Goal: Information Seeking & Learning: Learn about a topic

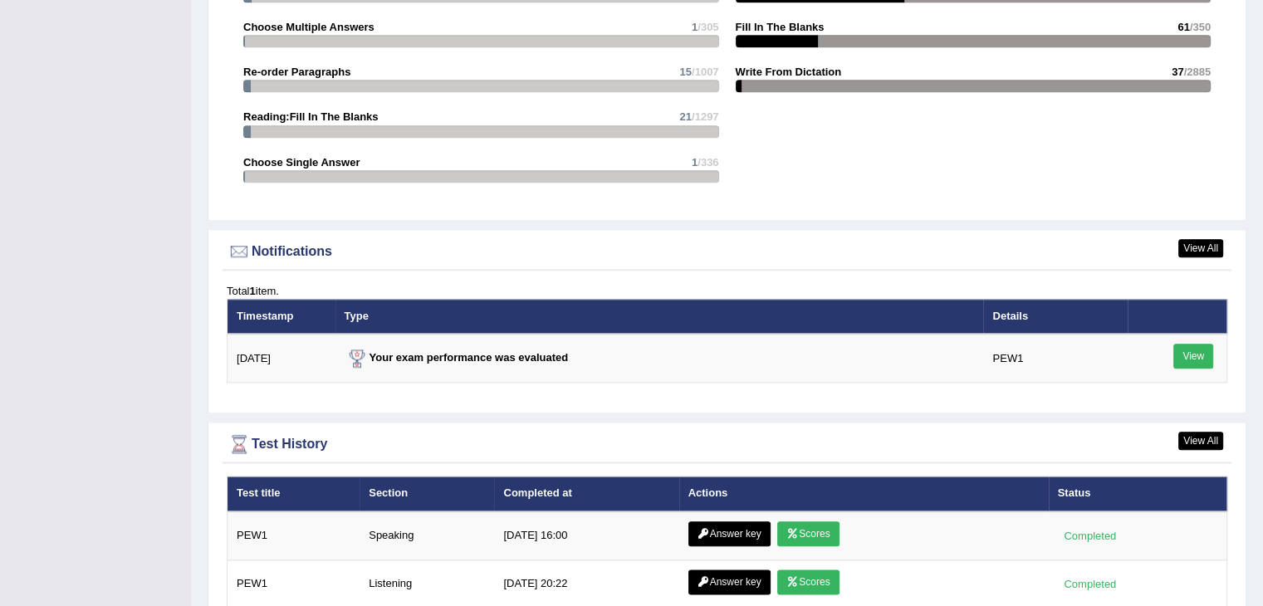
scroll to position [1974, 0]
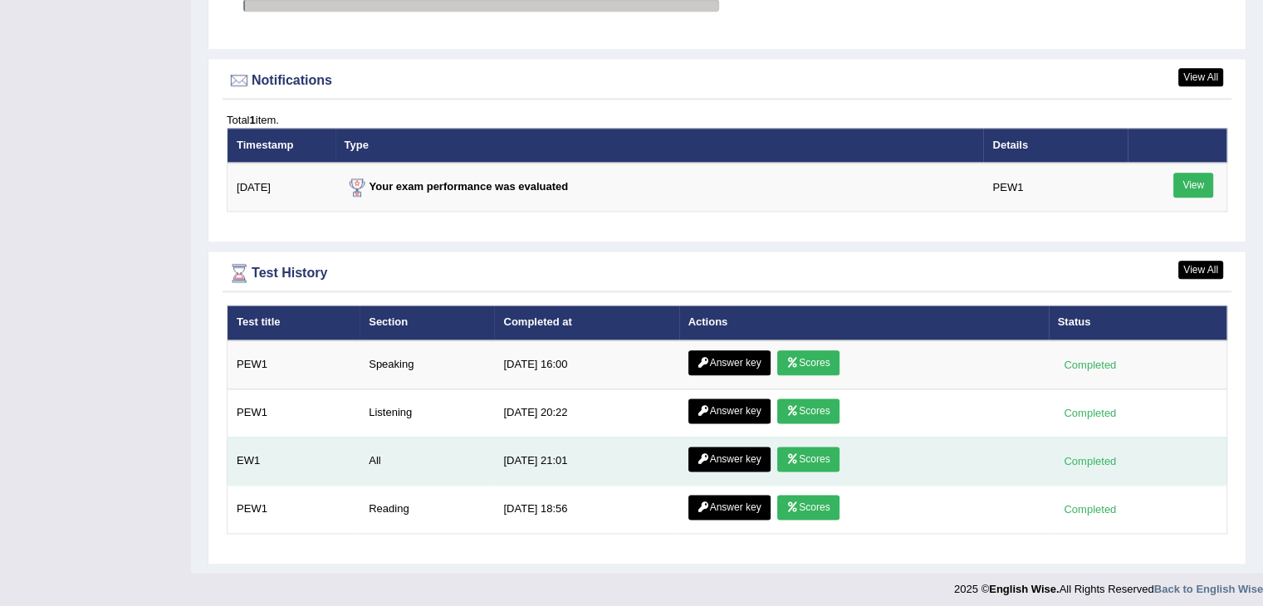
click at [824, 450] on link "Scores" at bounding box center [807, 459] width 61 height 25
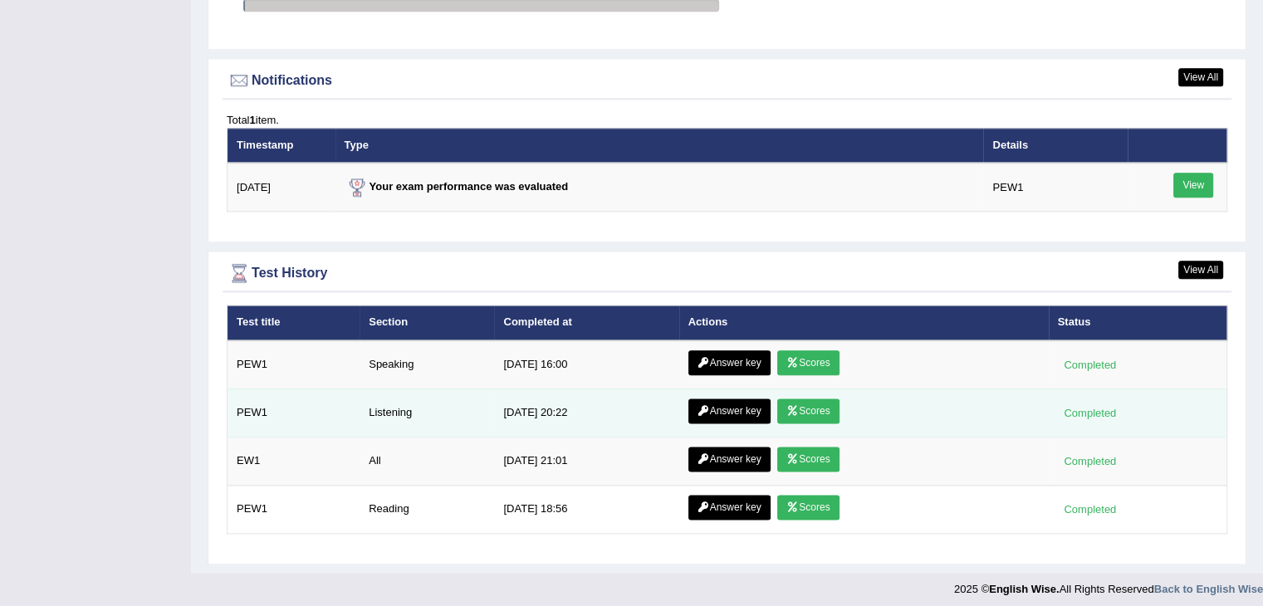
click at [800, 404] on link "Scores" at bounding box center [807, 410] width 61 height 25
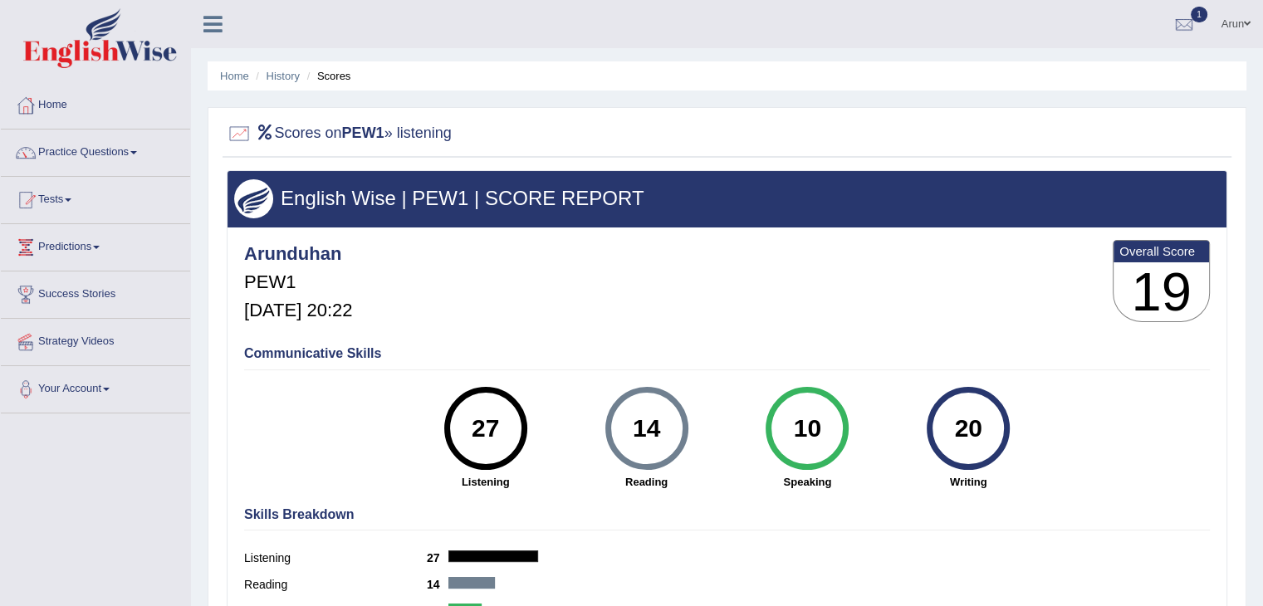
click at [63, 196] on link "Tests" at bounding box center [95, 198] width 189 height 42
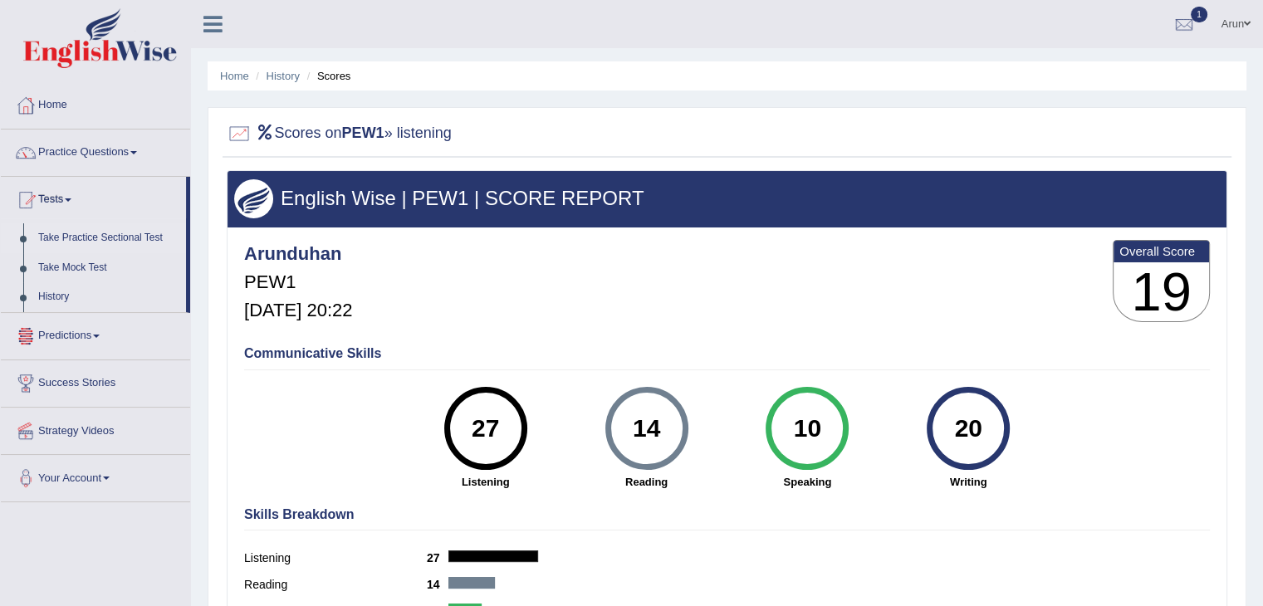
click at [109, 228] on link "Take Practice Sectional Test" at bounding box center [108, 238] width 155 height 30
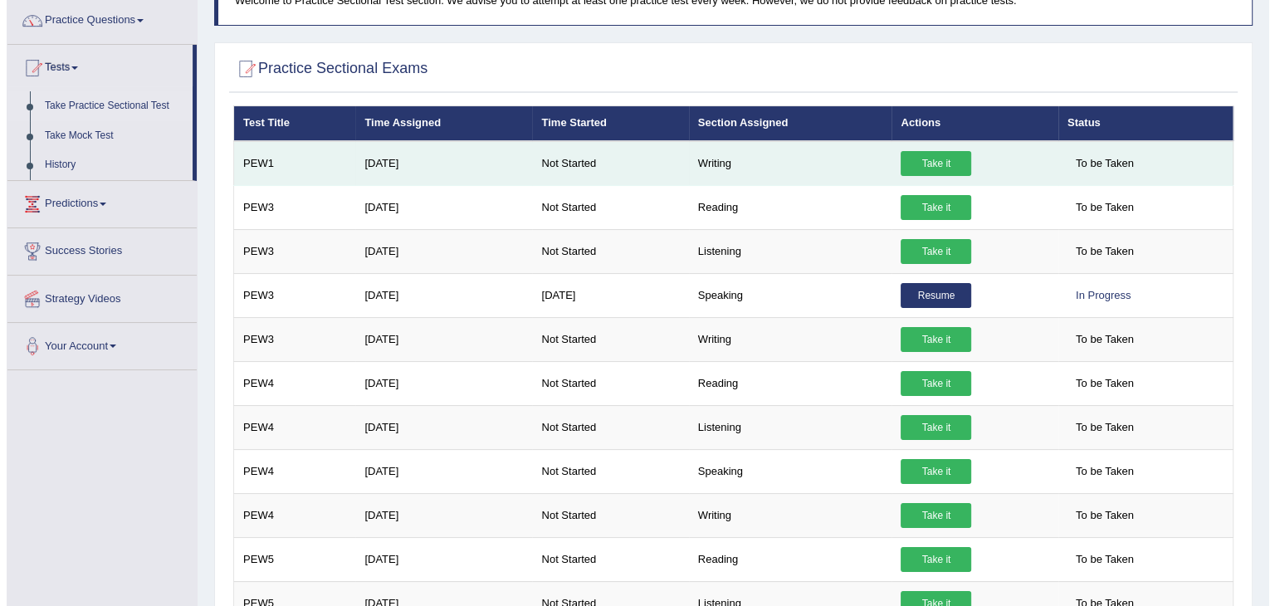
scroll to position [133, 0]
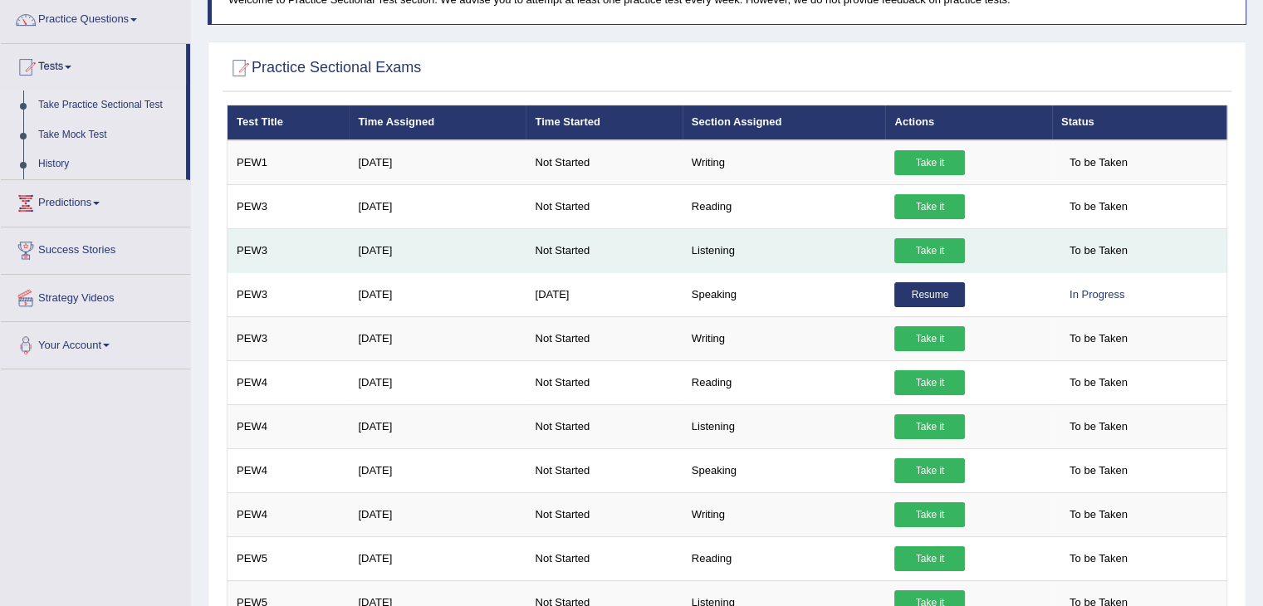
click at [915, 242] on link "Take it" at bounding box center [929, 250] width 71 height 25
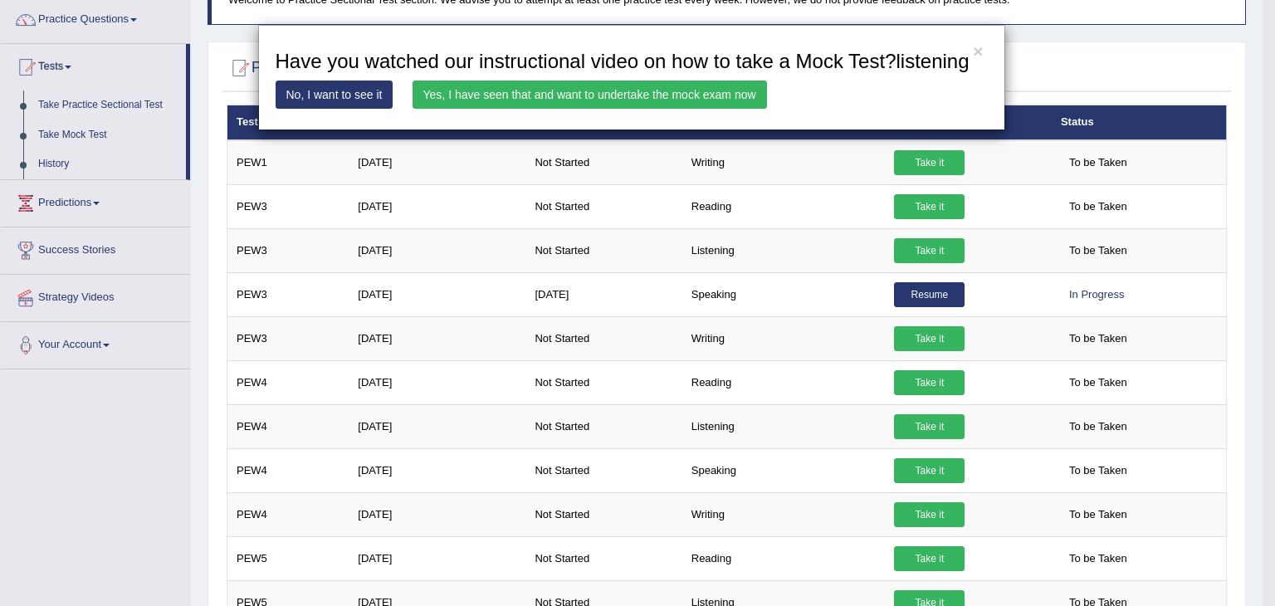
click at [638, 93] on link "Yes, I have seen that and want to undertake the mock exam now" at bounding box center [590, 95] width 354 height 28
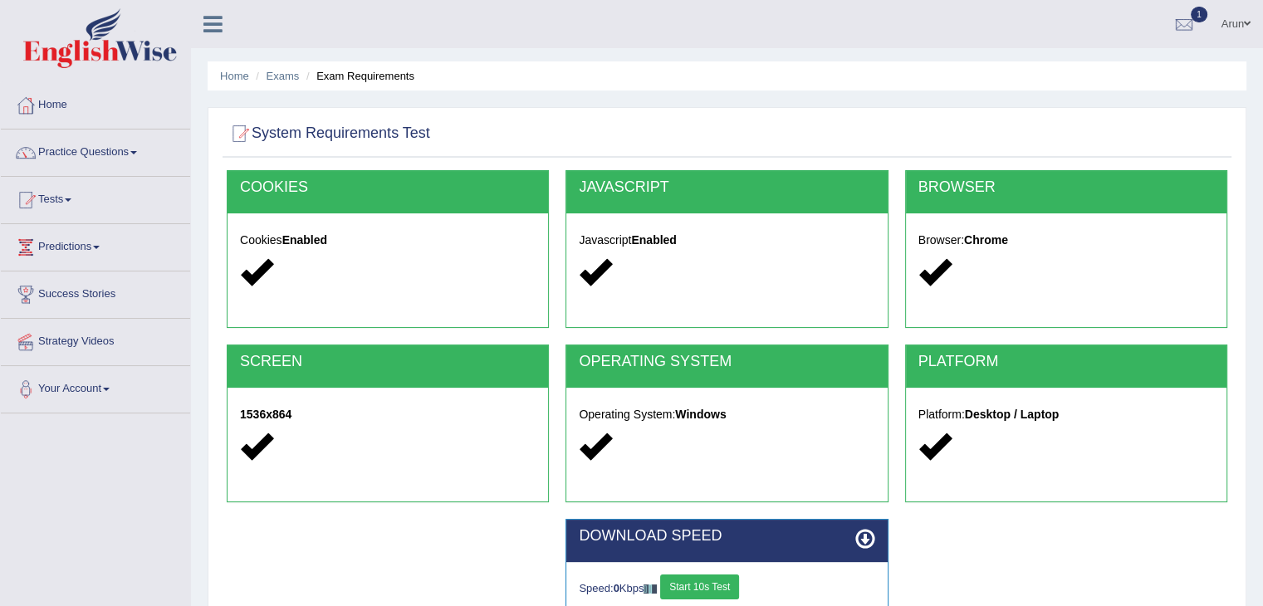
scroll to position [266, 0]
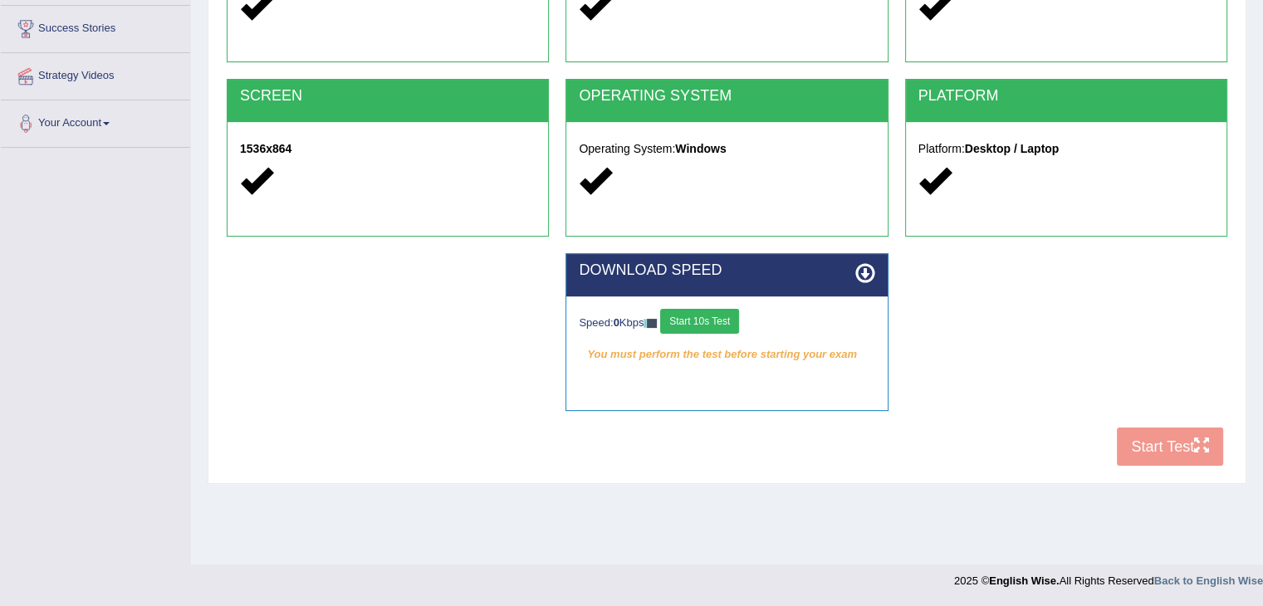
drag, startPoint x: 701, startPoint y: 321, endPoint x: 936, endPoint y: 422, distance: 255.5
click at [936, 422] on div "DOWNLOAD SPEED Speed: 0 Kbps Start 10s Test You must perform the test before st…" at bounding box center [726, 340] width 1017 height 174
click at [734, 326] on button "Start 10s Test" at bounding box center [699, 321] width 79 height 25
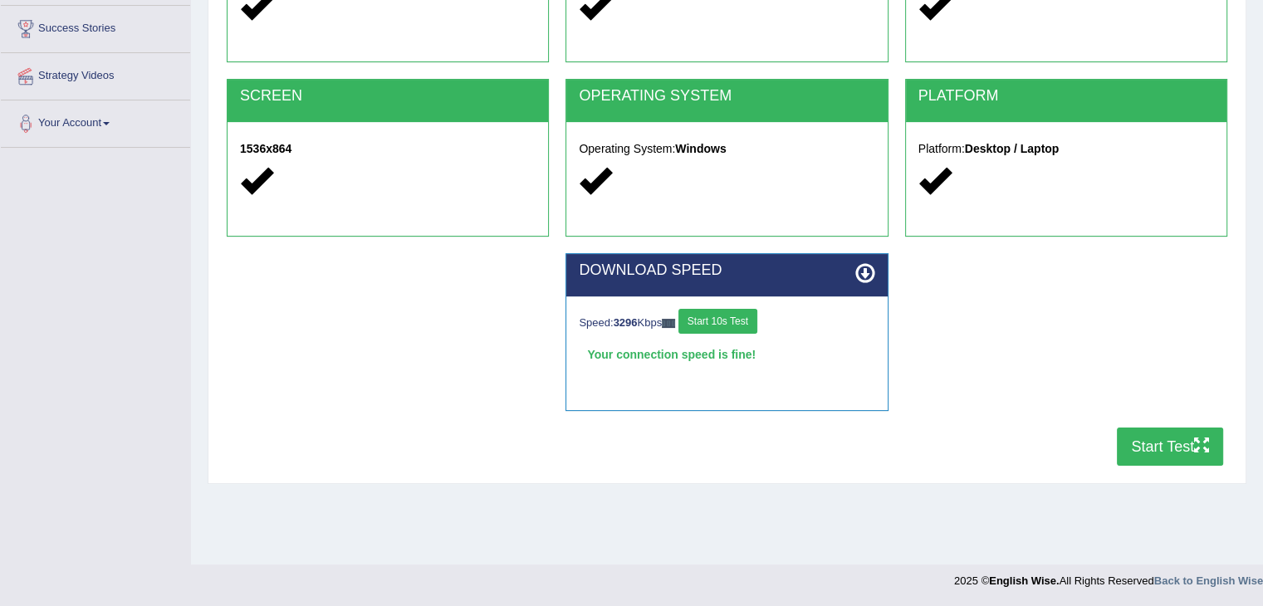
click at [1153, 434] on button "Start Test" at bounding box center [1170, 447] width 106 height 38
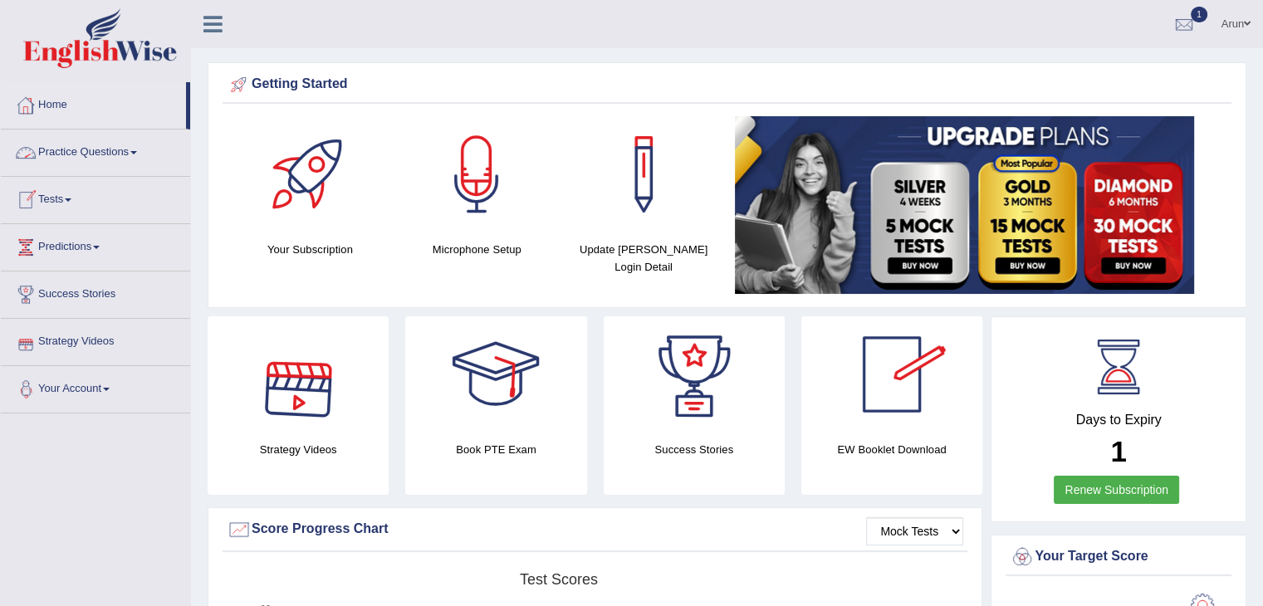
click at [93, 147] on link "Practice Questions" at bounding box center [95, 151] width 189 height 42
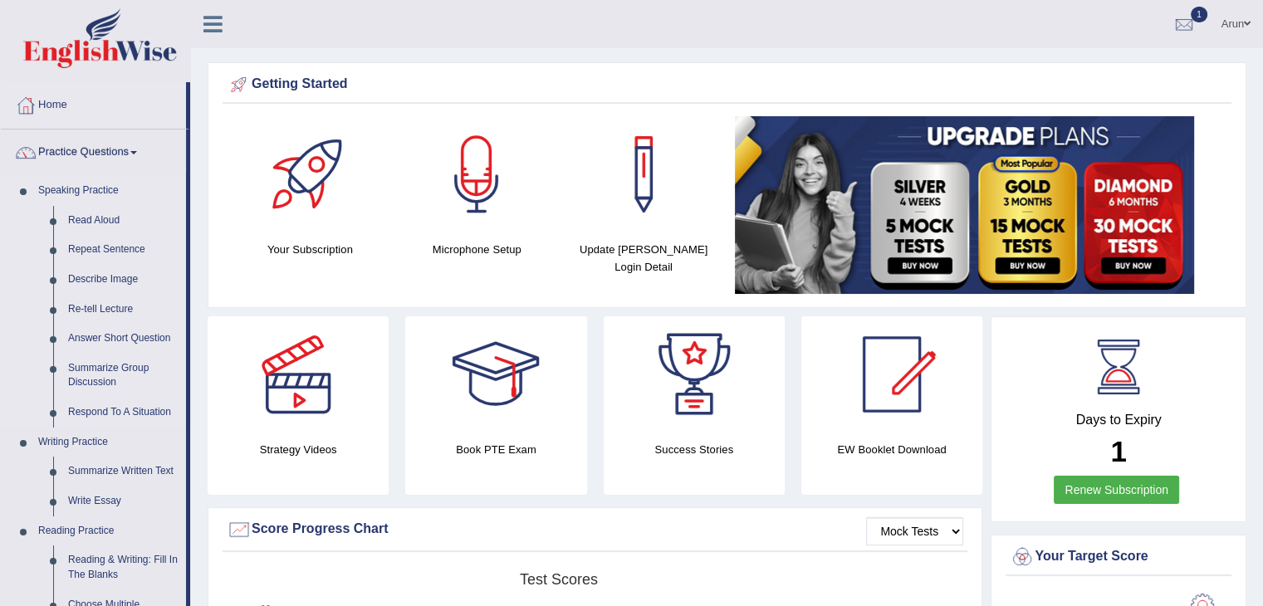
click at [93, 191] on link "Speaking Practice" at bounding box center [108, 191] width 155 height 30
click at [97, 218] on link "Read Aloud" at bounding box center [123, 221] width 125 height 30
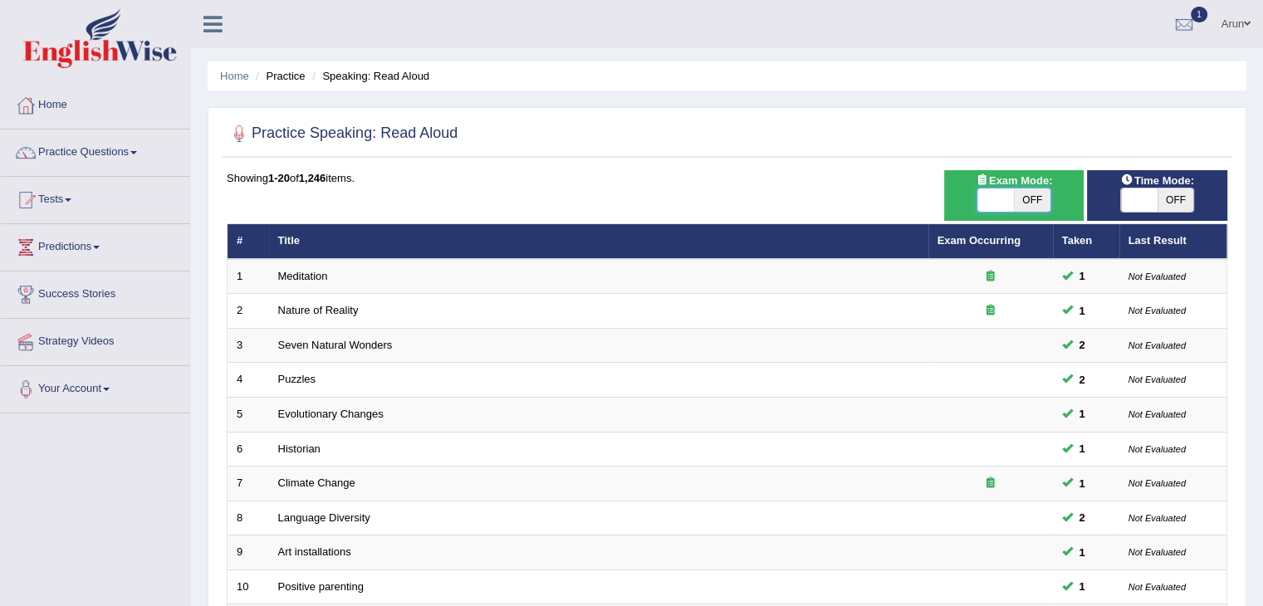
click at [993, 192] on span at bounding box center [995, 199] width 37 height 23
checkbox input "true"
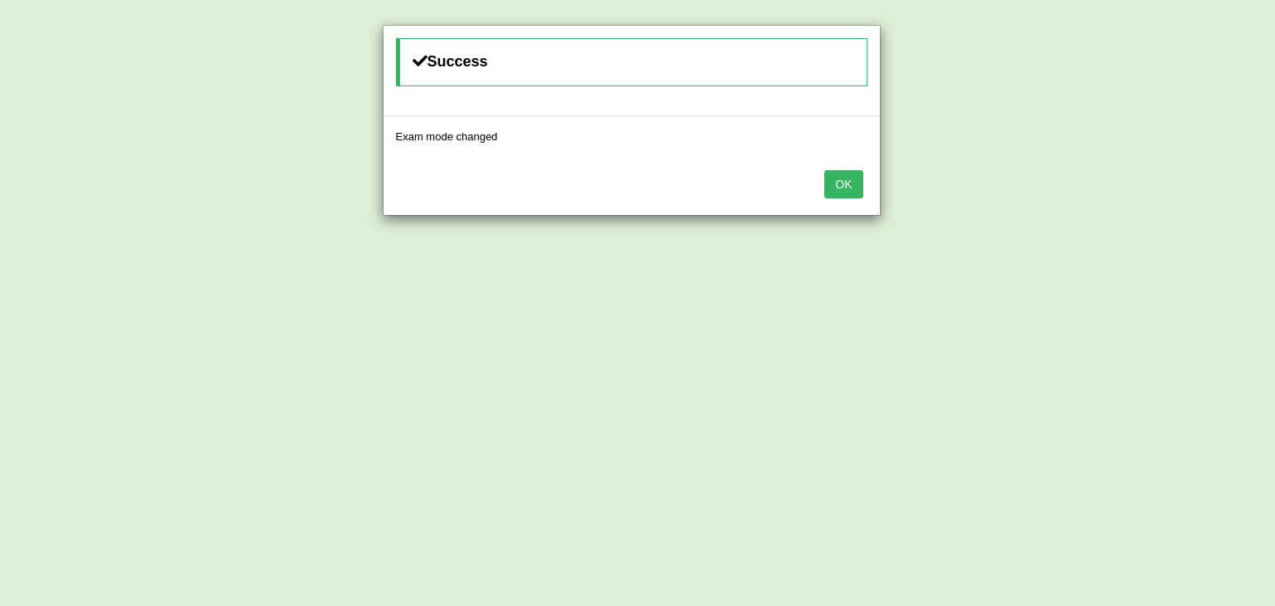
click at [842, 191] on button "OK" at bounding box center [843, 184] width 38 height 28
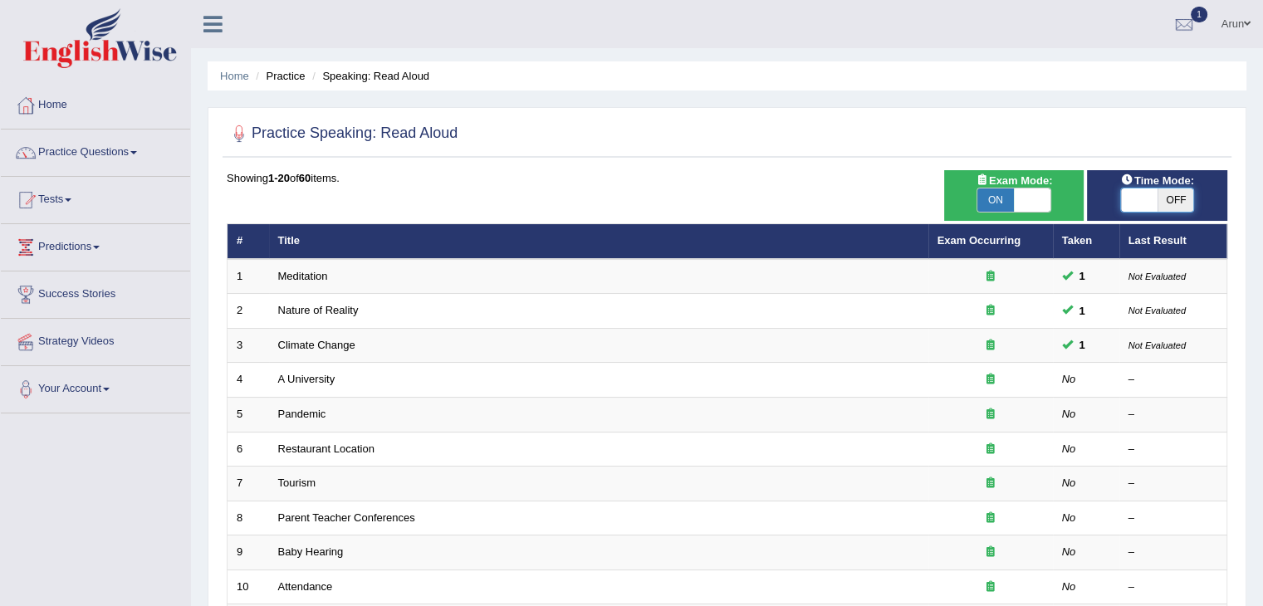
click at [1139, 197] on span at bounding box center [1139, 199] width 37 height 23
checkbox input "true"
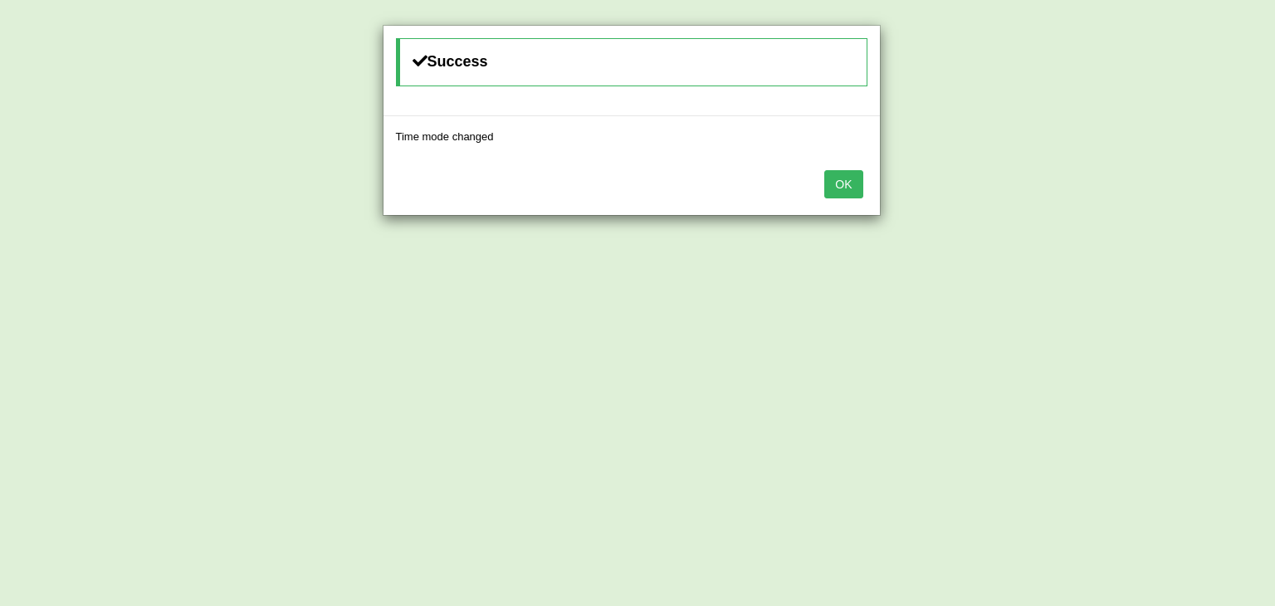
click at [860, 179] on button "OK" at bounding box center [843, 184] width 38 height 28
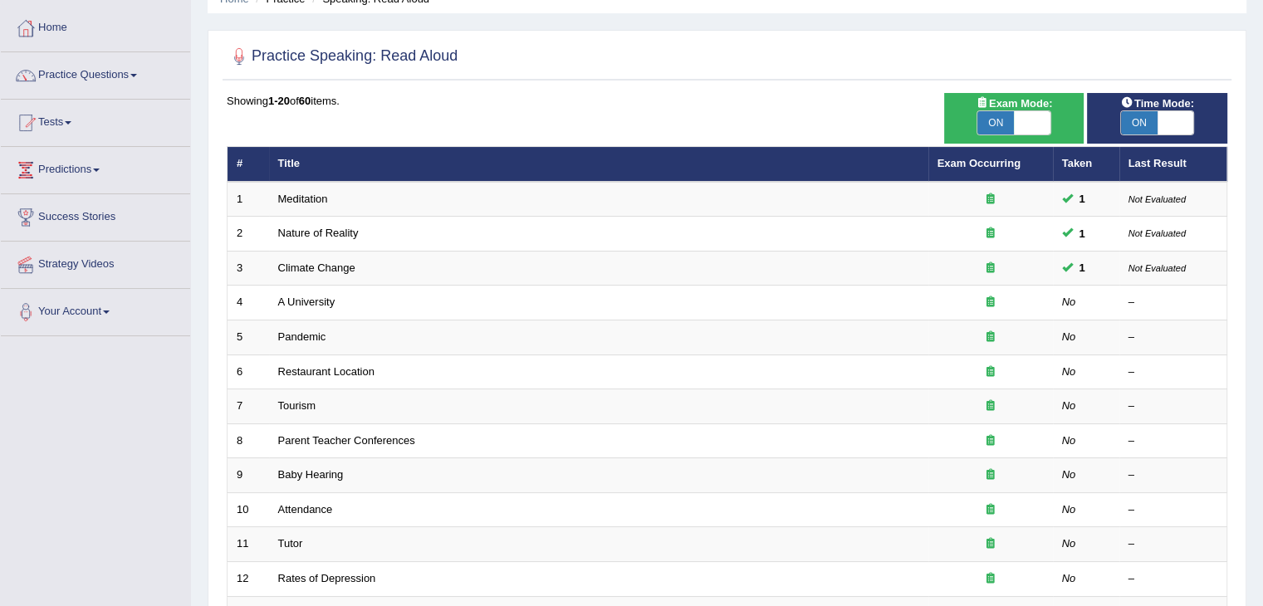
scroll to position [79, 0]
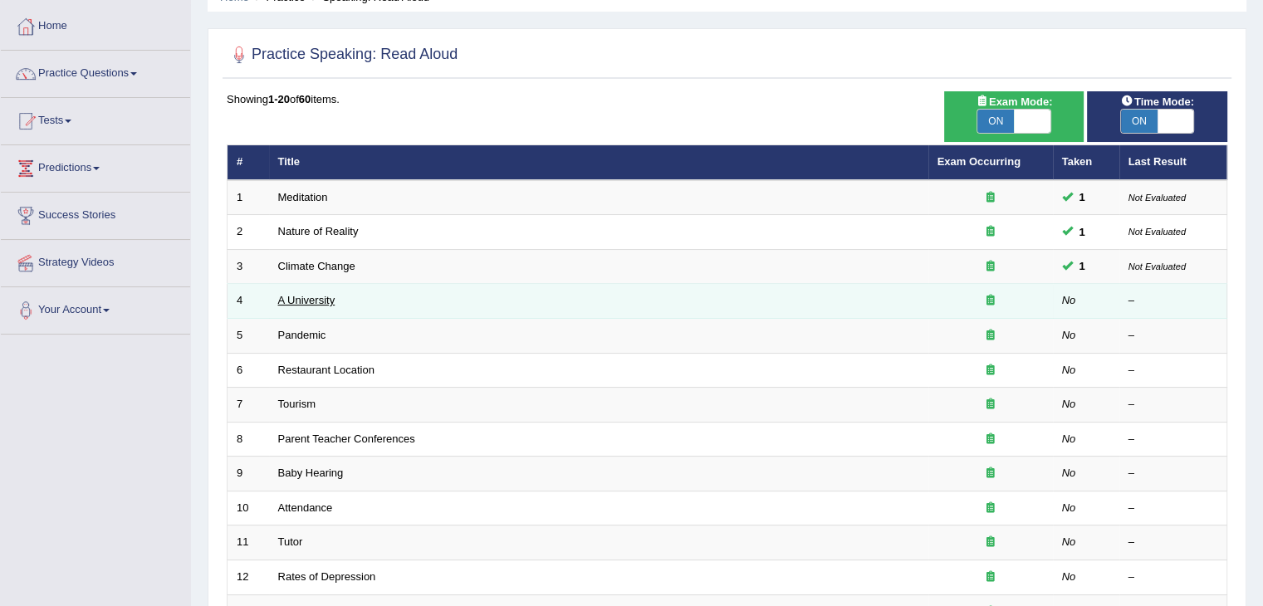
click at [305, 297] on link "A University" at bounding box center [306, 300] width 57 height 12
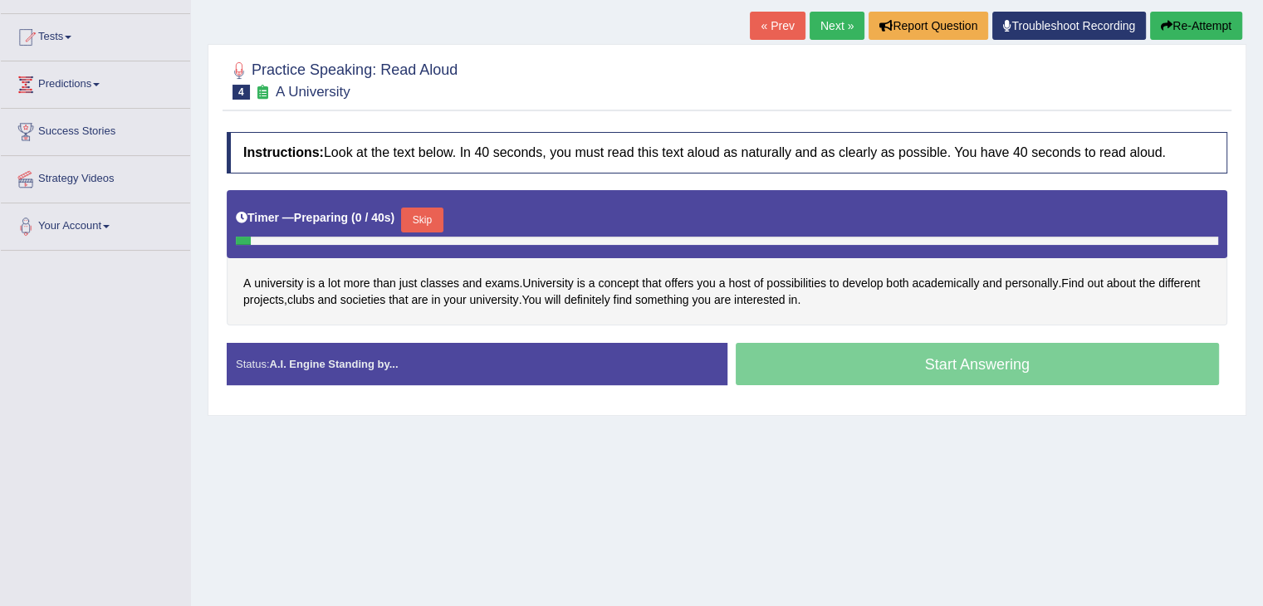
scroll to position [163, 0]
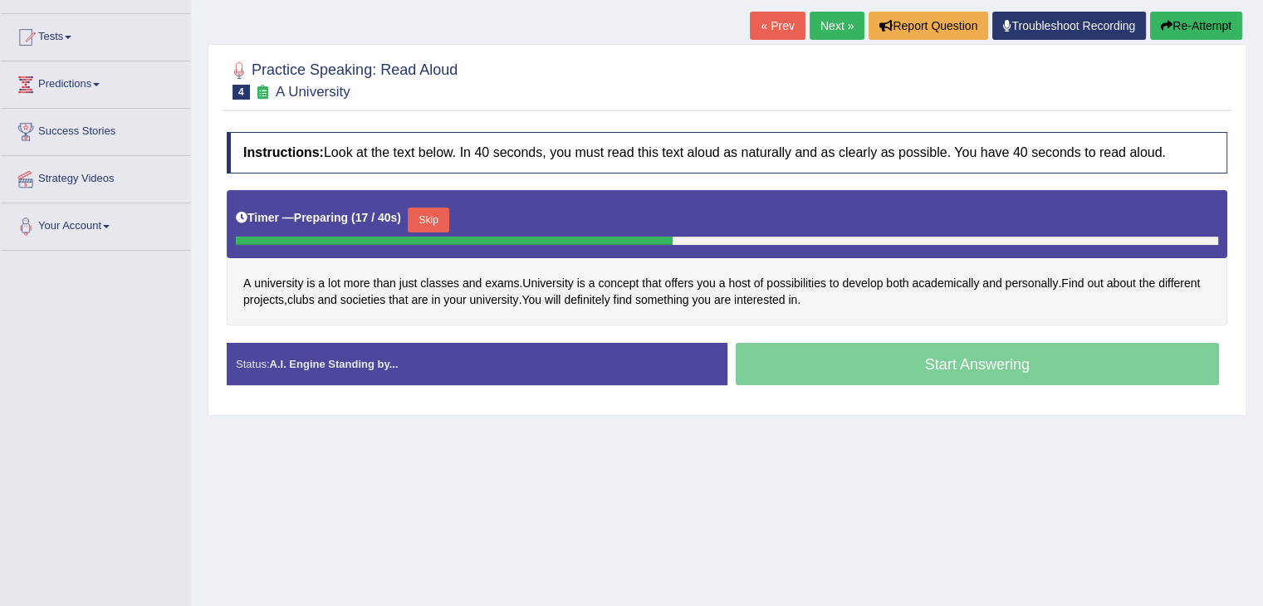
click at [436, 213] on button "Skip" at bounding box center [429, 220] width 42 height 25
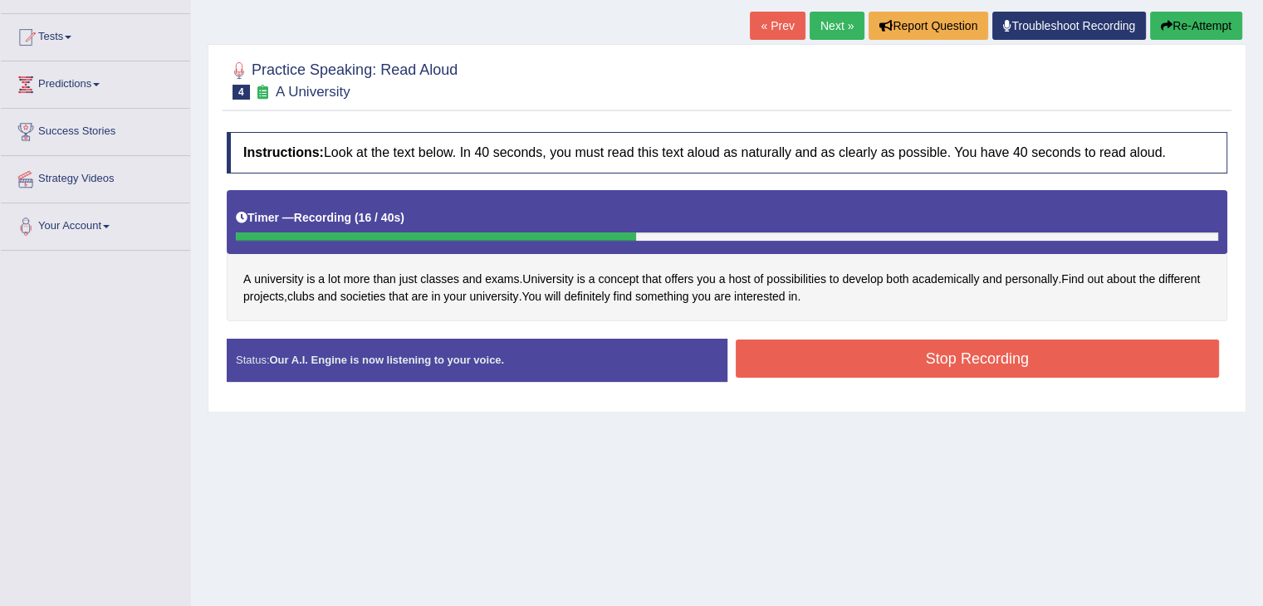
click at [823, 342] on button "Stop Recording" at bounding box center [978, 359] width 484 height 38
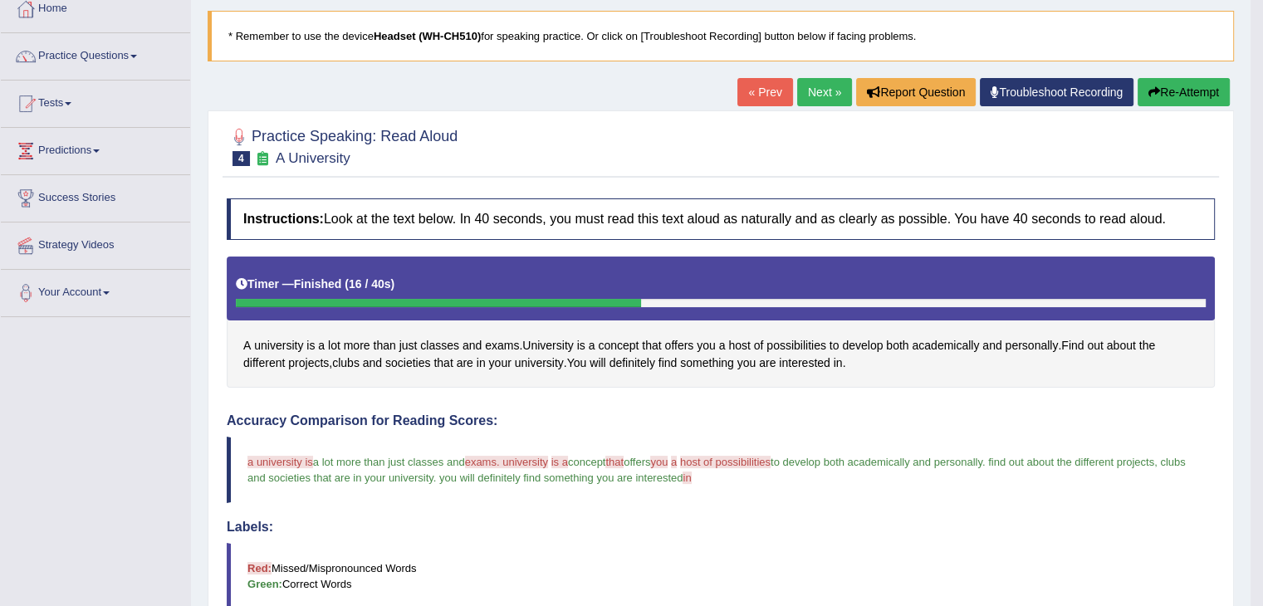
scroll to position [89, 0]
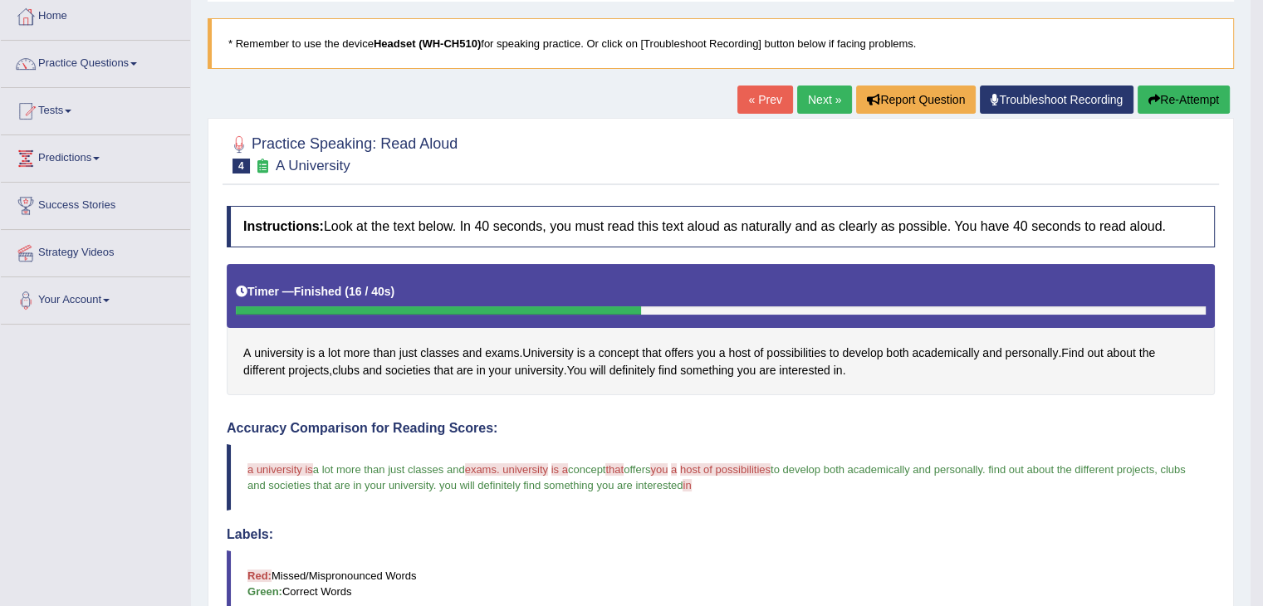
click at [820, 90] on link "Next »" at bounding box center [824, 100] width 55 height 28
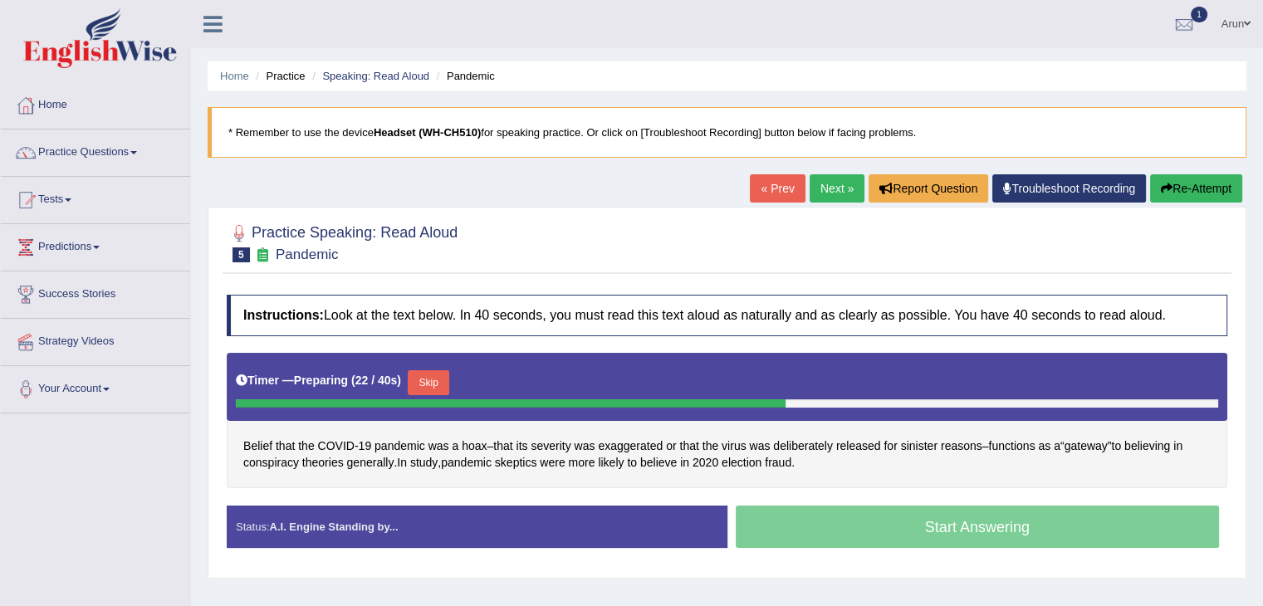
click at [443, 370] on button "Skip" at bounding box center [429, 382] width 42 height 25
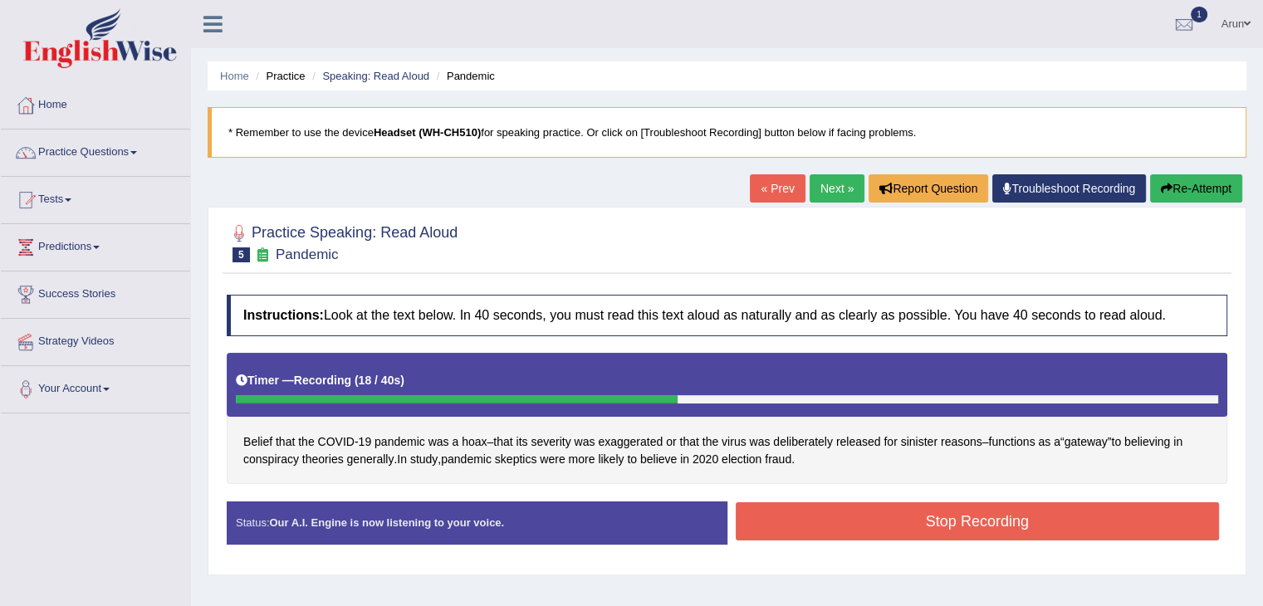
click at [820, 522] on button "Stop Recording" at bounding box center [978, 521] width 484 height 38
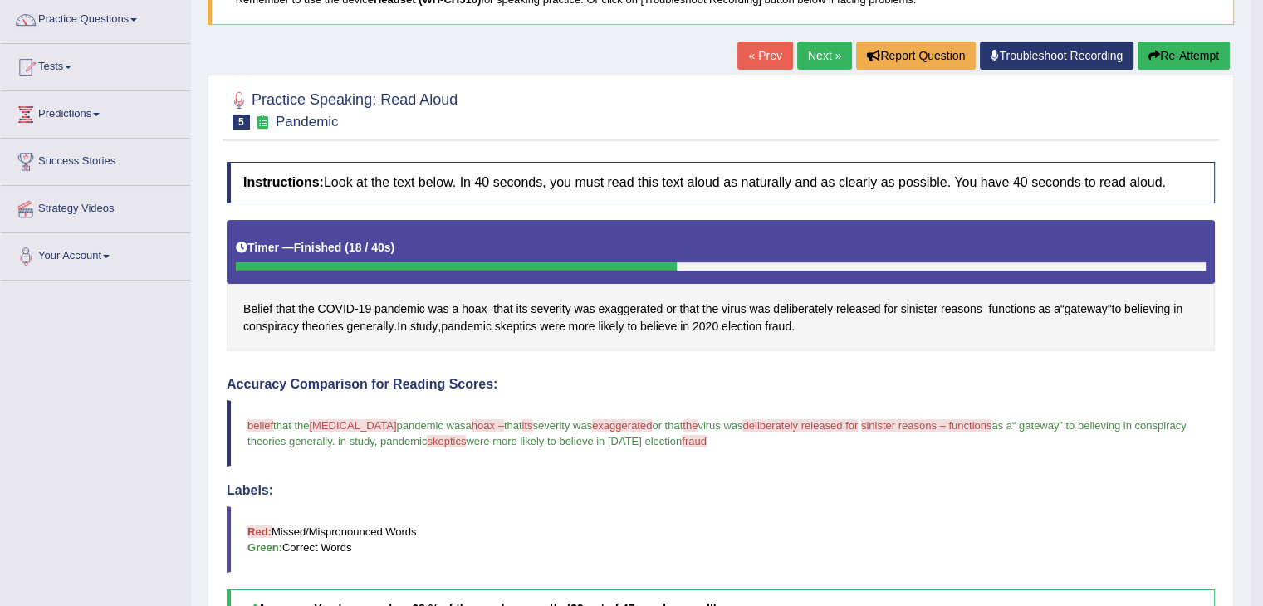
scroll to position [125, 0]
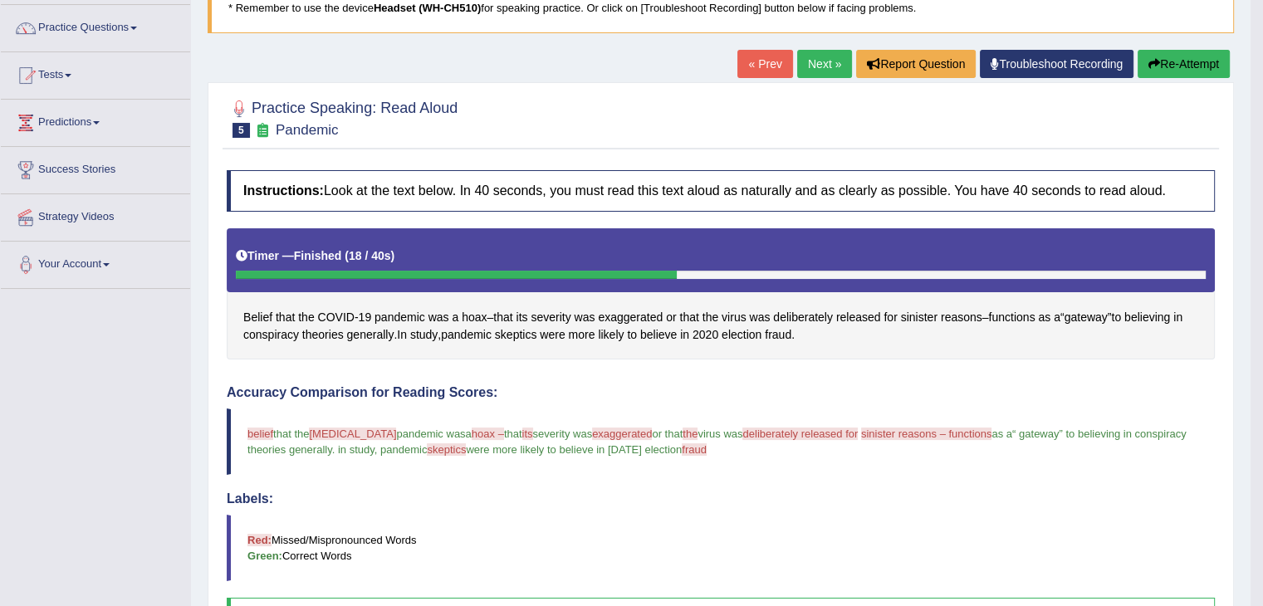
click at [816, 61] on link "Next »" at bounding box center [824, 64] width 55 height 28
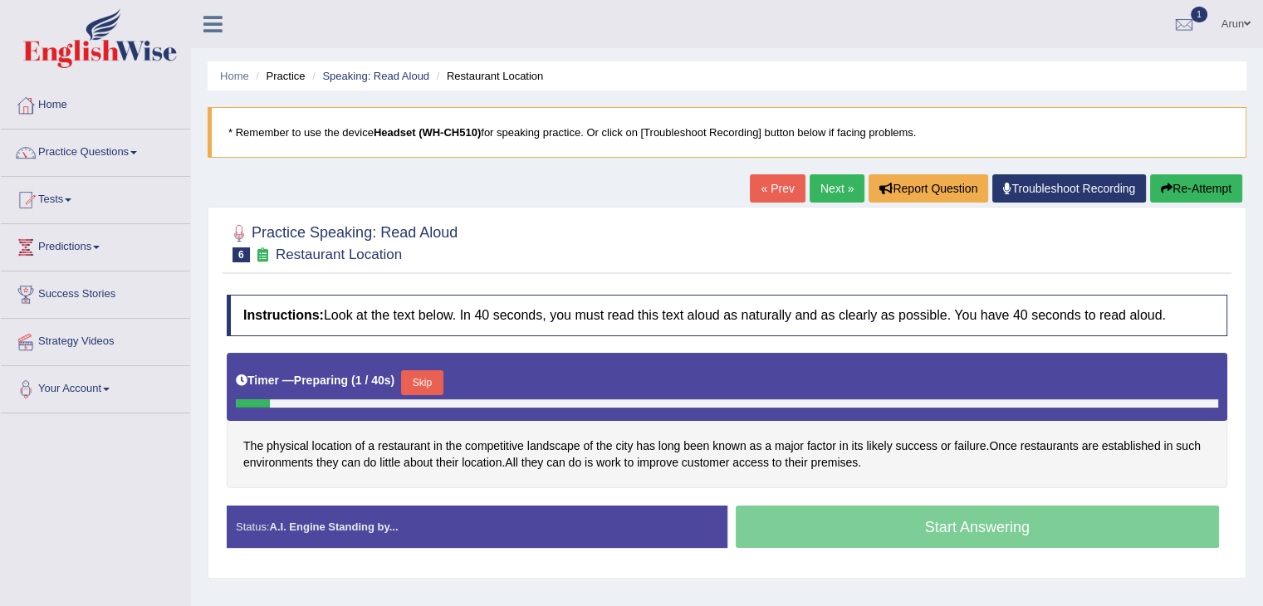
click at [424, 372] on button "Skip" at bounding box center [422, 382] width 42 height 25
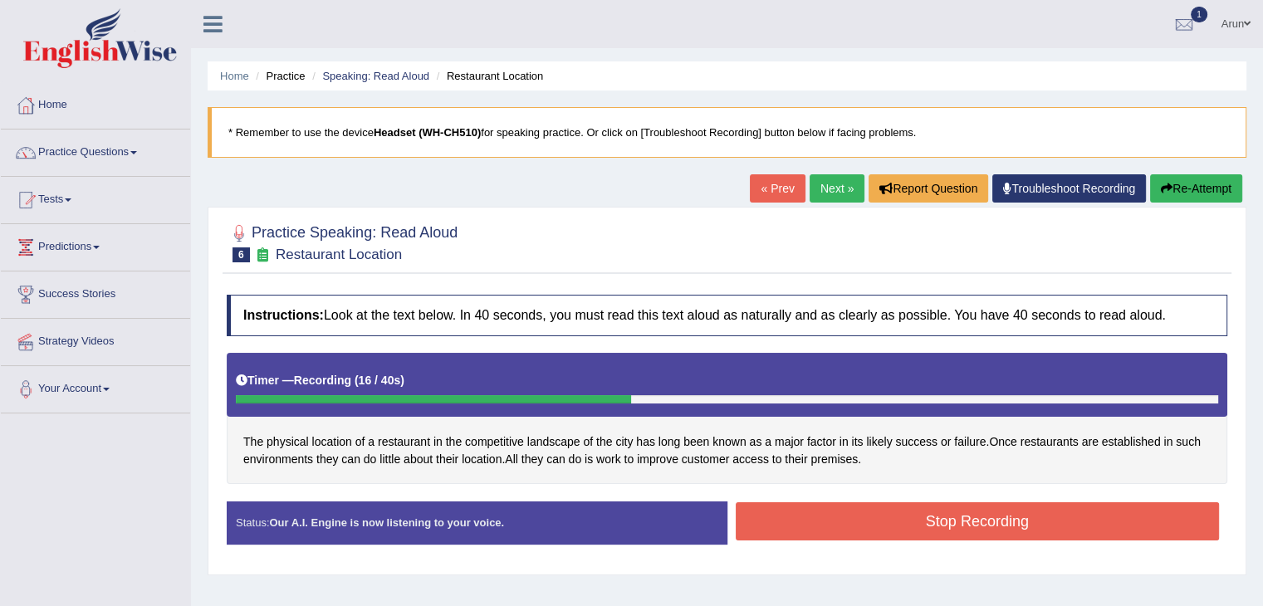
click at [785, 531] on button "Stop Recording" at bounding box center [978, 521] width 484 height 38
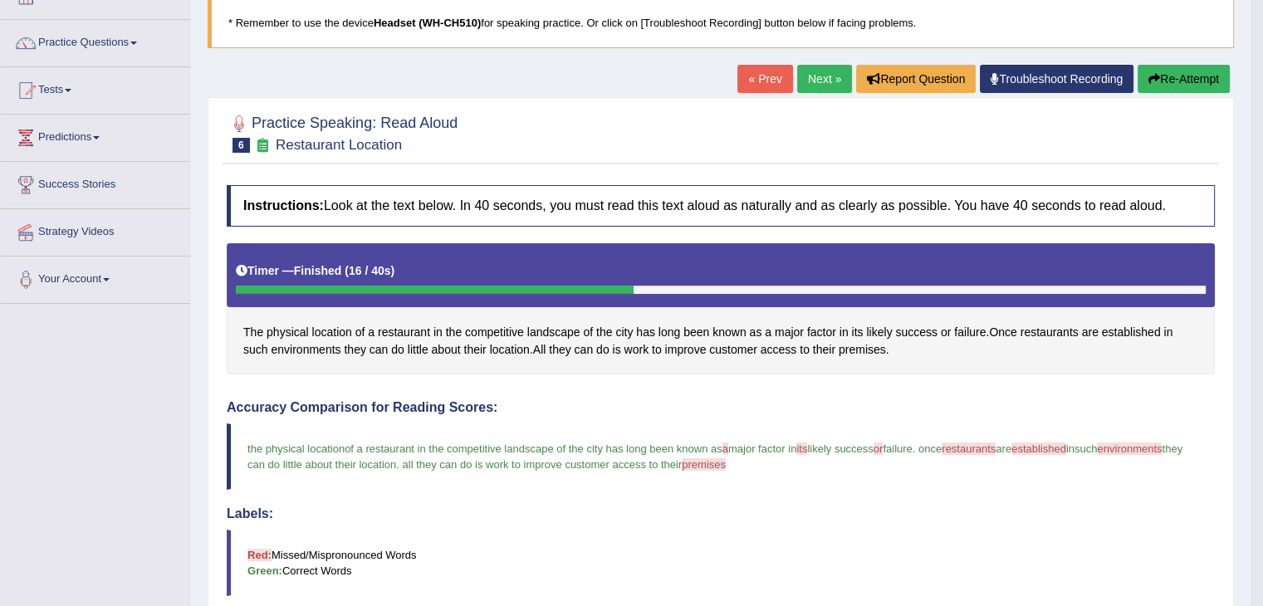
scroll to position [106, 0]
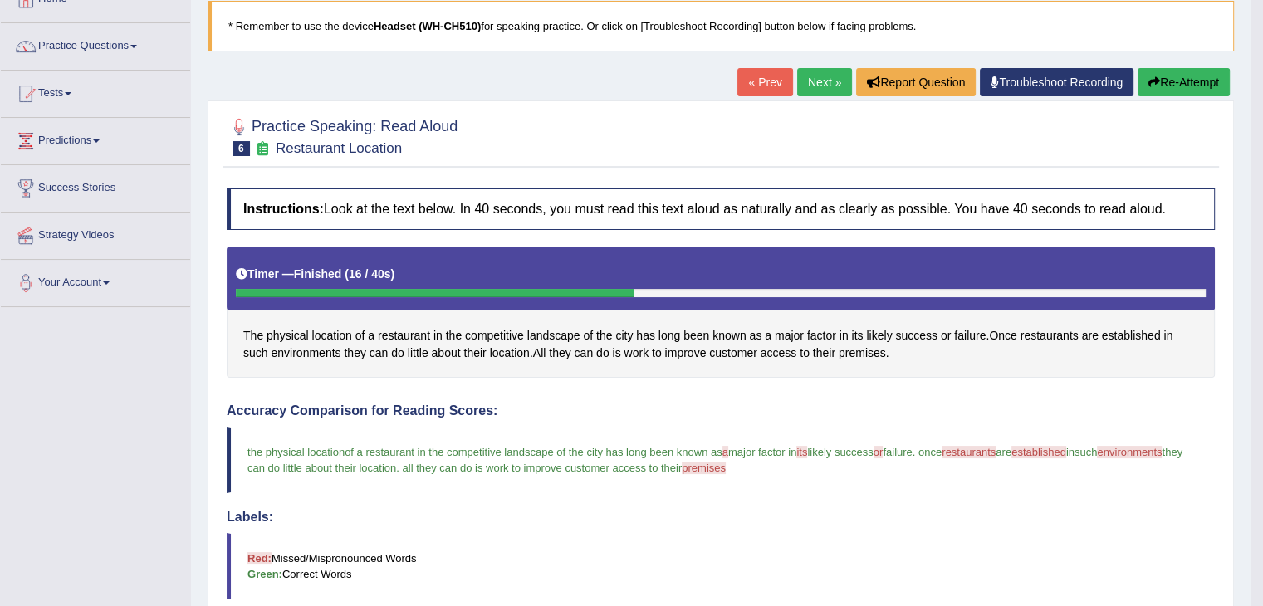
click at [807, 71] on link "Next »" at bounding box center [824, 82] width 55 height 28
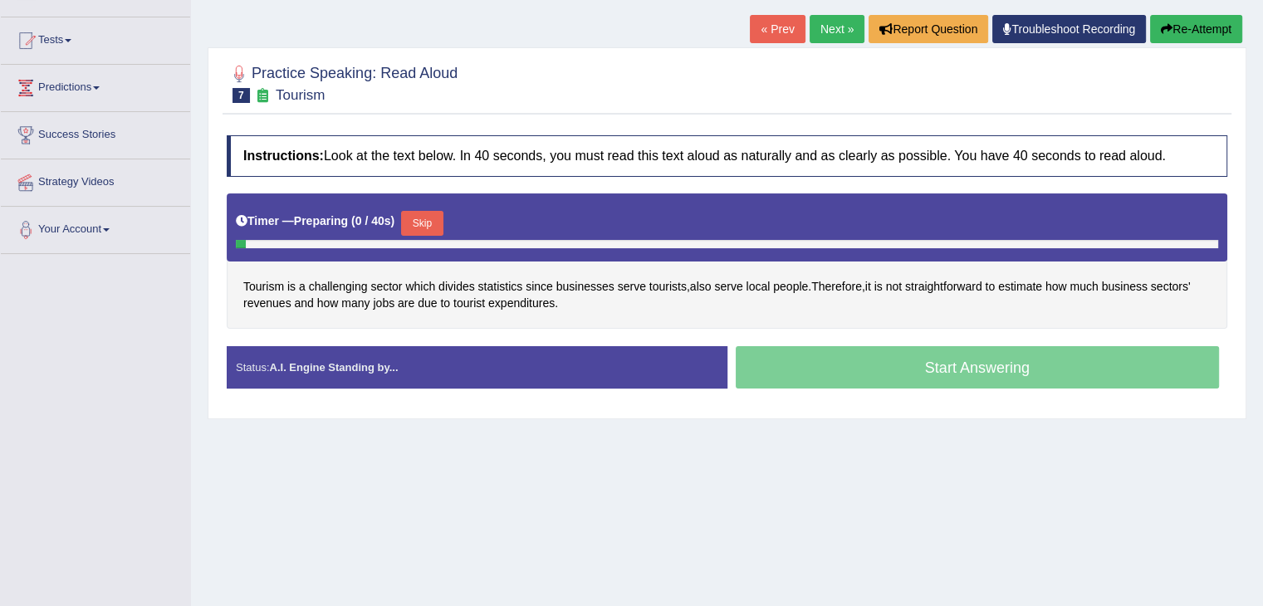
scroll to position [184, 0]
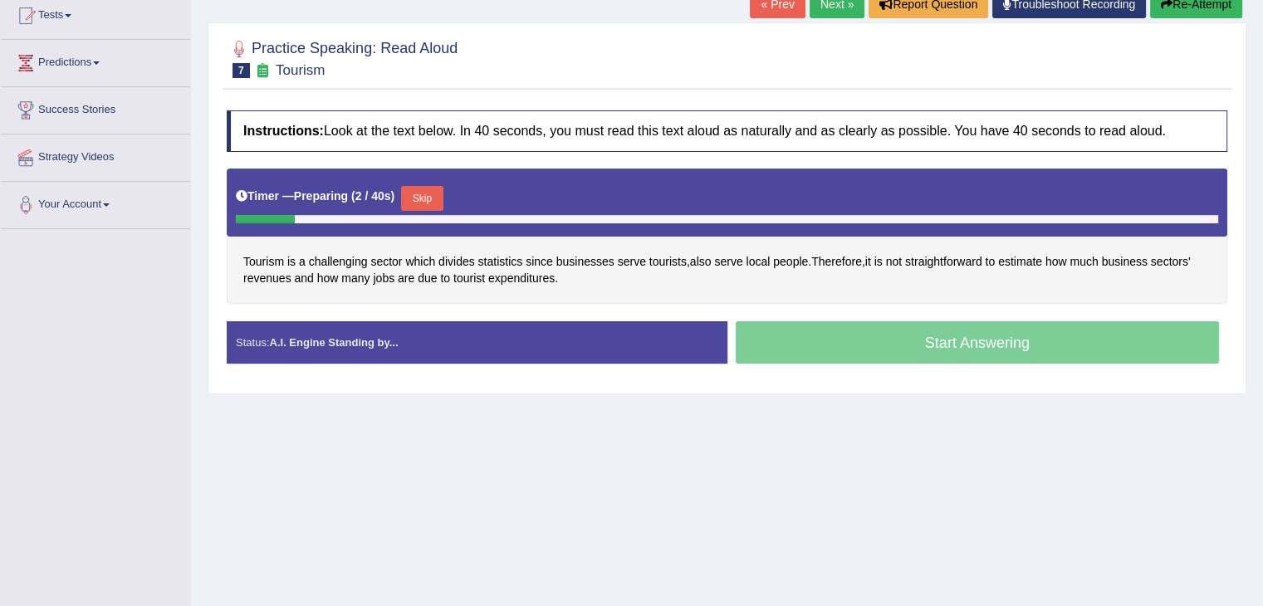
click at [422, 188] on button "Skip" at bounding box center [422, 198] width 42 height 25
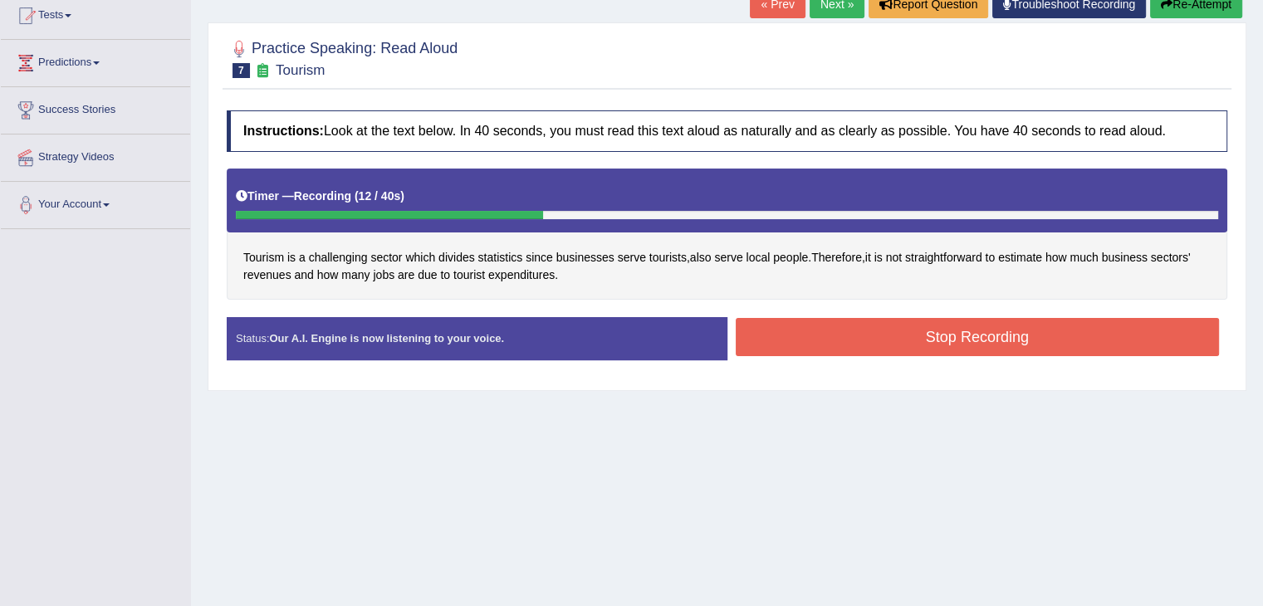
click at [750, 344] on button "Stop Recording" at bounding box center [978, 337] width 484 height 38
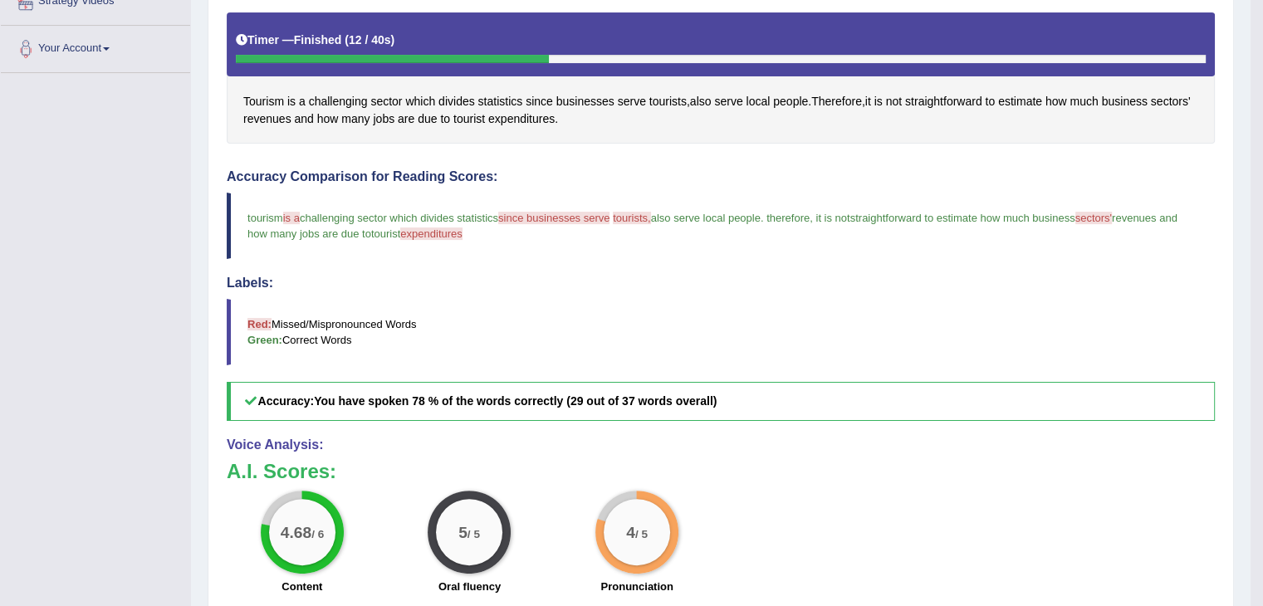
scroll to position [0, 0]
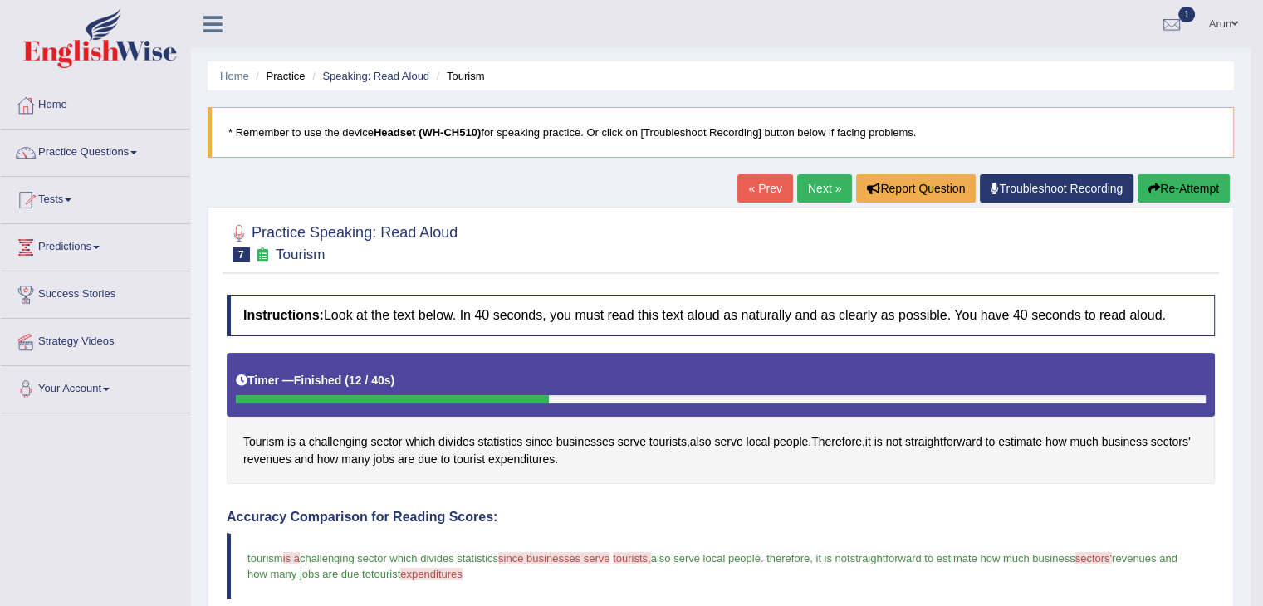
click at [827, 178] on link "Next »" at bounding box center [824, 188] width 55 height 28
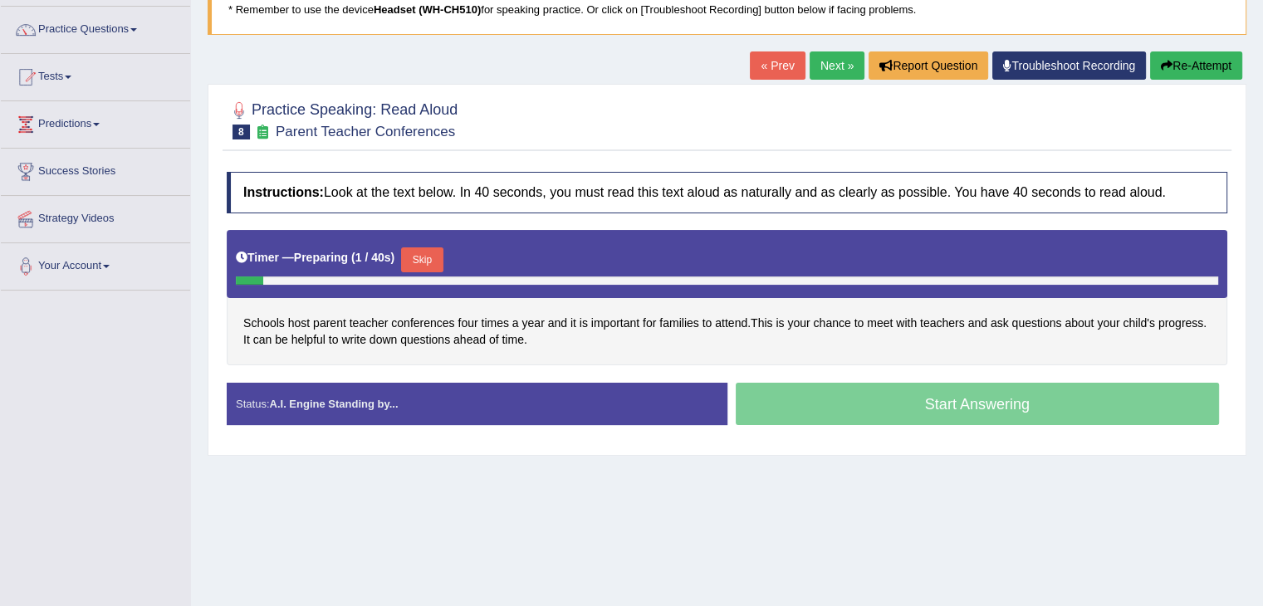
scroll to position [123, 0]
click at [427, 248] on button "Skip" at bounding box center [422, 259] width 42 height 25
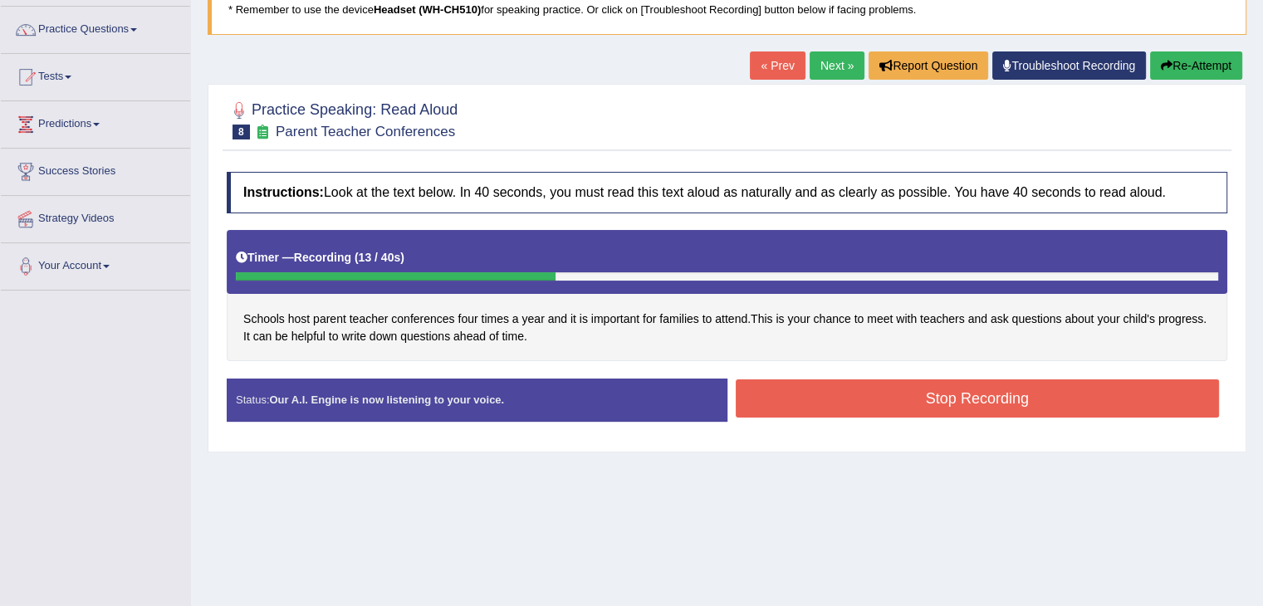
click at [806, 418] on div "Stop Recording" at bounding box center [977, 400] width 501 height 42
click at [804, 404] on button "Stop Recording" at bounding box center [978, 398] width 484 height 38
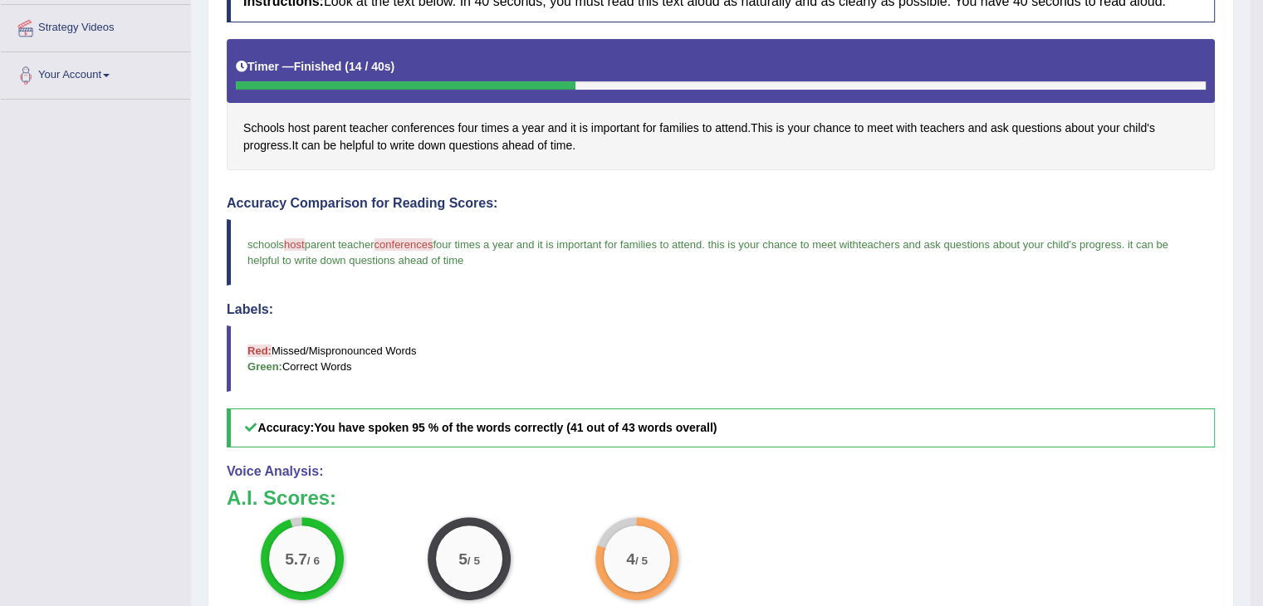
scroll to position [0, 0]
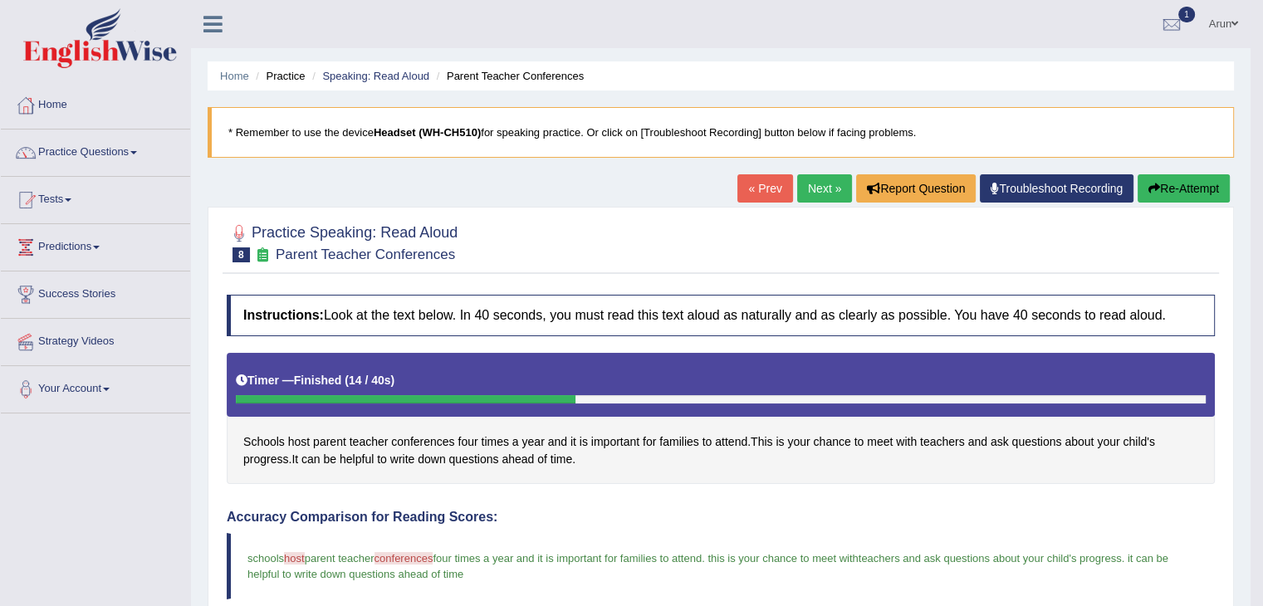
click at [819, 190] on link "Next »" at bounding box center [824, 188] width 55 height 28
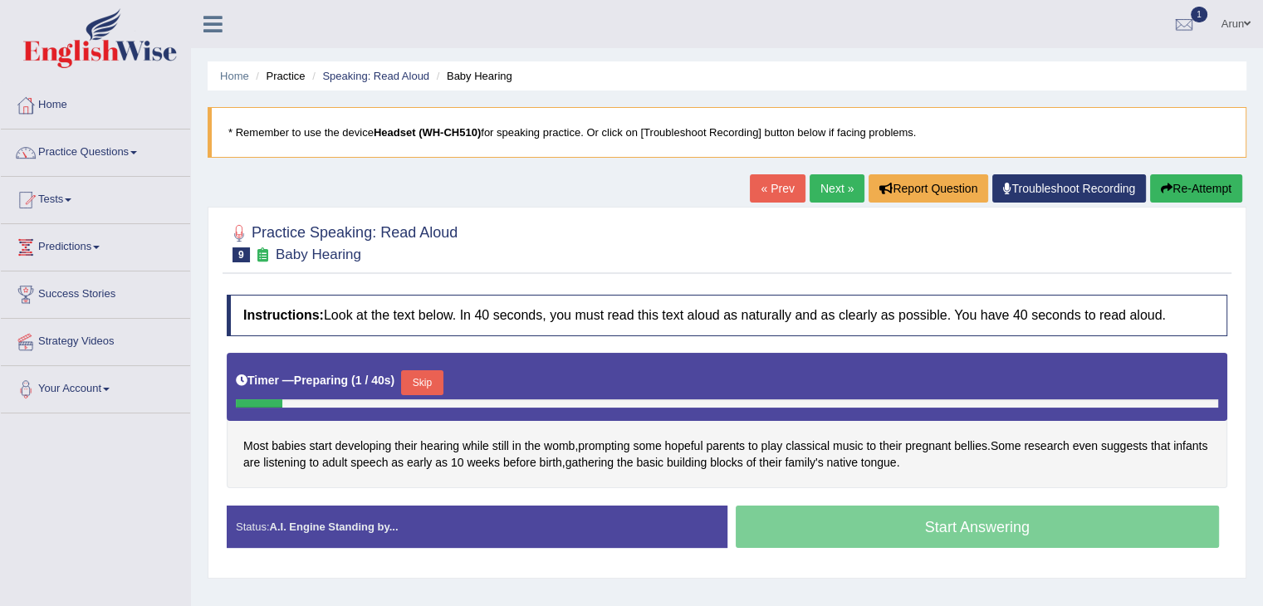
click at [408, 370] on button "Skip" at bounding box center [422, 382] width 42 height 25
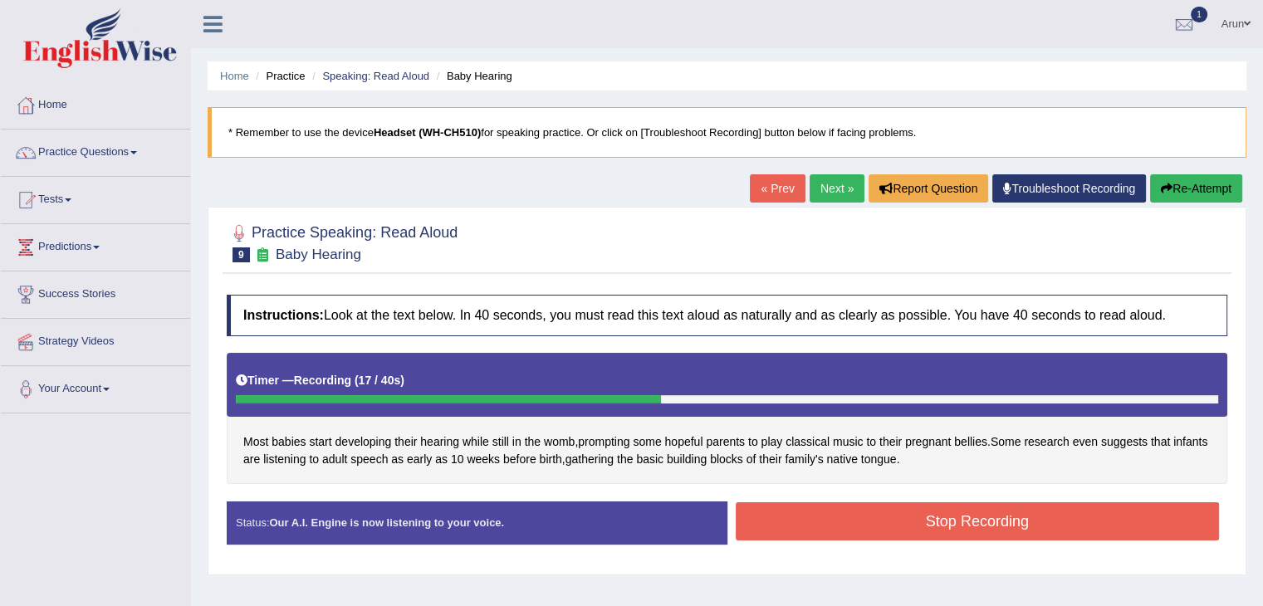
click at [800, 528] on button "Stop Recording" at bounding box center [978, 521] width 484 height 38
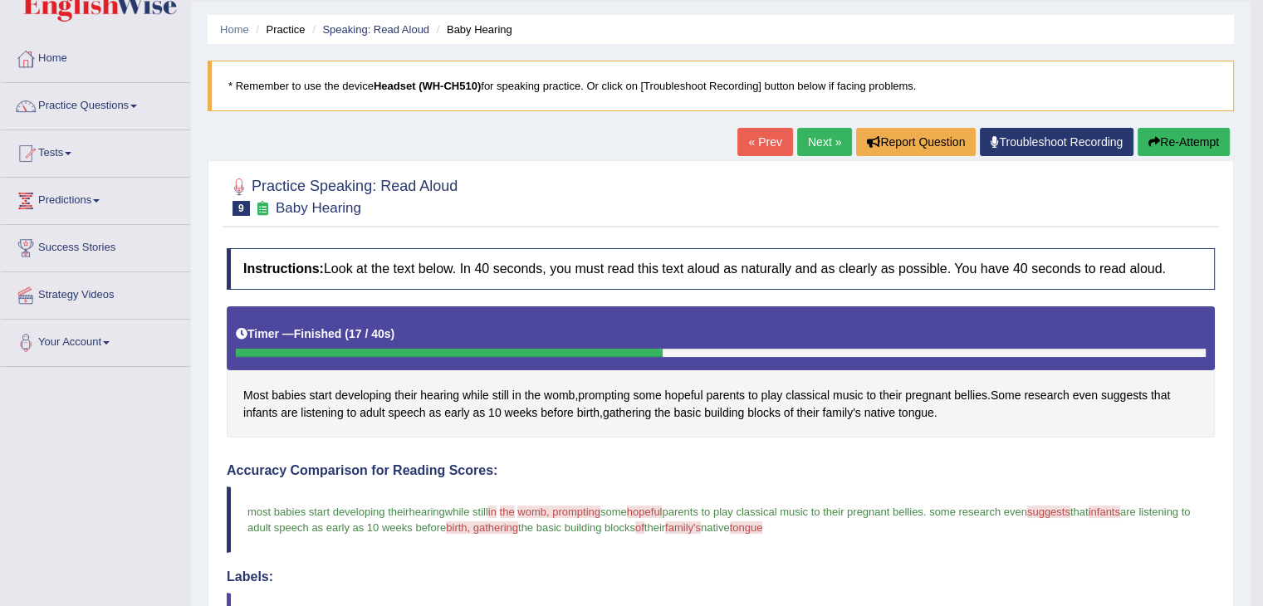
scroll to position [6, 0]
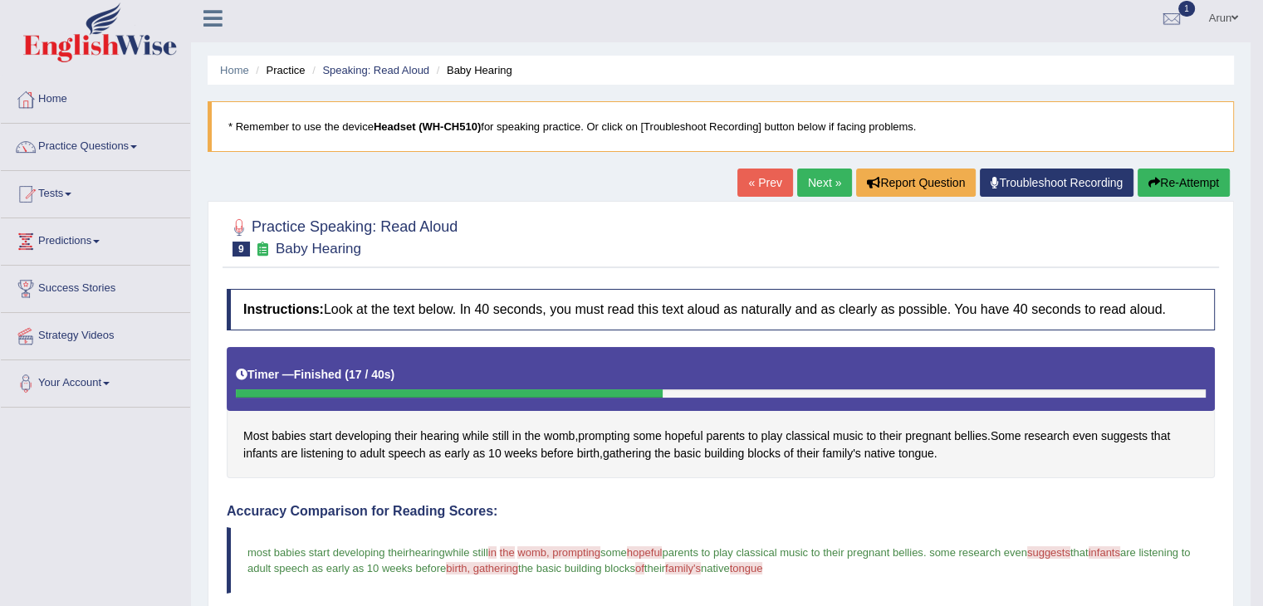
click at [816, 184] on link "Next »" at bounding box center [824, 183] width 55 height 28
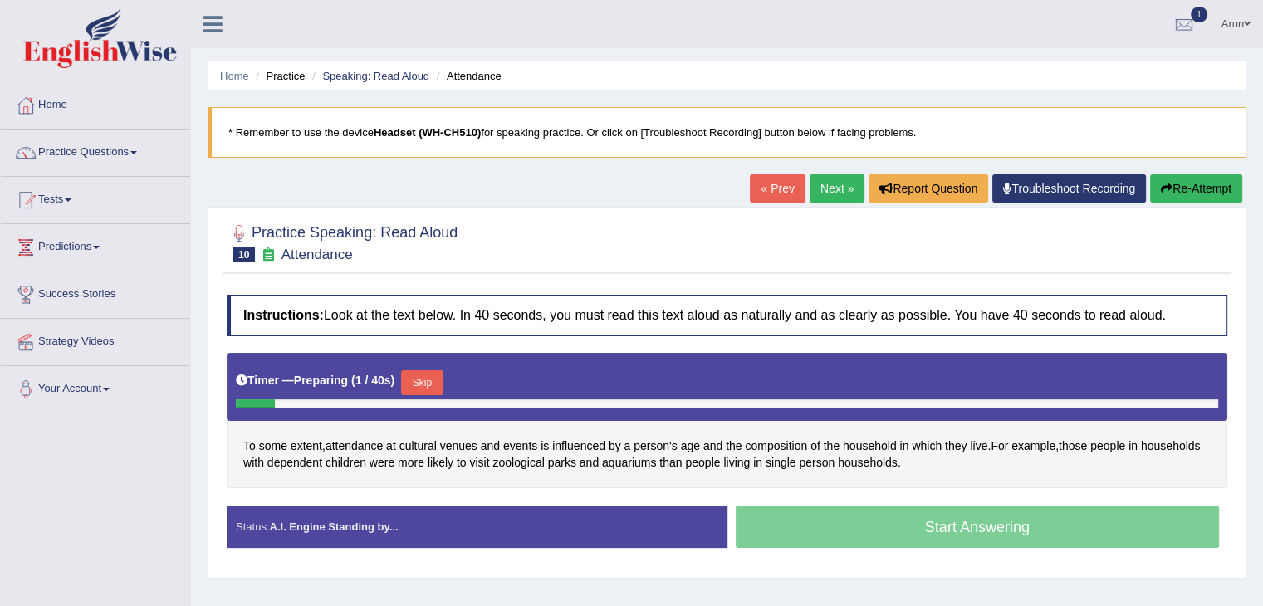
click at [425, 374] on button "Skip" at bounding box center [422, 382] width 42 height 25
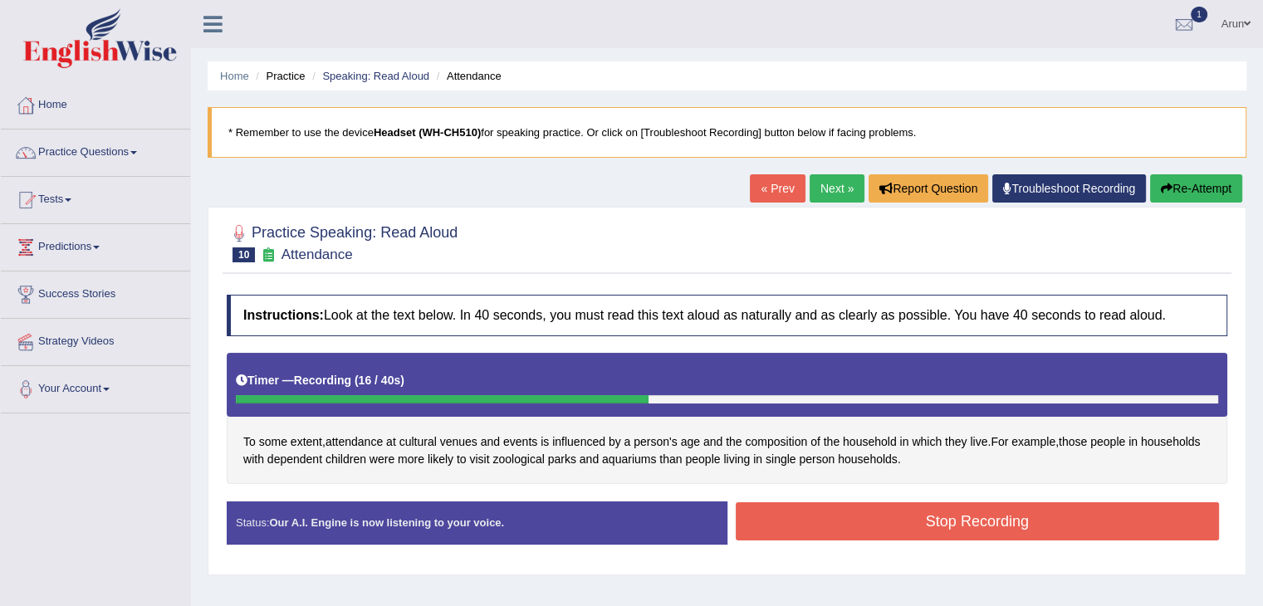
click at [780, 523] on button "Stop Recording" at bounding box center [978, 521] width 484 height 38
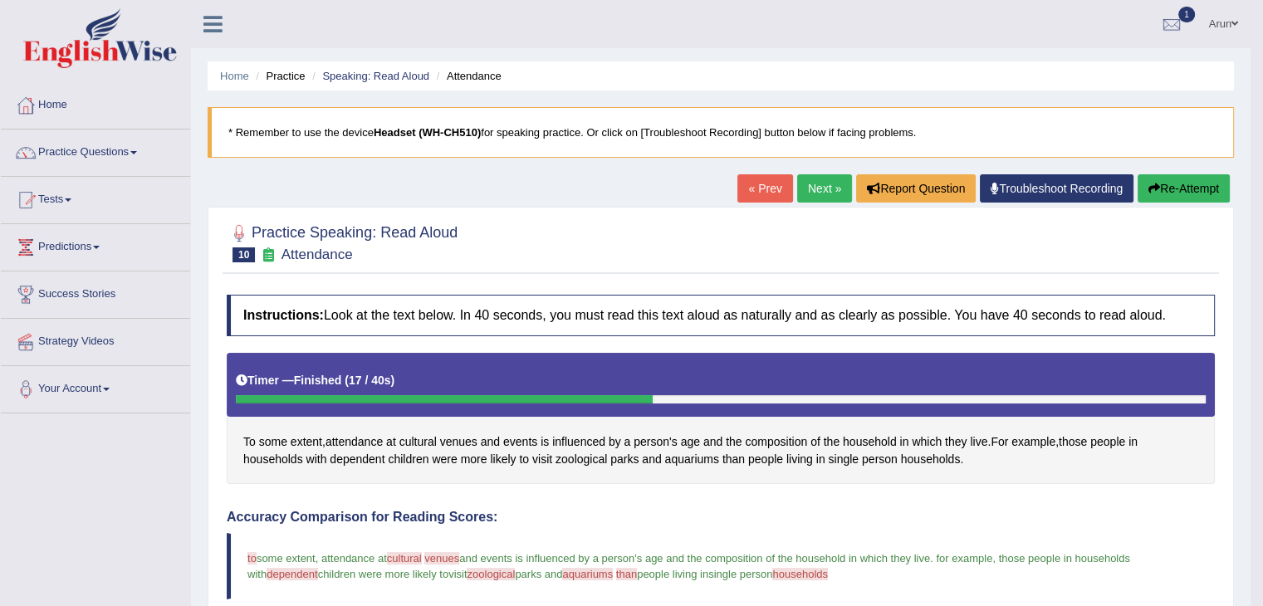
click at [823, 185] on link "Next »" at bounding box center [824, 188] width 55 height 28
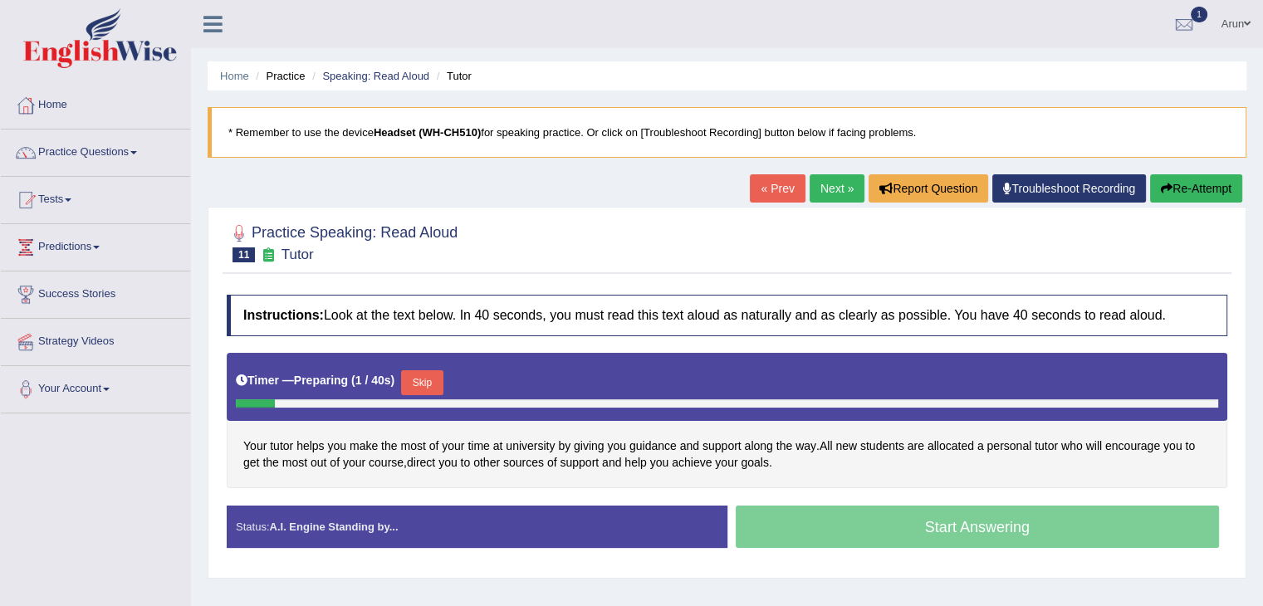
click at [428, 383] on button "Skip" at bounding box center [422, 382] width 42 height 25
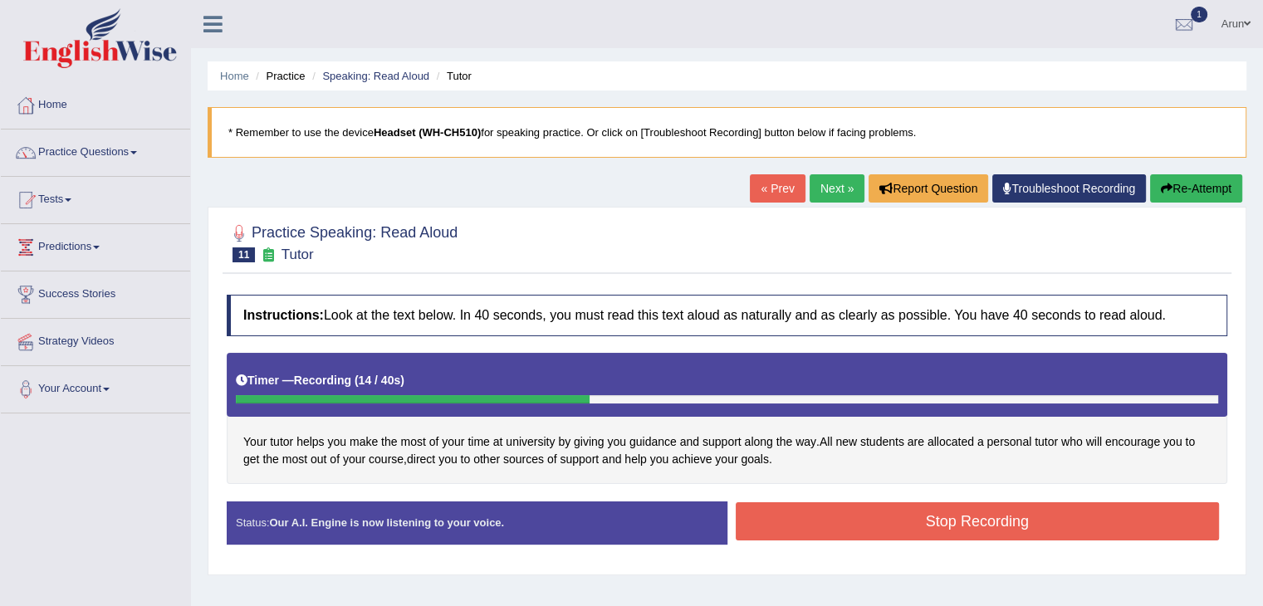
click at [783, 518] on button "Stop Recording" at bounding box center [978, 521] width 484 height 38
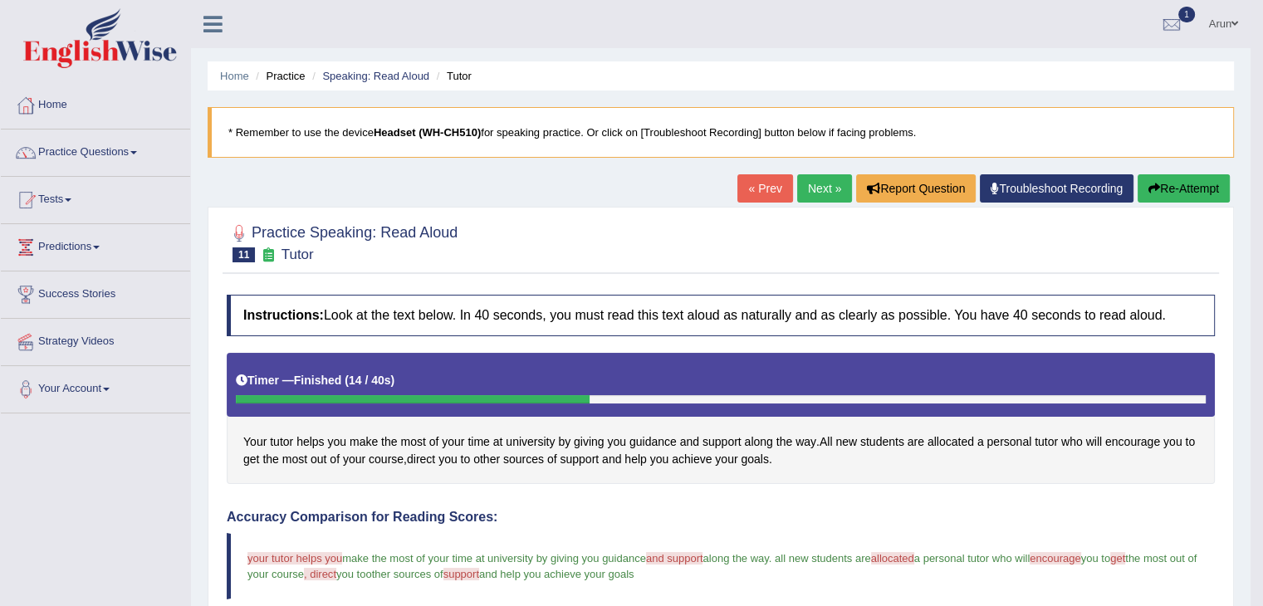
click at [810, 175] on link "Next »" at bounding box center [824, 188] width 55 height 28
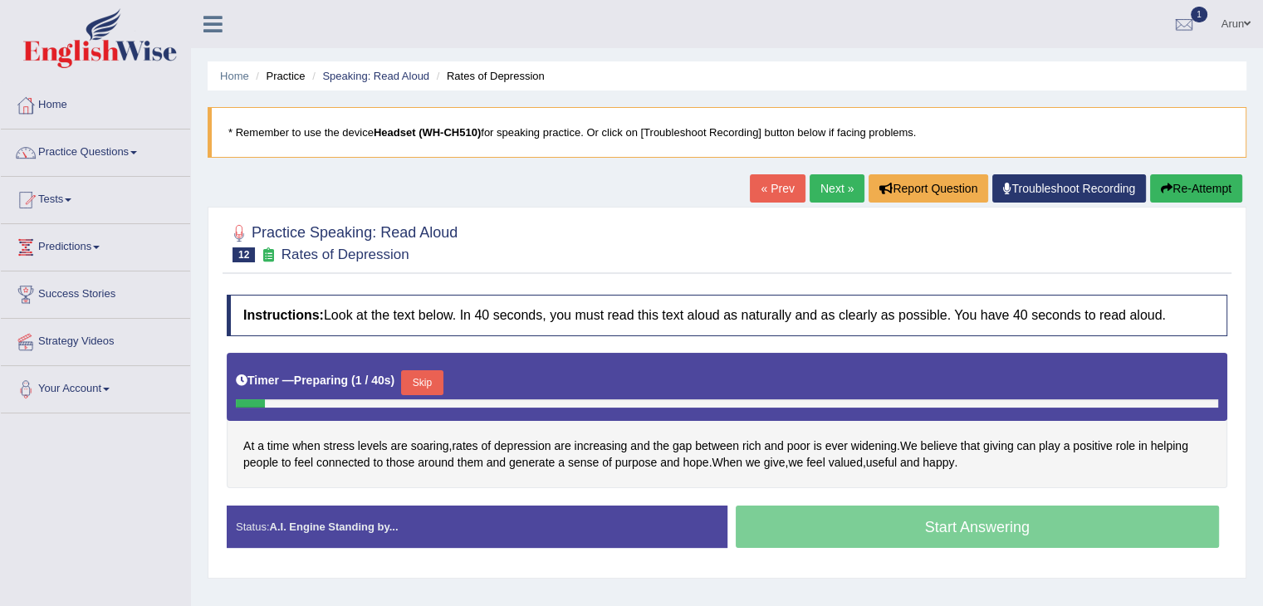
click at [427, 366] on div "Timer — Preparing ( 1 / 40s ) Skip" at bounding box center [727, 382] width 982 height 33
click at [427, 372] on button "Skip" at bounding box center [422, 382] width 42 height 25
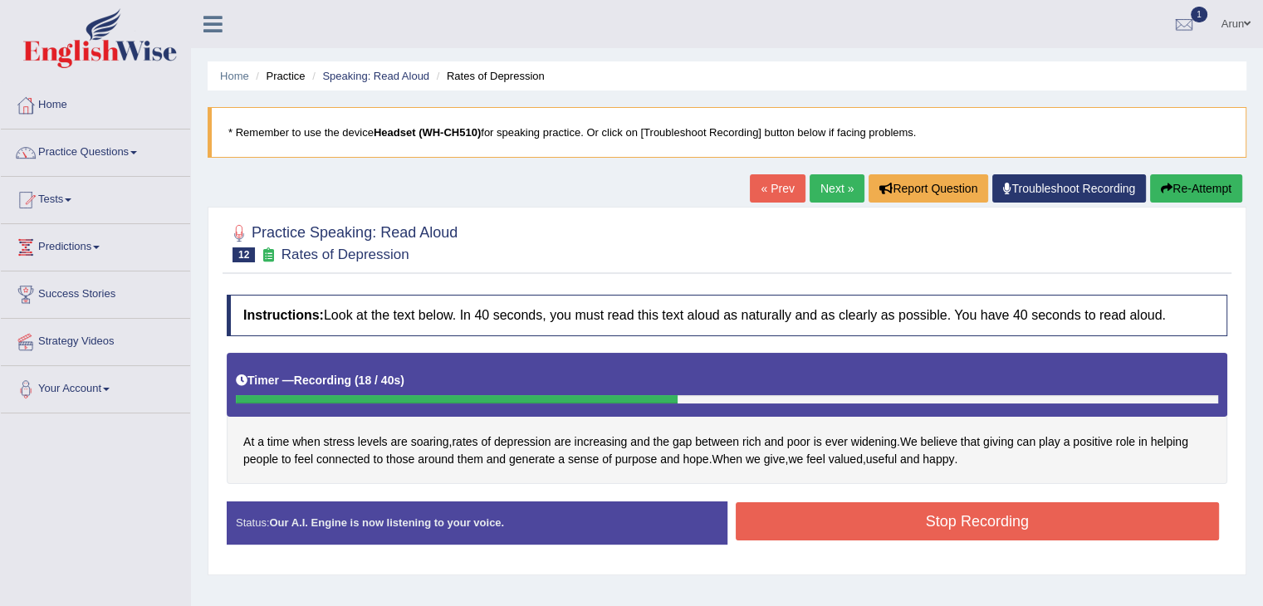
click at [774, 529] on button "Stop Recording" at bounding box center [978, 521] width 484 height 38
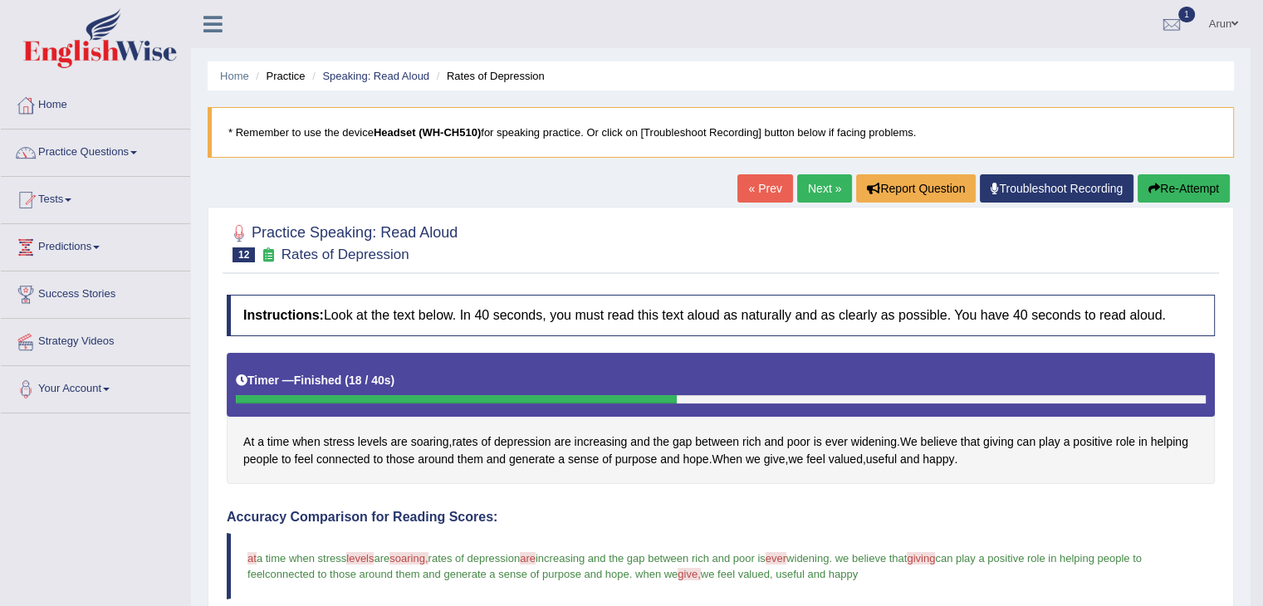
click at [810, 179] on link "Next »" at bounding box center [824, 188] width 55 height 28
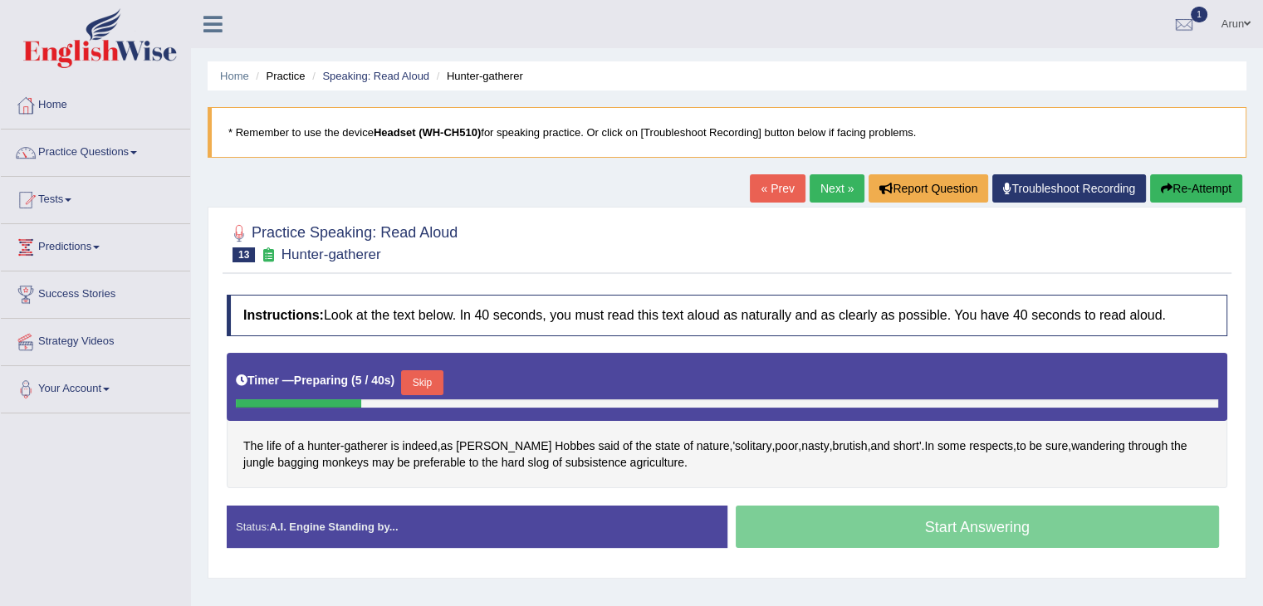
click at [419, 379] on button "Skip" at bounding box center [422, 382] width 42 height 25
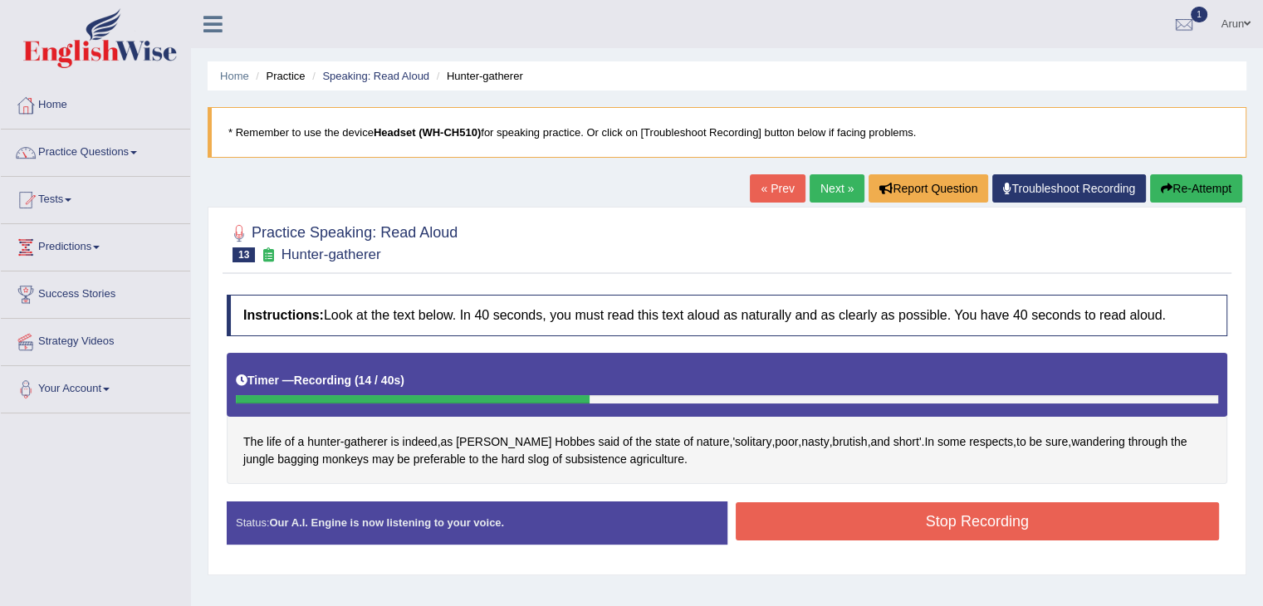
click at [824, 516] on button "Stop Recording" at bounding box center [978, 521] width 484 height 38
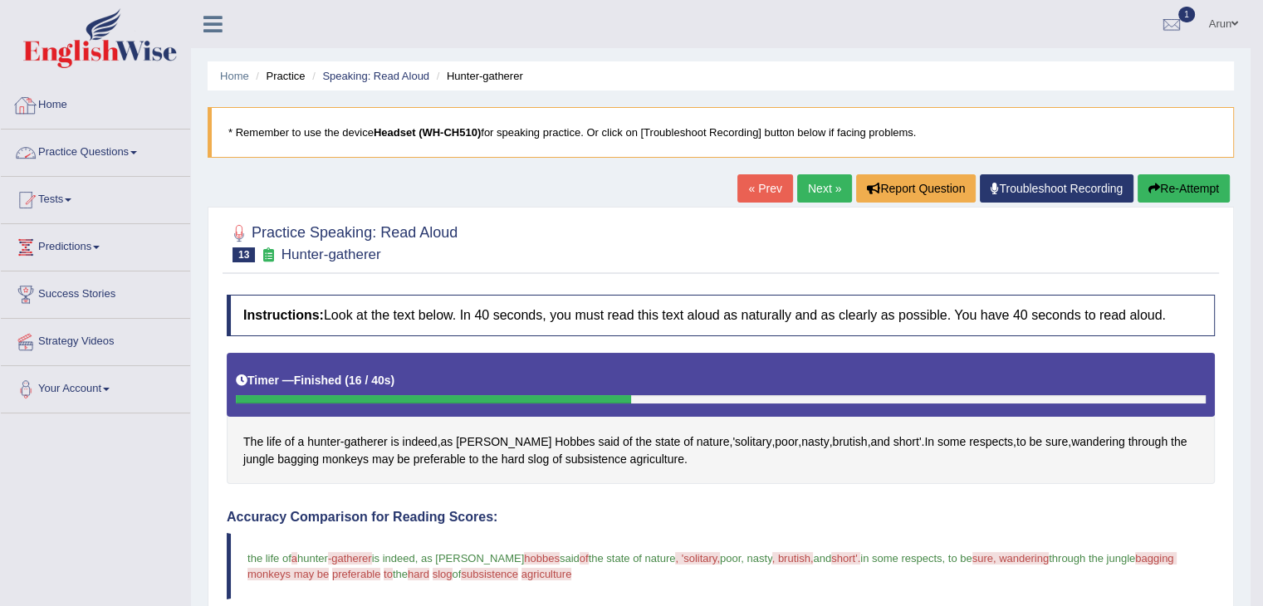
click at [92, 156] on link "Practice Questions" at bounding box center [95, 151] width 189 height 42
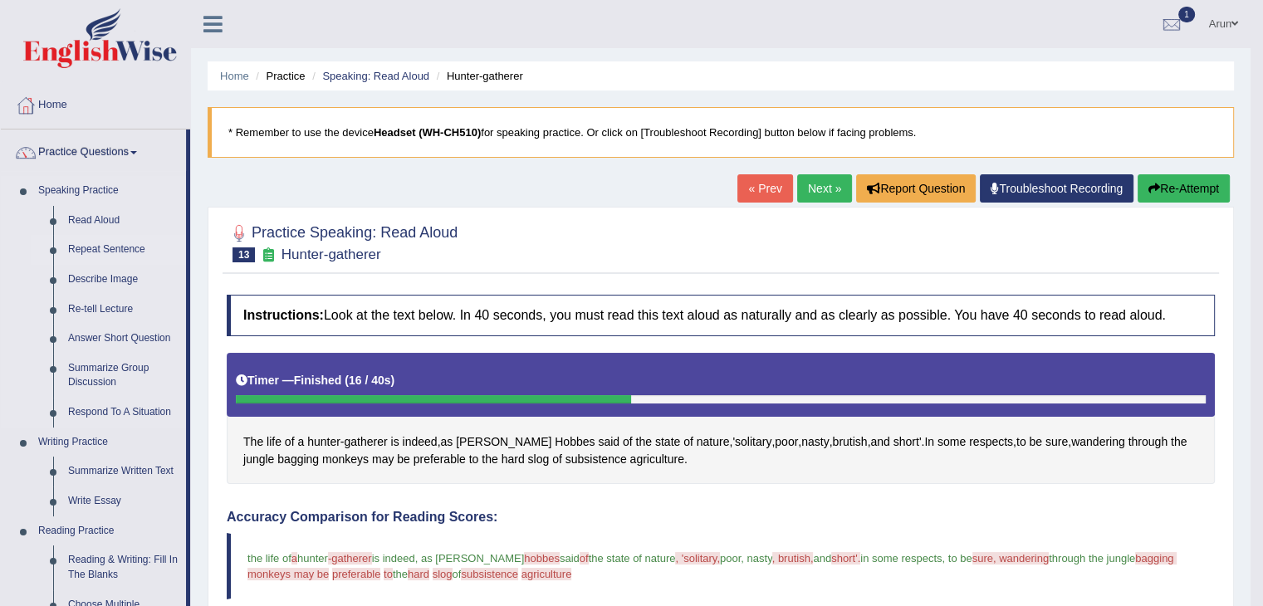
click at [105, 250] on link "Repeat Sentence" at bounding box center [123, 250] width 125 height 30
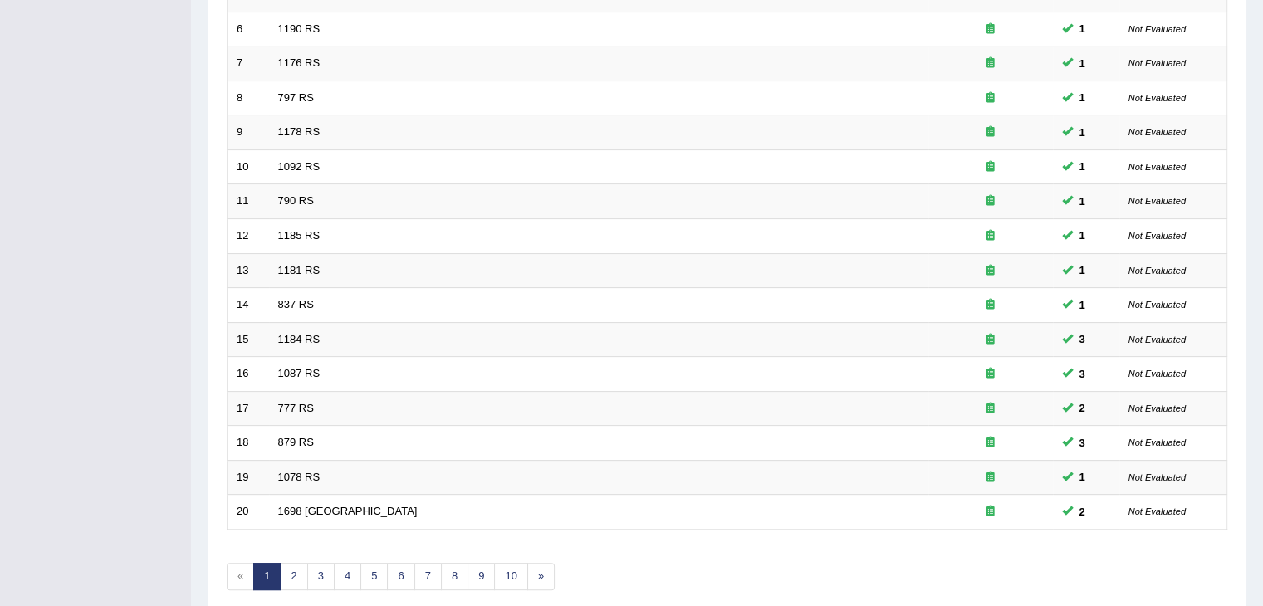
scroll to position [488, 0]
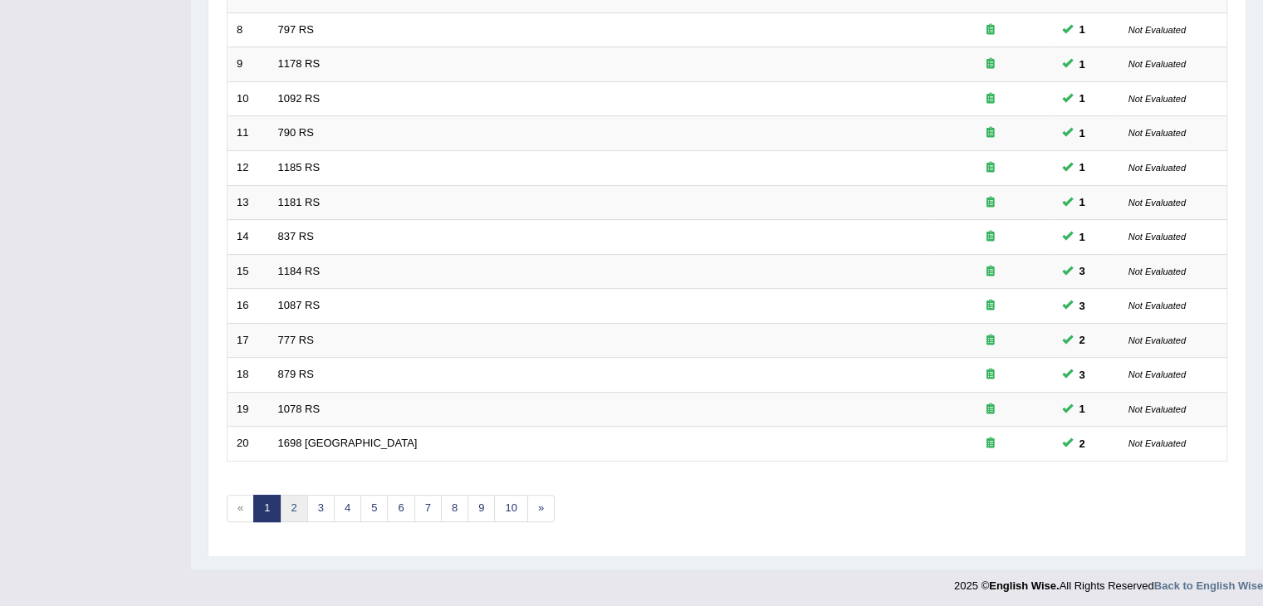
click at [295, 500] on link "2" at bounding box center [293, 508] width 27 height 27
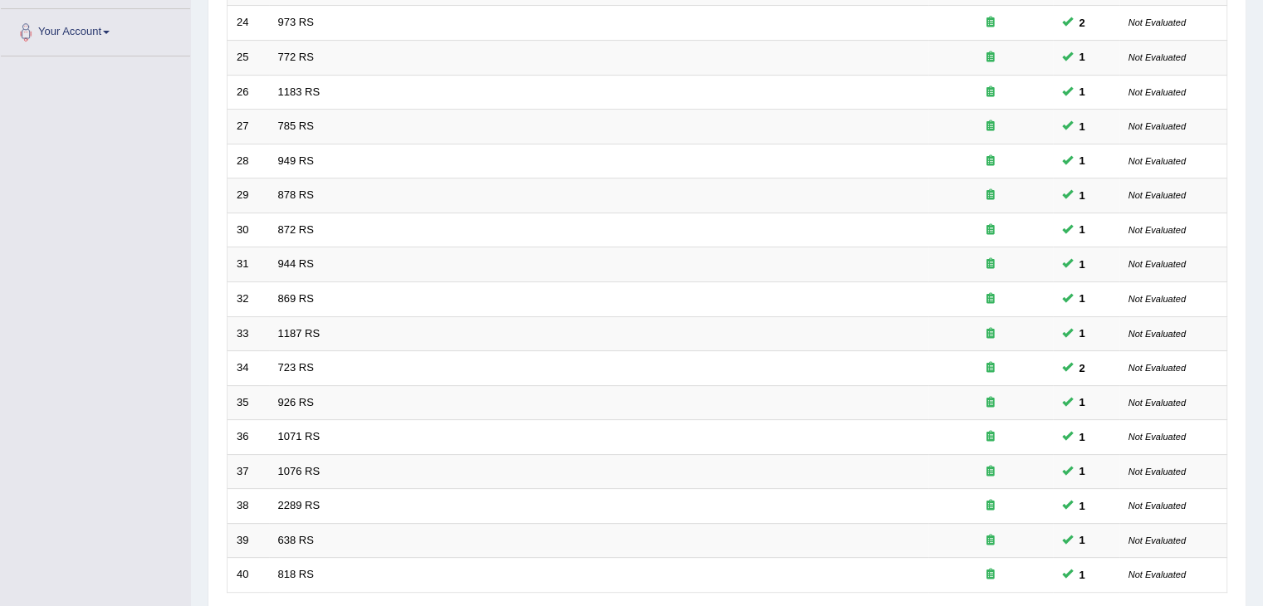
scroll to position [488, 0]
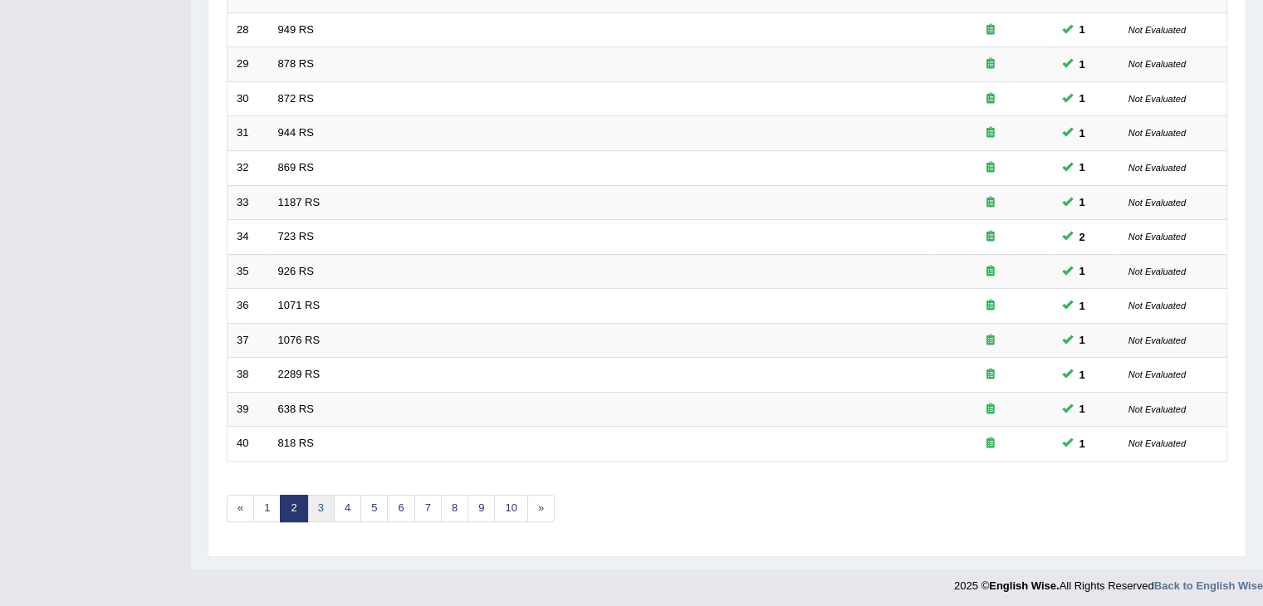
click at [326, 511] on link "3" at bounding box center [320, 508] width 27 height 27
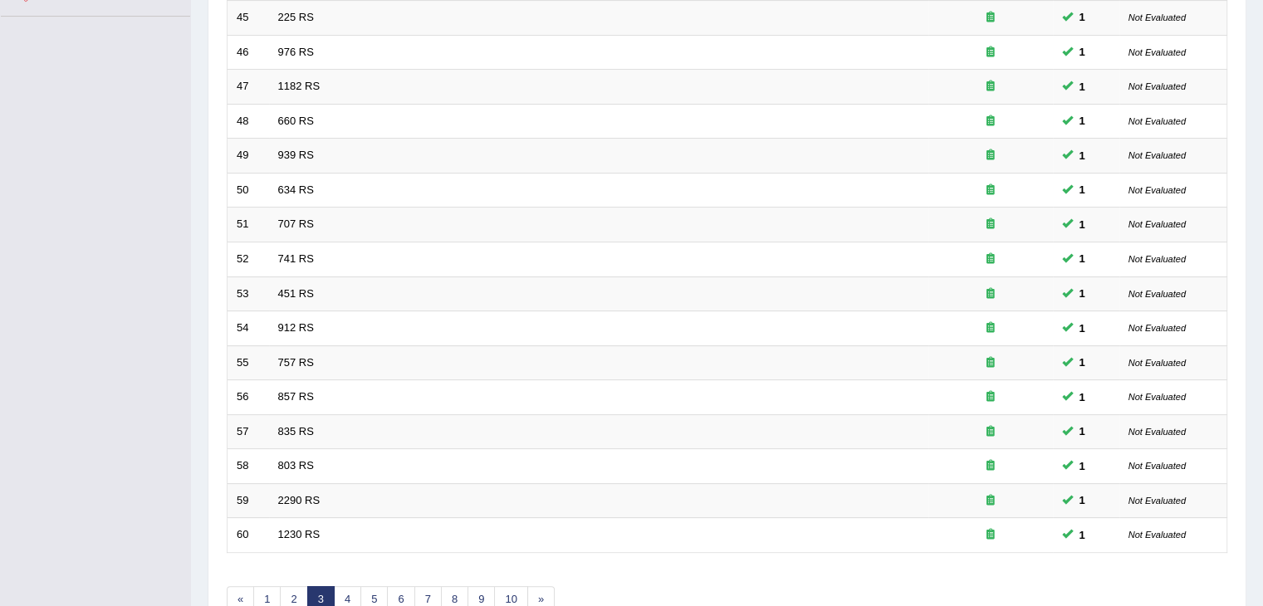
scroll to position [488, 0]
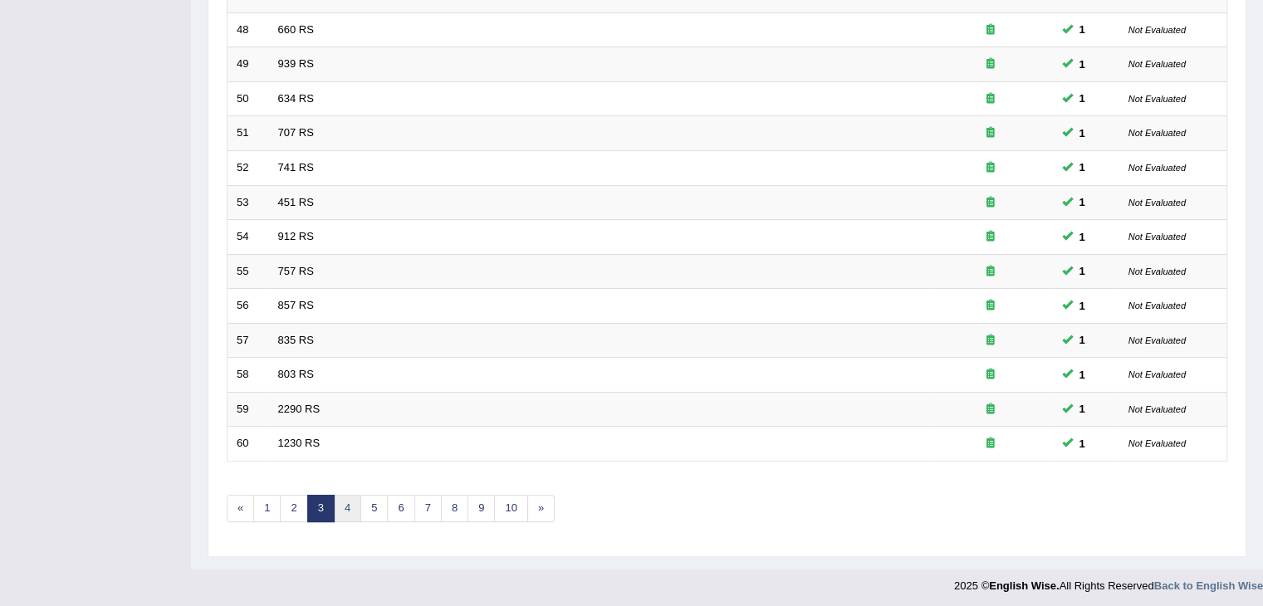
click at [340, 505] on link "4" at bounding box center [347, 508] width 27 height 27
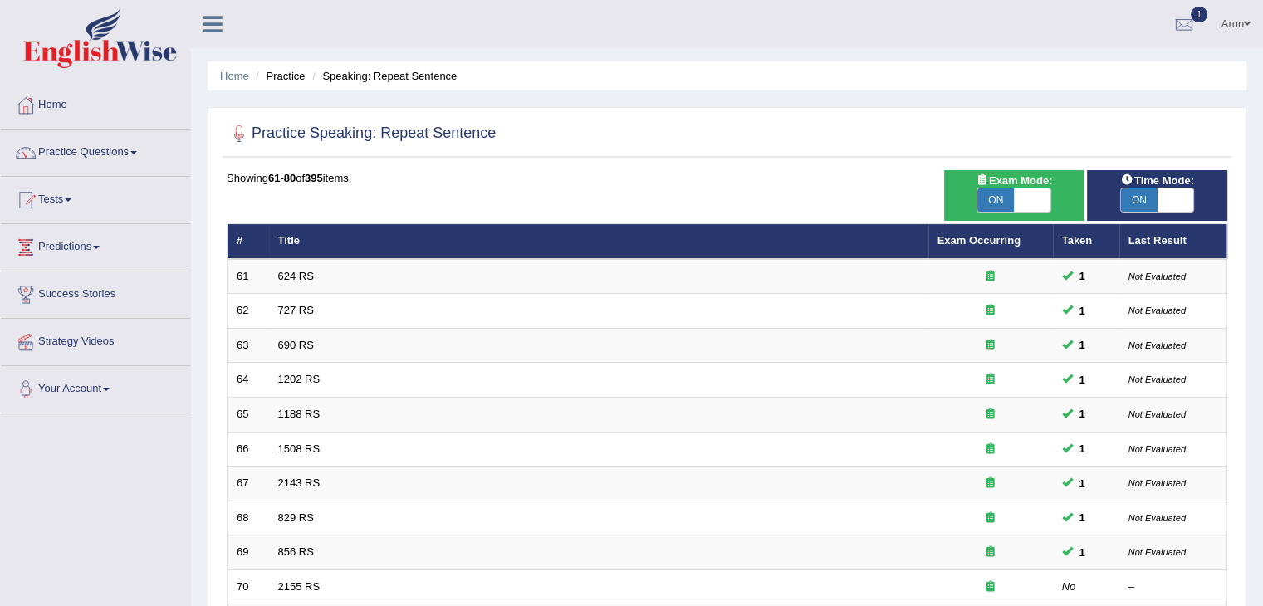
scroll to position [488, 0]
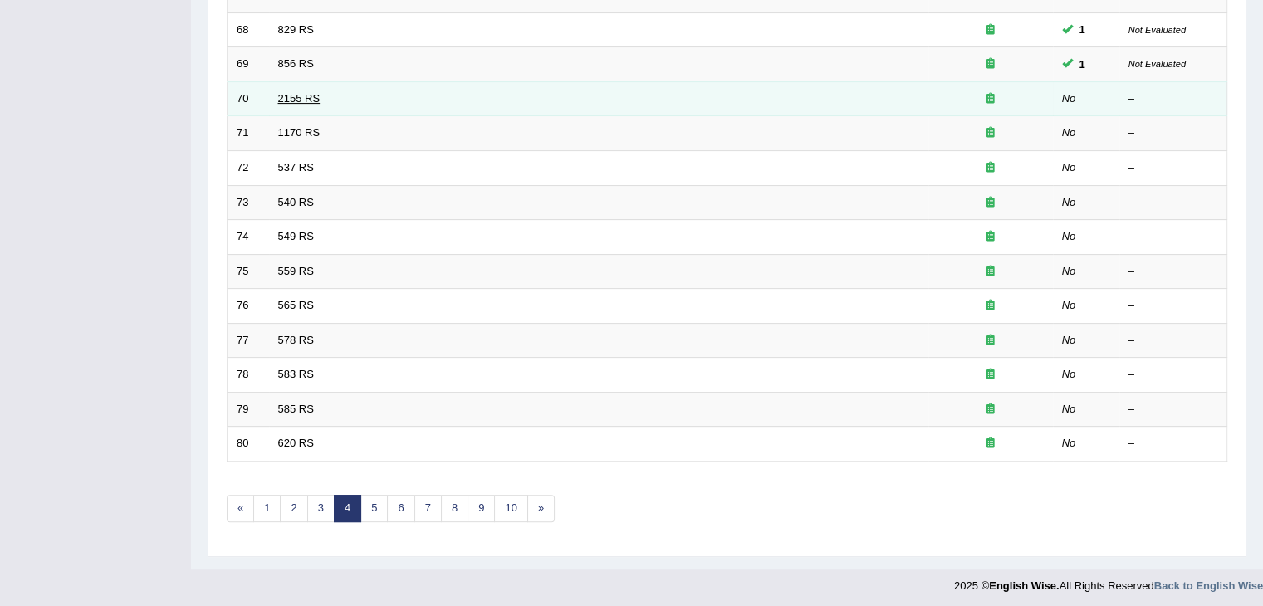
click at [285, 94] on link "2155 RS" at bounding box center [299, 98] width 42 height 12
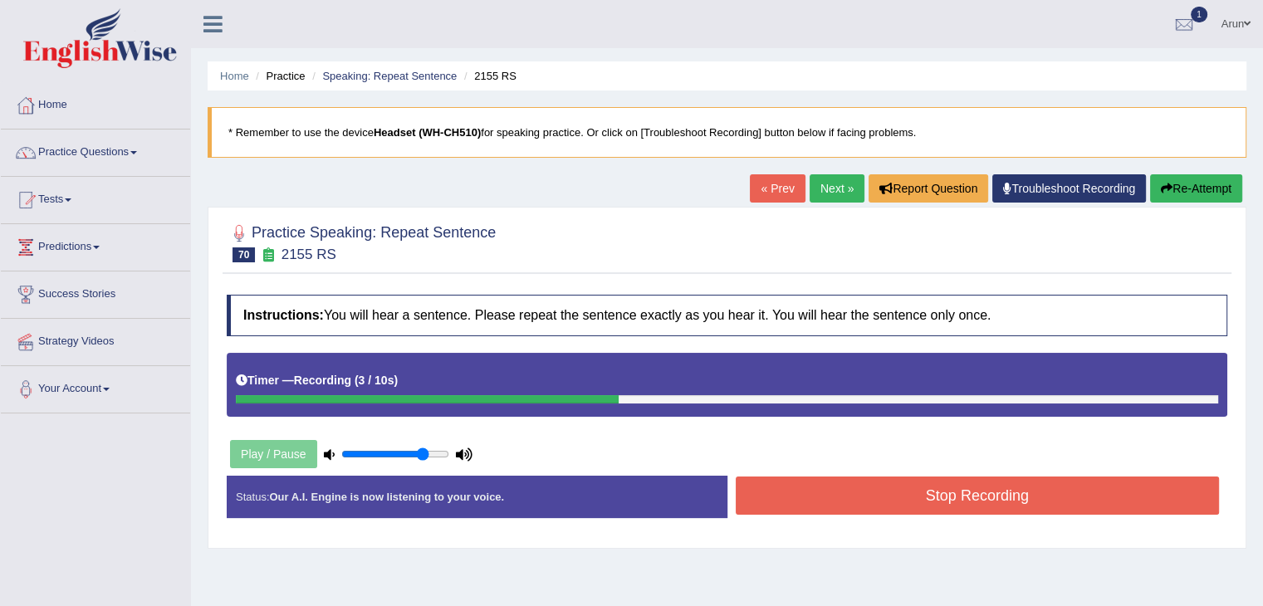
click at [777, 496] on button "Stop Recording" at bounding box center [978, 496] width 484 height 38
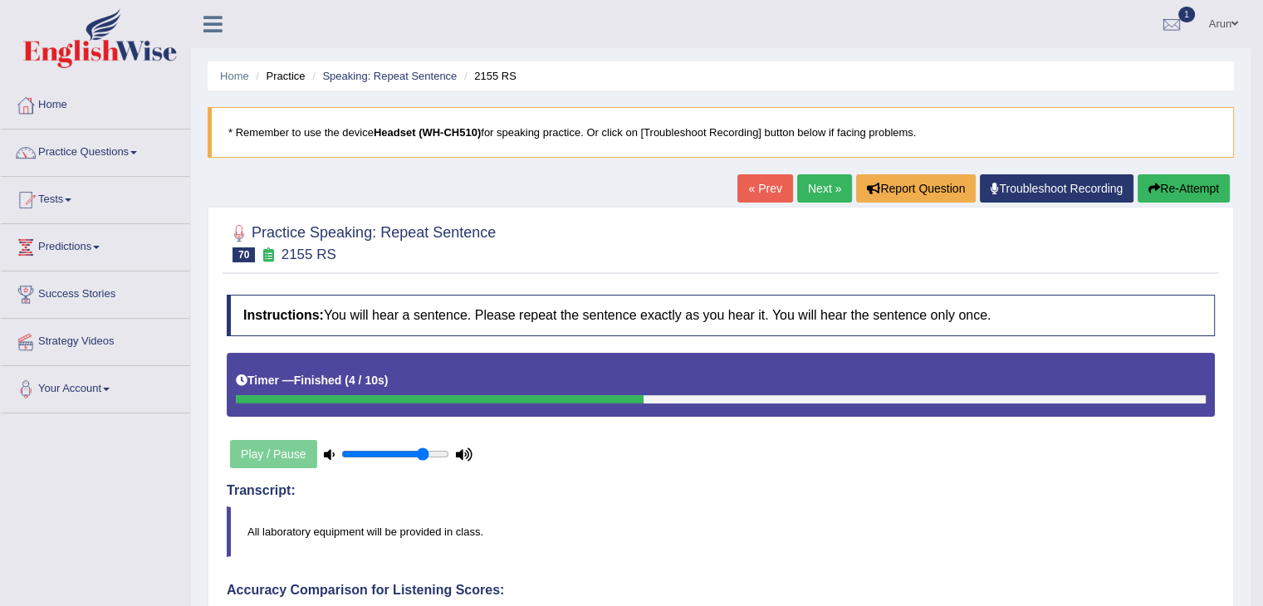
click at [832, 190] on link "Next »" at bounding box center [824, 188] width 55 height 28
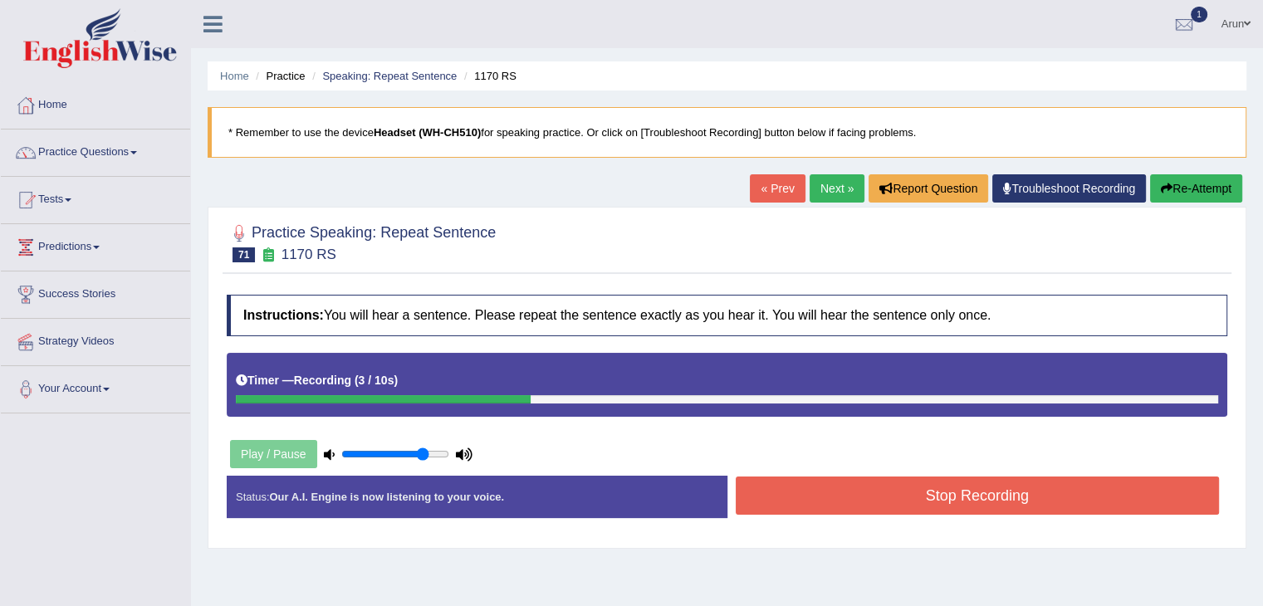
click at [784, 482] on button "Stop Recording" at bounding box center [978, 496] width 484 height 38
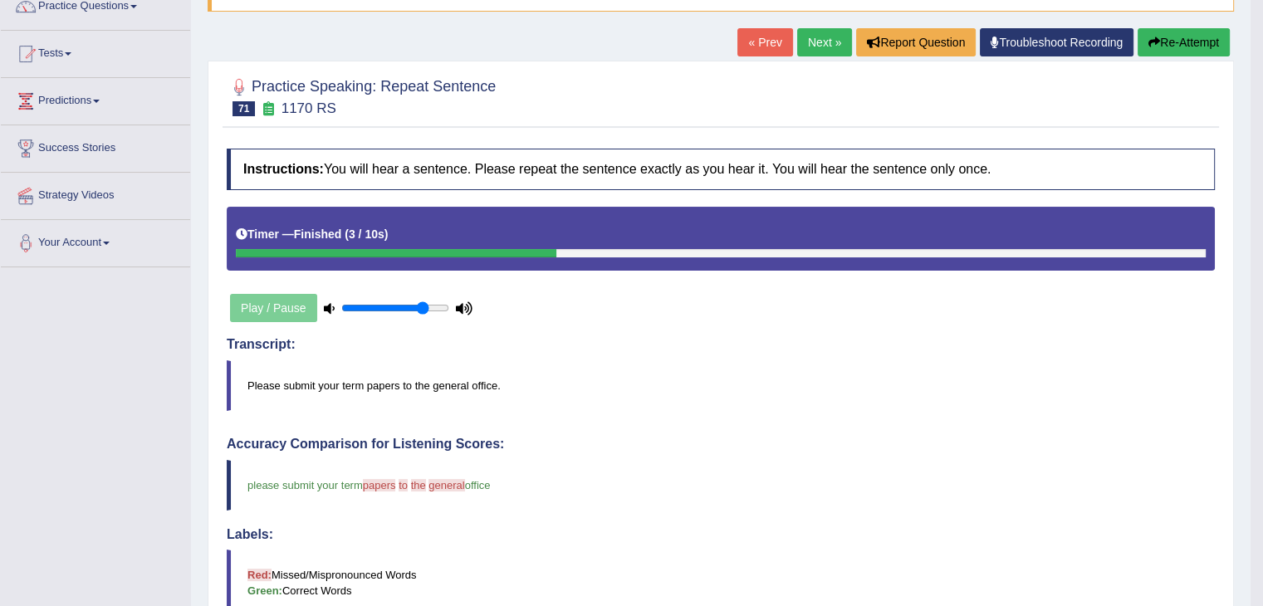
scroll to position [144, 0]
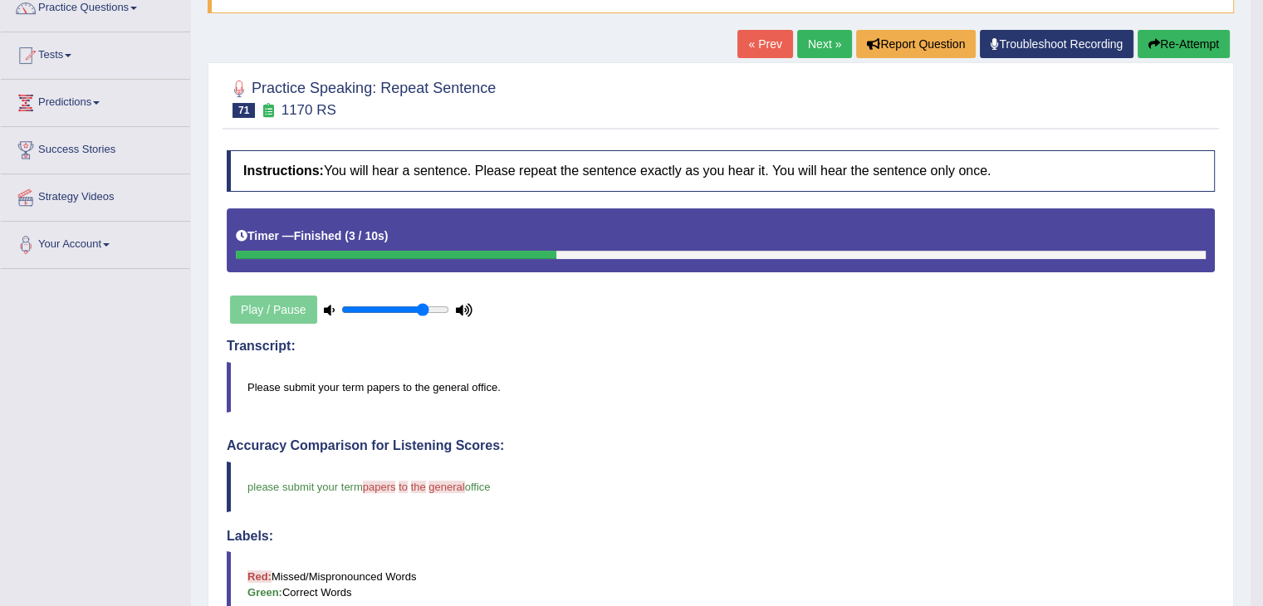
click at [797, 41] on link "Next »" at bounding box center [824, 44] width 55 height 28
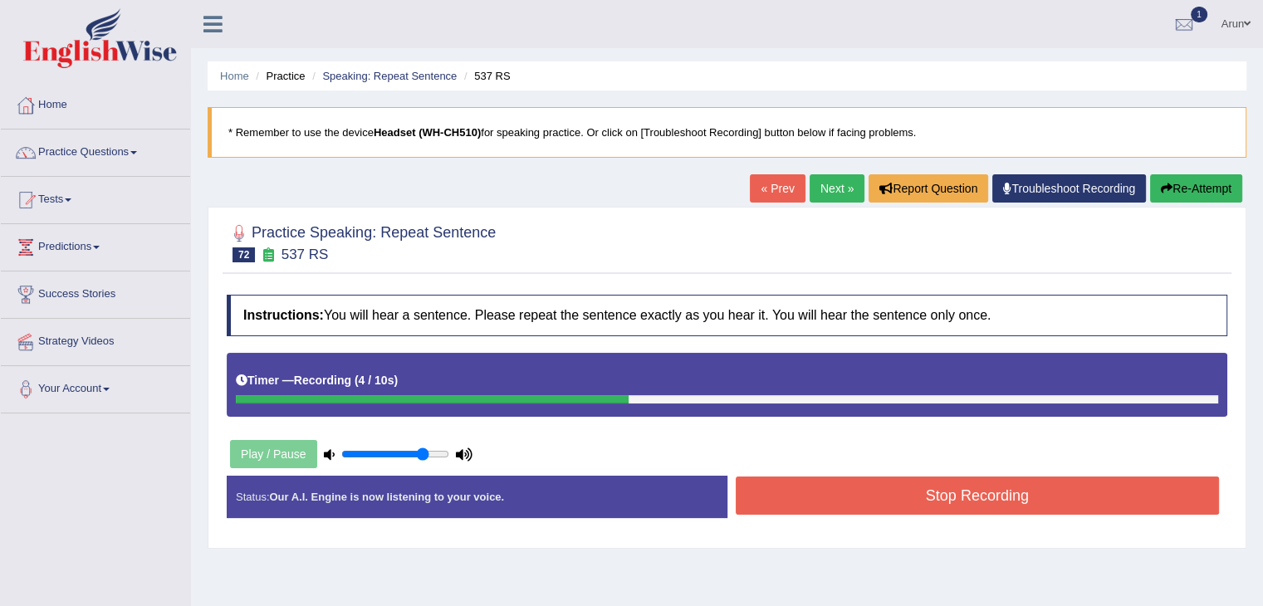
click at [838, 505] on button "Stop Recording" at bounding box center [978, 496] width 484 height 38
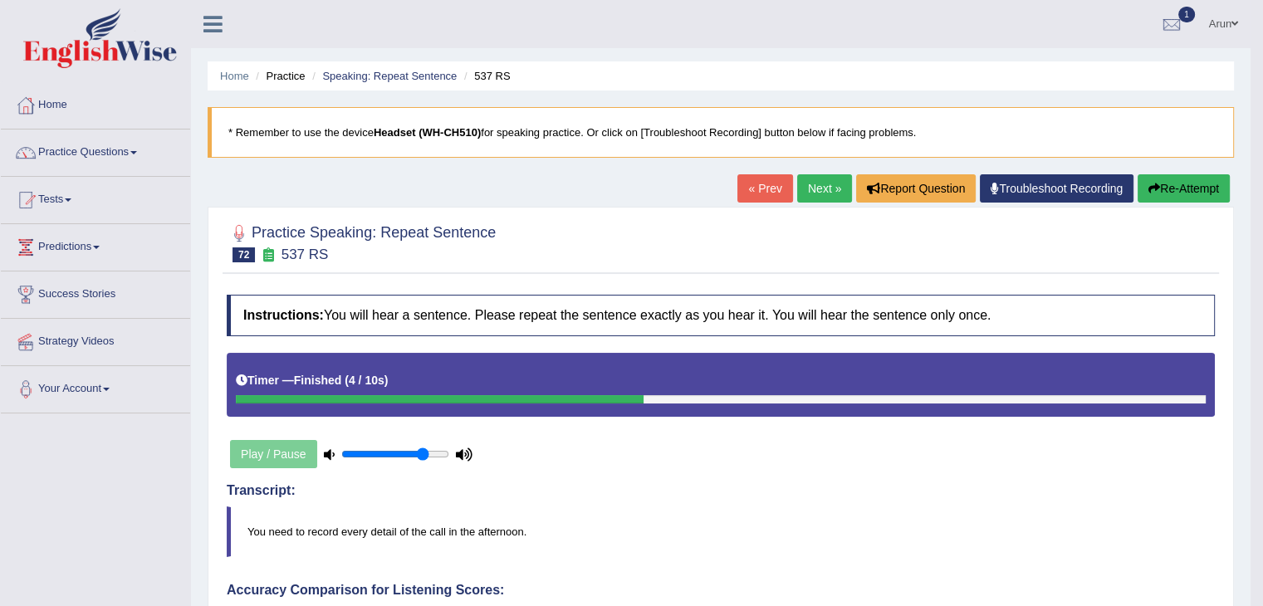
click at [804, 183] on link "Next »" at bounding box center [824, 188] width 55 height 28
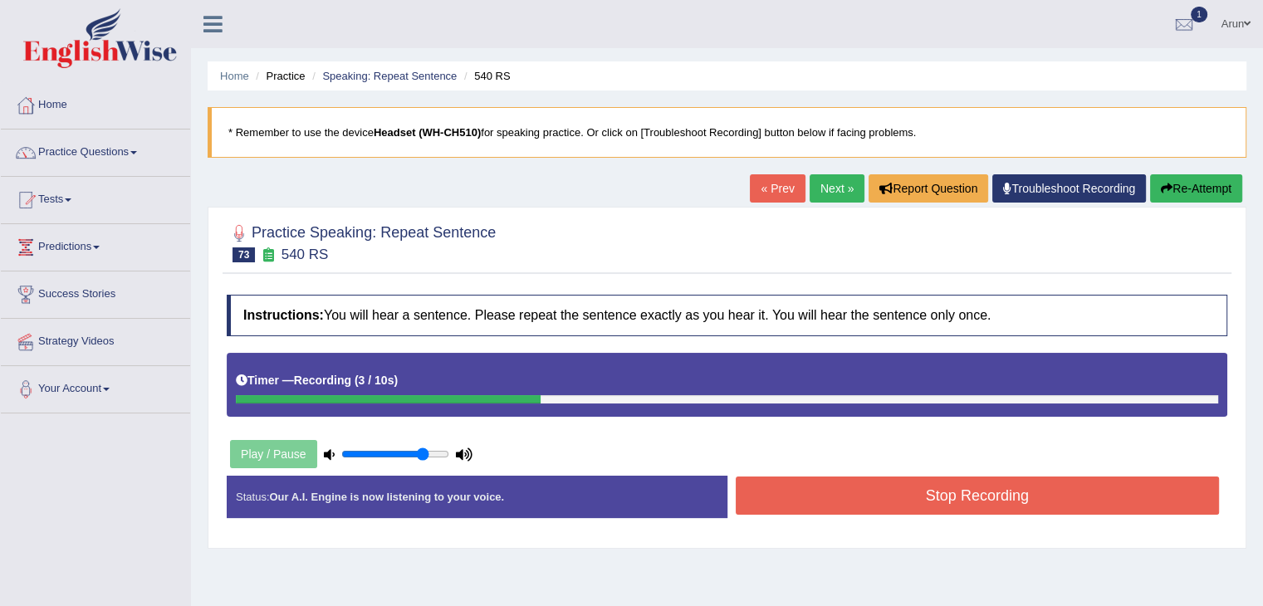
click at [785, 484] on button "Stop Recording" at bounding box center [978, 496] width 484 height 38
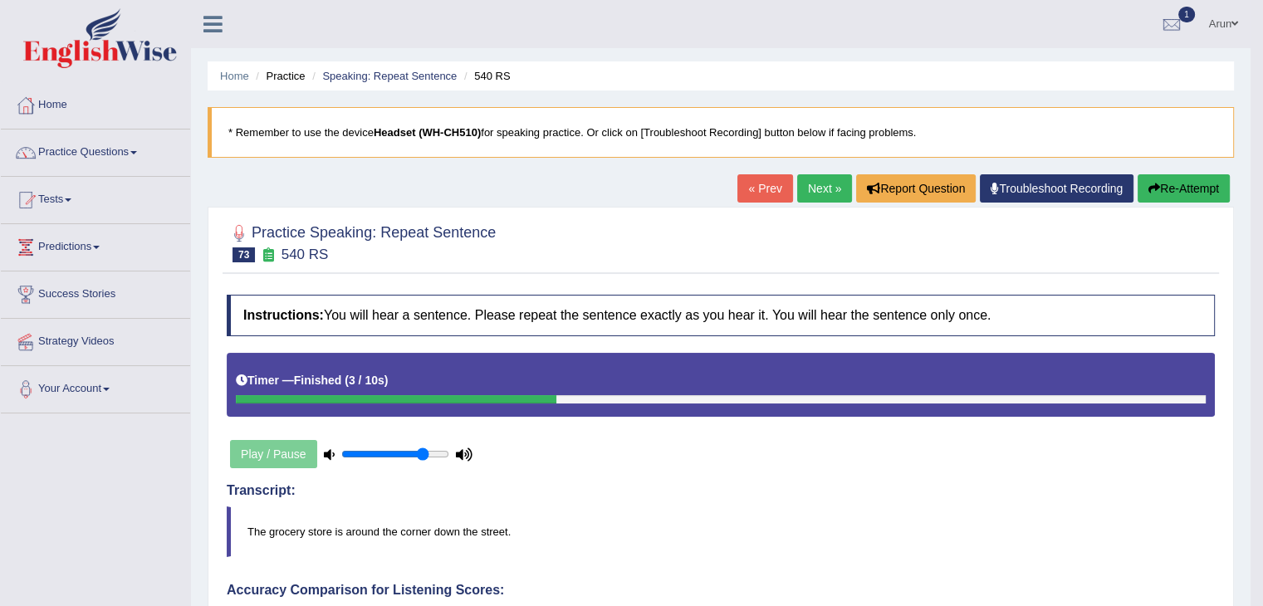
click at [810, 190] on link "Next »" at bounding box center [824, 188] width 55 height 28
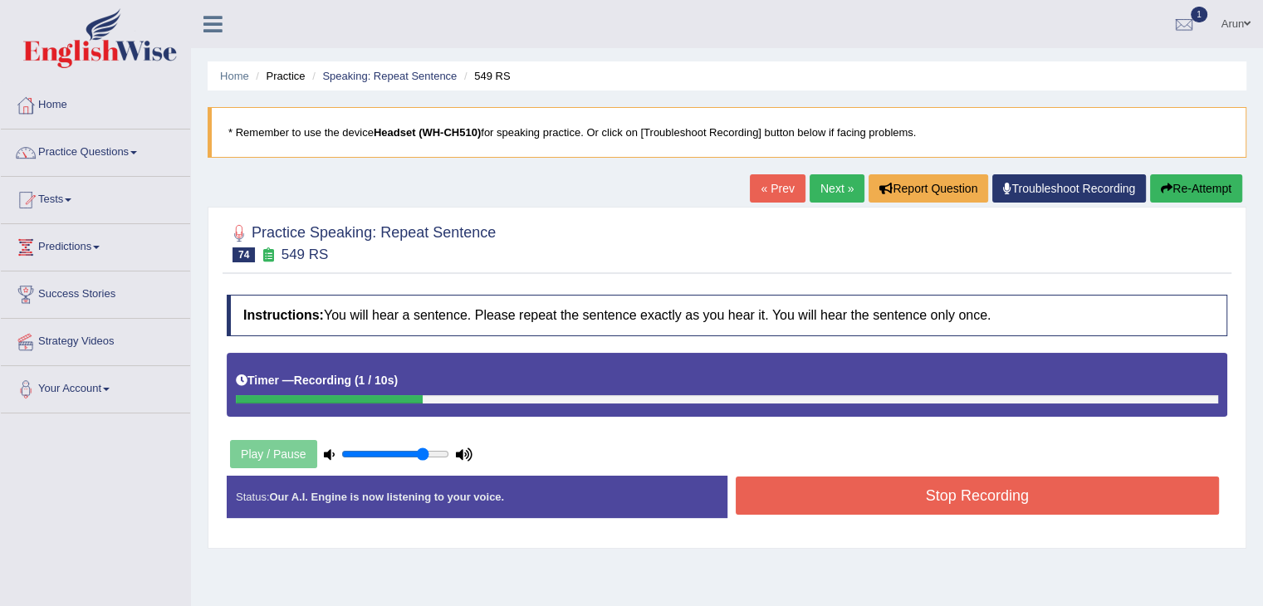
click at [777, 501] on button "Stop Recording" at bounding box center [978, 496] width 484 height 38
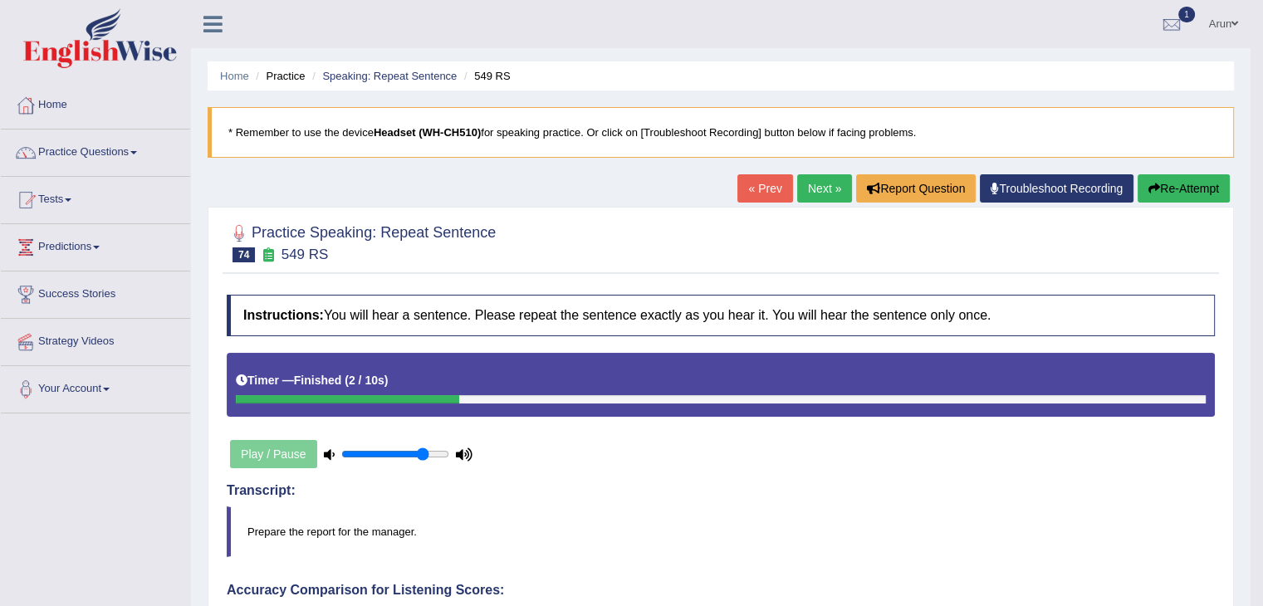
click at [807, 186] on link "Next »" at bounding box center [824, 188] width 55 height 28
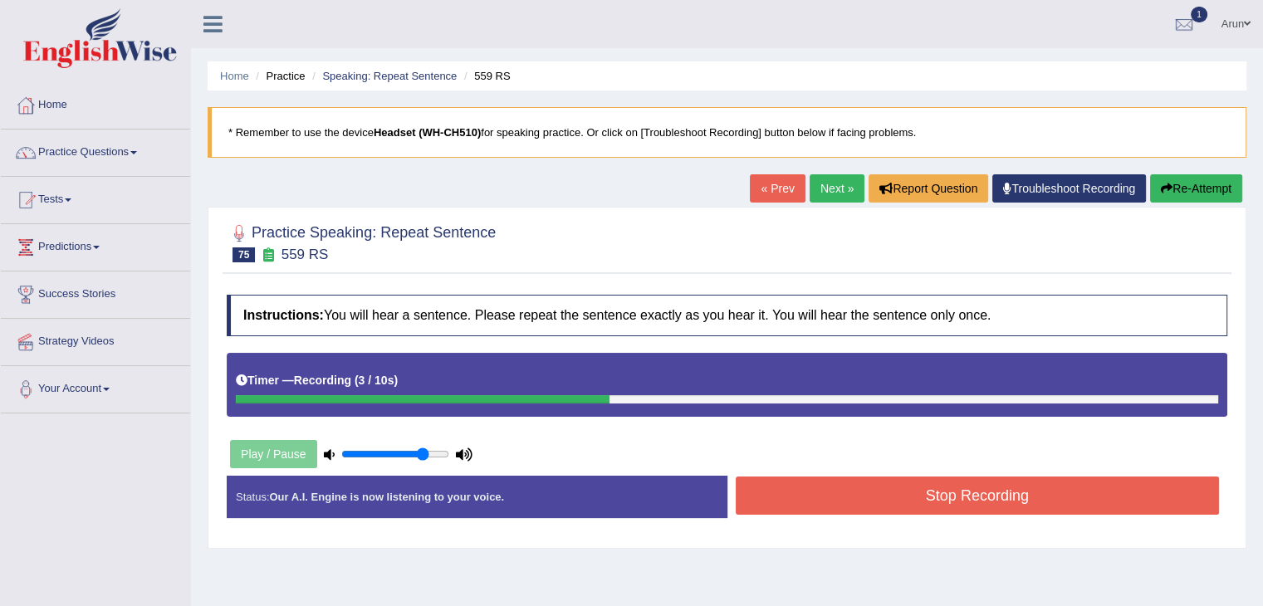
click at [850, 482] on button "Stop Recording" at bounding box center [978, 496] width 484 height 38
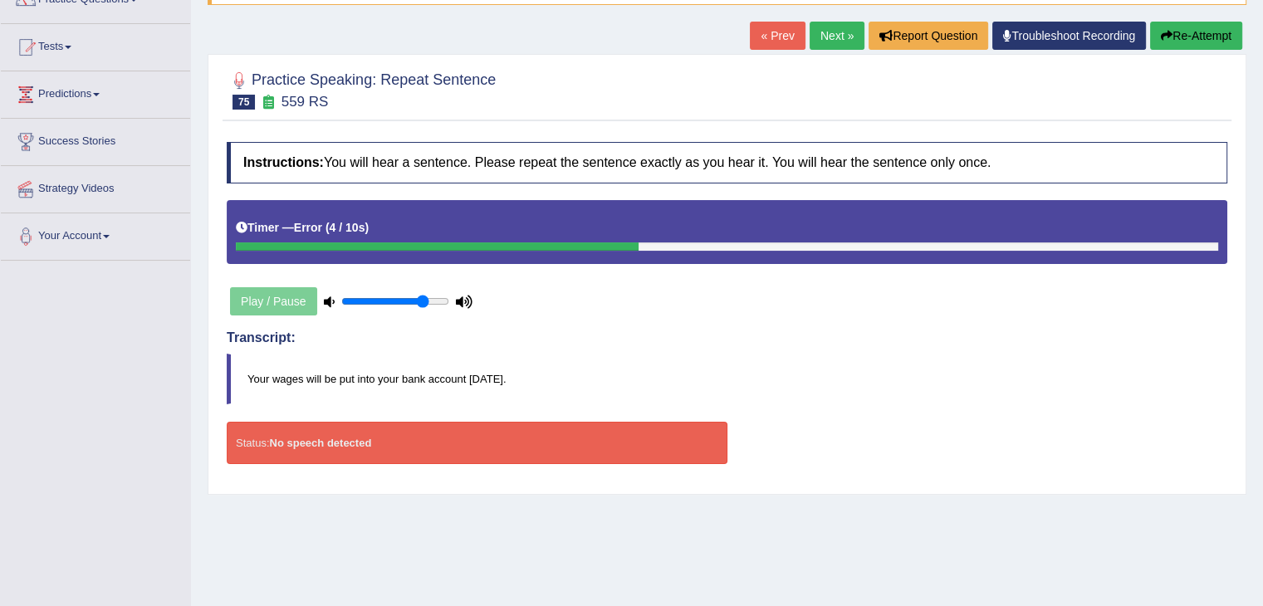
scroll to position [159, 0]
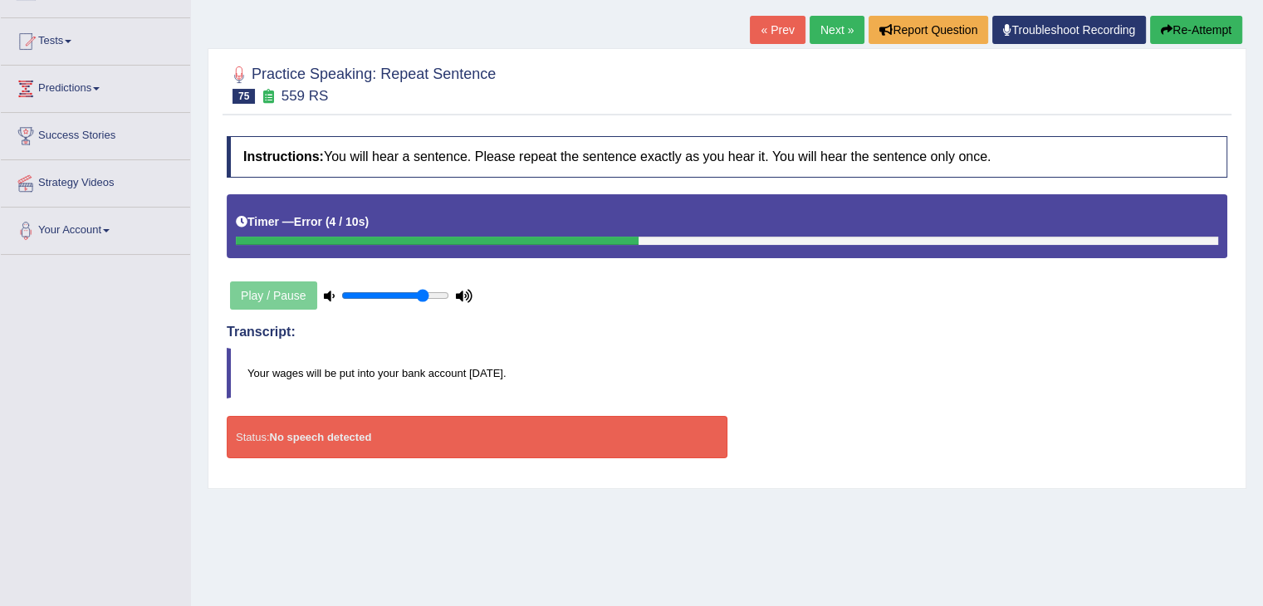
click at [686, 438] on div "Status: No speech detected" at bounding box center [477, 437] width 501 height 42
click at [822, 31] on link "Next »" at bounding box center [836, 30] width 55 height 28
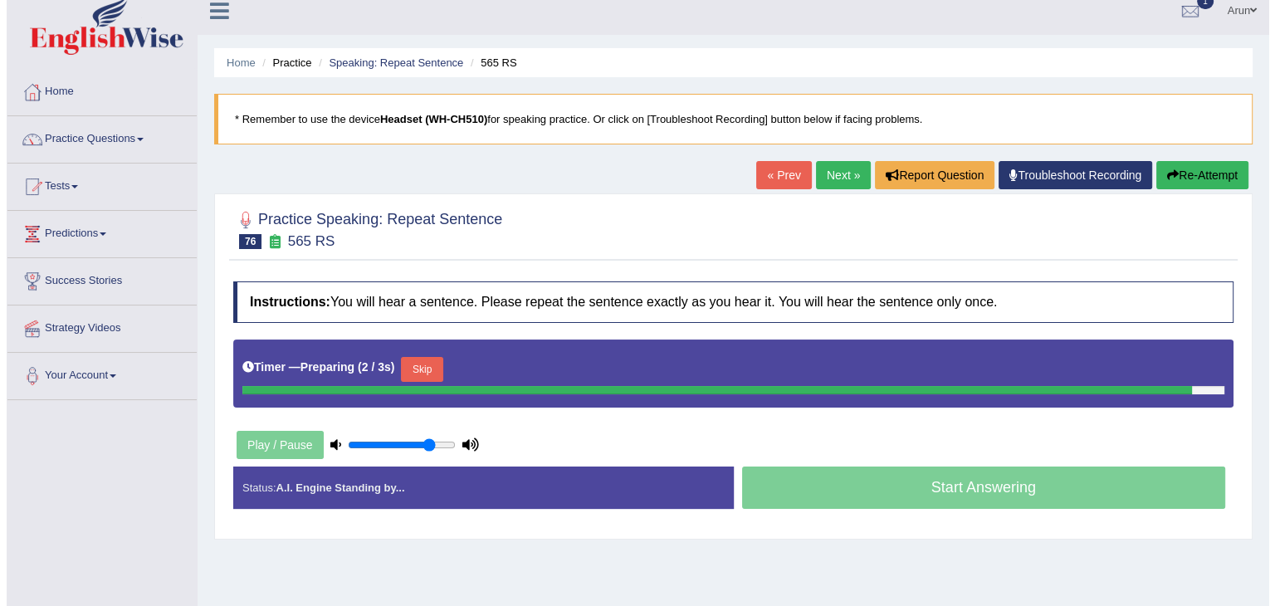
scroll to position [15, 0]
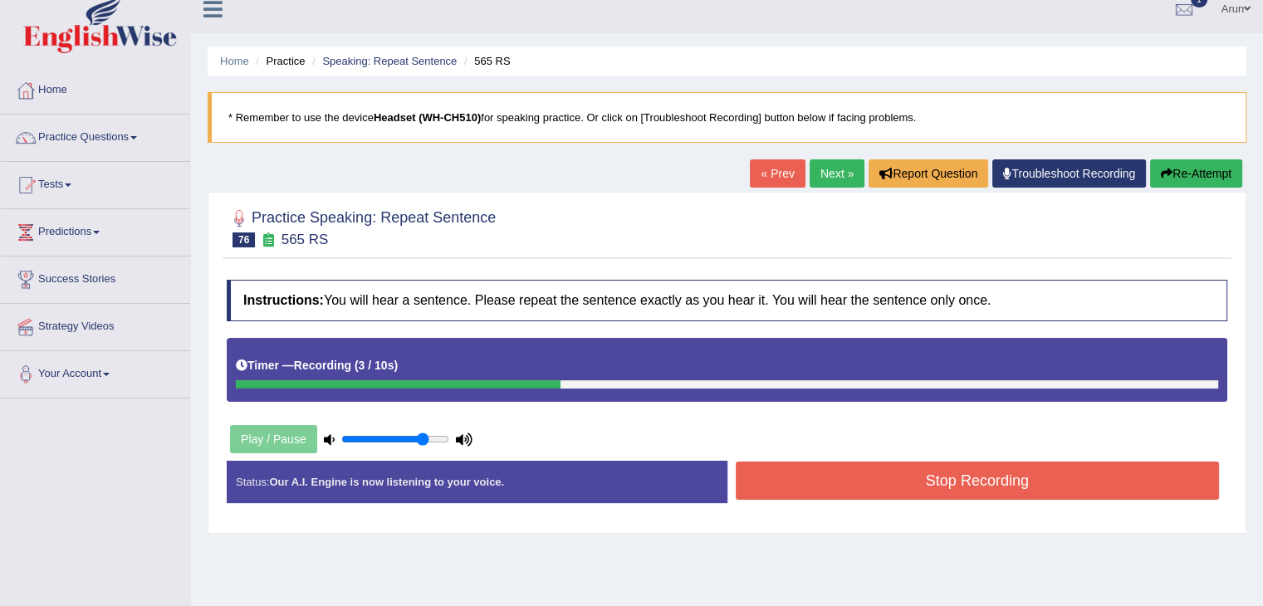
click at [997, 463] on button "Stop Recording" at bounding box center [978, 481] width 484 height 38
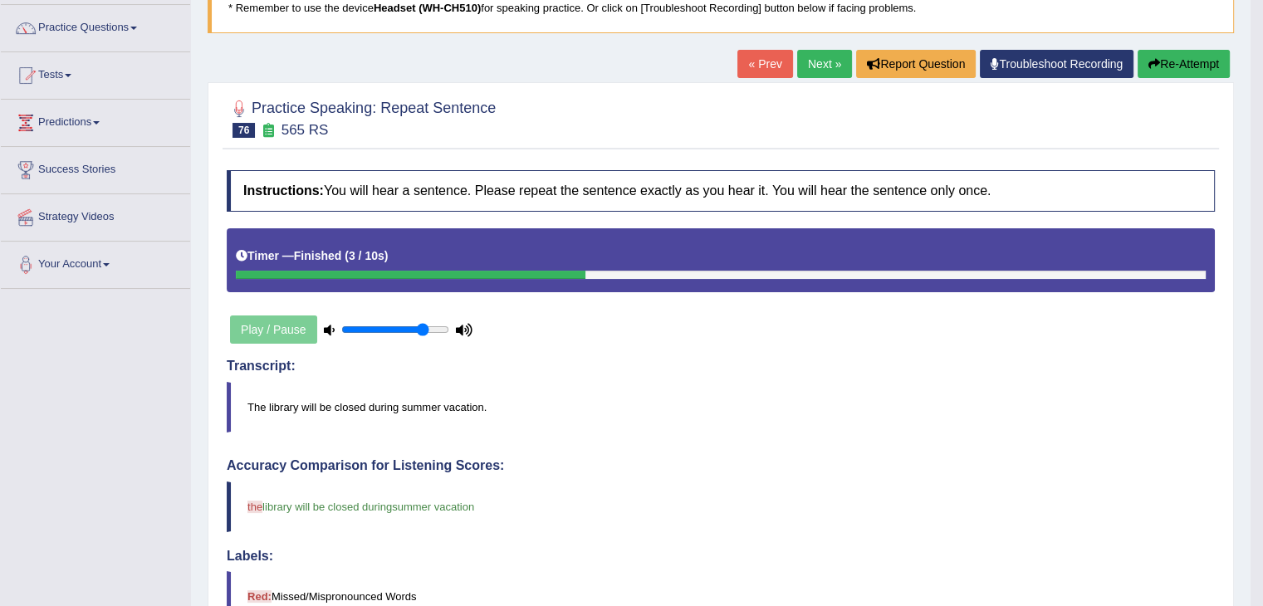
scroll to position [0, 0]
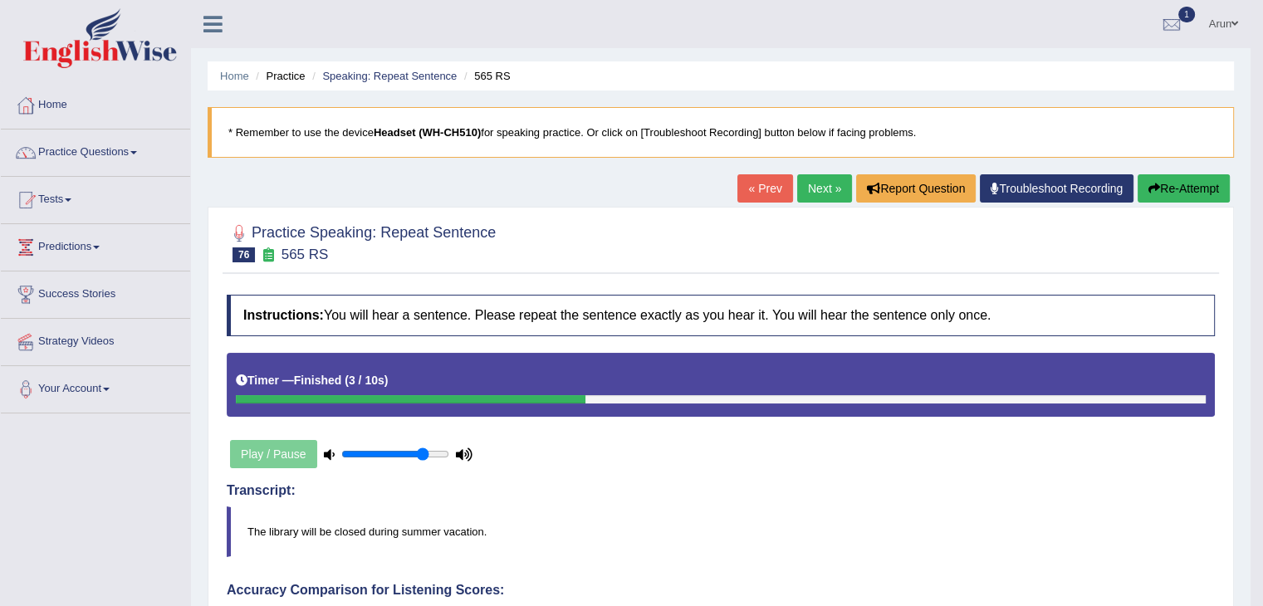
click at [92, 144] on link "Practice Questions" at bounding box center [95, 151] width 189 height 42
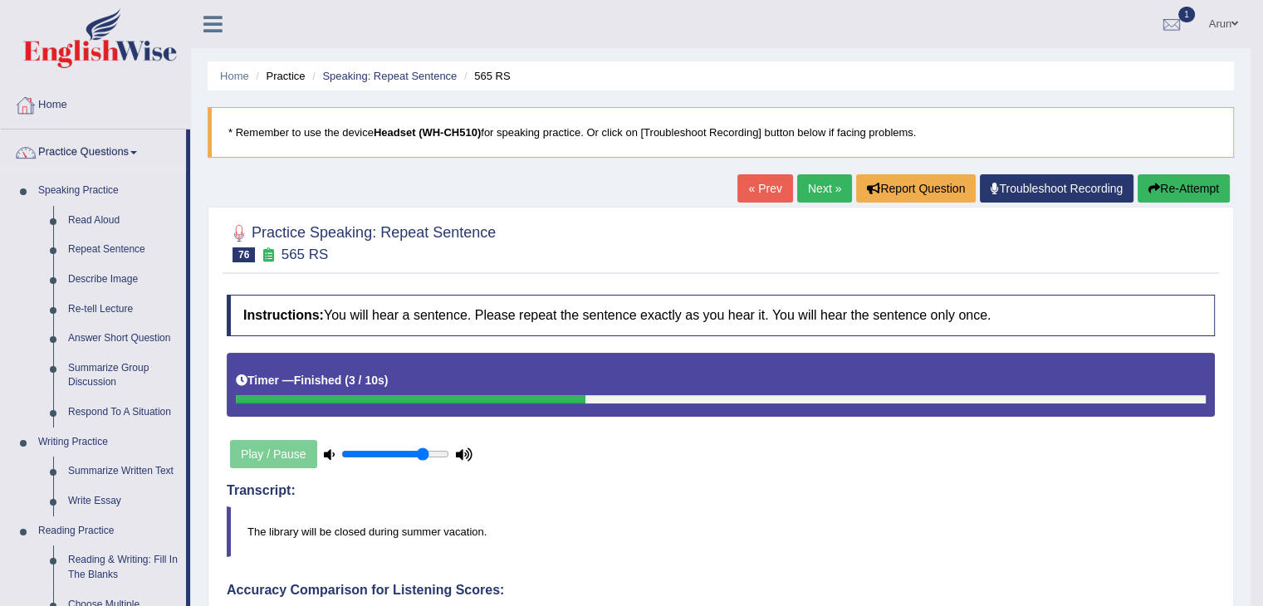
click at [64, 100] on link "Home" at bounding box center [95, 103] width 189 height 42
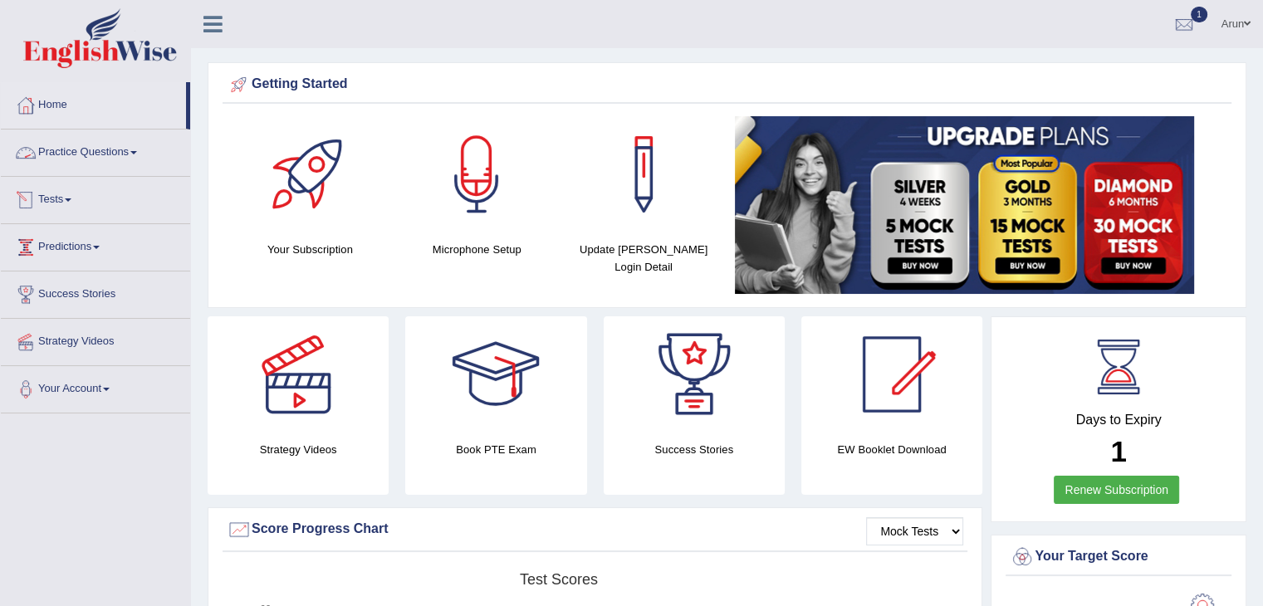
click at [113, 151] on link "Practice Questions" at bounding box center [95, 151] width 189 height 42
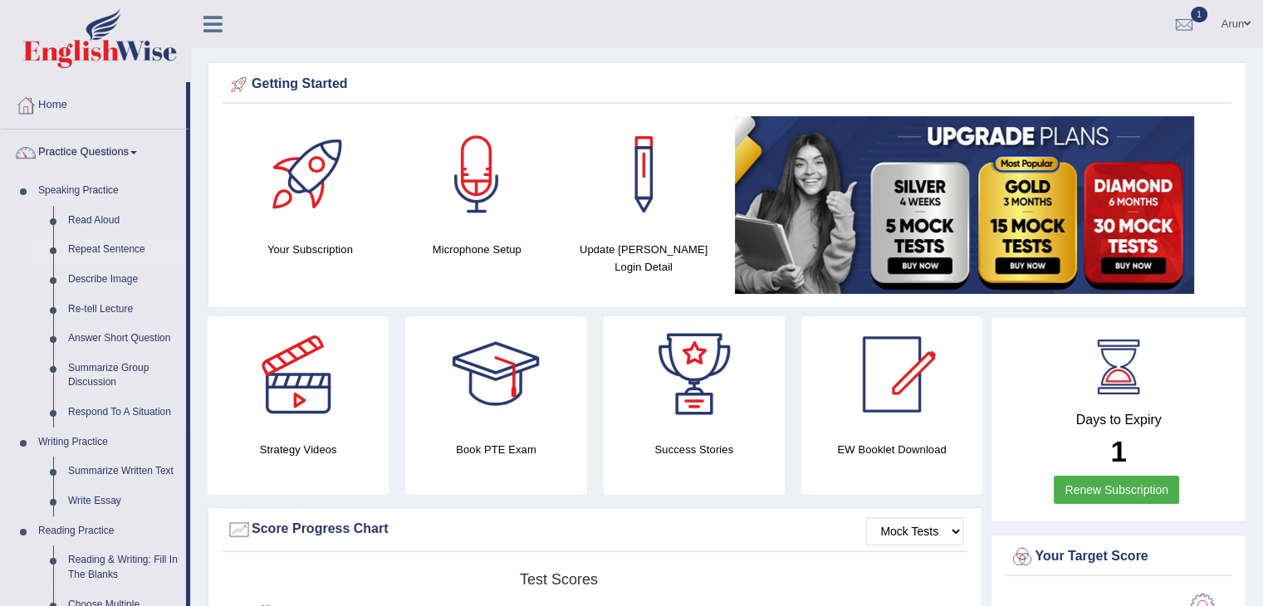
click at [102, 244] on link "Repeat Sentence" at bounding box center [123, 250] width 125 height 30
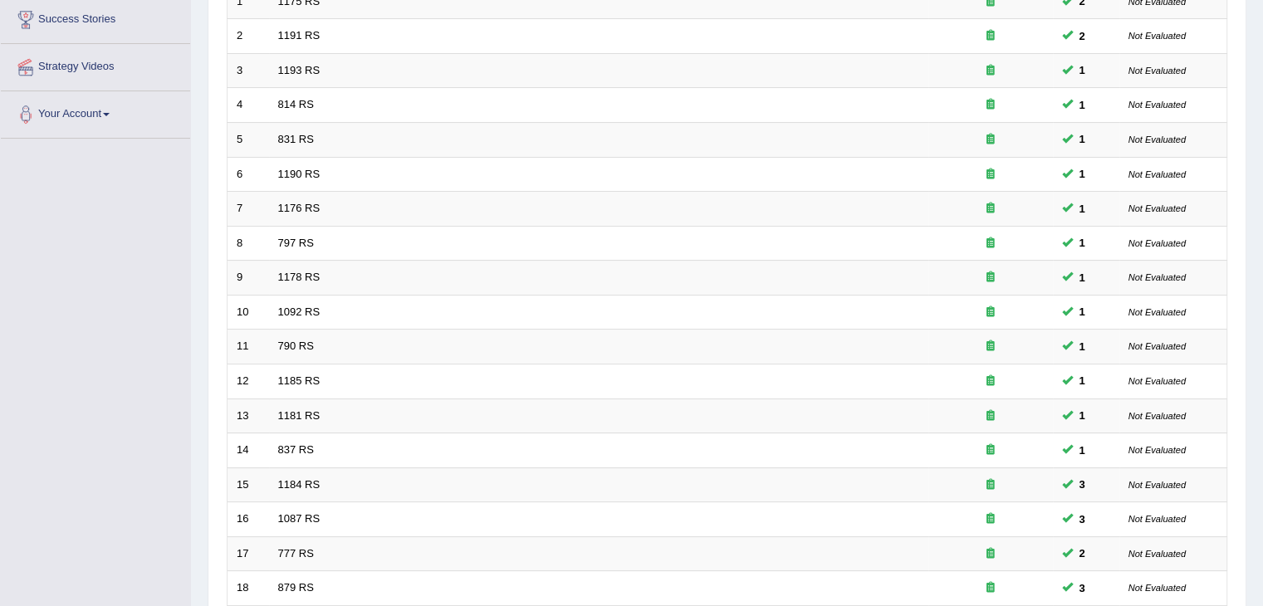
scroll to position [488, 0]
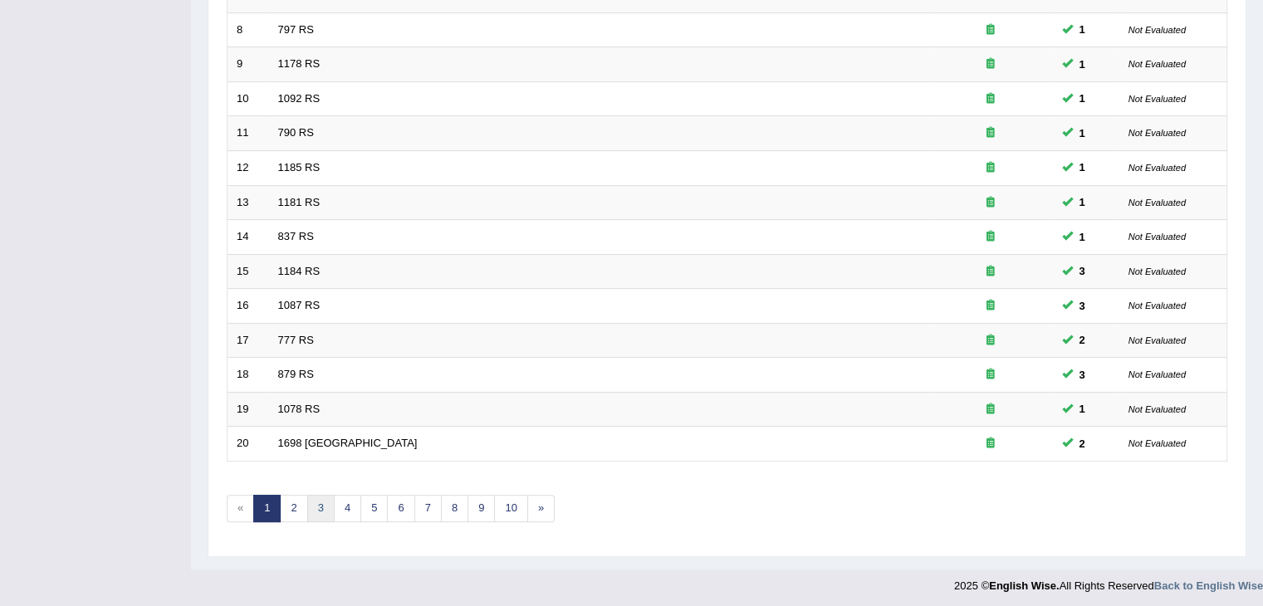
click at [322, 504] on link "3" at bounding box center [320, 508] width 27 height 27
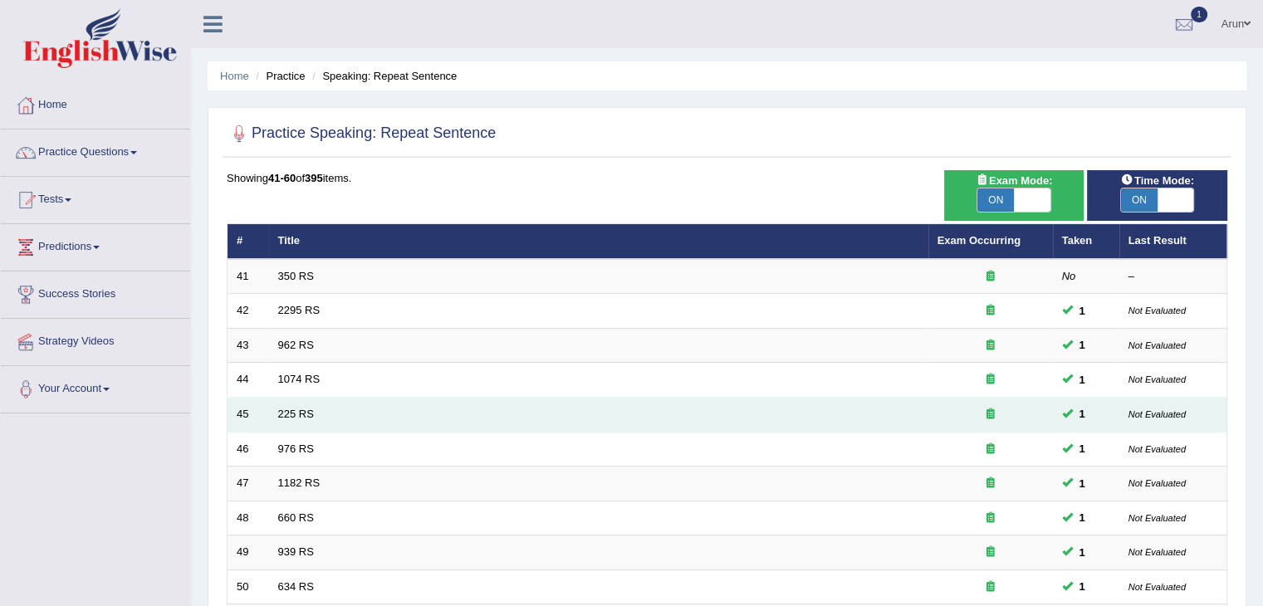
click at [452, 428] on td "225 RS" at bounding box center [598, 415] width 659 height 35
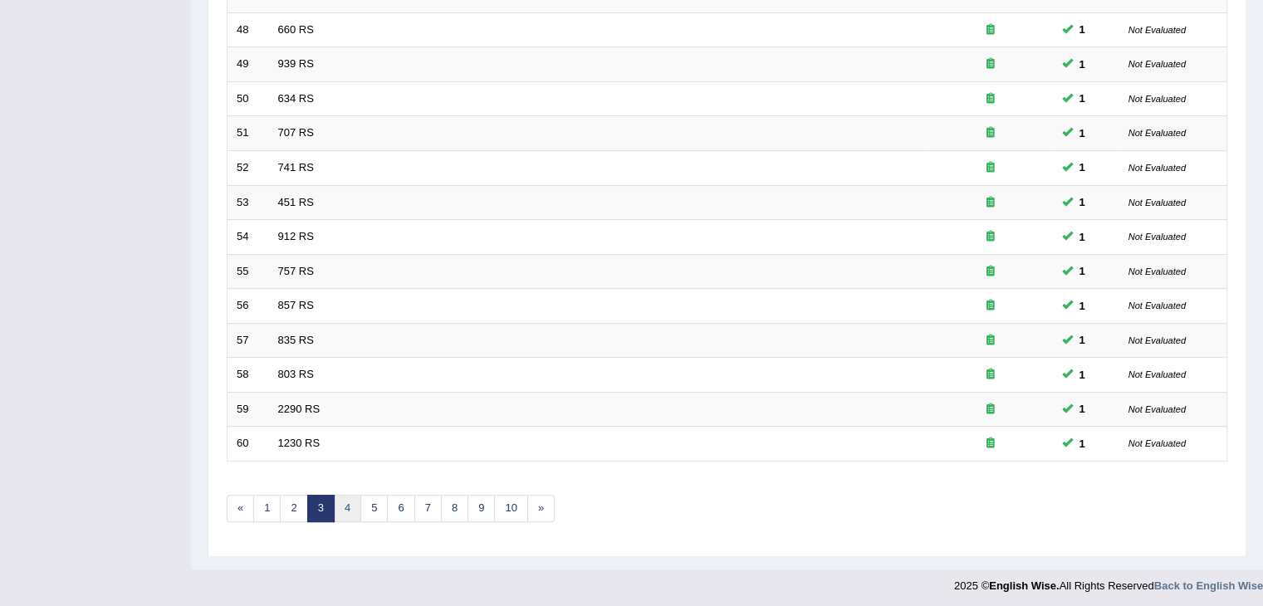
click at [343, 506] on link "4" at bounding box center [347, 508] width 27 height 27
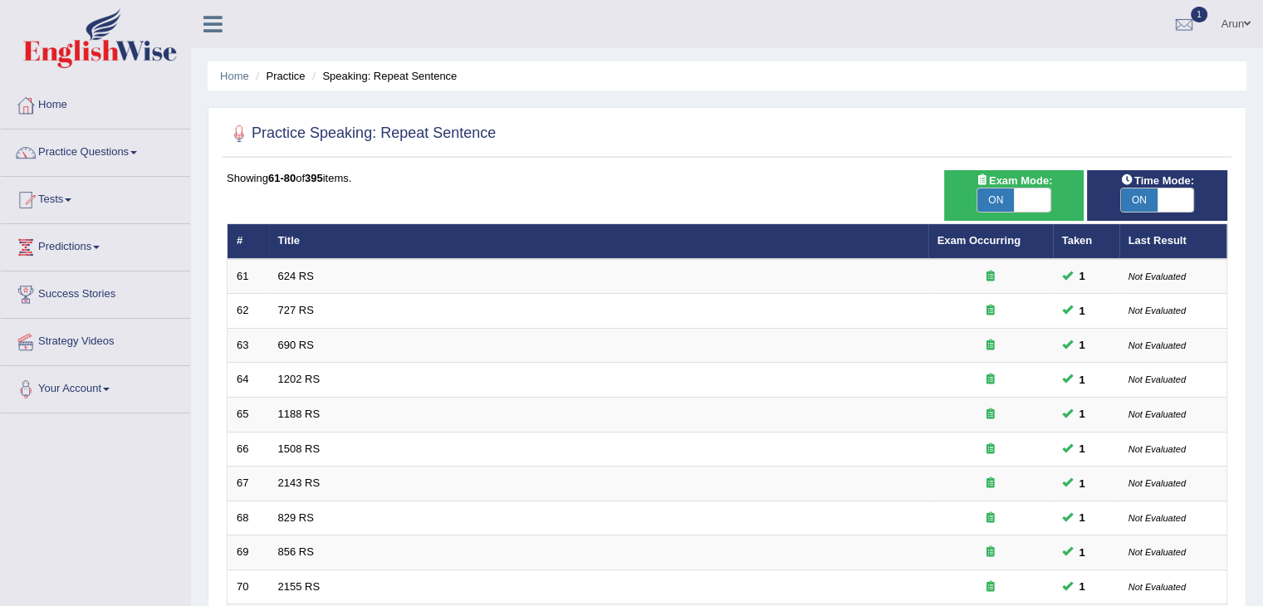
scroll to position [488, 0]
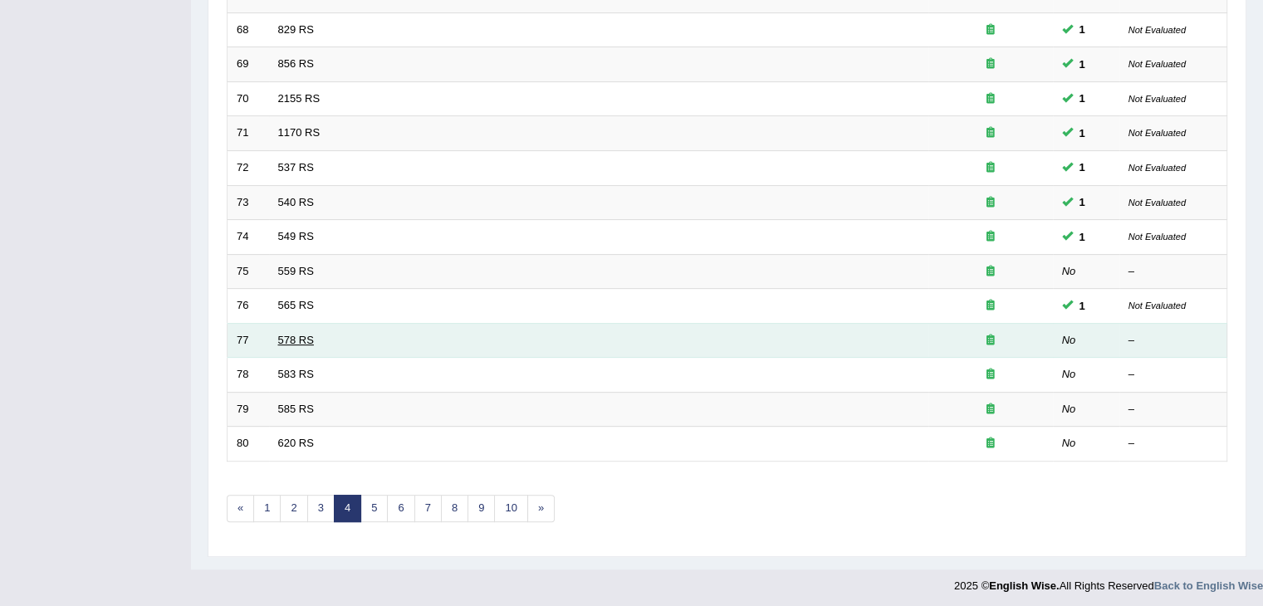
click at [294, 334] on link "578 RS" at bounding box center [296, 340] width 36 height 12
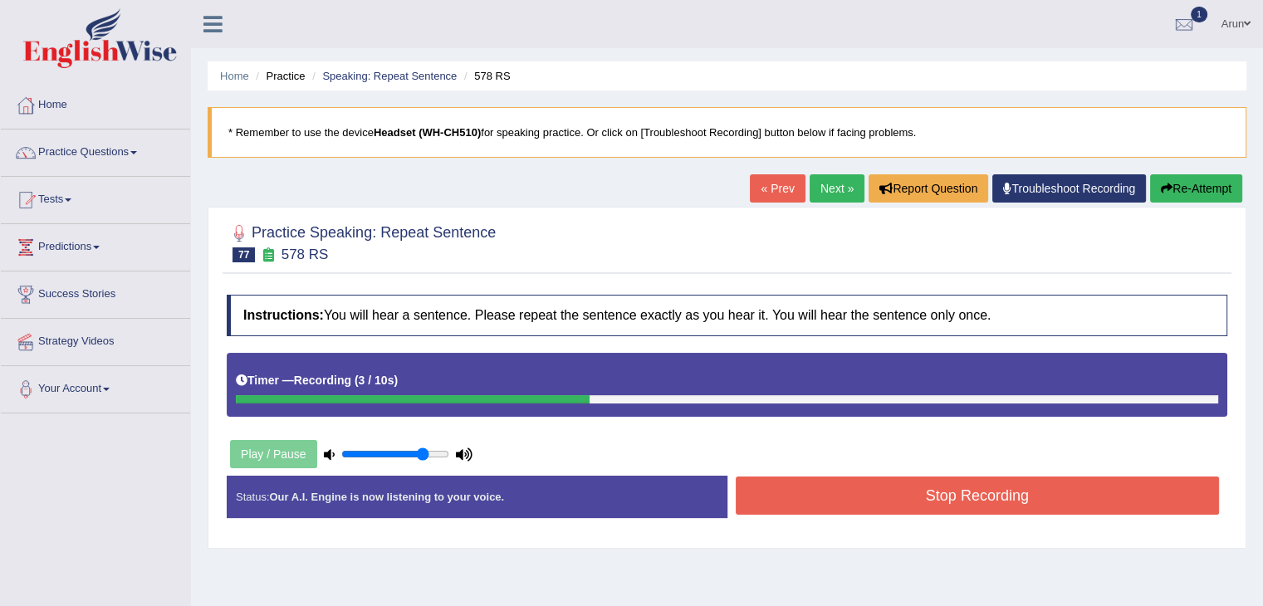
click at [768, 486] on button "Stop Recording" at bounding box center [978, 496] width 484 height 38
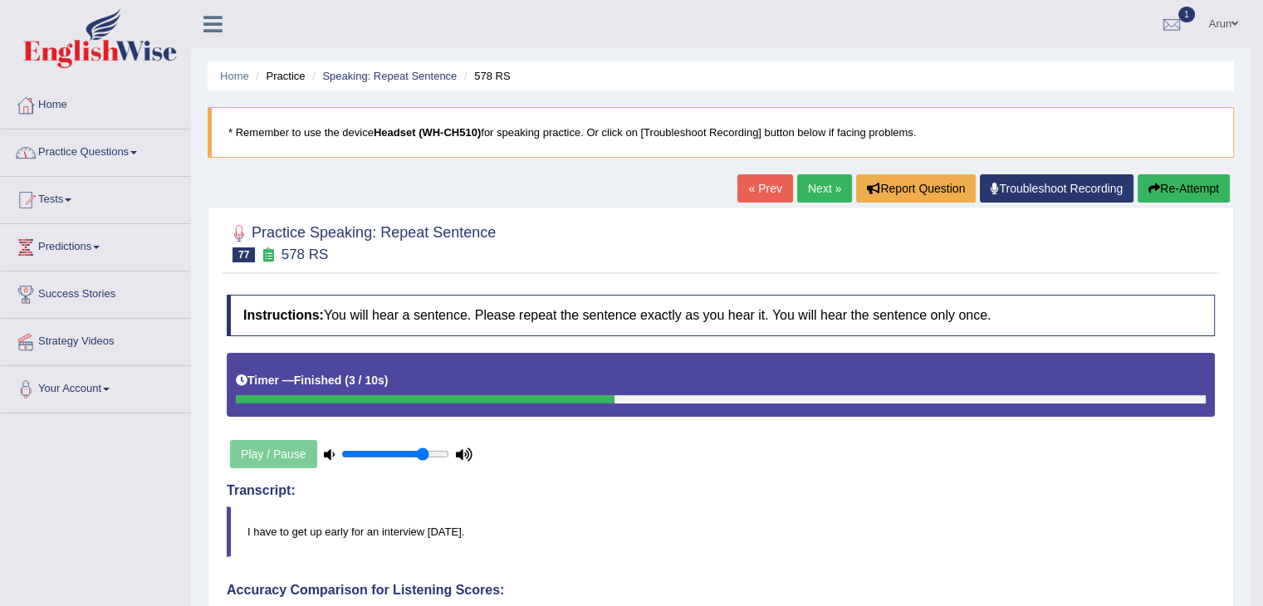
click at [805, 178] on link "Next »" at bounding box center [824, 188] width 55 height 28
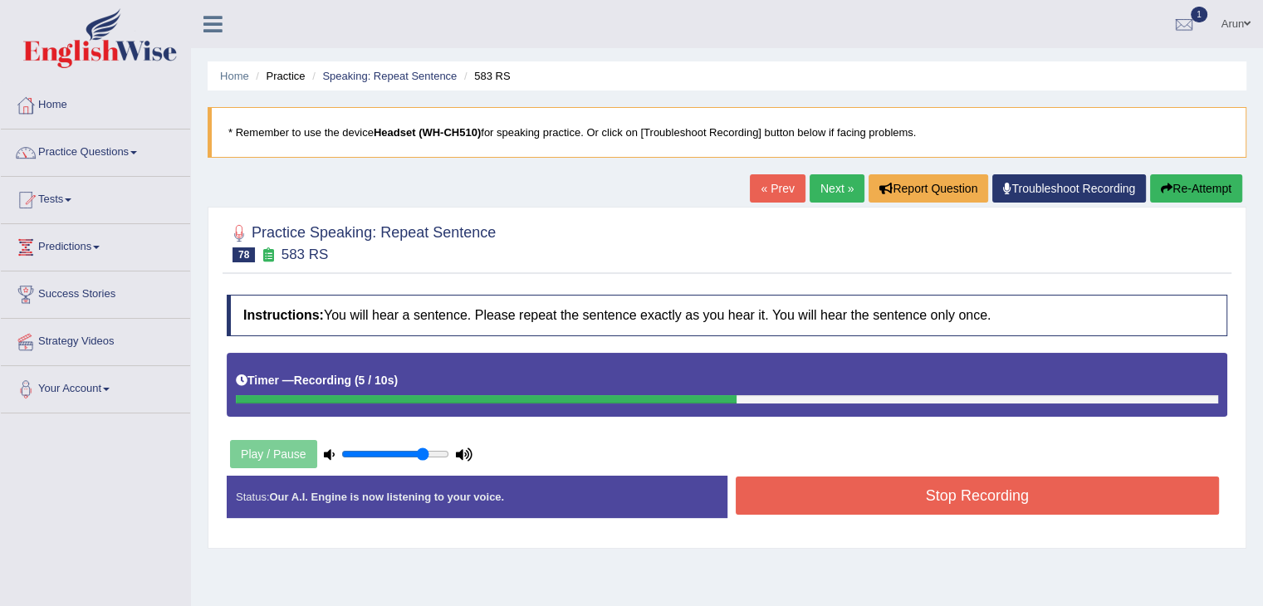
click at [830, 486] on button "Stop Recording" at bounding box center [978, 496] width 484 height 38
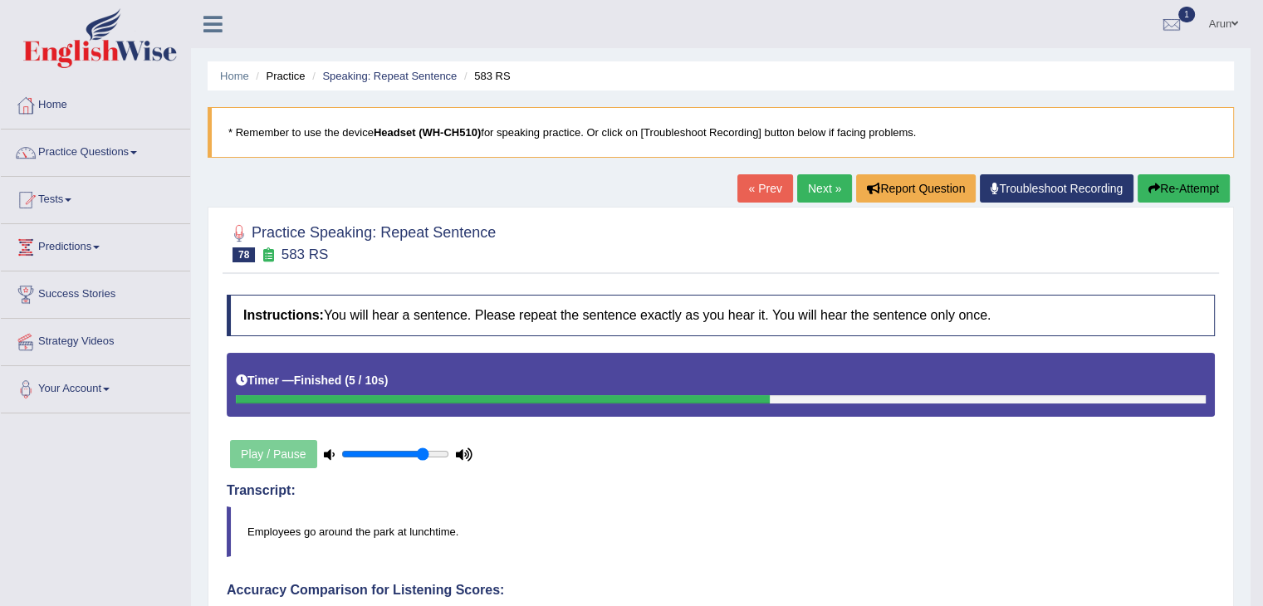
click at [802, 180] on link "Next »" at bounding box center [824, 188] width 55 height 28
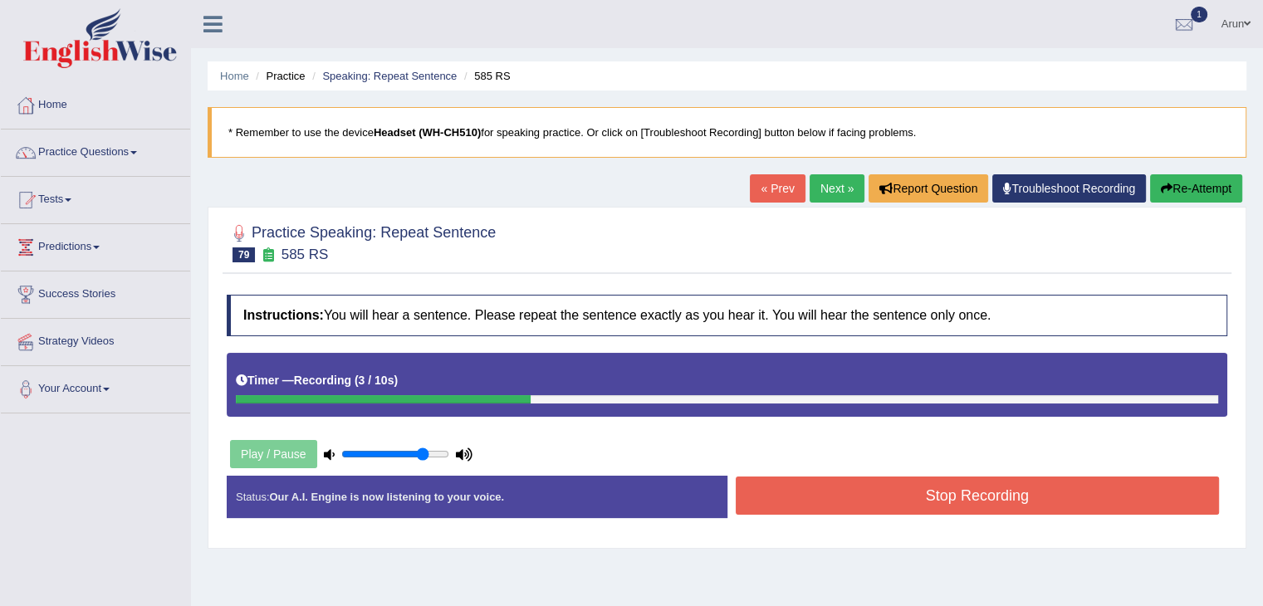
click at [824, 185] on link "Next »" at bounding box center [836, 188] width 55 height 28
click at [847, 500] on button "Stop Recording" at bounding box center [978, 496] width 484 height 38
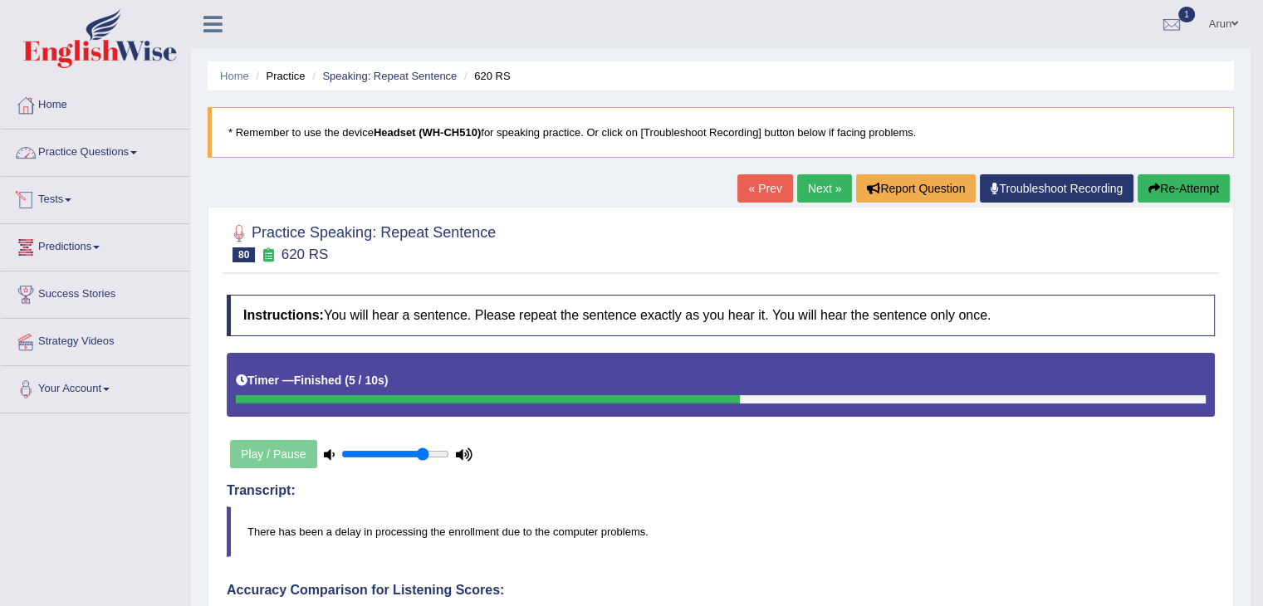
click at [76, 143] on link "Practice Questions" at bounding box center [95, 151] width 189 height 42
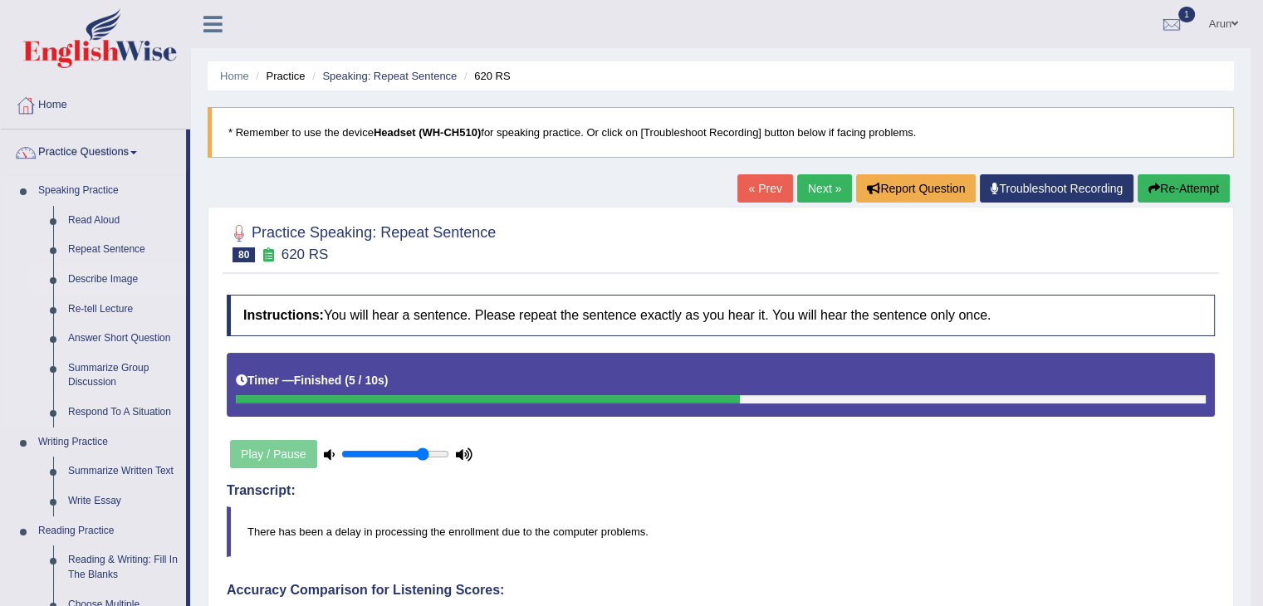
click at [95, 267] on link "Describe Image" at bounding box center [123, 280] width 125 height 30
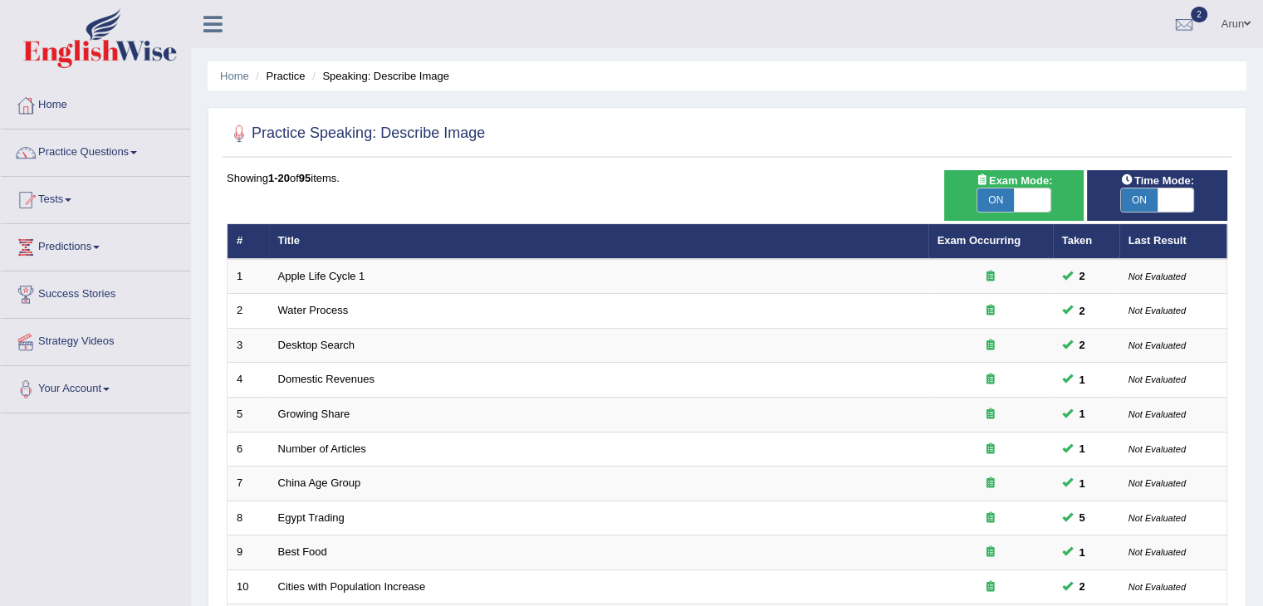
scroll to position [488, 0]
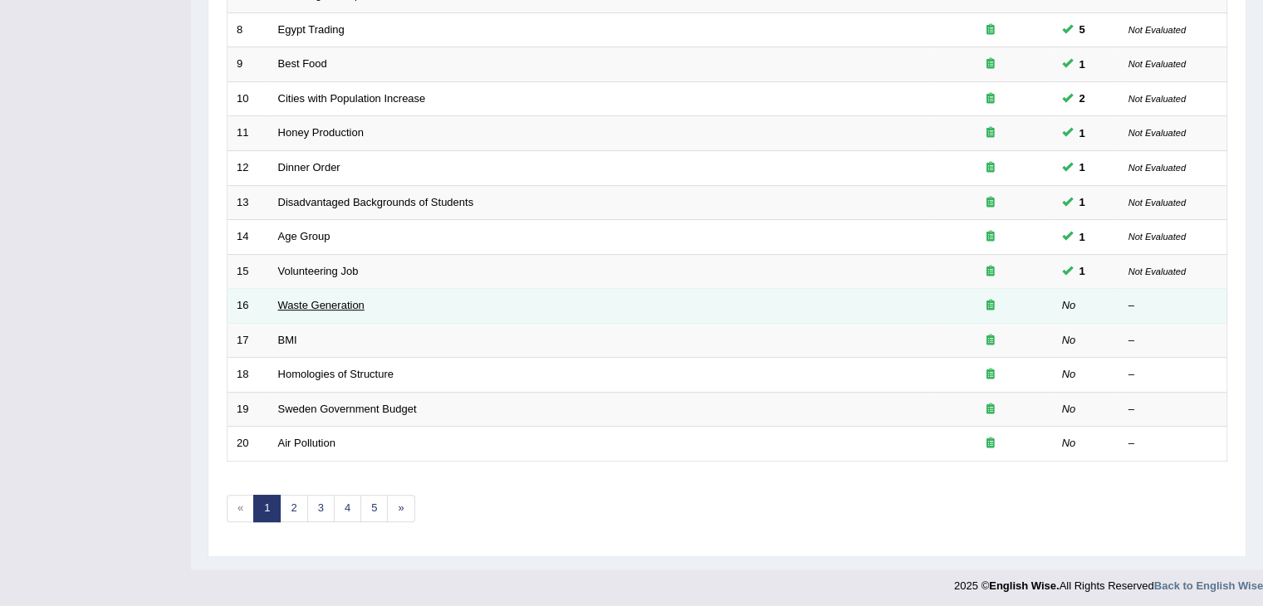
click at [307, 299] on link "Waste Generation" at bounding box center [321, 305] width 86 height 12
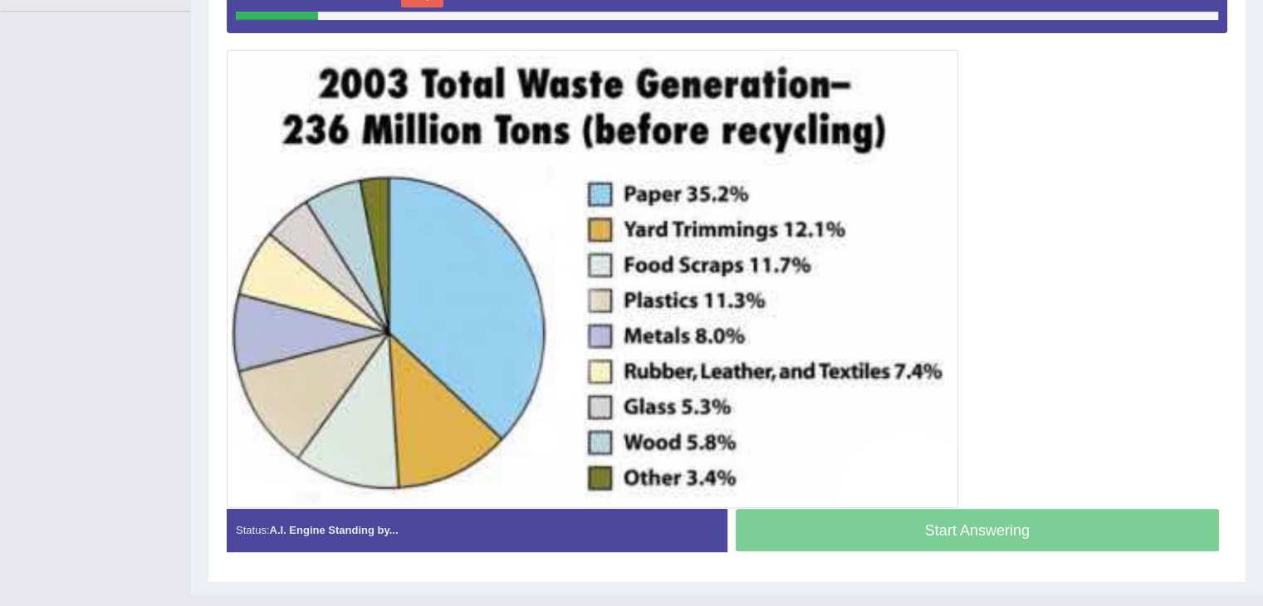
scroll to position [429, 0]
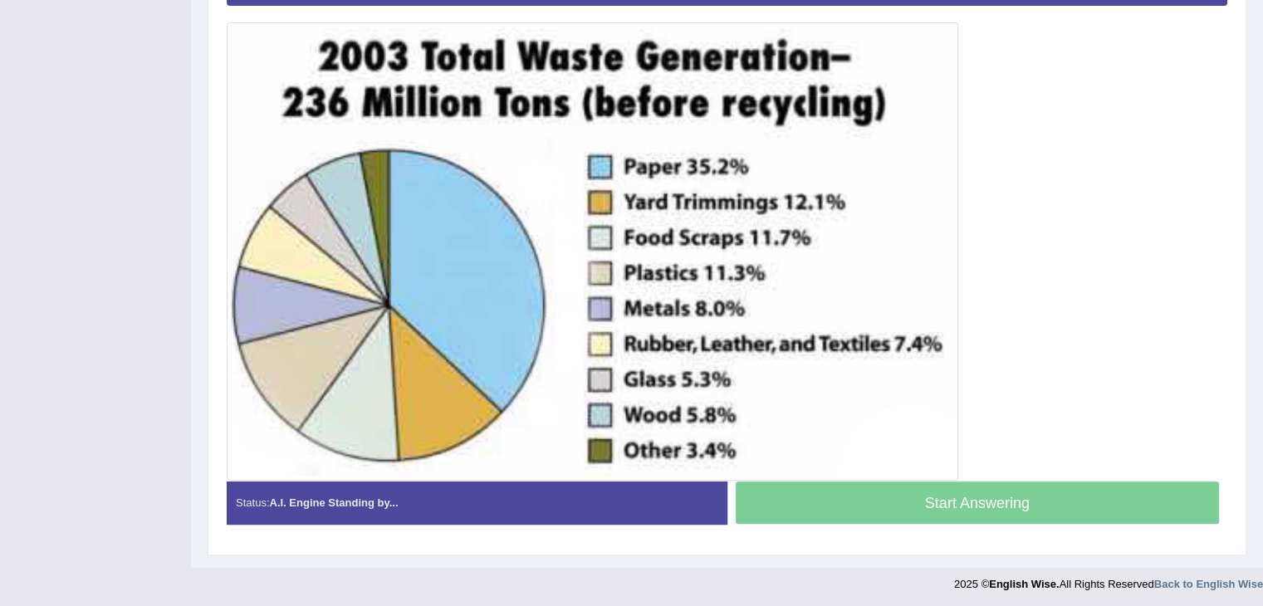
click at [307, 296] on img at bounding box center [592, 252] width 723 height 450
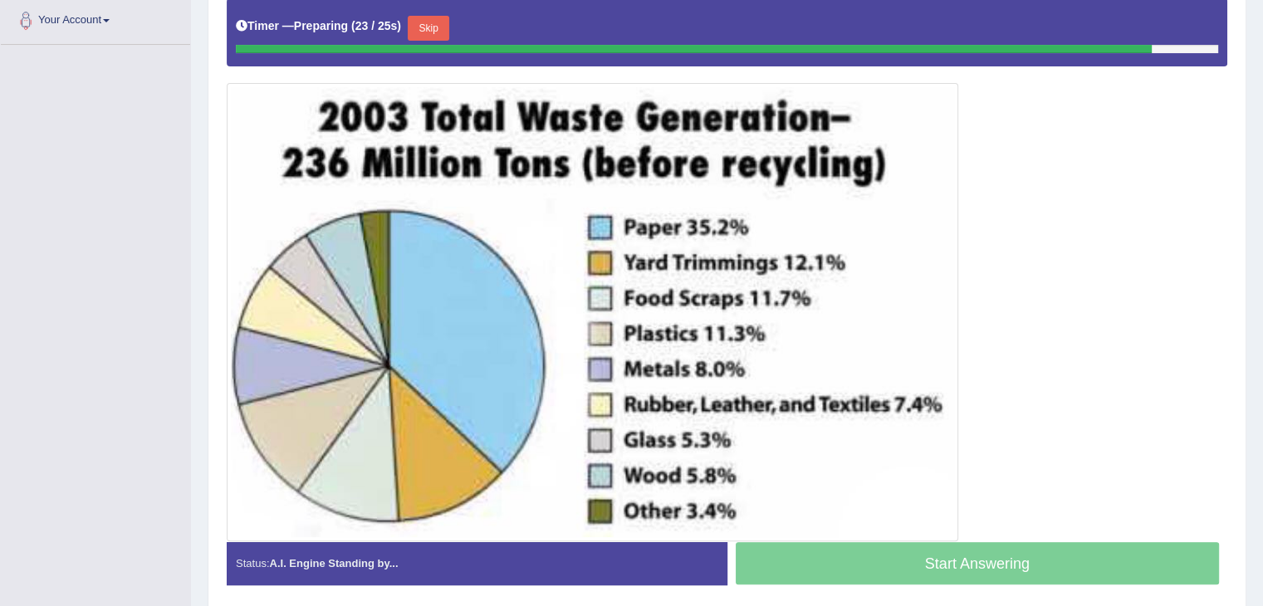
scroll to position [369, 0]
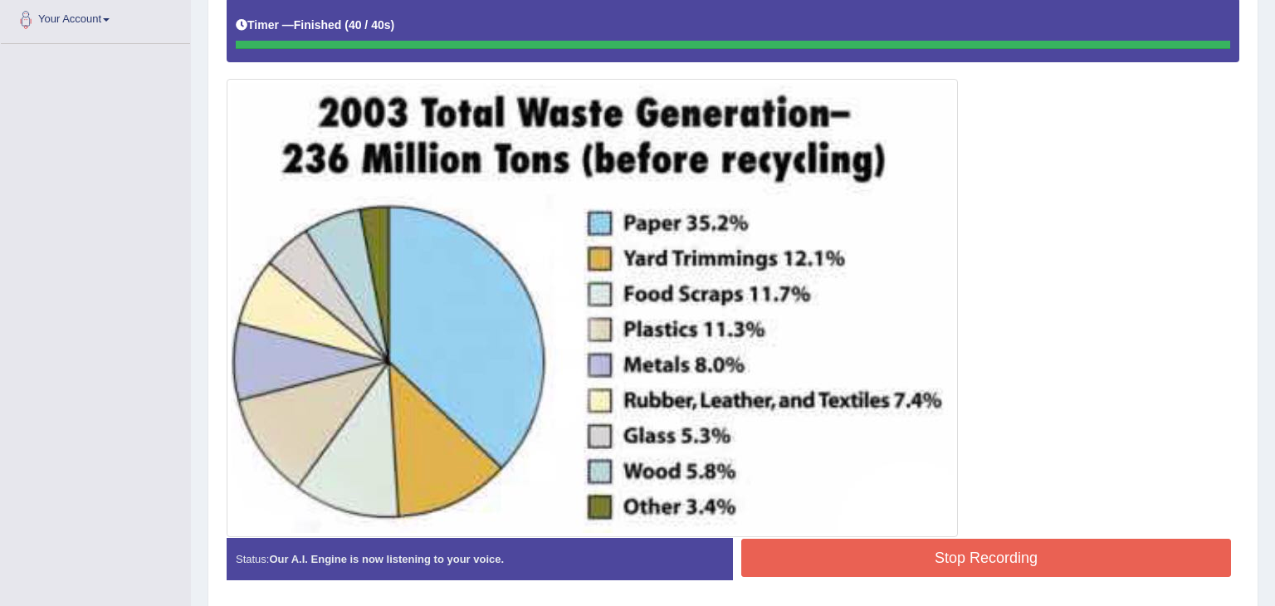
click at [817, 559] on div "Instructions: Look at the image below. In 25 seconds, please speak into the mic…" at bounding box center [732, 259] width 1021 height 685
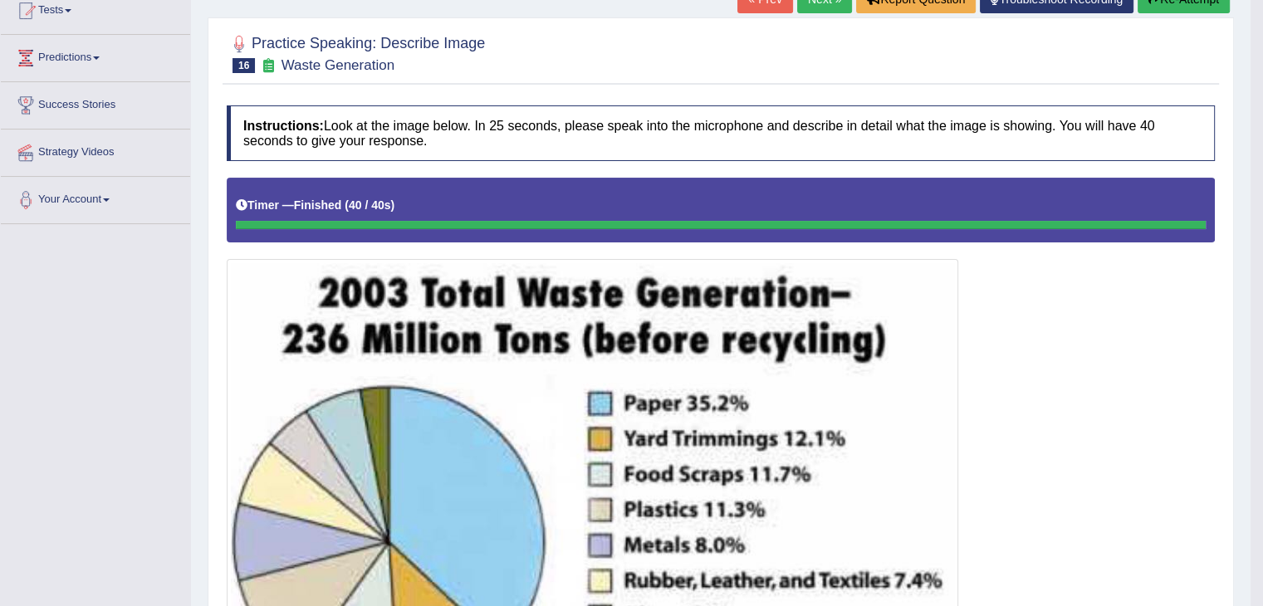
scroll to position [89, 0]
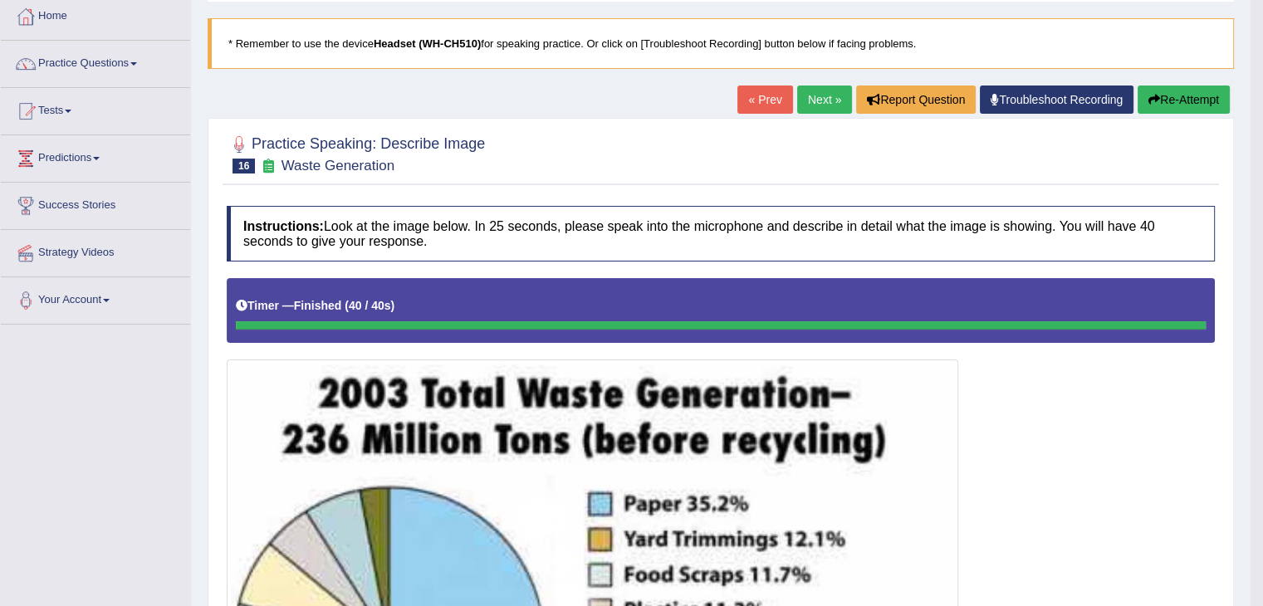
click at [821, 102] on link "Next »" at bounding box center [824, 100] width 55 height 28
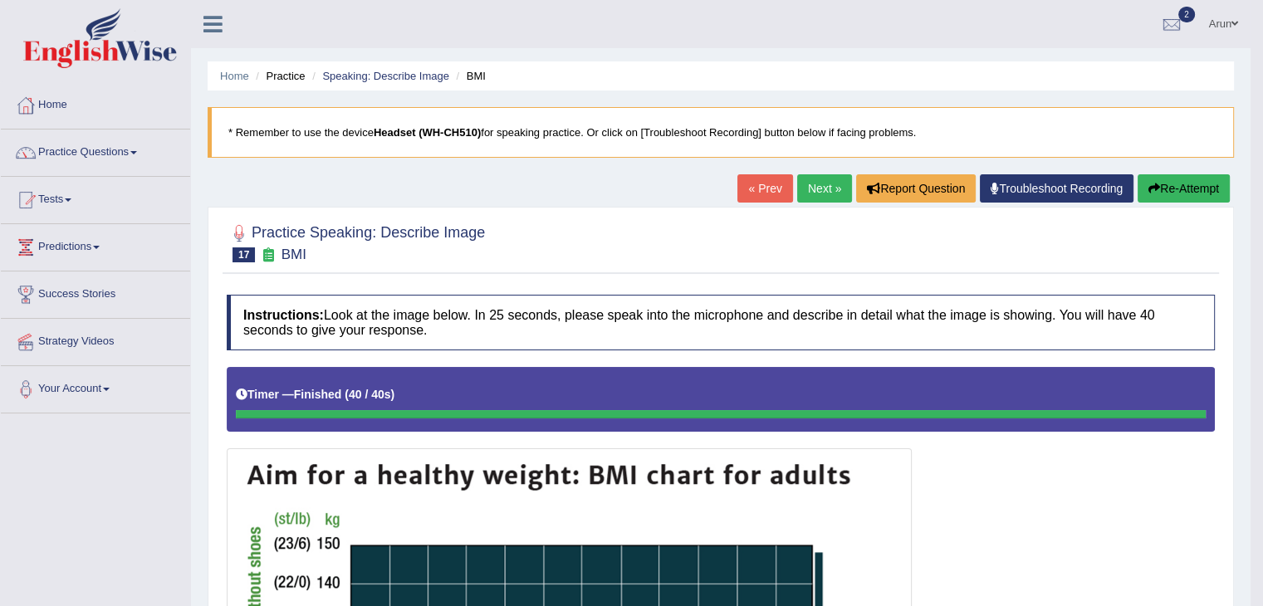
click at [823, 181] on link "Next »" at bounding box center [824, 188] width 55 height 28
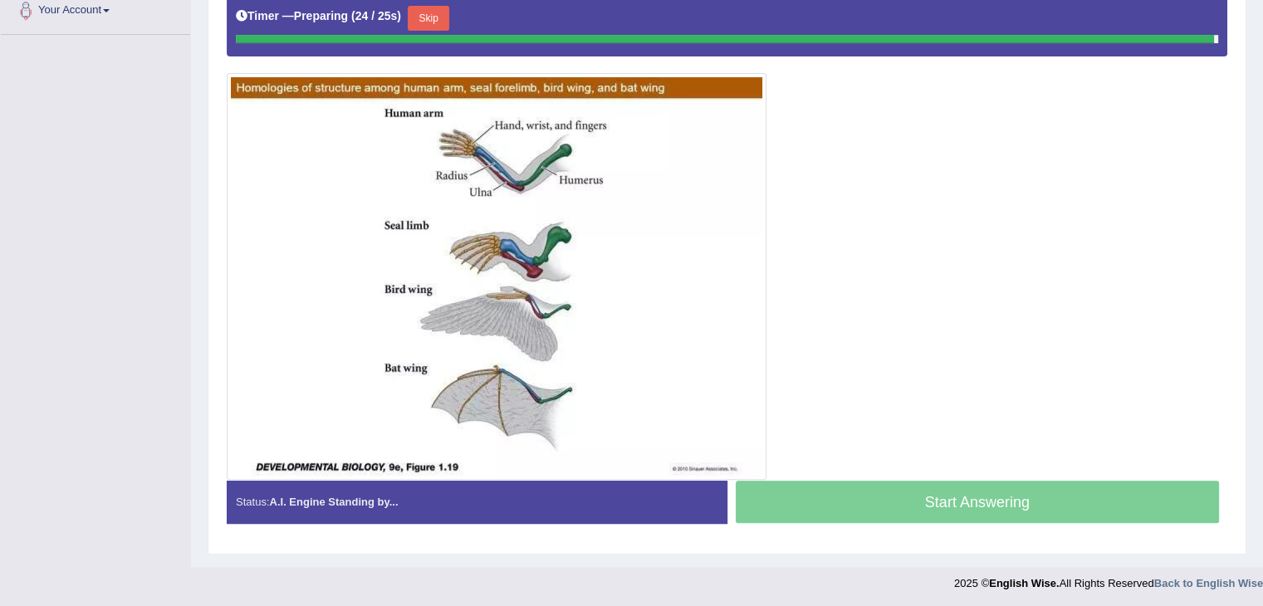
scroll to position [374, 0]
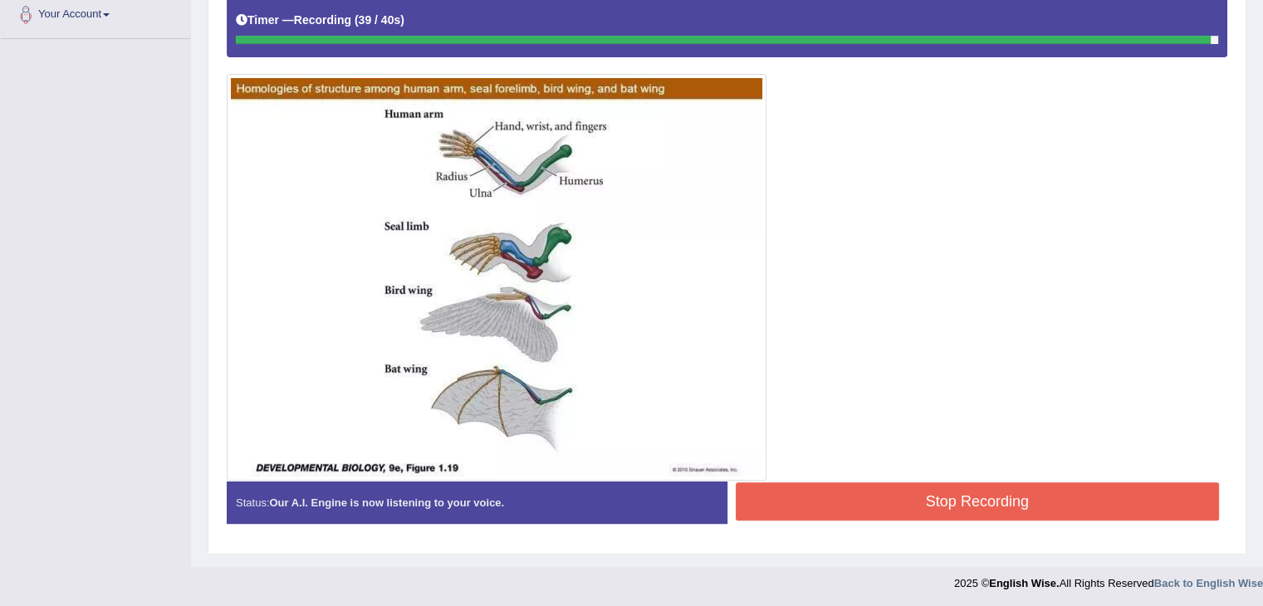
click at [809, 506] on button "Stop Recording" at bounding box center [978, 501] width 484 height 38
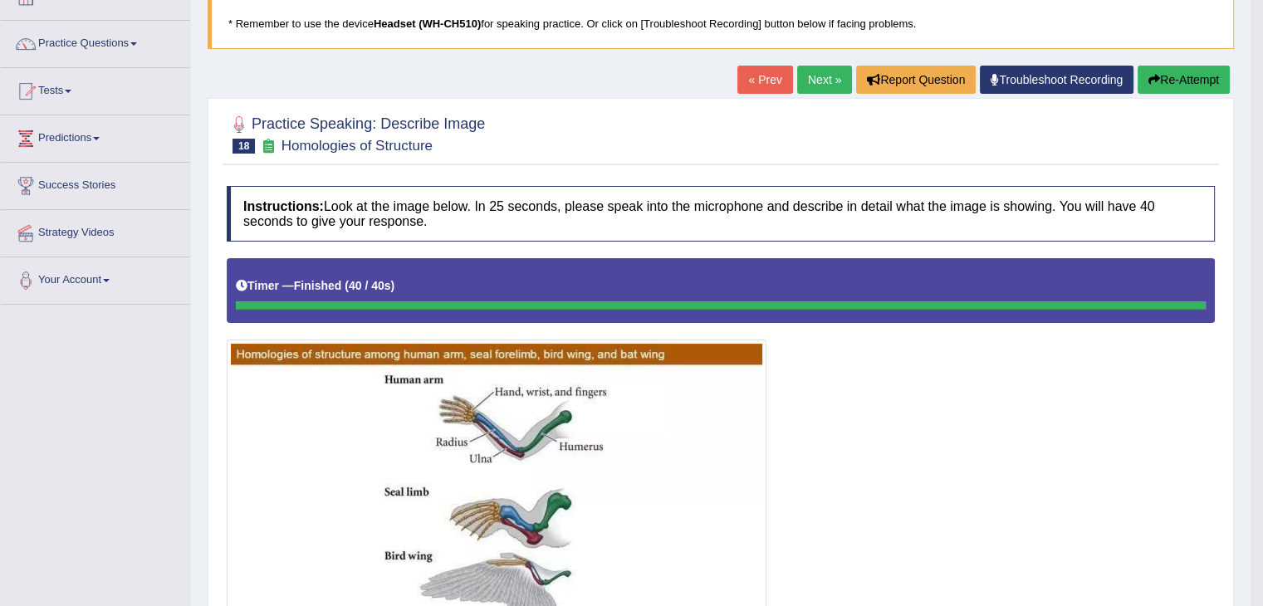
scroll to position [108, 0]
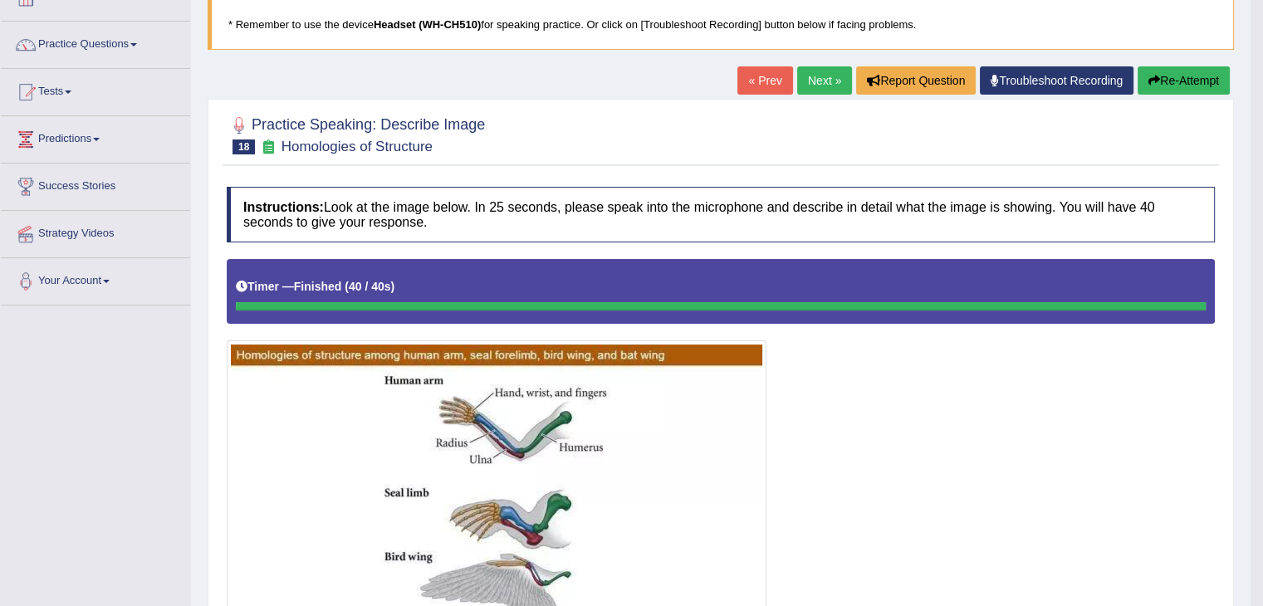
click at [817, 73] on link "Next »" at bounding box center [824, 80] width 55 height 28
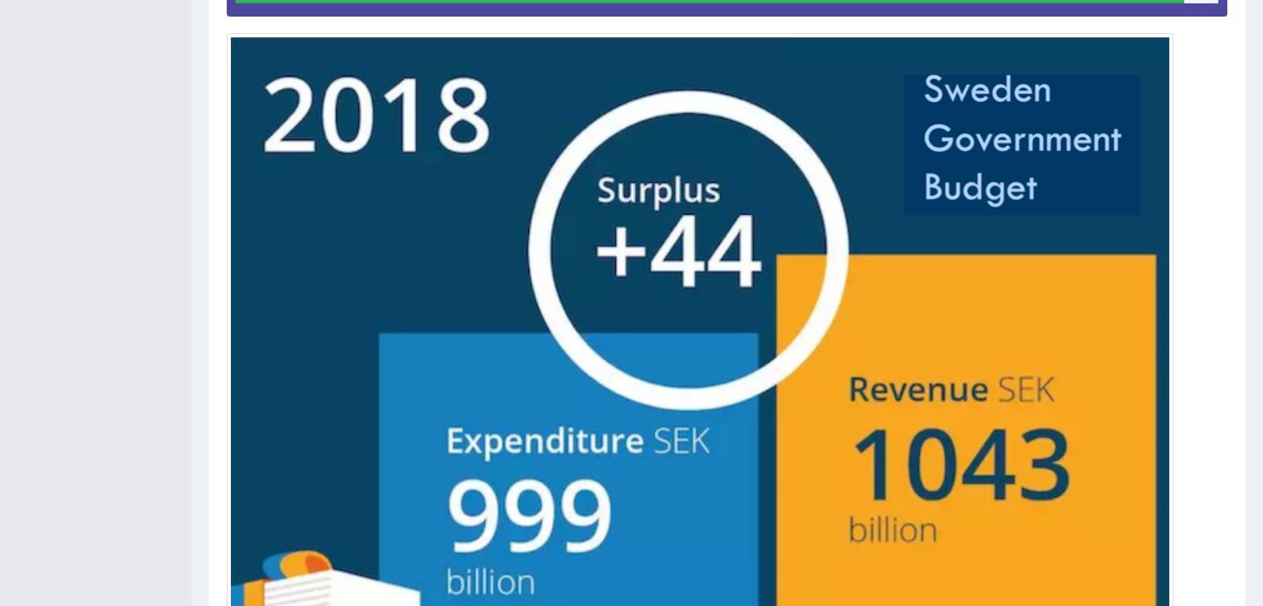
scroll to position [618, 0]
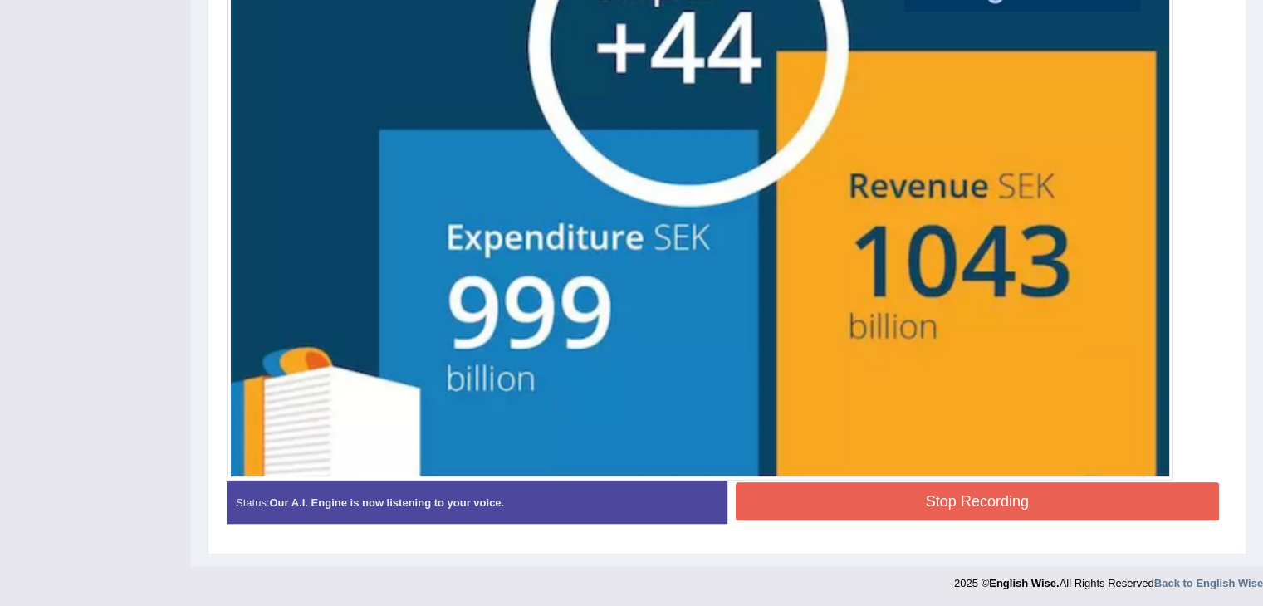
click at [813, 506] on button "Stop Recording" at bounding box center [978, 501] width 484 height 38
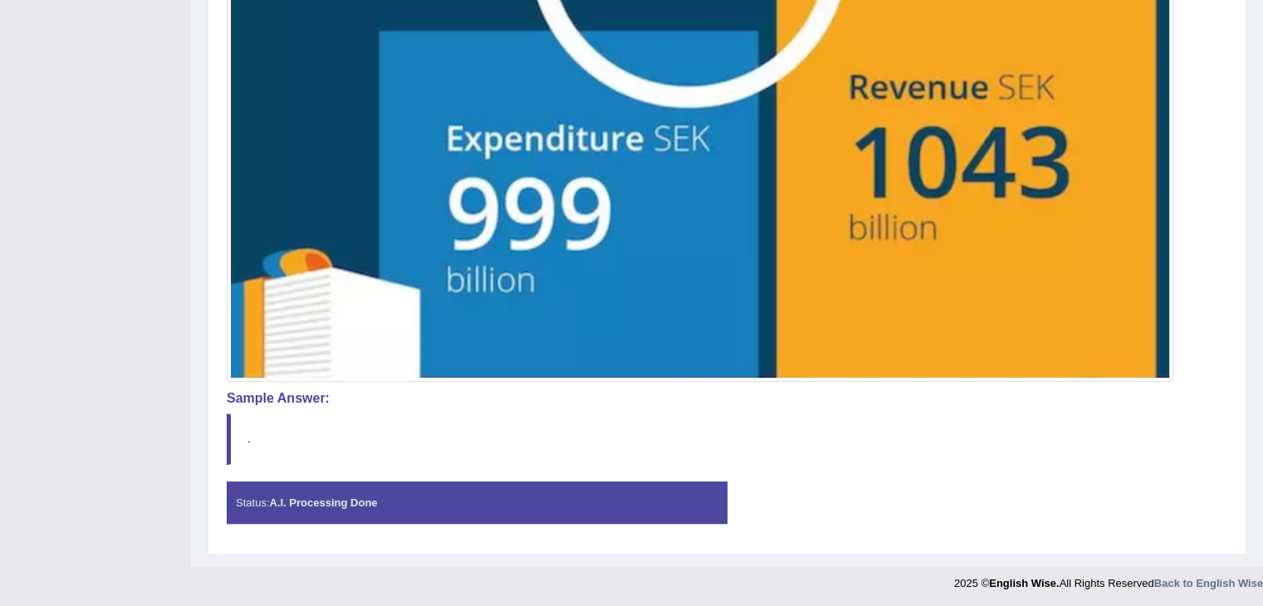
scroll to position [0, 0]
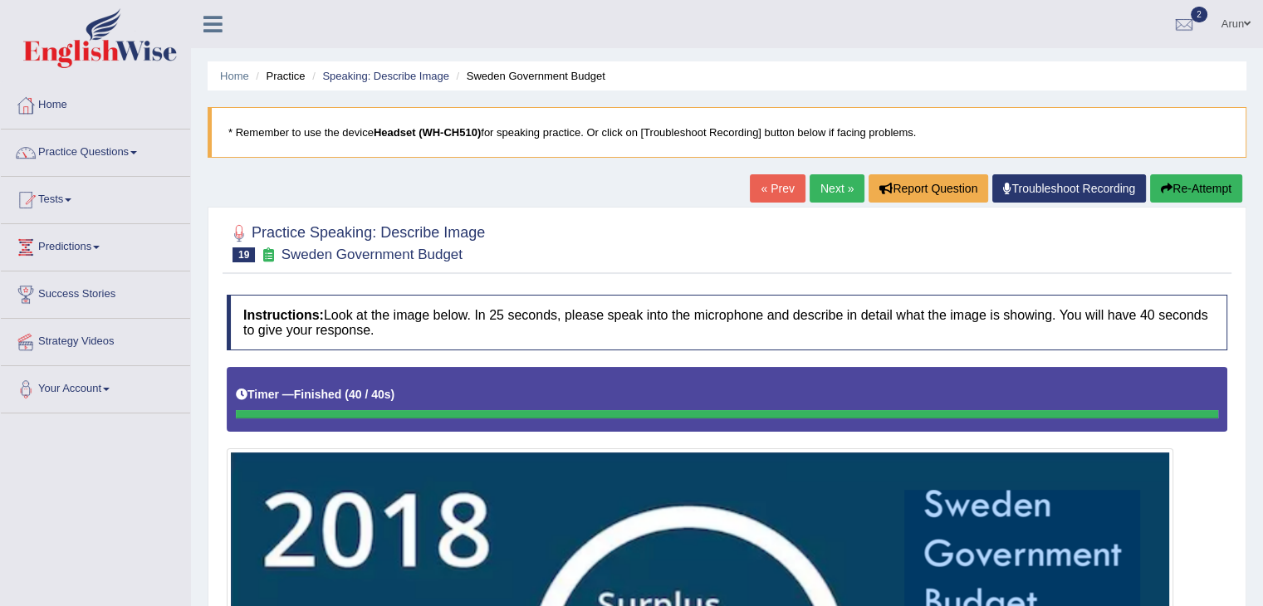
click at [845, 175] on link "Next »" at bounding box center [836, 188] width 55 height 28
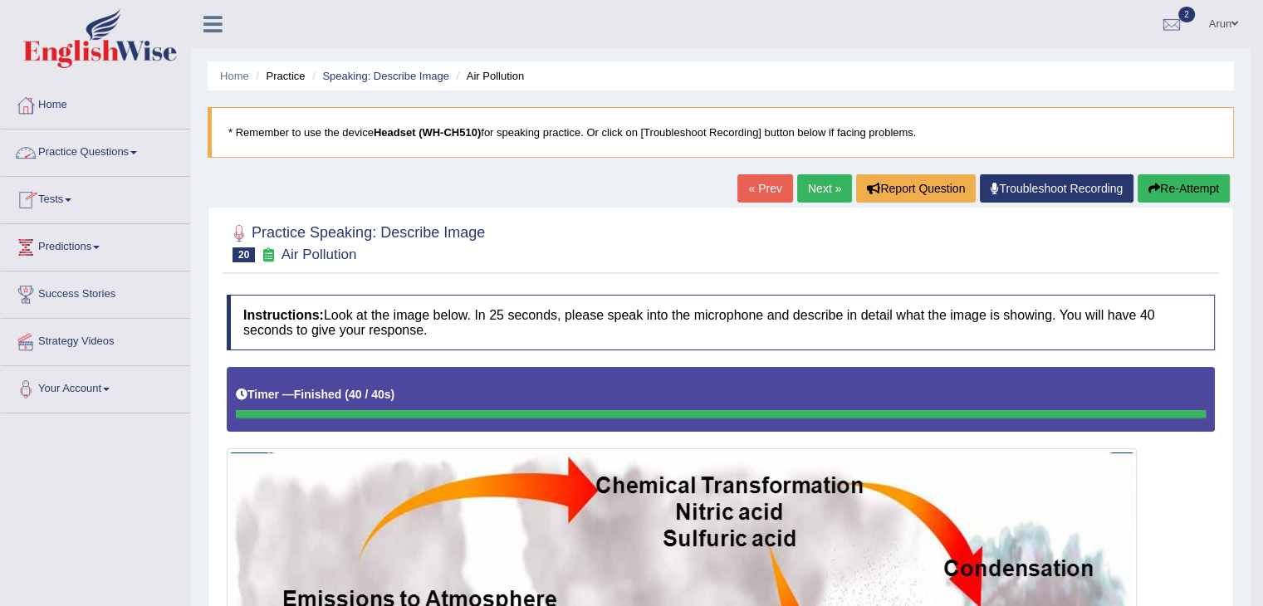
click at [81, 147] on link "Practice Questions" at bounding box center [95, 151] width 189 height 42
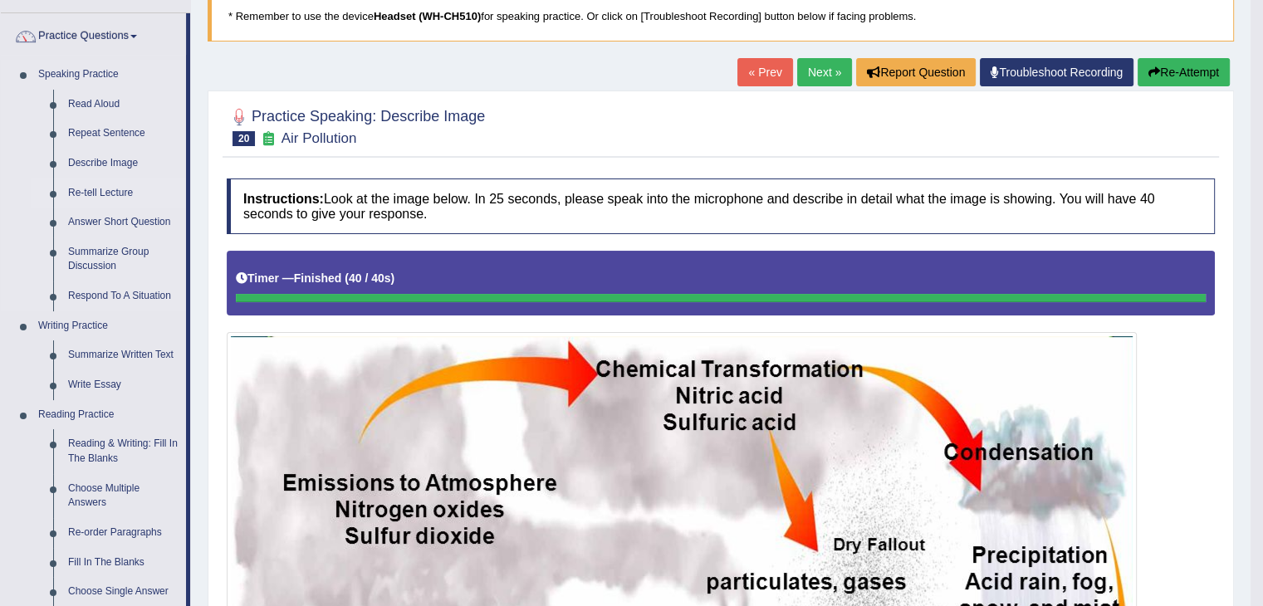
scroll to position [118, 0]
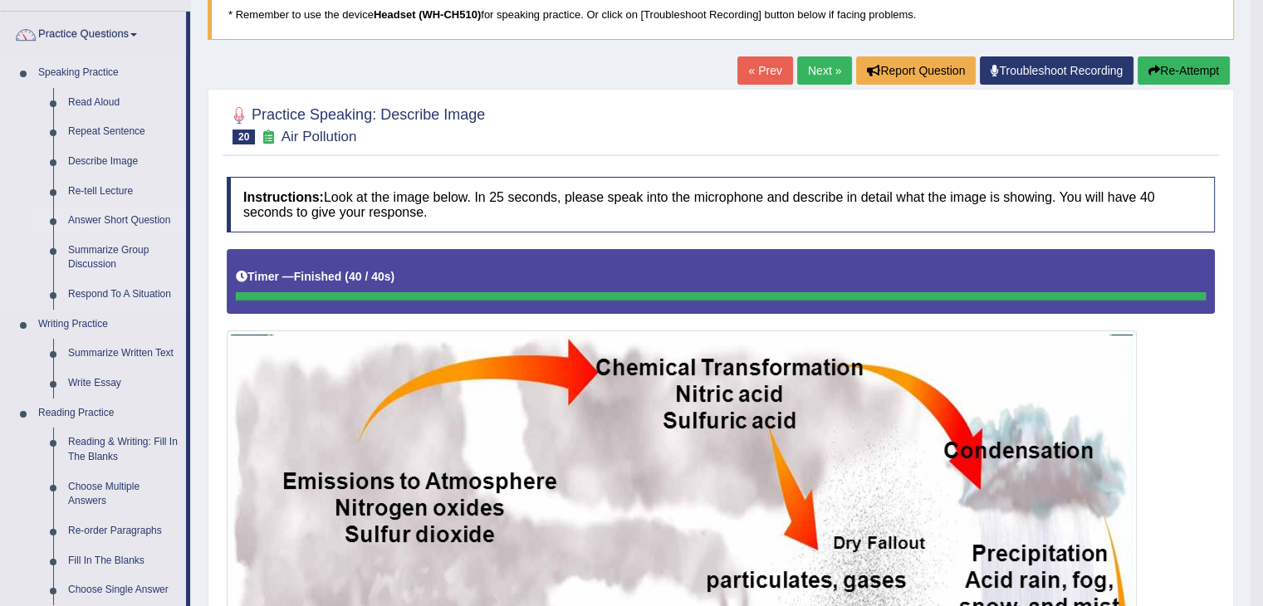
click at [100, 210] on link "Answer Short Question" at bounding box center [123, 221] width 125 height 30
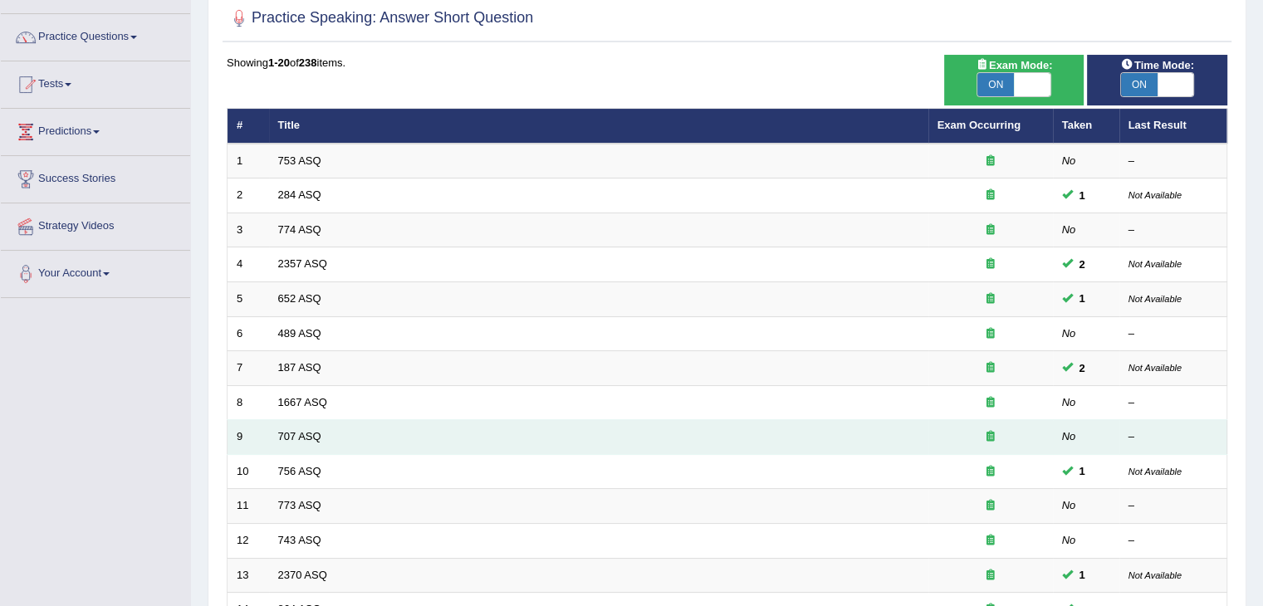
scroll to position [488, 0]
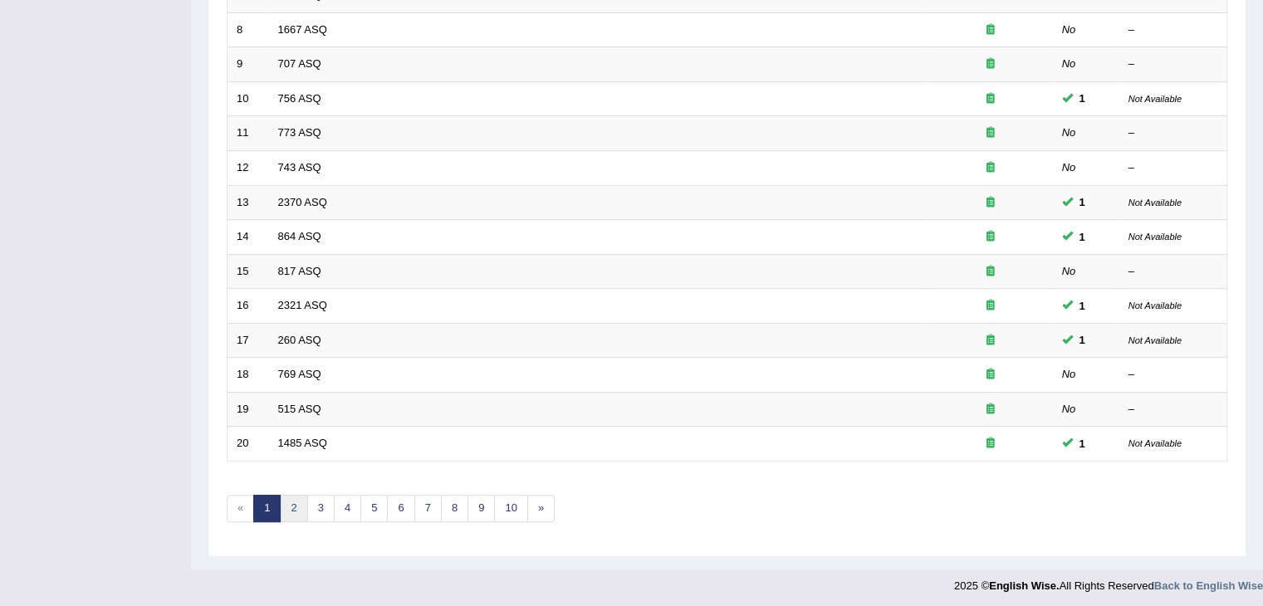
click at [291, 509] on link "2" at bounding box center [293, 508] width 27 height 27
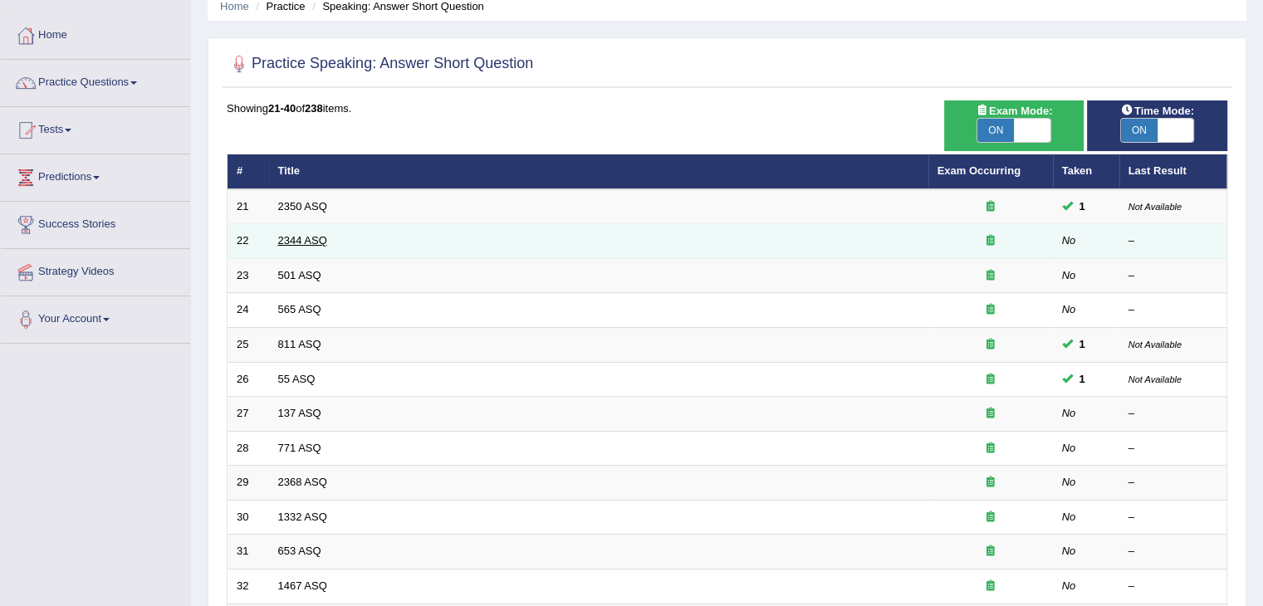
scroll to position [70, 0]
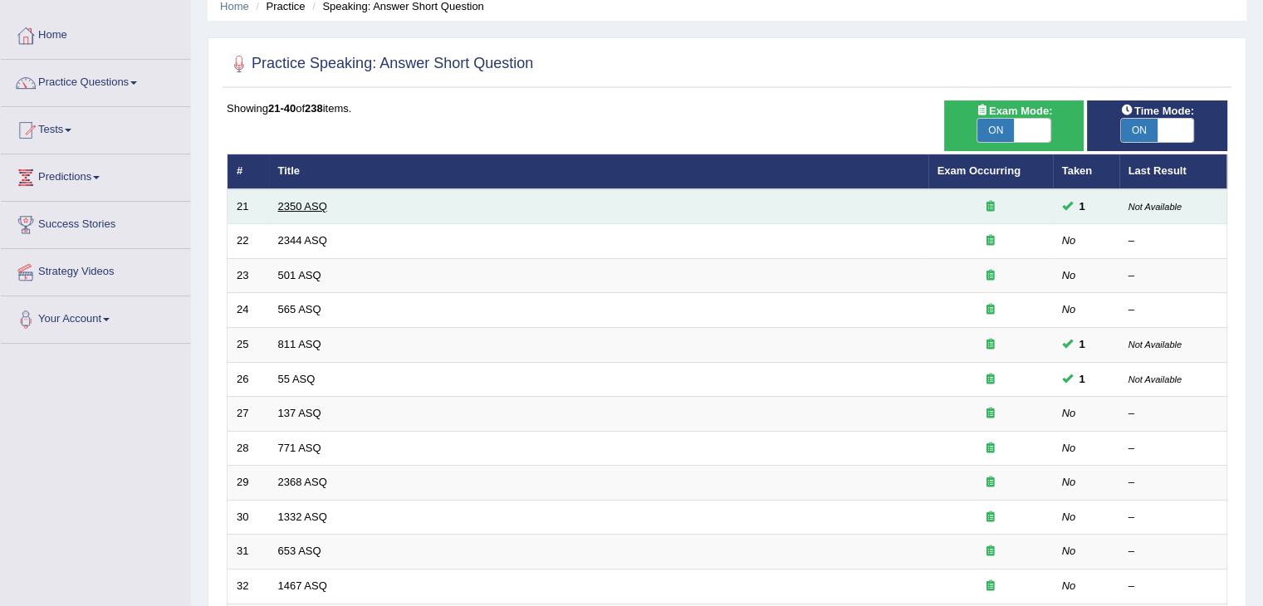
click at [307, 203] on link "2350 ASQ" at bounding box center [302, 206] width 49 height 12
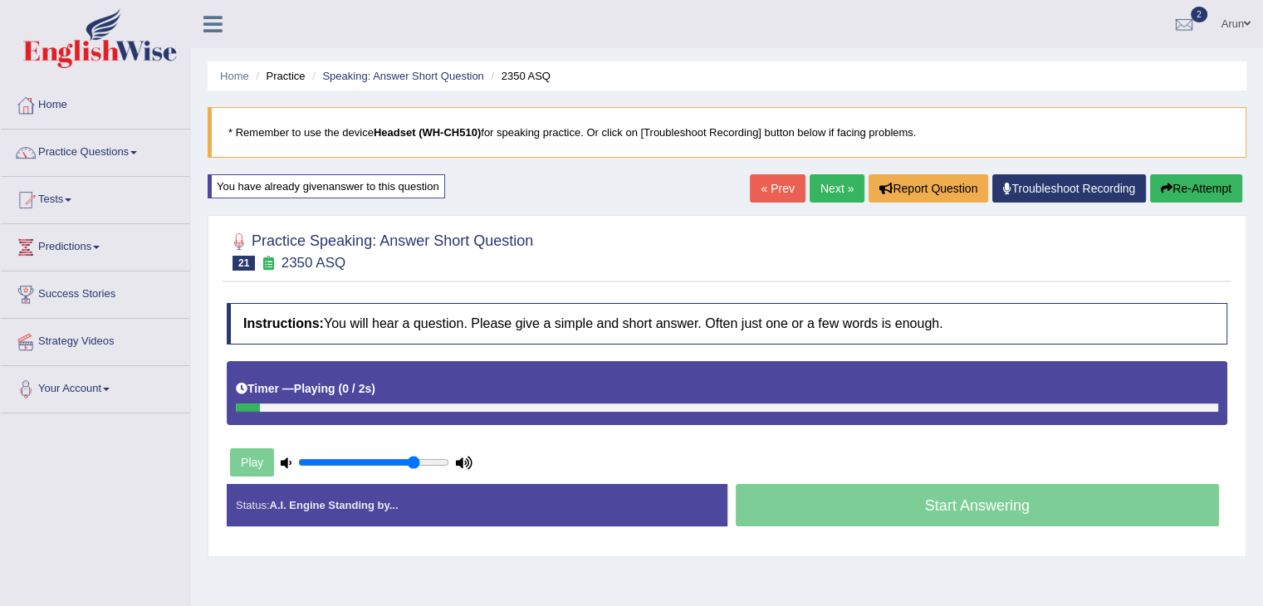
click at [421, 396] on div "Timer — Playing ( 0 / 2s ) Skip" at bounding box center [727, 388] width 982 height 29
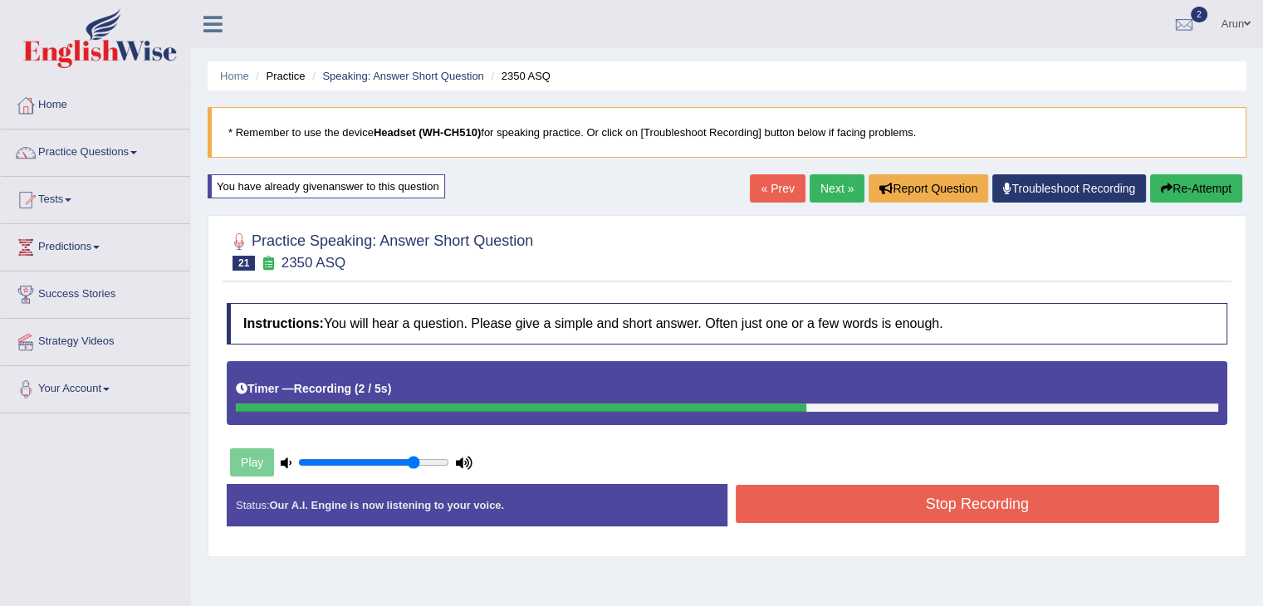
click at [761, 506] on button "Stop Recording" at bounding box center [978, 504] width 484 height 38
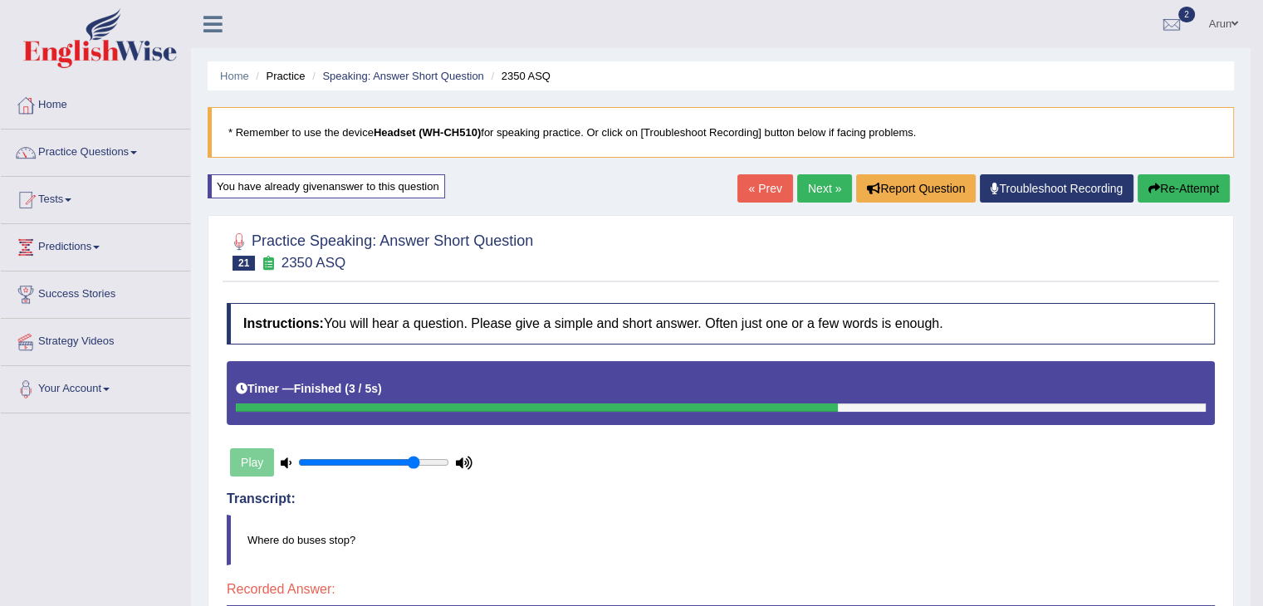
click at [829, 180] on link "Next »" at bounding box center [824, 188] width 55 height 28
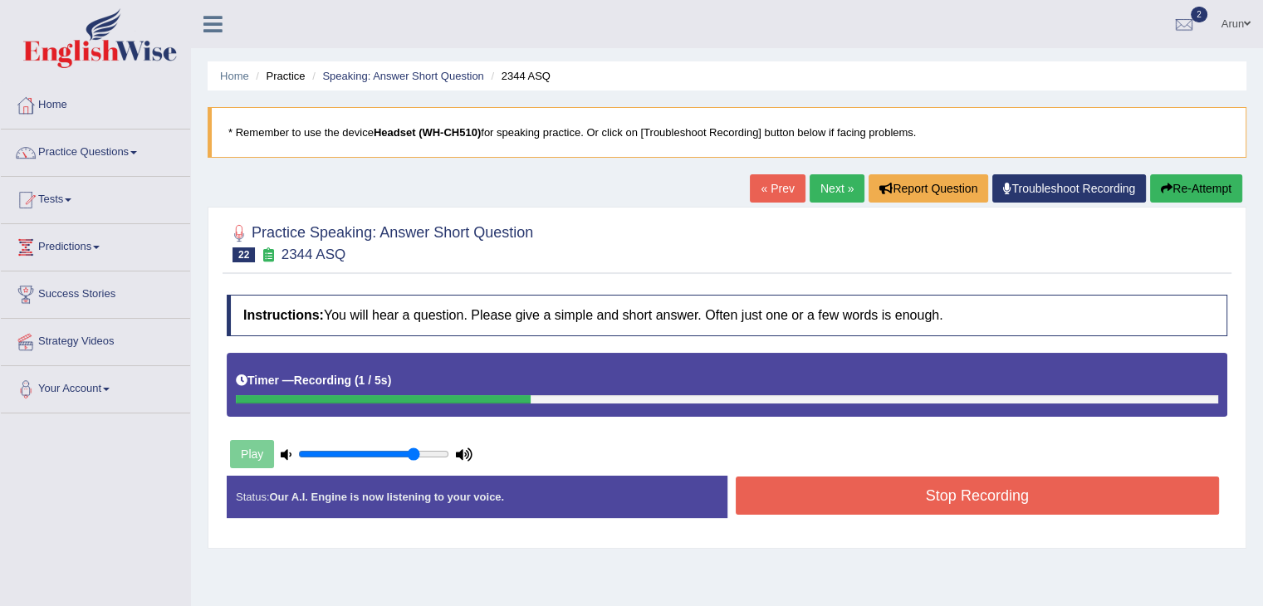
click at [841, 502] on button "Stop Recording" at bounding box center [978, 496] width 484 height 38
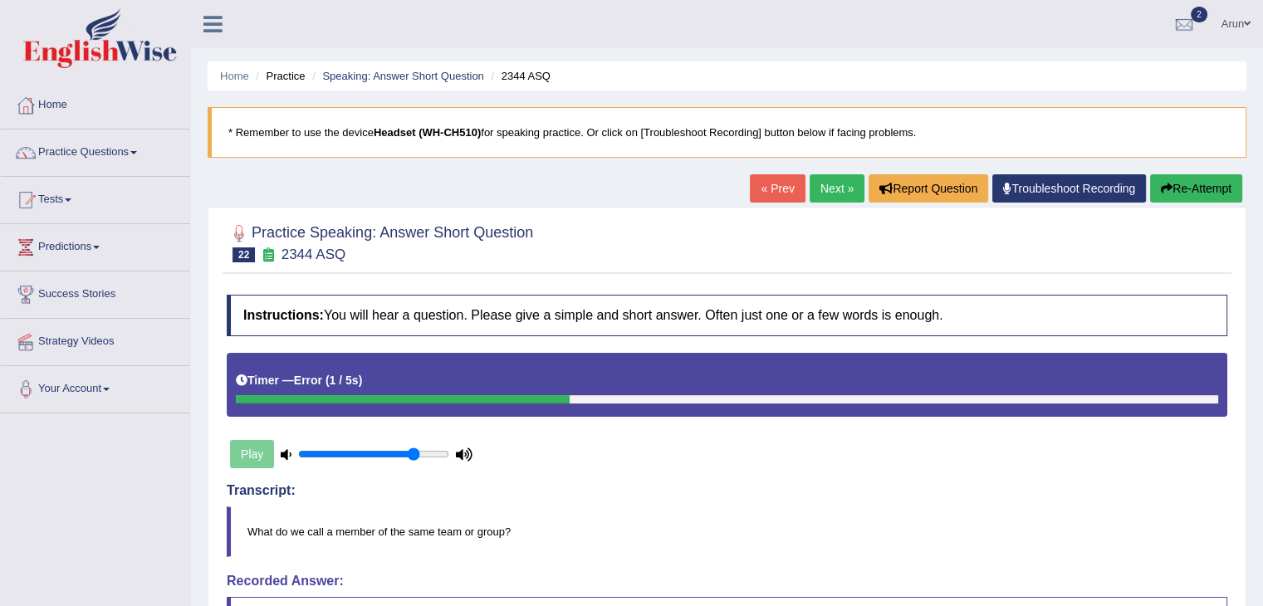
click at [817, 200] on link "Next »" at bounding box center [836, 188] width 55 height 28
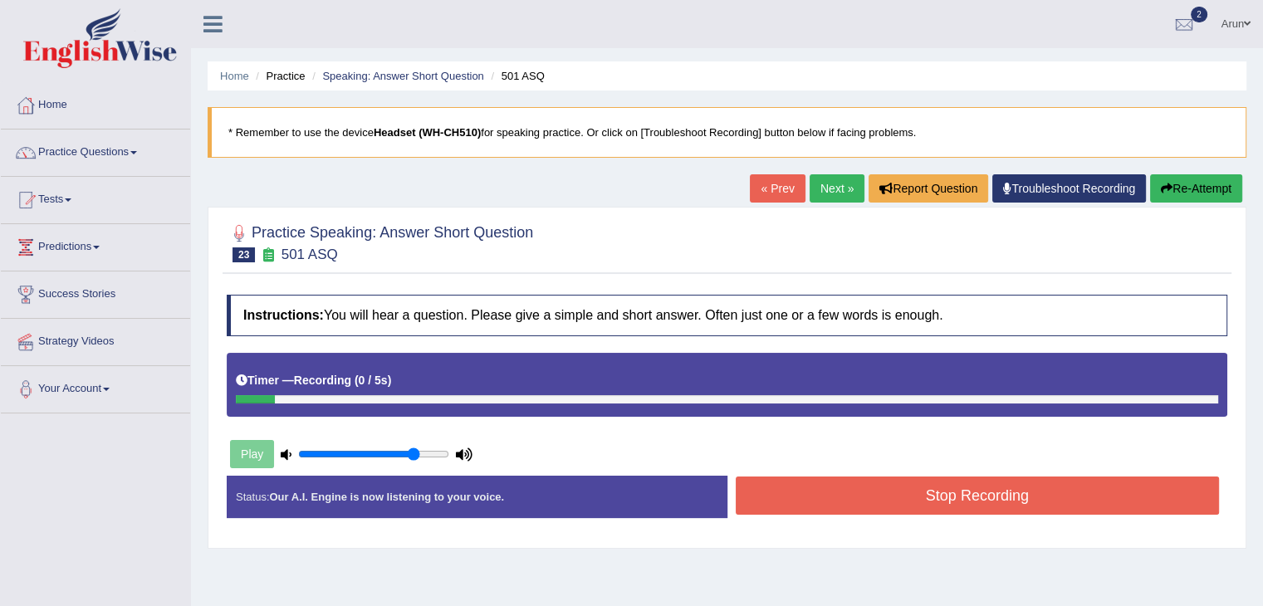
click at [856, 493] on button "Stop Recording" at bounding box center [978, 496] width 484 height 38
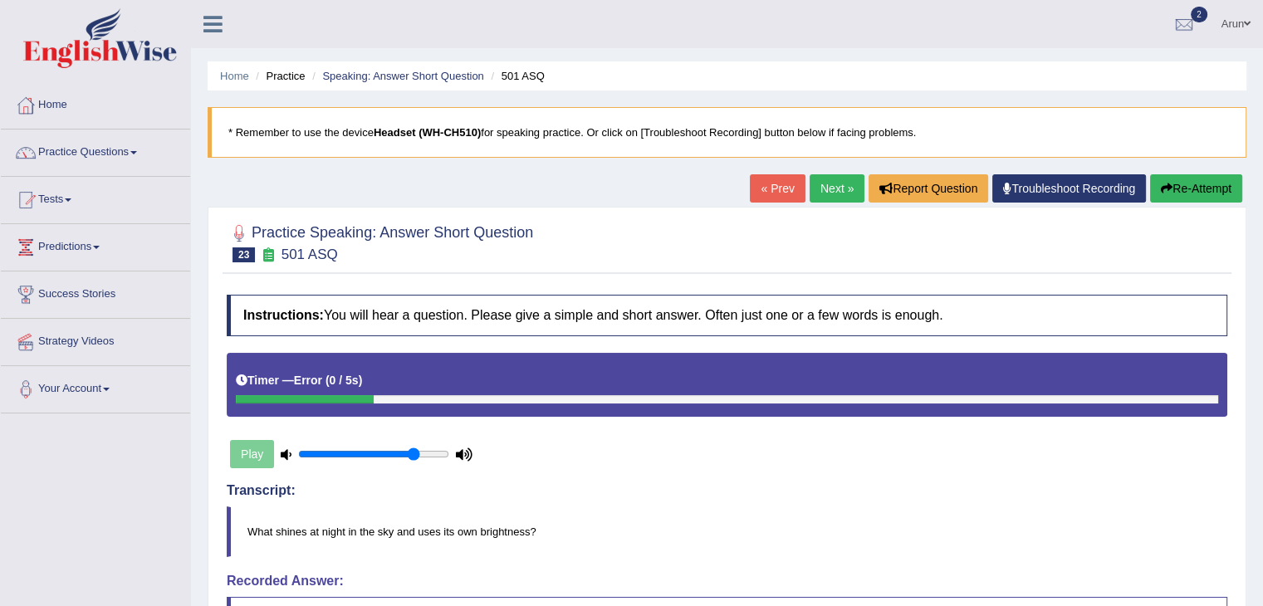
click at [825, 182] on link "Next »" at bounding box center [836, 188] width 55 height 28
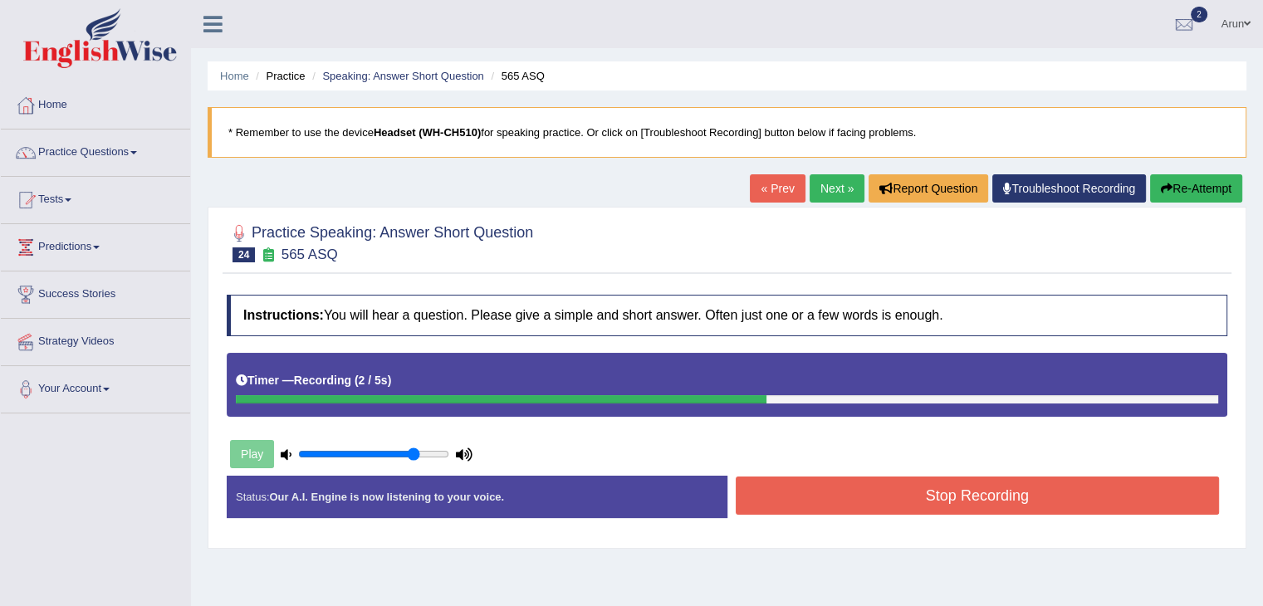
click at [830, 503] on button "Stop Recording" at bounding box center [978, 496] width 484 height 38
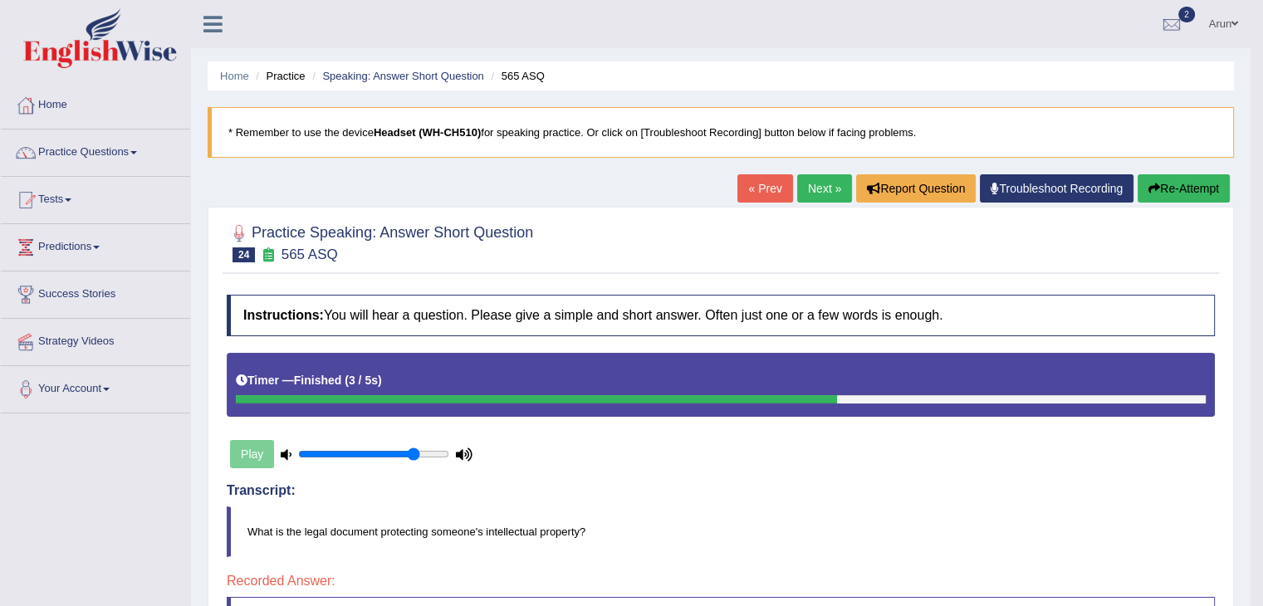
click at [830, 182] on link "Next »" at bounding box center [824, 188] width 55 height 28
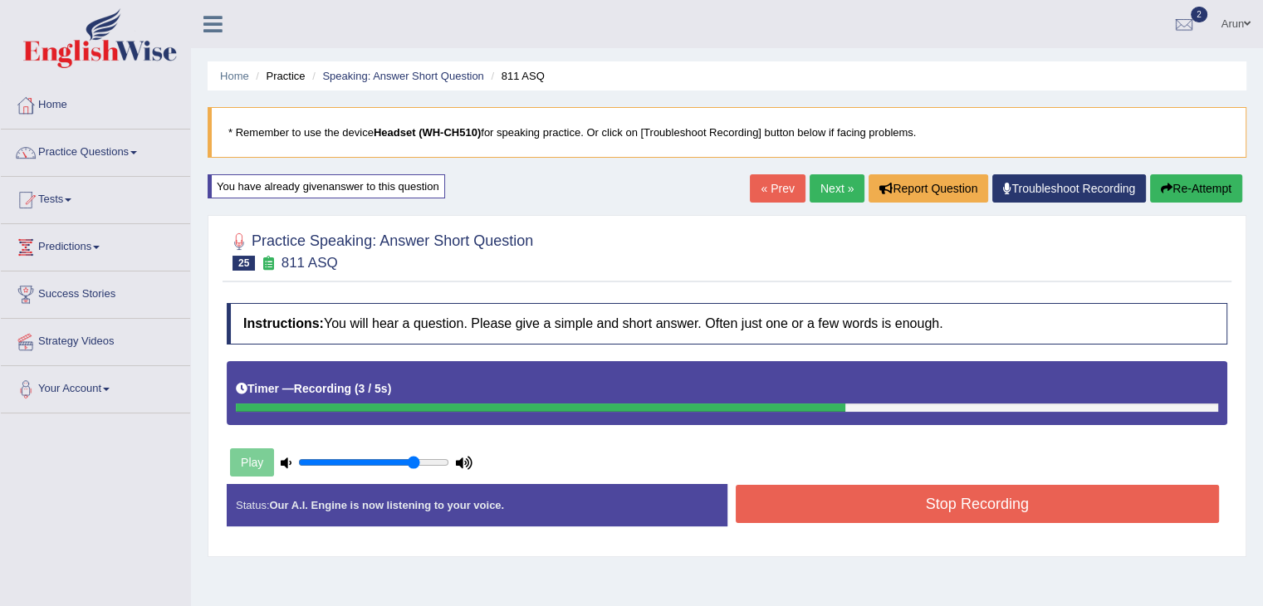
click at [869, 509] on button "Stop Recording" at bounding box center [978, 504] width 484 height 38
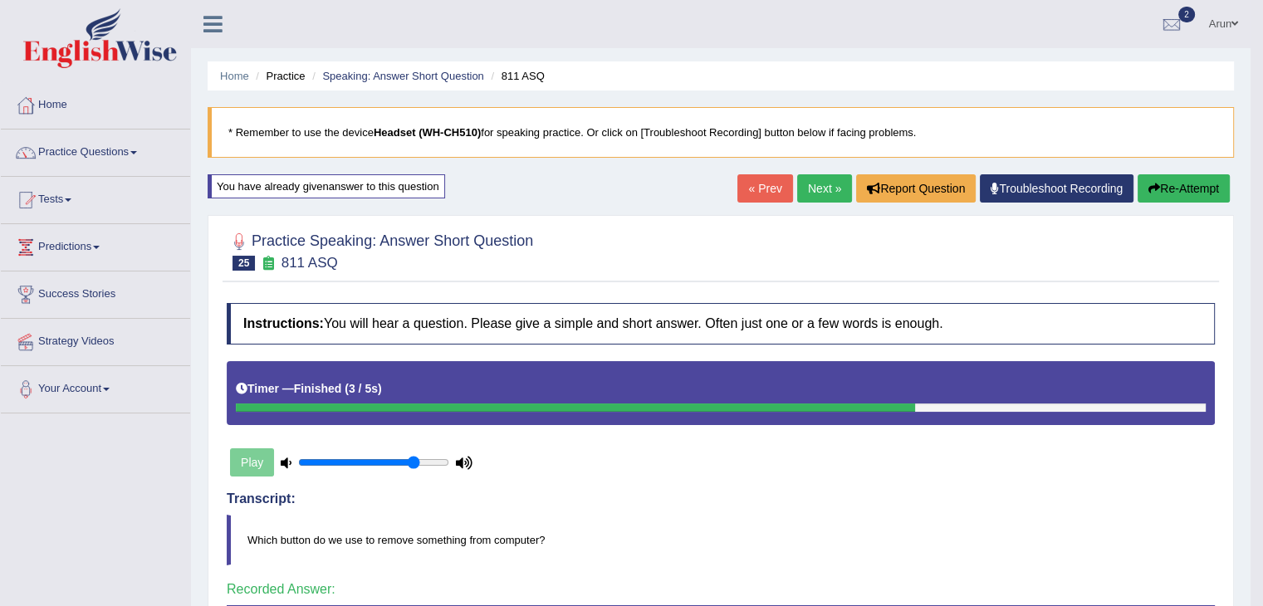
click at [834, 181] on link "Next »" at bounding box center [824, 188] width 55 height 28
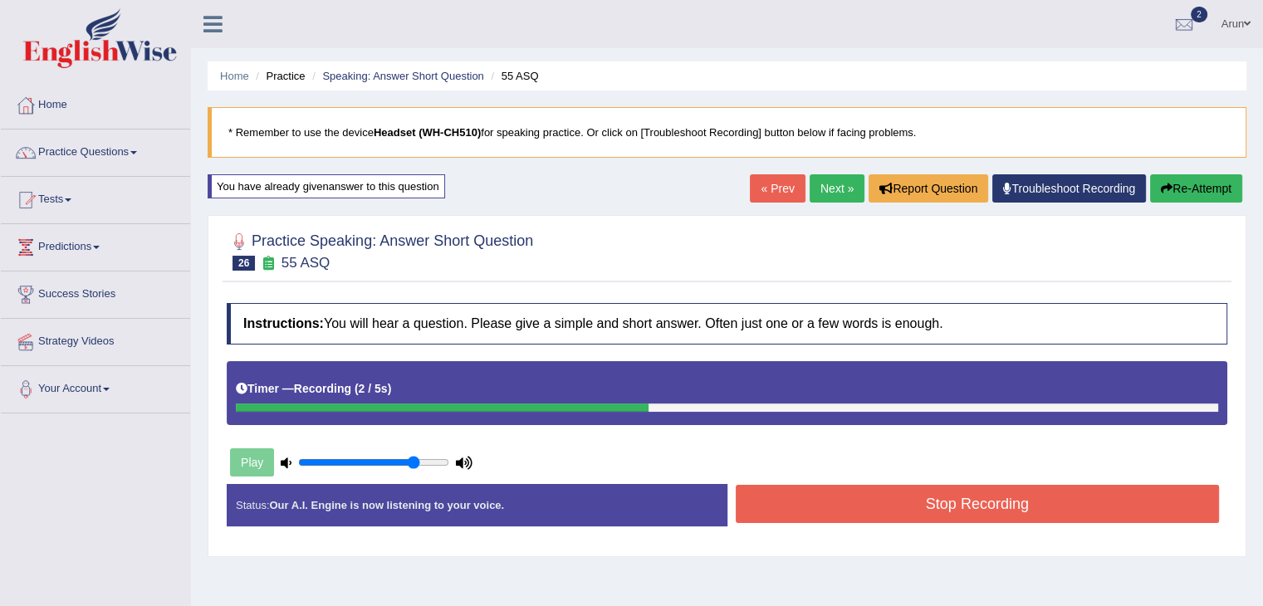
click at [811, 511] on button "Stop Recording" at bounding box center [978, 504] width 484 height 38
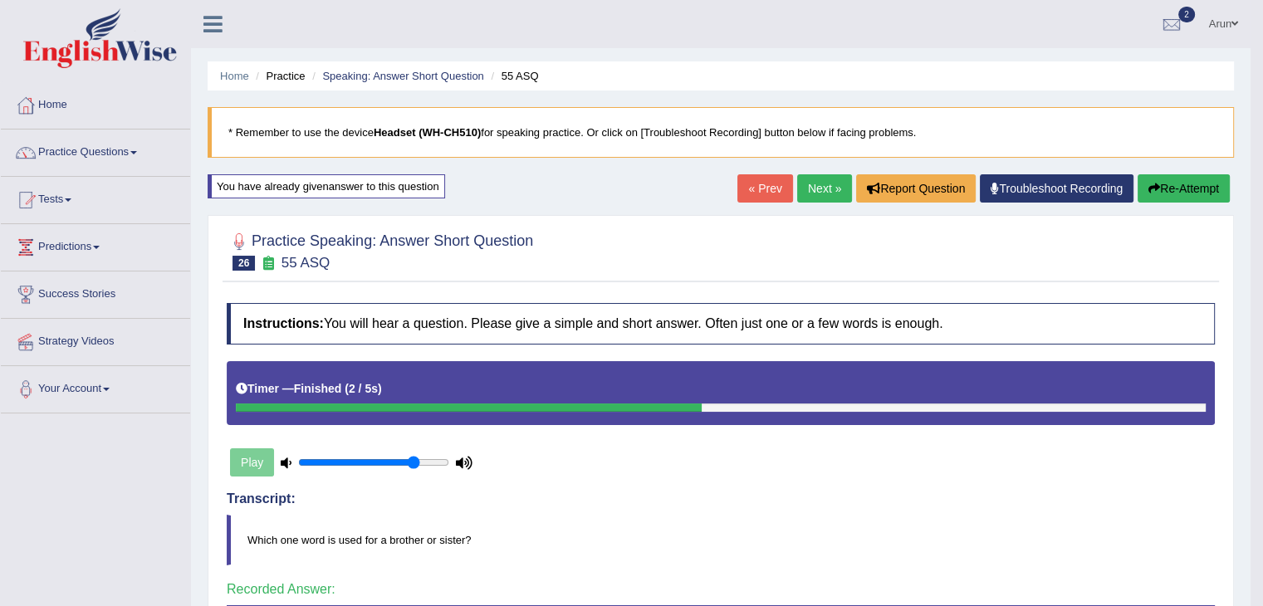
click at [804, 190] on link "Next »" at bounding box center [824, 188] width 55 height 28
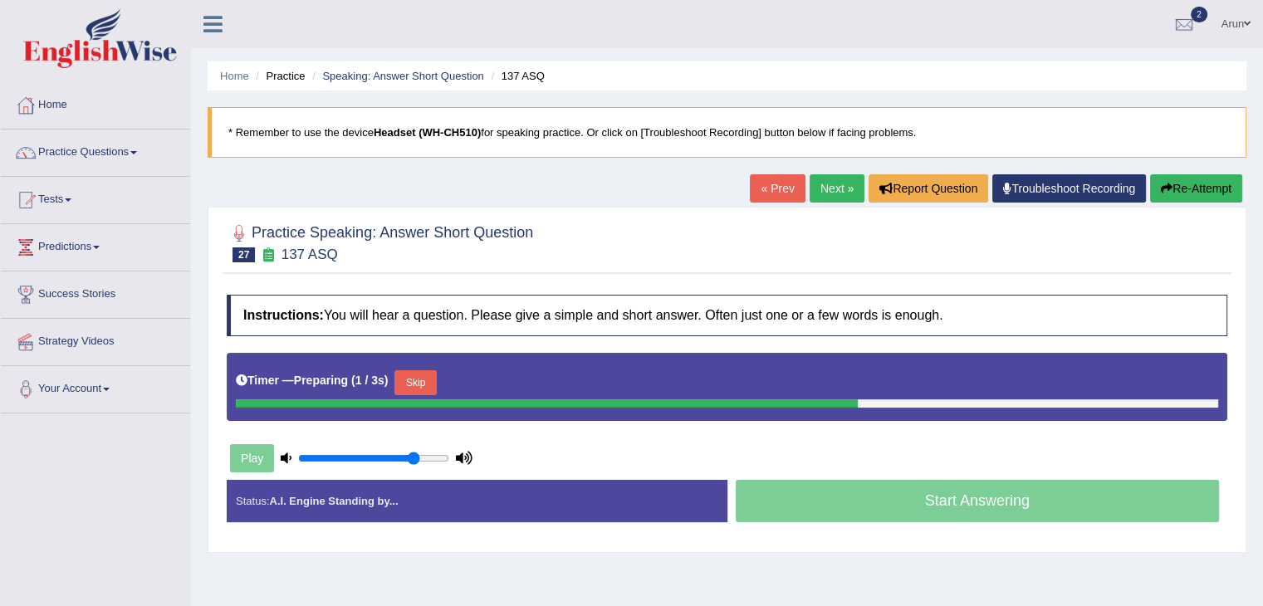
click at [428, 377] on button "Skip" at bounding box center [415, 382] width 42 height 25
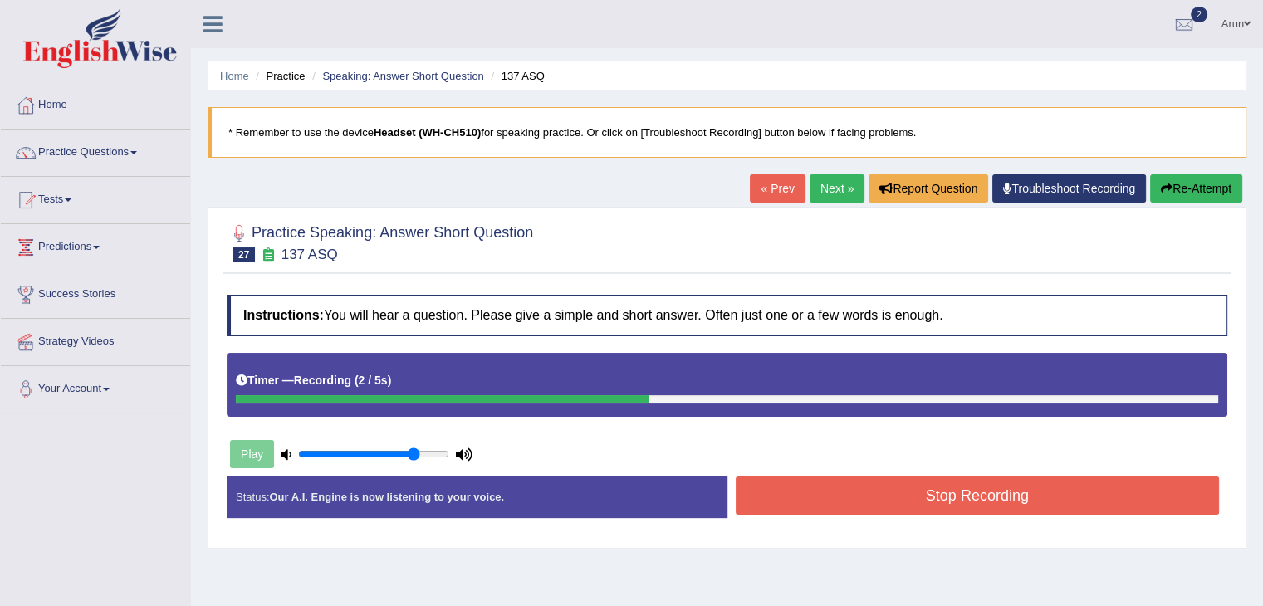
click at [759, 497] on button "Stop Recording" at bounding box center [978, 496] width 484 height 38
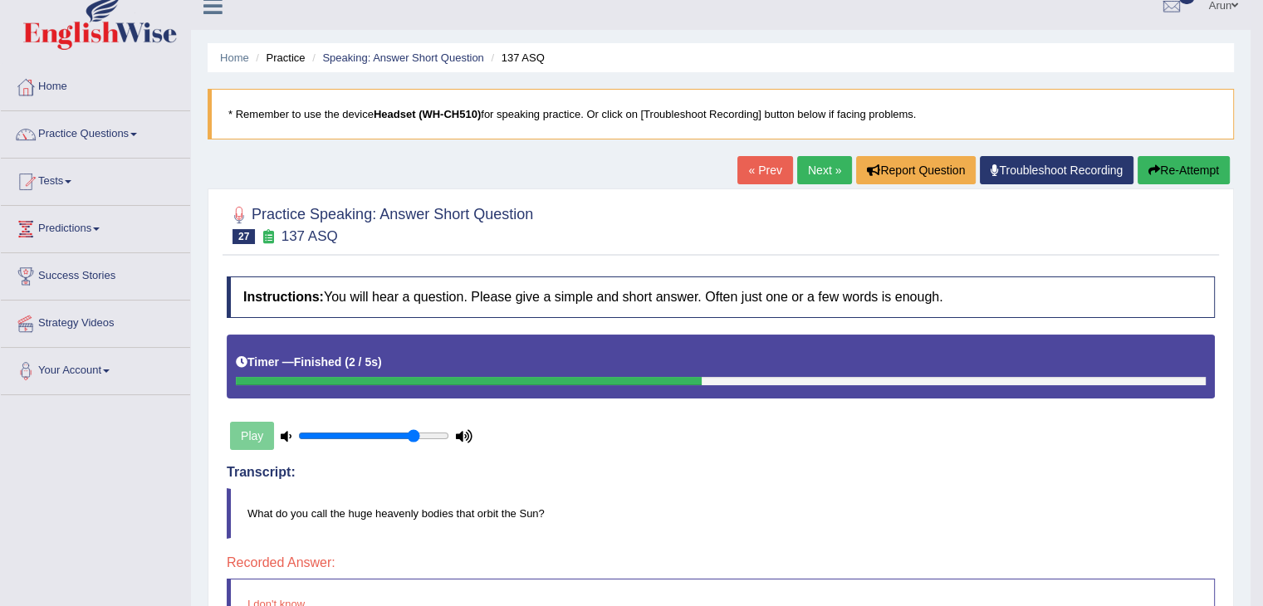
scroll to position [4, 0]
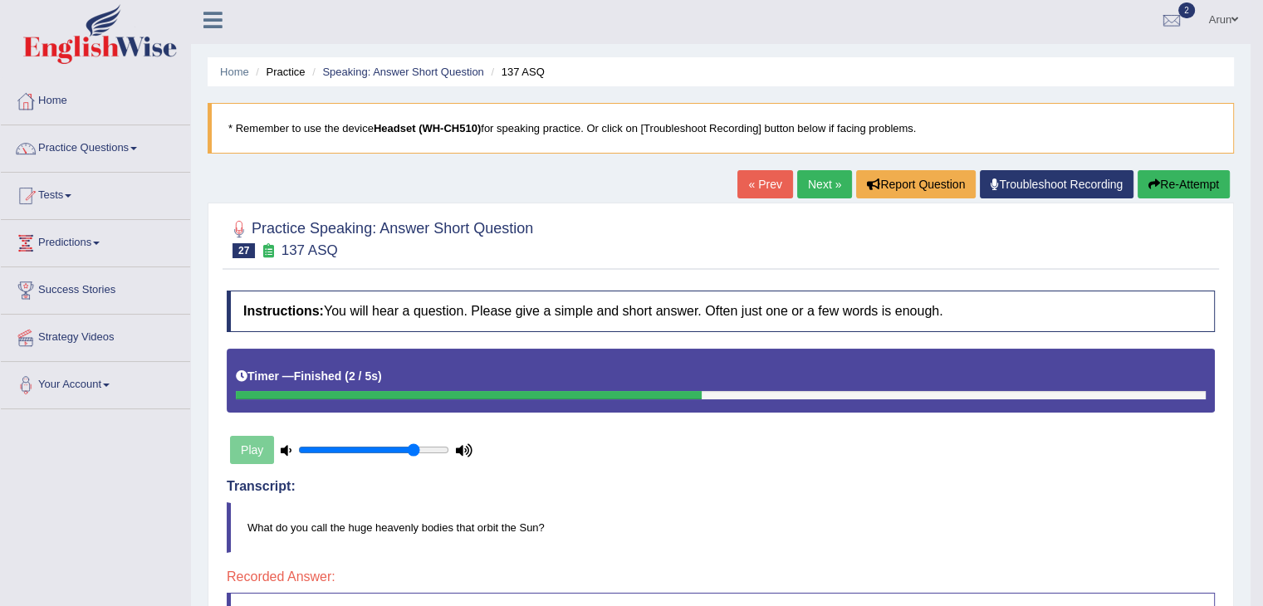
click at [804, 183] on link "Next »" at bounding box center [824, 184] width 55 height 28
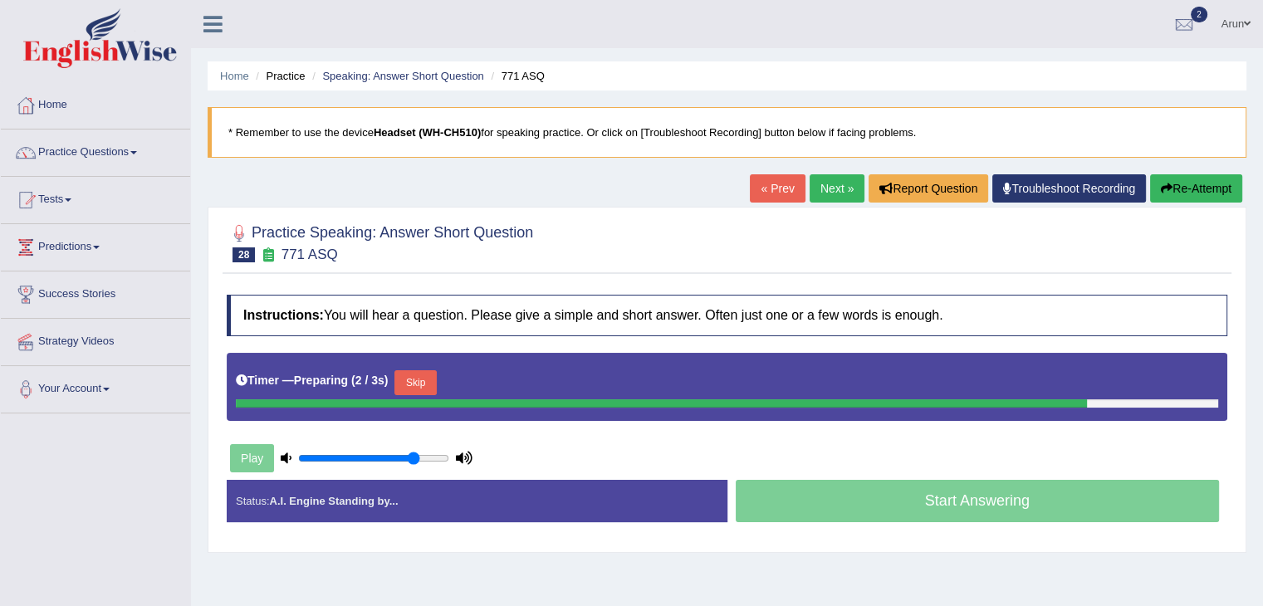
click at [430, 375] on button "Skip" at bounding box center [415, 382] width 42 height 25
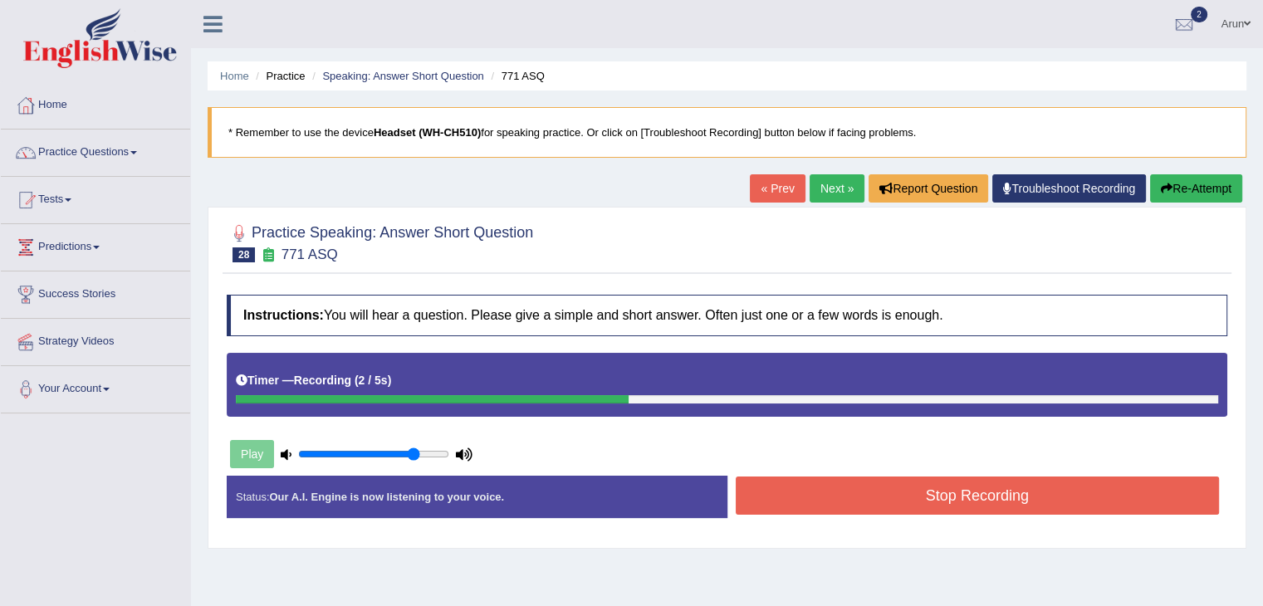
click at [778, 502] on button "Stop Recording" at bounding box center [978, 496] width 484 height 38
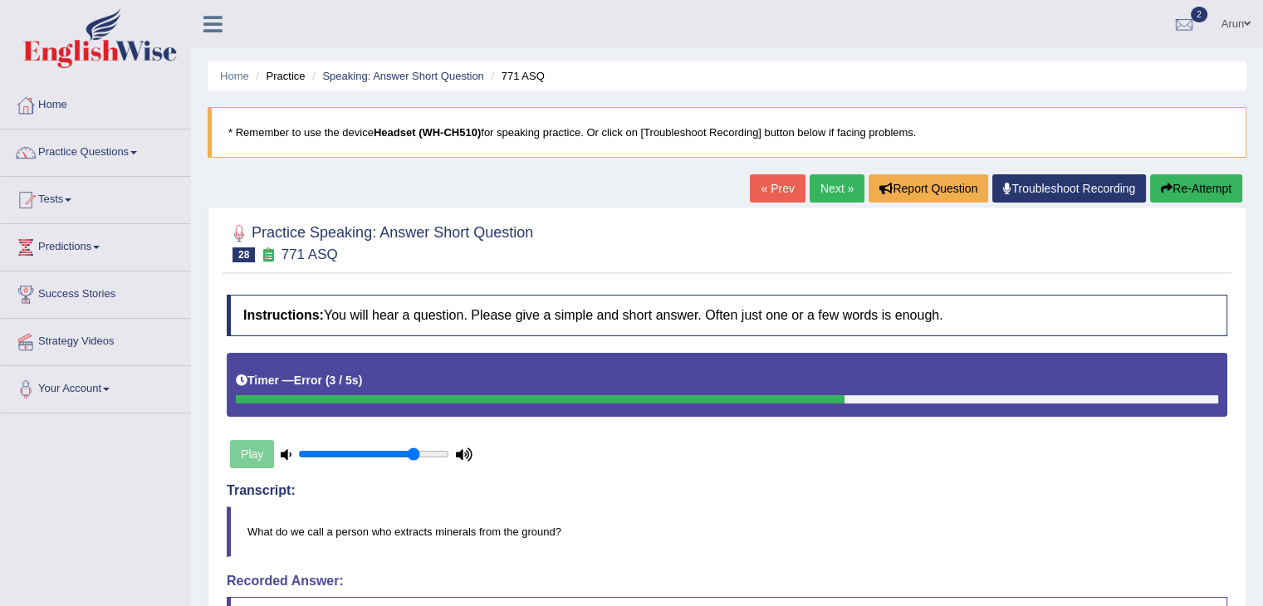
click at [817, 180] on link "Next »" at bounding box center [836, 188] width 55 height 28
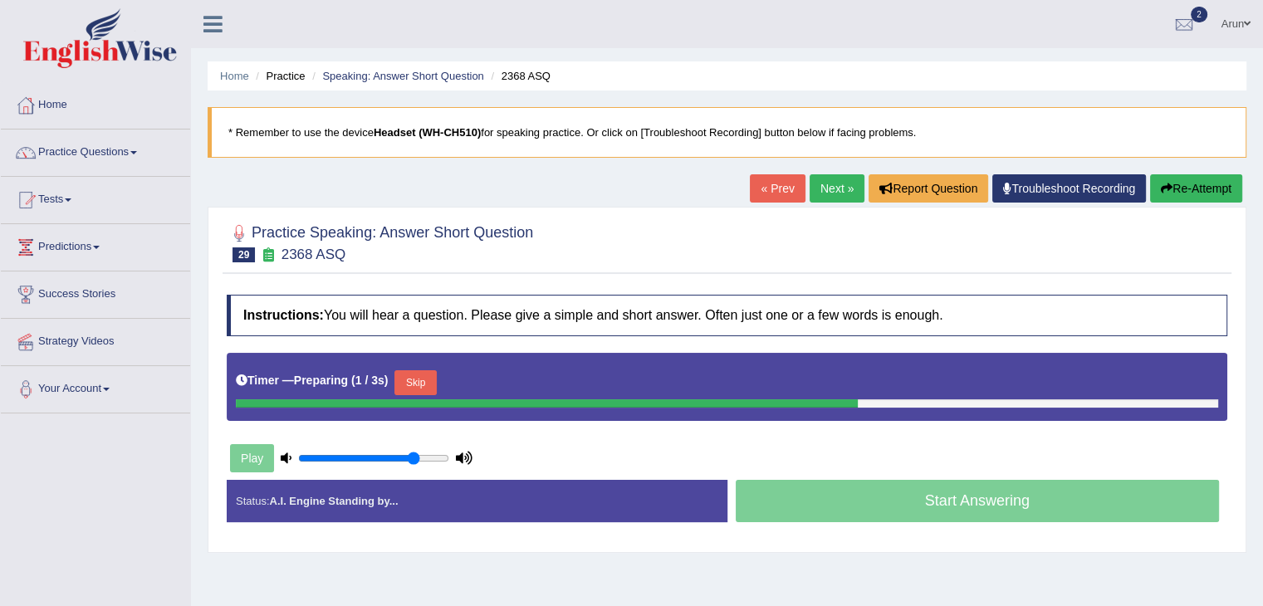
click at [543, 369] on div "Timer — Preparing ( 1 / 3s ) Skip" at bounding box center [727, 382] width 982 height 33
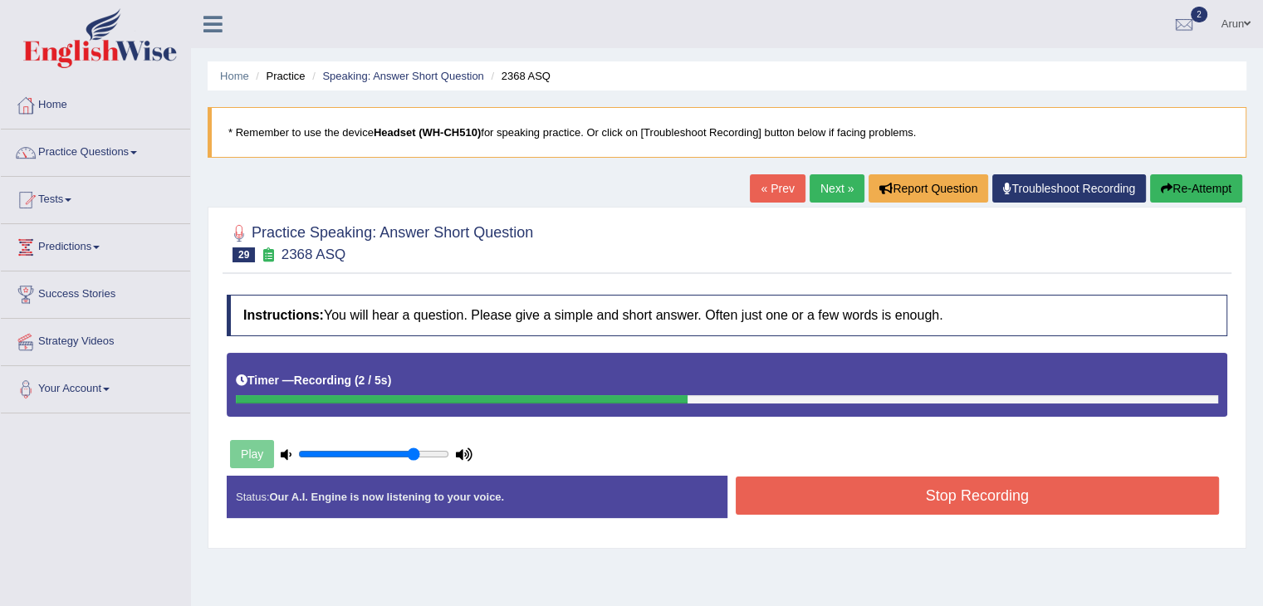
click at [792, 498] on button "Stop Recording" at bounding box center [978, 496] width 484 height 38
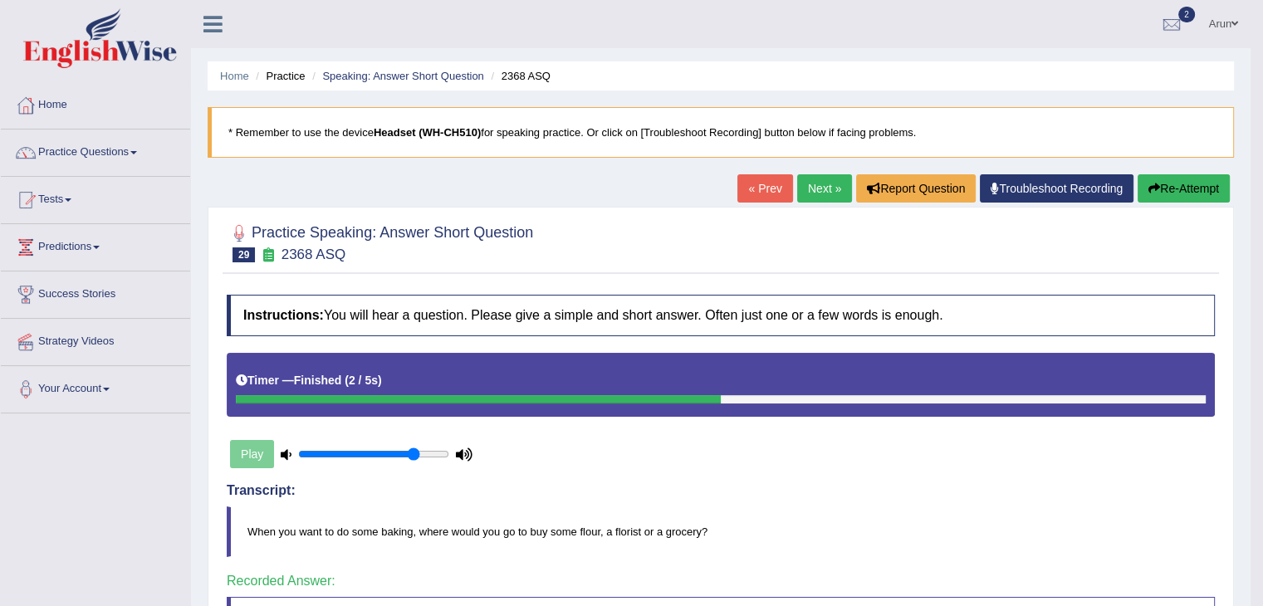
click at [807, 195] on link "Next »" at bounding box center [824, 188] width 55 height 28
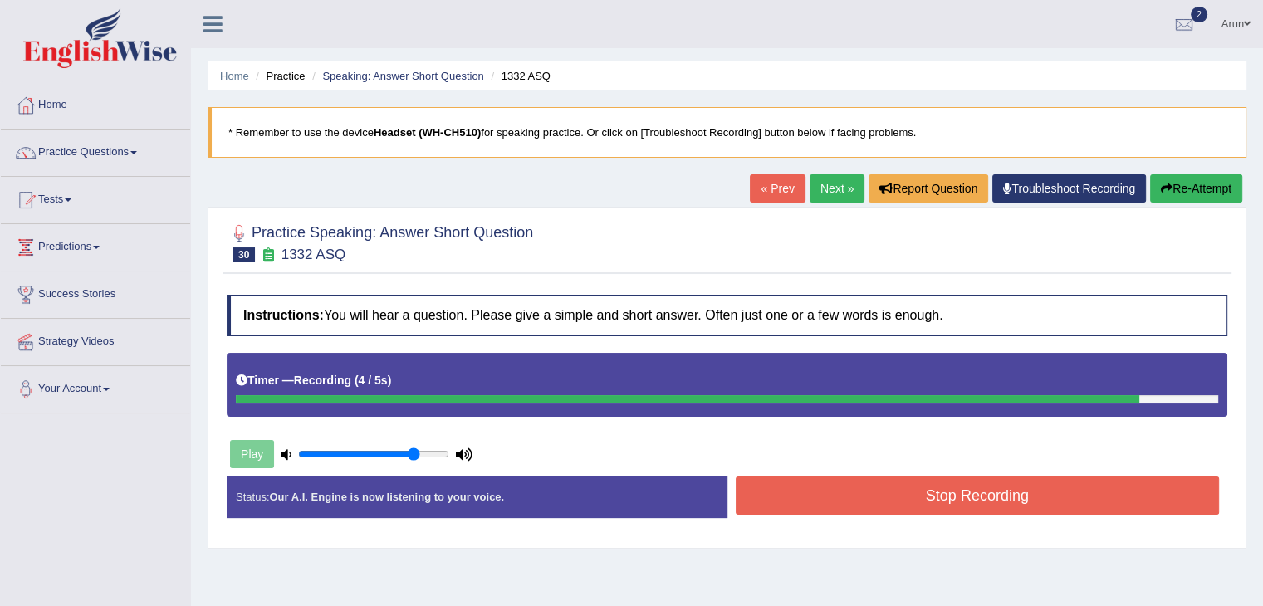
click at [822, 483] on button "Stop Recording" at bounding box center [978, 496] width 484 height 38
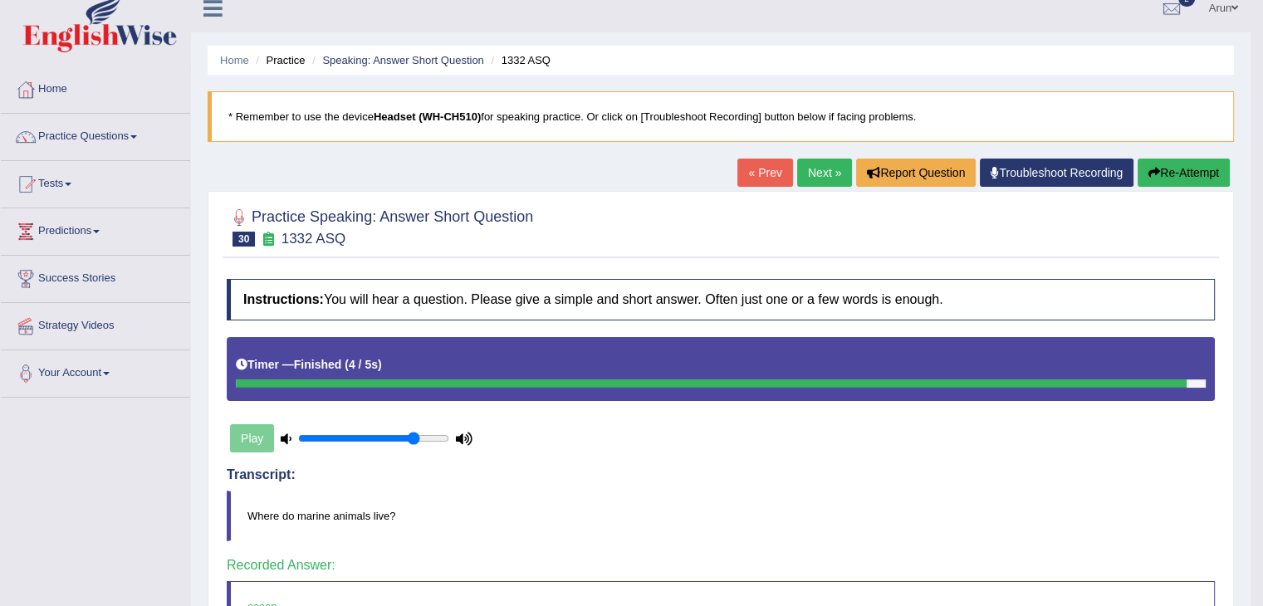
scroll to position [12, 0]
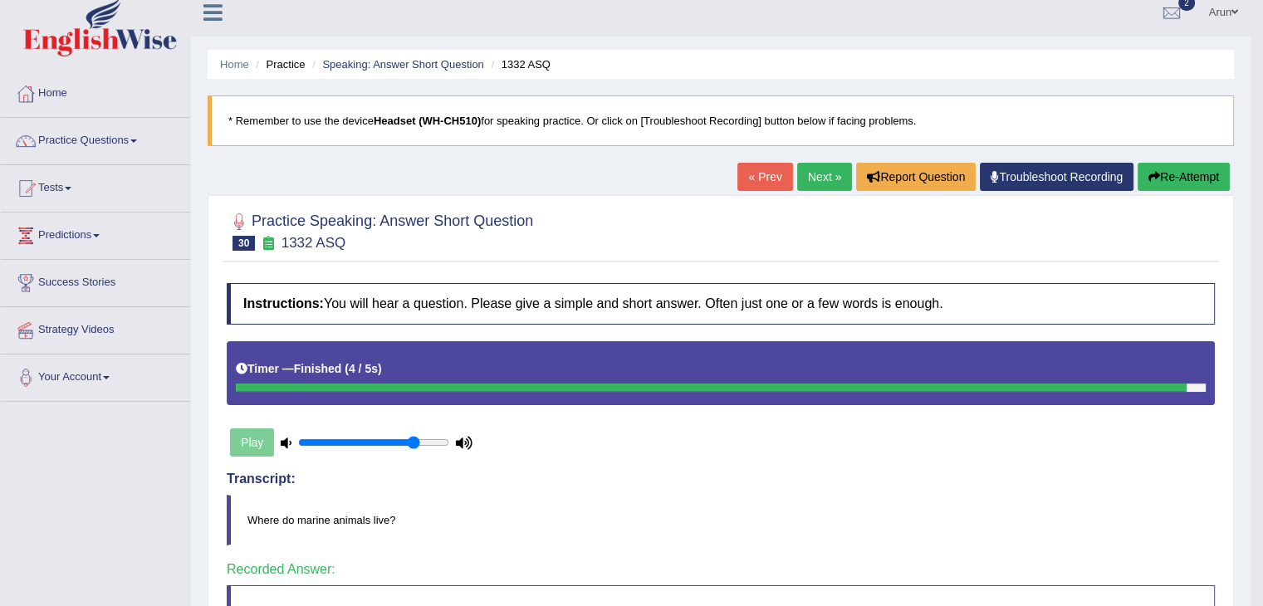
click at [823, 183] on link "Next »" at bounding box center [824, 177] width 55 height 28
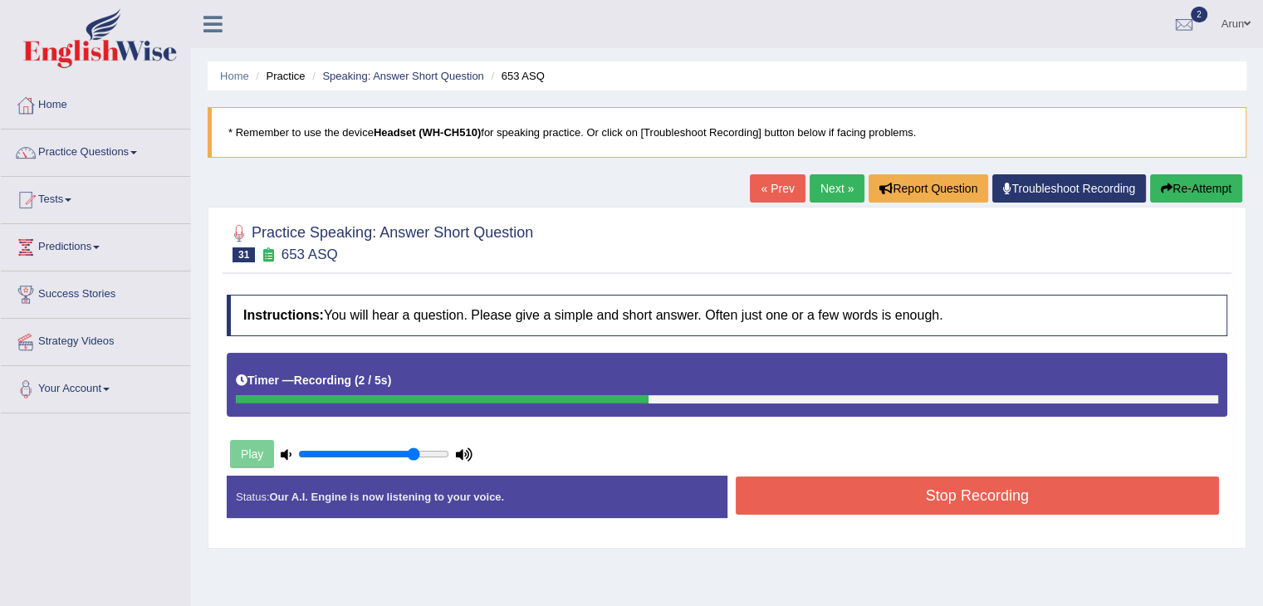
click at [763, 477] on button "Stop Recording" at bounding box center [978, 496] width 484 height 38
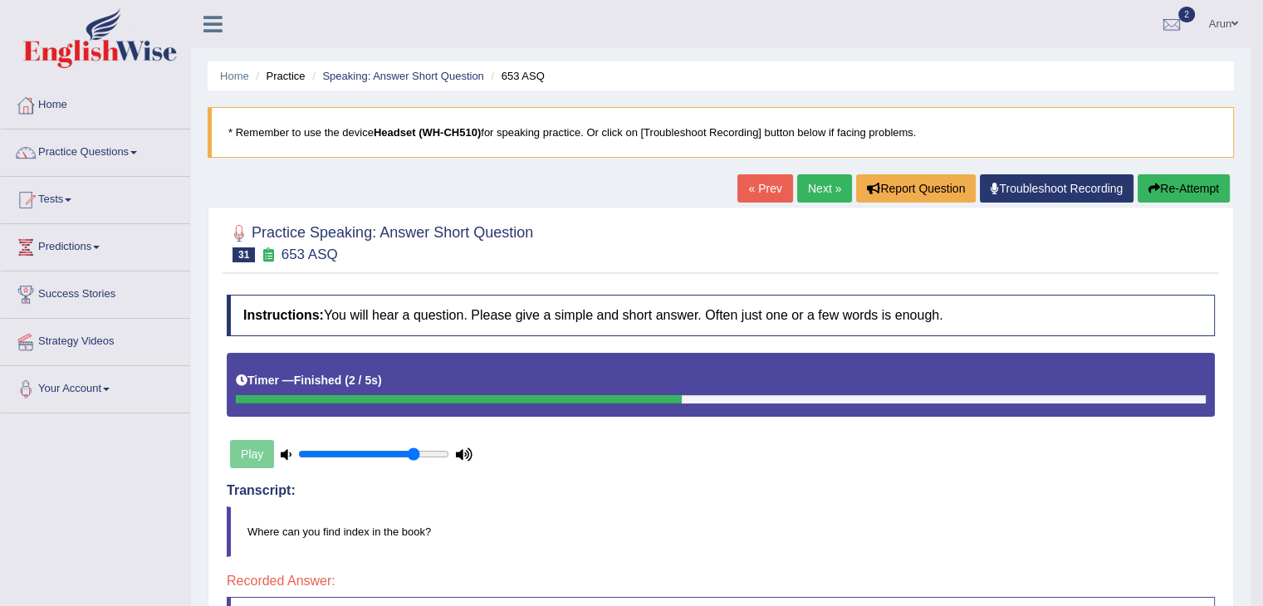
click at [815, 197] on link "Next »" at bounding box center [824, 188] width 55 height 28
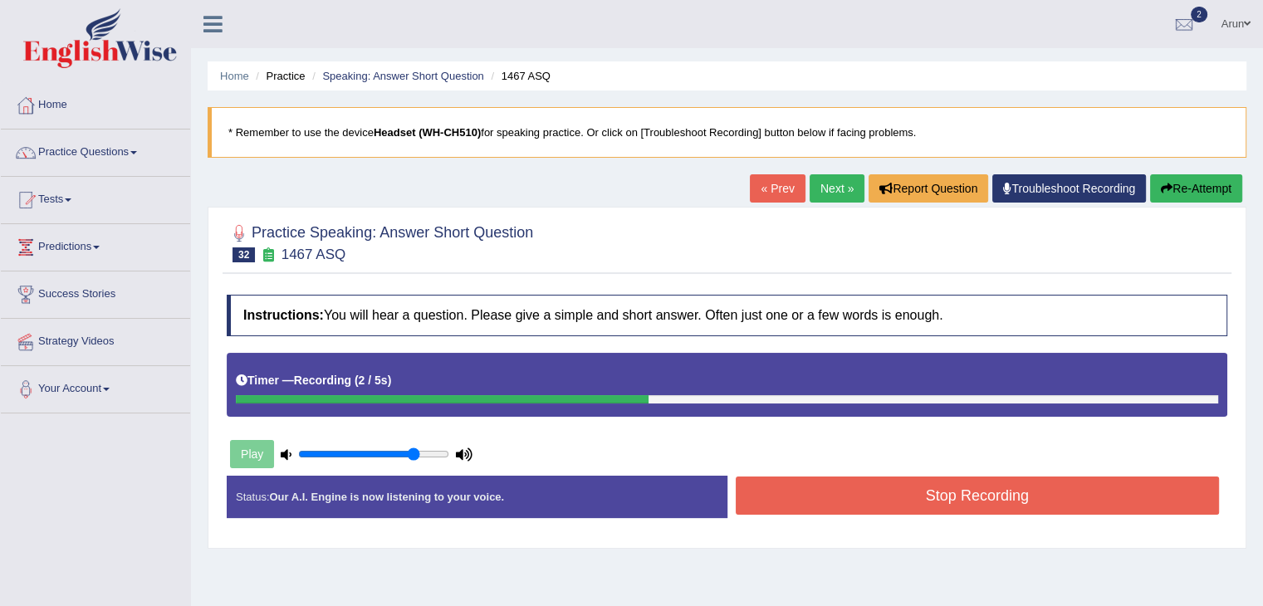
click at [832, 489] on button "Stop Recording" at bounding box center [978, 496] width 484 height 38
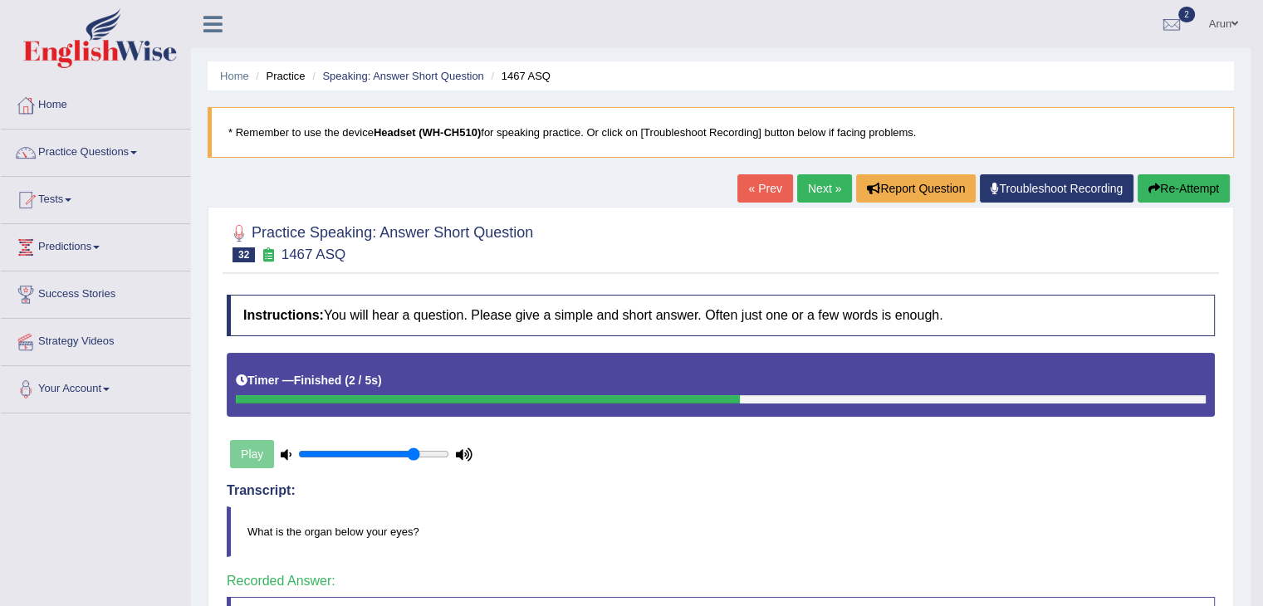
click at [824, 178] on link "Next »" at bounding box center [824, 188] width 55 height 28
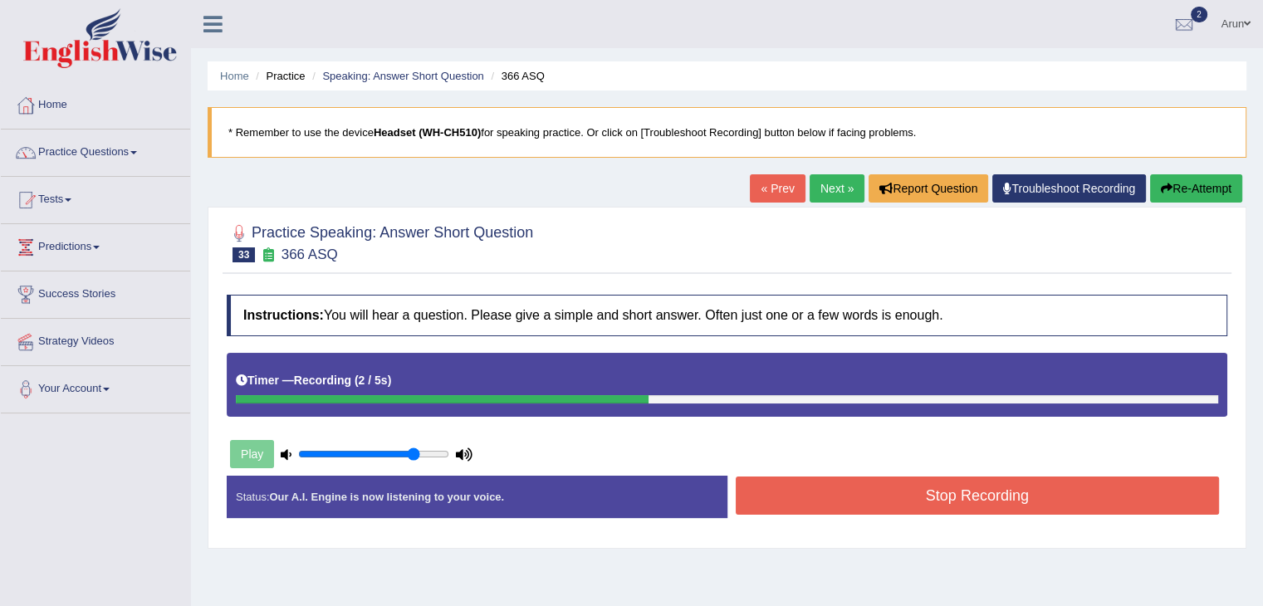
click at [806, 481] on button "Stop Recording" at bounding box center [978, 496] width 484 height 38
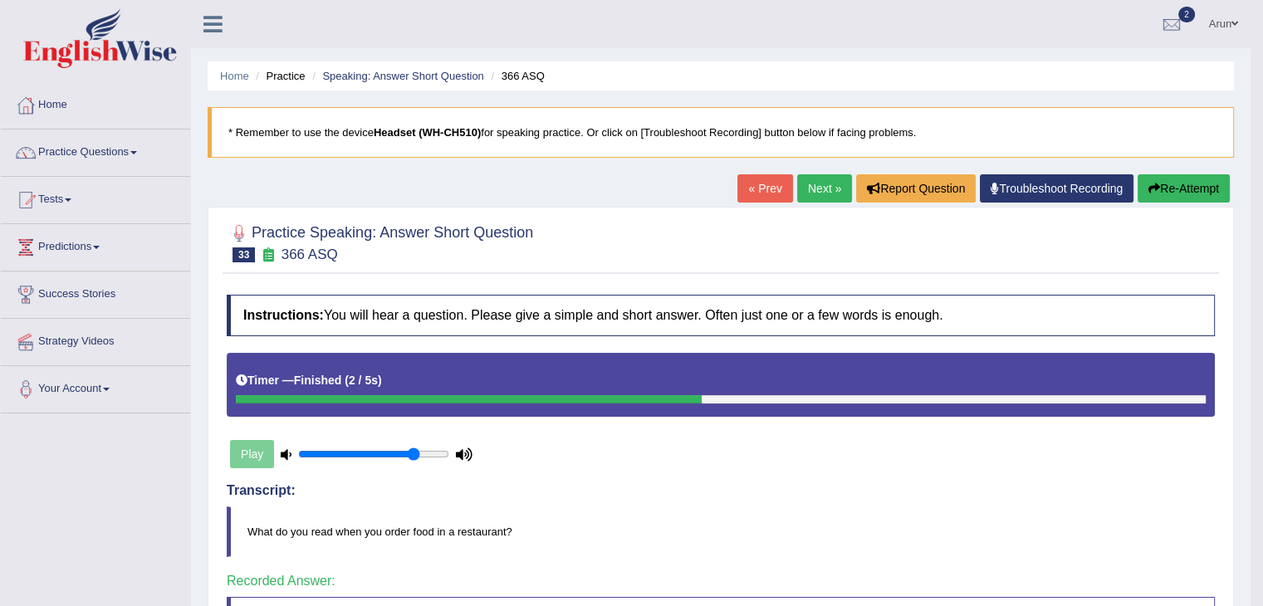
click at [807, 193] on link "Next »" at bounding box center [824, 188] width 55 height 28
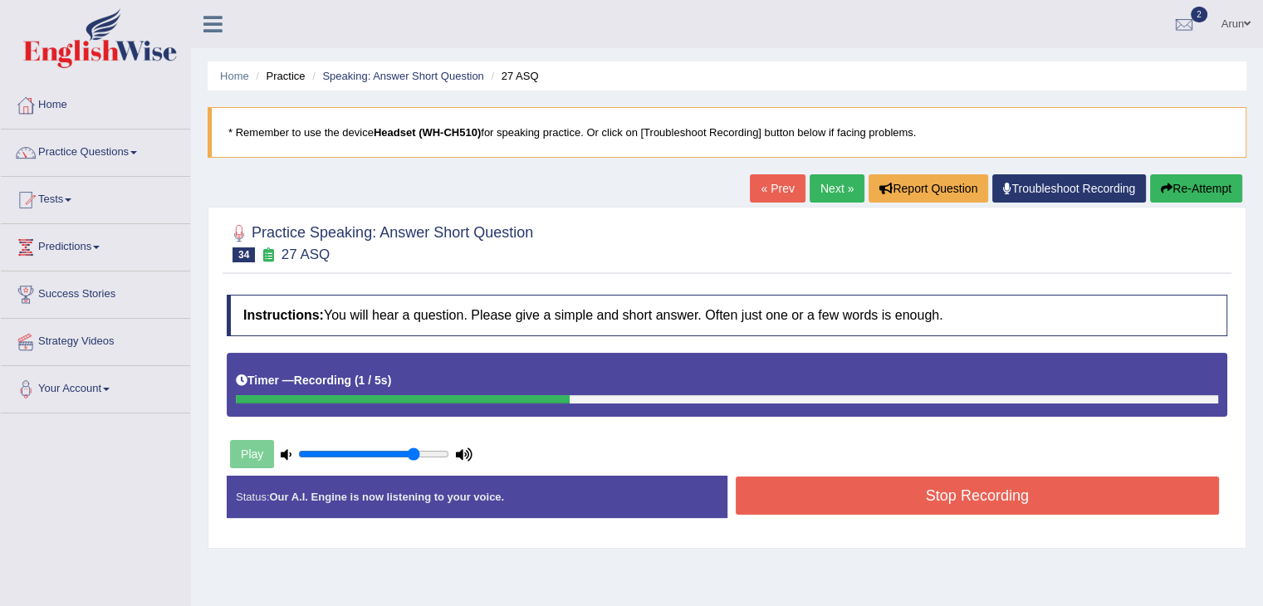
click at [810, 486] on button "Stop Recording" at bounding box center [978, 496] width 484 height 38
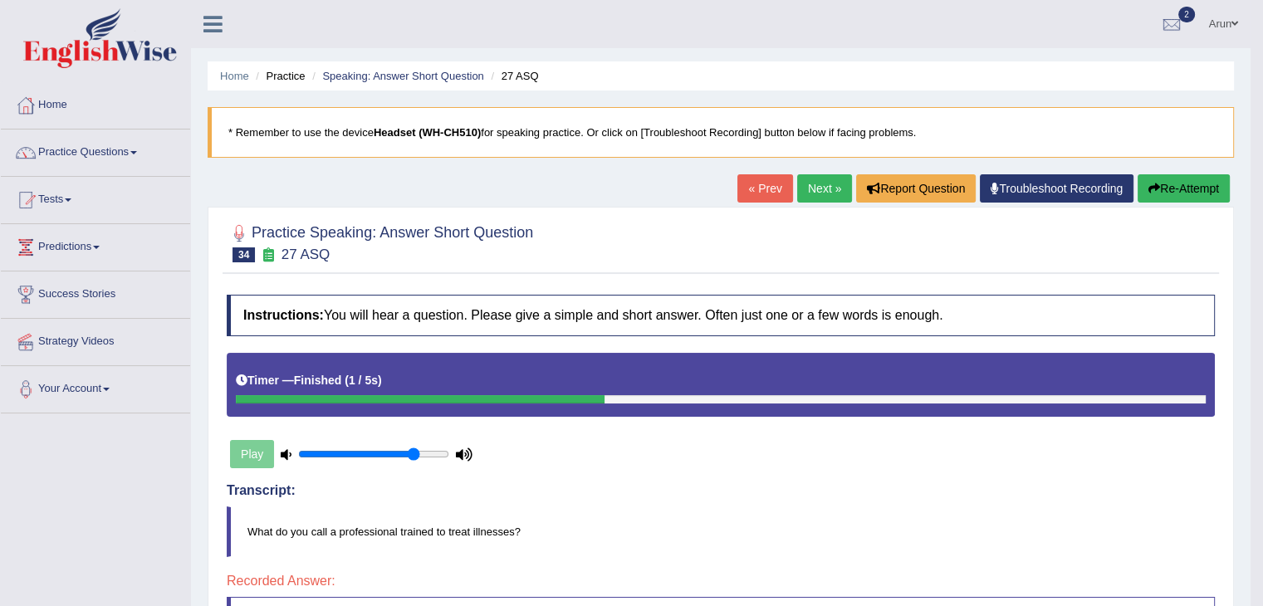
click at [819, 175] on link "Next »" at bounding box center [824, 188] width 55 height 28
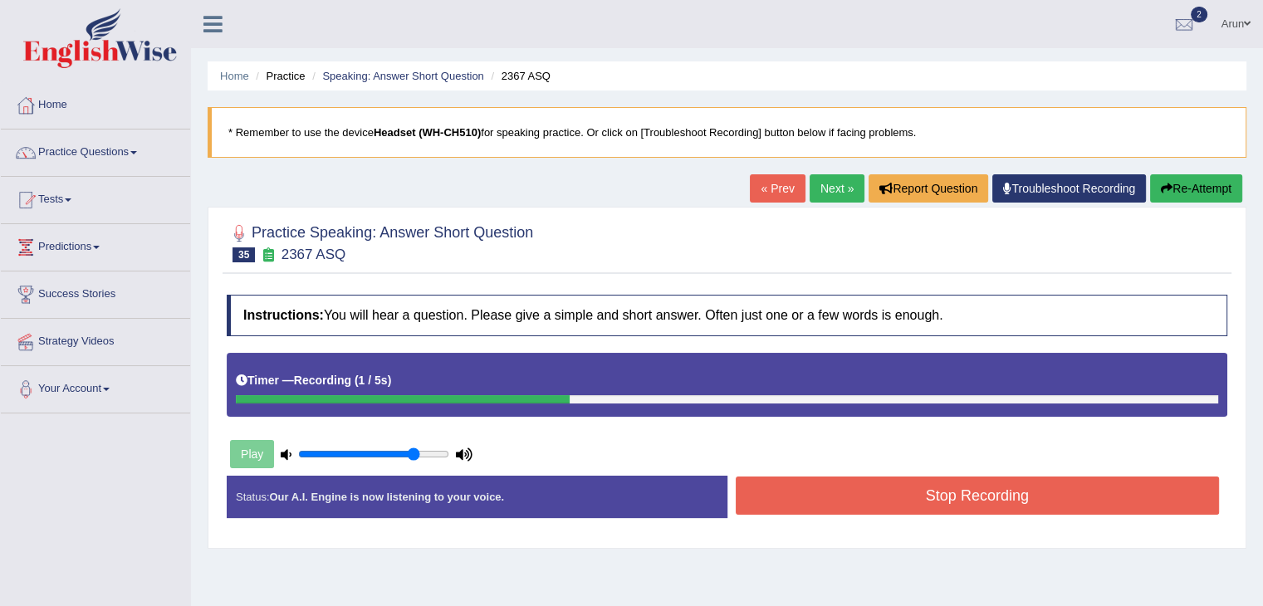
click at [858, 501] on button "Stop Recording" at bounding box center [978, 496] width 484 height 38
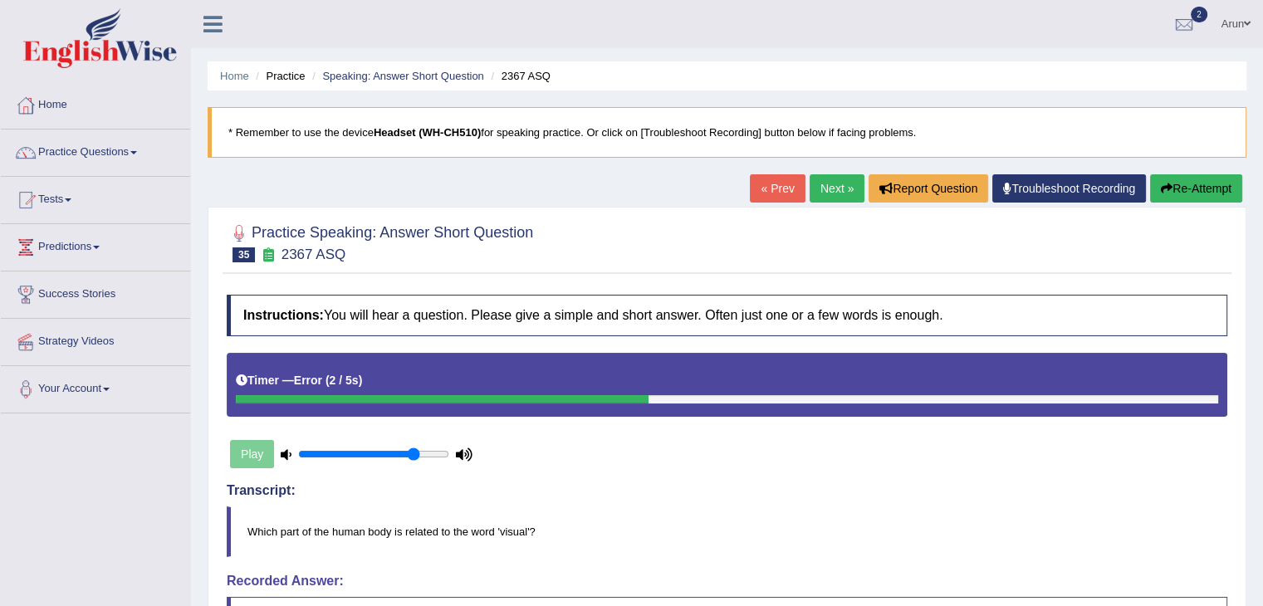
click at [834, 180] on link "Next »" at bounding box center [836, 188] width 55 height 28
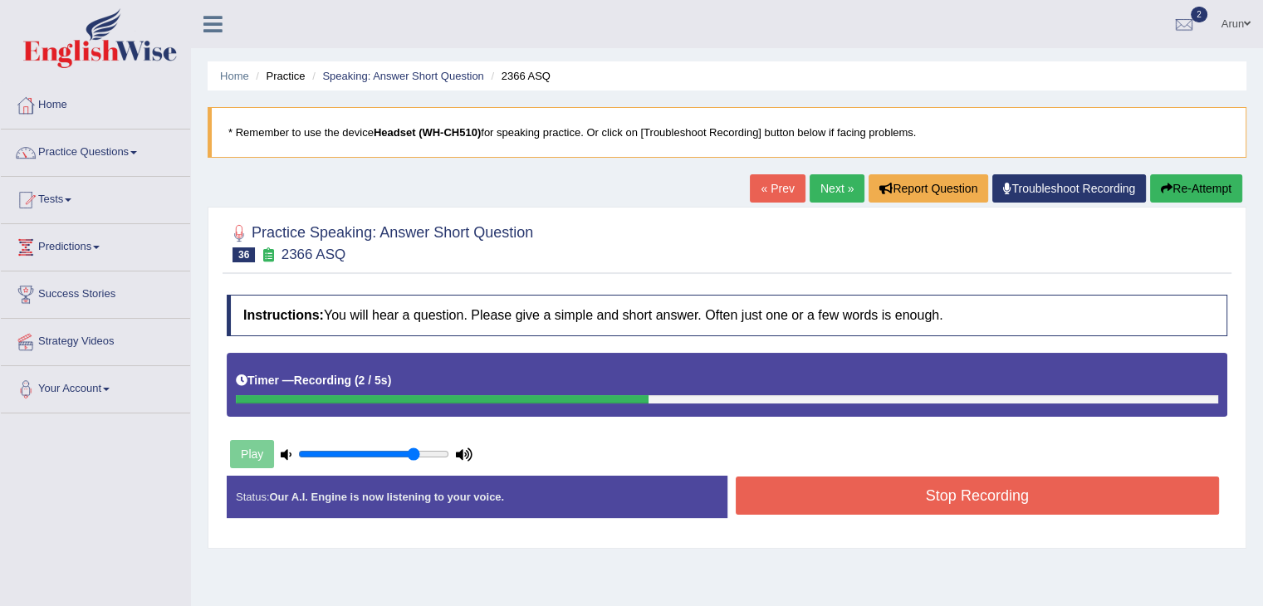
click at [863, 491] on button "Stop Recording" at bounding box center [978, 496] width 484 height 38
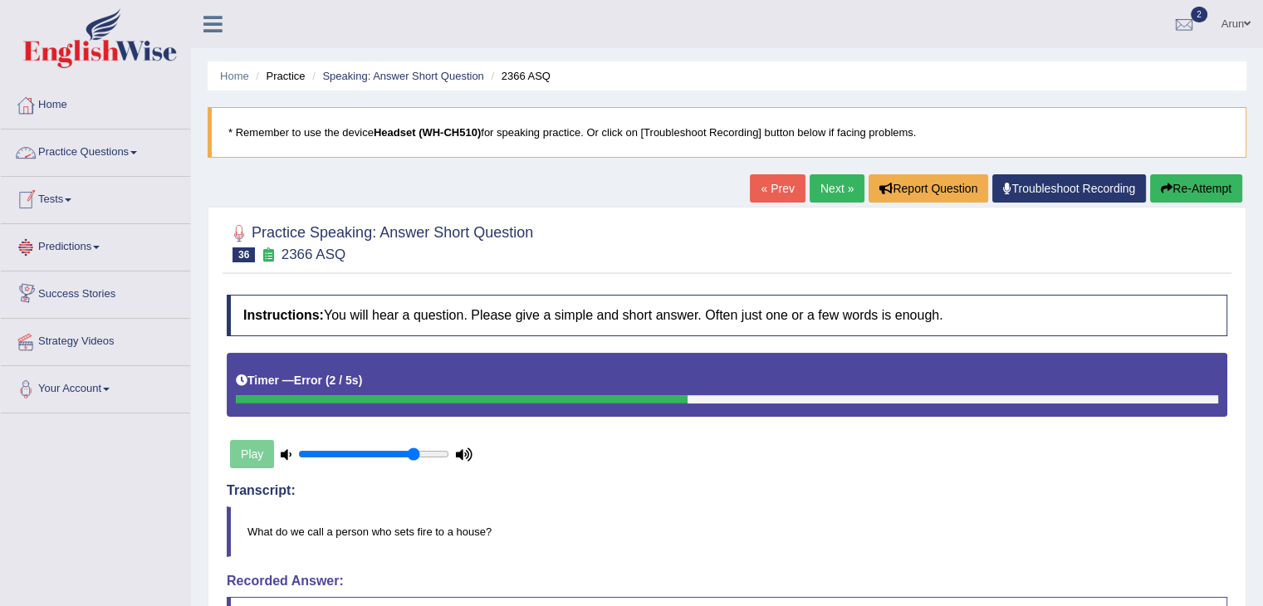
click at [110, 154] on link "Practice Questions" at bounding box center [95, 151] width 189 height 42
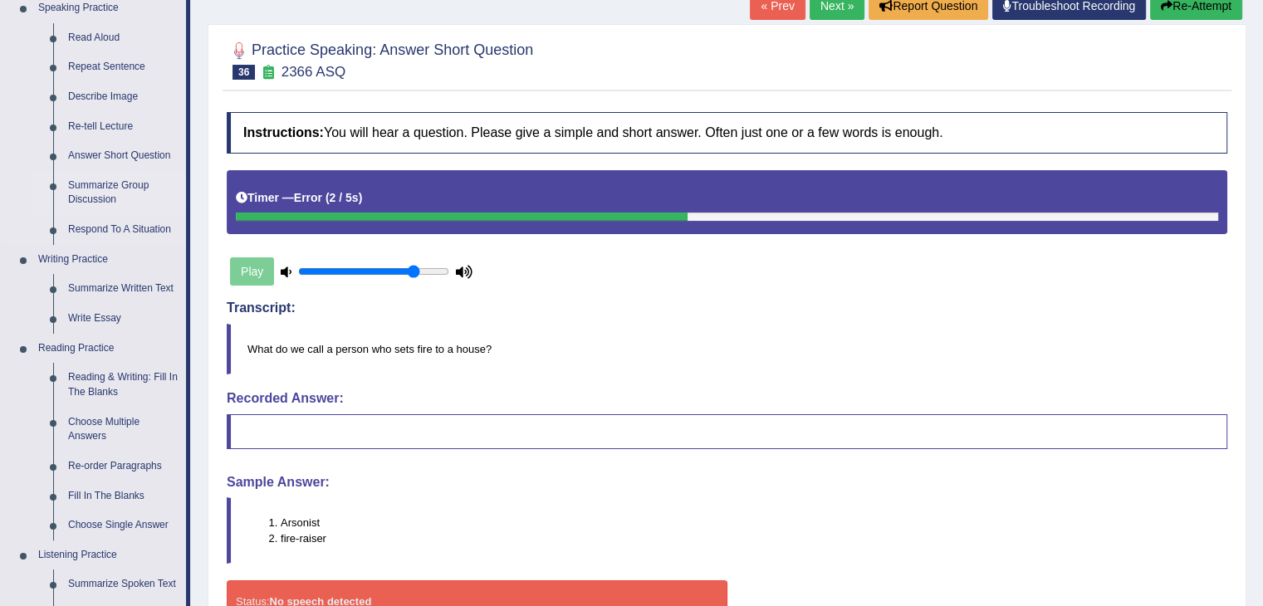
scroll to position [183, 0]
click at [132, 469] on link "Re-order Paragraphs" at bounding box center [123, 467] width 125 height 30
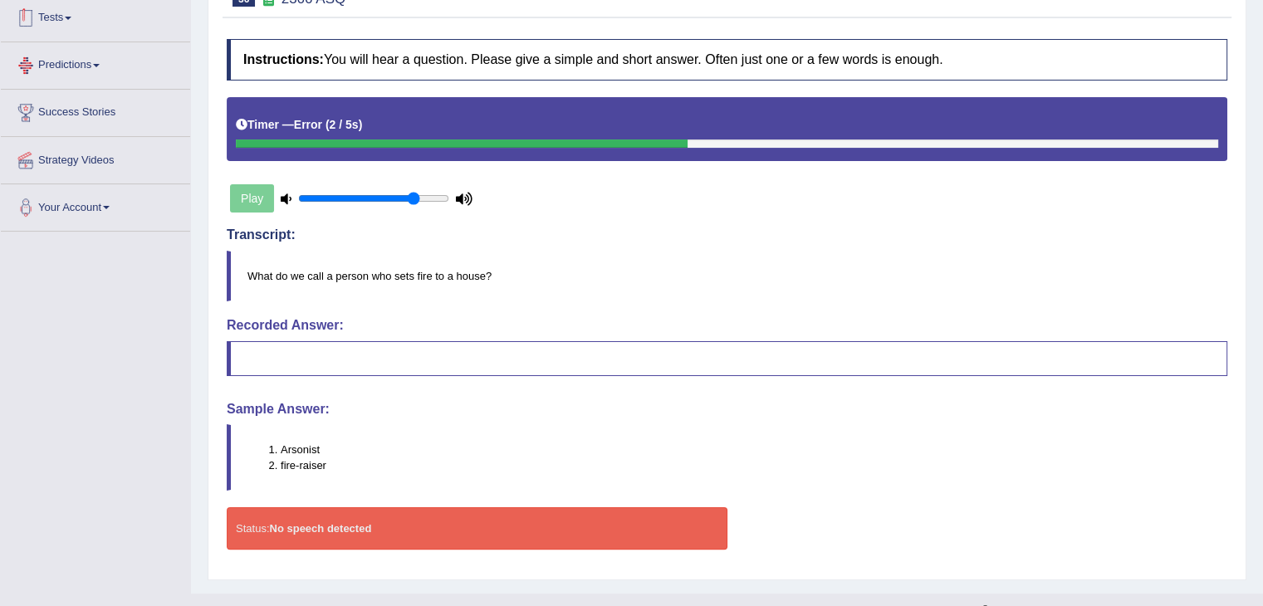
scroll to position [281, 0]
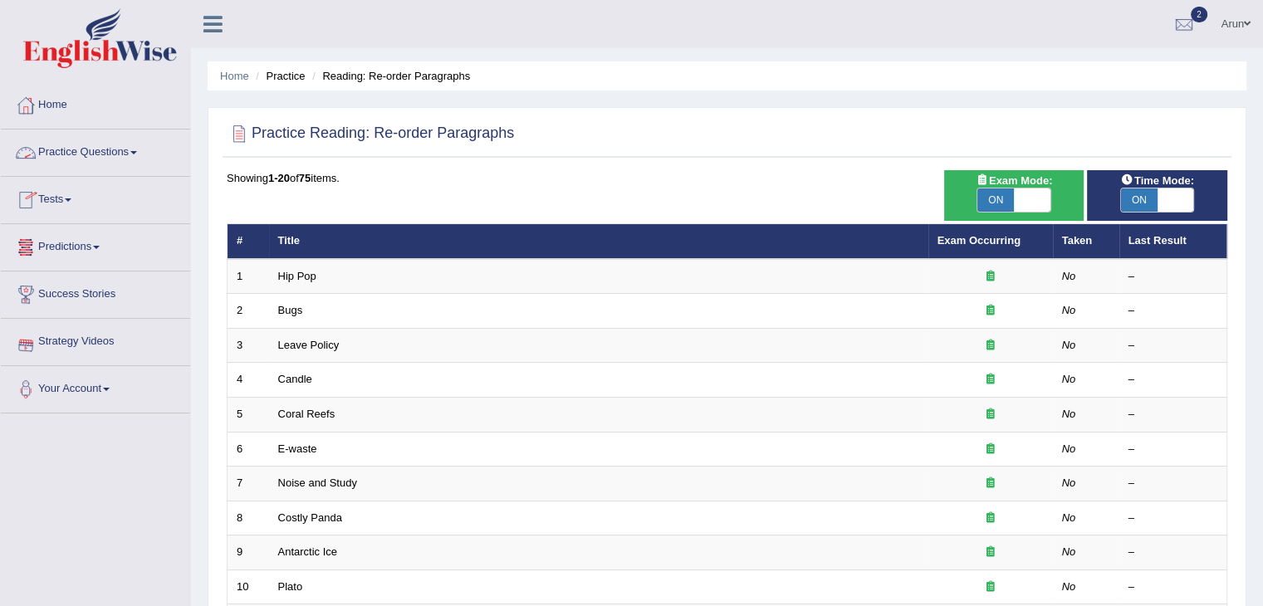
click at [100, 147] on link "Practice Questions" at bounding box center [95, 151] width 189 height 42
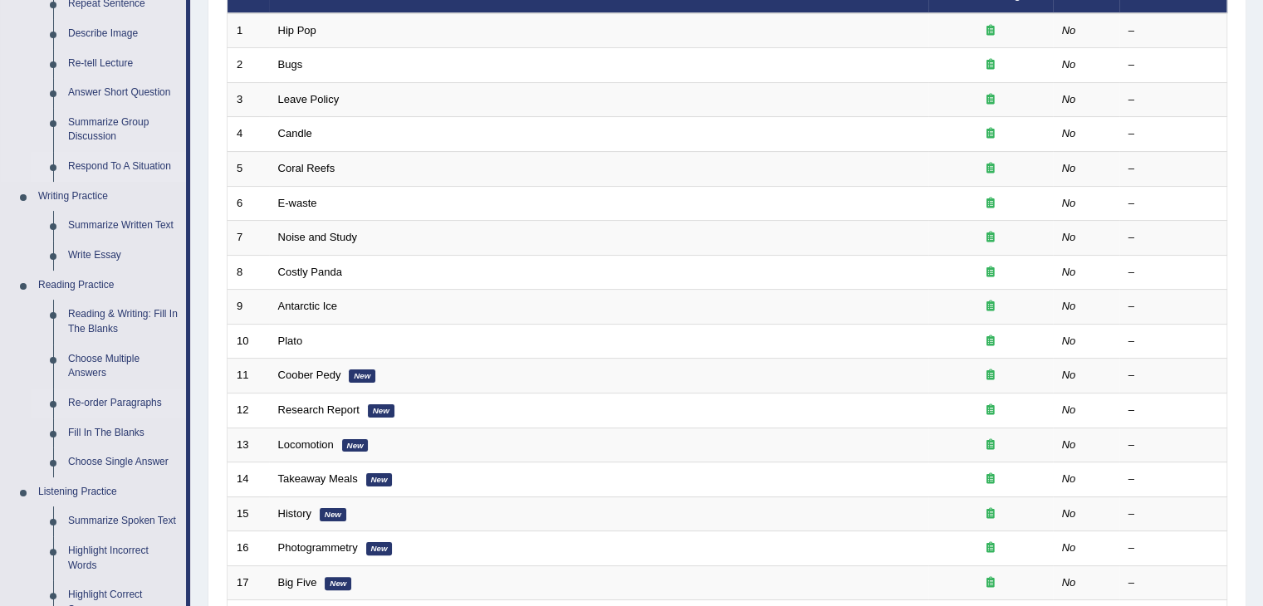
scroll to position [276, 0]
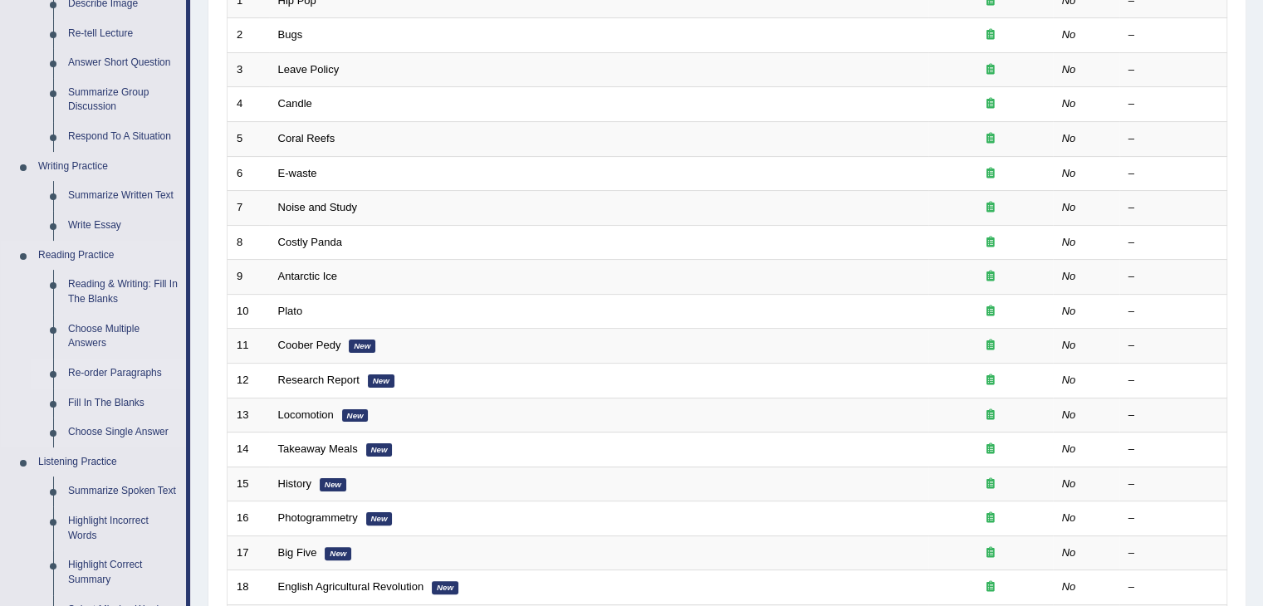
click at [127, 367] on link "Re-order Paragraphs" at bounding box center [123, 374] width 125 height 30
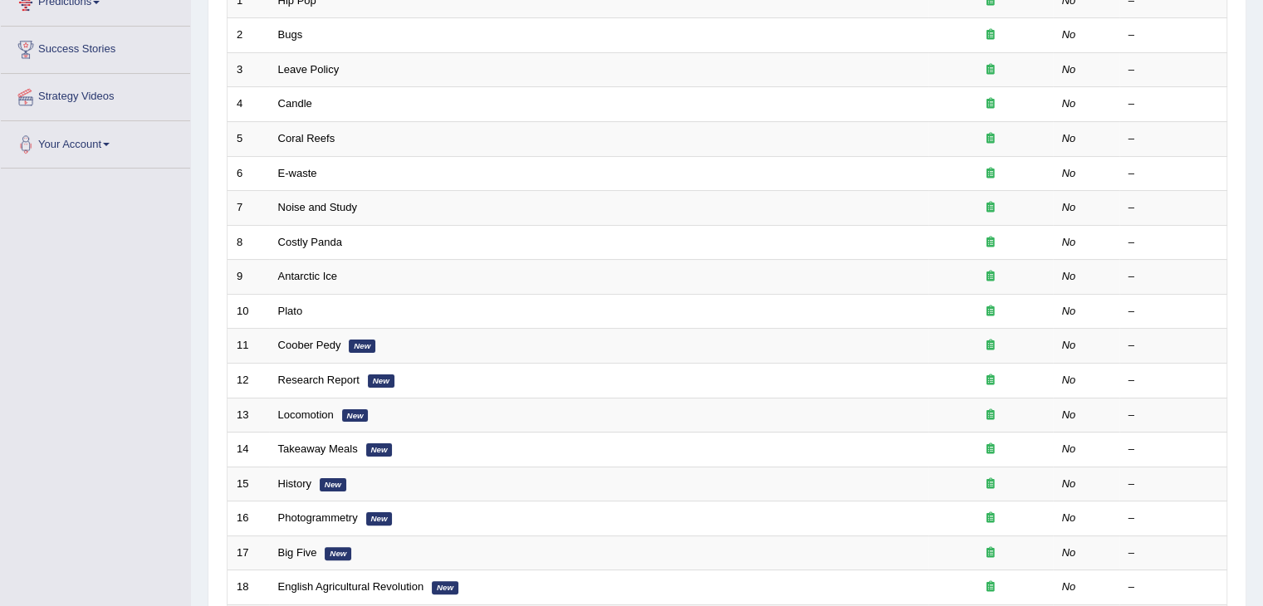
scroll to position [350, 0]
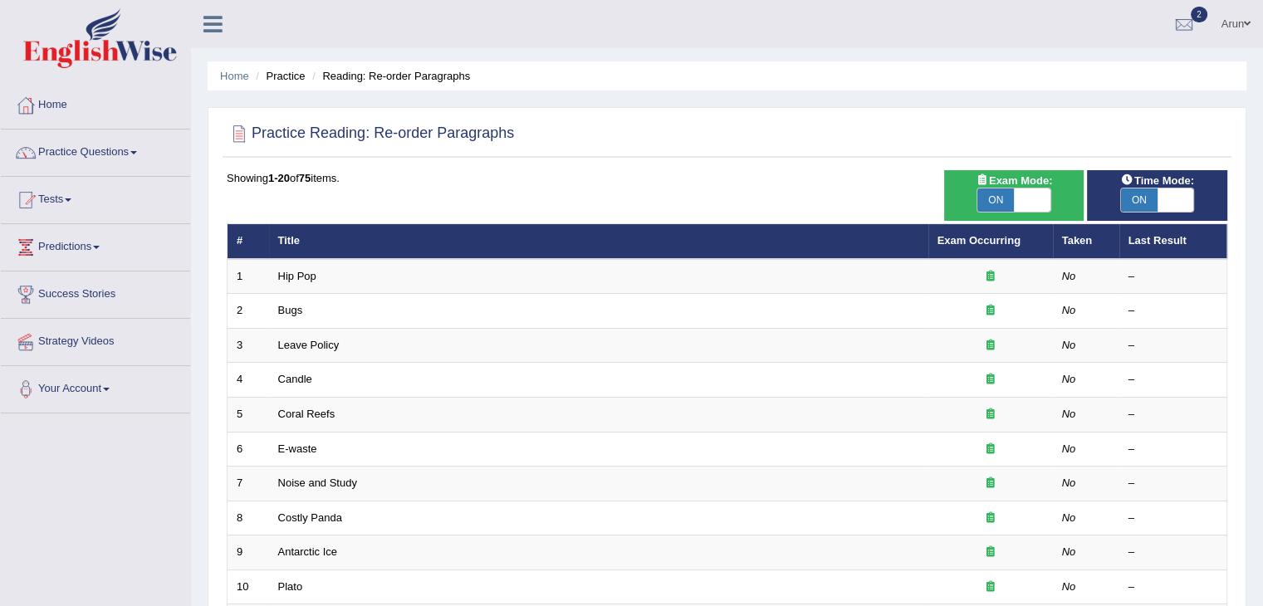
click at [1000, 199] on span "ON" at bounding box center [995, 199] width 37 height 23
checkbox input "false"
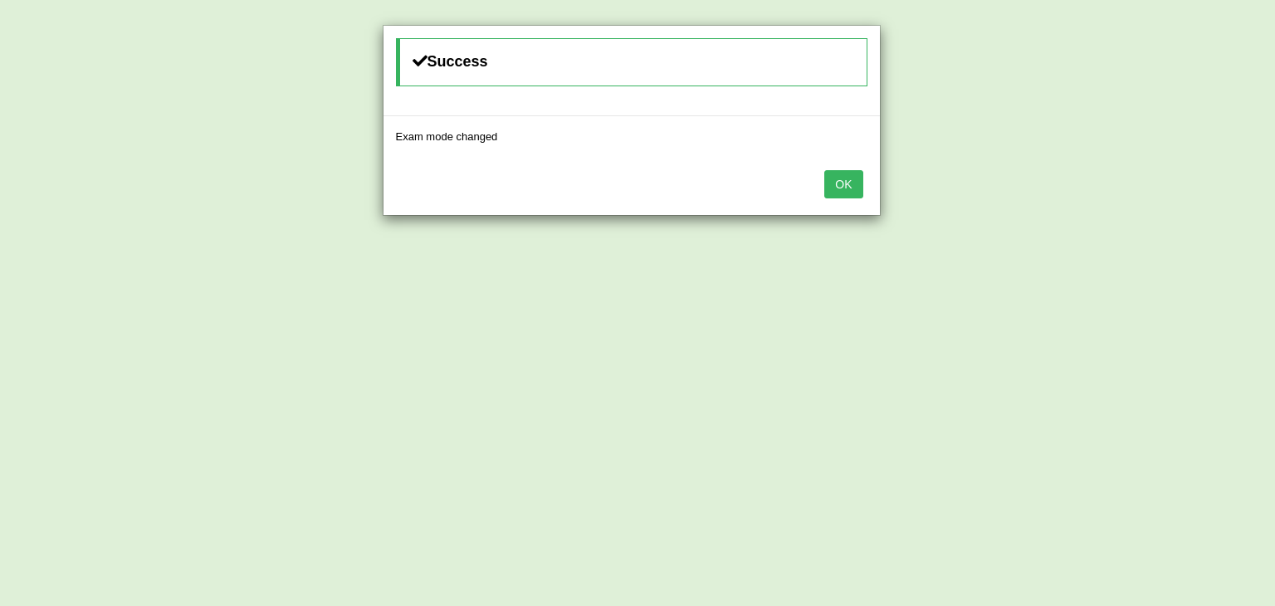
click at [834, 187] on button "OK" at bounding box center [843, 184] width 38 height 28
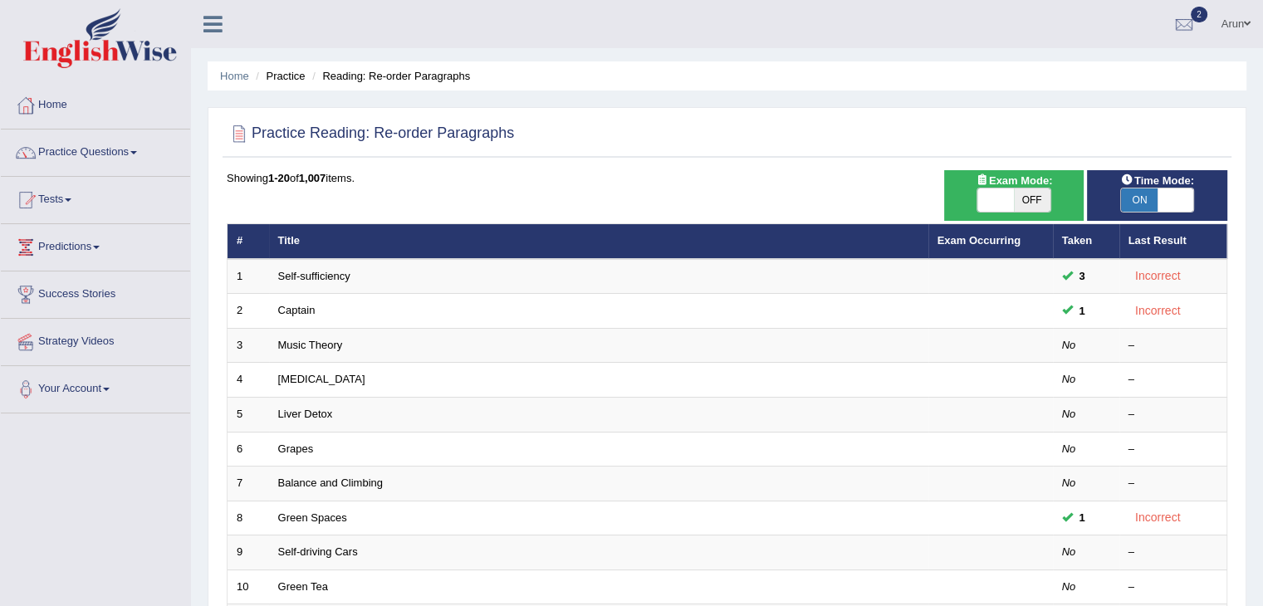
click at [1156, 201] on span "ON" at bounding box center [1139, 199] width 37 height 23
checkbox input "false"
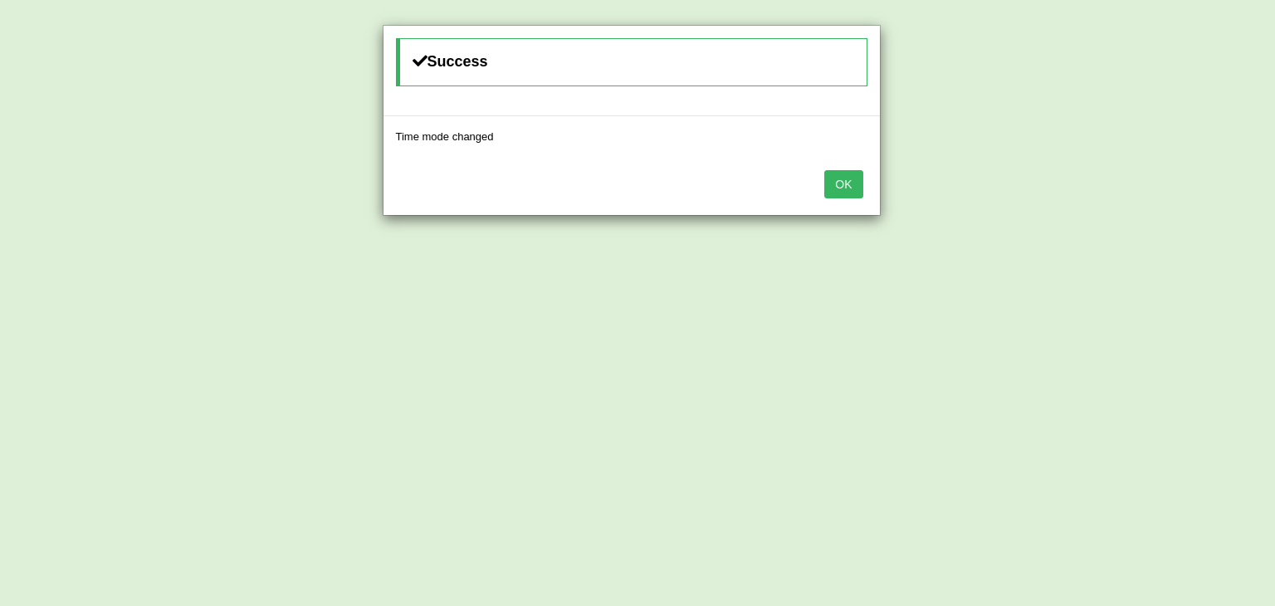
click at [844, 188] on button "OK" at bounding box center [843, 184] width 38 height 28
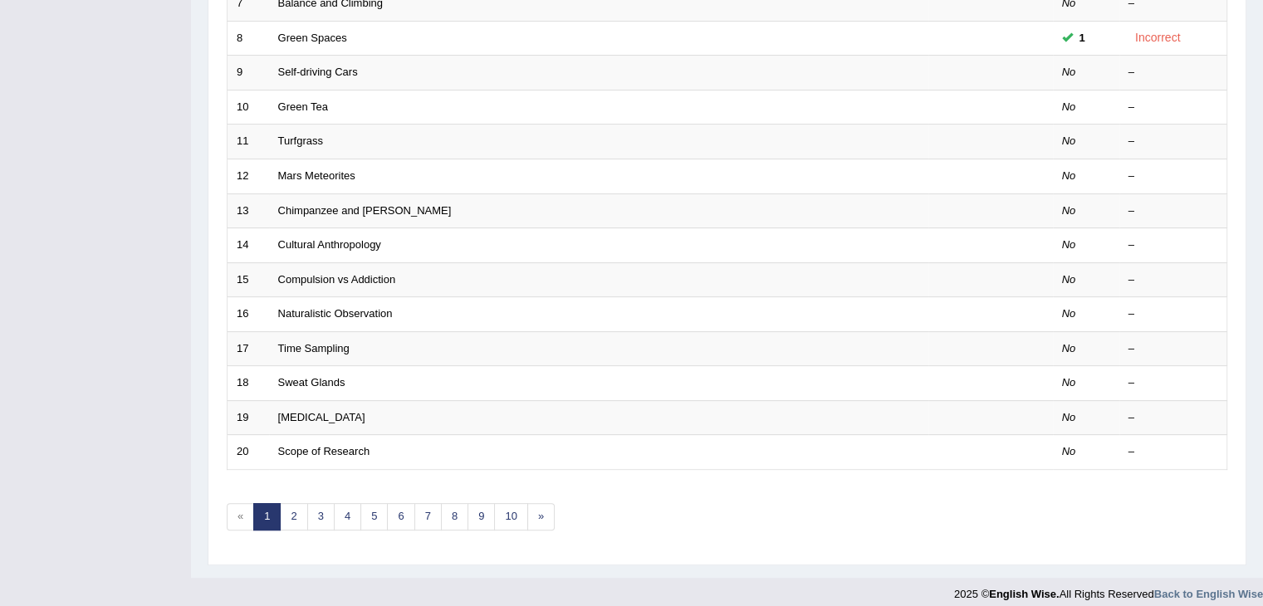
scroll to position [488, 0]
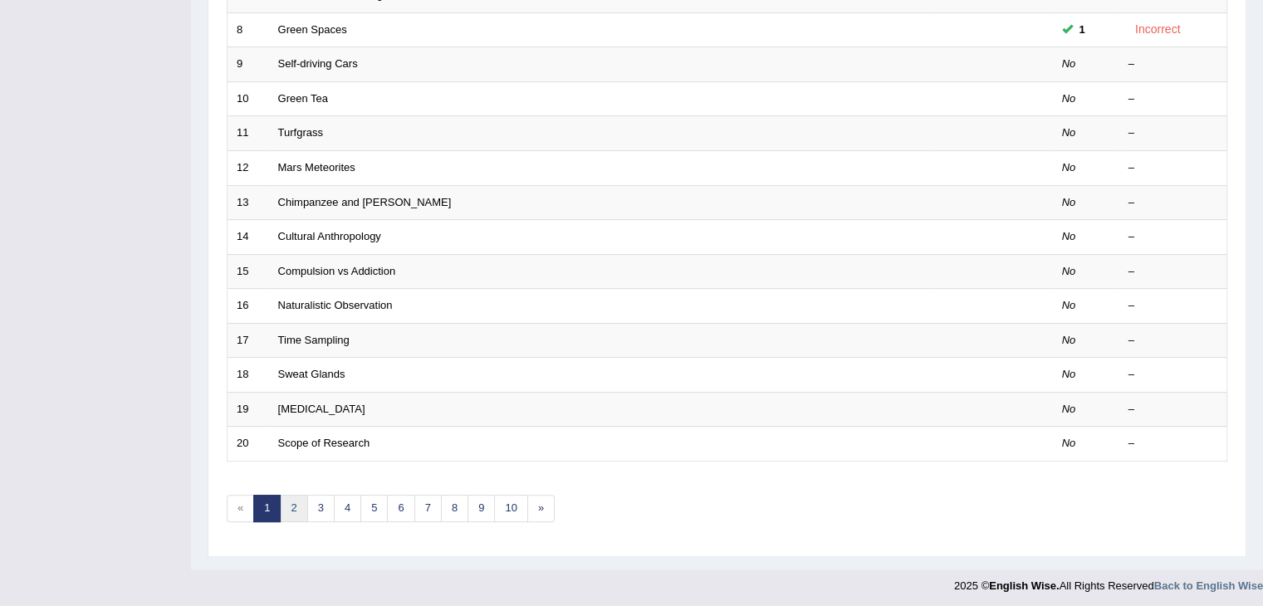
click at [294, 509] on link "2" at bounding box center [293, 508] width 27 height 27
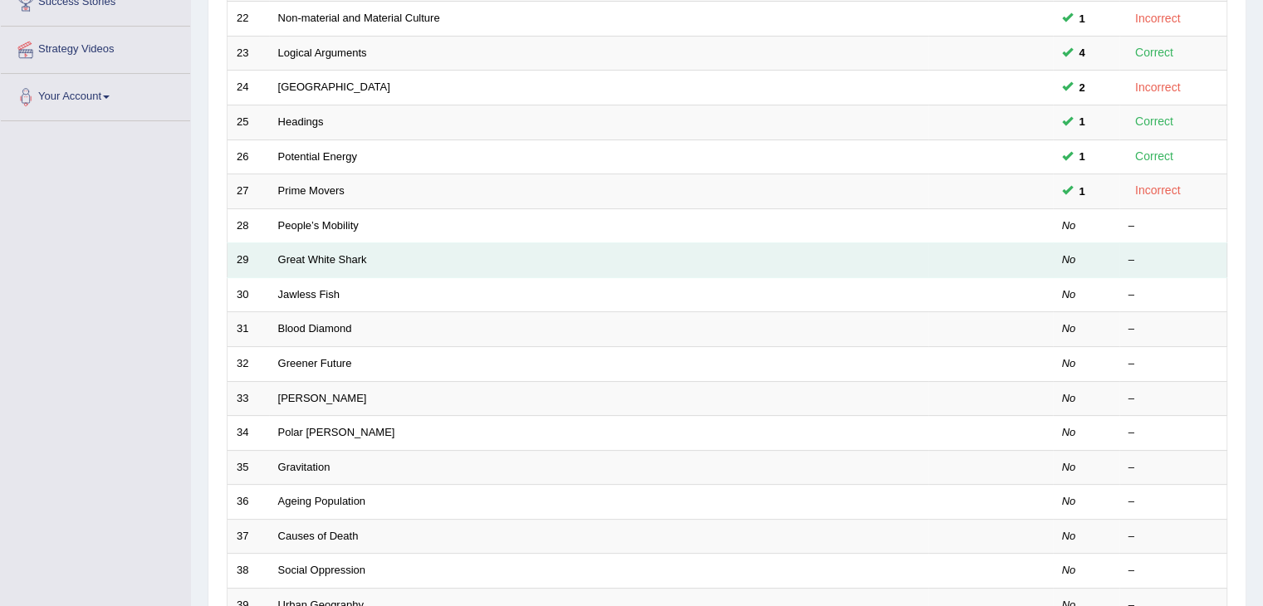
scroll to position [292, 0]
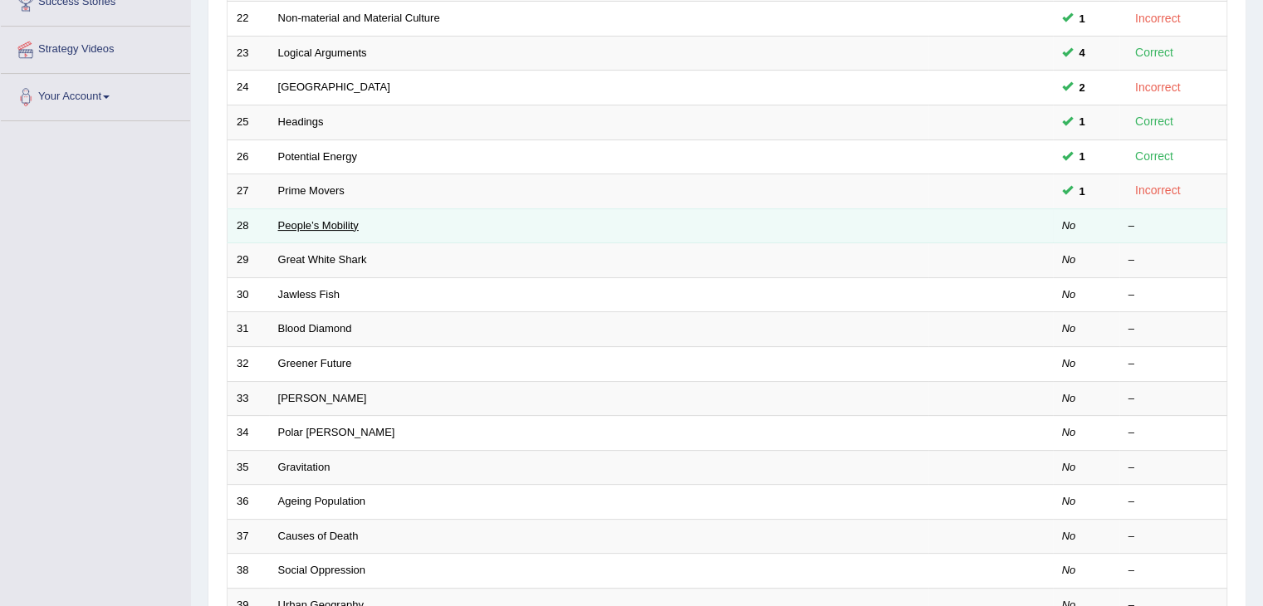
click at [339, 227] on link "People’s Mobility" at bounding box center [318, 225] width 81 height 12
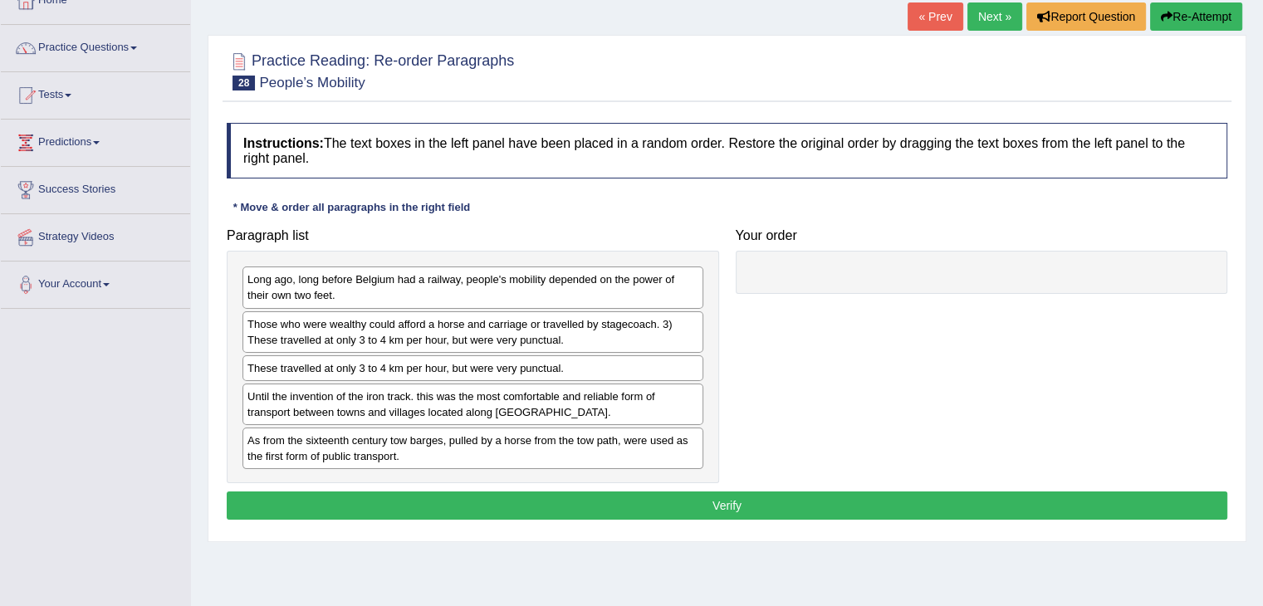
scroll to position [106, 0]
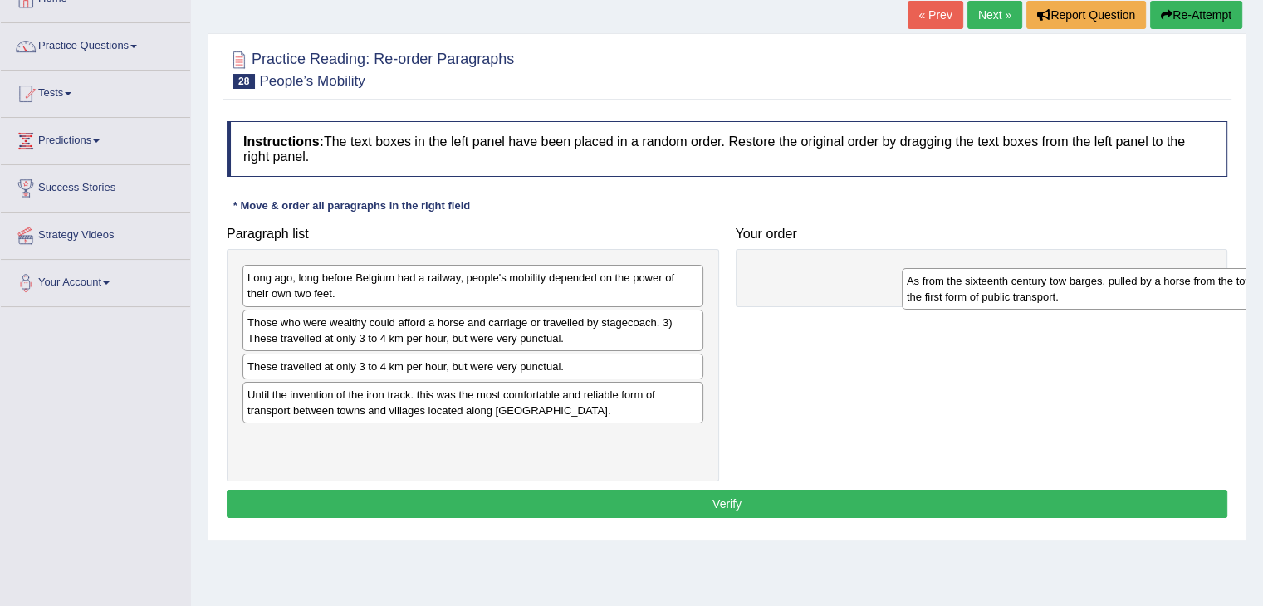
drag, startPoint x: 433, startPoint y: 441, endPoint x: 1093, endPoint y: 285, distance: 677.4
click at [1093, 285] on div "As from the sixteenth century tow barges, pulled by a horse from the tow path, …" at bounding box center [1132, 289] width 461 height 42
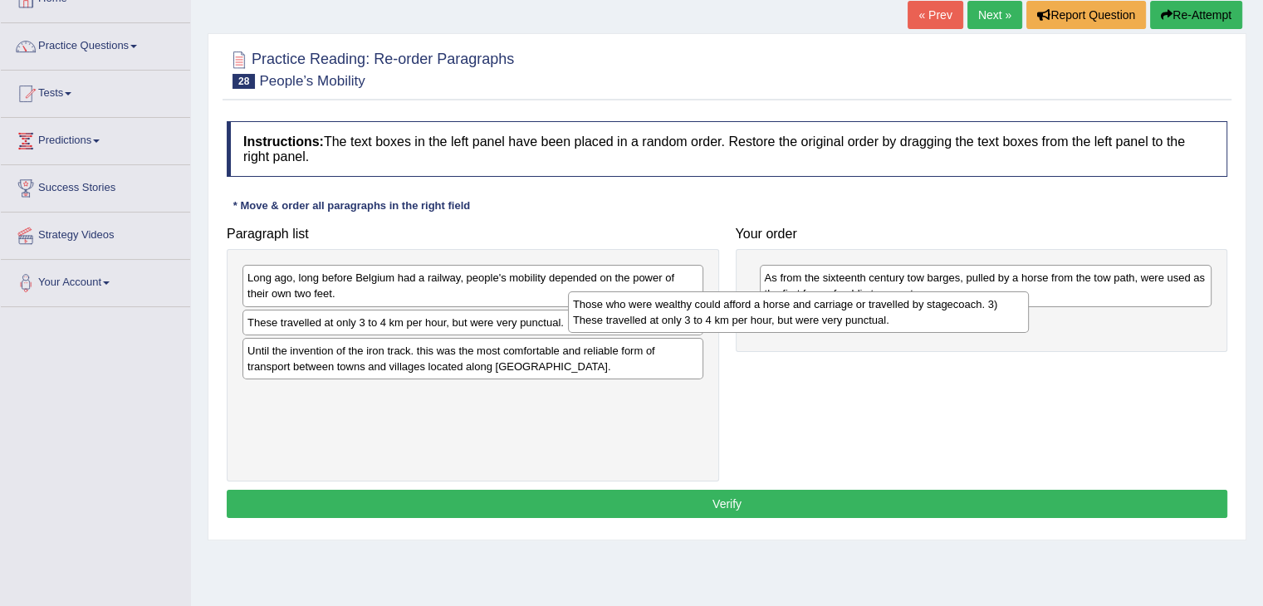
drag, startPoint x: 635, startPoint y: 320, endPoint x: 963, endPoint y: 303, distance: 328.4
click at [963, 303] on div "Those who were wealthy could afford a horse and carriage or travelled by stagec…" at bounding box center [798, 312] width 461 height 42
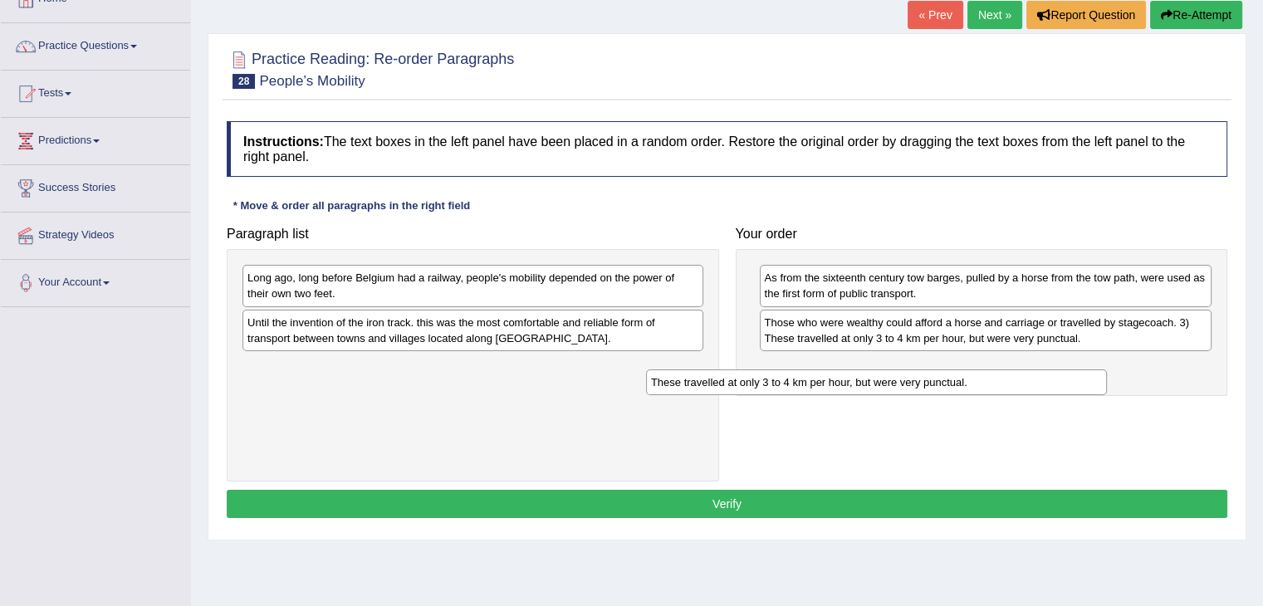
drag, startPoint x: 683, startPoint y: 321, endPoint x: 1093, endPoint y: 362, distance: 411.3
click at [1093, 369] on div "These travelled at only 3 to 4 km per hour, but were very punctual." at bounding box center [876, 382] width 461 height 26
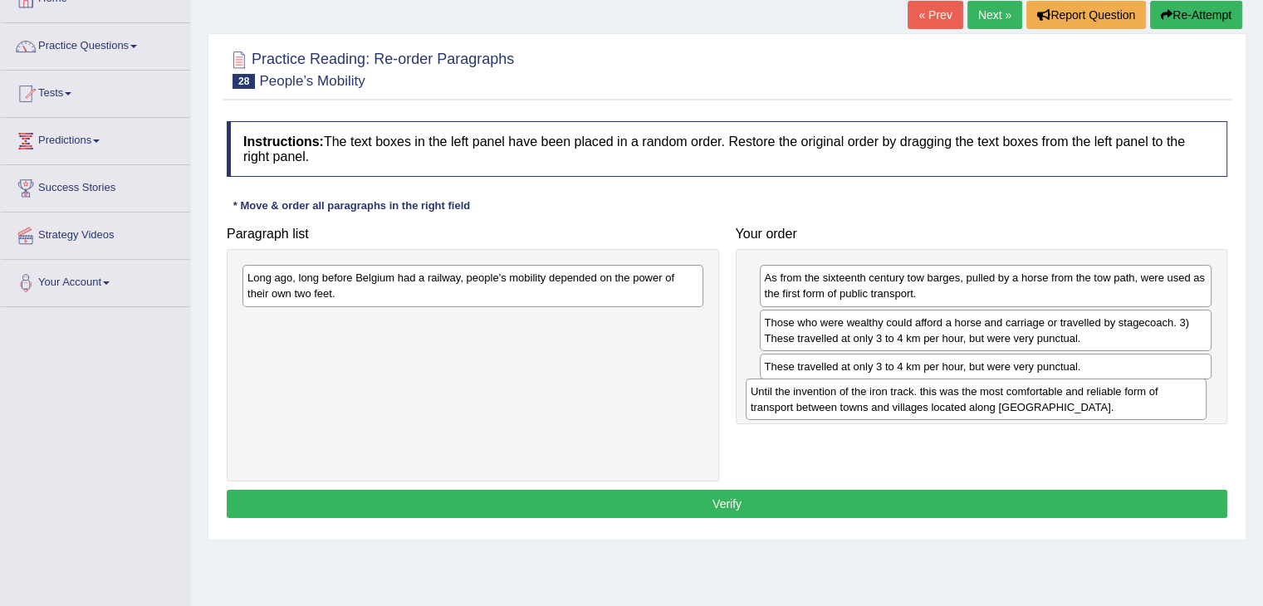
drag, startPoint x: 502, startPoint y: 327, endPoint x: 1005, endPoint y: 398, distance: 508.0
click at [1005, 398] on div "Until the invention of the iron track. this was the most comfortable and reliab…" at bounding box center [976, 400] width 461 height 42
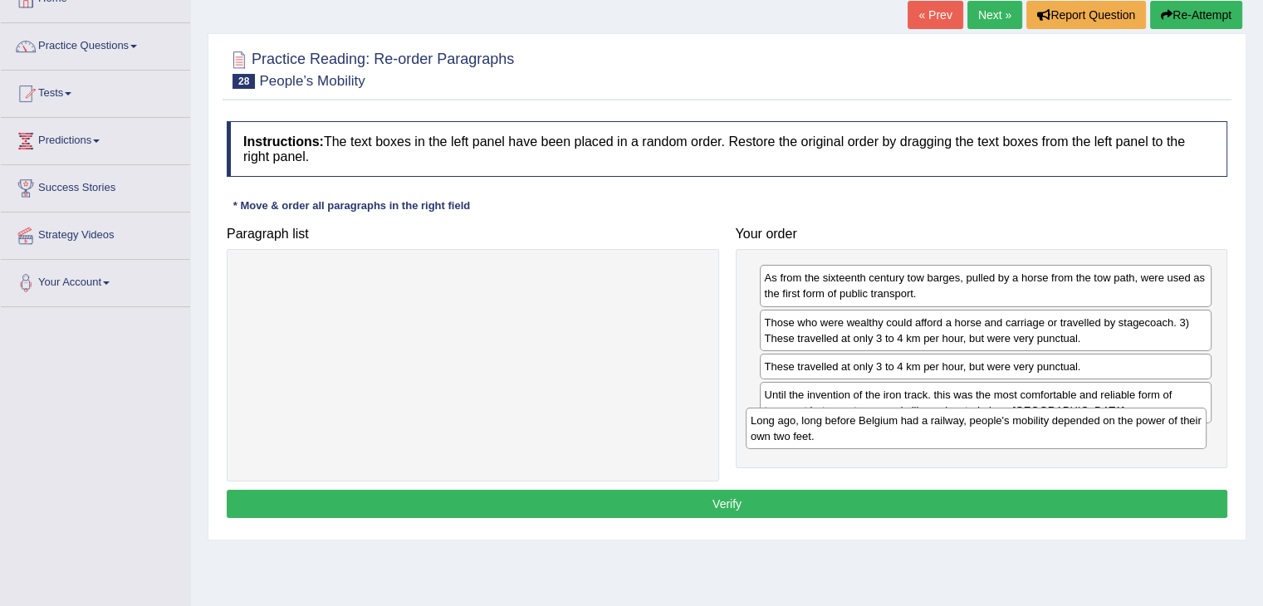
drag, startPoint x: 432, startPoint y: 293, endPoint x: 935, endPoint y: 436, distance: 523.0
click at [935, 436] on div "Long ago, long before Belgium had a railway, people's mobility depended on the …" at bounding box center [976, 429] width 461 height 42
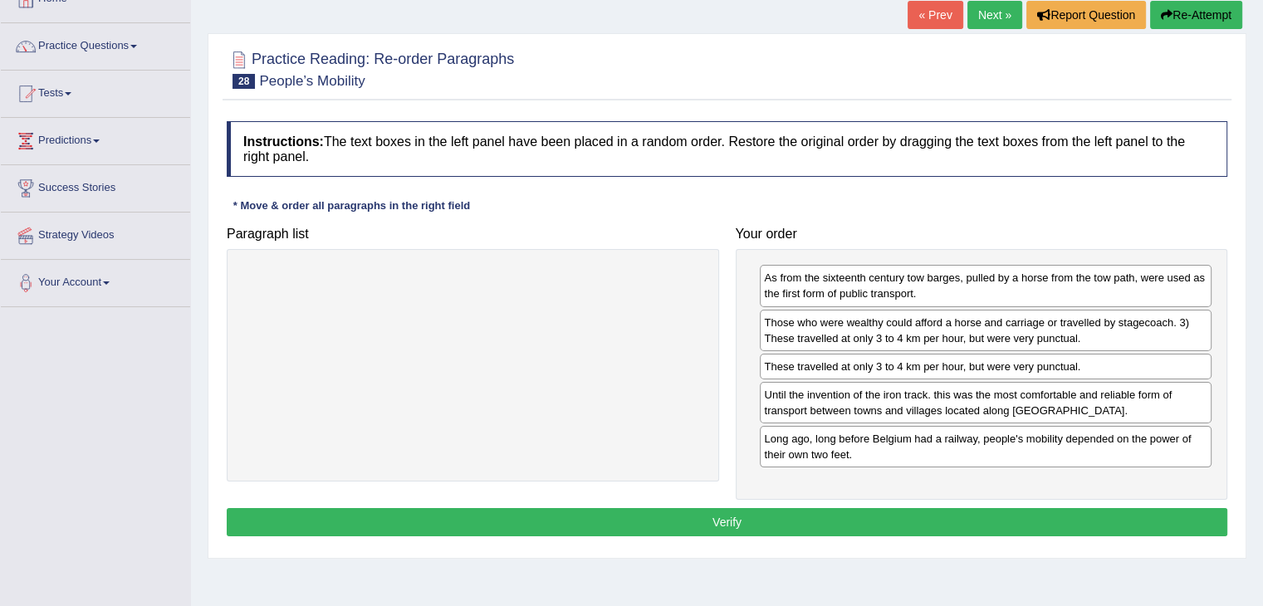
click at [933, 531] on button "Verify" at bounding box center [727, 522] width 1000 height 28
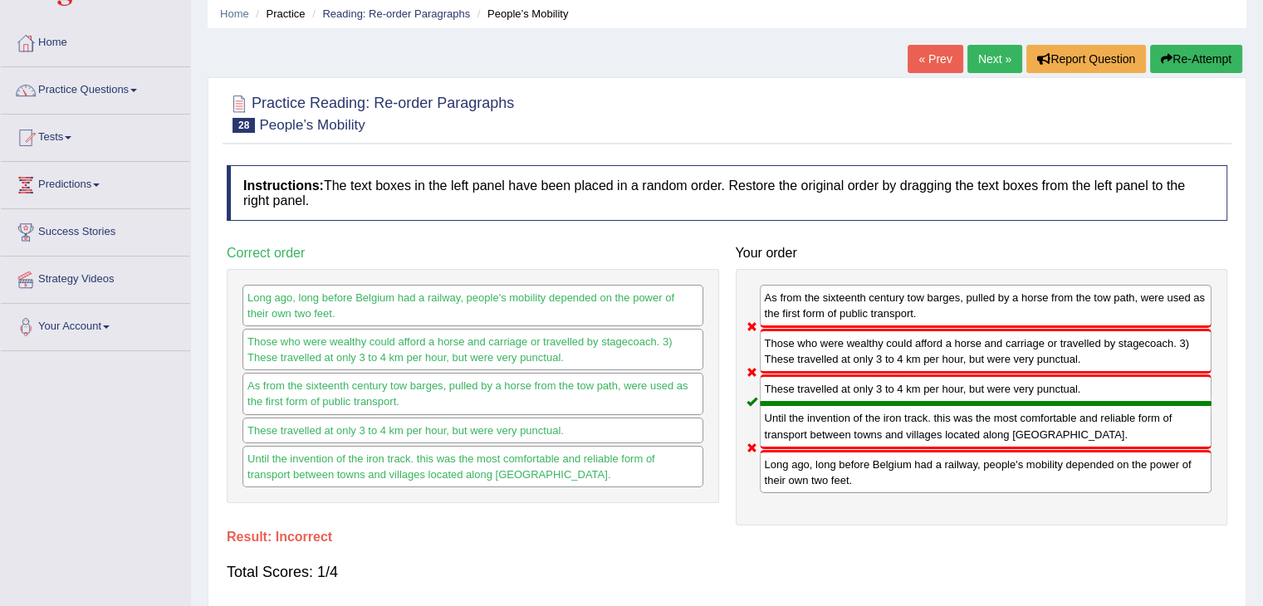
scroll to position [61, 0]
click at [1011, 51] on link "Next »" at bounding box center [994, 60] width 55 height 28
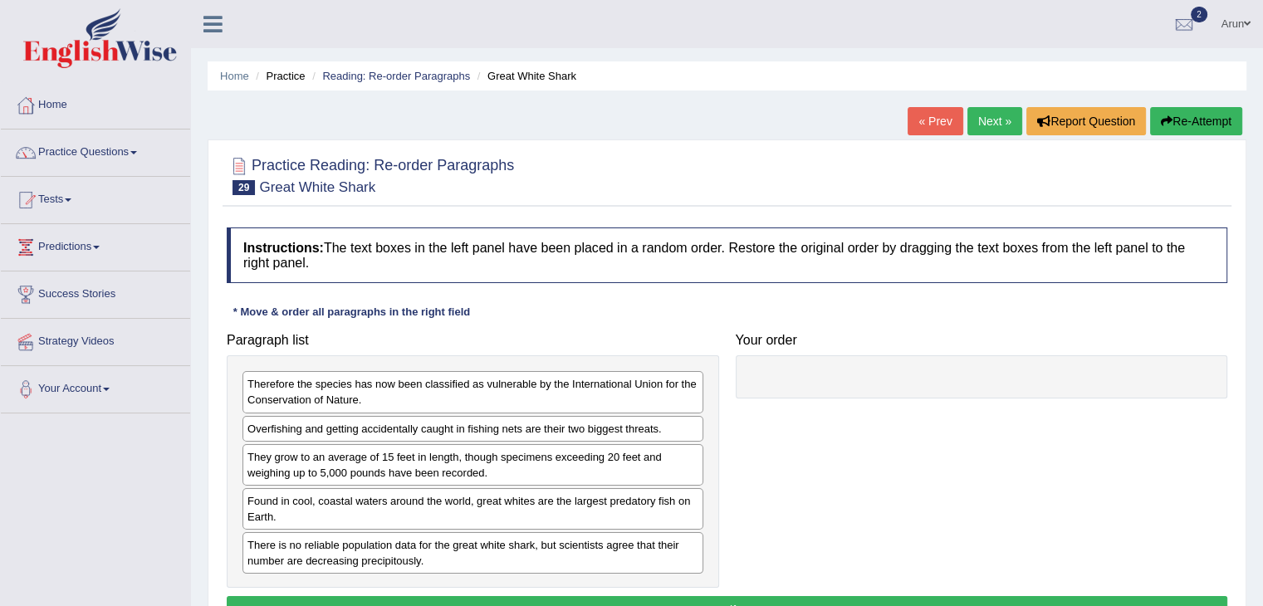
scroll to position [196, 0]
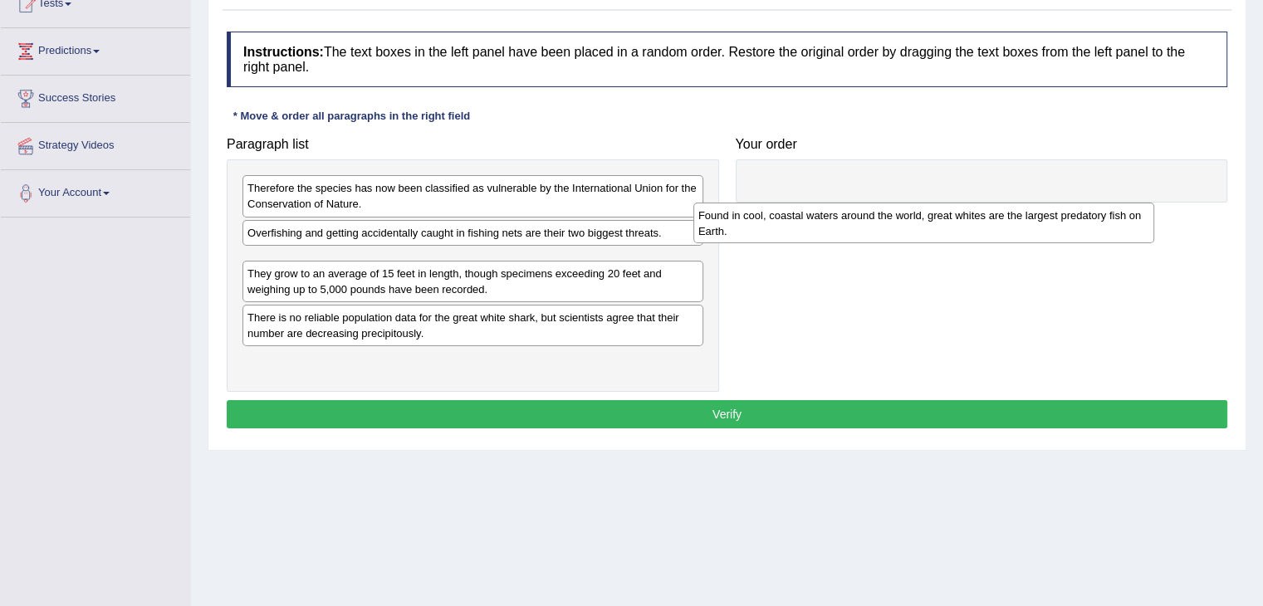
drag, startPoint x: 553, startPoint y: 306, endPoint x: 1004, endPoint y: 214, distance: 460.1
click at [1004, 214] on div "Found in cool, coastal waters around the world, great whites are the largest pr…" at bounding box center [923, 224] width 461 height 42
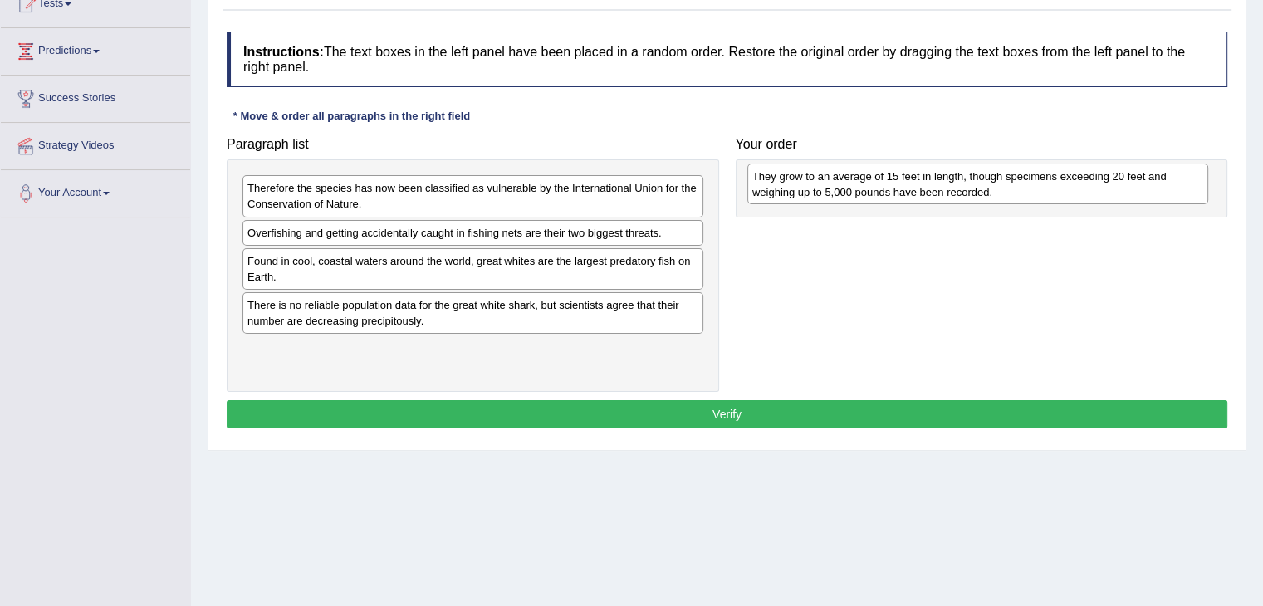
drag, startPoint x: 641, startPoint y: 309, endPoint x: 1142, endPoint y: 180, distance: 517.7
click at [1142, 180] on div "They grow to an average of 15 feet in length, though specimens exceeding 20 fee…" at bounding box center [977, 185] width 461 height 42
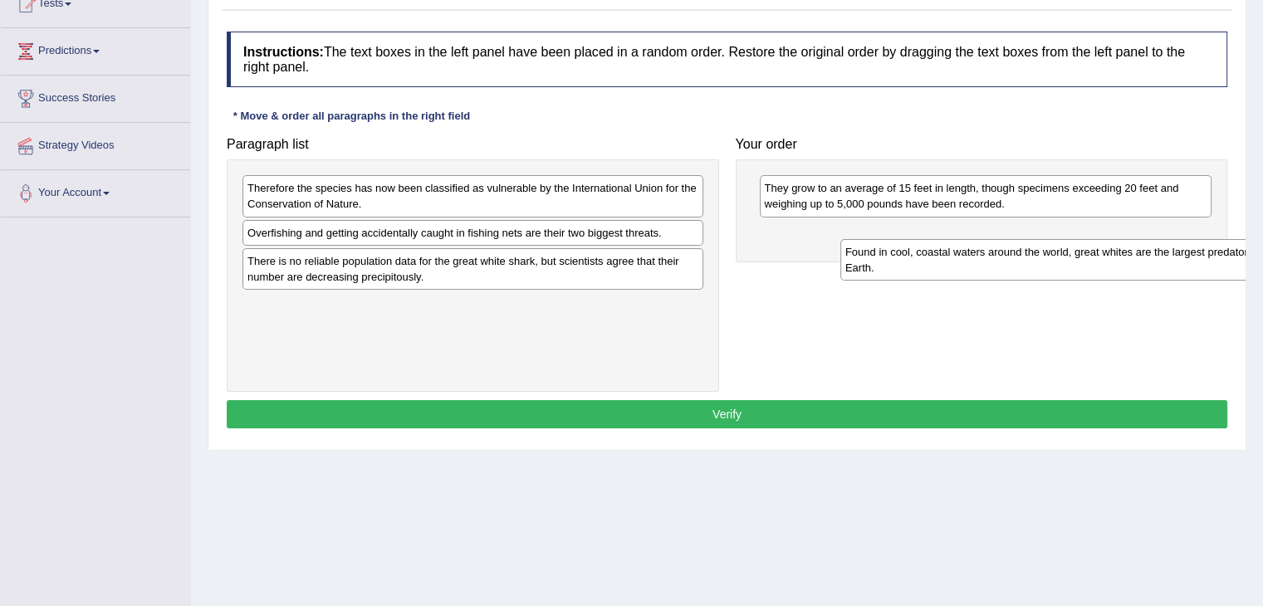
drag, startPoint x: 673, startPoint y: 266, endPoint x: 1260, endPoint y: 251, distance: 587.2
click at [1260, 251] on div "Home Practice Reading: Re-order Paragraphs Great White Shark « Prev Next » Repo…" at bounding box center [727, 219] width 1072 height 830
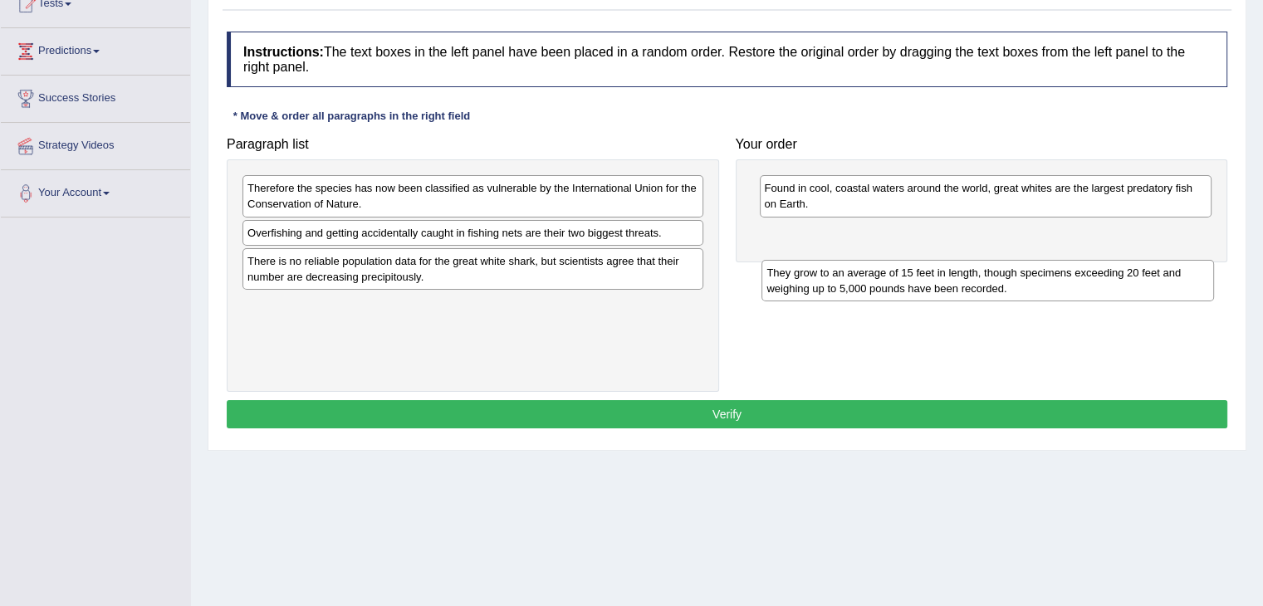
drag, startPoint x: 1042, startPoint y: 194, endPoint x: 1036, endPoint y: 266, distance: 72.5
click at [1036, 266] on div "They grow to an average of 15 feet in length, though specimens exceeding 20 fee…" at bounding box center [987, 281] width 452 height 42
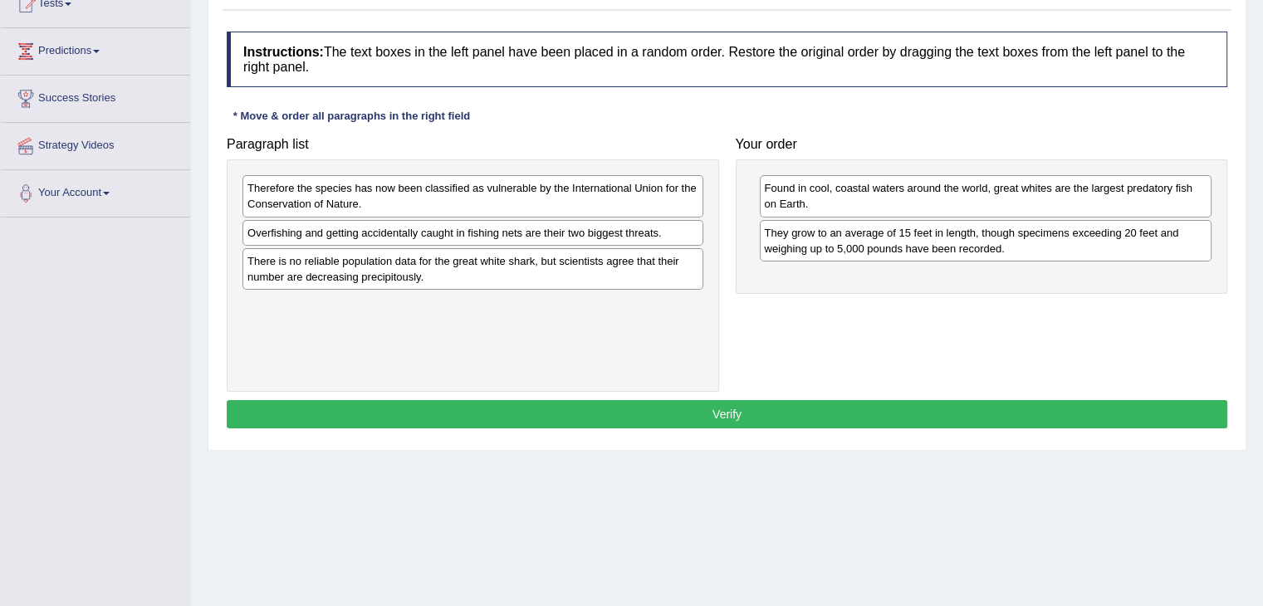
click at [539, 268] on div "There is no reliable population data for the great white shark, but scientists …" at bounding box center [472, 269] width 461 height 42
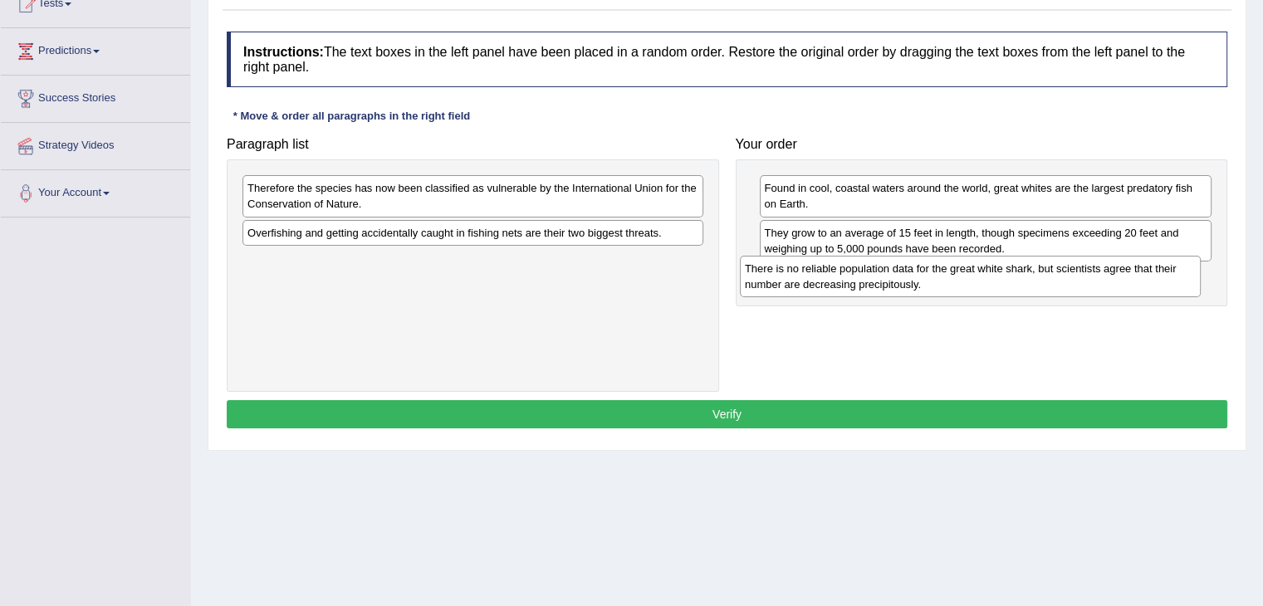
drag, startPoint x: 539, startPoint y: 268, endPoint x: 1040, endPoint y: 276, distance: 501.5
click at [1040, 276] on div "There is no reliable population data for the great white shark, but scientists …" at bounding box center [970, 277] width 461 height 42
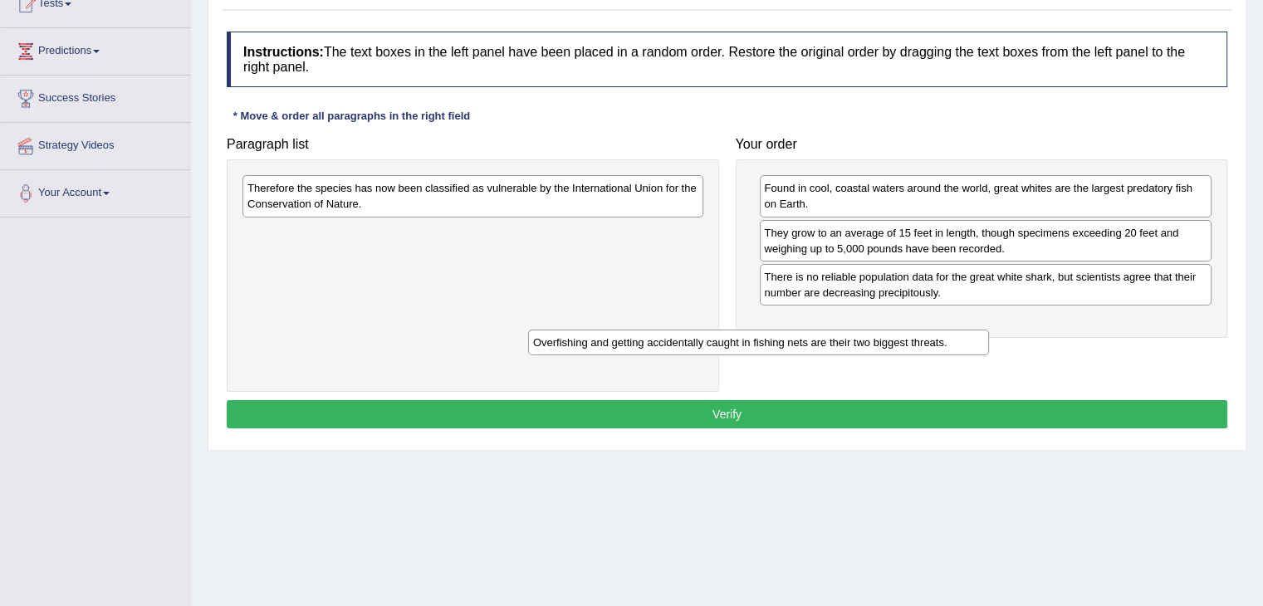
drag, startPoint x: 650, startPoint y: 227, endPoint x: 1182, endPoint y: 303, distance: 537.5
click at [989, 330] on div "Overfishing and getting accidentally caught in fishing nets are their two bigge…" at bounding box center [758, 343] width 461 height 26
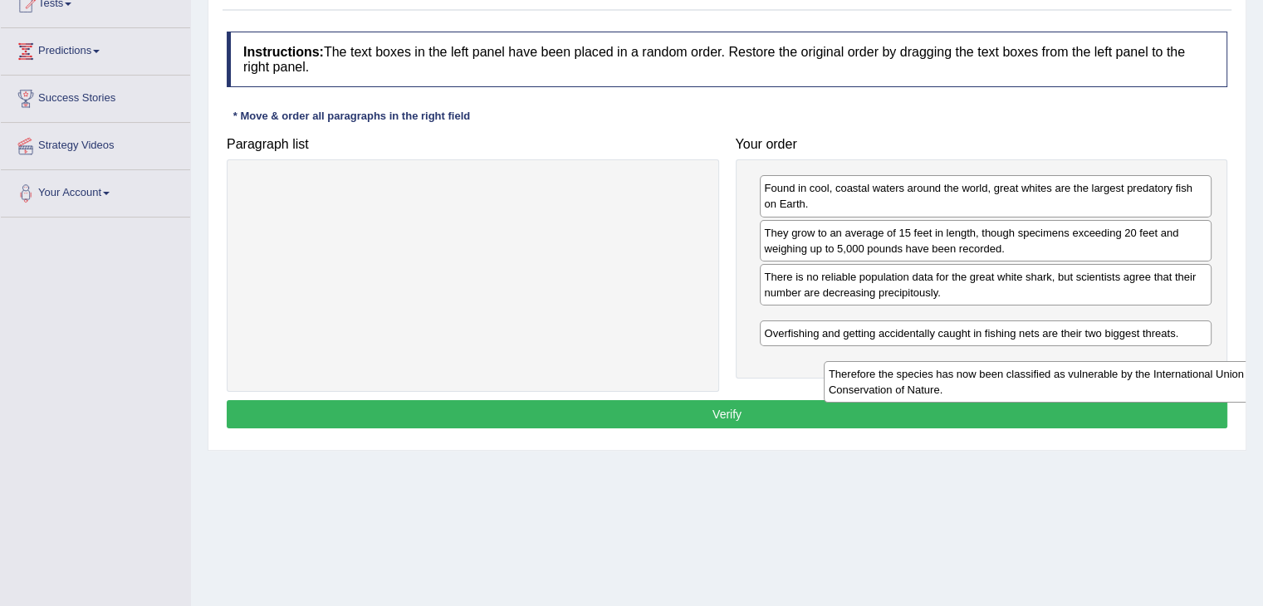
drag, startPoint x: 667, startPoint y: 193, endPoint x: 1237, endPoint y: 372, distance: 596.8
click at [1237, 372] on div "Therefore the species has now been classified as vulnerable by the Internationa…" at bounding box center [1054, 382] width 461 height 42
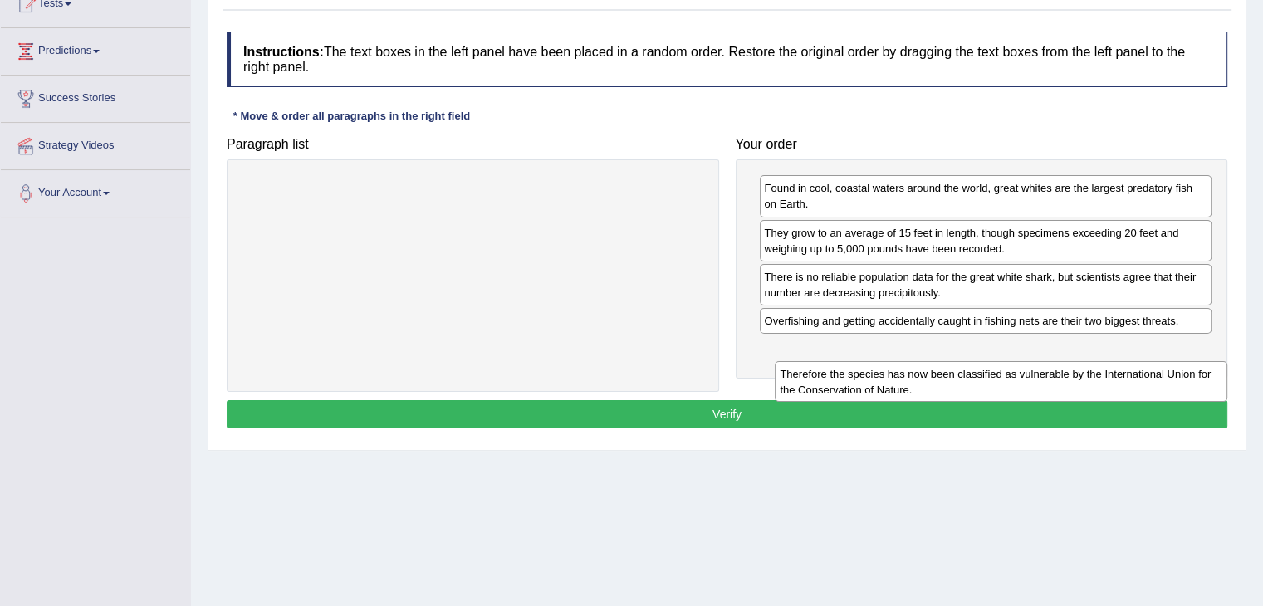
drag, startPoint x: 1098, startPoint y: 317, endPoint x: 1112, endPoint y: 367, distance: 52.0
click at [1112, 367] on div "Therefore the species has now been classified as vulnerable by the Internationa…" at bounding box center [1001, 382] width 452 height 42
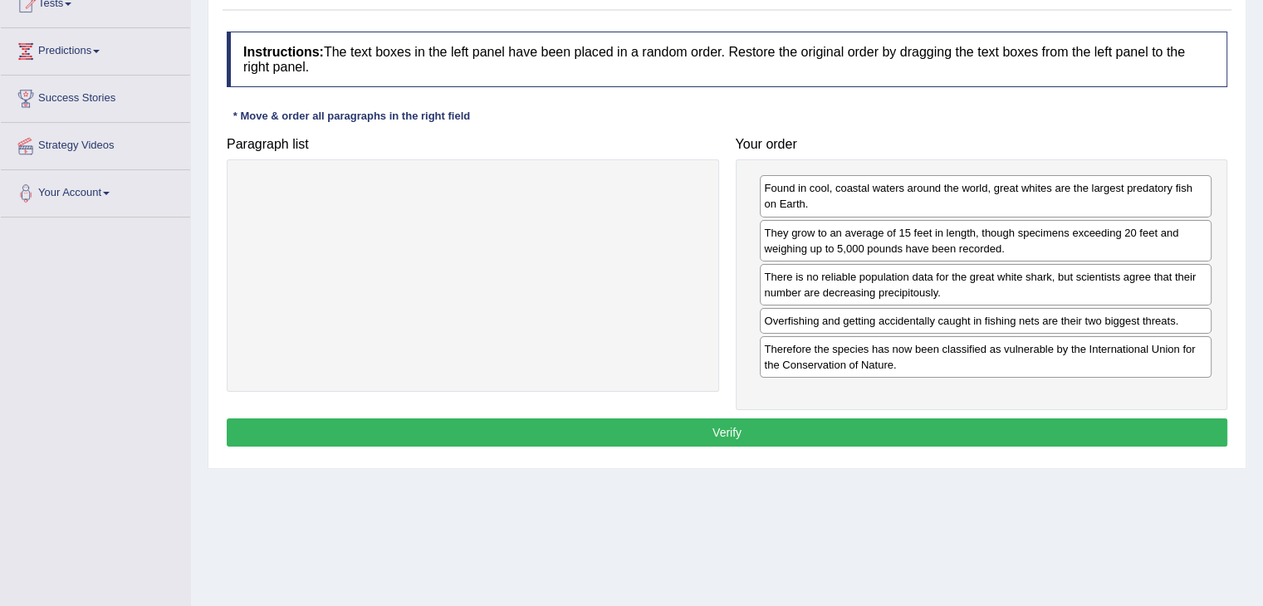
click at [1003, 433] on button "Verify" at bounding box center [727, 432] width 1000 height 28
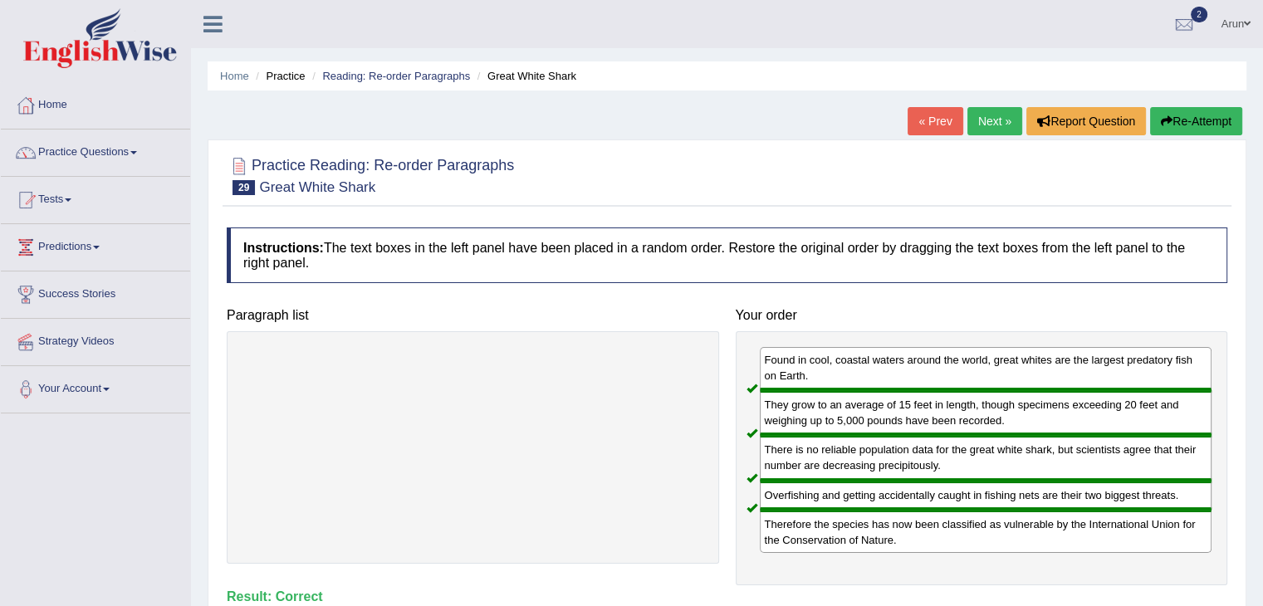
scroll to position [0, 0]
click at [990, 124] on link "Next »" at bounding box center [994, 121] width 55 height 28
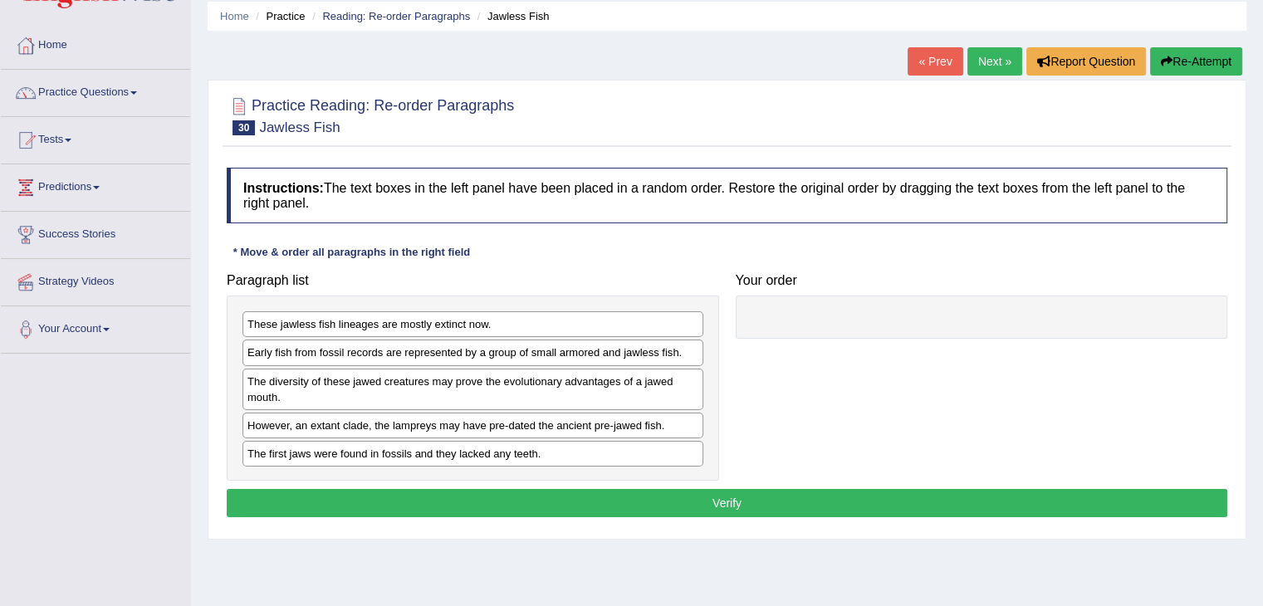
scroll to position [60, 0]
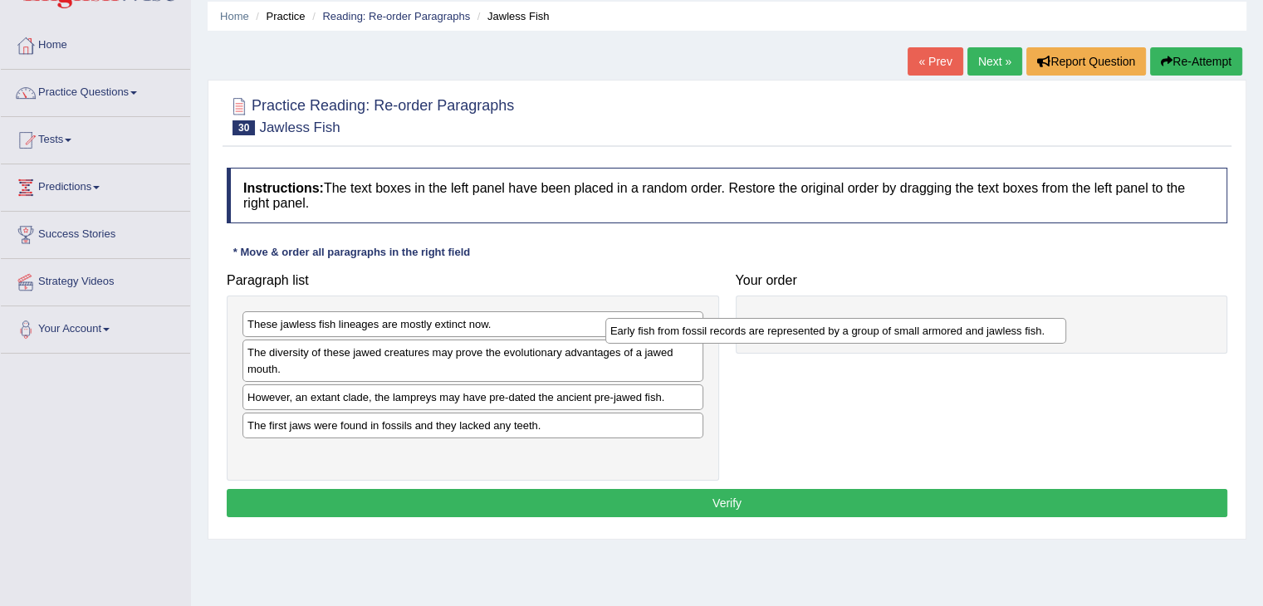
drag, startPoint x: 579, startPoint y: 344, endPoint x: 946, endPoint y: 316, distance: 368.0
click at [946, 318] on div "Early fish from fossil records are represented by a group of small armored and …" at bounding box center [835, 331] width 461 height 26
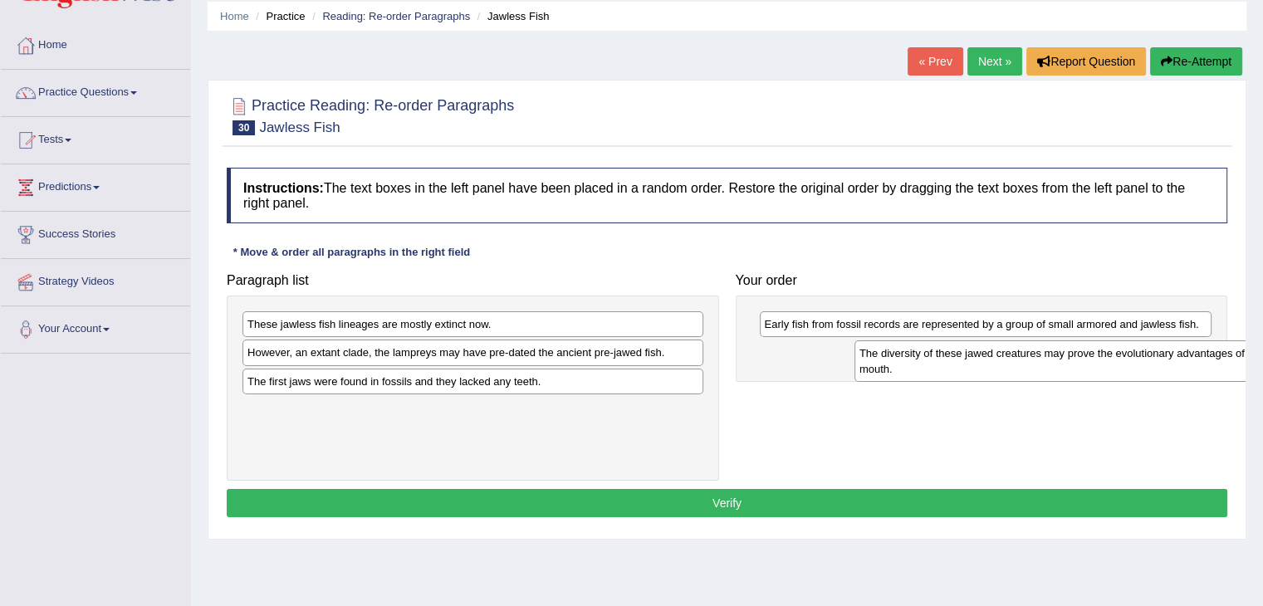
drag, startPoint x: 632, startPoint y: 356, endPoint x: 1243, endPoint y: 356, distance: 611.0
click at [1243, 356] on div "The diversity of these jawed creatures may prove the evolutionary advantages of…" at bounding box center [1084, 361] width 461 height 42
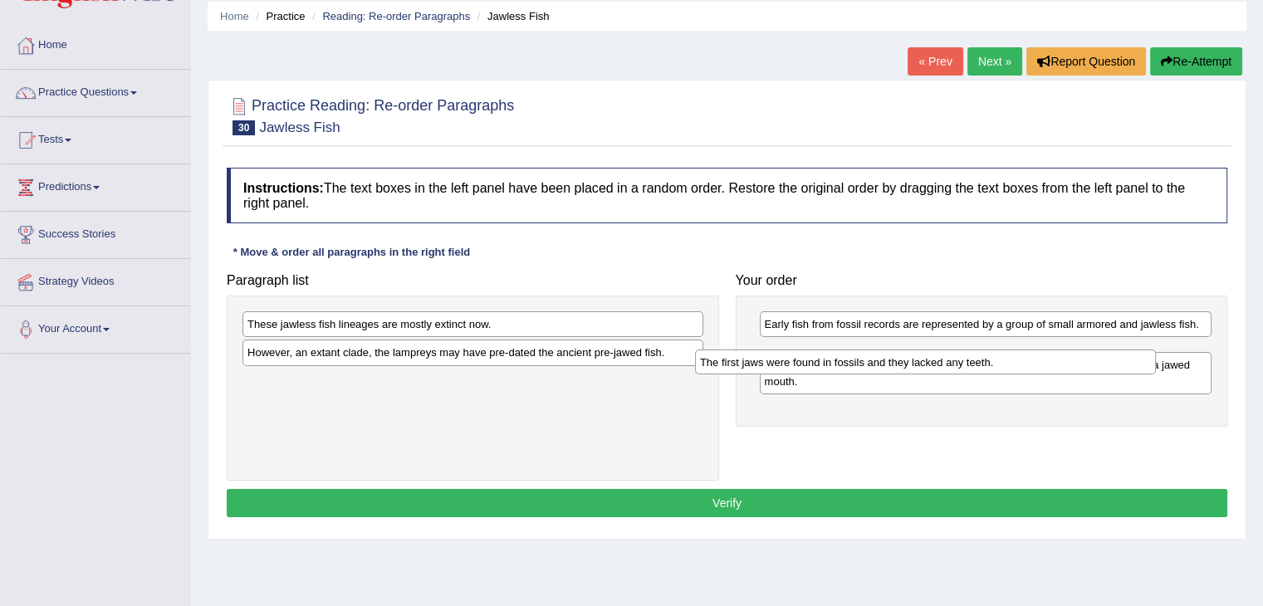
drag, startPoint x: 584, startPoint y: 370, endPoint x: 1037, endPoint y: 350, distance: 452.9
click at [1037, 350] on div "The first jaws were found in fossils and they lacked any teeth." at bounding box center [925, 363] width 461 height 26
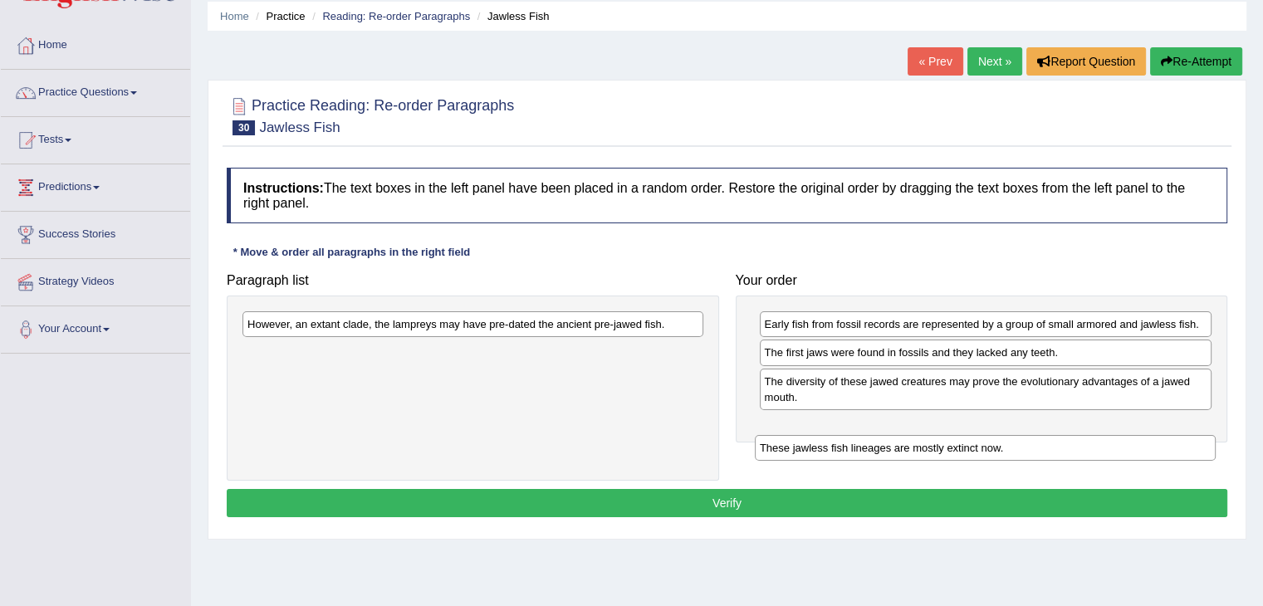
drag, startPoint x: 563, startPoint y: 316, endPoint x: 1093, endPoint y: 439, distance: 544.5
click at [1093, 439] on div "These jawless fish lineages are mostly extinct now." at bounding box center [985, 448] width 461 height 26
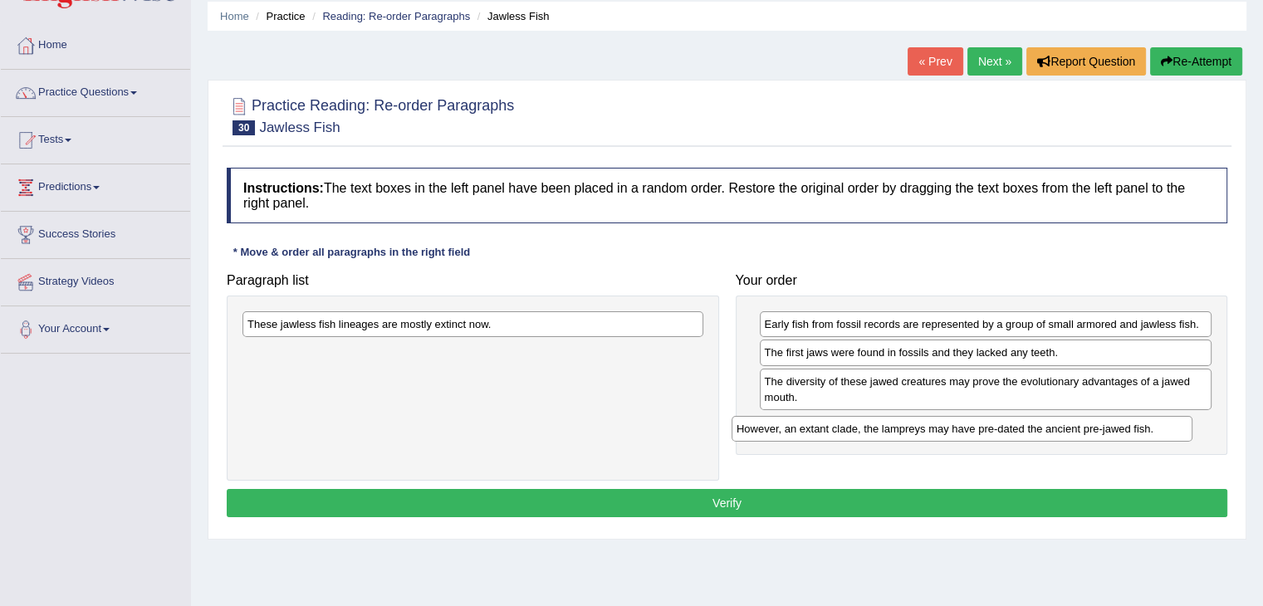
drag, startPoint x: 662, startPoint y: 333, endPoint x: 1151, endPoint y: 438, distance: 500.0
click at [1151, 438] on div "However, an extant clade, the lampreys may have pre-dated the ancient pre-jawed…" at bounding box center [961, 429] width 461 height 26
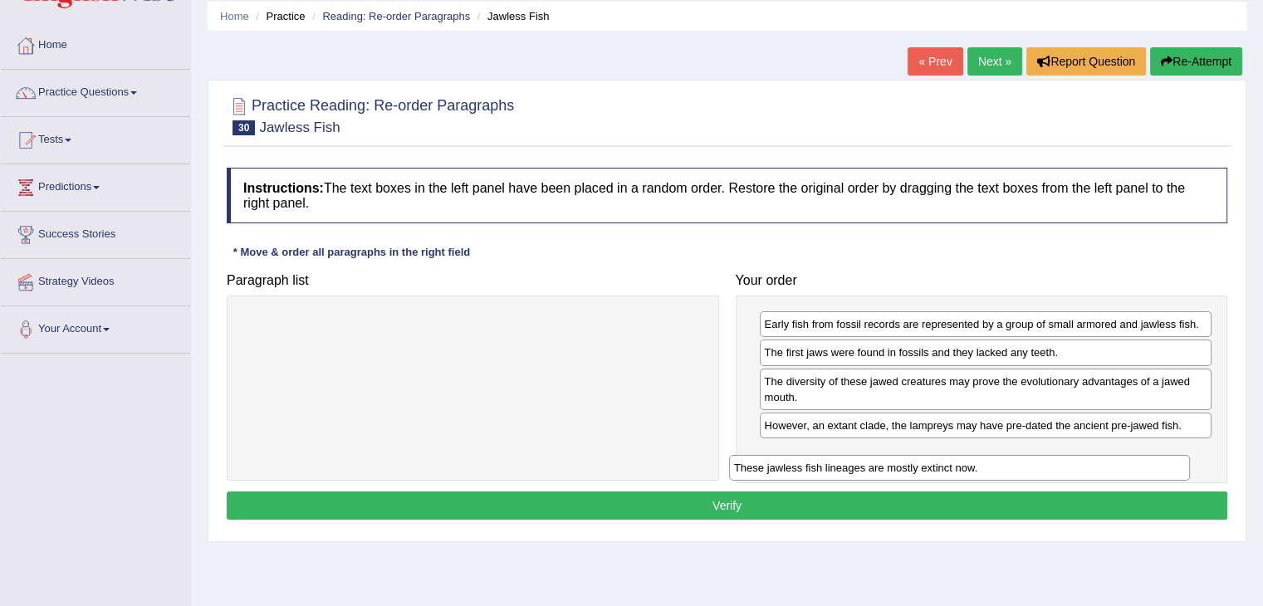
drag, startPoint x: 582, startPoint y: 331, endPoint x: 1068, endPoint y: 475, distance: 507.2
click at [1068, 475] on div "These jawless fish lineages are mostly extinct now." at bounding box center [959, 468] width 461 height 26
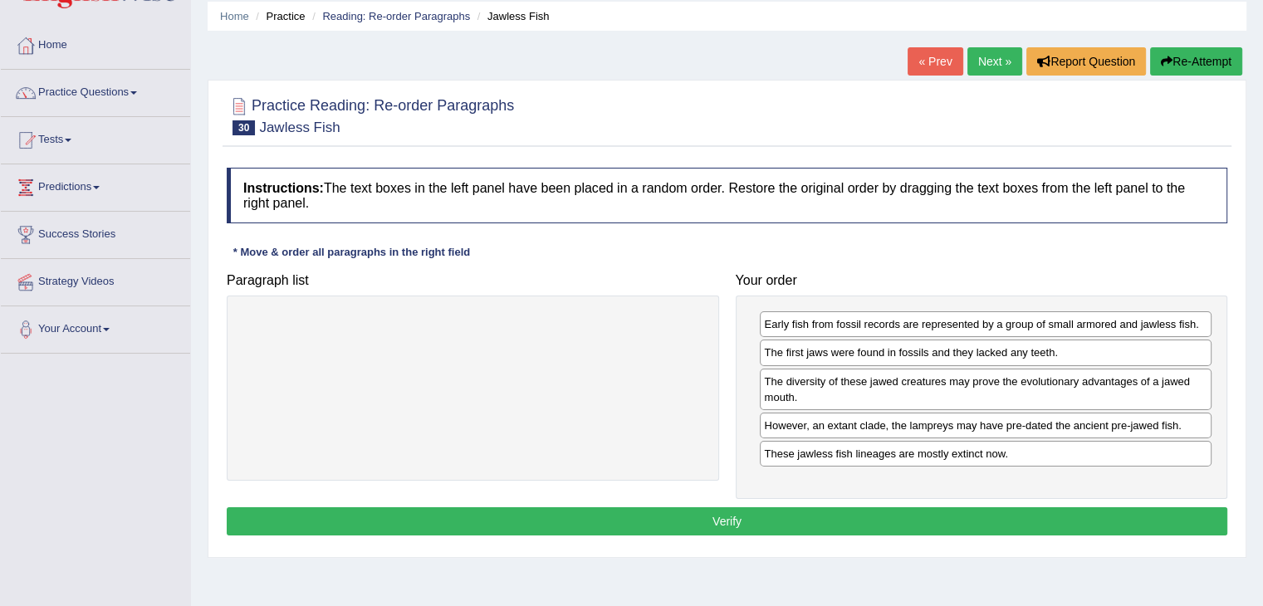
click at [1044, 511] on button "Verify" at bounding box center [727, 521] width 1000 height 28
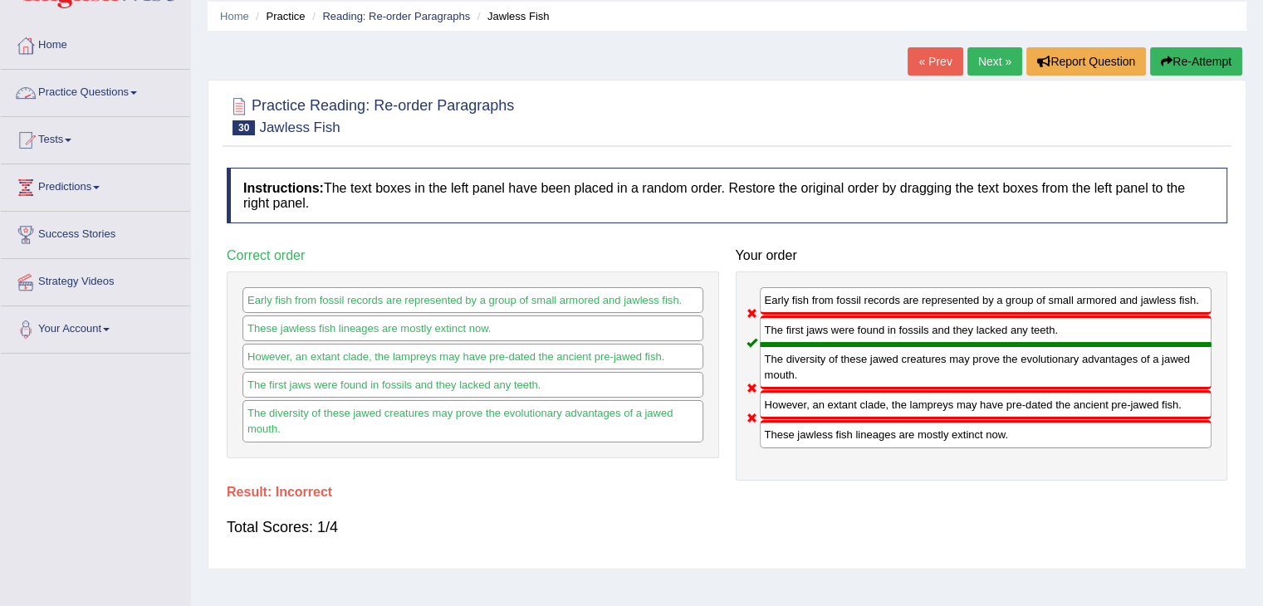
click at [110, 90] on link "Practice Questions" at bounding box center [95, 91] width 189 height 42
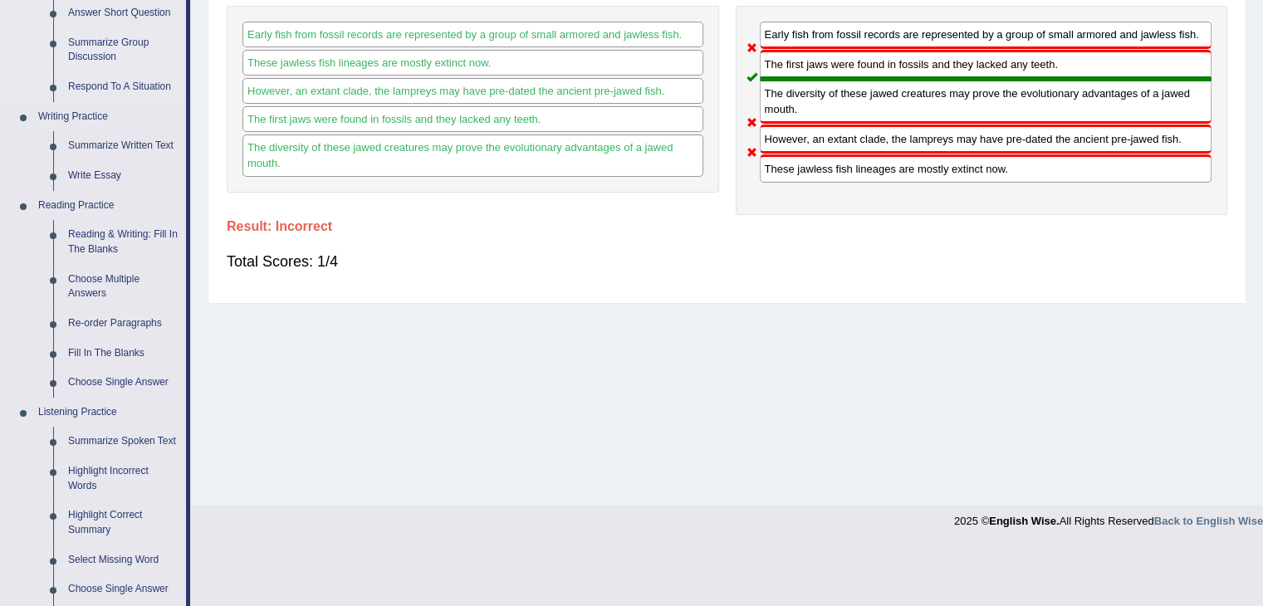
scroll to position [335, 0]
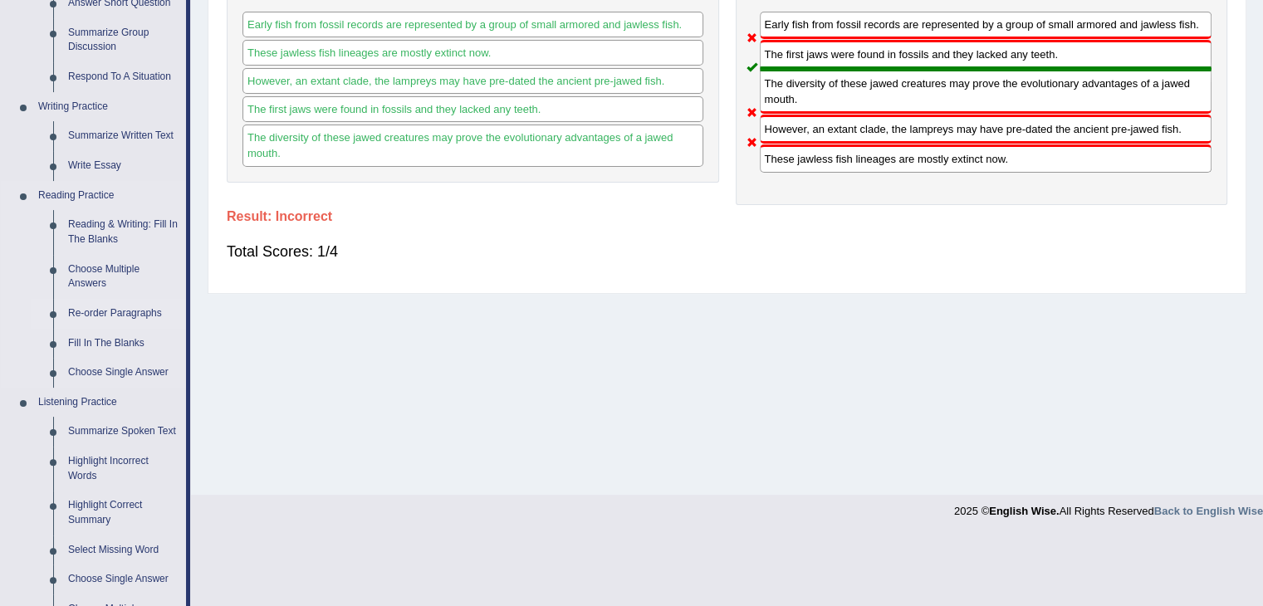
click at [75, 309] on link "Re-order Paragraphs" at bounding box center [123, 314] width 125 height 30
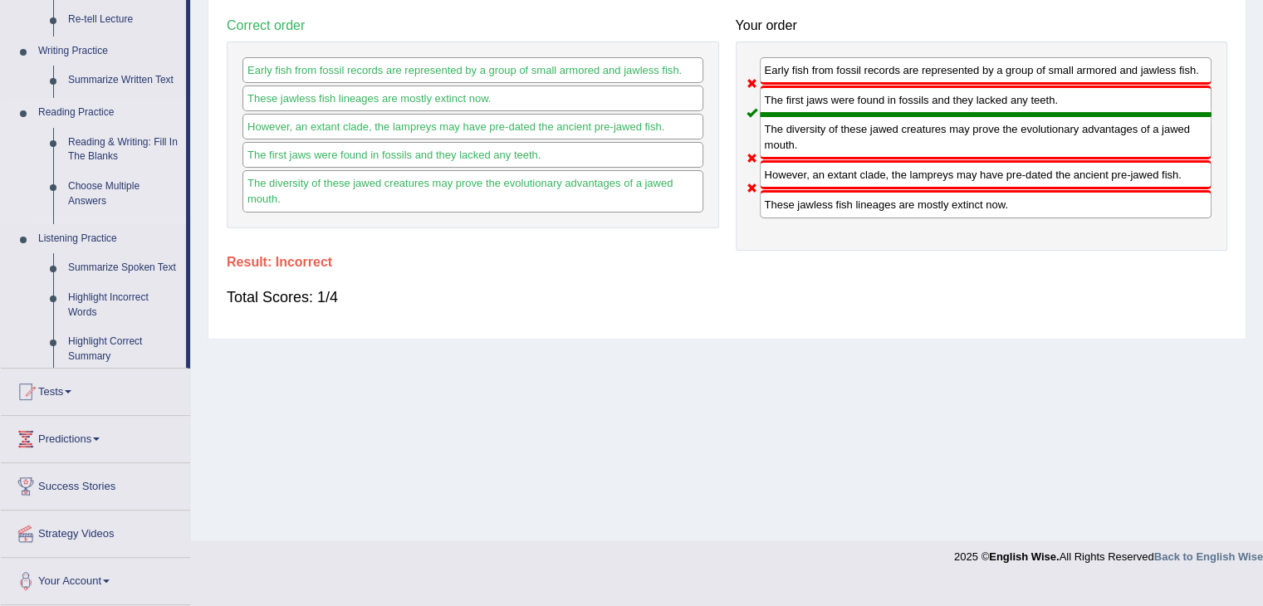
scroll to position [266, 0]
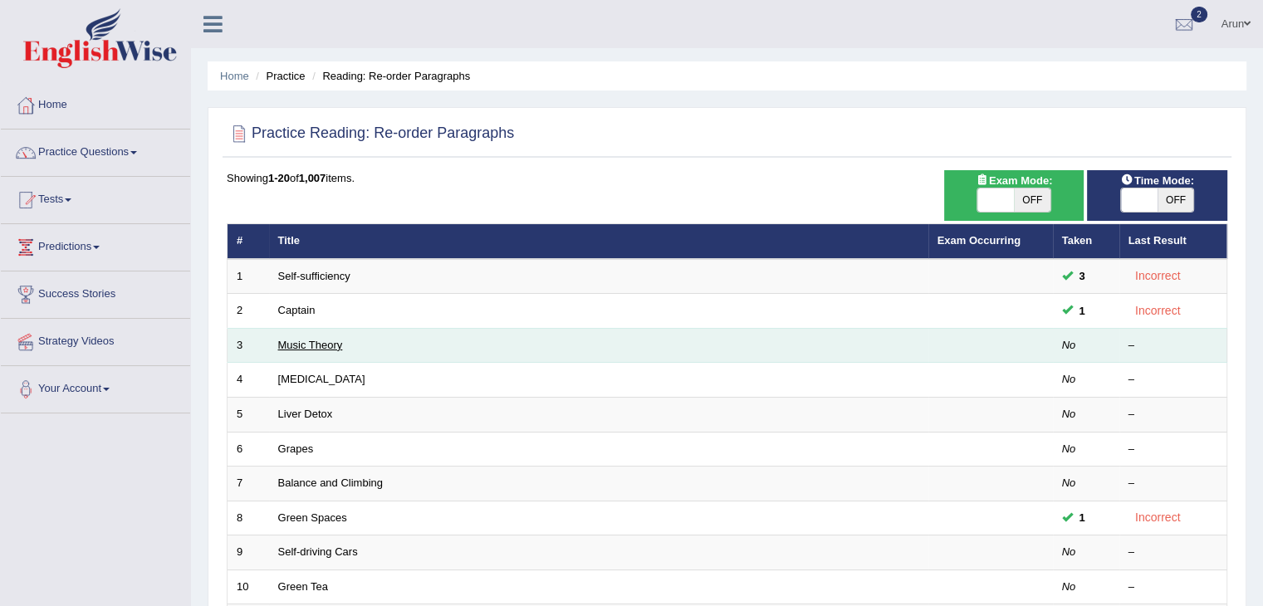
click at [315, 346] on link "Music Theory" at bounding box center [310, 345] width 65 height 12
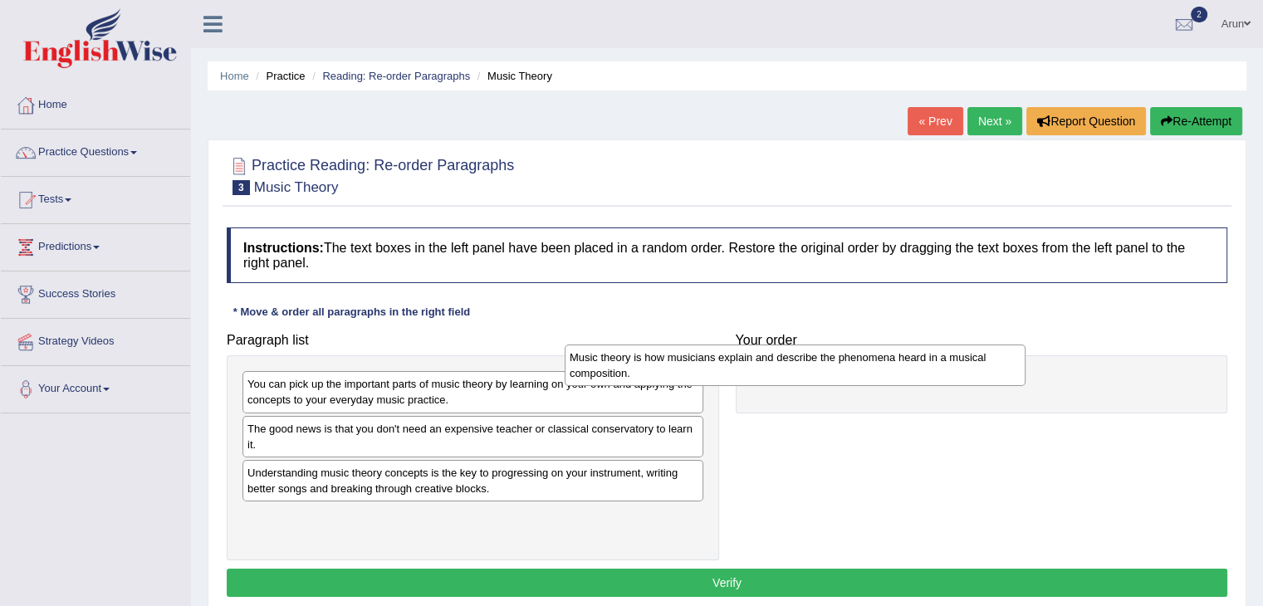
drag, startPoint x: 614, startPoint y: 486, endPoint x: 937, endPoint y: 371, distance: 342.7
click at [937, 371] on div "Music theory is how musicians explain and describe the phenomena heard in a mus…" at bounding box center [795, 366] width 461 height 42
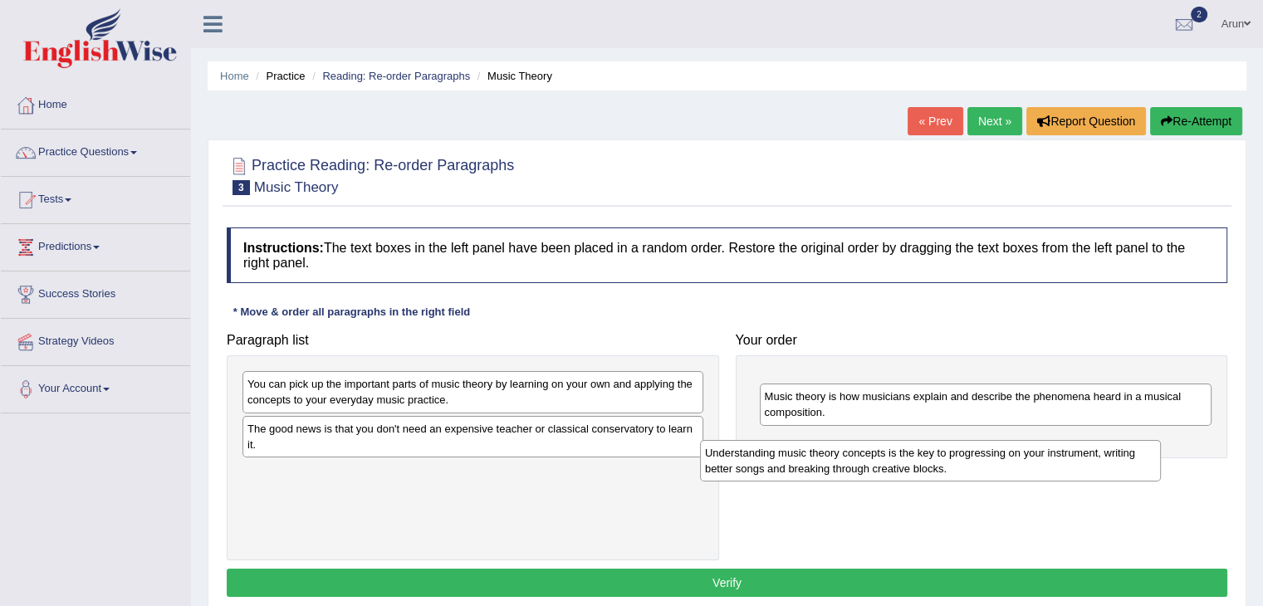
drag, startPoint x: 676, startPoint y: 477, endPoint x: 1133, endPoint y: 456, distance: 457.9
click at [1133, 456] on div "Understanding music theory concepts is the key to progressing on your instrumen…" at bounding box center [930, 461] width 461 height 42
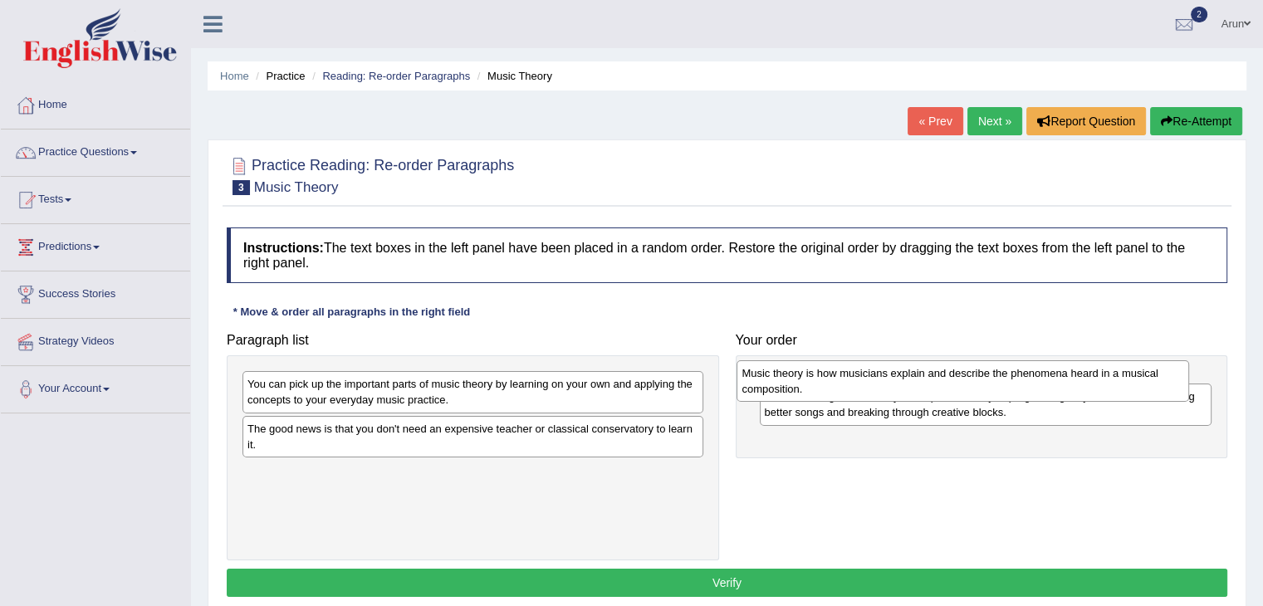
drag, startPoint x: 1093, startPoint y: 439, endPoint x: 1070, endPoint y: 380, distance: 63.1
click at [1070, 380] on div "Music theory is how musicians explain and describe the phenomena heard in a mus…" at bounding box center [962, 381] width 452 height 42
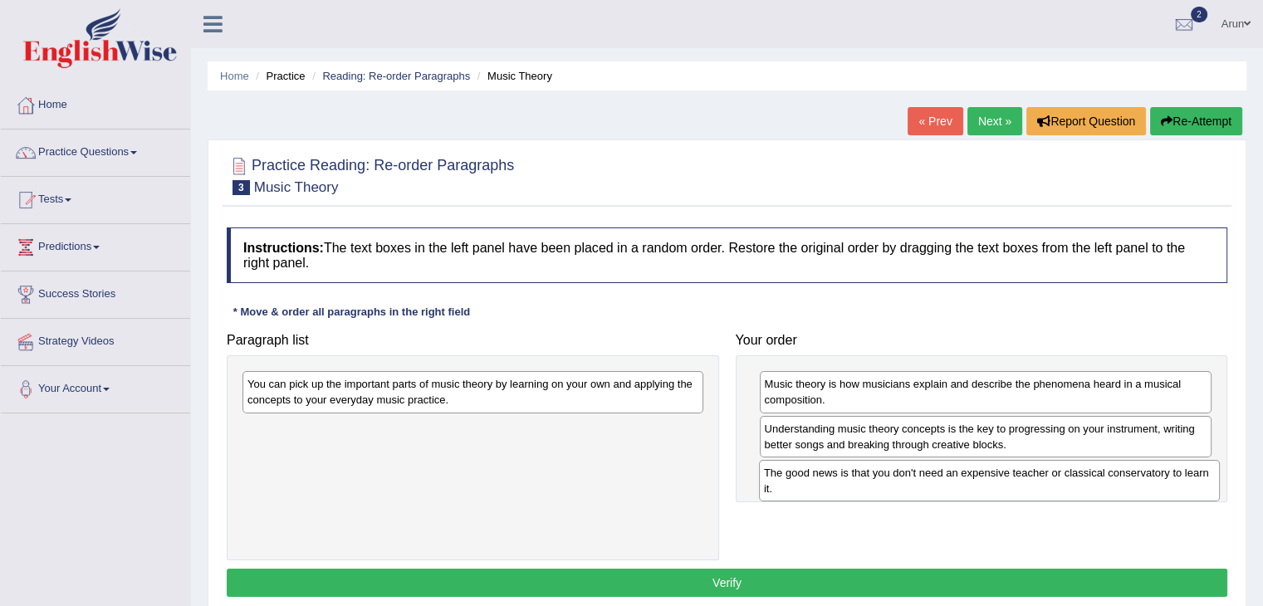
drag, startPoint x: 608, startPoint y: 437, endPoint x: 1122, endPoint y: 480, distance: 516.5
click at [1122, 480] on div "The good news is that you don't need an expensive teacher or classical conserva…" at bounding box center [989, 481] width 461 height 42
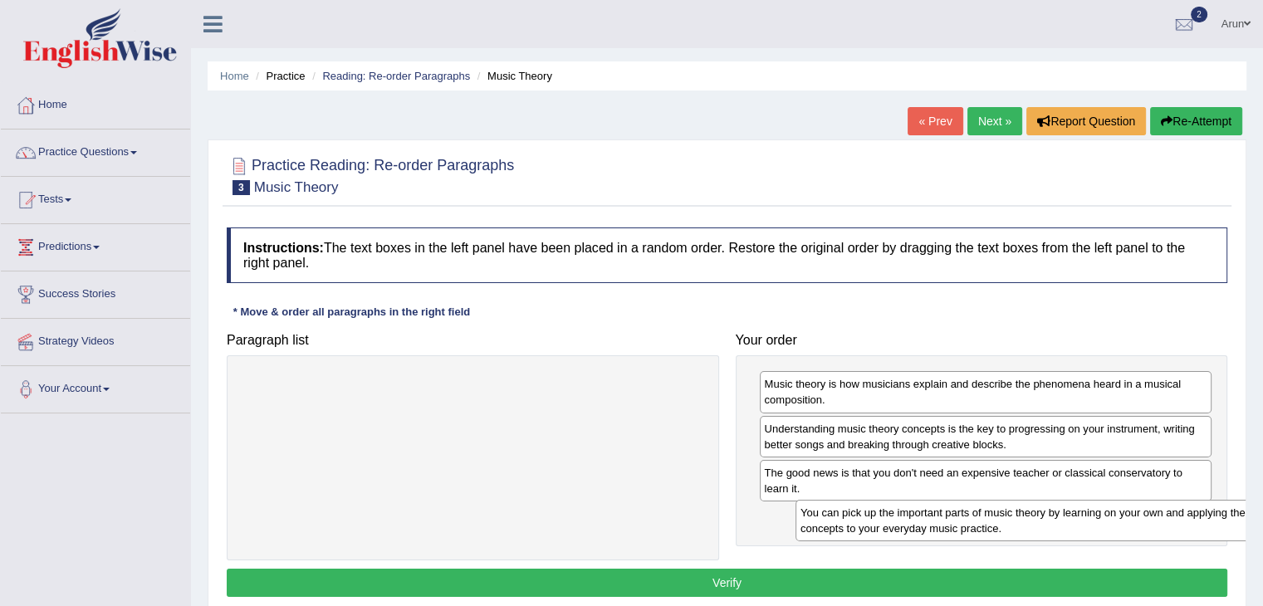
drag, startPoint x: 647, startPoint y: 377, endPoint x: 1201, endPoint y: 505, distance: 569.1
click at [1201, 505] on div "You can pick up the important parts of music theory by learning on your own and…" at bounding box center [1025, 521] width 461 height 42
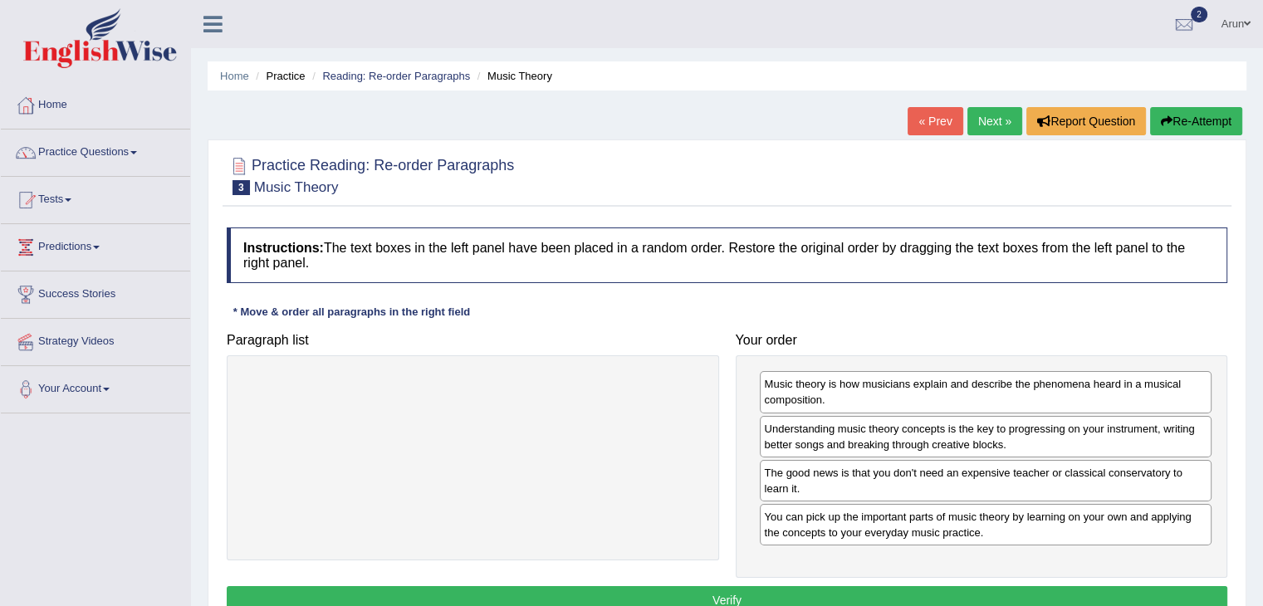
click at [1022, 593] on button "Verify" at bounding box center [727, 600] width 1000 height 28
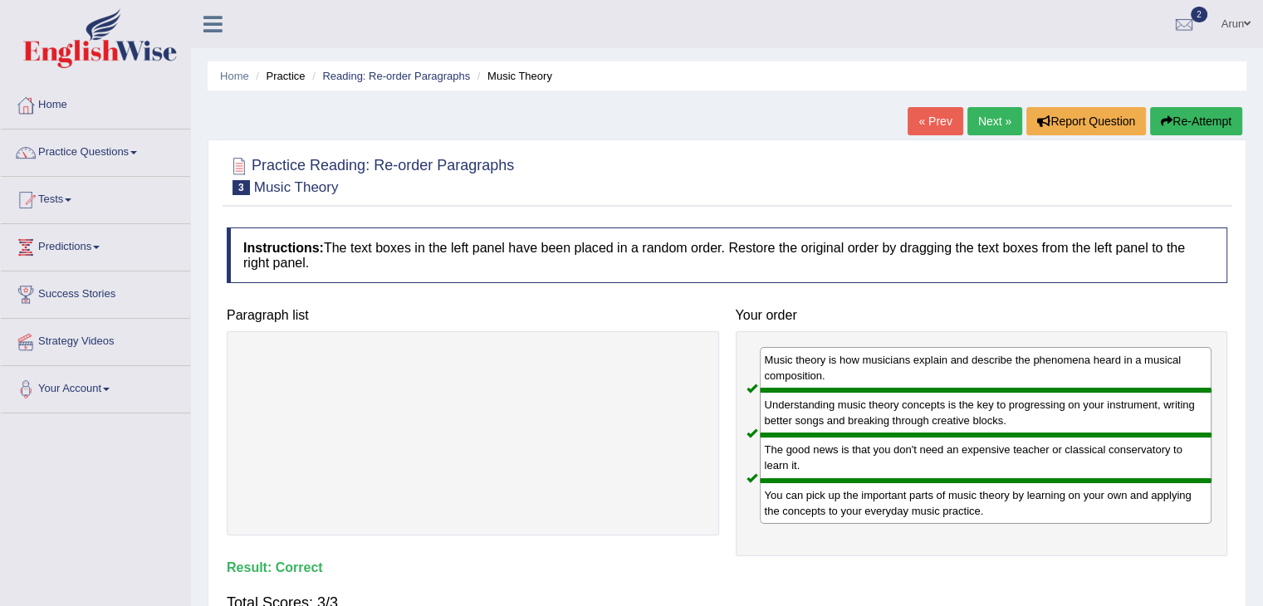
click at [988, 117] on link "Next »" at bounding box center [994, 121] width 55 height 28
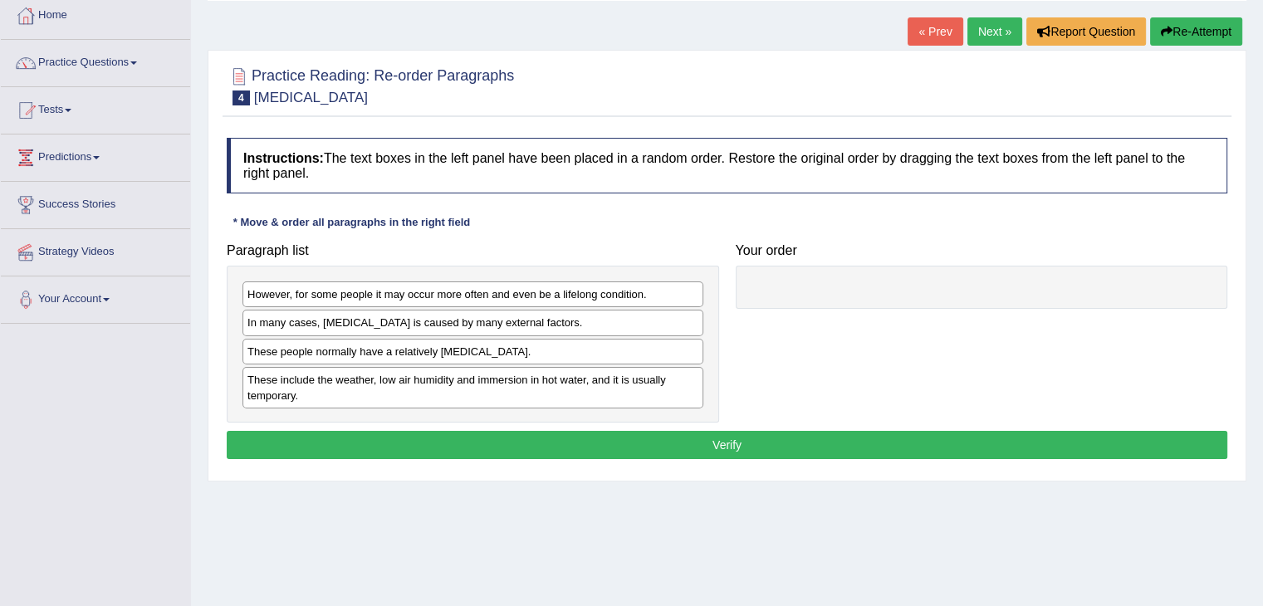
scroll to position [95, 0]
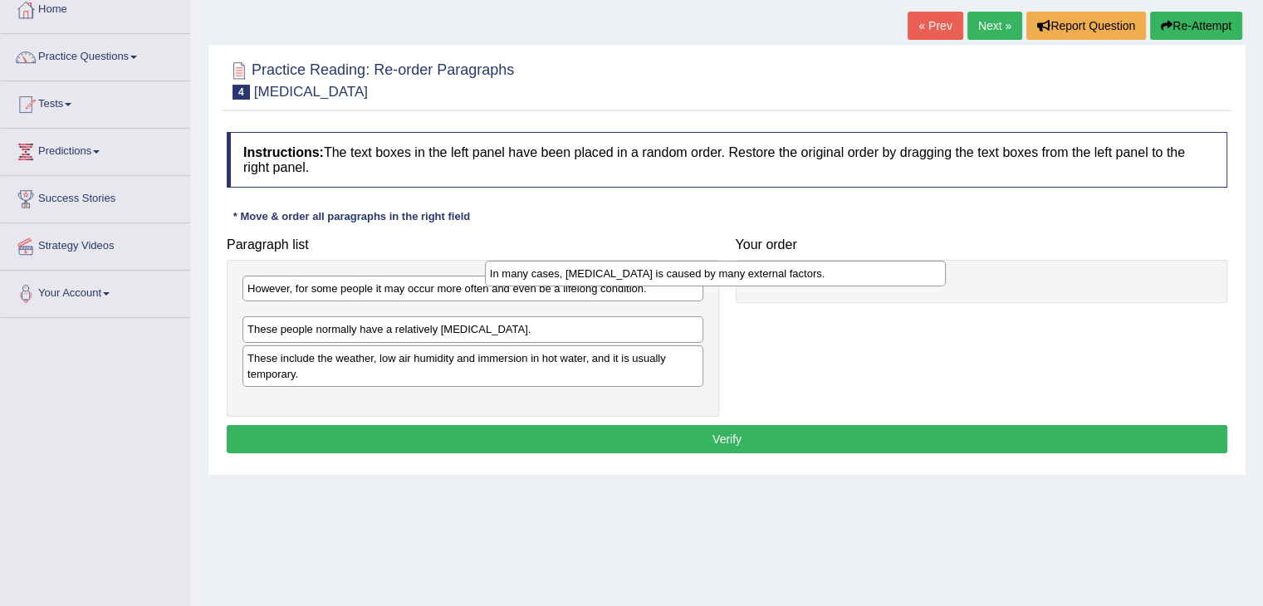
drag, startPoint x: 515, startPoint y: 313, endPoint x: 771, endPoint y: 265, distance: 261.0
click at [771, 265] on div "In many cases, [MEDICAL_DATA] is caused by many external factors." at bounding box center [715, 274] width 461 height 26
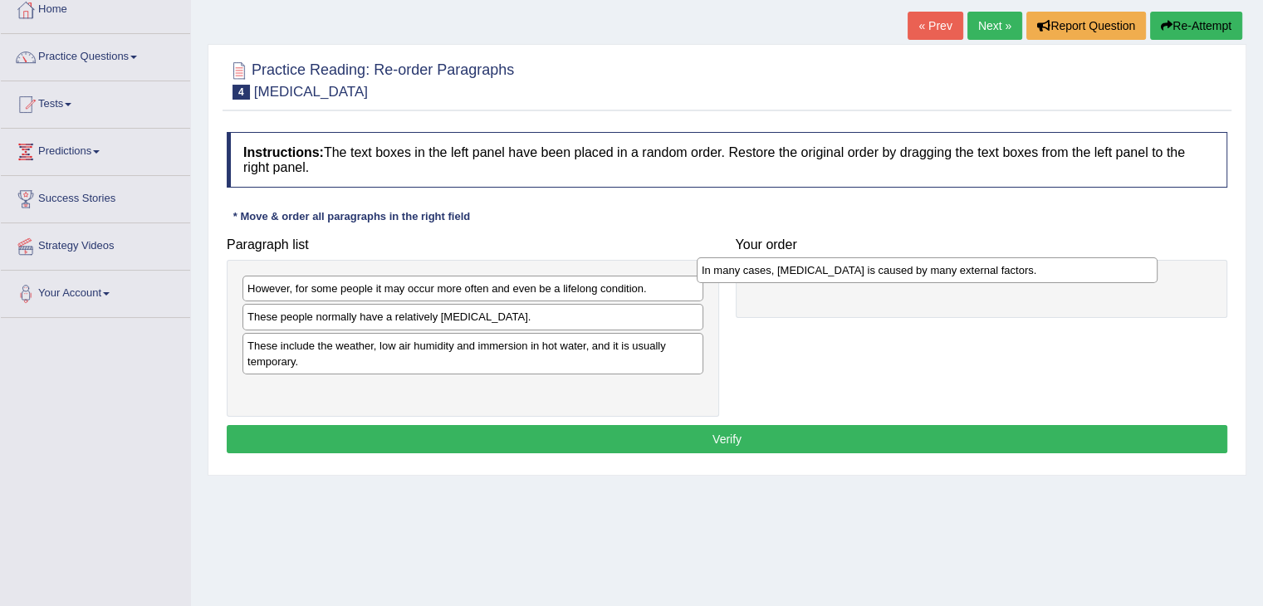
drag, startPoint x: 673, startPoint y: 310, endPoint x: 1189, endPoint y: 262, distance: 517.7
click at [1157, 262] on div "In many cases, [MEDICAL_DATA] is caused by many external factors." at bounding box center [927, 270] width 461 height 26
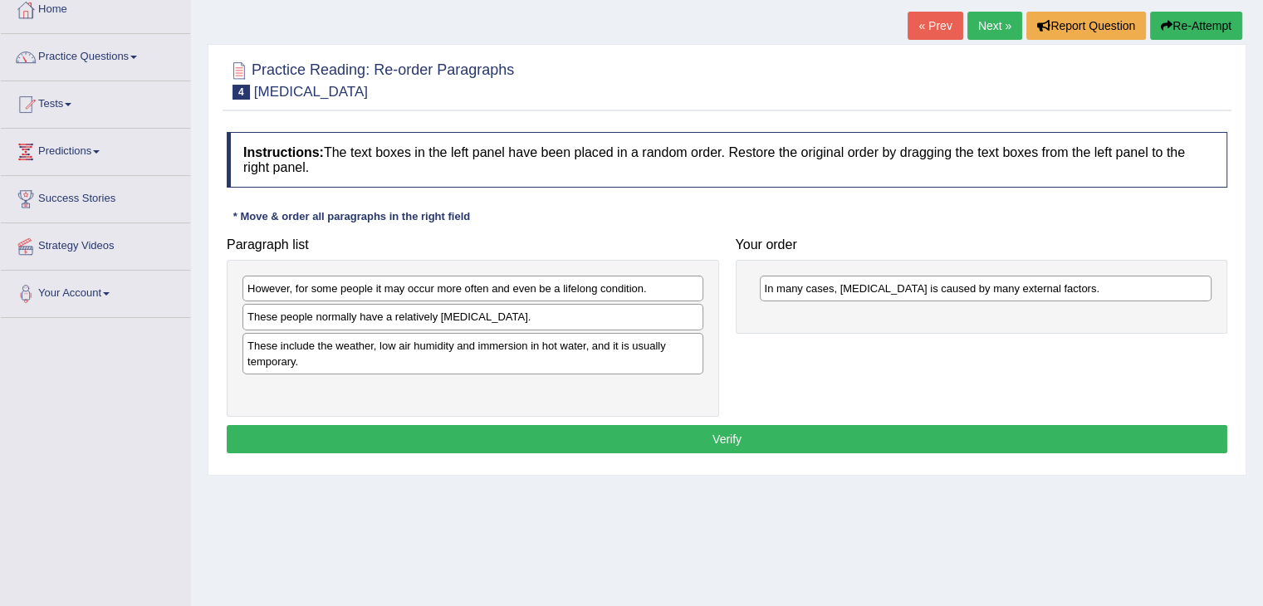
click at [613, 360] on div "These include the weather, low air humidity and immersion in hot water, and it …" at bounding box center [472, 354] width 461 height 42
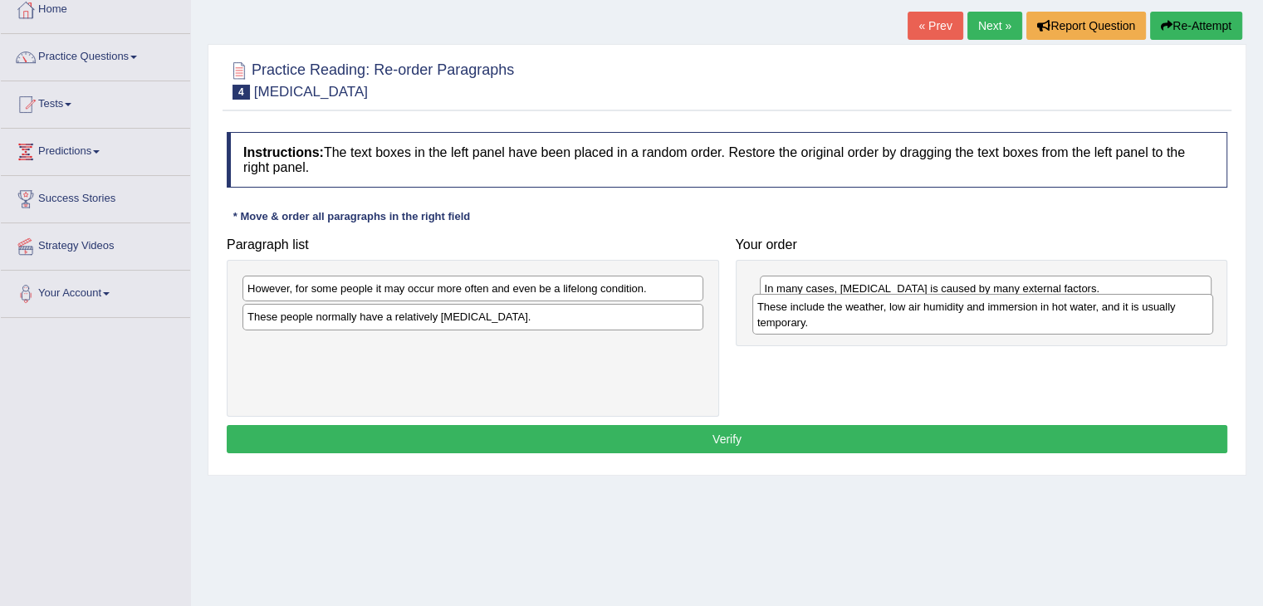
drag, startPoint x: 613, startPoint y: 354, endPoint x: 1124, endPoint y: 315, distance: 512.8
click at [1124, 315] on div "These include the weather, low air humidity and immersion in hot water, and it …" at bounding box center [982, 315] width 461 height 42
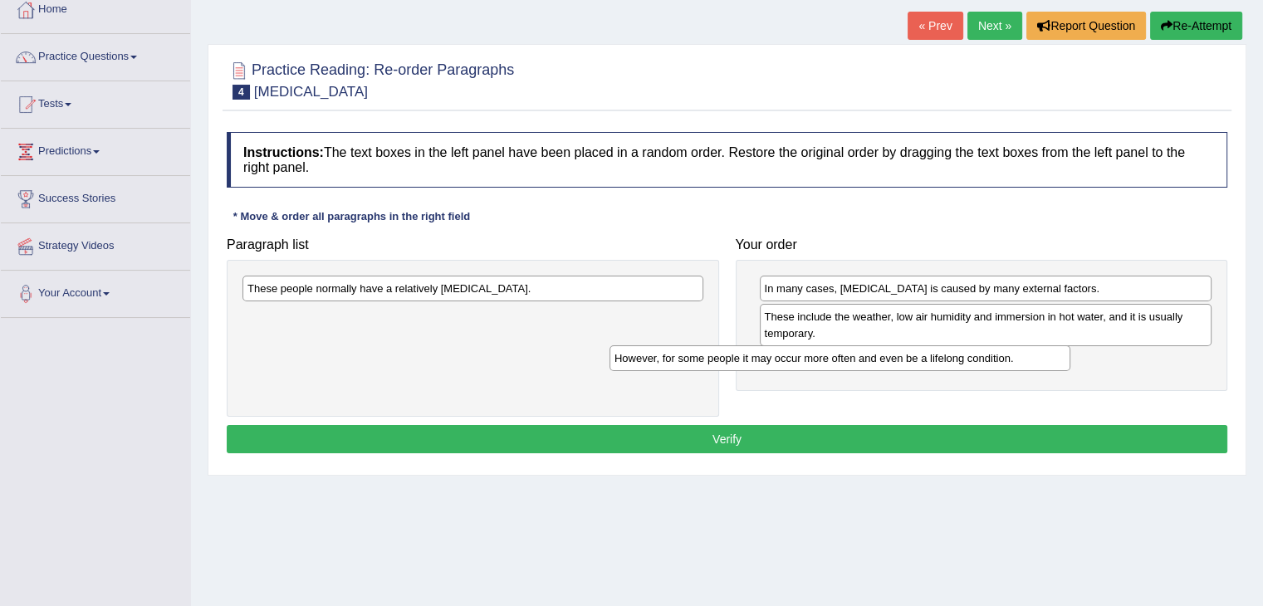
drag, startPoint x: 481, startPoint y: 286, endPoint x: 856, endPoint y: 356, distance: 381.8
click at [856, 356] on div "However, for some people it may occur more often and even be a lifelong conditi…" at bounding box center [839, 358] width 461 height 26
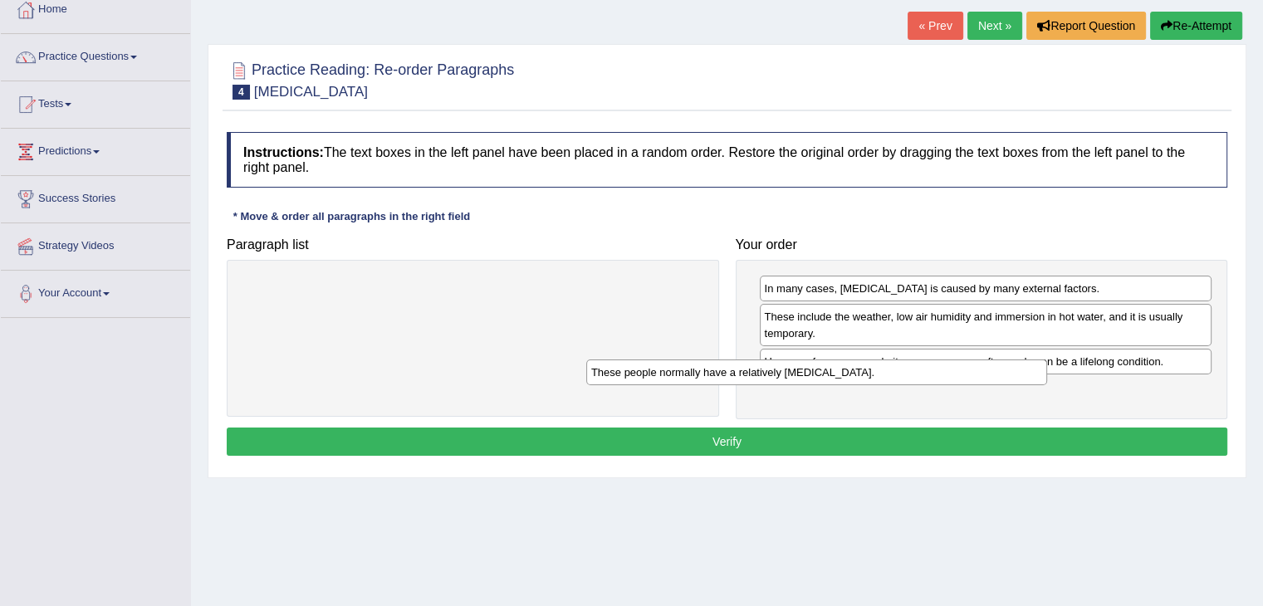
drag, startPoint x: 685, startPoint y: 288, endPoint x: 1048, endPoint y: 373, distance: 372.5
click at [1047, 373] on div "These people normally have a relatively sensitive skin." at bounding box center [816, 372] width 461 height 26
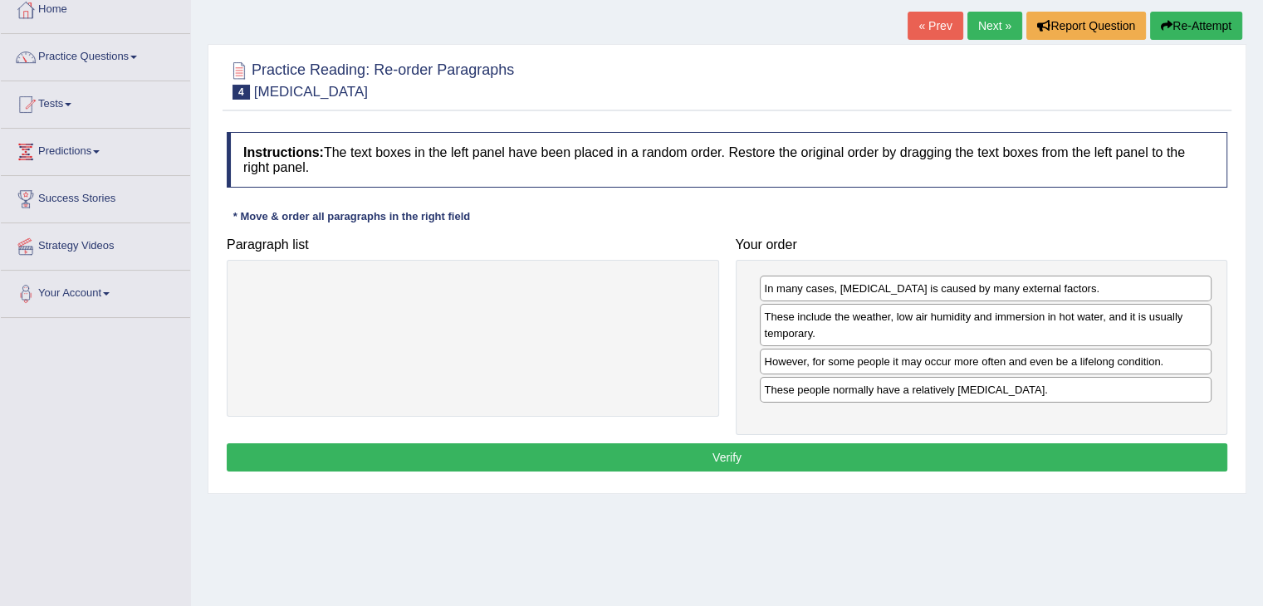
click at [809, 446] on button "Verify" at bounding box center [727, 457] width 1000 height 28
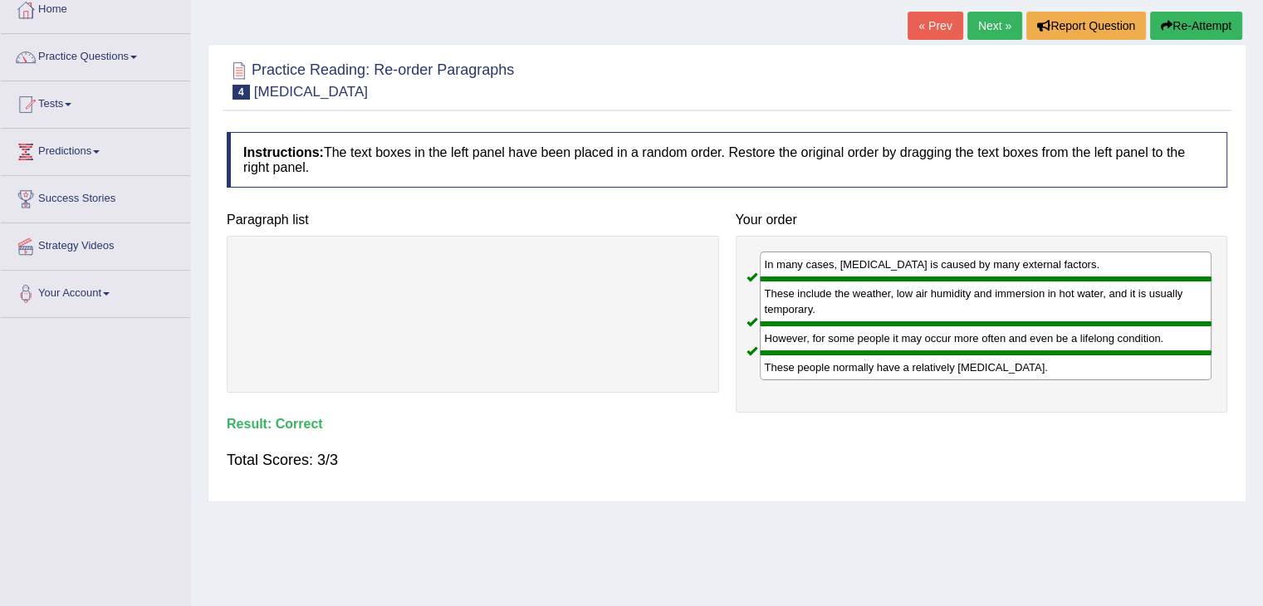
click at [980, 22] on link "Next »" at bounding box center [994, 26] width 55 height 28
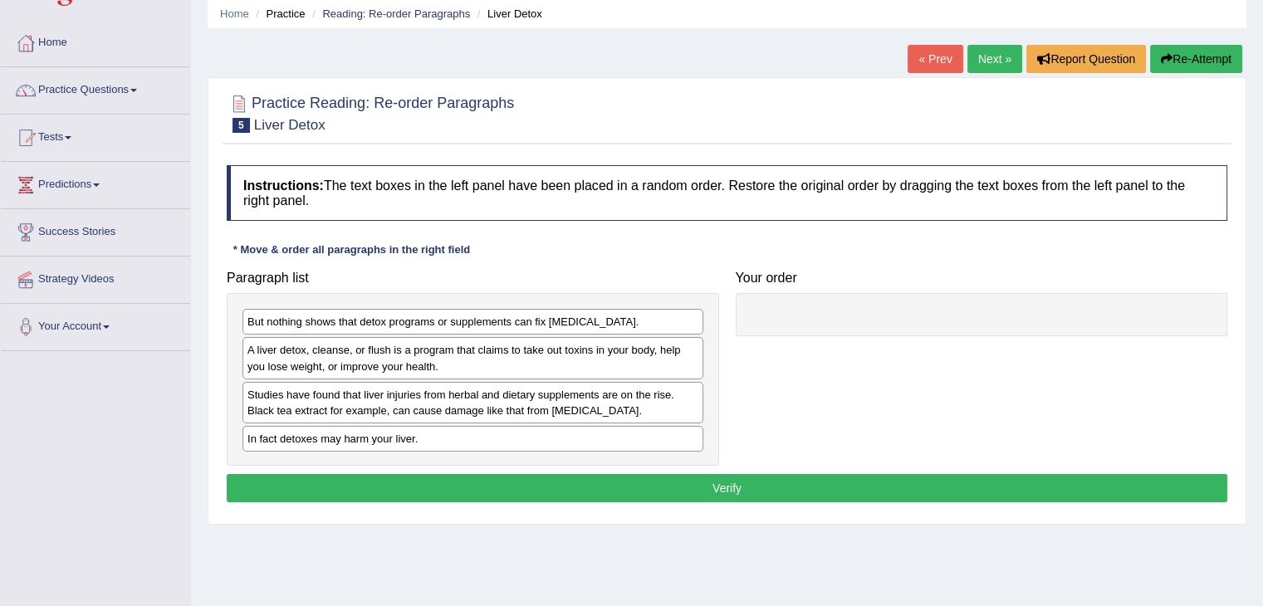
scroll to position [63, 0]
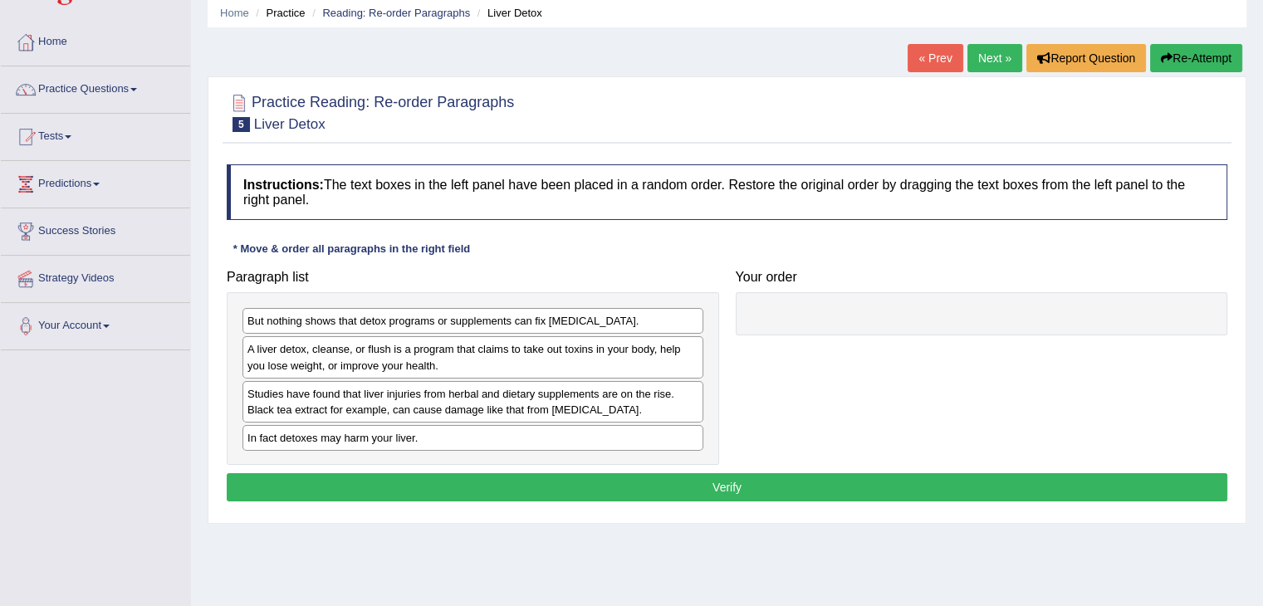
drag, startPoint x: 462, startPoint y: 398, endPoint x: 702, endPoint y: 413, distance: 241.2
click at [702, 413] on div "Studies have found that liver injuries from herbal and dietary supplements are …" at bounding box center [472, 402] width 461 height 42
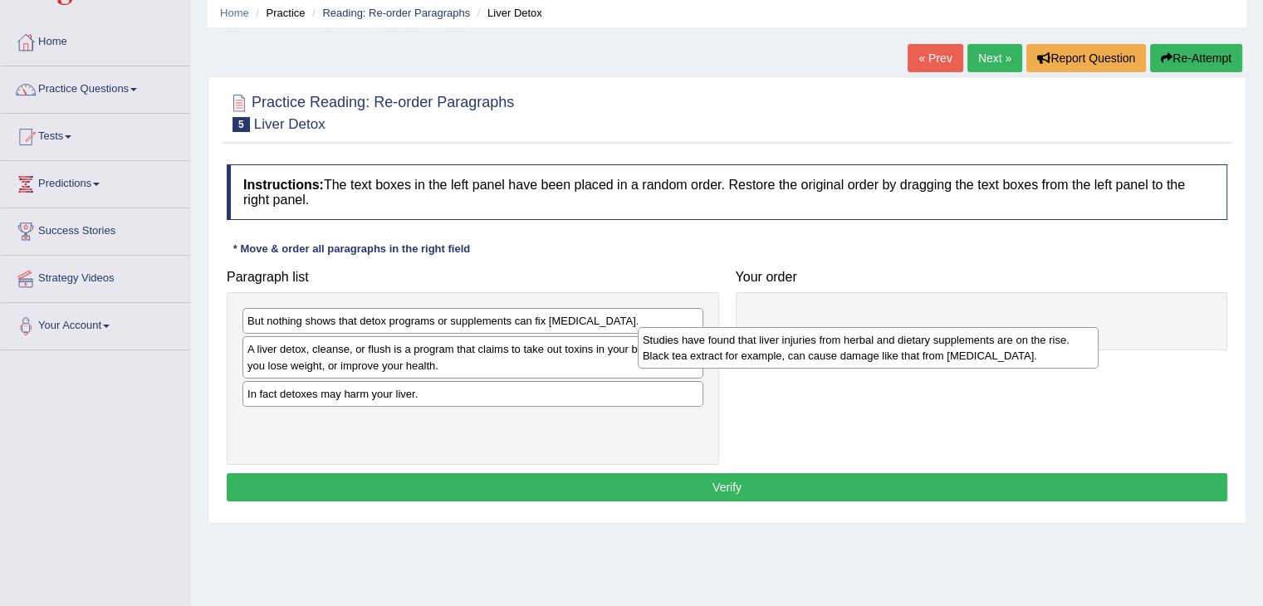
drag, startPoint x: 654, startPoint y: 396, endPoint x: 1093, endPoint y: 333, distance: 442.9
click at [1093, 333] on div "Studies have found that liver injuries from herbal and dietary supplements are …" at bounding box center [868, 348] width 461 height 42
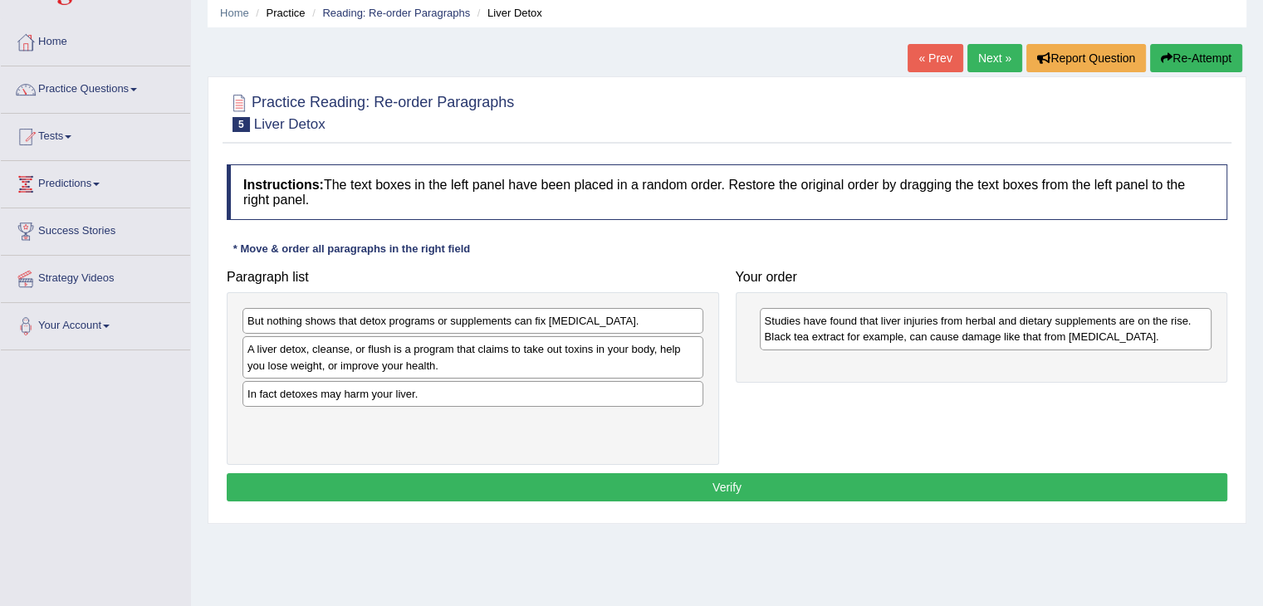
click at [1006, 414] on div "Paragraph list But nothing shows that detox programs or supplements can fix [ME…" at bounding box center [726, 364] width 1017 height 204
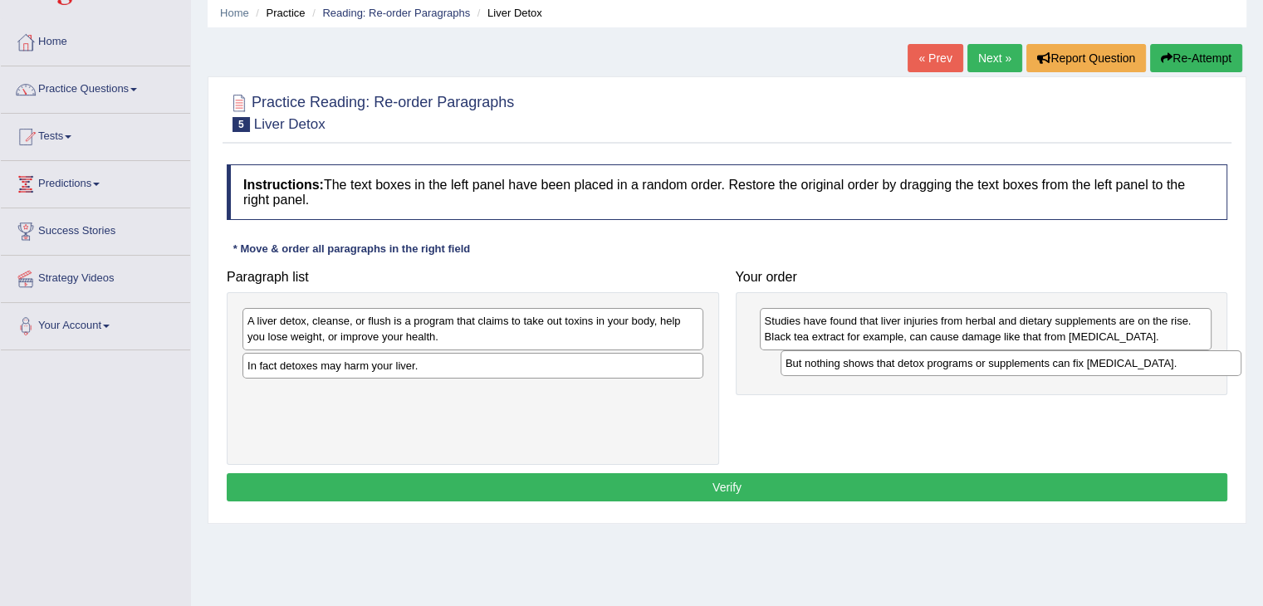
drag, startPoint x: 505, startPoint y: 324, endPoint x: 1043, endPoint y: 366, distance: 539.6
click at [1043, 366] on div "But nothing shows that detox programs or supplements can fix [MEDICAL_DATA]." at bounding box center [1010, 363] width 461 height 26
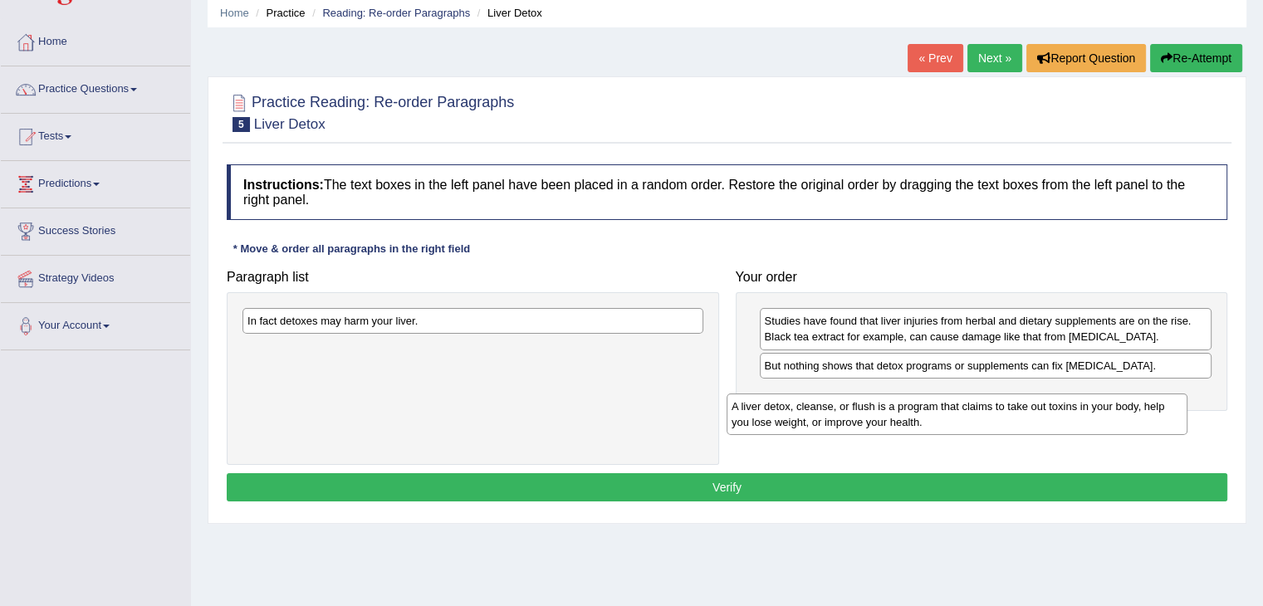
drag, startPoint x: 568, startPoint y: 324, endPoint x: 1052, endPoint y: 409, distance: 491.5
click at [1052, 409] on div "A liver detox, cleanse, or flush is a program that claims to take out toxins in…" at bounding box center [956, 415] width 461 height 42
drag, startPoint x: 654, startPoint y: 354, endPoint x: 1230, endPoint y: 403, distance: 578.3
click at [1230, 403] on div "A liver detox, cleanse, or flush is a program that claims to take out toxins in…" at bounding box center [1049, 407] width 461 height 42
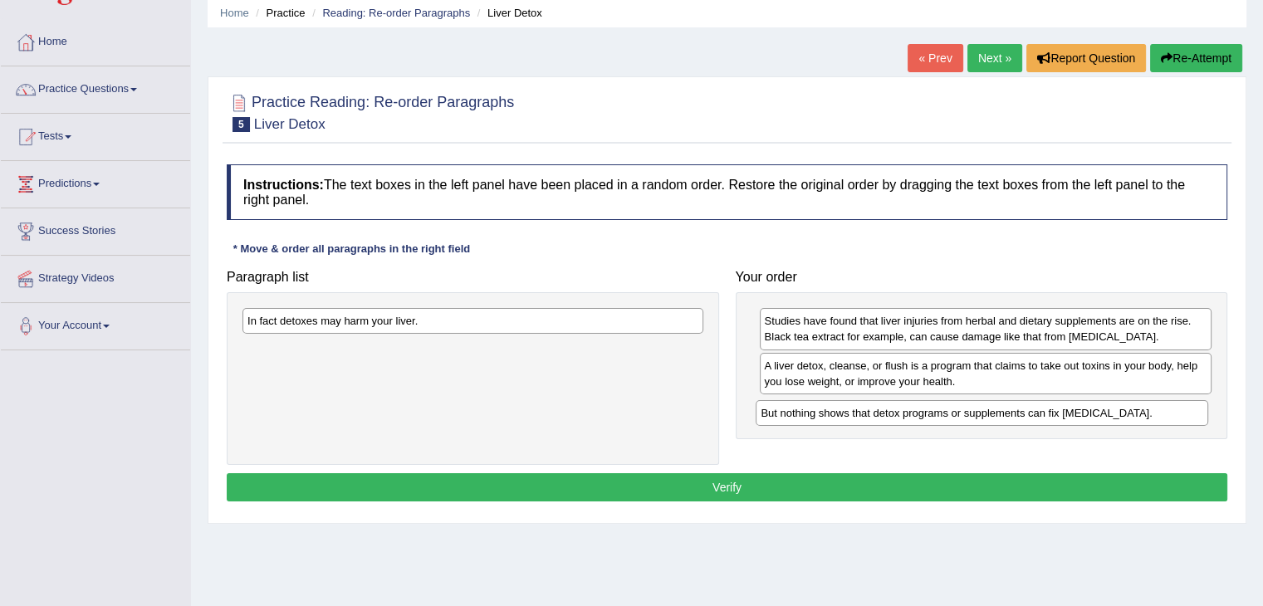
drag, startPoint x: 960, startPoint y: 369, endPoint x: 956, endPoint y: 416, distance: 47.4
click at [956, 416] on div "But nothing shows that detox programs or supplements can fix [MEDICAL_DATA]." at bounding box center [981, 413] width 452 height 26
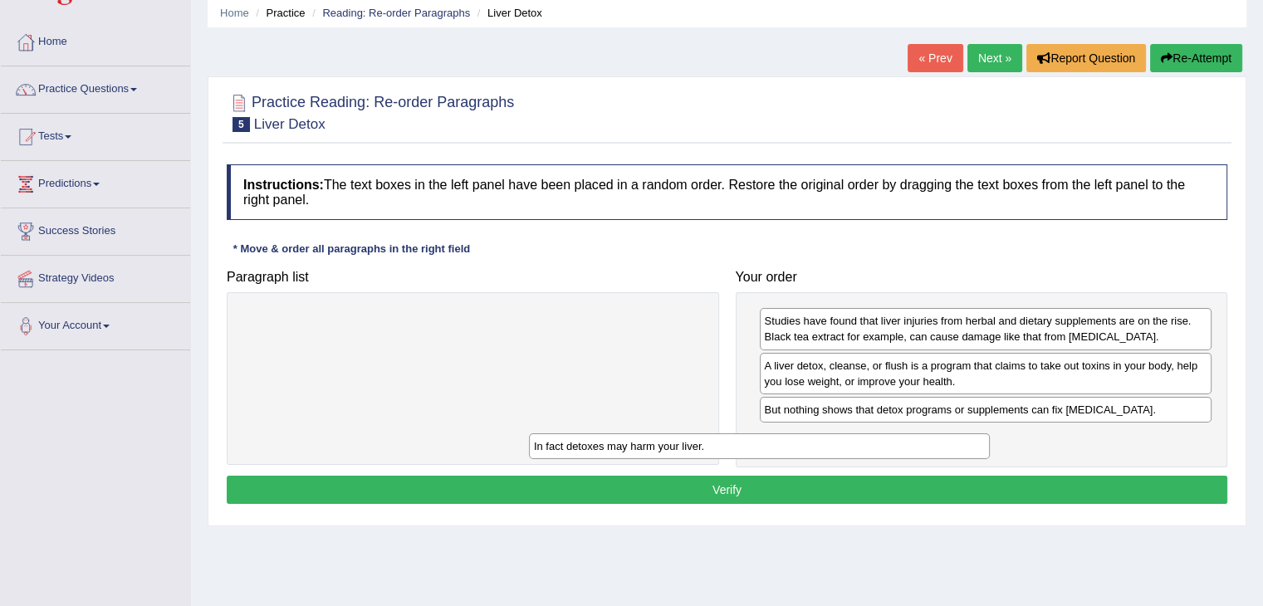
drag, startPoint x: 558, startPoint y: 325, endPoint x: 925, endPoint y: 452, distance: 388.6
click at [925, 452] on div "In fact detoxes may harm your liver." at bounding box center [759, 446] width 461 height 26
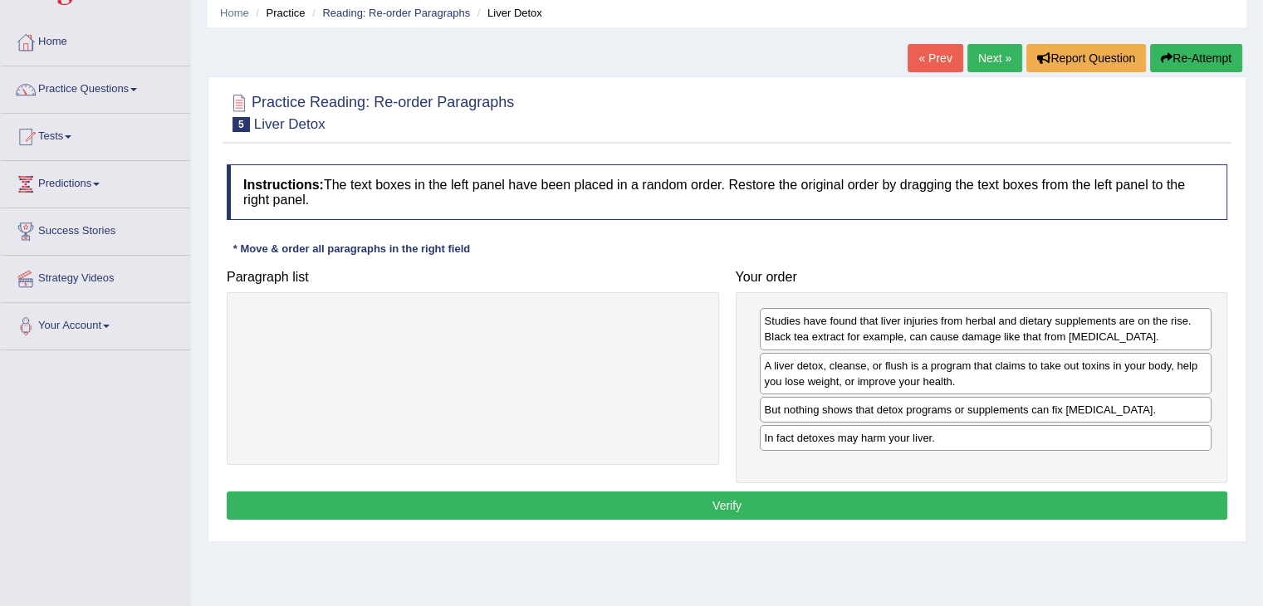
click at [878, 506] on button "Verify" at bounding box center [727, 505] width 1000 height 28
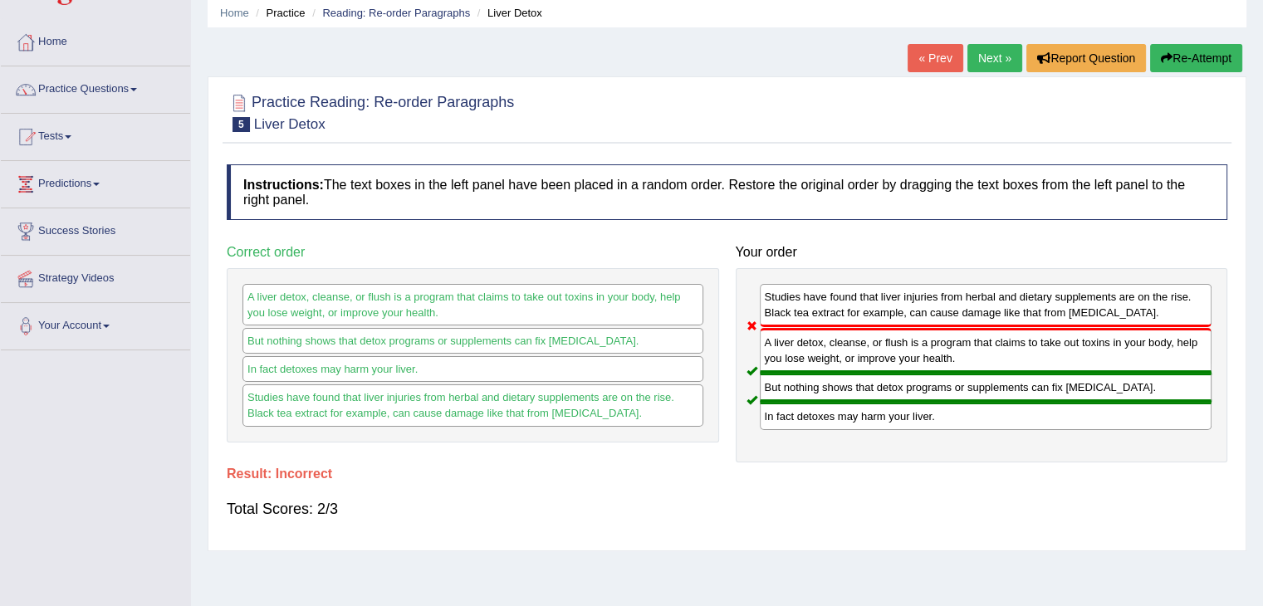
scroll to position [0, 0]
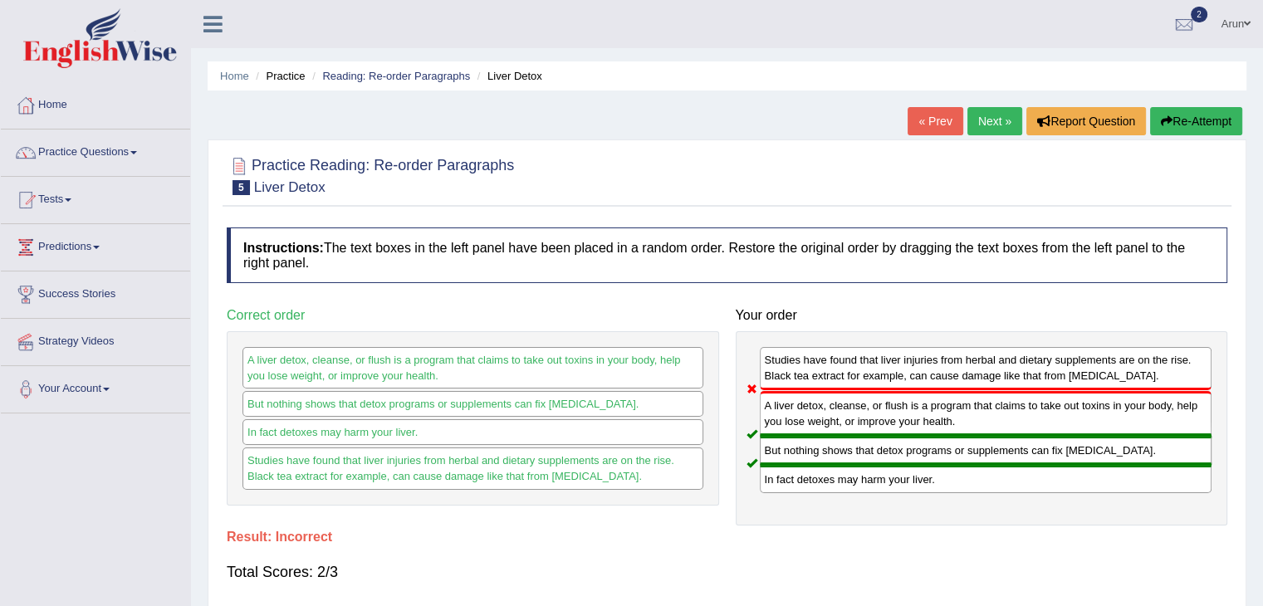
click at [990, 124] on link "Next »" at bounding box center [994, 121] width 55 height 28
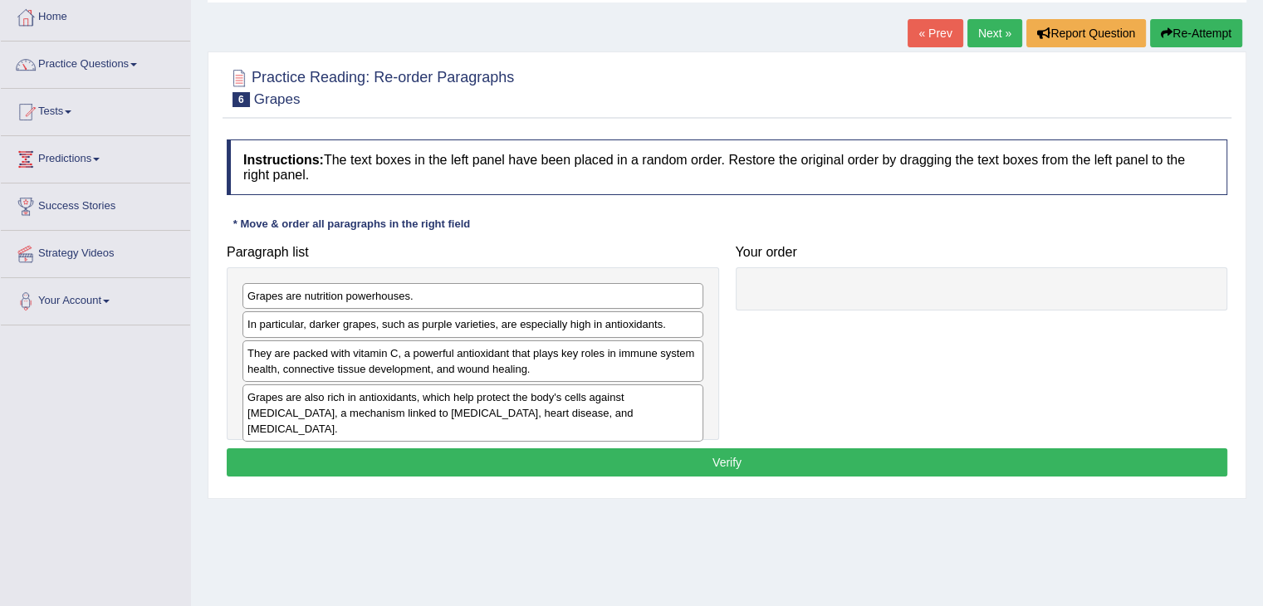
scroll to position [89, 0]
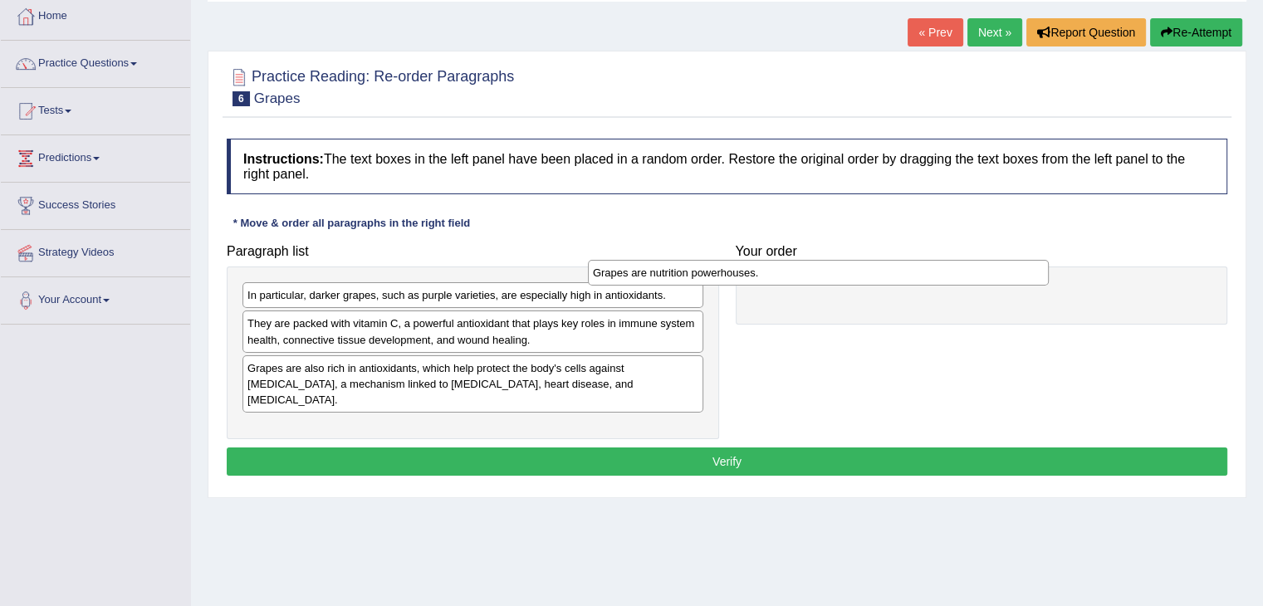
drag, startPoint x: 687, startPoint y: 295, endPoint x: 1033, endPoint y: 272, distance: 346.1
click at [1033, 272] on div "Grapes are nutrition powerhouses." at bounding box center [818, 273] width 461 height 26
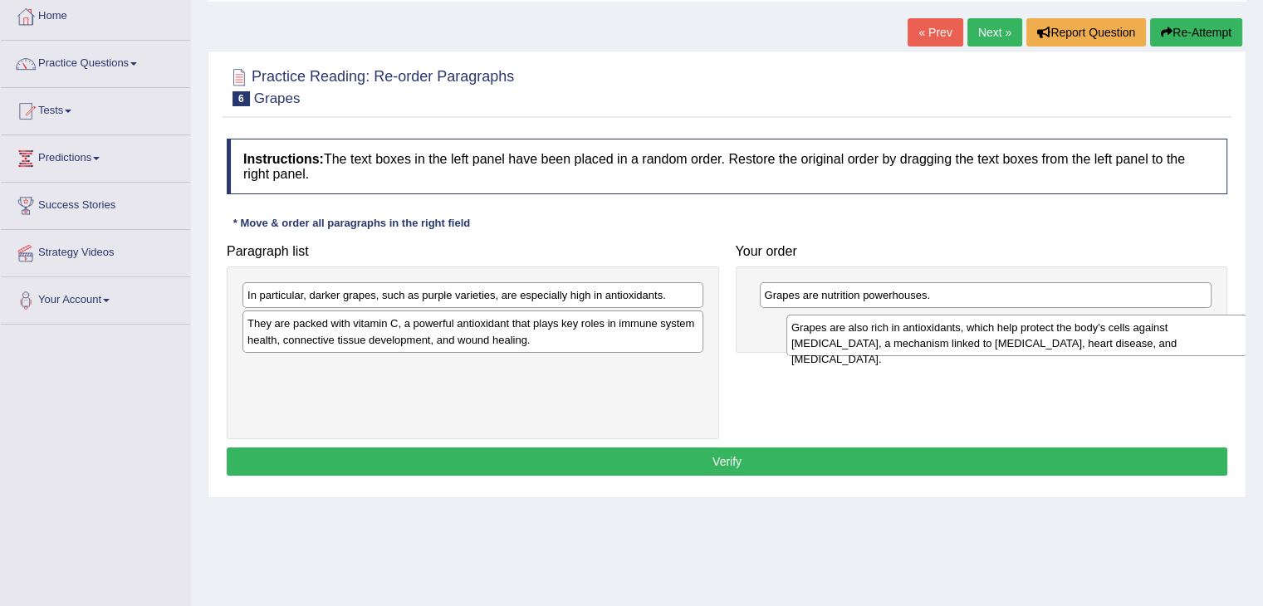
drag, startPoint x: 489, startPoint y: 380, endPoint x: 1067, endPoint y: 339, distance: 579.3
click at [1067, 339] on div "Grapes are also rich in antioxidants, which help protect the body's cells again…" at bounding box center [1016, 336] width 461 height 42
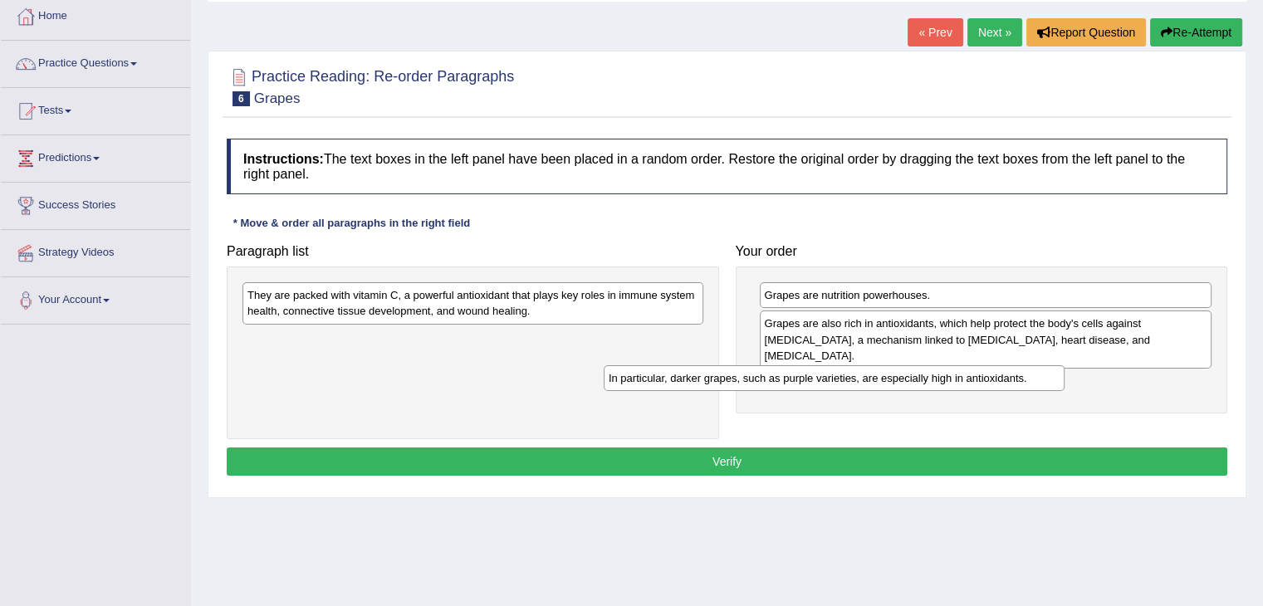
drag, startPoint x: 415, startPoint y: 303, endPoint x: 788, endPoint y: 385, distance: 381.7
click at [788, 385] on div "In particular, darker grapes, such as purple varieties, are especially high in …" at bounding box center [834, 378] width 461 height 26
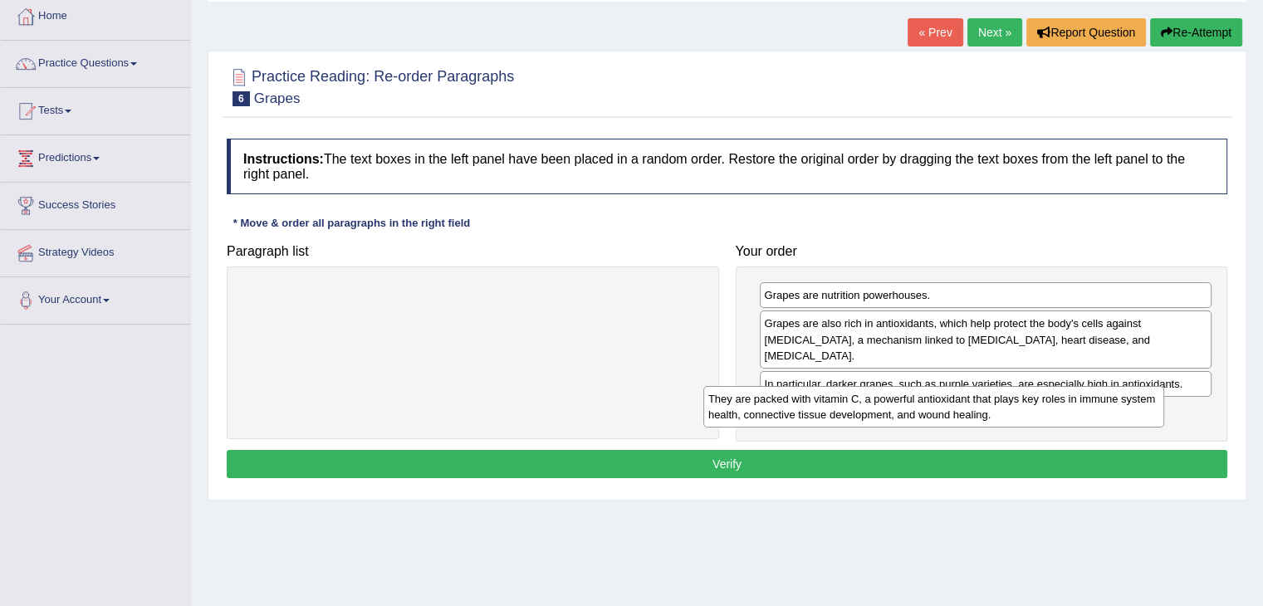
drag, startPoint x: 620, startPoint y: 296, endPoint x: 1143, endPoint y: 403, distance: 533.7
click at [1143, 403] on div "They are packed with vitamin C, a powerful antioxidant that plays key roles in …" at bounding box center [933, 407] width 461 height 42
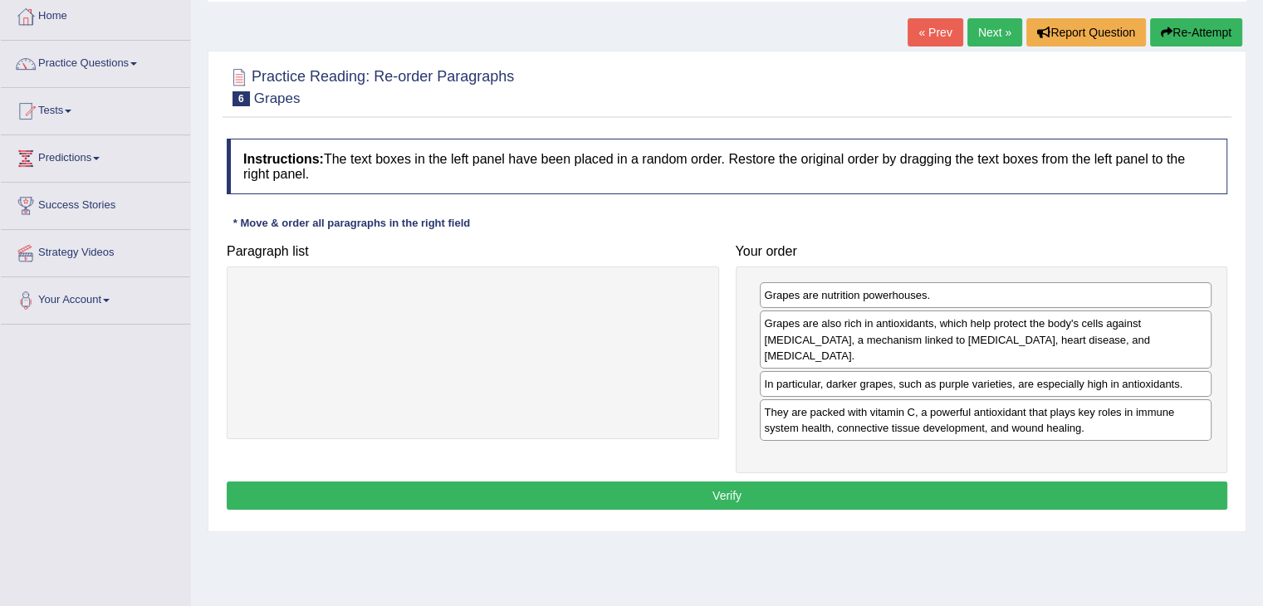
click at [981, 482] on button "Verify" at bounding box center [727, 496] width 1000 height 28
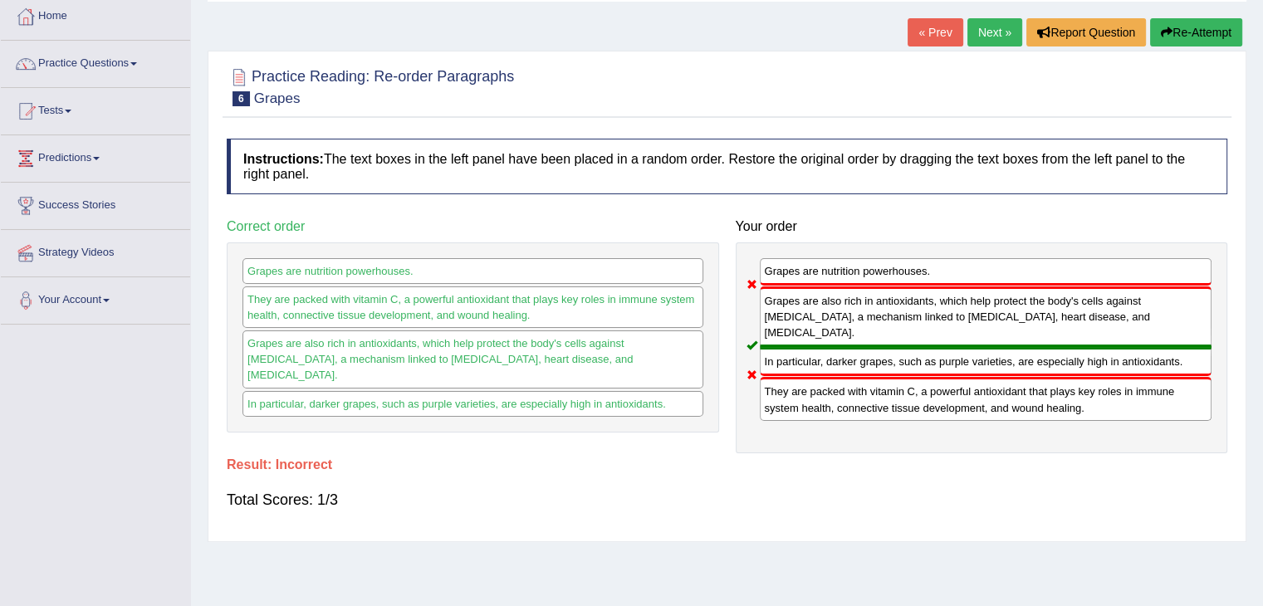
click at [1198, 34] on button "Re-Attempt" at bounding box center [1196, 32] width 92 height 28
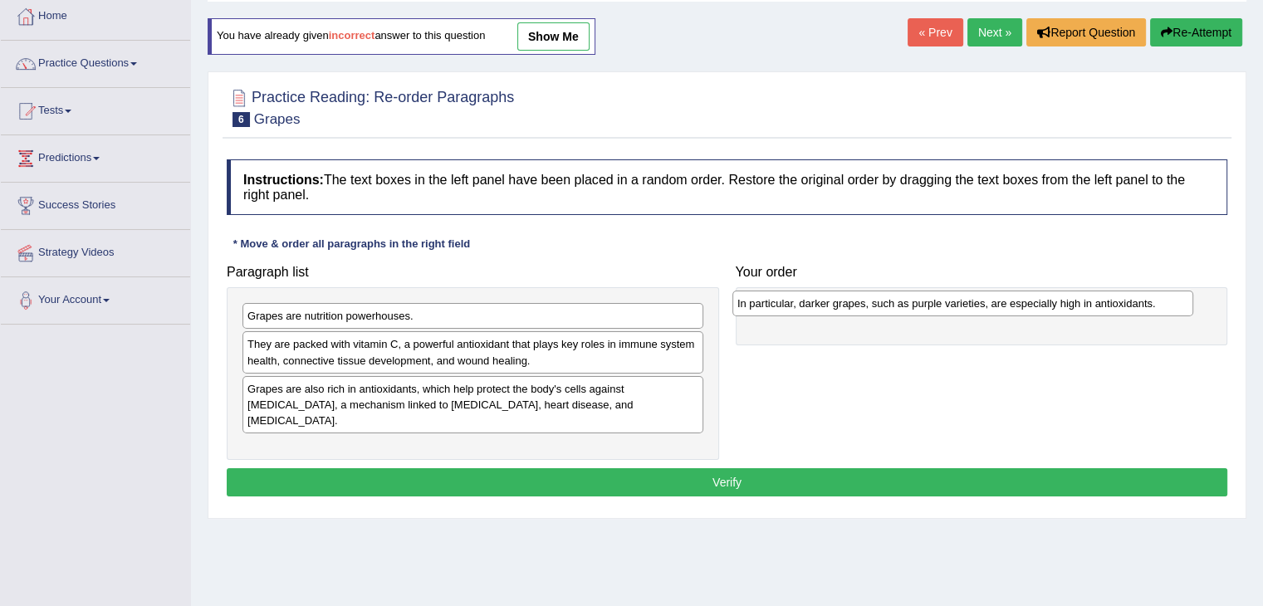
drag, startPoint x: 347, startPoint y: 345, endPoint x: 837, endPoint y: 305, distance: 491.5
click at [837, 305] on div "In particular, darker grapes, such as purple varieties, are especially high in …" at bounding box center [962, 304] width 461 height 26
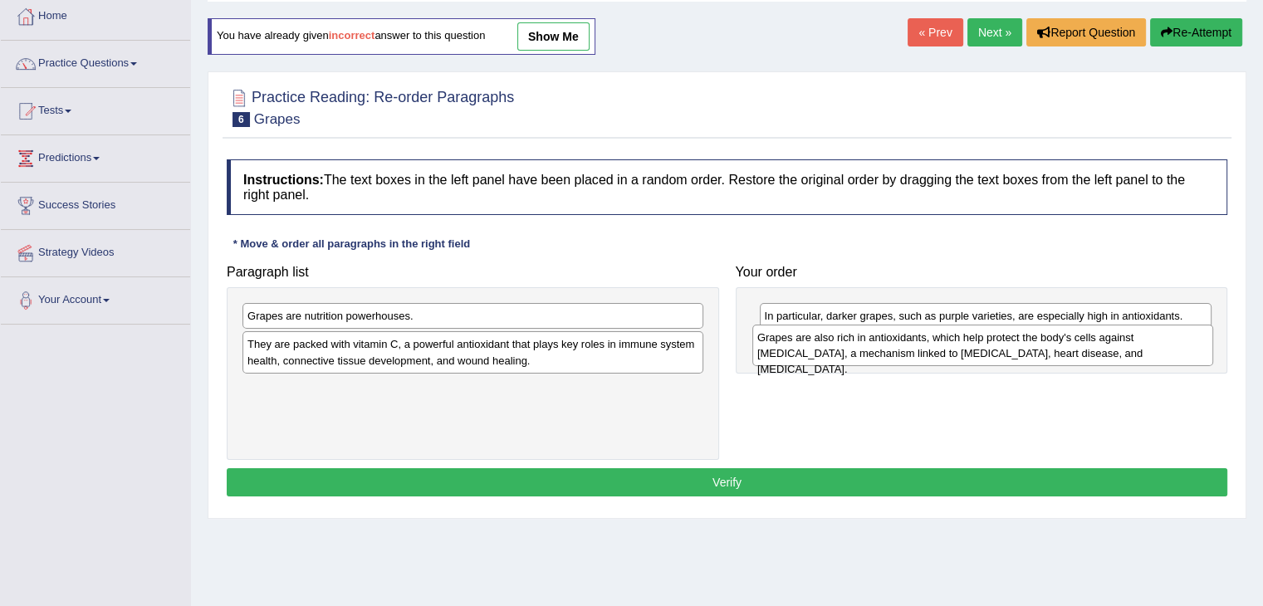
drag, startPoint x: 372, startPoint y: 390, endPoint x: 882, endPoint y: 340, distance: 512.2
click at [882, 340] on div "Grapes are also rich in antioxidants, which help protect the body's cells again…" at bounding box center [982, 346] width 461 height 42
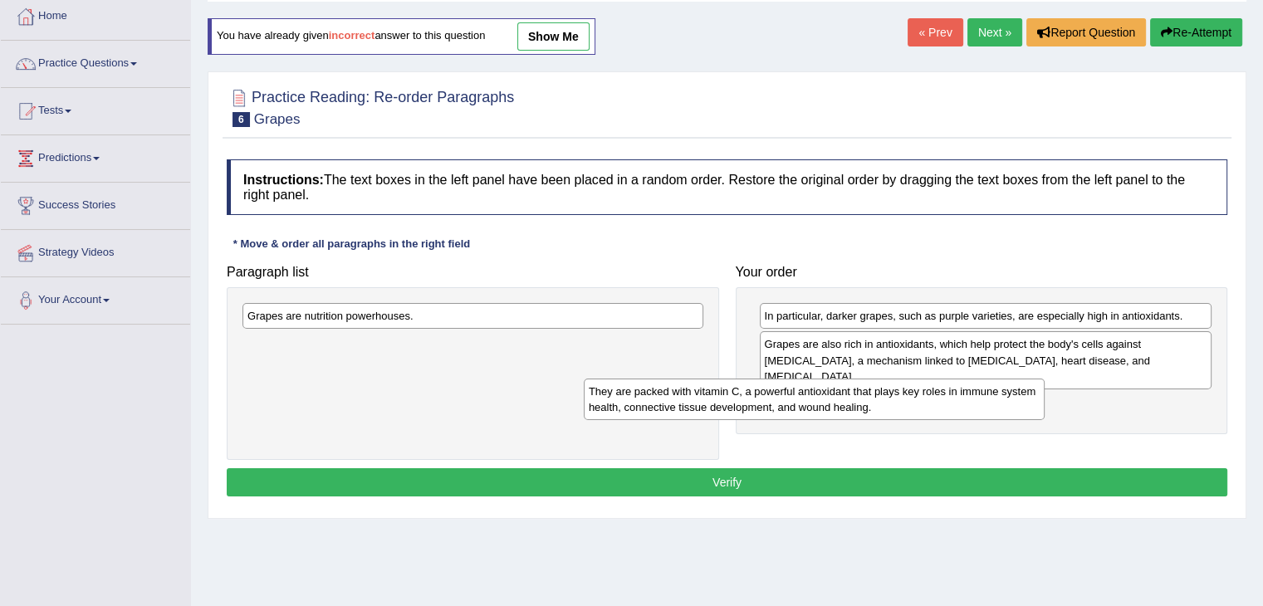
drag, startPoint x: 673, startPoint y: 350, endPoint x: 1140, endPoint y: 383, distance: 467.7
click at [1044, 383] on div "They are packed with vitamin C, a powerful antioxidant that plays key roles in …" at bounding box center [814, 400] width 461 height 42
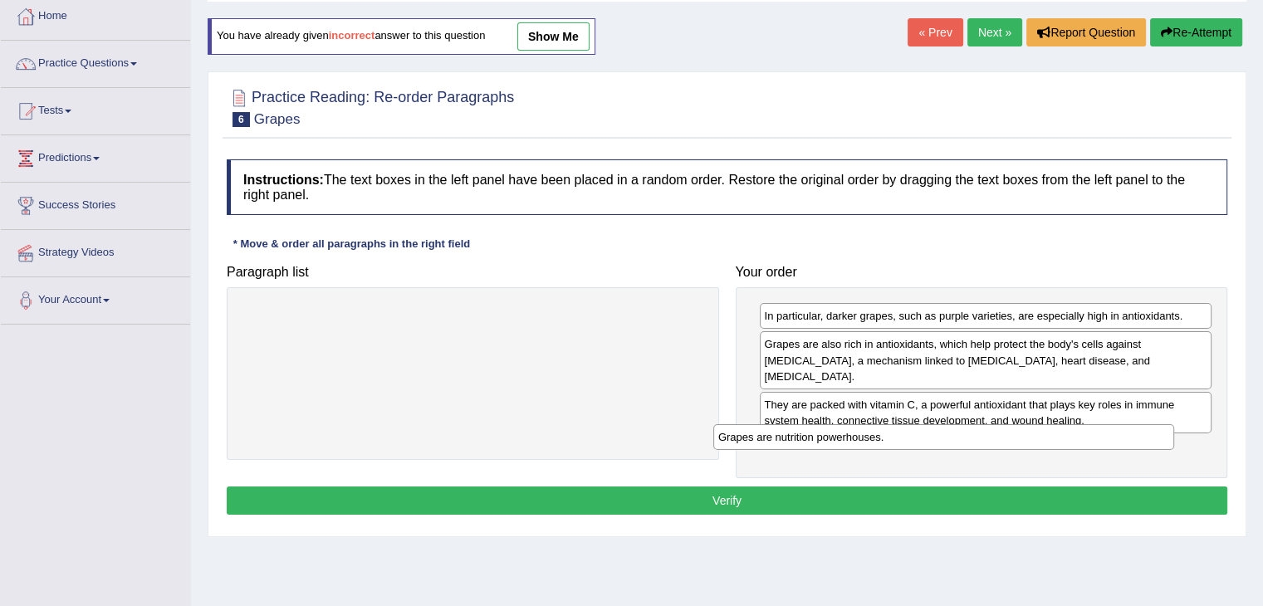
drag, startPoint x: 617, startPoint y: 312, endPoint x: 1093, endPoint y: 433, distance: 491.5
click at [1093, 433] on div "Grapes are nutrition powerhouses." at bounding box center [943, 437] width 461 height 26
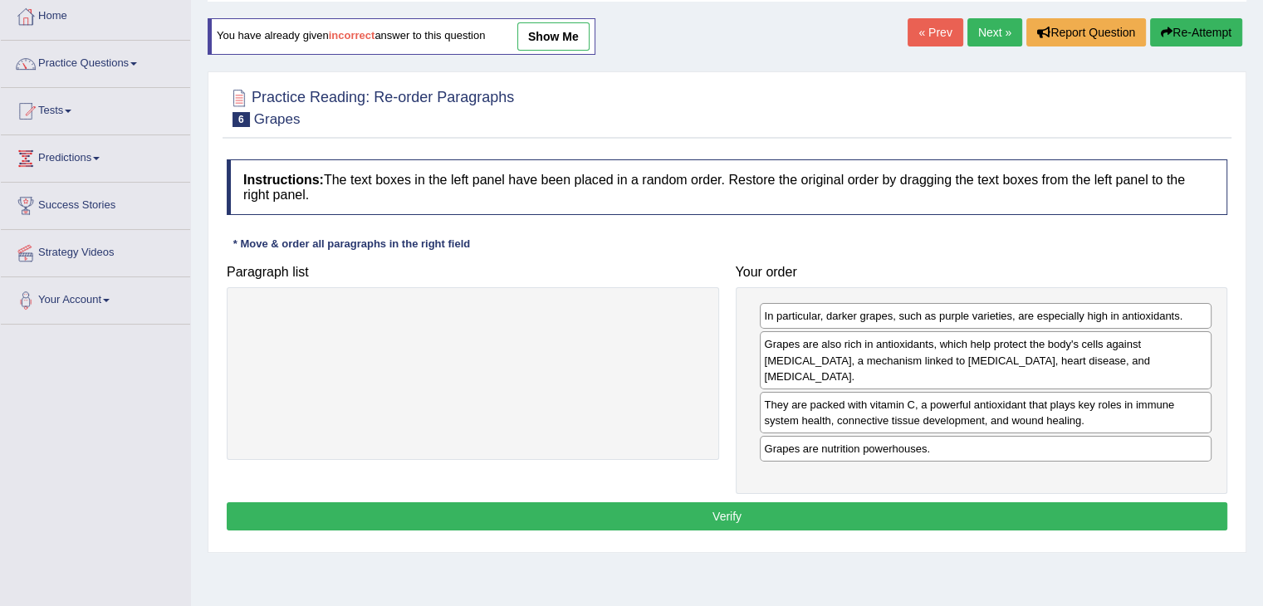
click at [917, 502] on button "Verify" at bounding box center [727, 516] width 1000 height 28
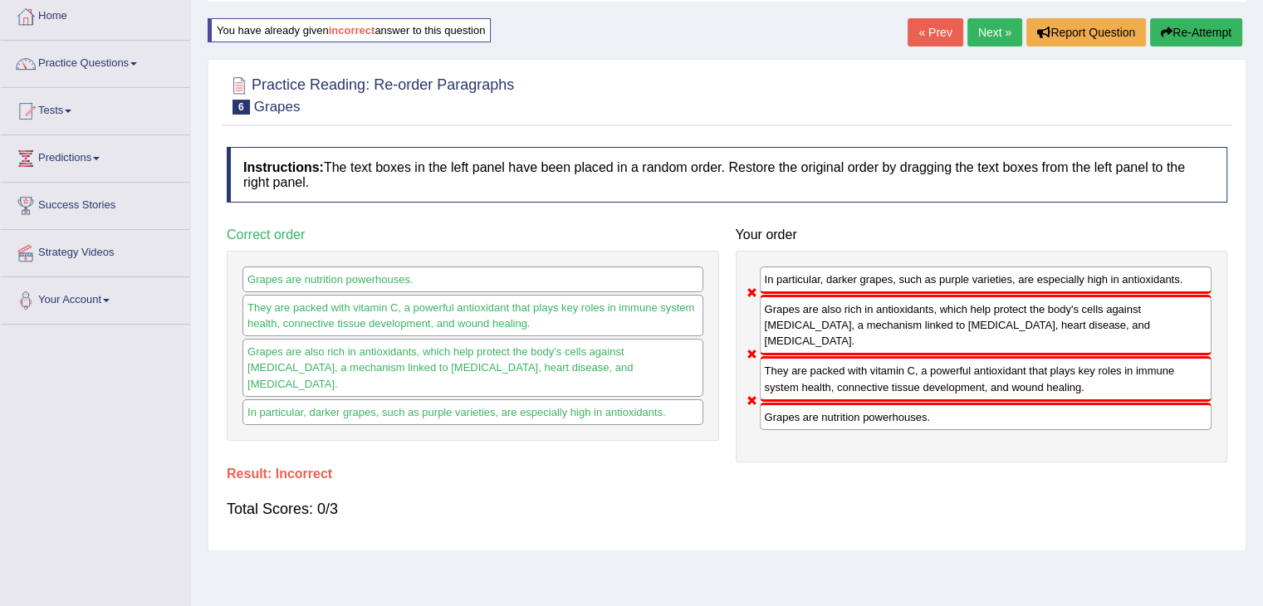
click at [1180, 27] on button "Re-Attempt" at bounding box center [1196, 32] width 92 height 28
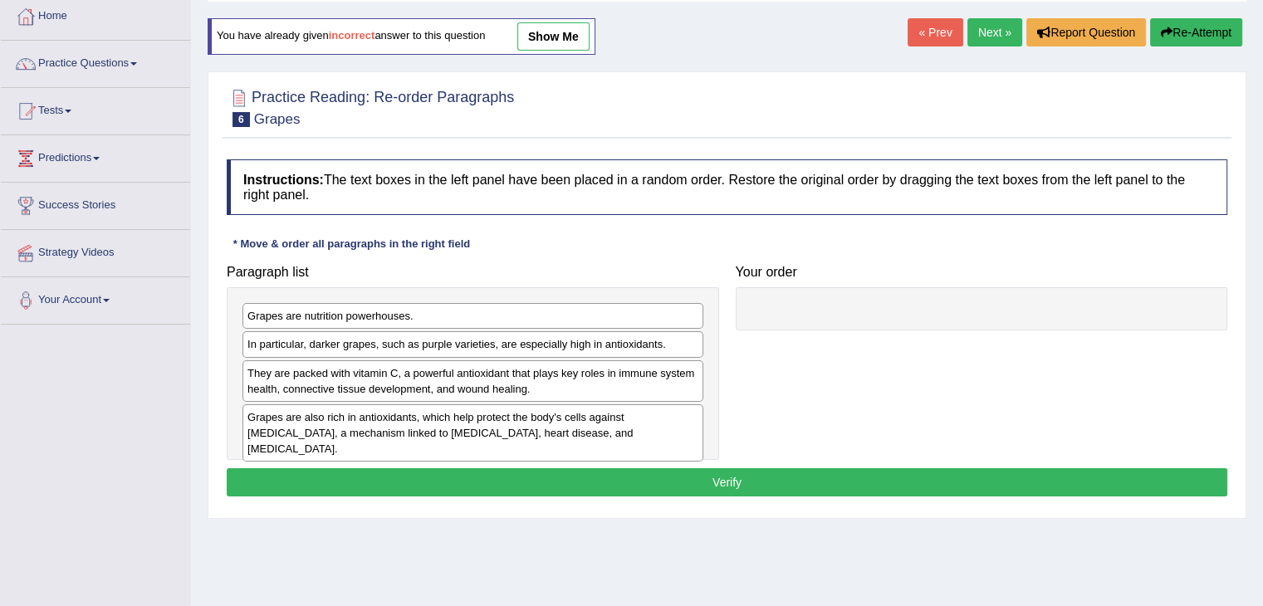
click at [305, 419] on div "Grapes are also rich in antioxidants, which help protect the body's cells again…" at bounding box center [472, 432] width 461 height 57
click at [315, 345] on div "In particular, darker grapes, such as purple varieties, are especially high in …" at bounding box center [472, 344] width 461 height 26
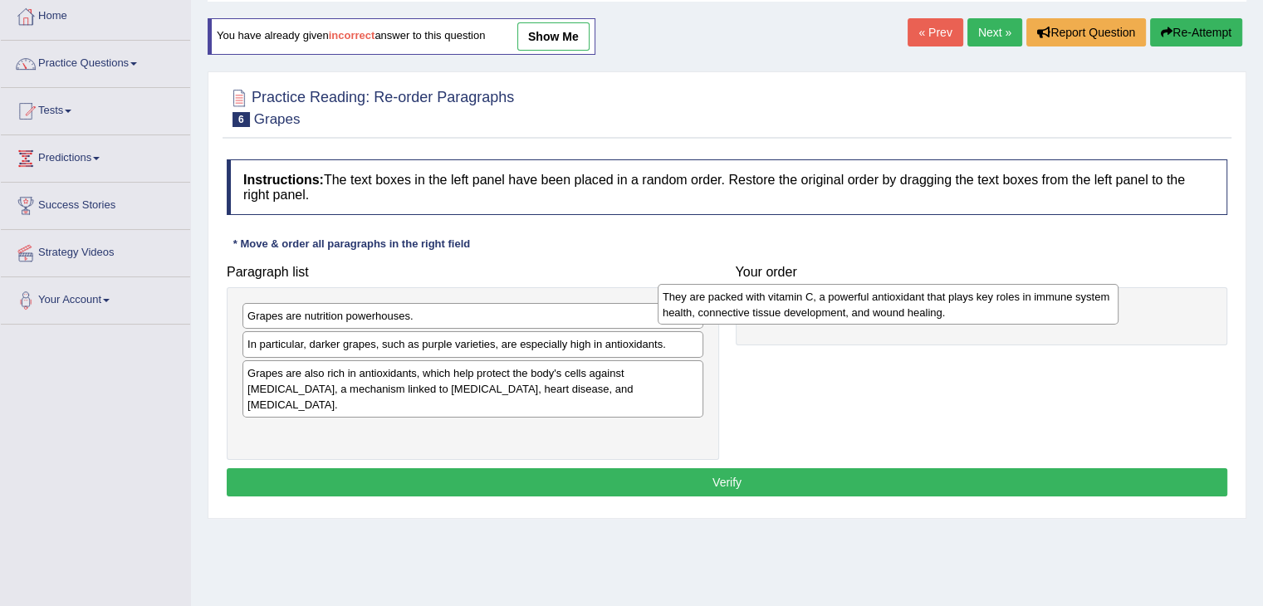
drag, startPoint x: 528, startPoint y: 371, endPoint x: 943, endPoint y: 296, distance: 421.9
click at [943, 296] on div "They are packed with vitamin C, a powerful antioxidant that plays key roles in …" at bounding box center [888, 305] width 461 height 42
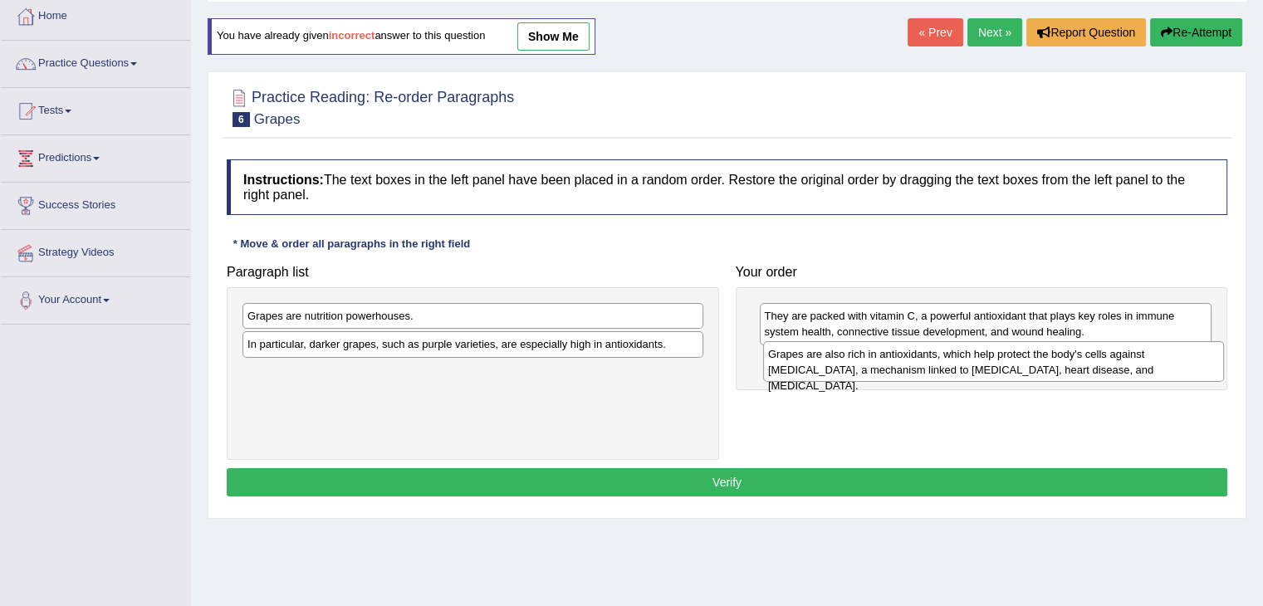
drag, startPoint x: 410, startPoint y: 385, endPoint x: 930, endPoint y: 366, distance: 520.0
click at [930, 366] on div "Grapes are also rich in antioxidants, which help protect the body's cells again…" at bounding box center [993, 362] width 461 height 42
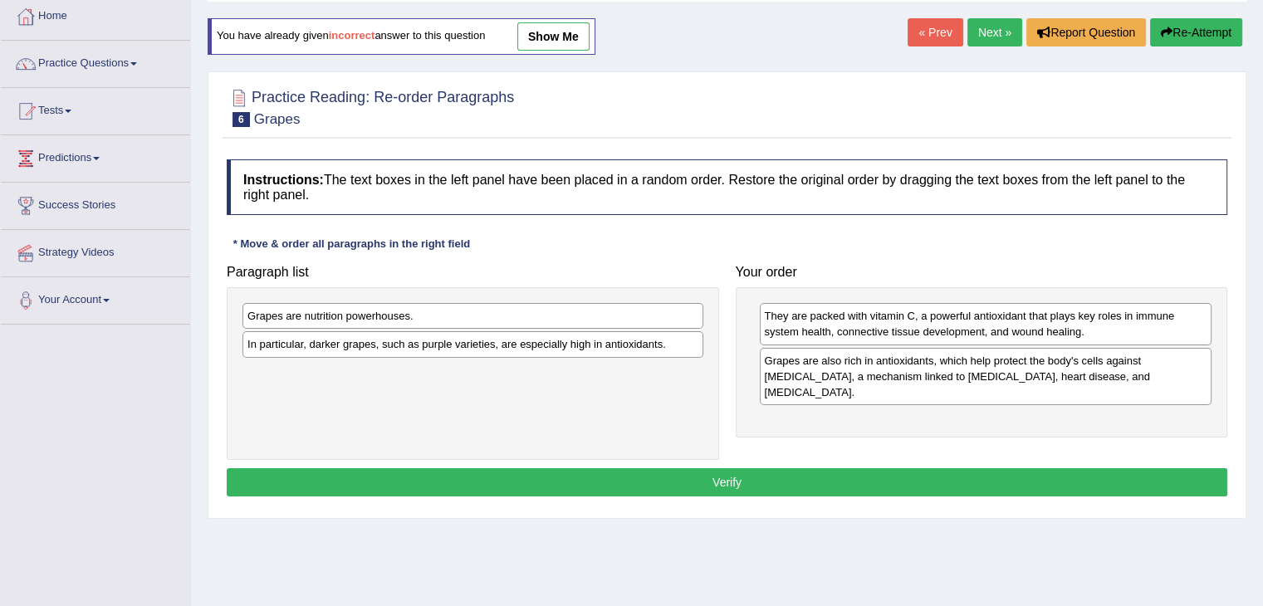
click at [615, 343] on div "In particular, darker grapes, such as purple varieties, are especially high in …" at bounding box center [472, 344] width 461 height 26
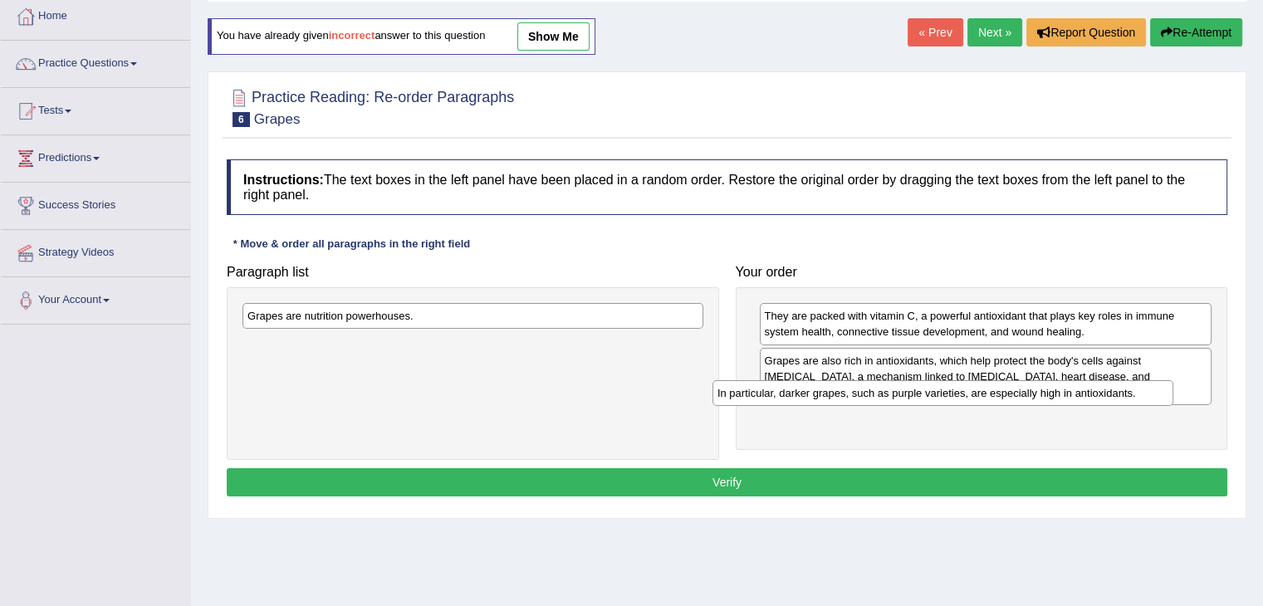
drag, startPoint x: 615, startPoint y: 343, endPoint x: 1130, endPoint y: 393, distance: 517.1
click at [1130, 393] on div "In particular, darker grapes, such as purple varieties, are especially high in …" at bounding box center [942, 393] width 461 height 26
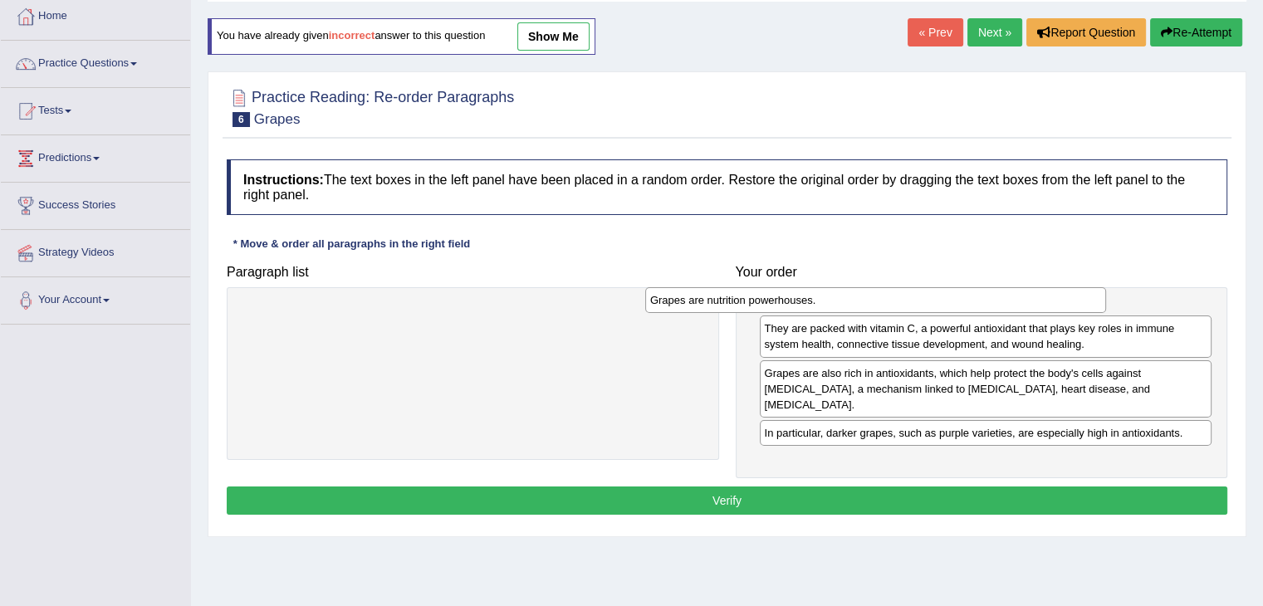
drag, startPoint x: 541, startPoint y: 320, endPoint x: 950, endPoint y: 304, distance: 408.8
click at [950, 304] on div "Grapes are nutrition powerhouses." at bounding box center [875, 300] width 461 height 26
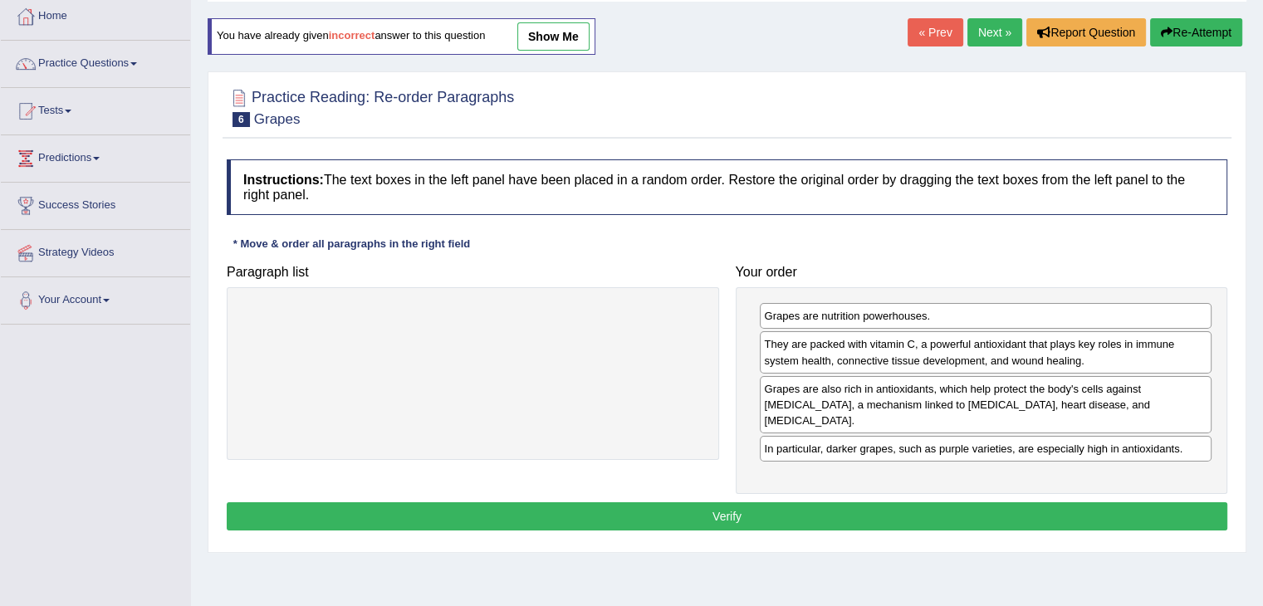
click at [799, 502] on button "Verify" at bounding box center [727, 516] width 1000 height 28
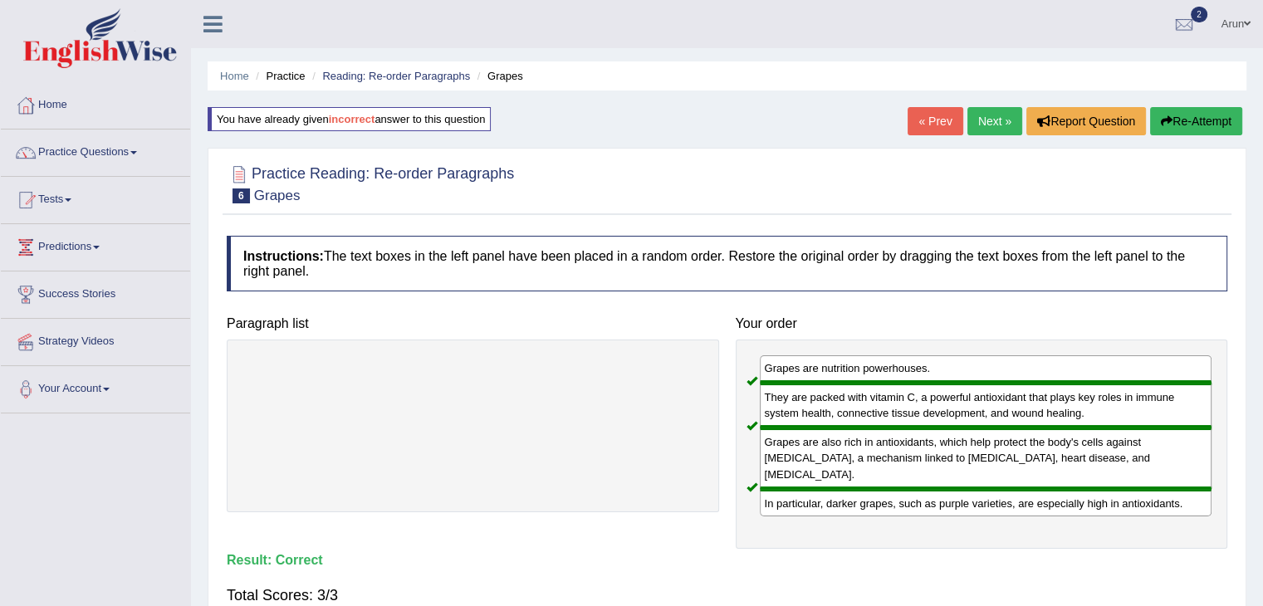
click at [996, 114] on link "Next »" at bounding box center [994, 121] width 55 height 28
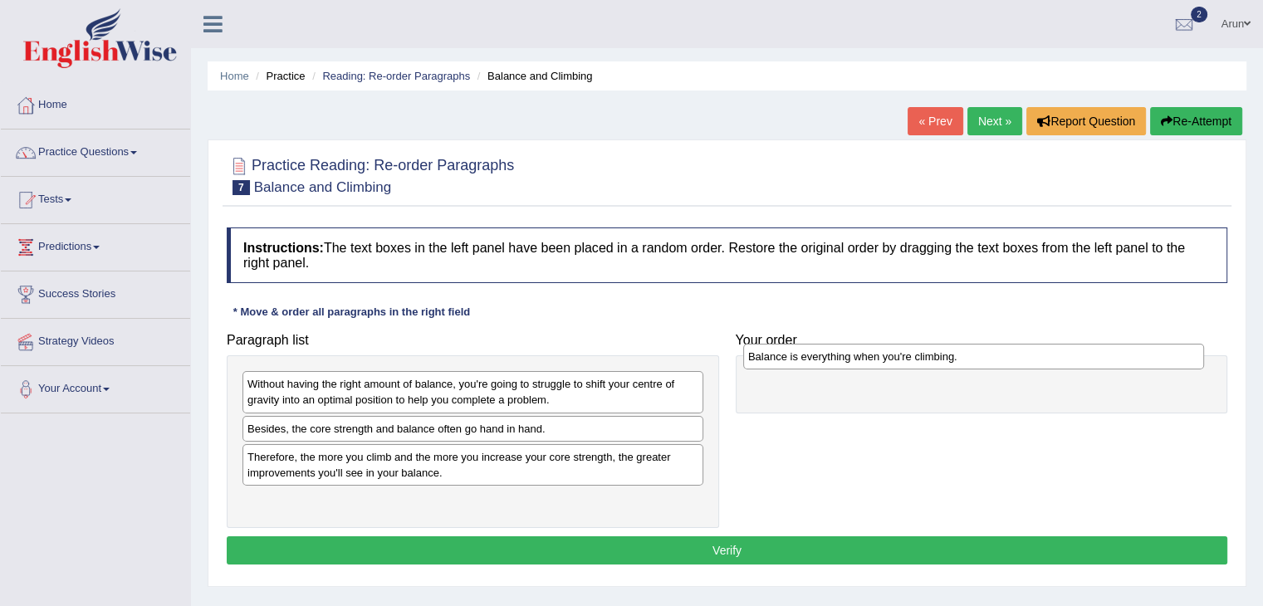
drag, startPoint x: 335, startPoint y: 431, endPoint x: 836, endPoint y: 359, distance: 505.7
click at [836, 359] on div "Balance is everything when you're climbing." at bounding box center [973, 357] width 461 height 26
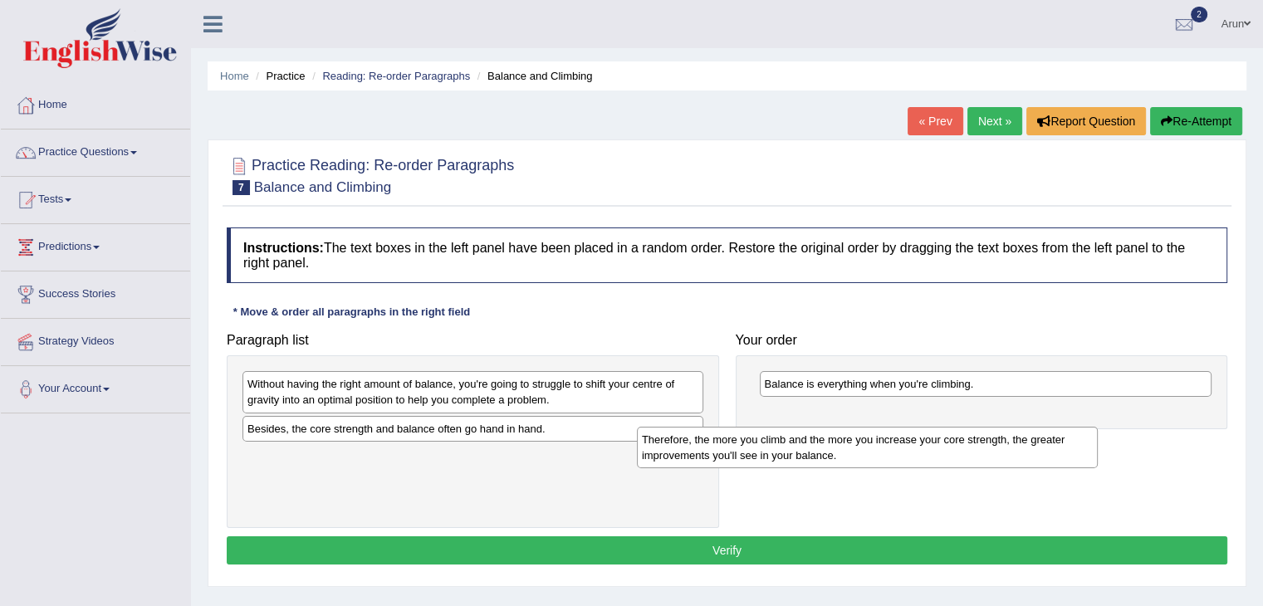
drag, startPoint x: 482, startPoint y: 474, endPoint x: 951, endPoint y: 446, distance: 469.9
click at [951, 446] on div "Therefore, the more you climb and the more you increase your core strength, the…" at bounding box center [867, 448] width 461 height 42
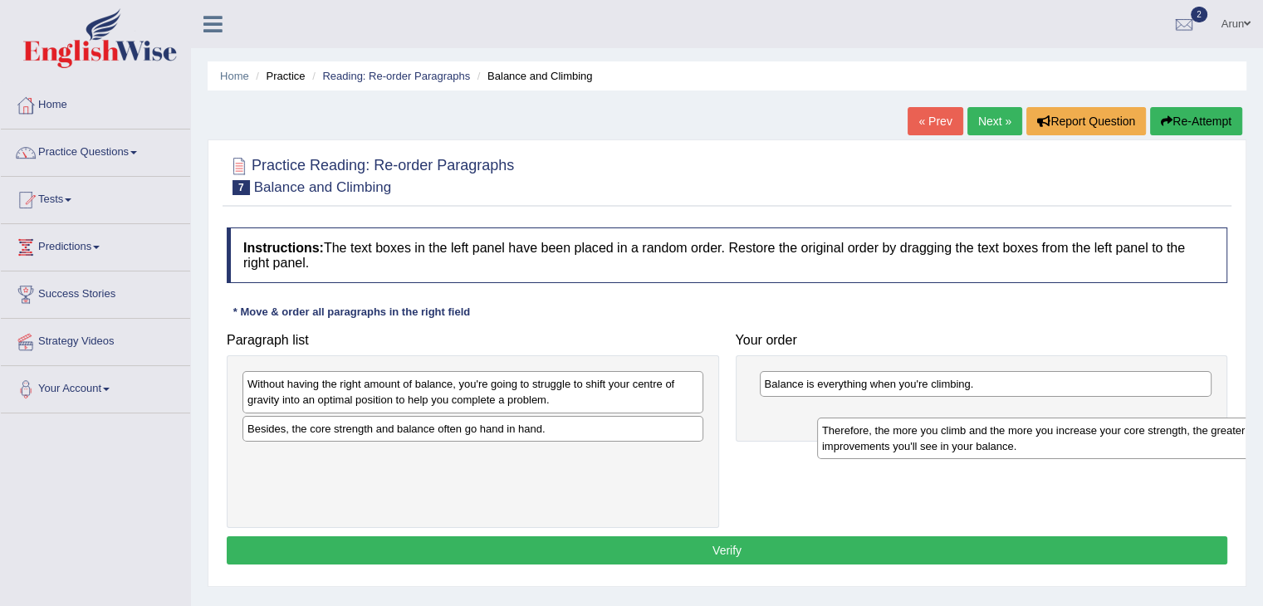
drag, startPoint x: 608, startPoint y: 468, endPoint x: 1181, endPoint y: 442, distance: 573.4
click at [1181, 442] on div "Therefore, the more you climb and the more you increase your core strength, the…" at bounding box center [1047, 439] width 461 height 42
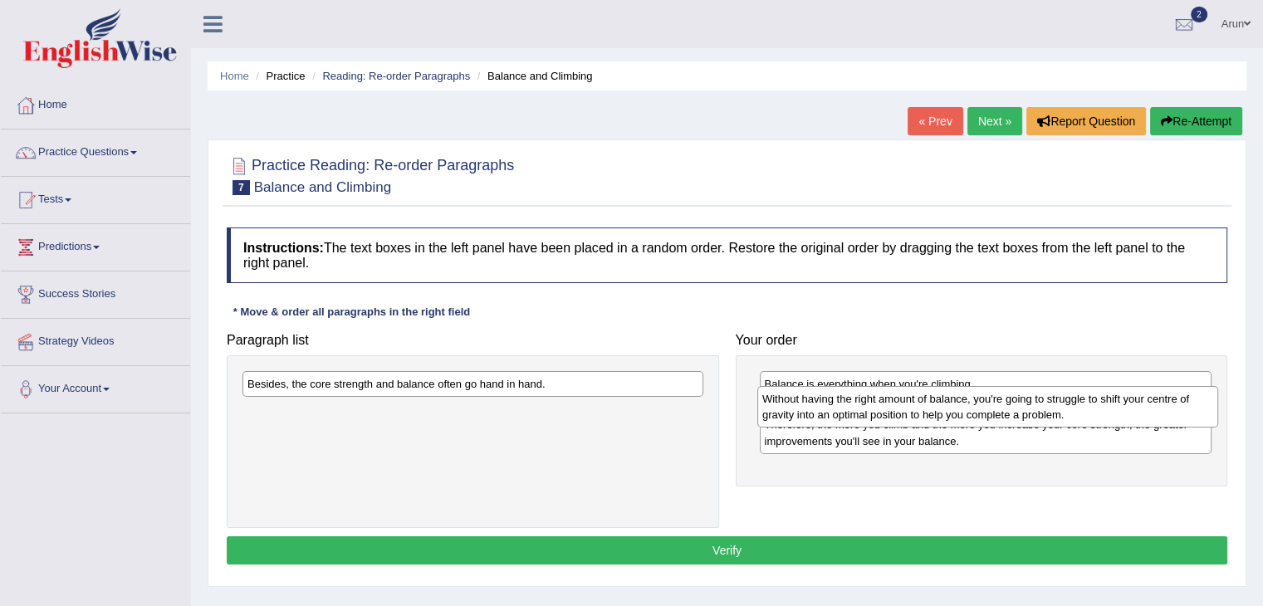
drag, startPoint x: 413, startPoint y: 388, endPoint x: 927, endPoint y: 403, distance: 514.9
click at [927, 403] on div "Without having the right amount of balance, you're going to struggle to shift y…" at bounding box center [987, 407] width 461 height 42
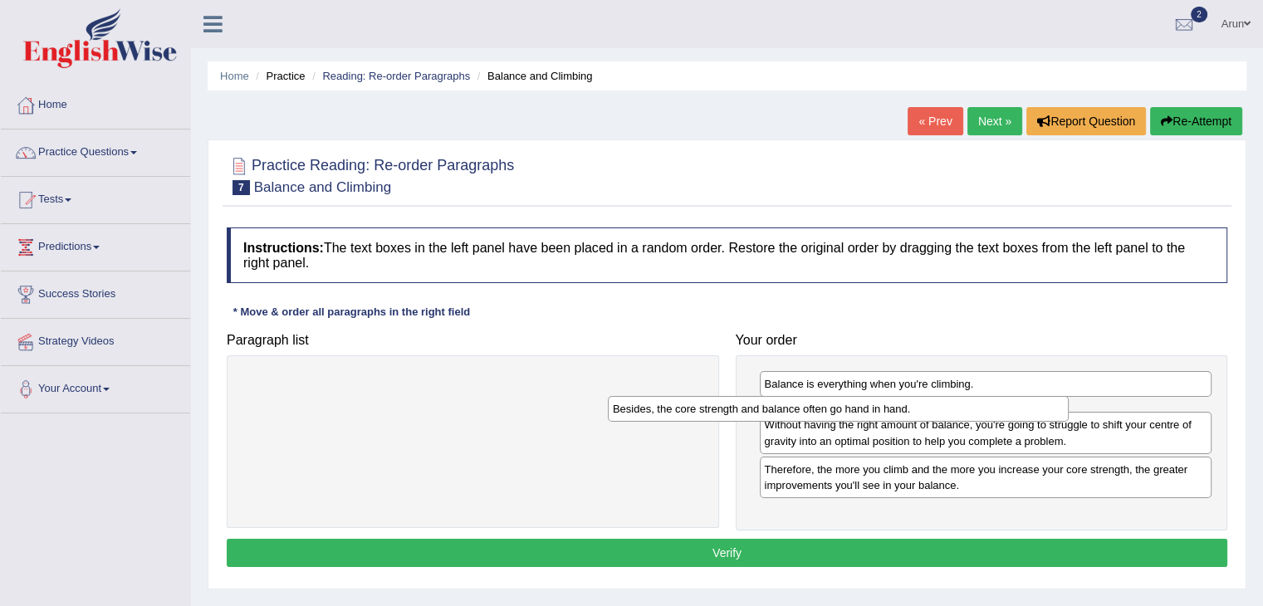
drag, startPoint x: 525, startPoint y: 386, endPoint x: 910, endPoint y: 415, distance: 386.3
click at [910, 415] on div "Besides, the core strength and balance often go hand in hand." at bounding box center [838, 409] width 461 height 26
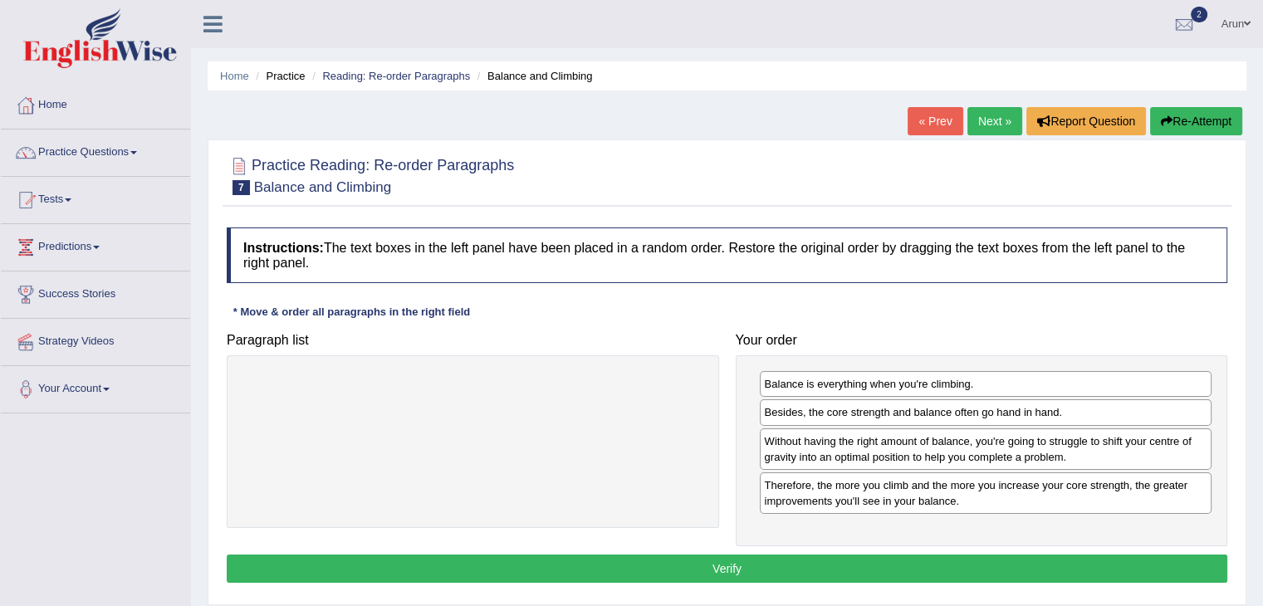
click at [892, 572] on button "Verify" at bounding box center [727, 569] width 1000 height 28
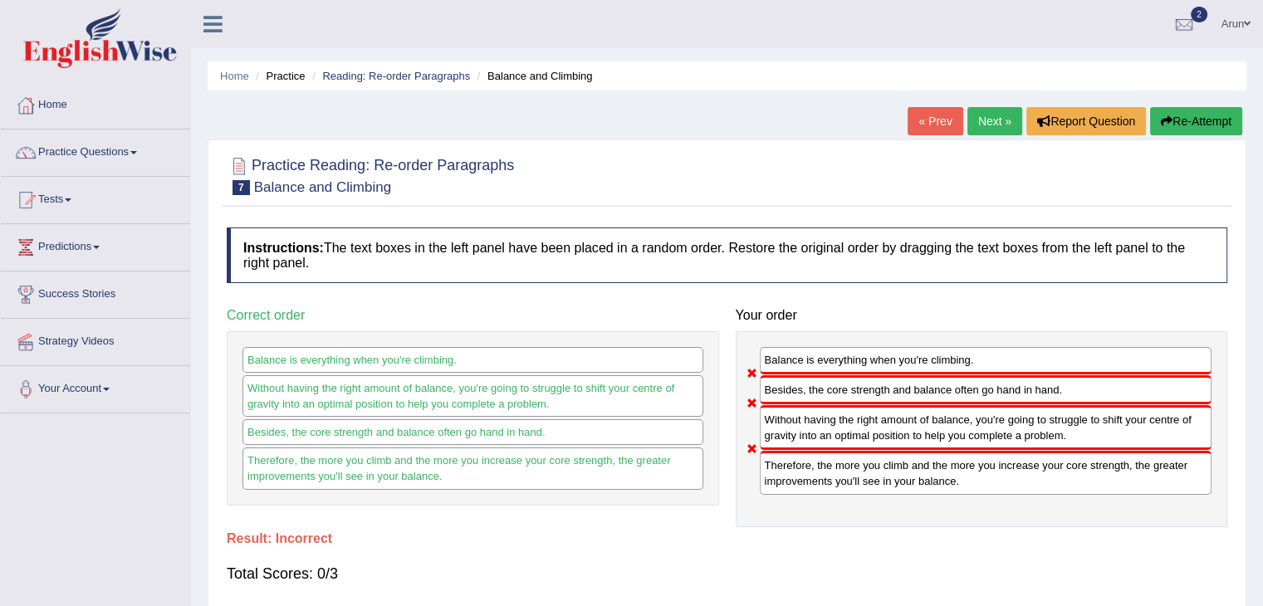
click at [1156, 115] on button "Re-Attempt" at bounding box center [1196, 121] width 92 height 28
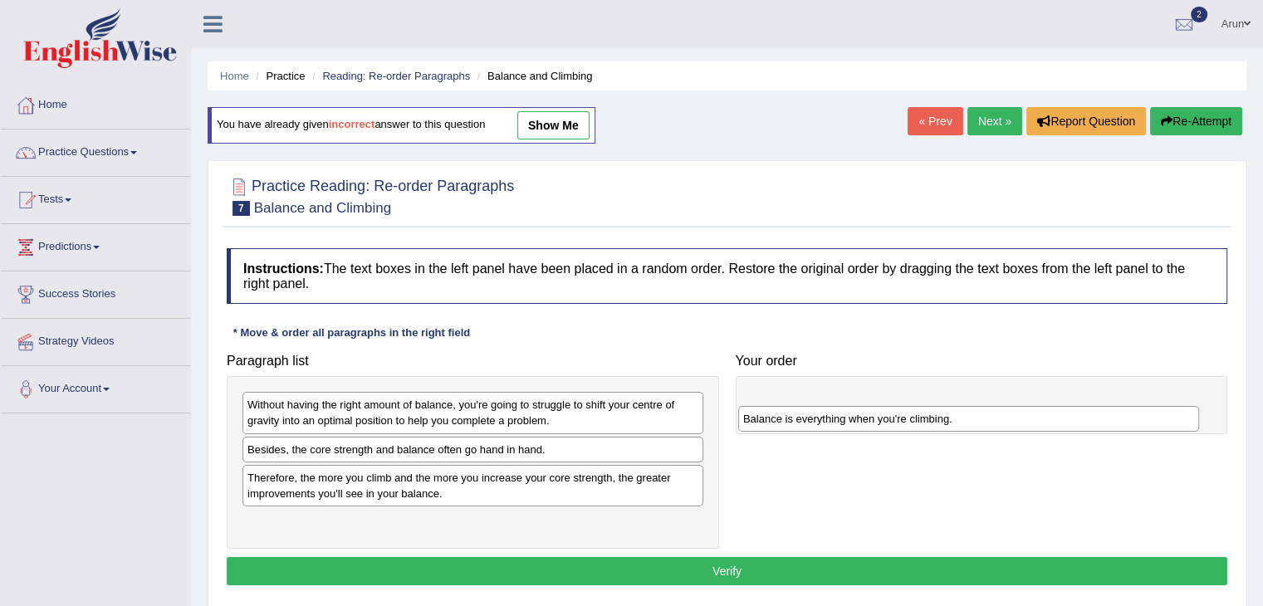
drag, startPoint x: 330, startPoint y: 457, endPoint x: 897, endPoint y: 393, distance: 570.6
click at [897, 406] on div "Balance is everything when you're climbing." at bounding box center [968, 419] width 461 height 26
click at [500, 420] on div "Without having the right amount of balance, you're going to struggle to shift y…" at bounding box center [472, 413] width 461 height 42
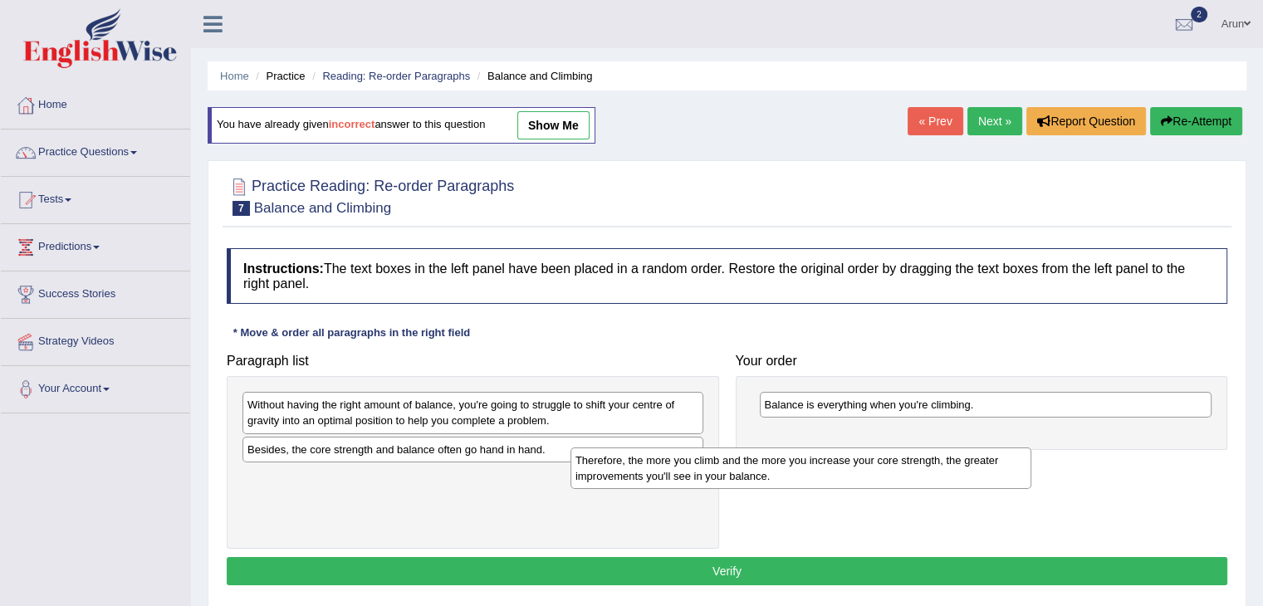
drag, startPoint x: 538, startPoint y: 496, endPoint x: 965, endPoint y: 448, distance: 429.3
click at [965, 448] on div "Therefore, the more you climb and the more you increase your core strength, the…" at bounding box center [800, 468] width 461 height 42
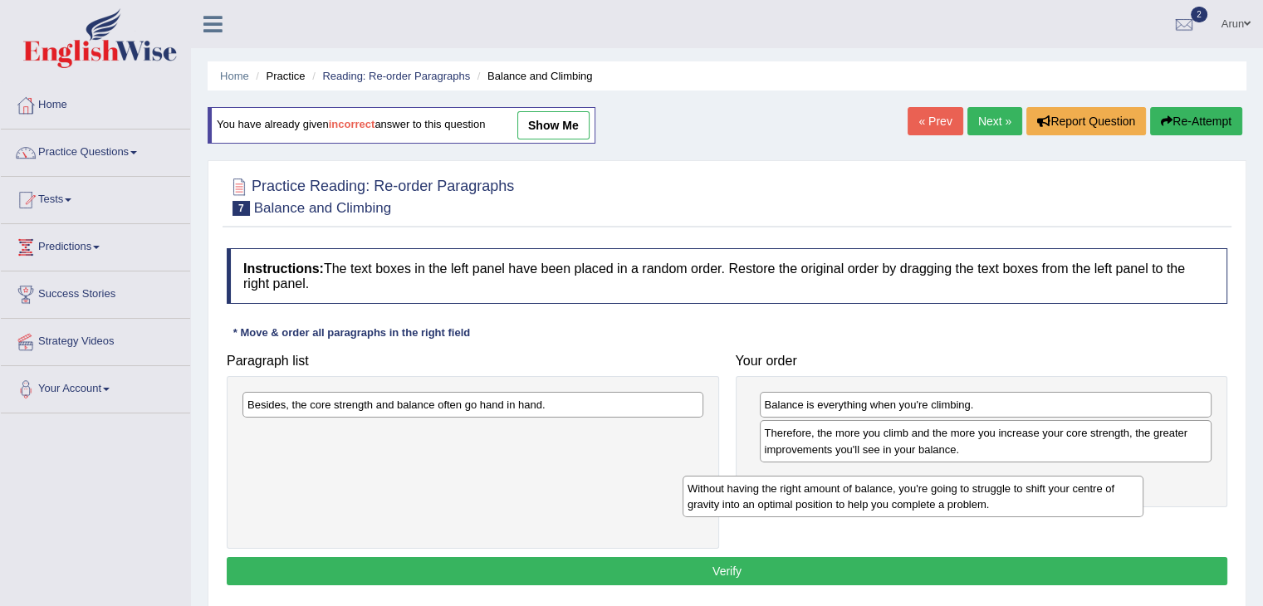
drag, startPoint x: 540, startPoint y: 416, endPoint x: 985, endPoint y: 500, distance: 453.6
click at [985, 500] on div "Without having the right amount of balance, you're going to struggle to shift y…" at bounding box center [912, 497] width 461 height 42
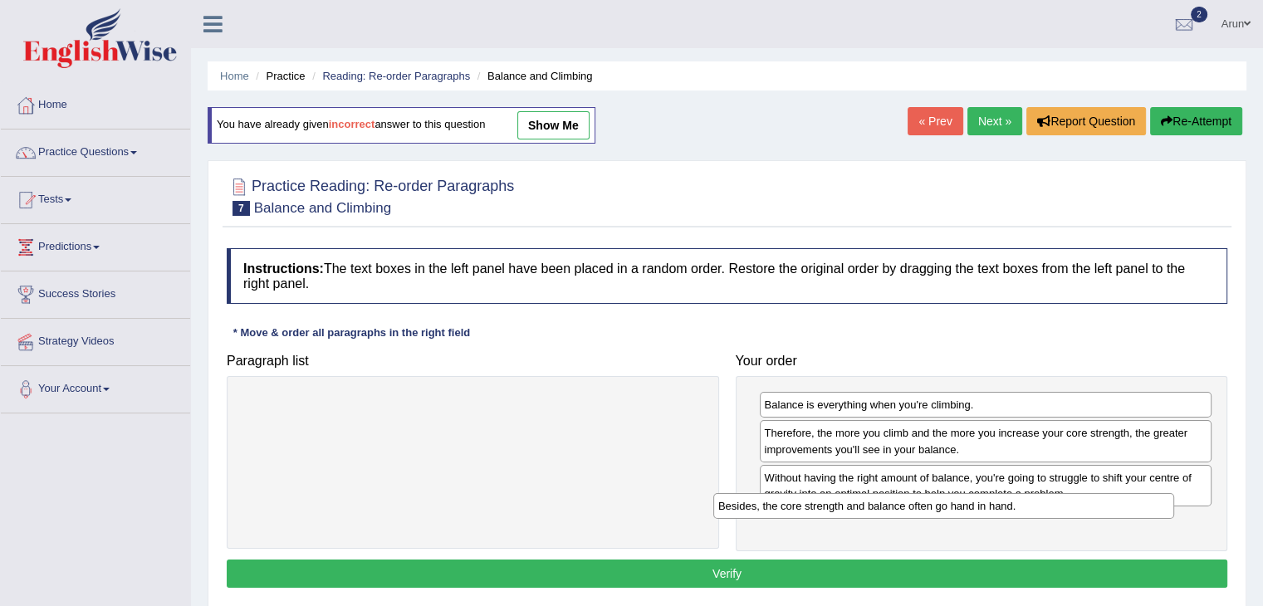
drag, startPoint x: 555, startPoint y: 401, endPoint x: 1075, endPoint y: 516, distance: 533.0
click at [1075, 516] on div "Besides, the core strength and balance often go hand in hand." at bounding box center [943, 506] width 461 height 26
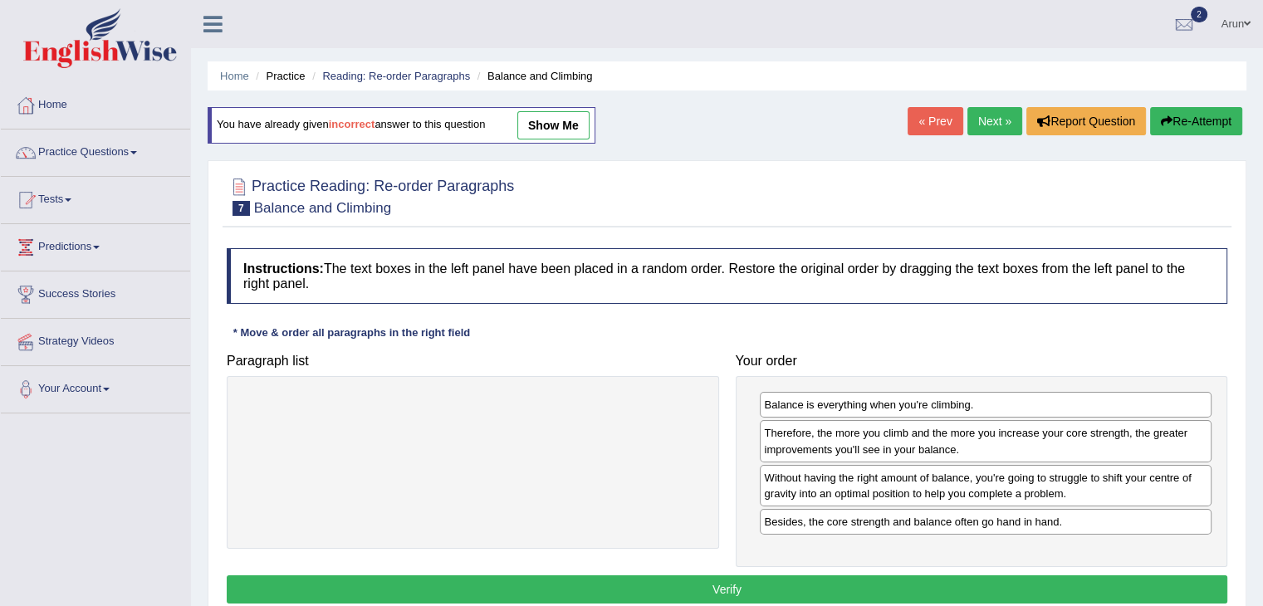
click at [849, 589] on button "Verify" at bounding box center [727, 589] width 1000 height 28
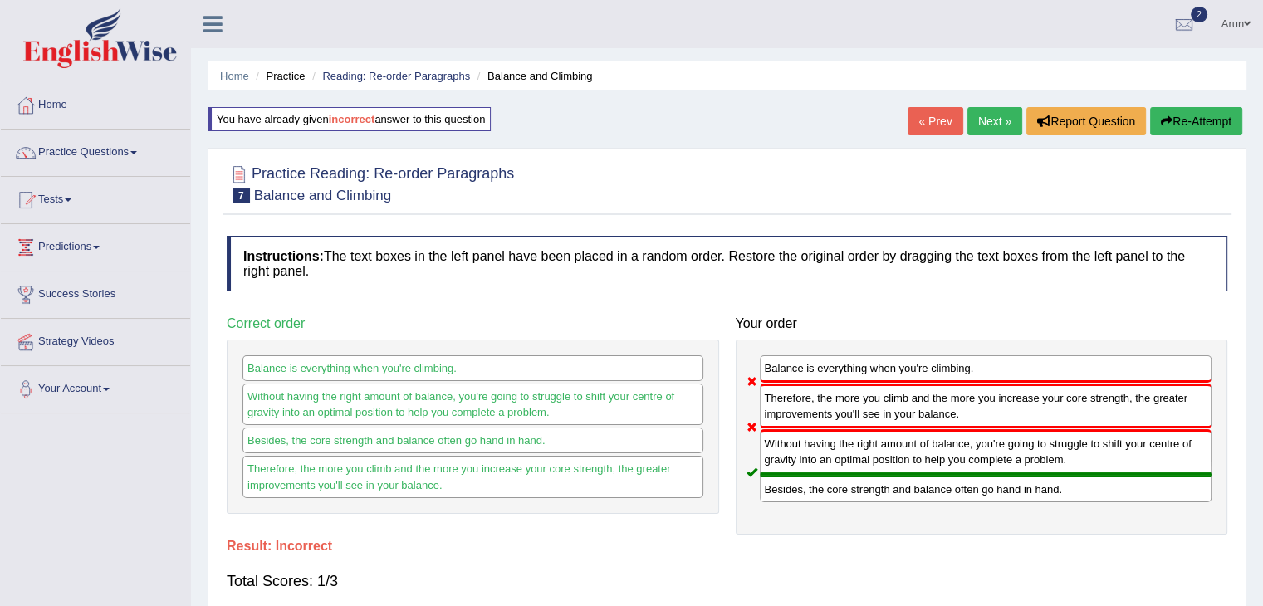
click at [988, 117] on link "Next »" at bounding box center [994, 121] width 55 height 28
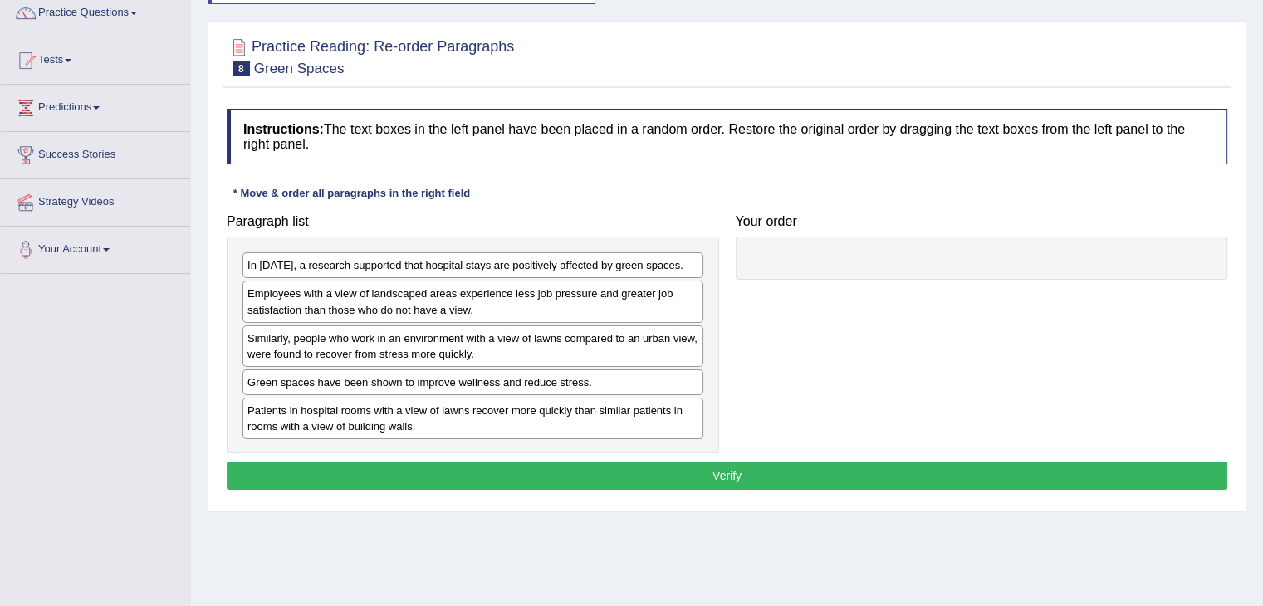
scroll to position [141, 0]
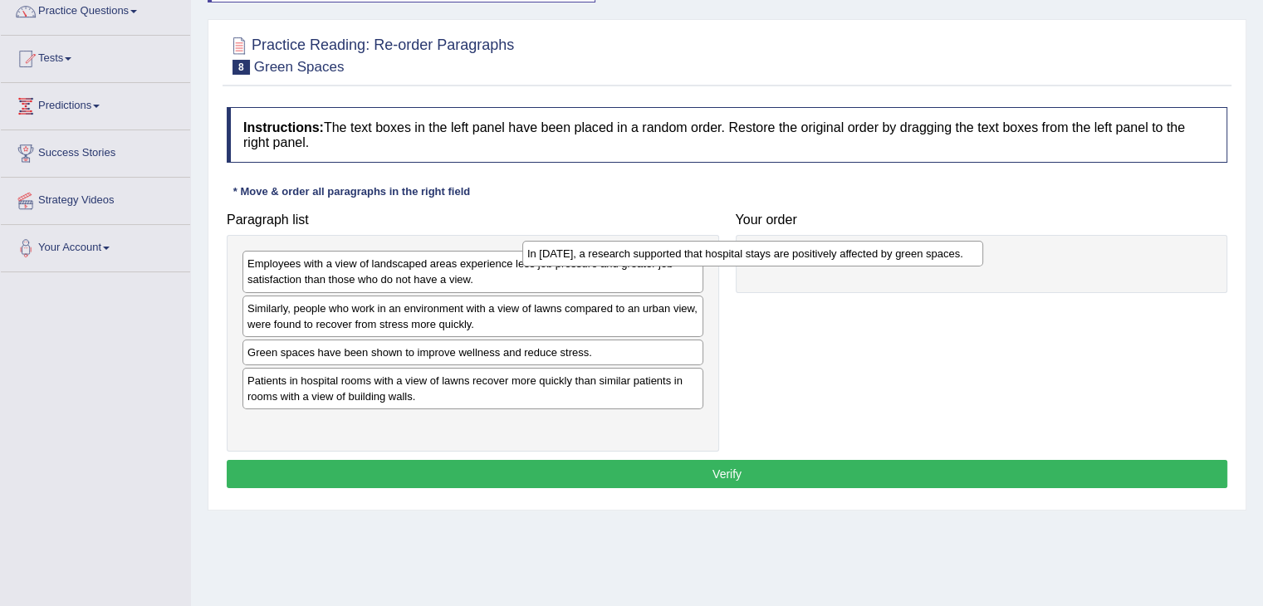
drag, startPoint x: 453, startPoint y: 262, endPoint x: 736, endPoint y: 252, distance: 283.3
click at [736, 252] on div "In [DATE], a research supported that hospital stays are positively affected by …" at bounding box center [752, 254] width 461 height 26
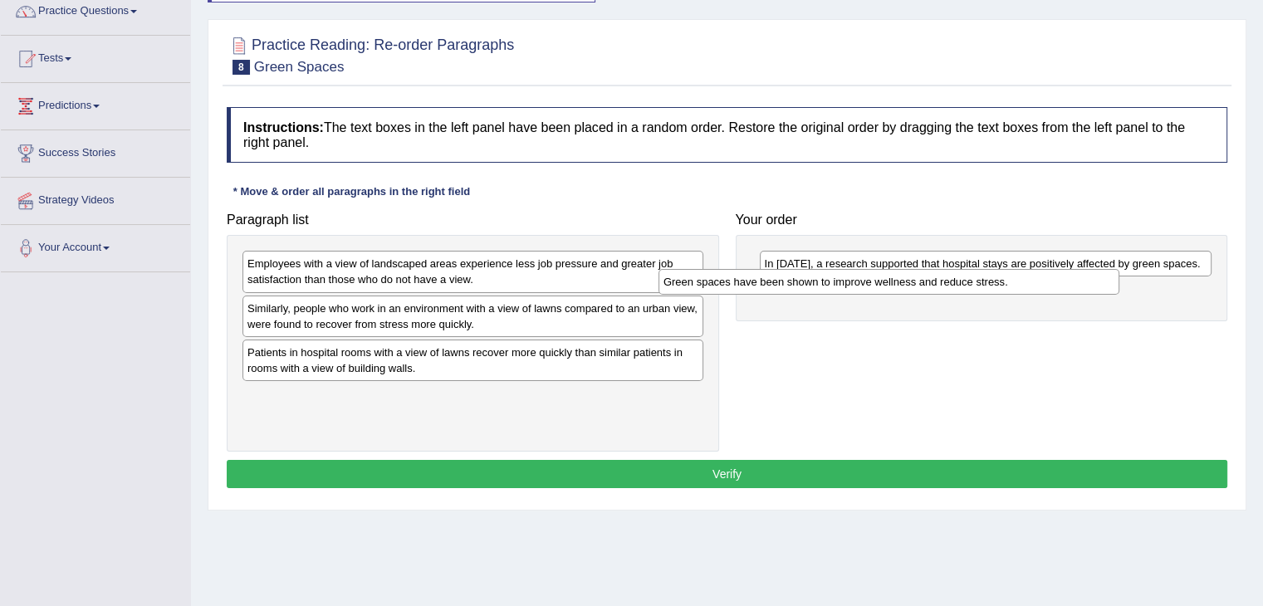
drag, startPoint x: 411, startPoint y: 346, endPoint x: 828, endPoint y: 276, distance: 422.7
click at [828, 276] on div "Green spaces have been shown to improve wellness and reduce stress." at bounding box center [888, 282] width 461 height 26
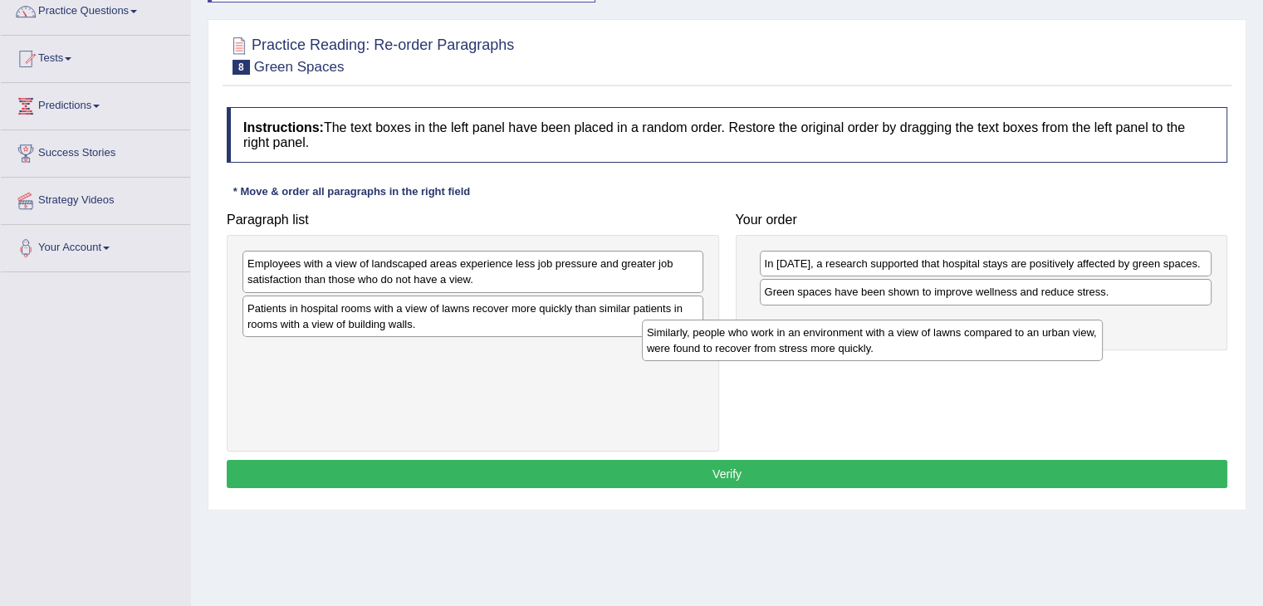
drag, startPoint x: 420, startPoint y: 316, endPoint x: 862, endPoint y: 343, distance: 442.5
click at [862, 343] on div "Similarly, people who work in an environment with a view of lawns compared to a…" at bounding box center [872, 341] width 461 height 42
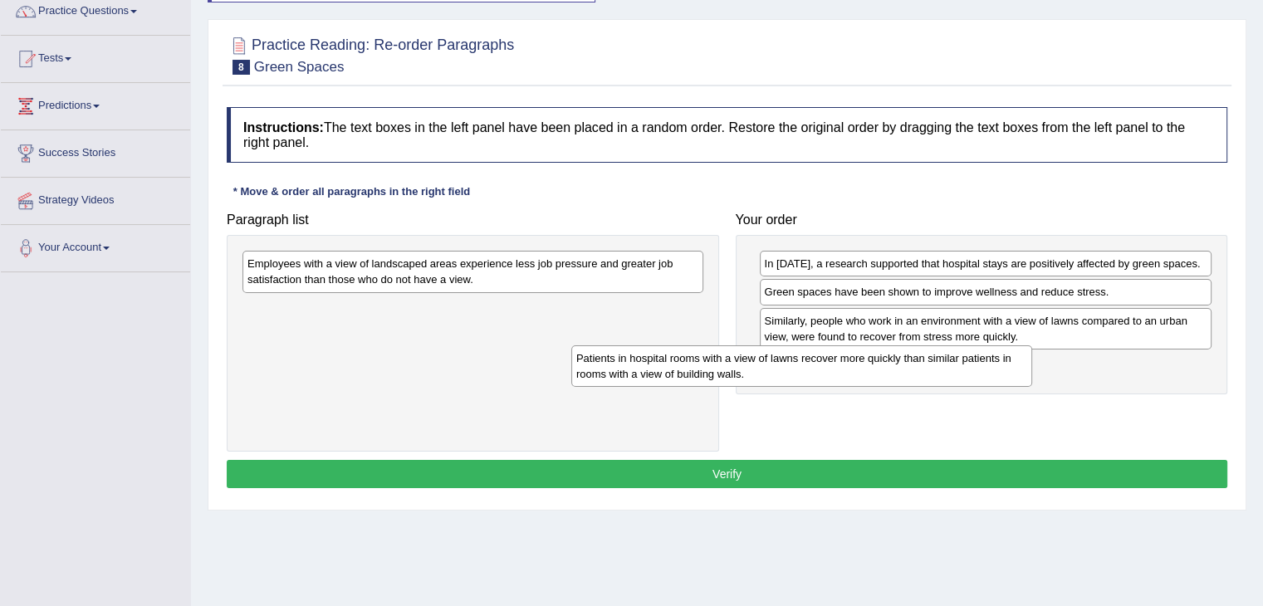
drag, startPoint x: 624, startPoint y: 317, endPoint x: 1006, endPoint y: 350, distance: 383.3
click at [1006, 350] on div "Patients in hospital rooms with a view of lawns recover more quickly than simil…" at bounding box center [801, 366] width 461 height 42
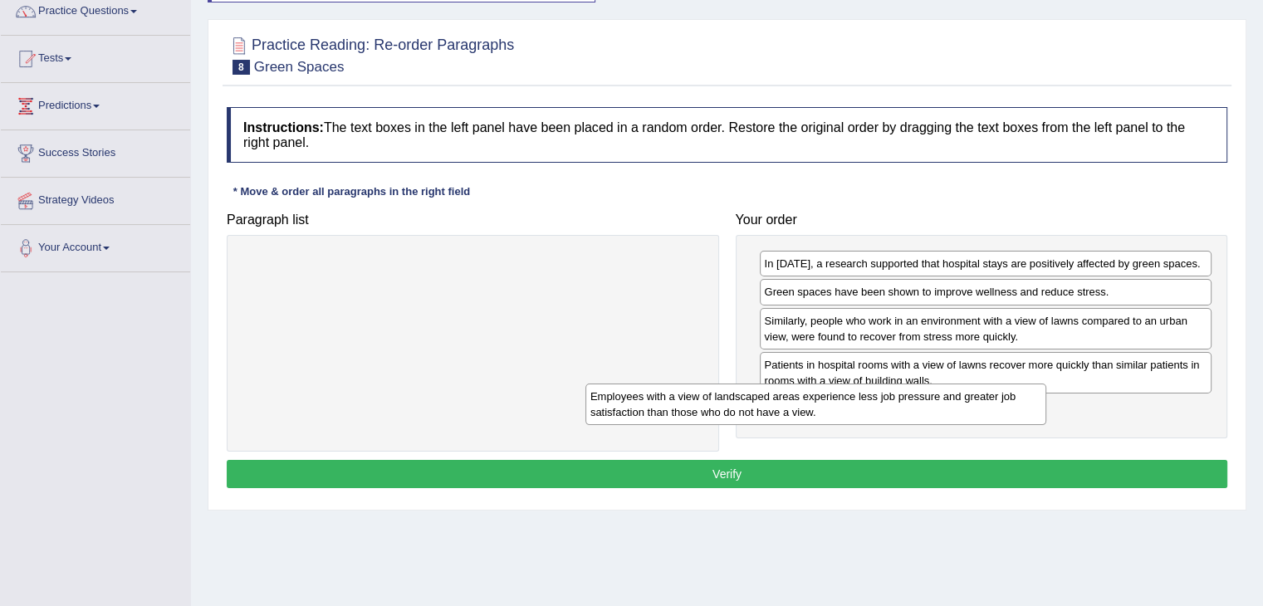
drag, startPoint x: 640, startPoint y: 278, endPoint x: 1049, endPoint y: 436, distance: 438.6
click at [1046, 425] on div "Employees with a view of landscaped areas experience less job pressure and grea…" at bounding box center [815, 405] width 461 height 42
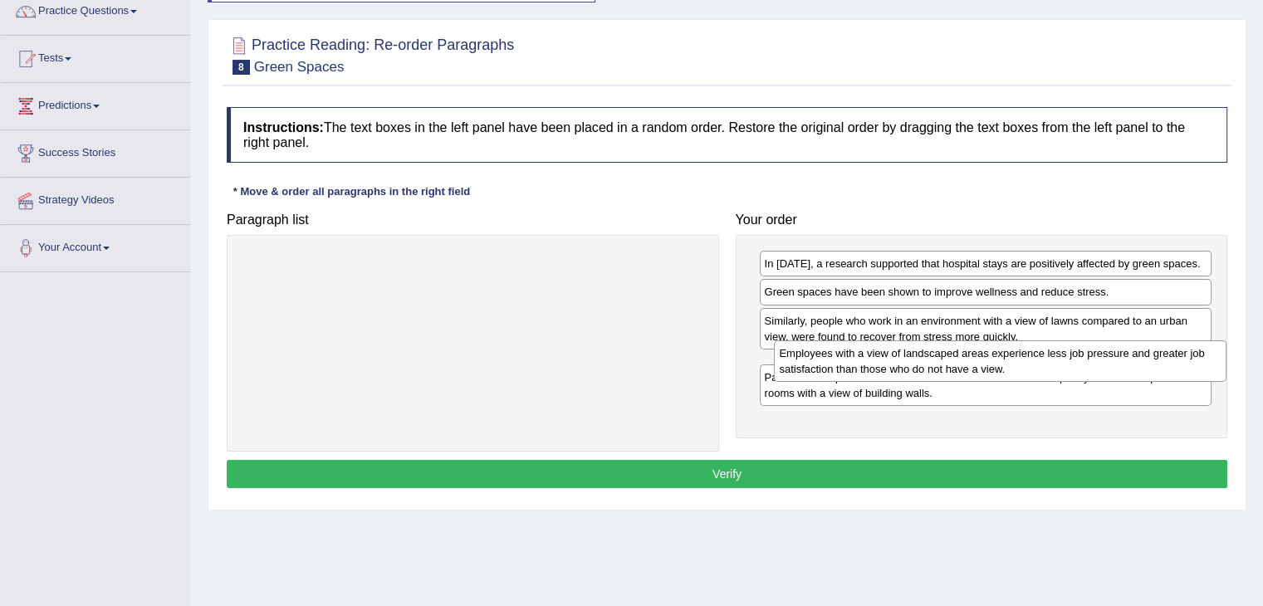
drag, startPoint x: 924, startPoint y: 418, endPoint x: 939, endPoint y: 363, distance: 57.6
click at [939, 363] on div "Employees with a view of landscaped areas experience less job pressure and grea…" at bounding box center [1000, 361] width 452 height 42
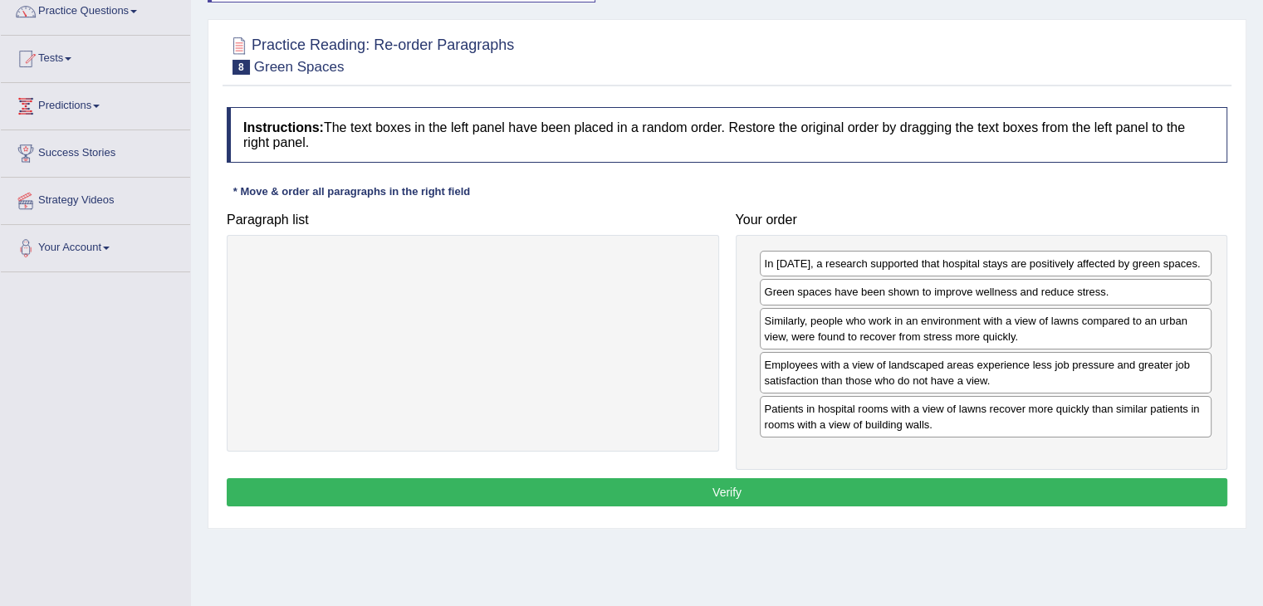
click at [810, 489] on button "Verify" at bounding box center [727, 492] width 1000 height 28
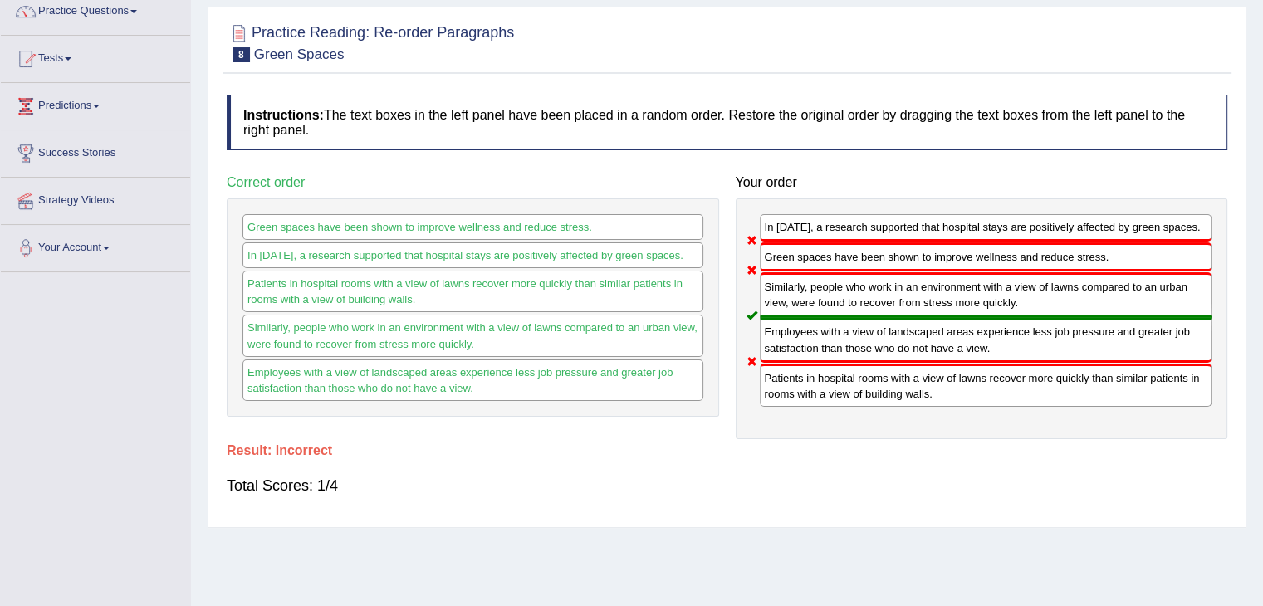
click at [810, 489] on div "Total Scores: 1/4" at bounding box center [727, 486] width 1000 height 40
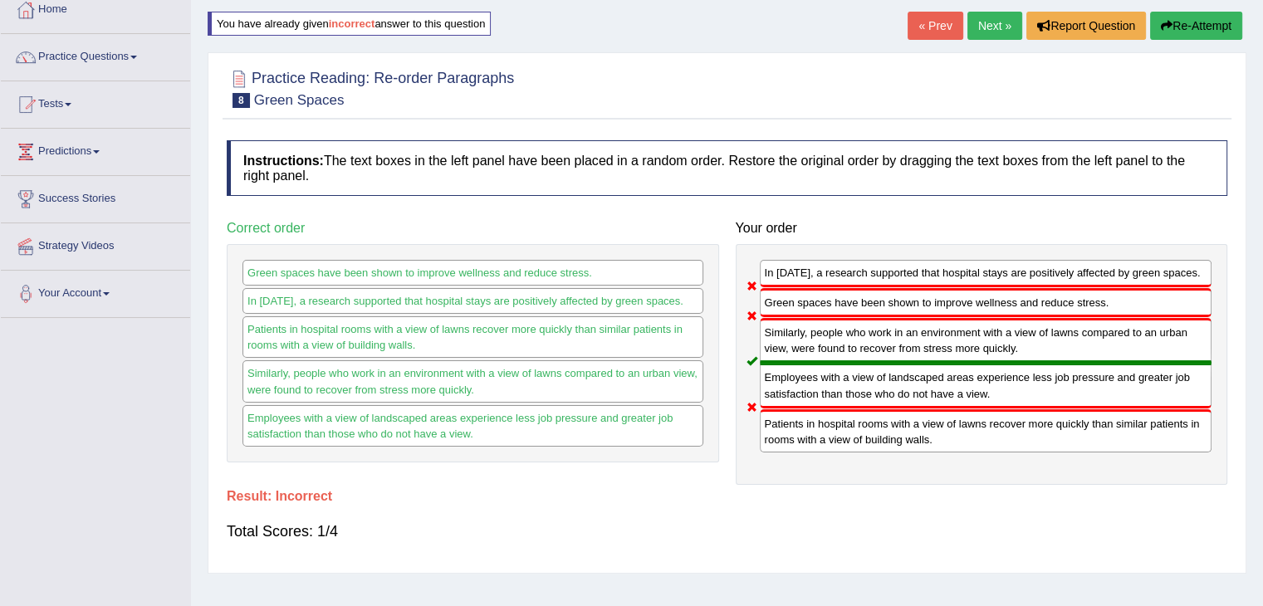
scroll to position [91, 0]
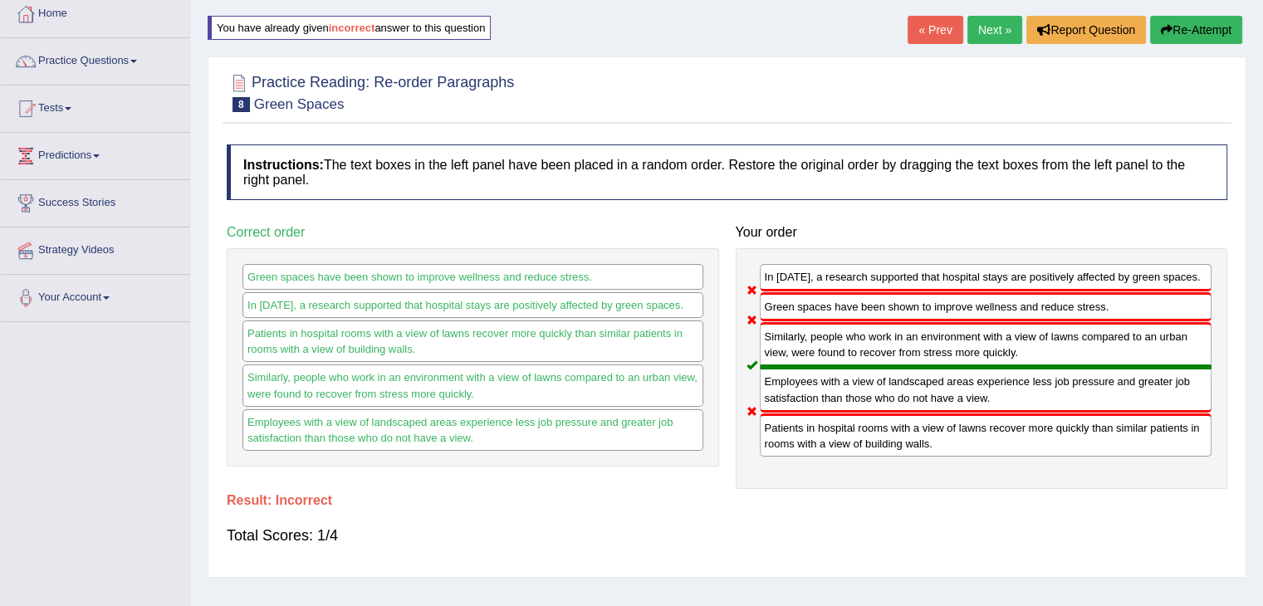
click at [995, 12] on div "Home Practice Reading: Re-order Paragraphs Green Spaces You have already given …" at bounding box center [727, 324] width 1072 height 830
click at [980, 31] on link "Next »" at bounding box center [994, 30] width 55 height 28
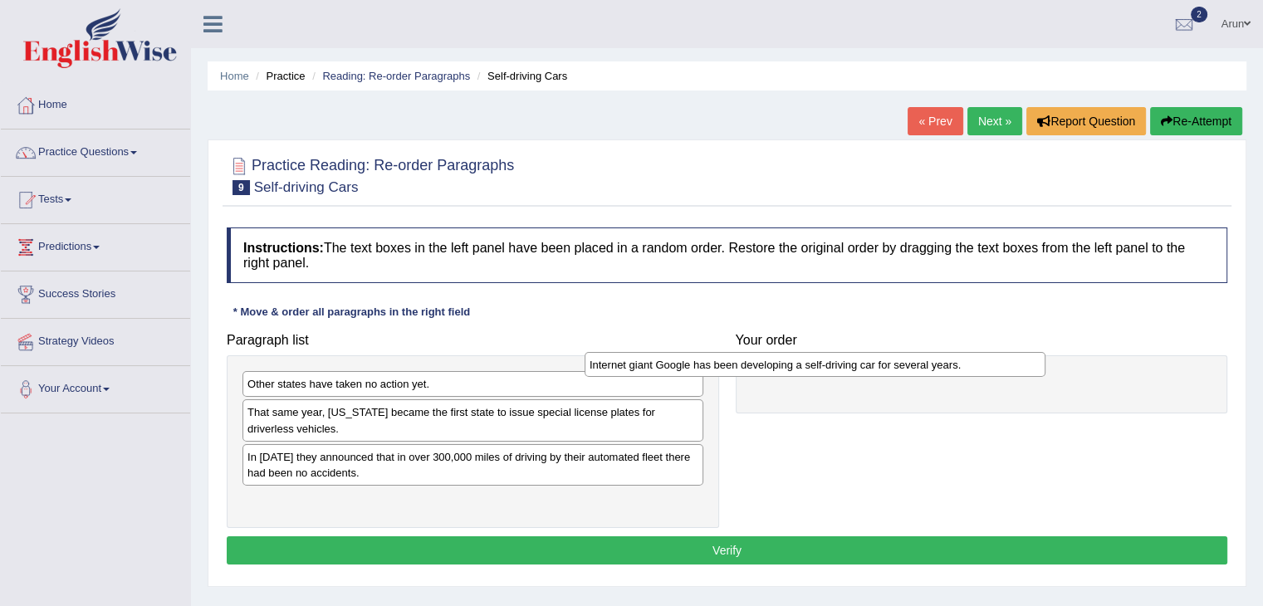
drag, startPoint x: 541, startPoint y: 461, endPoint x: 883, endPoint y: 369, distance: 354.0
click at [883, 369] on div "Internet giant Google has been developing a self-driving car for several years." at bounding box center [814, 365] width 461 height 26
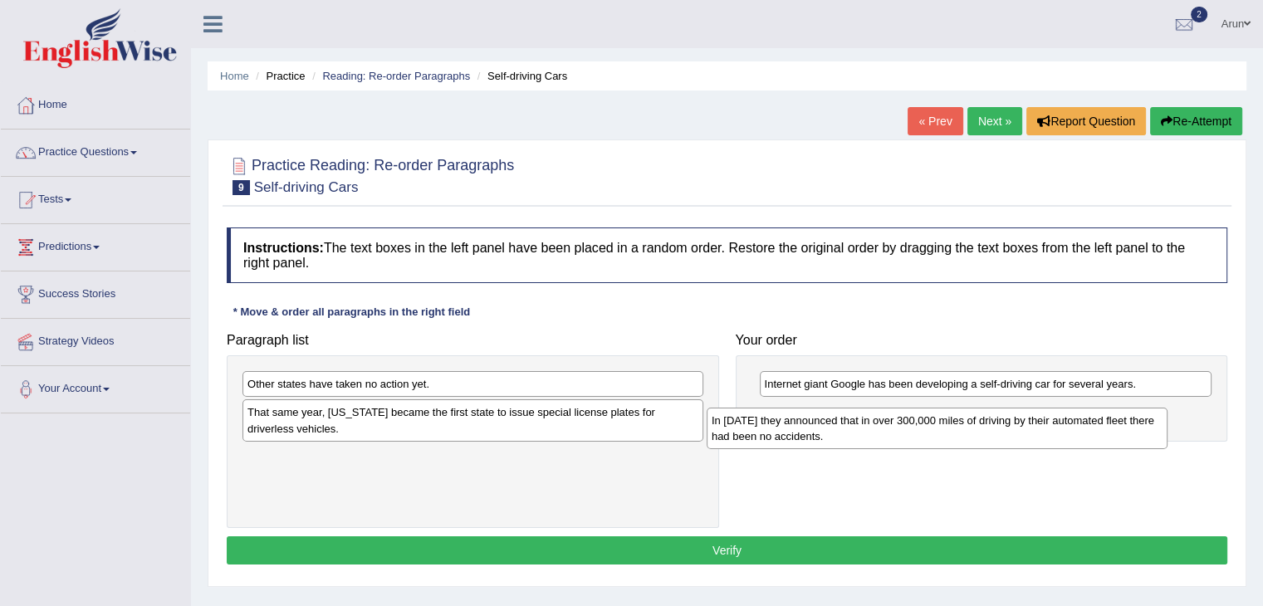
drag, startPoint x: 488, startPoint y: 466, endPoint x: 955, endPoint y: 431, distance: 467.9
click at [955, 431] on div "In 2012 they announced that in over 300,000 miles of driving by their automated…" at bounding box center [936, 429] width 461 height 42
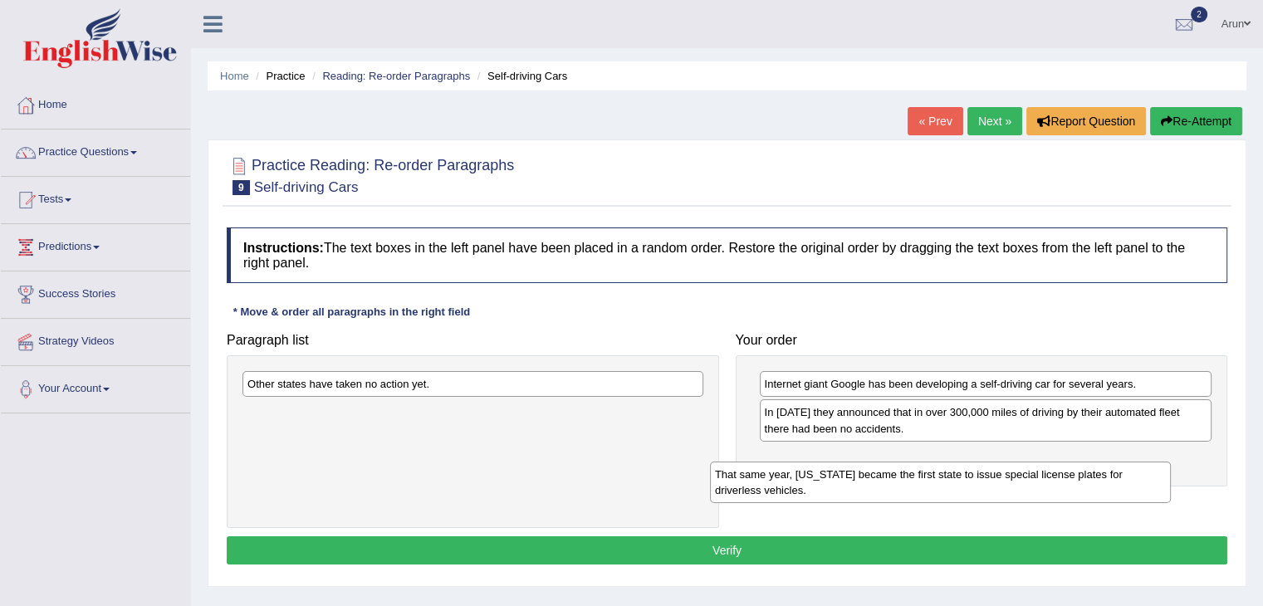
drag, startPoint x: 493, startPoint y: 428, endPoint x: 966, endPoint y: 488, distance: 477.1
click at [966, 488] on div "That same year, Nevada became the first state to issue special license plates f…" at bounding box center [940, 483] width 461 height 42
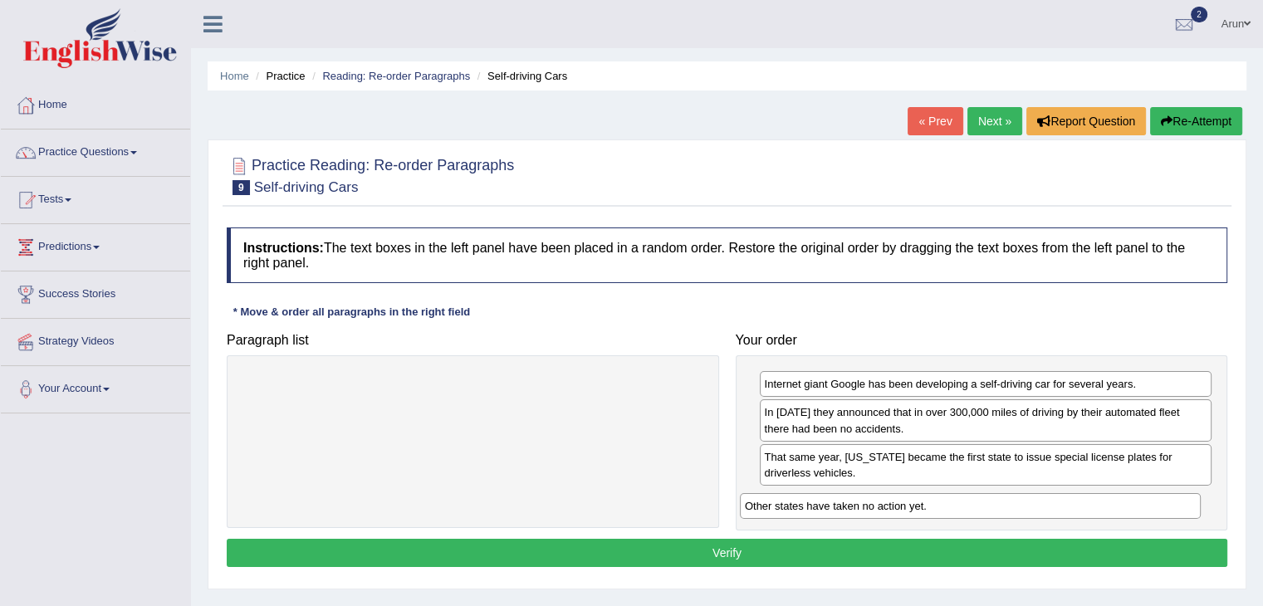
drag, startPoint x: 419, startPoint y: 386, endPoint x: 919, endPoint y: 508, distance: 514.5
click at [919, 508] on div "Other states have taken no action yet." at bounding box center [970, 506] width 461 height 26
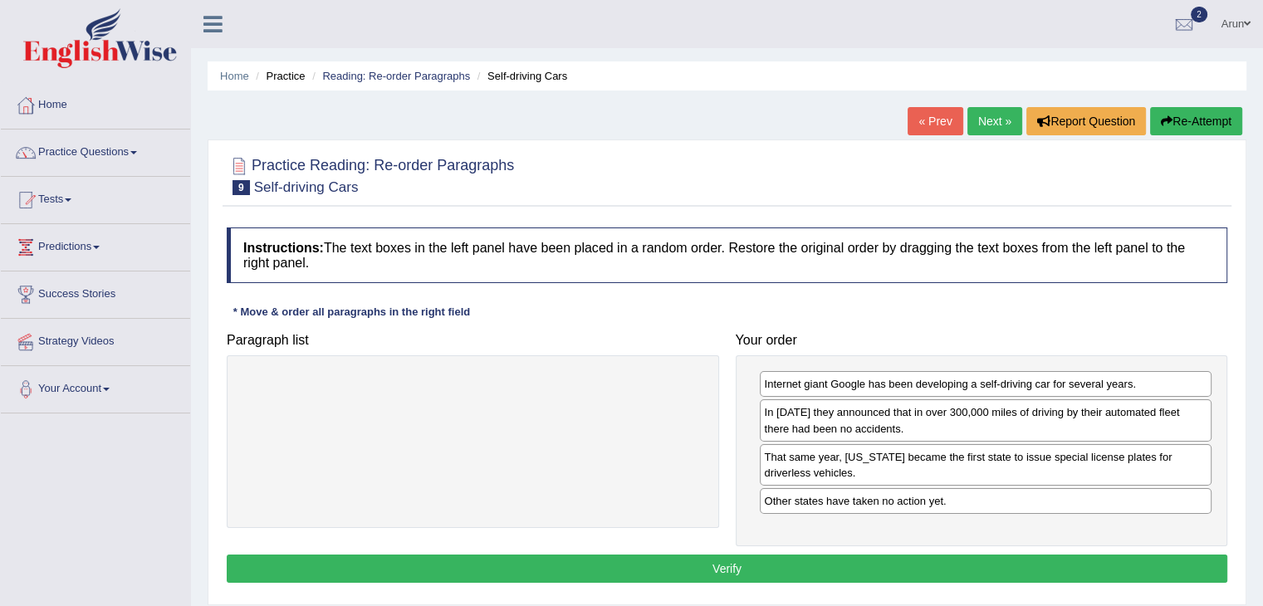
click at [608, 573] on button "Verify" at bounding box center [727, 569] width 1000 height 28
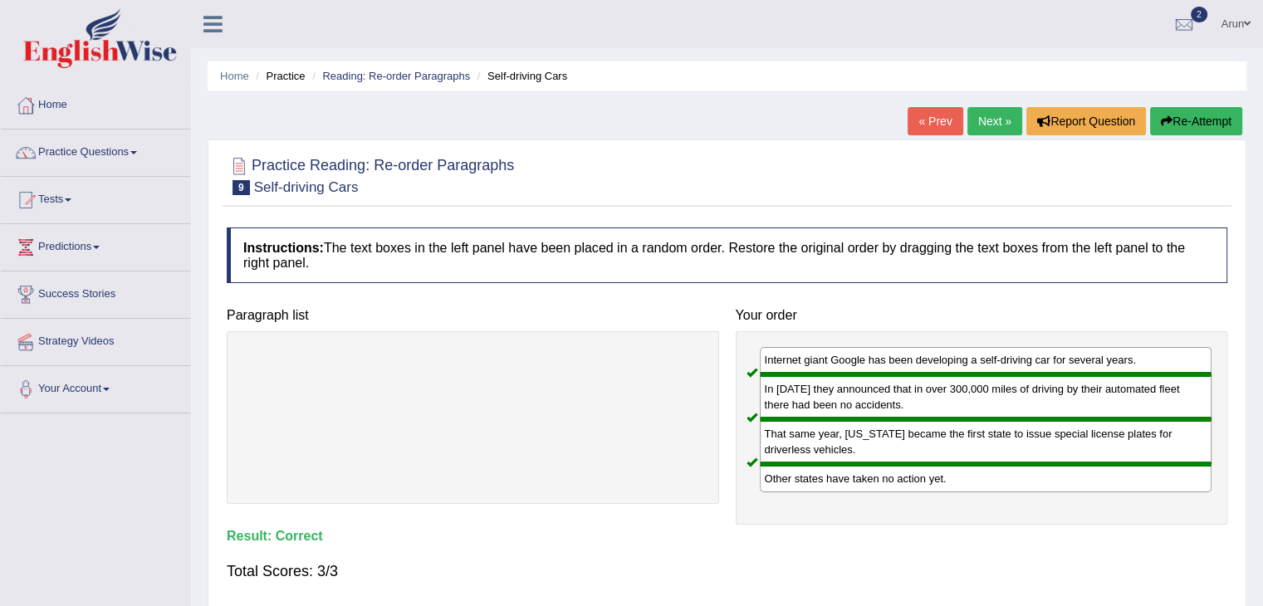
click at [982, 125] on link "Next »" at bounding box center [994, 121] width 55 height 28
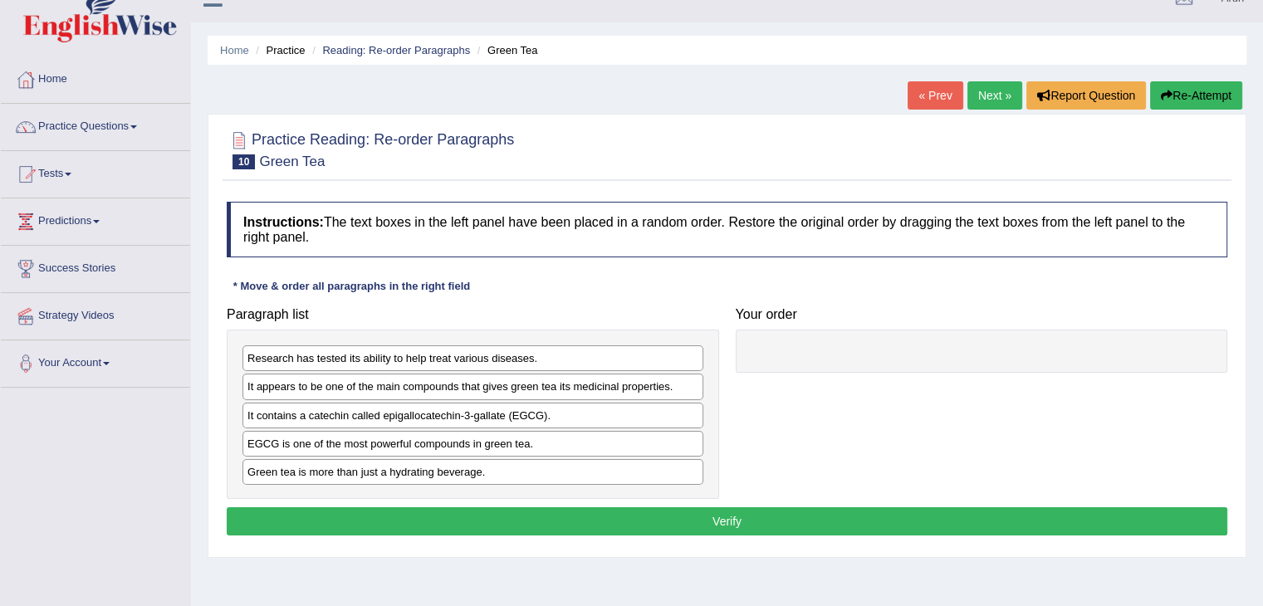
scroll to position [27, 0]
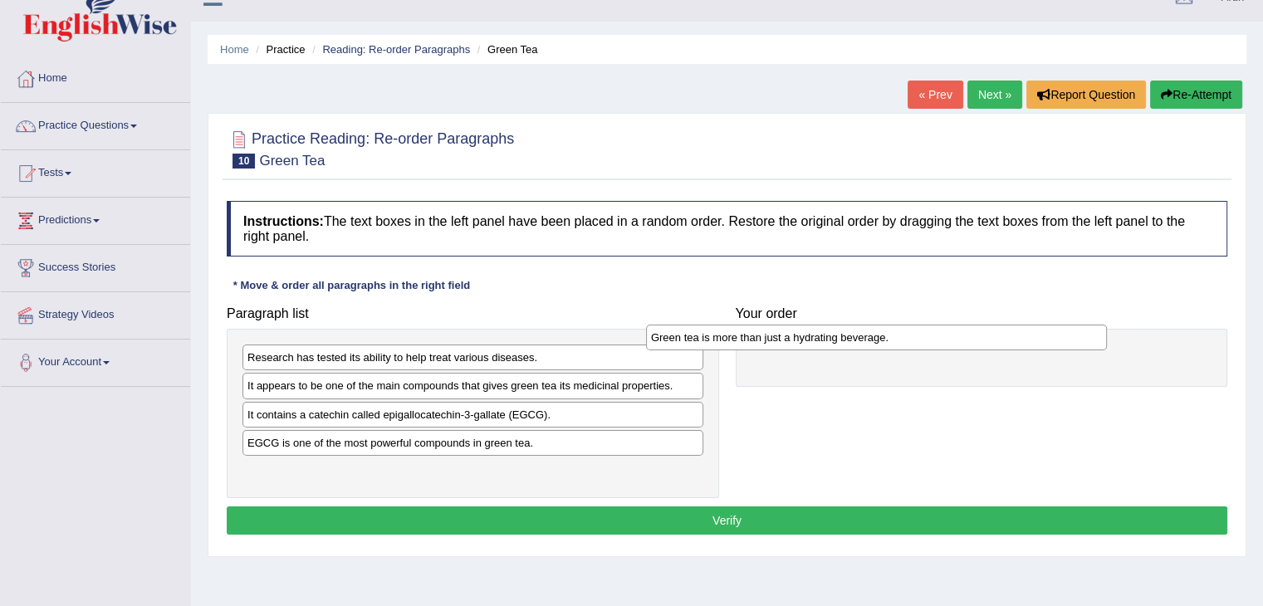
drag, startPoint x: 307, startPoint y: 472, endPoint x: 721, endPoint y: 345, distance: 433.5
click at [721, 345] on div "Green tea is more than just a hydrating beverage." at bounding box center [876, 338] width 461 height 26
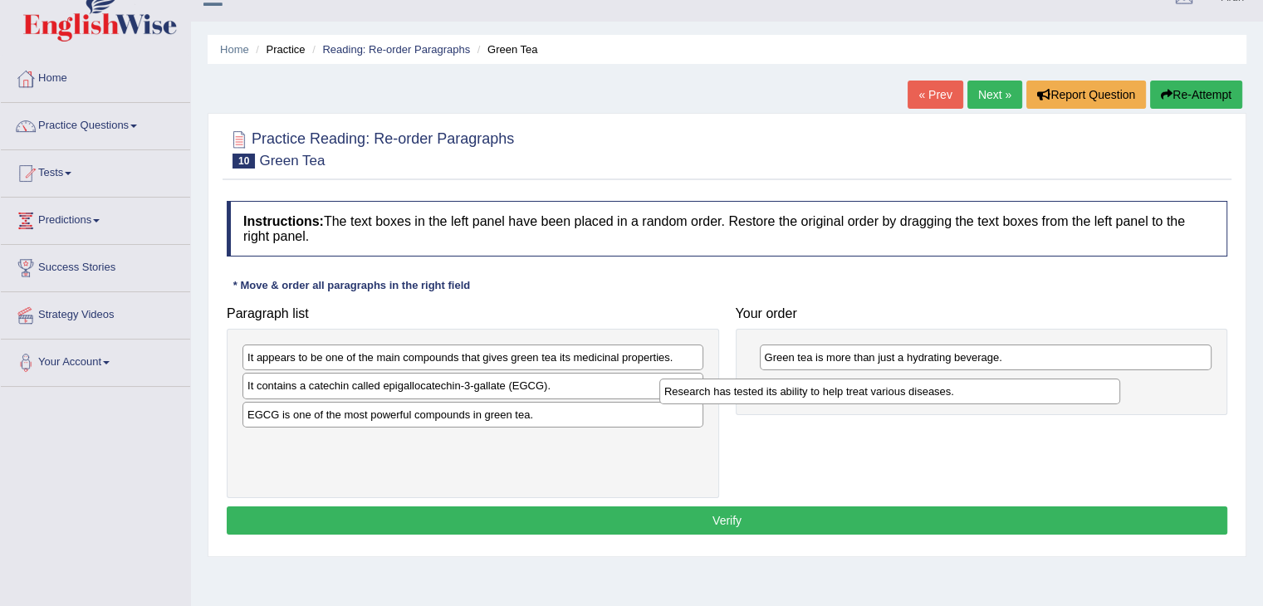
drag, startPoint x: 508, startPoint y: 352, endPoint x: 932, endPoint y: 384, distance: 425.4
click at [932, 384] on div "Research has tested its ability to help treat various diseases." at bounding box center [889, 392] width 461 height 26
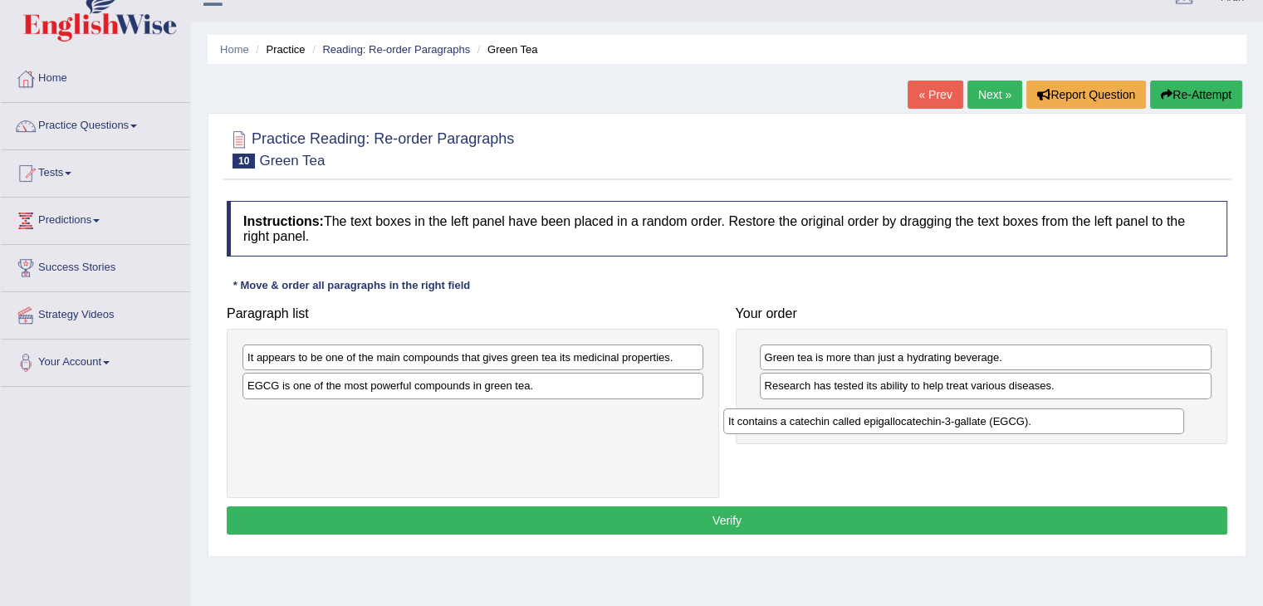
drag, startPoint x: 579, startPoint y: 387, endPoint x: 1061, endPoint y: 422, distance: 482.8
click at [1061, 422] on div "It contains a catechin called epigallocatechin-3-gallate (EGCG)." at bounding box center [953, 421] width 461 height 26
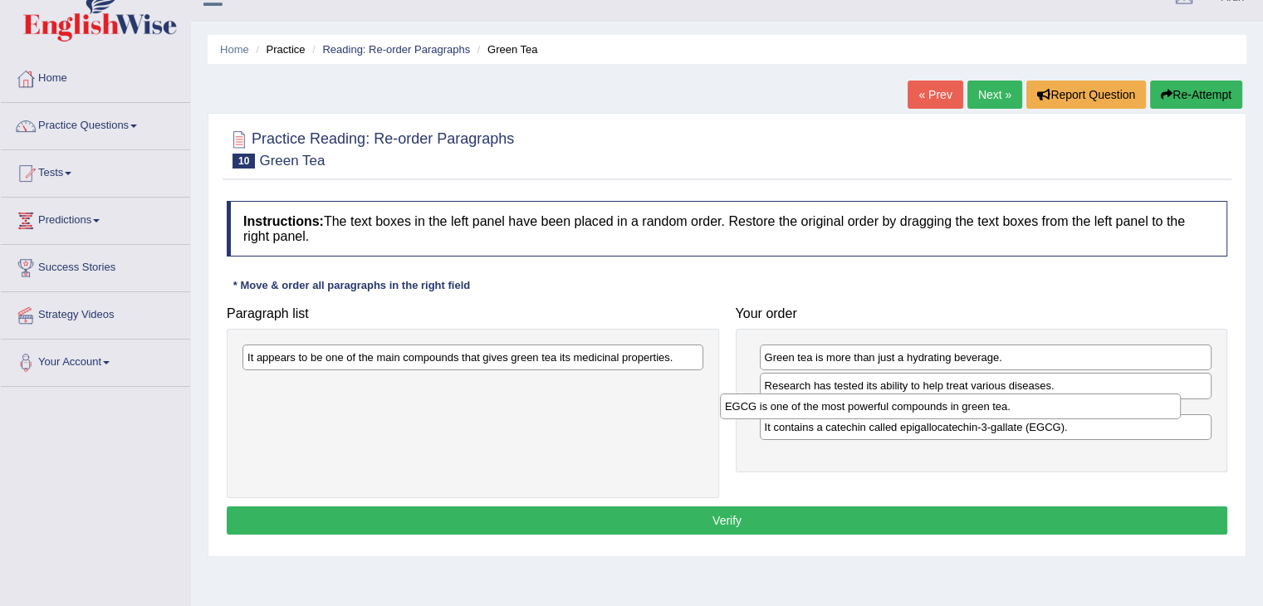
drag, startPoint x: 501, startPoint y: 389, endPoint x: 979, endPoint y: 409, distance: 477.8
click at [979, 409] on div "EGCG is one of the most powerful compounds in green tea." at bounding box center [950, 407] width 461 height 26
drag, startPoint x: 917, startPoint y: 444, endPoint x: 917, endPoint y: 403, distance: 40.7
click at [917, 403] on div "It contains a catechin called epigallocatechin-3-gallate (EGCG)." at bounding box center [988, 403] width 452 height 26
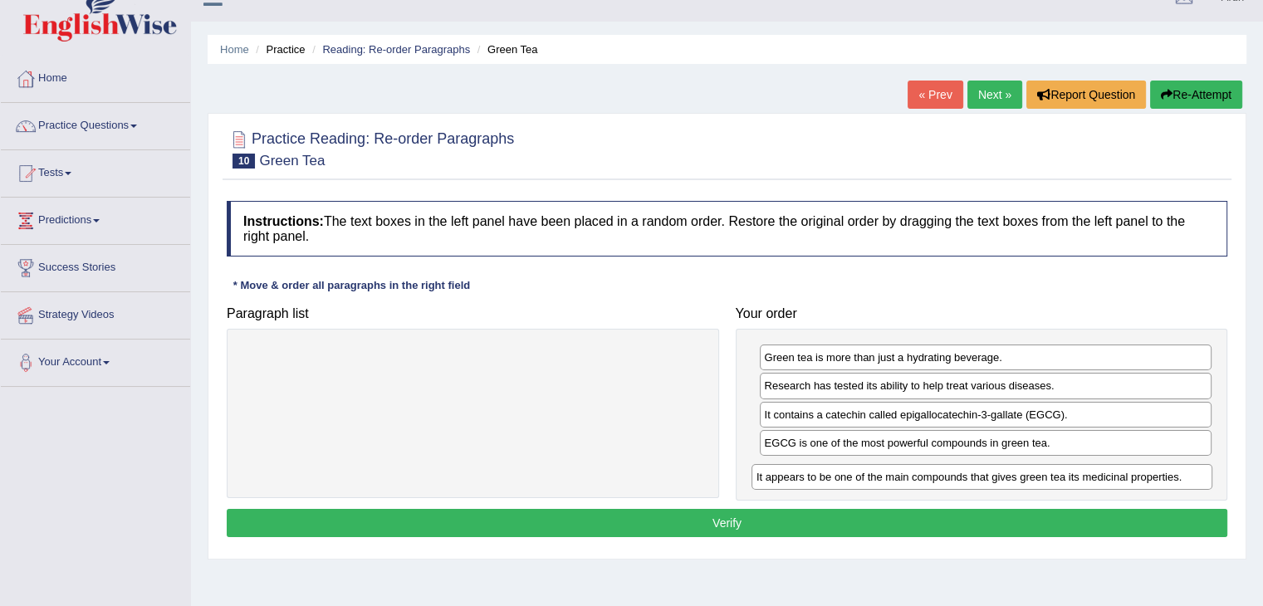
drag, startPoint x: 371, startPoint y: 353, endPoint x: 882, endPoint y: 472, distance: 525.2
click at [882, 472] on div "It appears to be one of the main compounds that gives green tea its medicinal p…" at bounding box center [981, 477] width 461 height 26
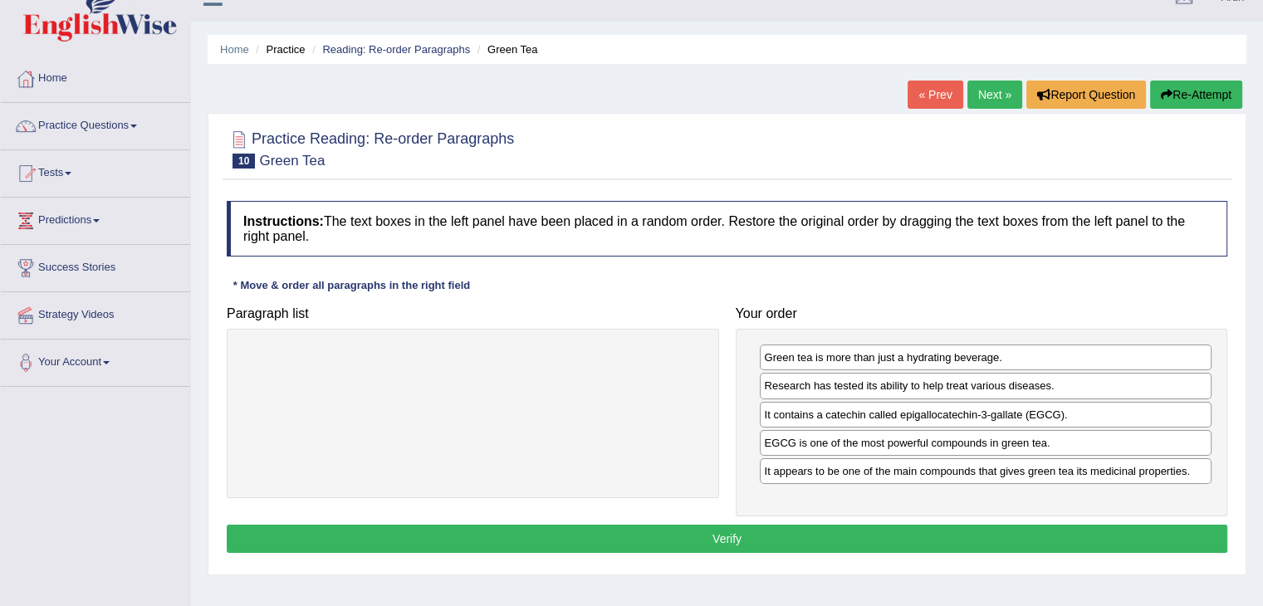
click at [840, 528] on button "Verify" at bounding box center [727, 539] width 1000 height 28
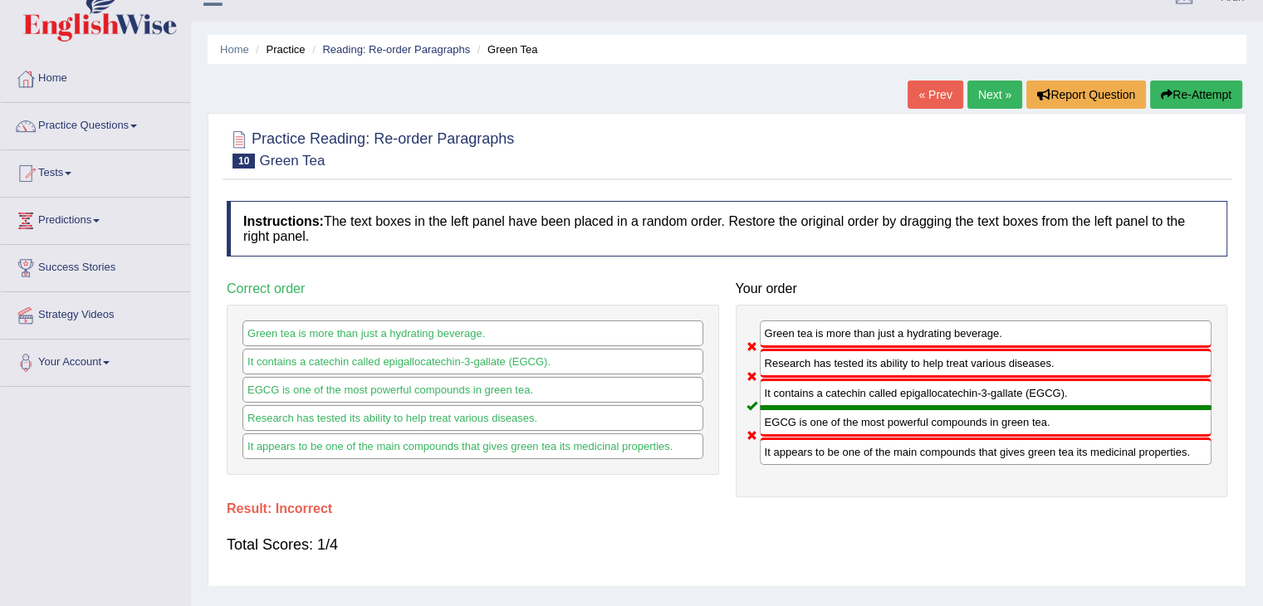
click at [1002, 102] on div "« Prev Next » Report Question Re-Attempt" at bounding box center [1076, 97] width 339 height 32
click at [1002, 102] on link "Next »" at bounding box center [994, 95] width 55 height 28
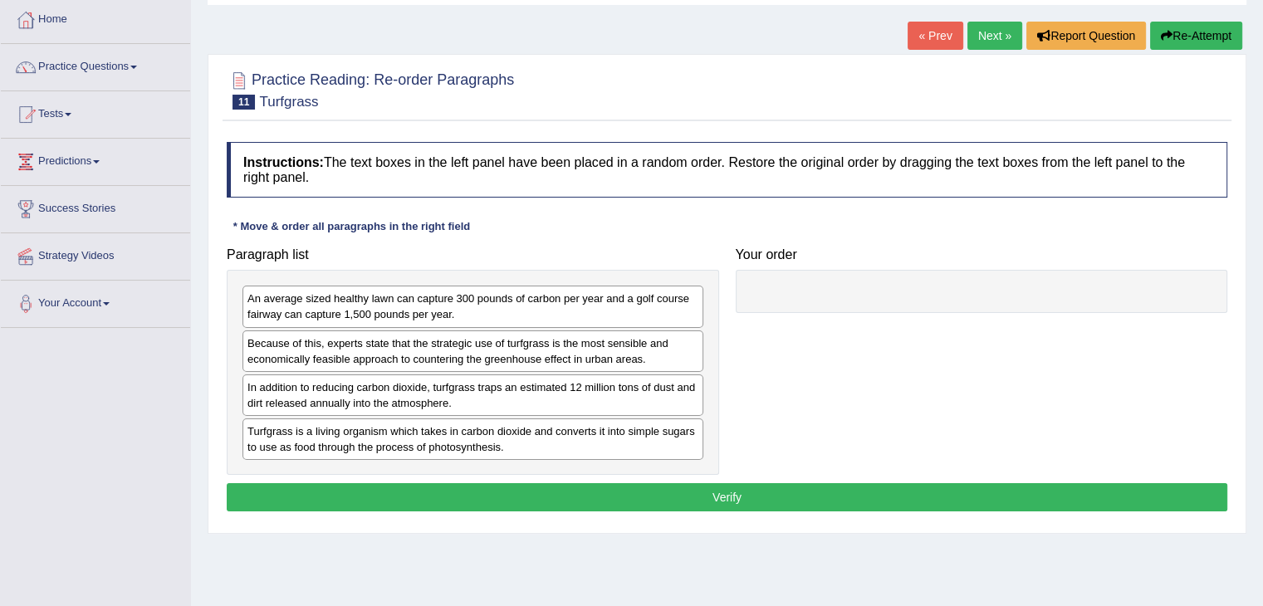
scroll to position [86, 0]
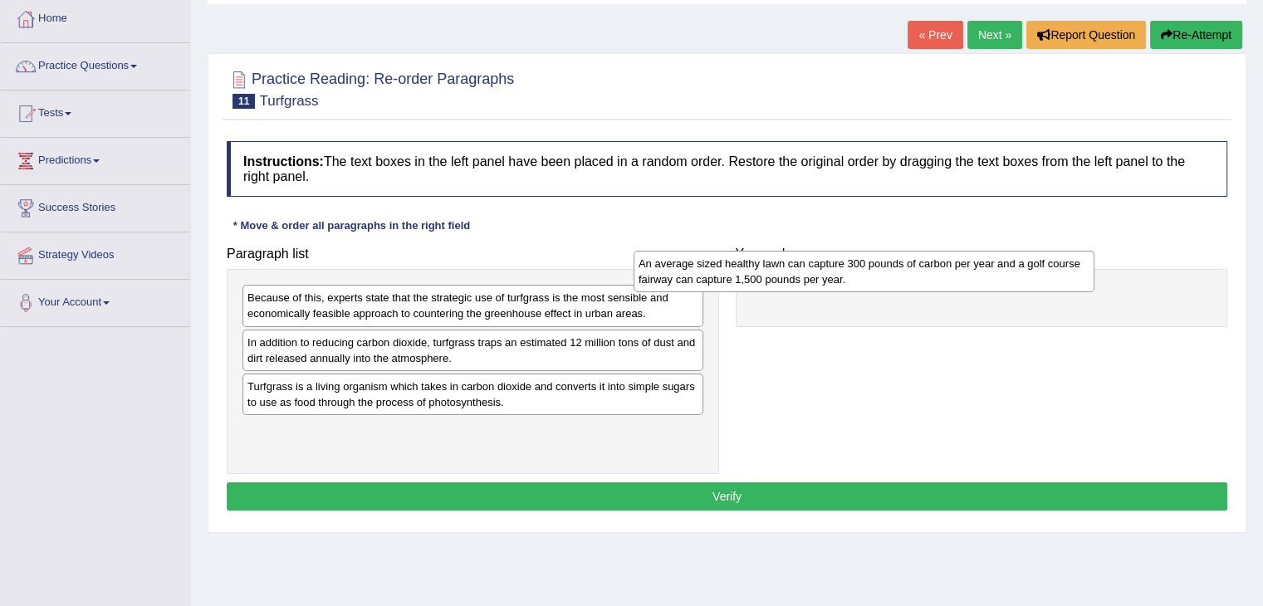
drag, startPoint x: 504, startPoint y: 315, endPoint x: 929, endPoint y: 283, distance: 426.3
click at [929, 283] on div "An average sized healthy lawn can capture 300 pounds of carbon per year and a g…" at bounding box center [863, 272] width 461 height 42
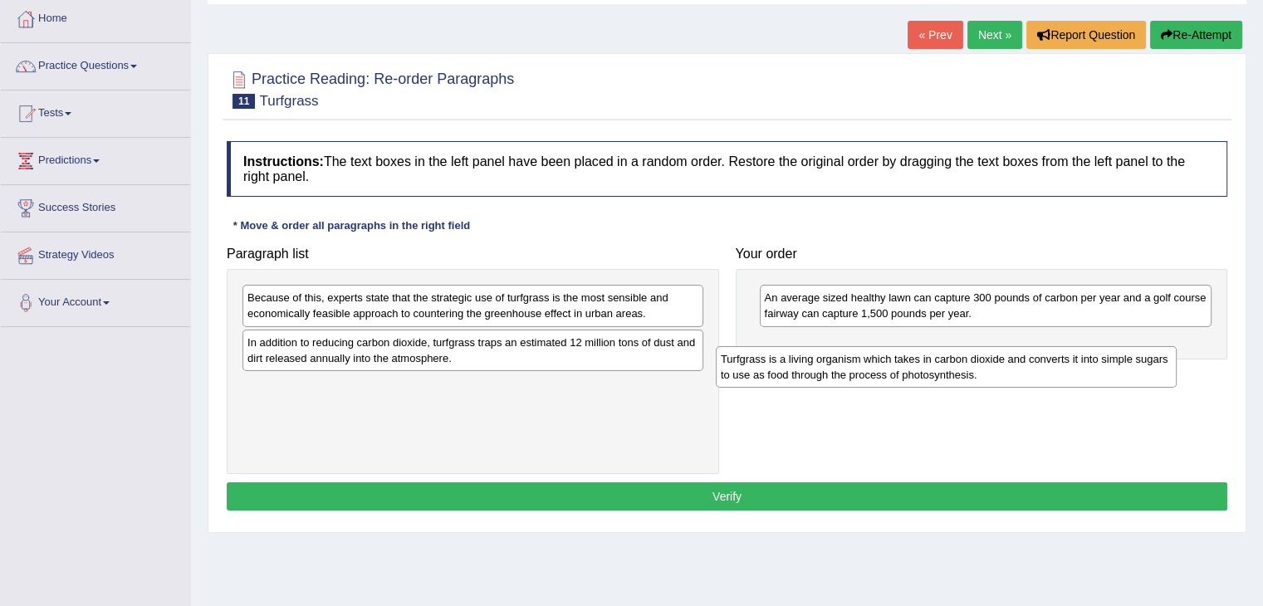
drag, startPoint x: 433, startPoint y: 396, endPoint x: 934, endPoint y: 350, distance: 502.8
click at [934, 350] on div "Turfgrass is a living organism which takes in carbon dioxide and converts it in…" at bounding box center [946, 367] width 461 height 42
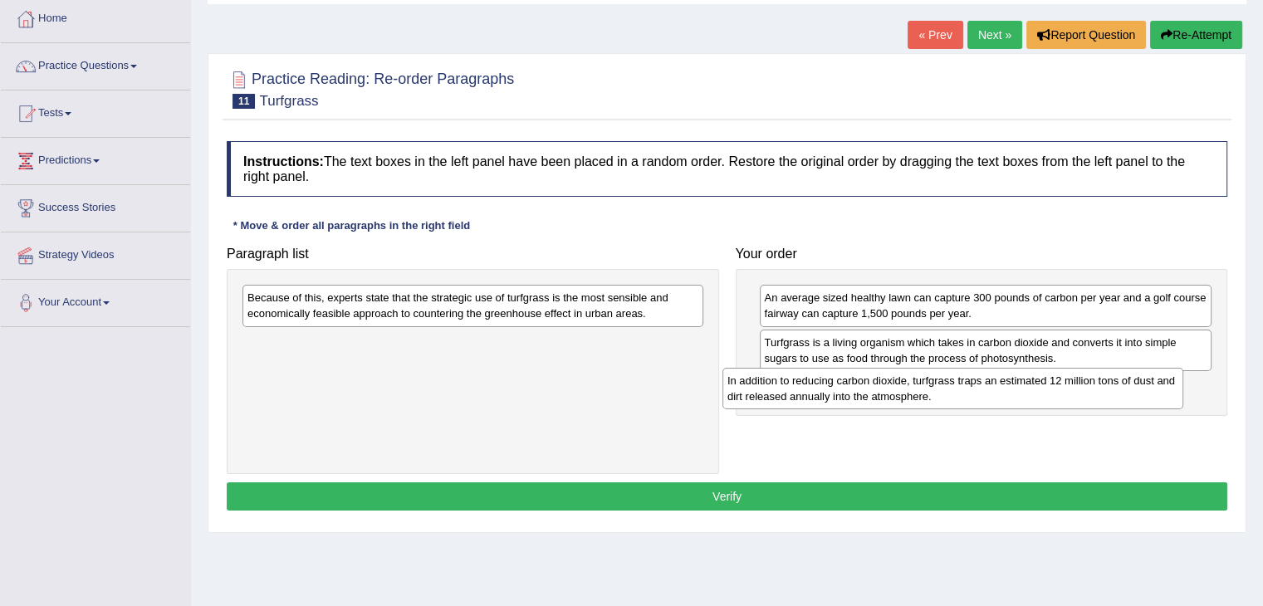
drag, startPoint x: 595, startPoint y: 355, endPoint x: 1088, endPoint y: 394, distance: 493.8
click at [1088, 394] on div "In addition to reducing carbon dioxide, turfgrass traps an estimated 12 million…" at bounding box center [952, 389] width 461 height 42
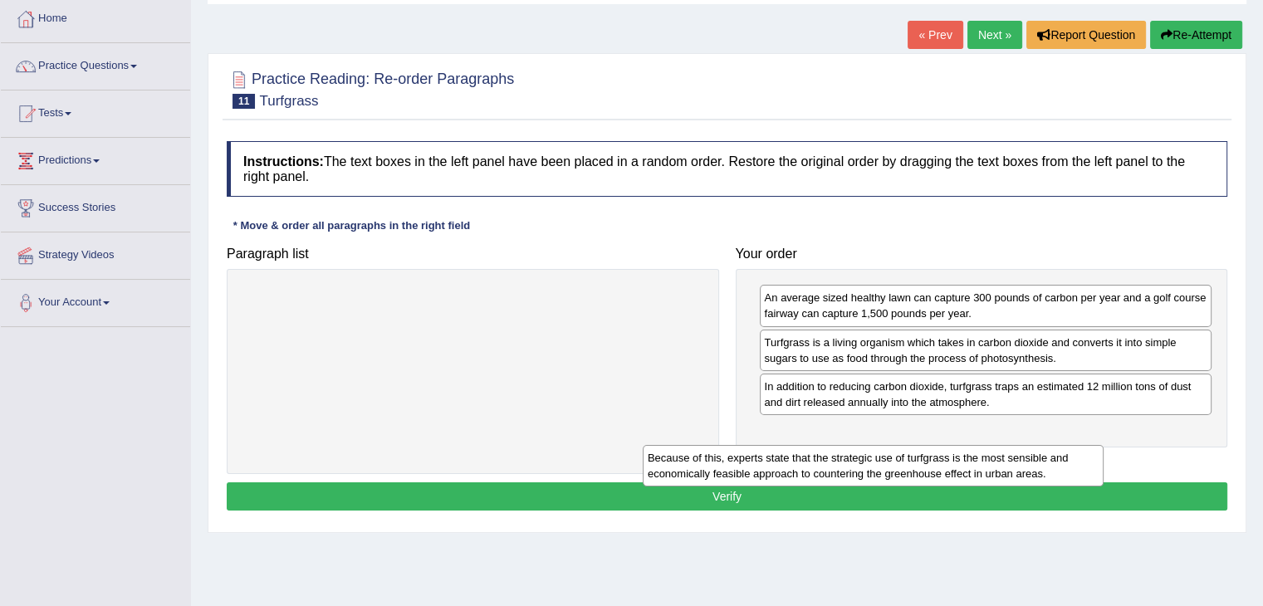
drag, startPoint x: 534, startPoint y: 315, endPoint x: 1007, endPoint y: 446, distance: 491.0
click at [1007, 446] on div "Because of this, experts state that the strategic use of turfgrass is the most …" at bounding box center [873, 466] width 461 height 42
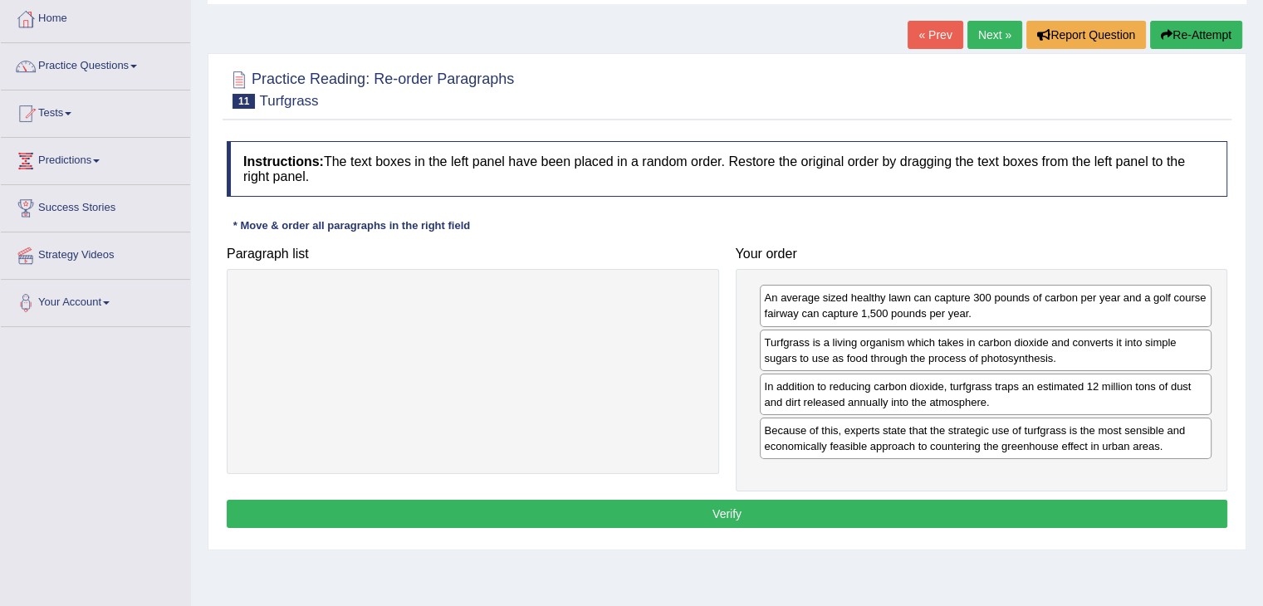
click at [770, 518] on button "Verify" at bounding box center [727, 514] width 1000 height 28
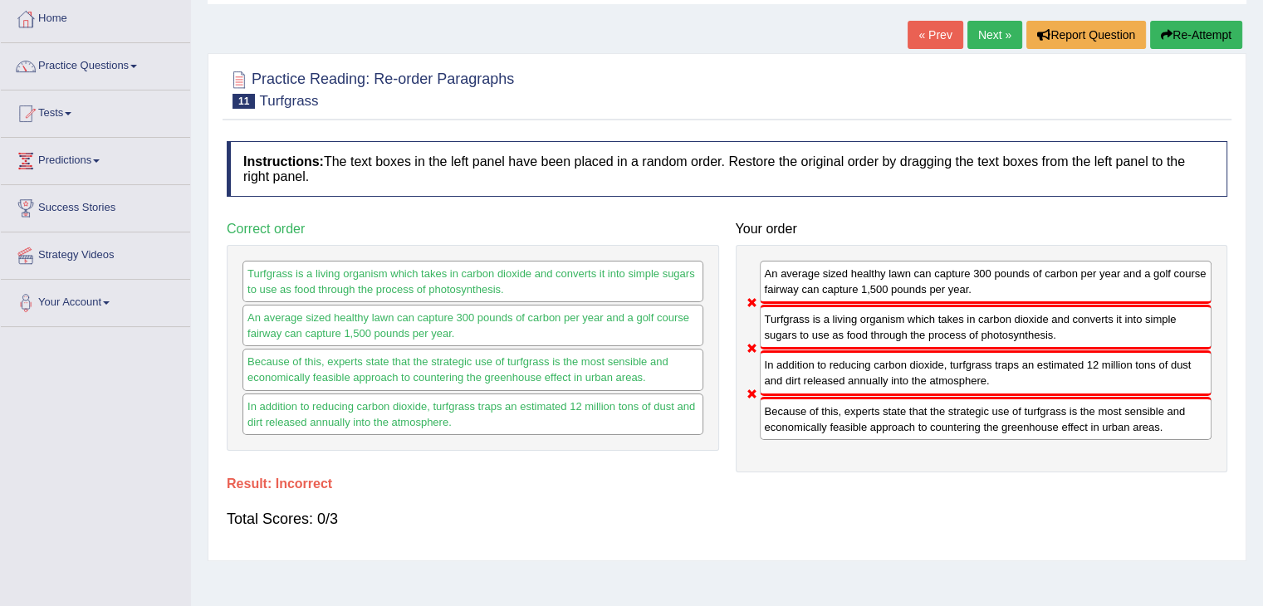
click at [1172, 35] on button "Re-Attempt" at bounding box center [1196, 35] width 92 height 28
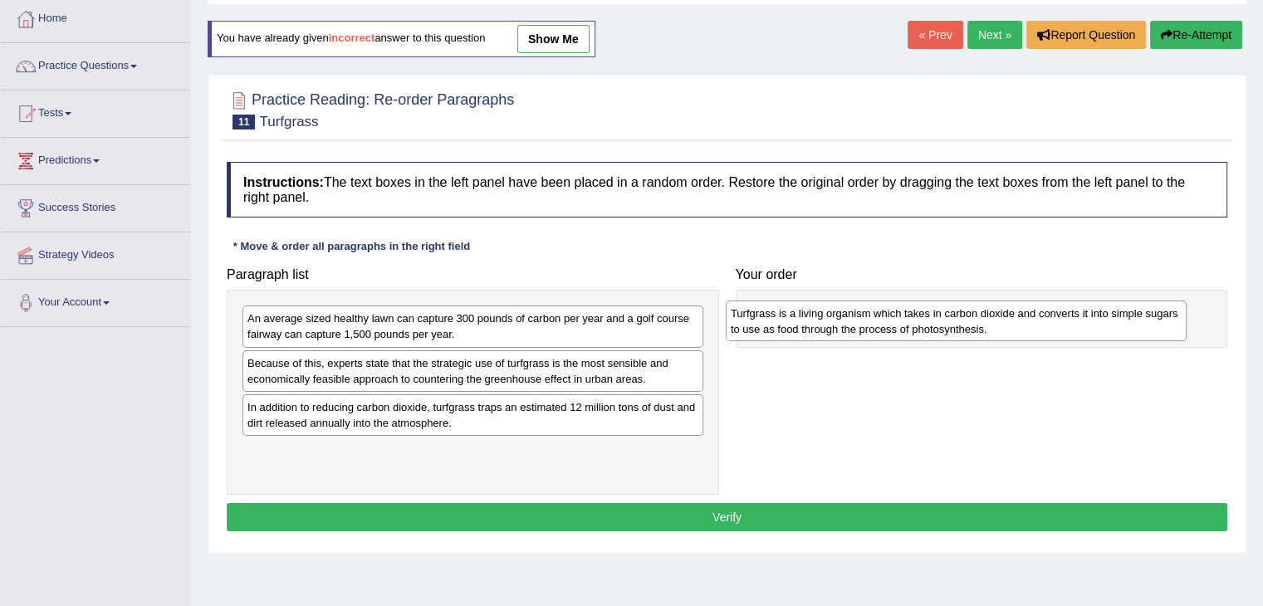
drag, startPoint x: 335, startPoint y: 463, endPoint x: 819, endPoint y: 326, distance: 503.0
click at [819, 326] on div "Turfgrass is a living organism which takes in carbon dioxide and converts it in…" at bounding box center [956, 322] width 461 height 42
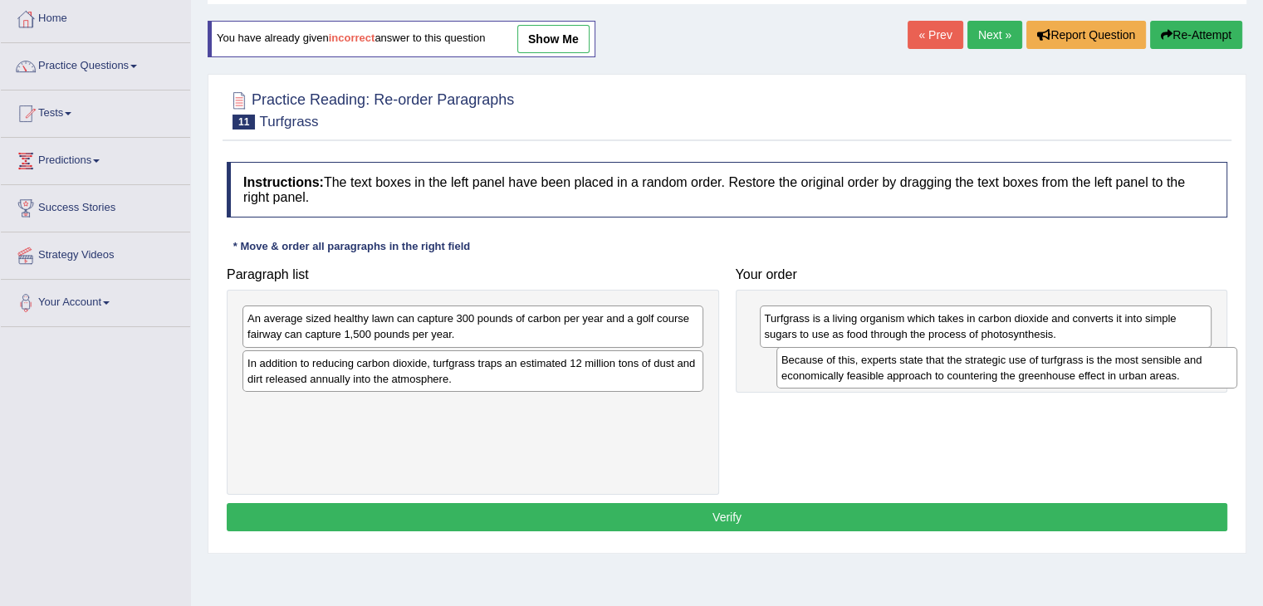
drag, startPoint x: 465, startPoint y: 365, endPoint x: 1029, endPoint y: 348, distance: 564.0
click at [1029, 348] on div "Because of this, experts state that the strategic use of turfgrass is the most …" at bounding box center [1006, 368] width 461 height 42
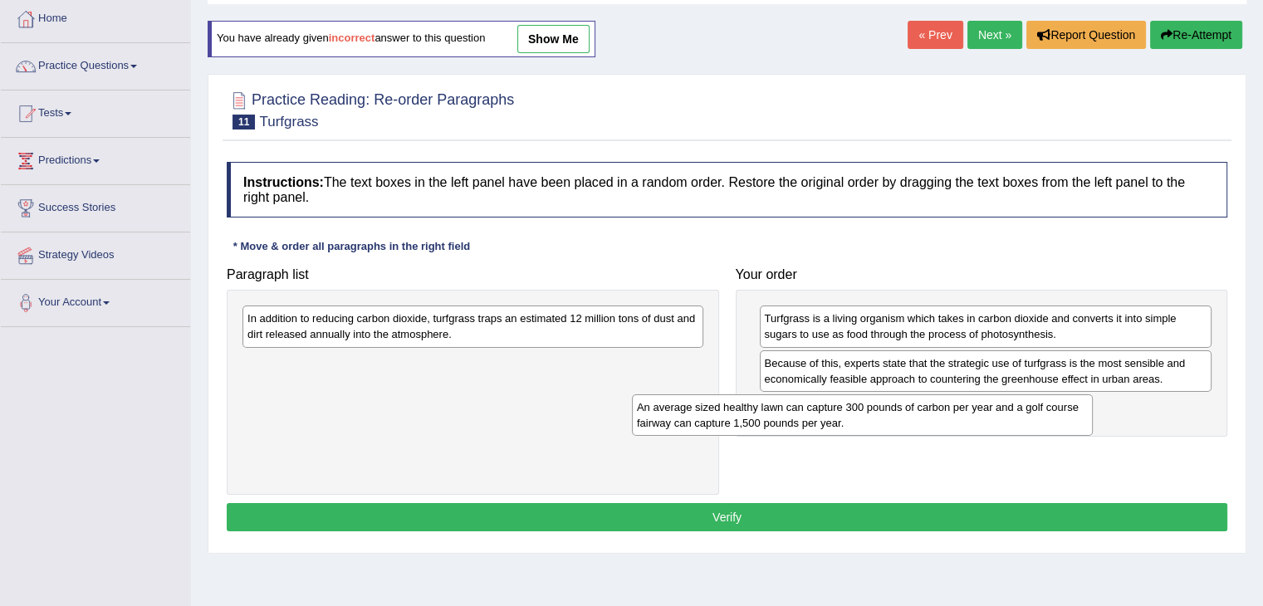
drag, startPoint x: 594, startPoint y: 332, endPoint x: 1083, endPoint y: 416, distance: 496.9
click at [1083, 416] on div "An average sized healthy lawn can capture 300 pounds of carbon per year and a g…" at bounding box center [862, 415] width 461 height 42
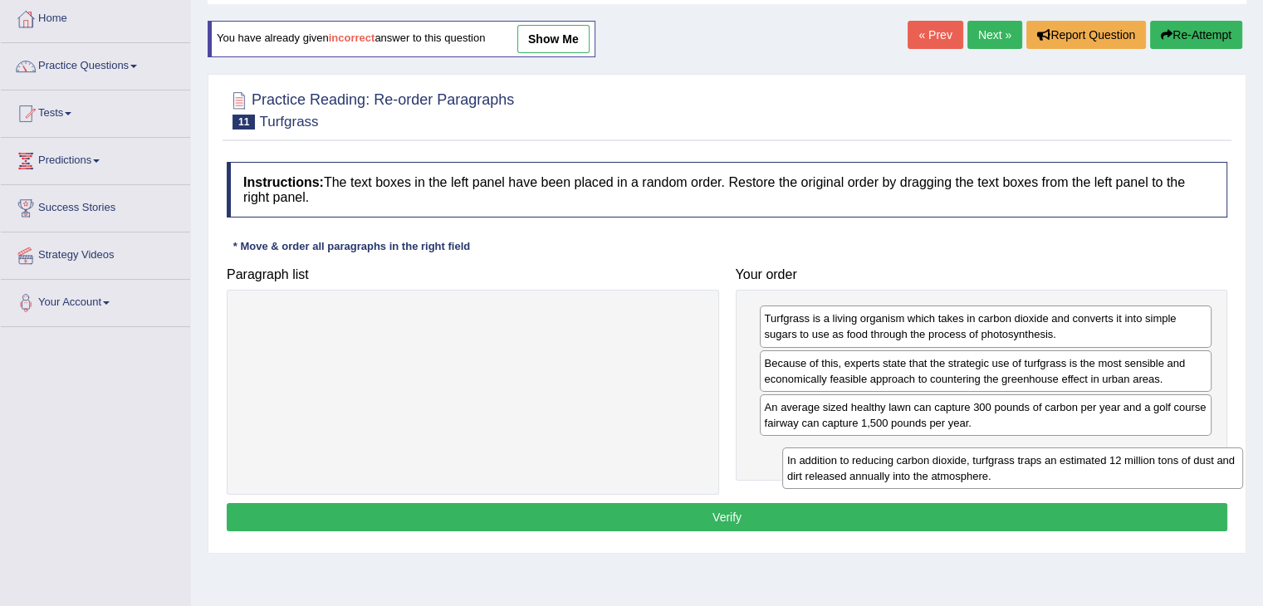
drag, startPoint x: 624, startPoint y: 329, endPoint x: 1166, endPoint y: 471, distance: 559.6
click at [1166, 471] on div "In addition to reducing carbon dioxide, turfgrass traps an estimated 12 million…" at bounding box center [1012, 468] width 461 height 42
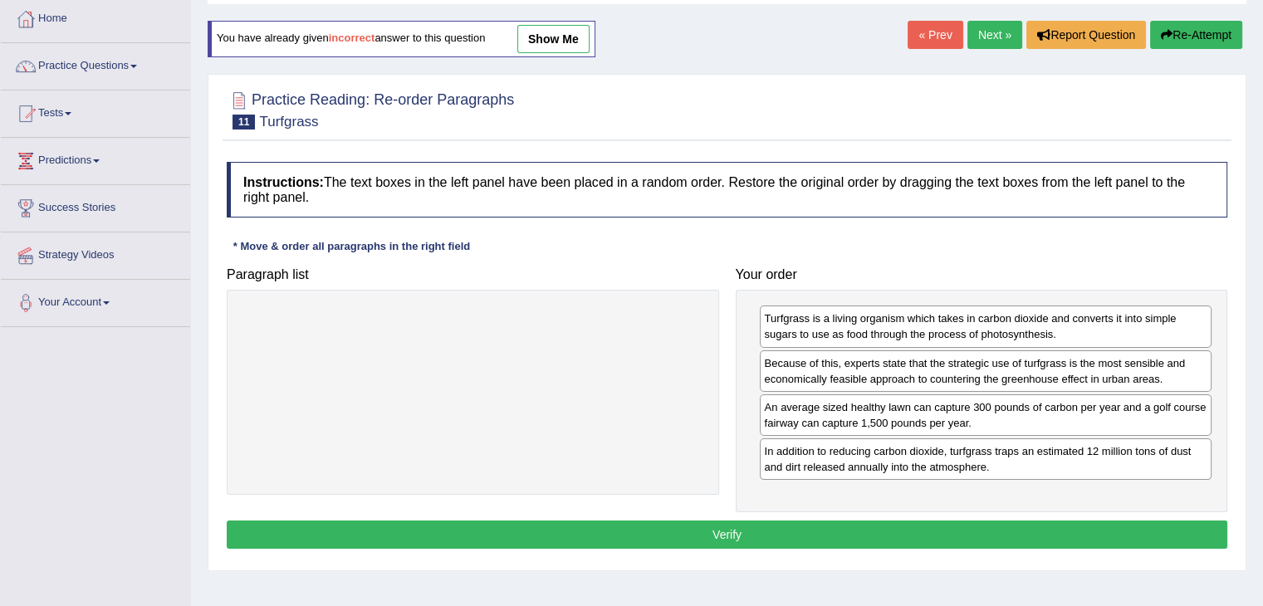
click at [907, 522] on button "Verify" at bounding box center [727, 535] width 1000 height 28
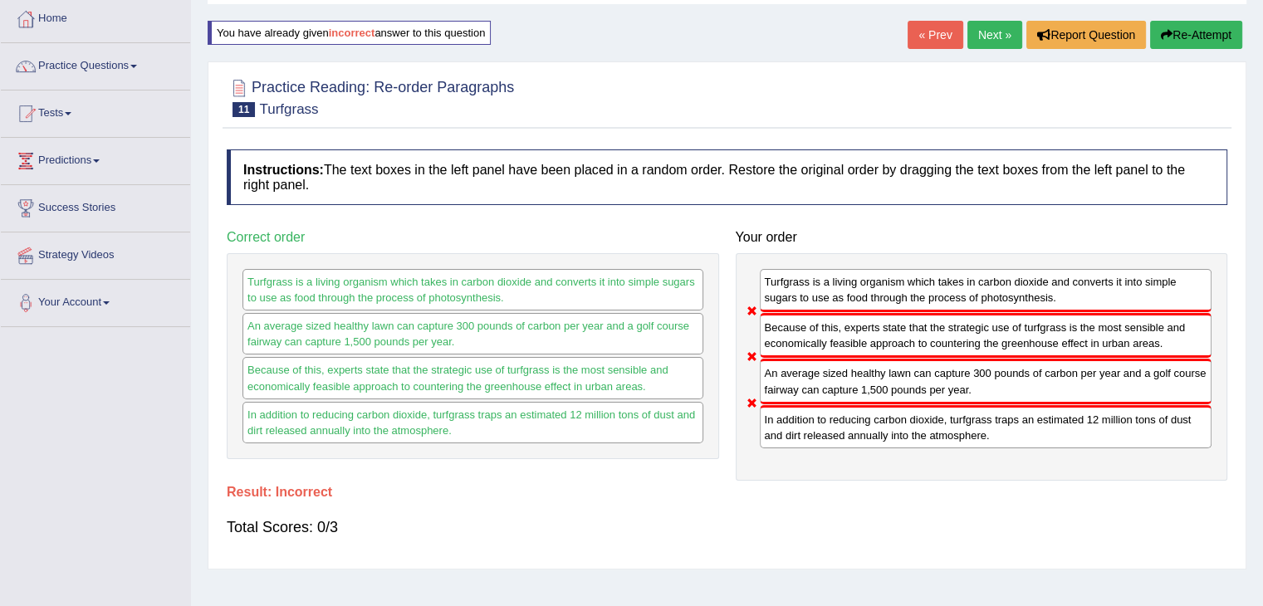
click at [1004, 37] on link "Next »" at bounding box center [994, 35] width 55 height 28
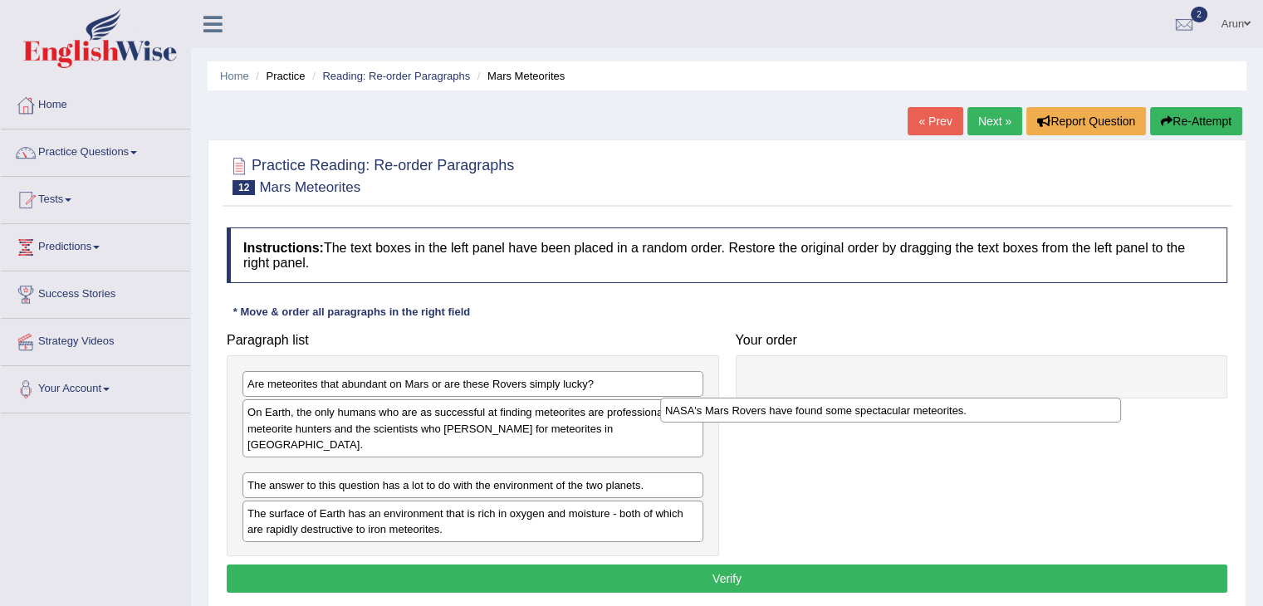
drag, startPoint x: 545, startPoint y: 459, endPoint x: 1003, endPoint y: 397, distance: 461.6
click at [1003, 398] on div "NASA's Mars Rovers have found some spectacular meteorites." at bounding box center [890, 411] width 461 height 26
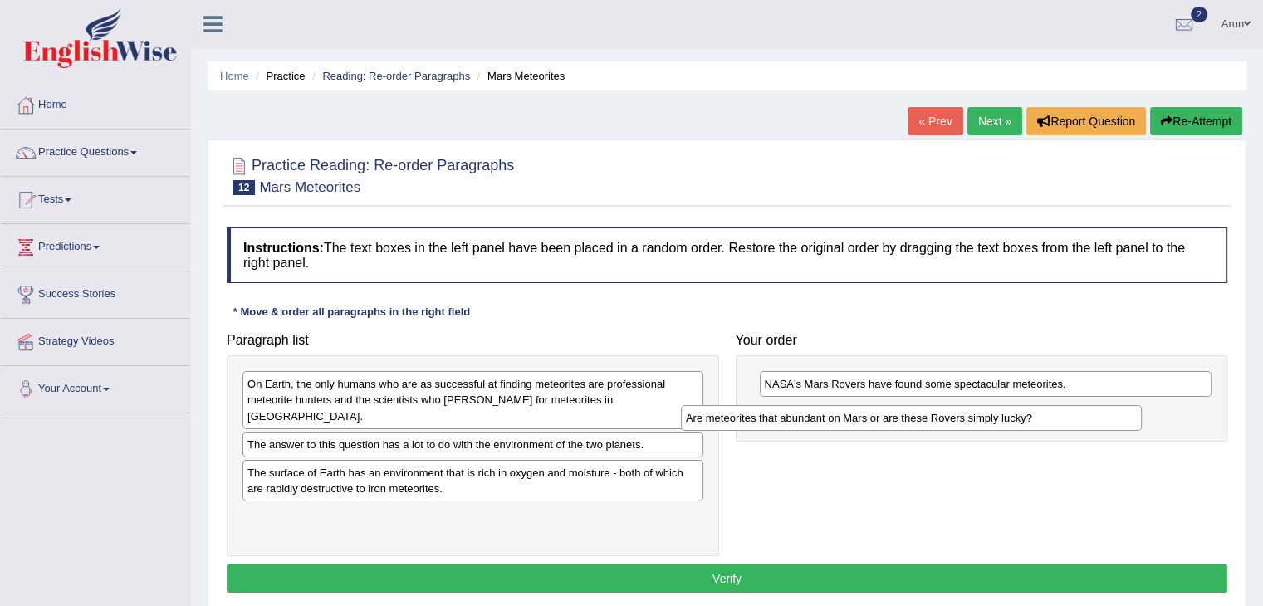
drag, startPoint x: 594, startPoint y: 386, endPoint x: 1039, endPoint y: 419, distance: 446.2
click at [1039, 419] on div "Are meteorites that abundant on Mars or are these Rovers simply lucky?" at bounding box center [911, 418] width 461 height 26
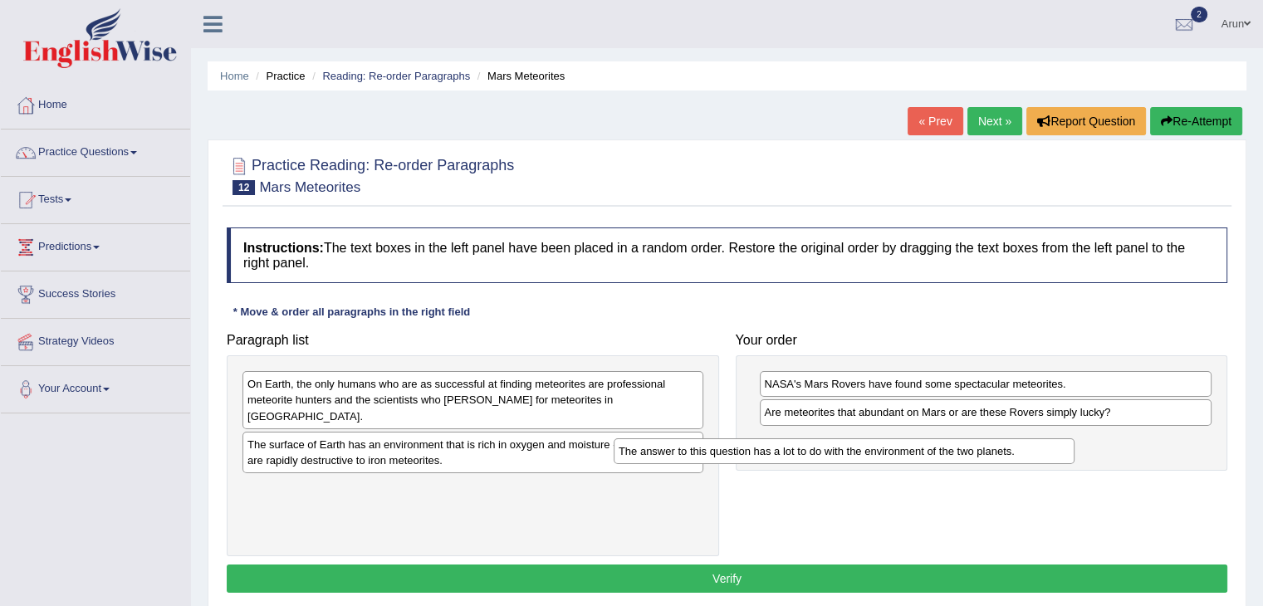
drag, startPoint x: 545, startPoint y: 438, endPoint x: 966, endPoint y: 456, distance: 421.3
click at [966, 456] on div "The answer to this question has a lot to do with the environment of the two pla…" at bounding box center [844, 451] width 461 height 26
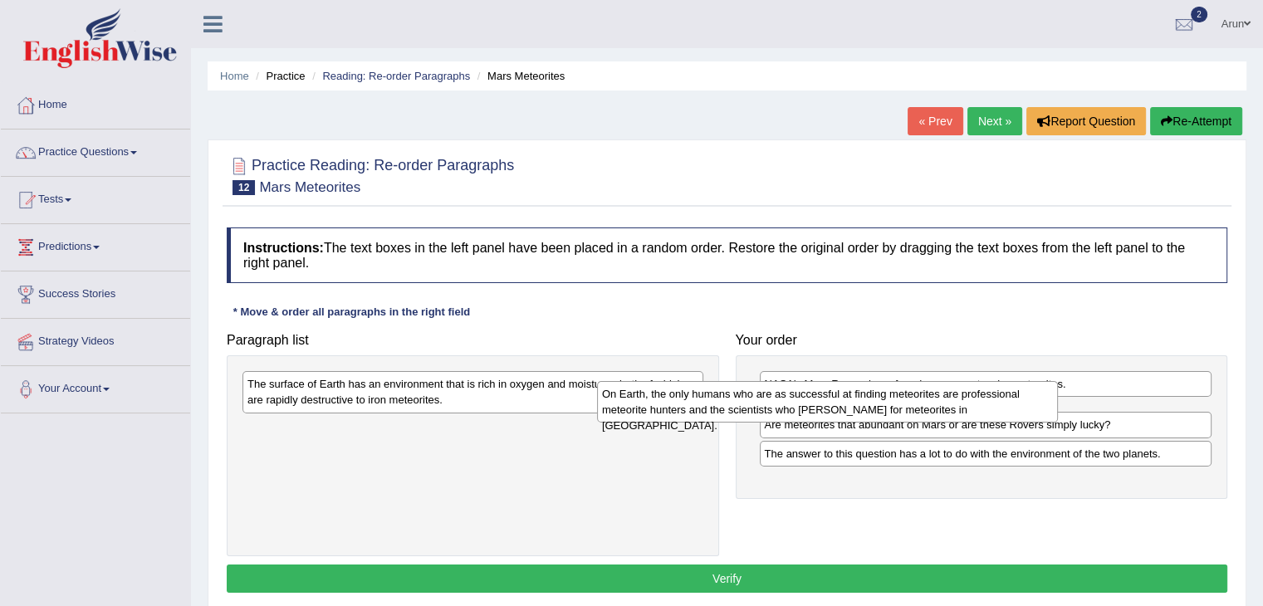
drag, startPoint x: 601, startPoint y: 396, endPoint x: 984, endPoint y: 406, distance: 382.8
click at [984, 406] on div "On Earth, the only humans who are as successful at finding meteorites are profe…" at bounding box center [827, 402] width 461 height 42
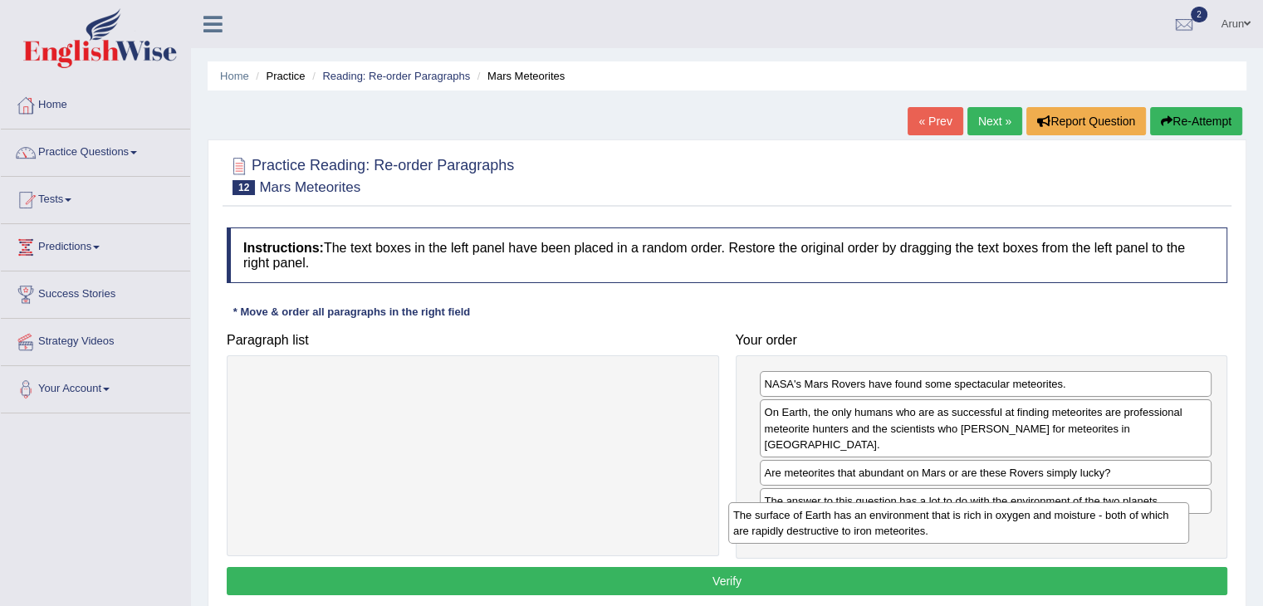
drag, startPoint x: 603, startPoint y: 394, endPoint x: 1099, endPoint y: 525, distance: 513.5
click at [1099, 525] on div "The surface of Earth has an environment that is rich in oxygen and moisture - b…" at bounding box center [958, 523] width 461 height 42
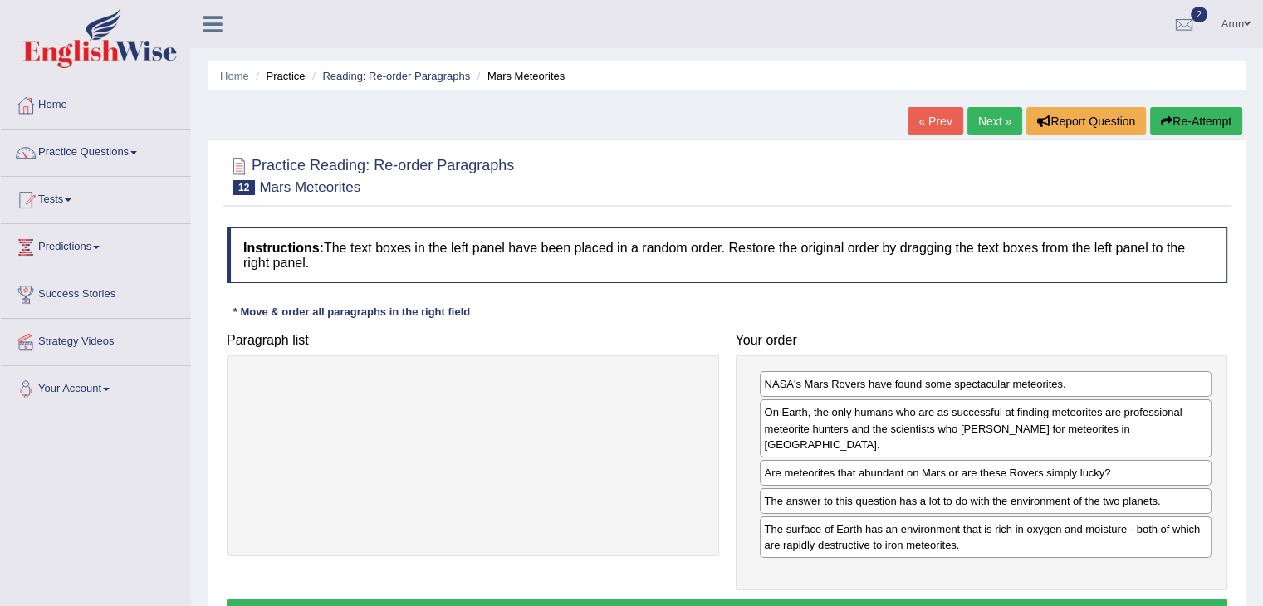
click at [774, 599] on button "Verify" at bounding box center [727, 613] width 1000 height 28
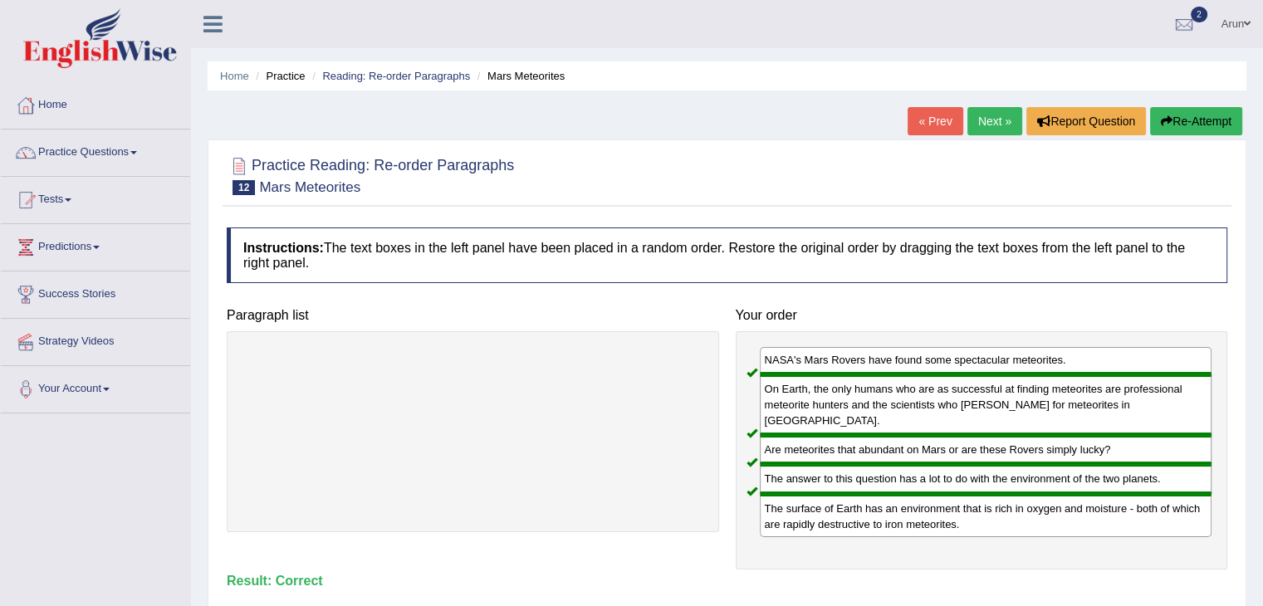
click at [1000, 123] on link "Next »" at bounding box center [994, 121] width 55 height 28
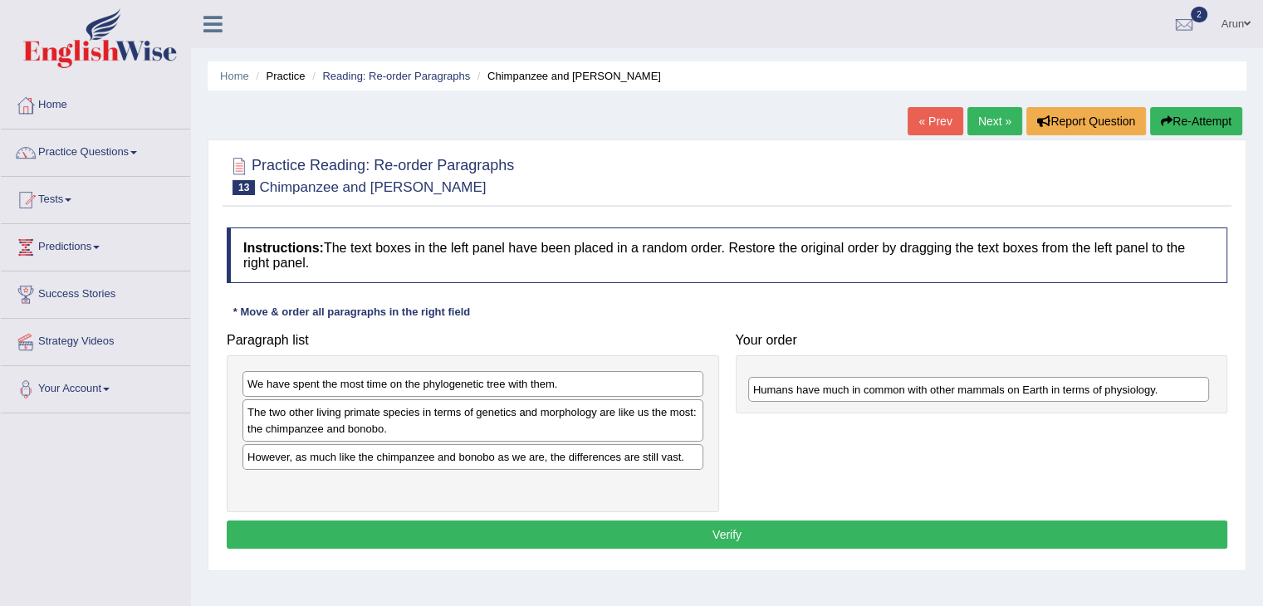
drag, startPoint x: 354, startPoint y: 452, endPoint x: 860, endPoint y: 383, distance: 510.4
click at [860, 383] on div "Humans have much in common with other mammals on Earth in terms of physiology." at bounding box center [978, 390] width 461 height 26
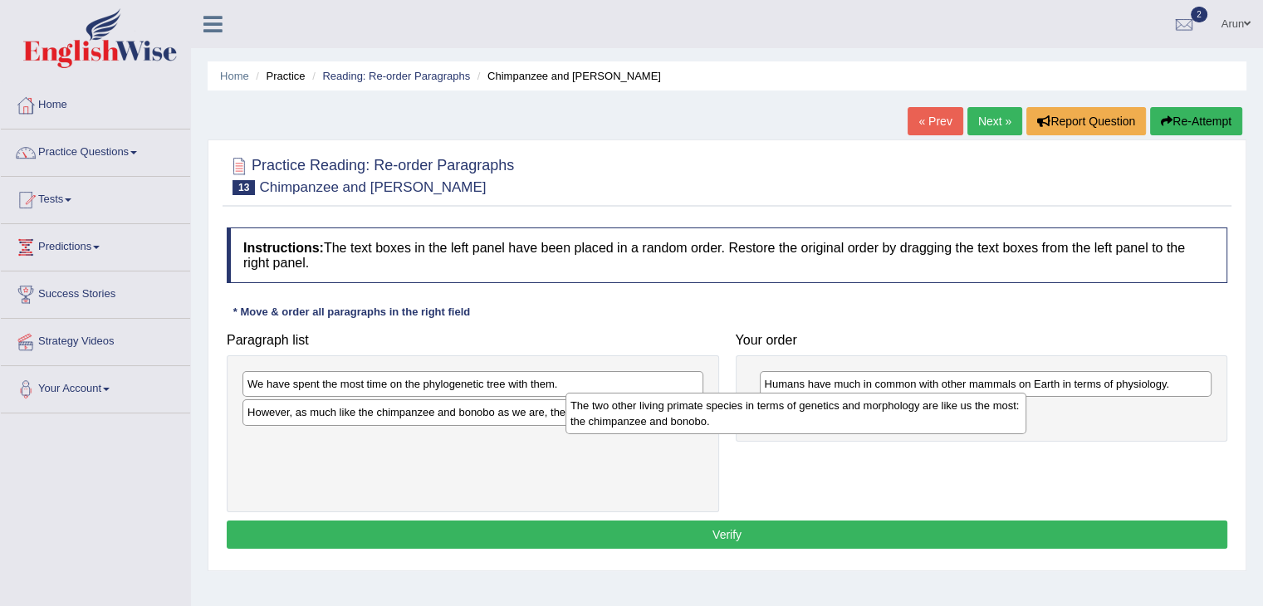
drag, startPoint x: 473, startPoint y: 423, endPoint x: 840, endPoint y: 418, distance: 367.0
click at [840, 418] on div "The two other living primate species in terms of genetics and morphology are li…" at bounding box center [795, 414] width 461 height 42
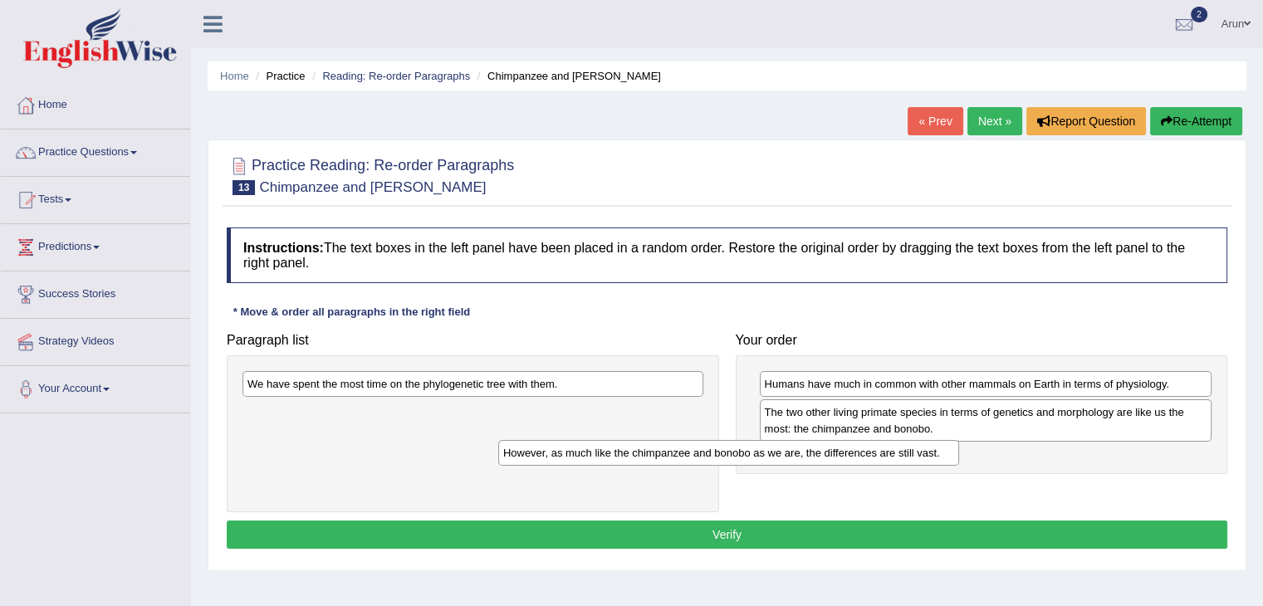
drag, startPoint x: 453, startPoint y: 416, endPoint x: 798, endPoint y: 463, distance: 347.8
click at [798, 463] on div "However, as much like the chimpanzee and bonobo as we are, the differences are …" at bounding box center [728, 453] width 461 height 26
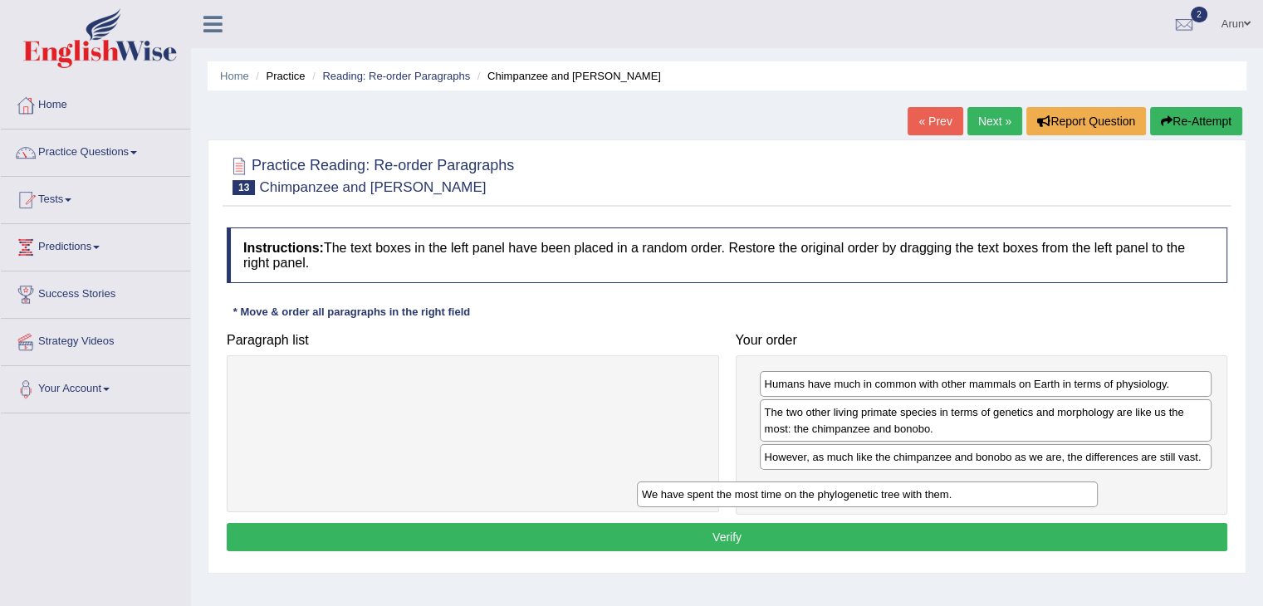
drag, startPoint x: 489, startPoint y: 385, endPoint x: 956, endPoint y: 494, distance: 479.9
click at [956, 494] on div "We have spent the most time on the phylogenetic tree with them." at bounding box center [867, 495] width 461 height 26
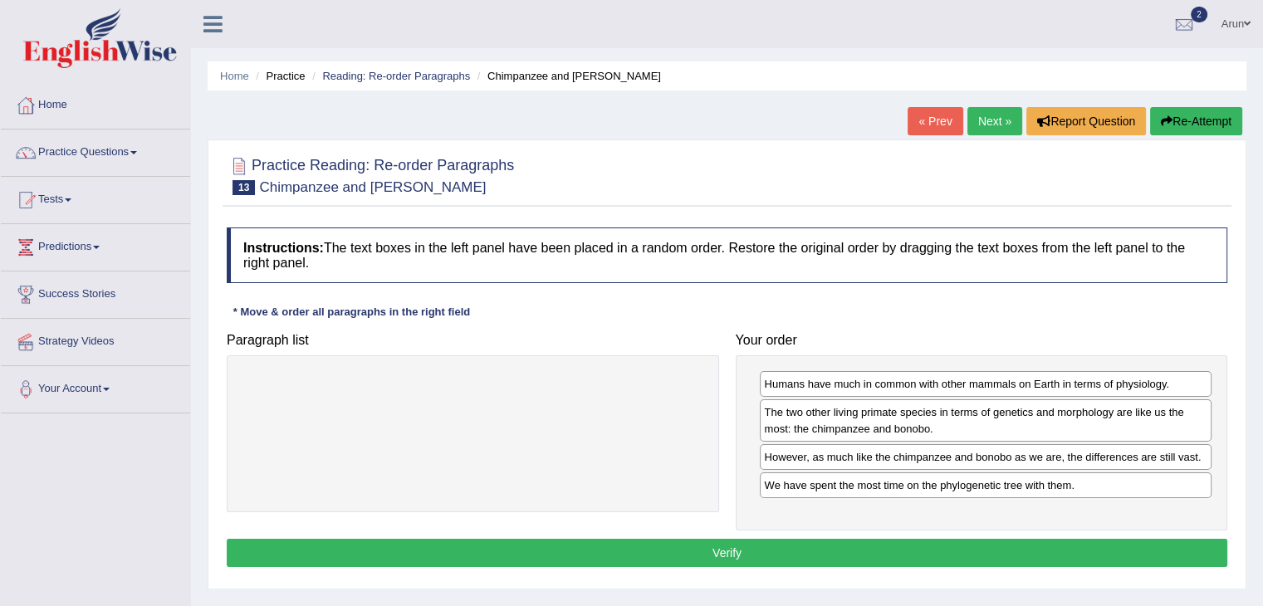
click at [844, 542] on button "Verify" at bounding box center [727, 553] width 1000 height 28
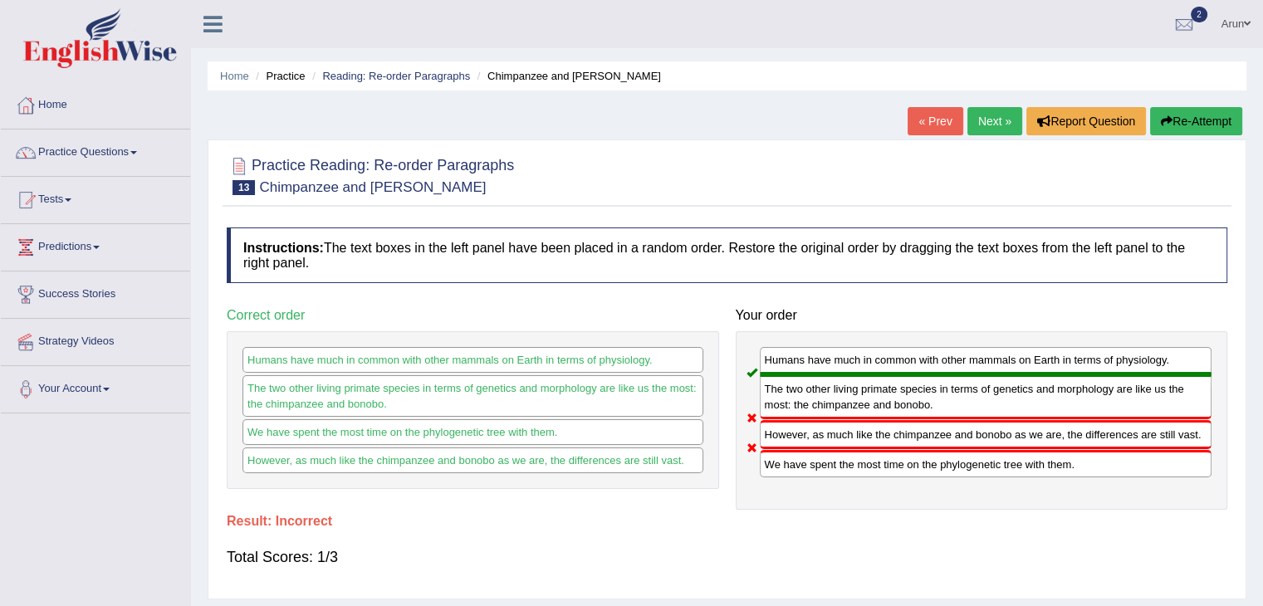
click at [986, 127] on link "Next »" at bounding box center [994, 121] width 55 height 28
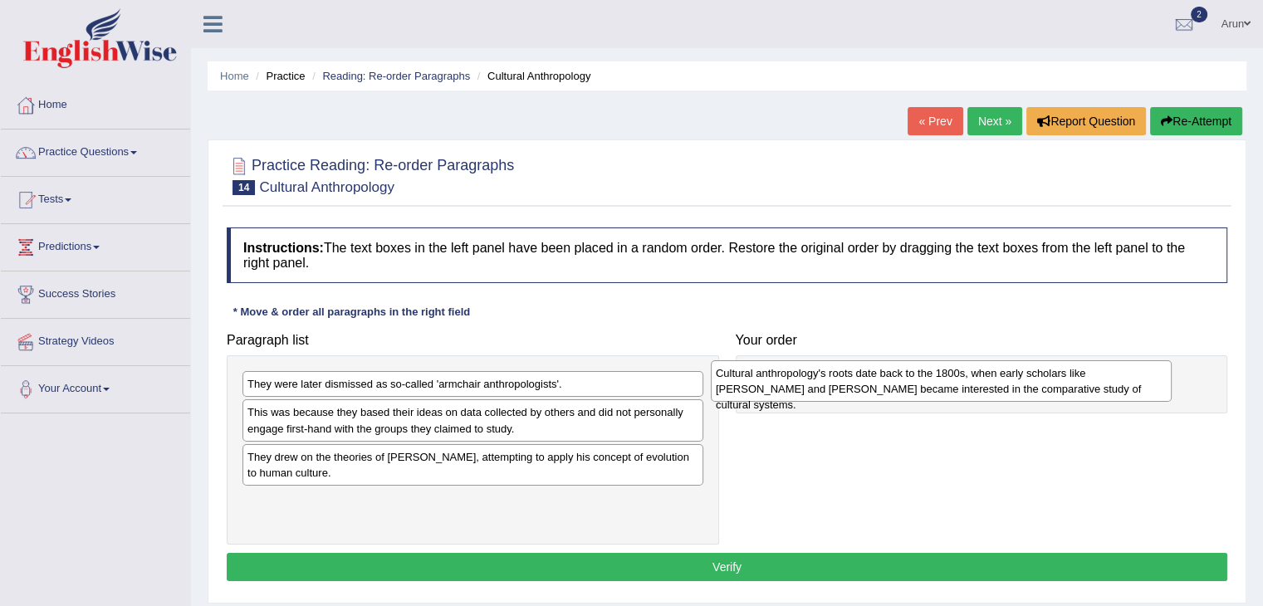
drag, startPoint x: 339, startPoint y: 418, endPoint x: 822, endPoint y: 379, distance: 484.7
click at [822, 379] on div "Cultural anthropology's roots date back to the 1800s, when early scholars like …" at bounding box center [941, 381] width 461 height 42
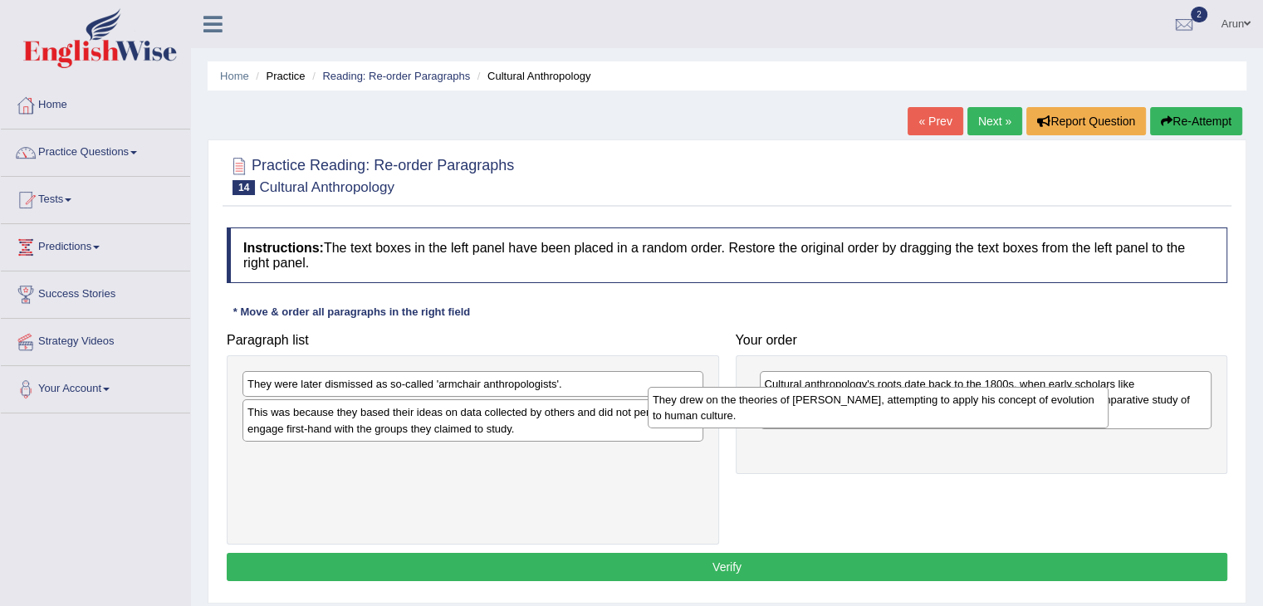
drag, startPoint x: 552, startPoint y: 469, endPoint x: 989, endPoint y: 411, distance: 440.5
click at [989, 411] on div "They drew on the theories of Charles Darwin, attempting to apply his concept of…" at bounding box center [878, 408] width 461 height 42
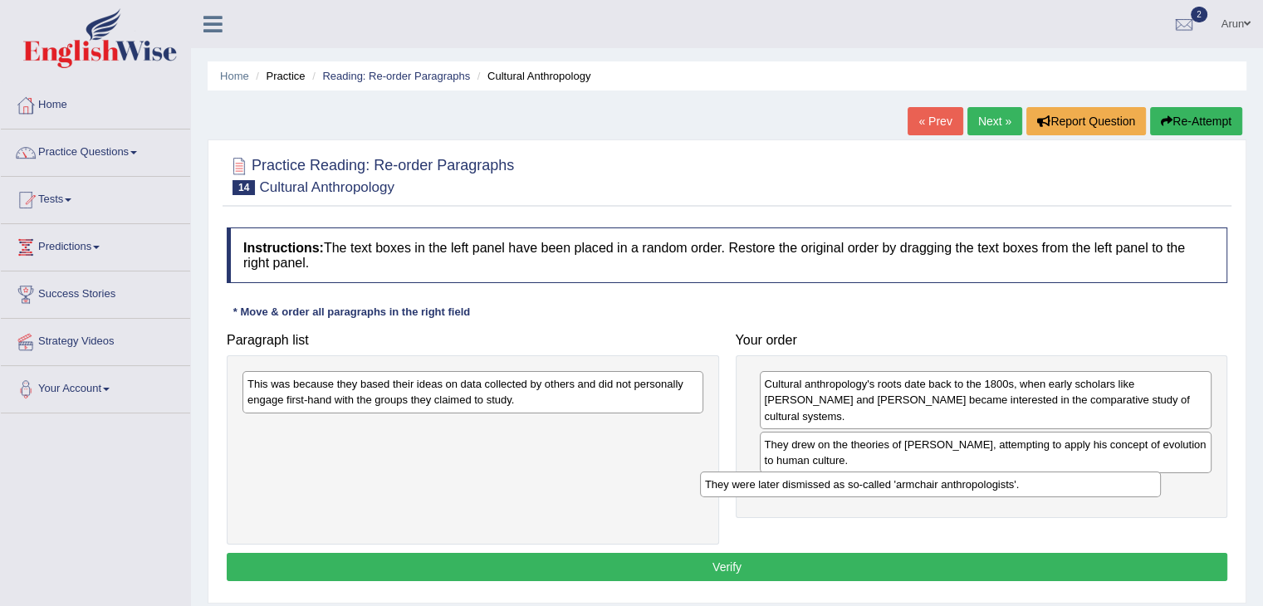
drag, startPoint x: 579, startPoint y: 375, endPoint x: 1039, endPoint y: 477, distance: 471.1
click at [1039, 477] on div "They were later dismissed as so-called 'armchair anthropologists'." at bounding box center [930, 485] width 461 height 26
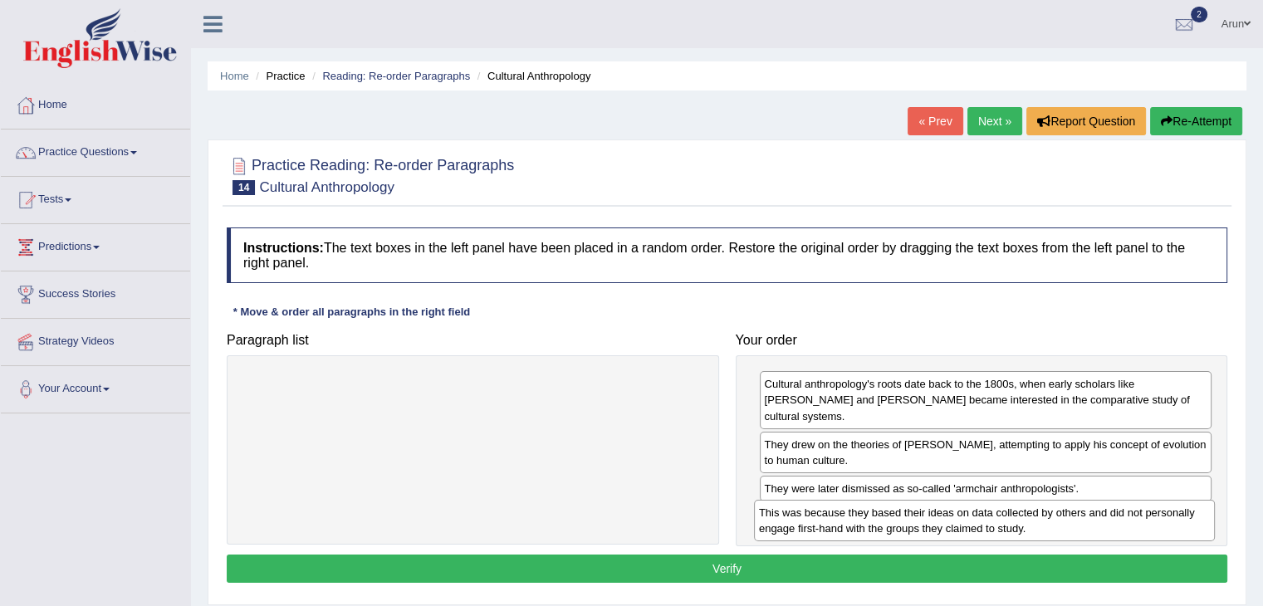
drag, startPoint x: 609, startPoint y: 396, endPoint x: 1155, endPoint y: 530, distance: 562.6
click at [1155, 530] on div "This was because they based their ideas on data collected by others and did not…" at bounding box center [984, 521] width 461 height 42
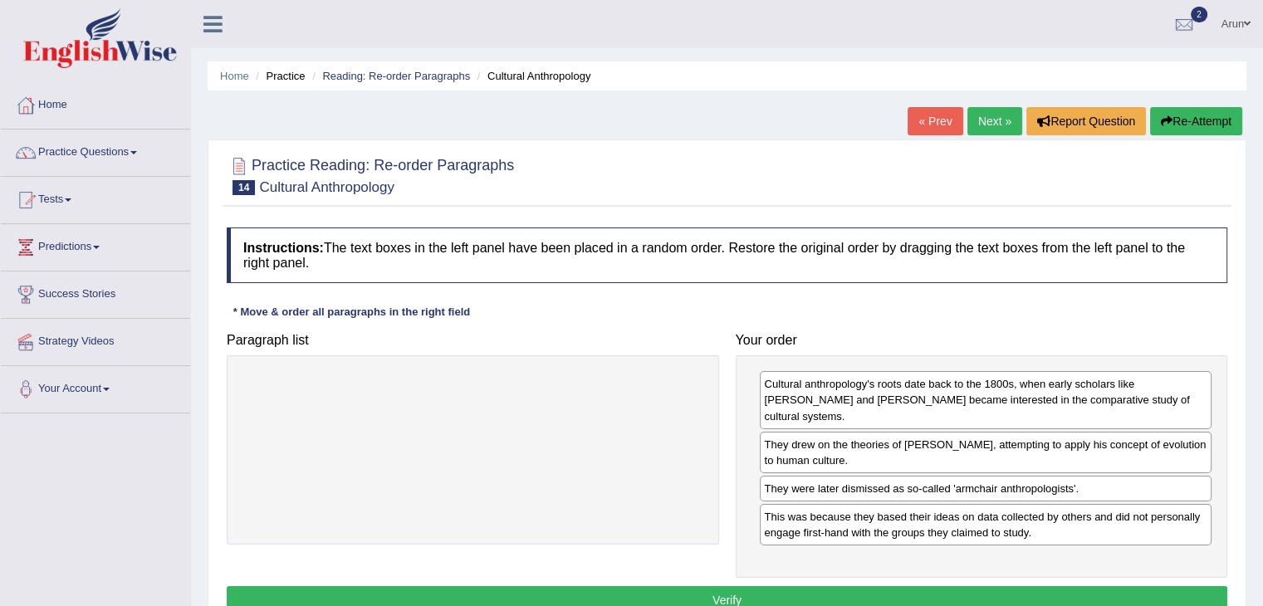
click at [759, 589] on button "Verify" at bounding box center [727, 600] width 1000 height 28
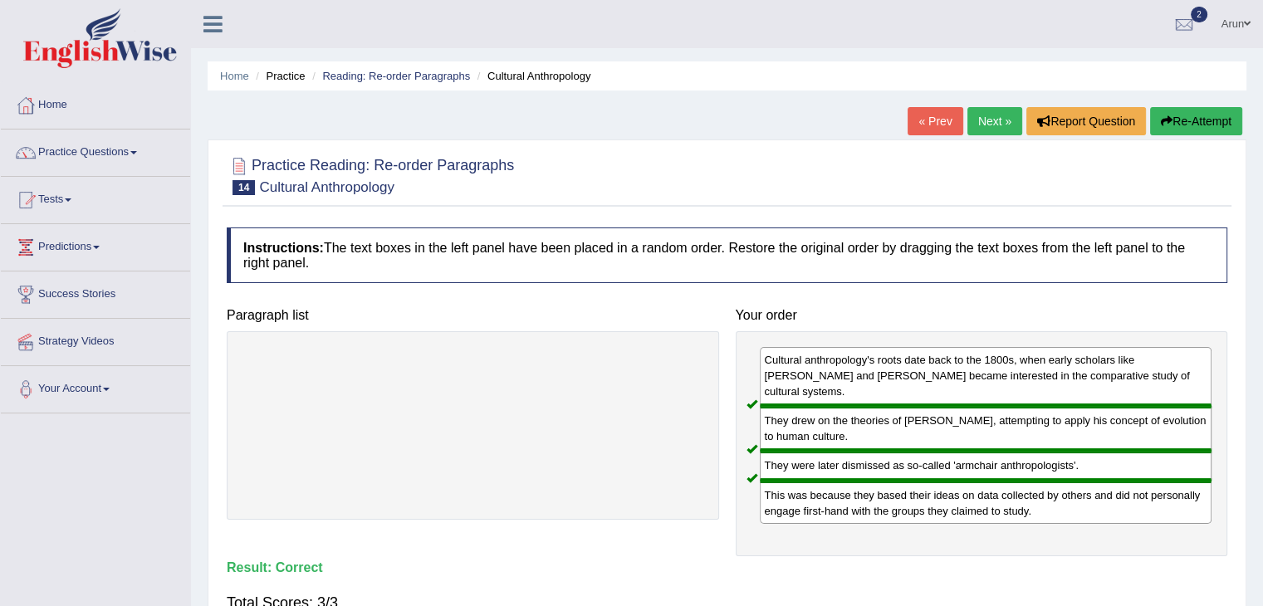
click at [1005, 120] on link "Next »" at bounding box center [994, 121] width 55 height 28
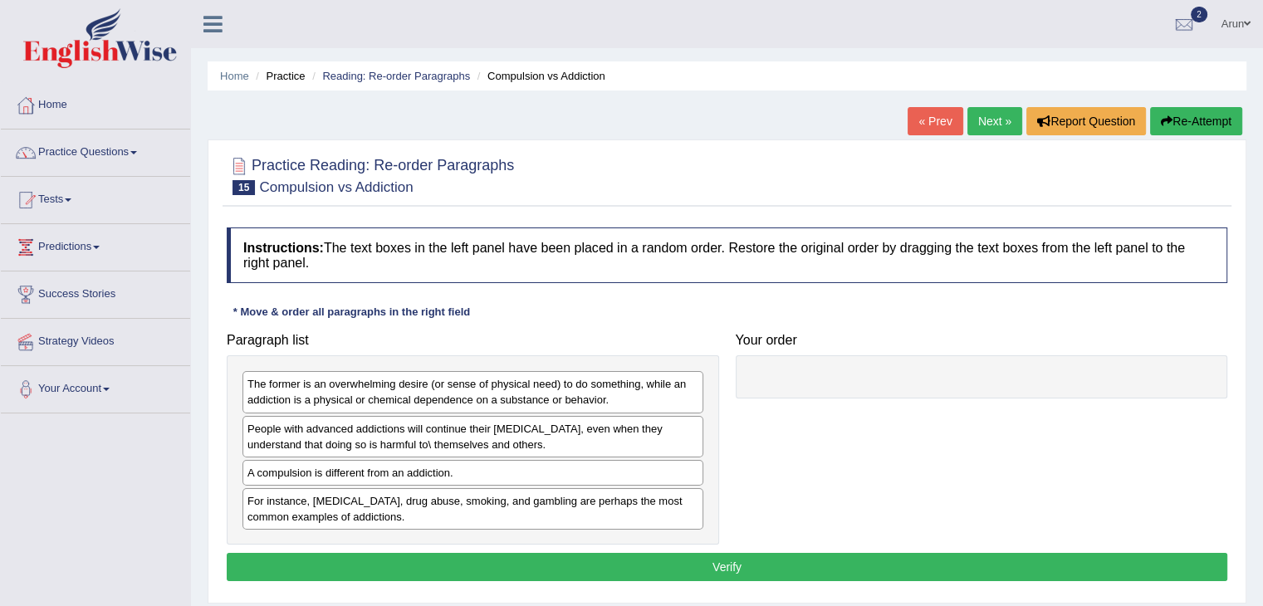
scroll to position [118, 0]
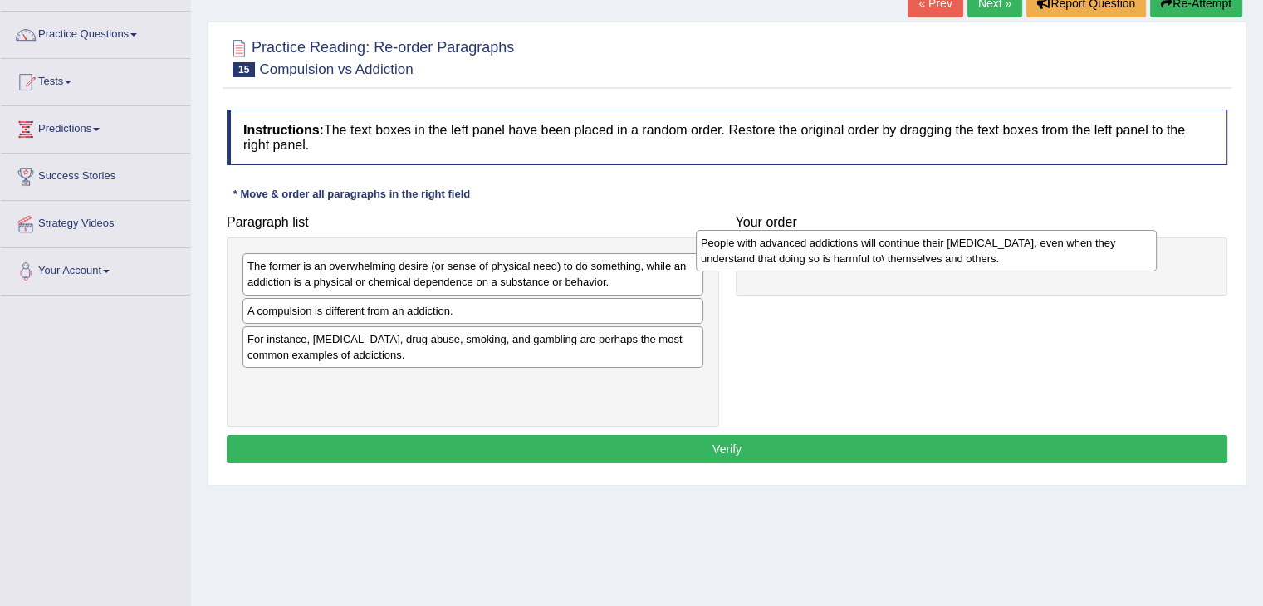
drag, startPoint x: 439, startPoint y: 312, endPoint x: 931, endPoint y: 234, distance: 498.4
click at [931, 234] on div "People with advanced addictions will continue their [MEDICAL_DATA], even when t…" at bounding box center [926, 251] width 461 height 42
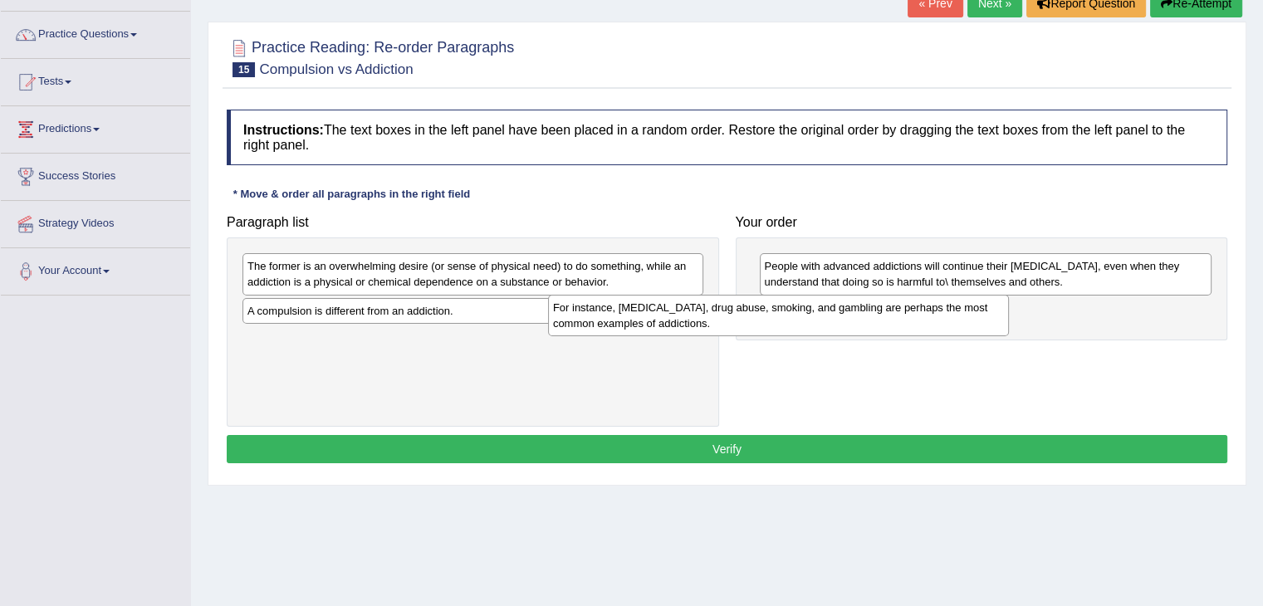
drag, startPoint x: 565, startPoint y: 355, endPoint x: 943, endPoint y: 320, distance: 380.2
click at [943, 320] on div "For instance, [MEDICAL_DATA], drug abuse, smoking, and gambling are perhaps the…" at bounding box center [778, 316] width 461 height 42
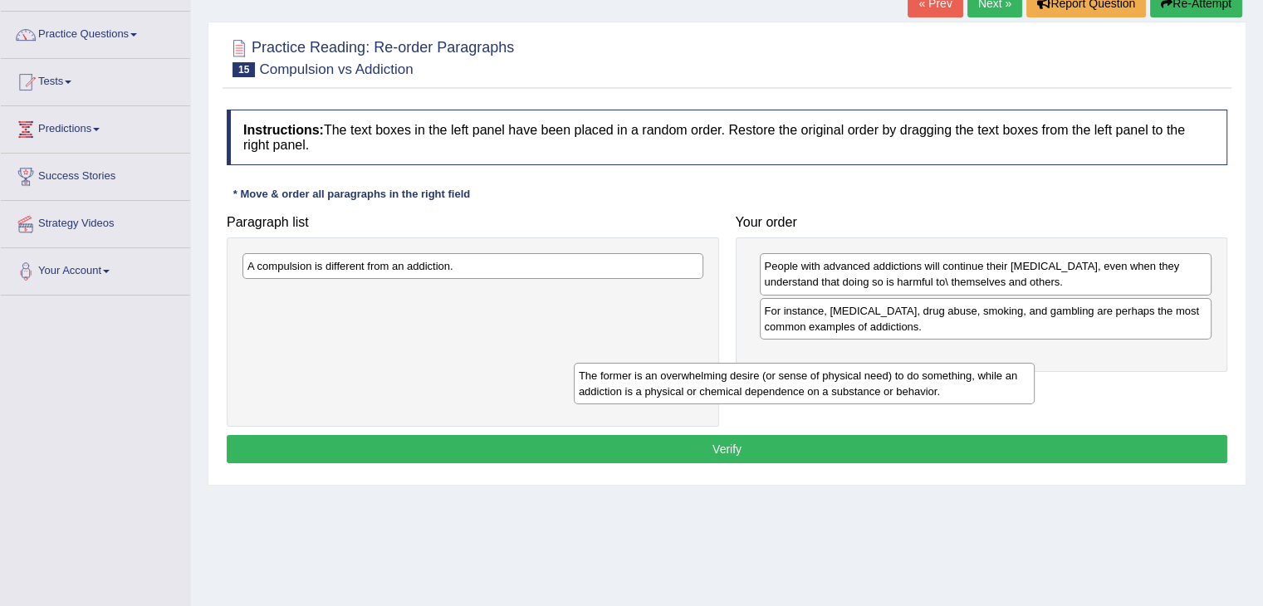
drag, startPoint x: 572, startPoint y: 276, endPoint x: 911, endPoint y: 386, distance: 356.3
click at [911, 386] on div "The former is an overwhelming desire (or sense of physical need) to do somethin…" at bounding box center [804, 384] width 461 height 42
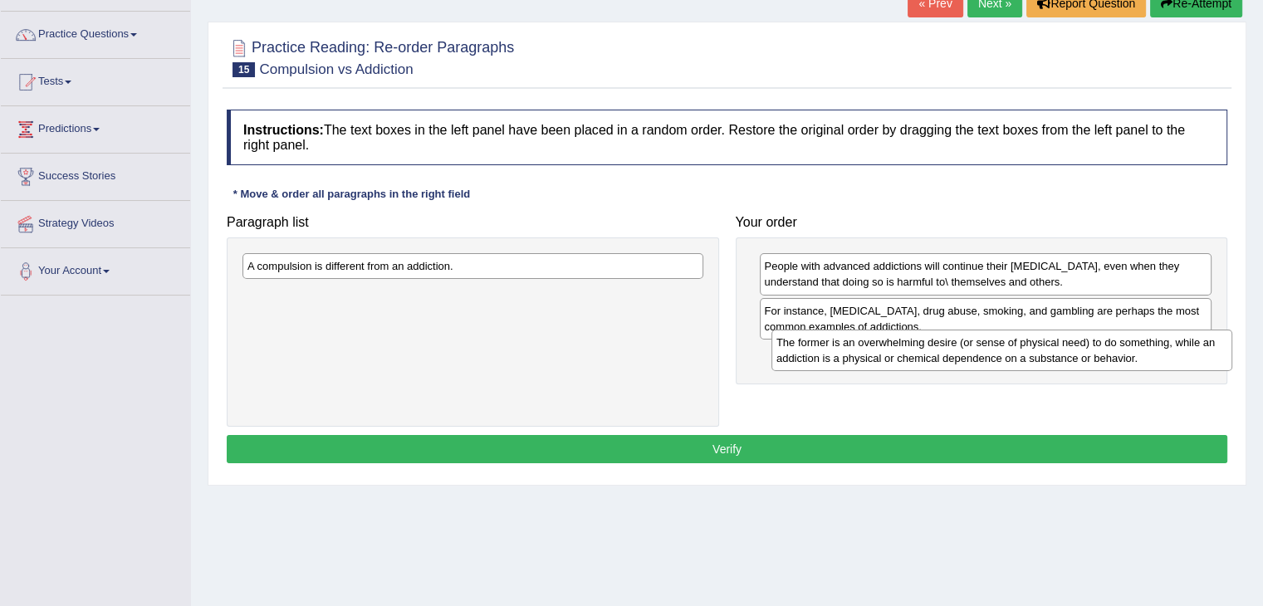
drag, startPoint x: 688, startPoint y: 313, endPoint x: 1215, endPoint y: 361, distance: 528.5
click at [1215, 361] on div "The former is an overwhelming desire (or sense of physical need) to do somethin…" at bounding box center [1001, 351] width 461 height 42
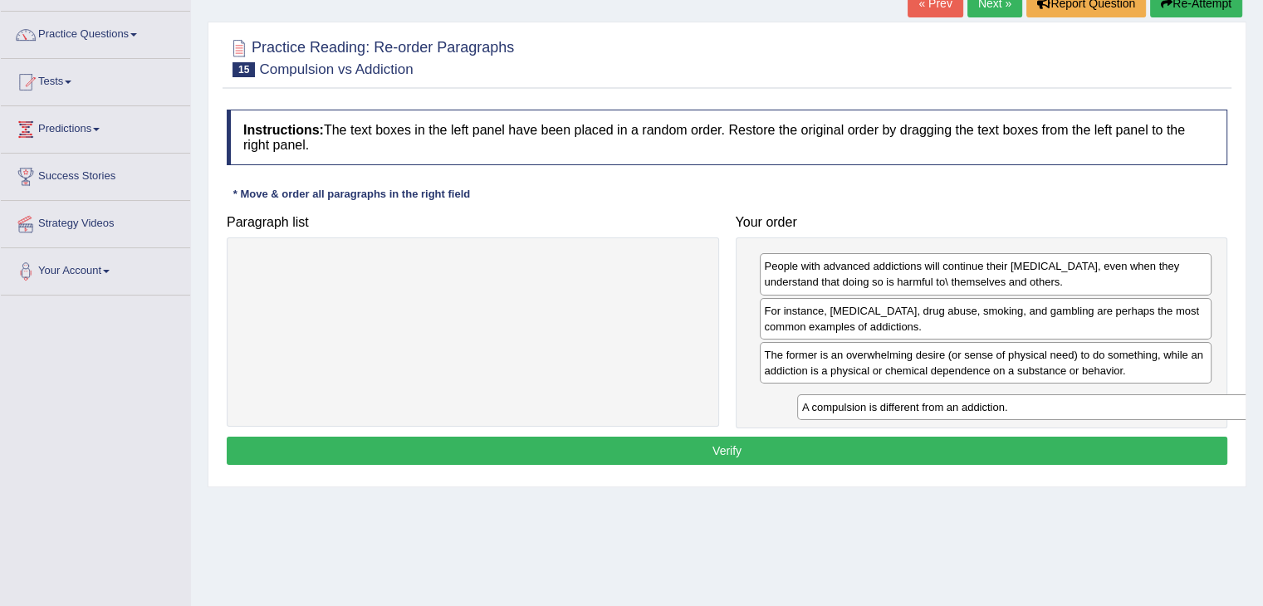
drag, startPoint x: 588, startPoint y: 266, endPoint x: 1137, endPoint y: 402, distance: 566.0
click at [1137, 402] on div "A compulsion is different from an addiction." at bounding box center [1027, 407] width 461 height 26
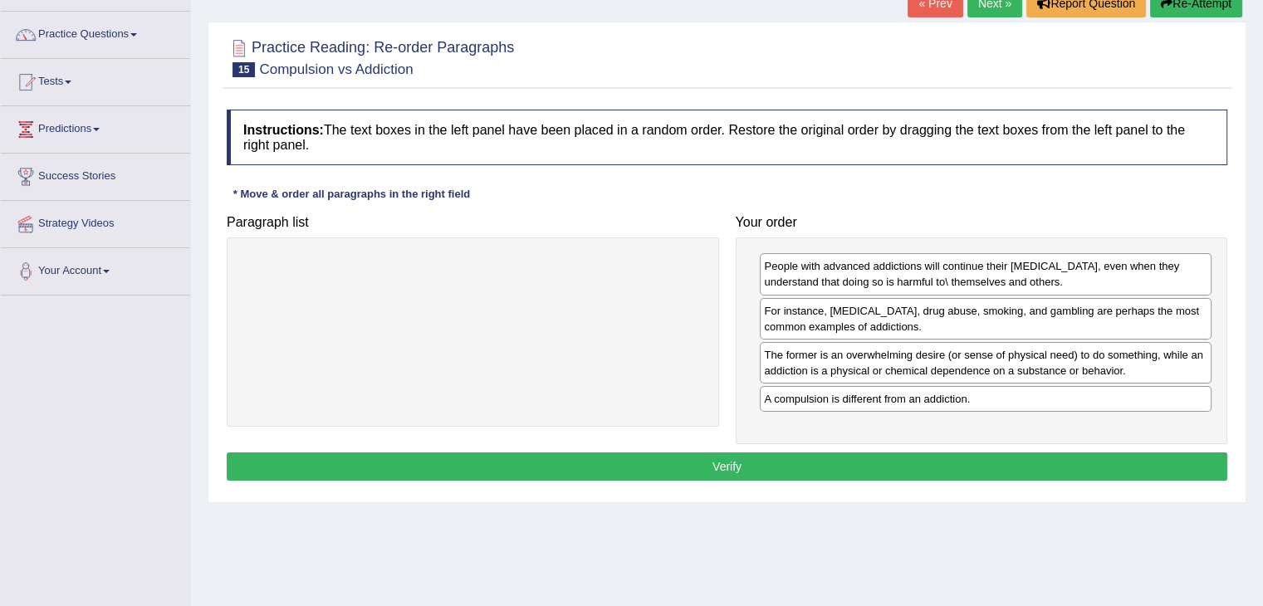
click at [1016, 463] on button "Verify" at bounding box center [727, 466] width 1000 height 28
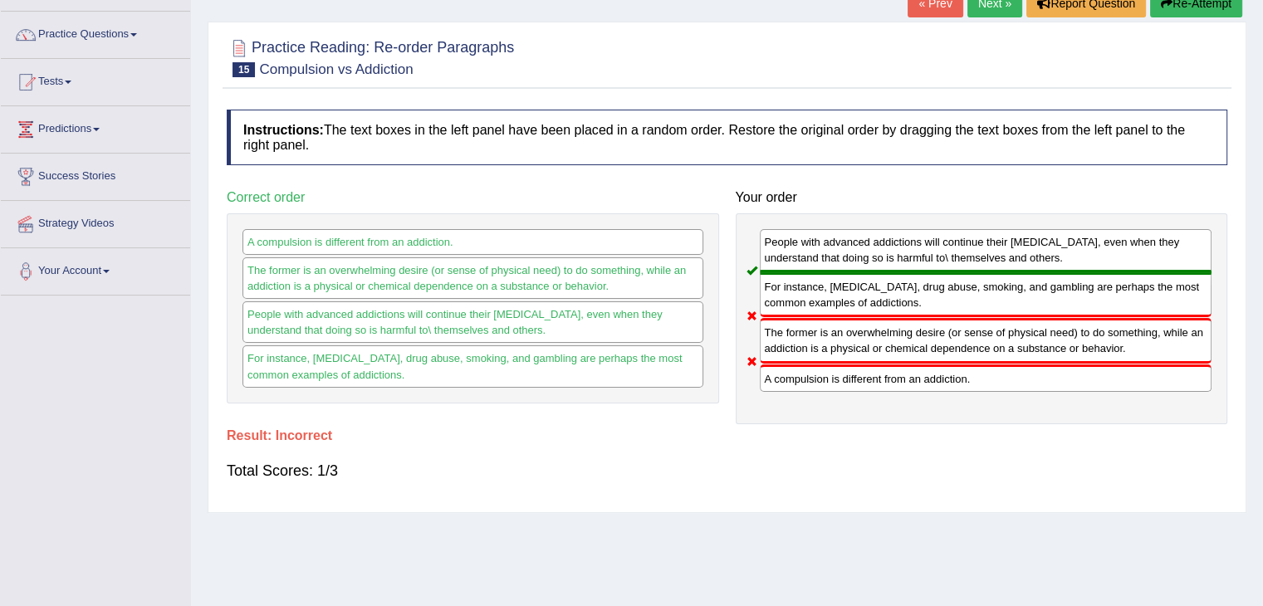
click at [990, 7] on link "Next »" at bounding box center [994, 3] width 55 height 28
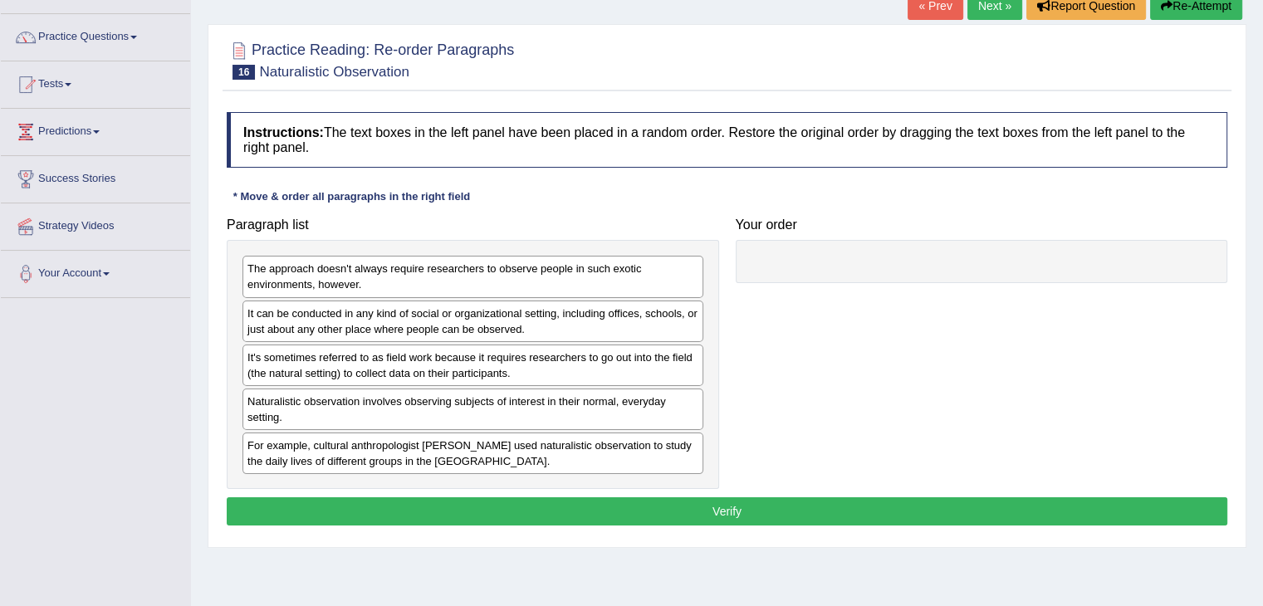
scroll to position [116, 0]
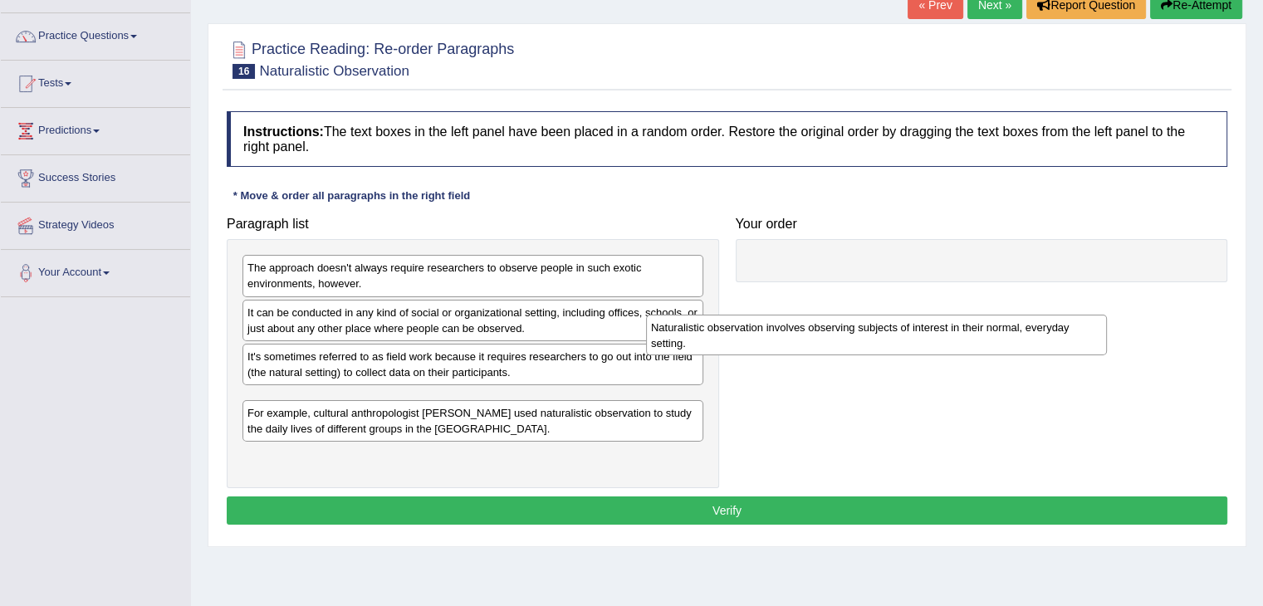
drag, startPoint x: 355, startPoint y: 415, endPoint x: 784, endPoint y: 330, distance: 436.8
click at [784, 330] on div "Naturalistic observation involves observing subjects of interest in their norma…" at bounding box center [876, 336] width 461 height 42
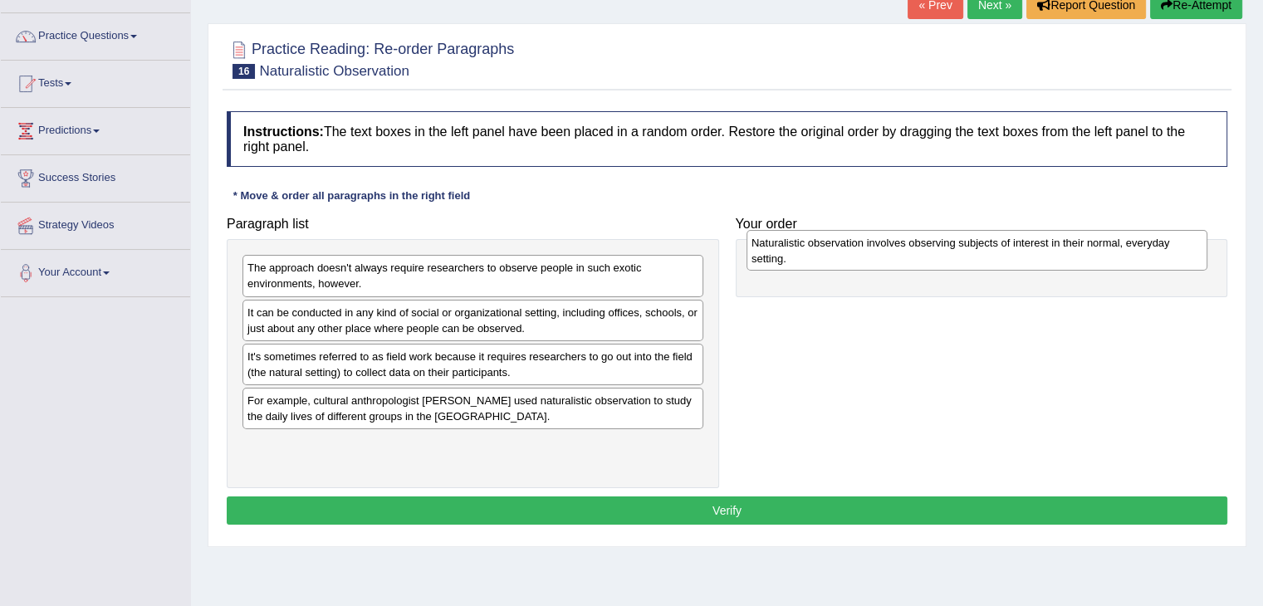
drag, startPoint x: 486, startPoint y: 406, endPoint x: 990, endPoint y: 250, distance: 527.5
click at [990, 250] on div "Naturalistic observation involves observing subjects of interest in their norma…" at bounding box center [976, 251] width 461 height 42
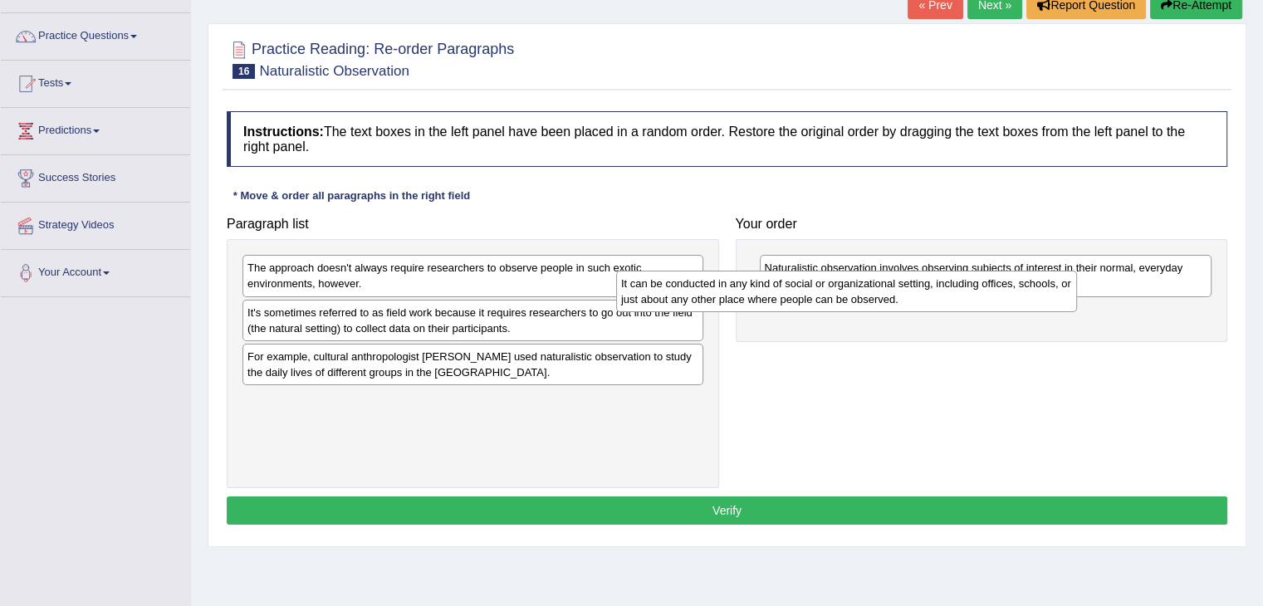
drag, startPoint x: 529, startPoint y: 320, endPoint x: 906, endPoint y: 293, distance: 377.9
click at [906, 293] on div "It can be conducted in any kind of social or organizational setting, including …" at bounding box center [846, 292] width 461 height 42
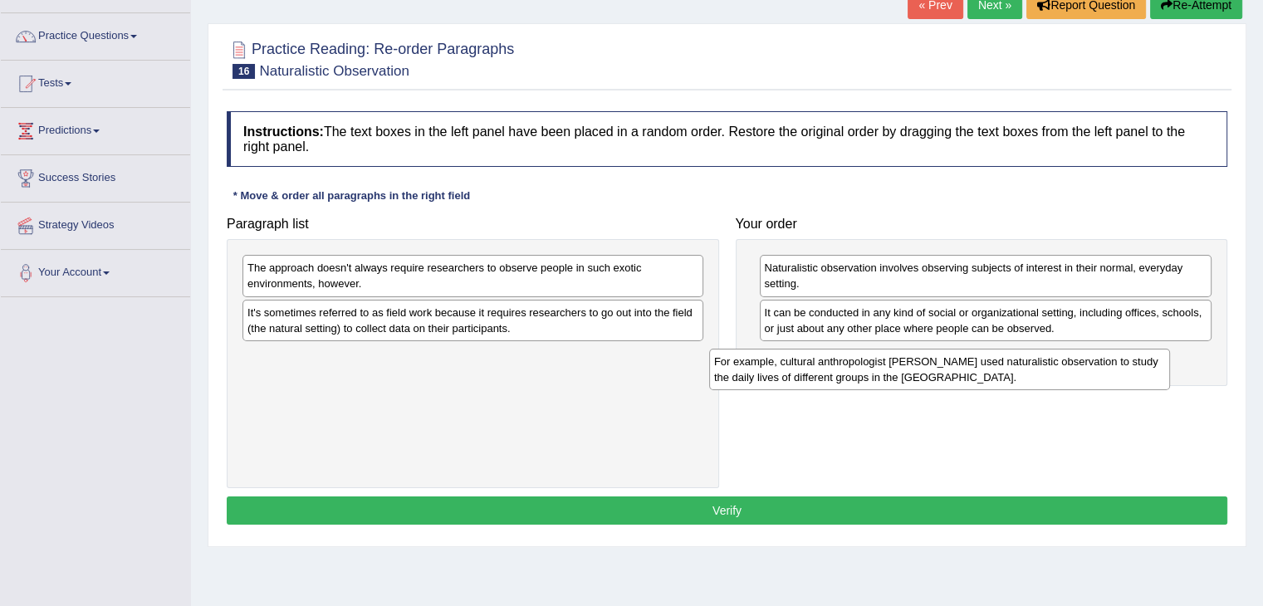
drag, startPoint x: 478, startPoint y: 371, endPoint x: 954, endPoint y: 377, distance: 475.7
click at [954, 377] on div "For example, cultural anthropologist [PERSON_NAME] used naturalistic observatio…" at bounding box center [939, 370] width 461 height 42
click at [536, 310] on div "It's sometimes referred to as field work because it requires researchers to go …" at bounding box center [472, 321] width 461 height 42
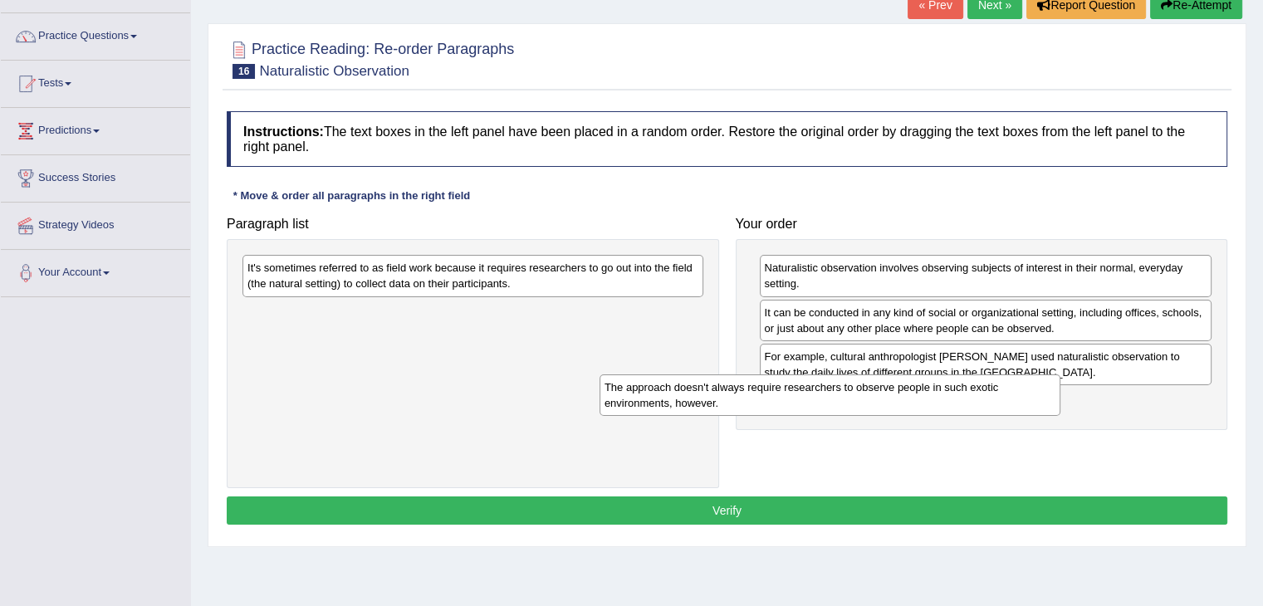
drag, startPoint x: 579, startPoint y: 280, endPoint x: 983, endPoint y: 411, distance: 425.0
click at [983, 411] on div "The approach doesn't always require researchers to observe people in such exoti…" at bounding box center [829, 395] width 461 height 42
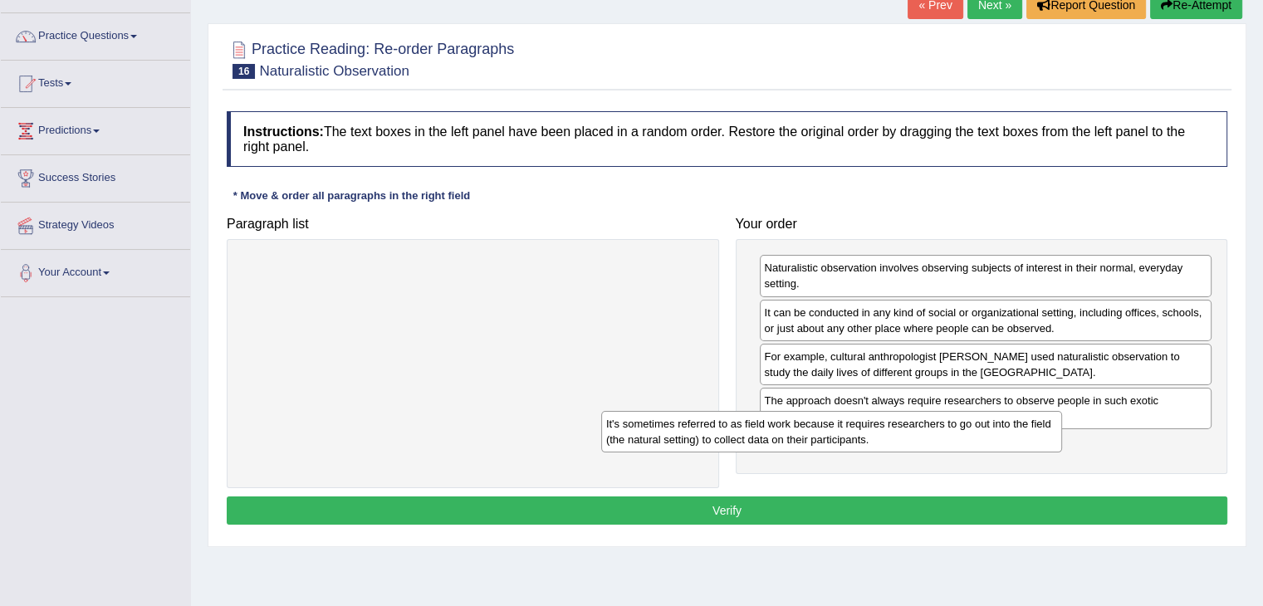
drag, startPoint x: 624, startPoint y: 289, endPoint x: 1020, endPoint y: 466, distance: 433.7
click at [1020, 452] on div "It's sometimes referred to as field work because it requires researchers to go …" at bounding box center [831, 432] width 461 height 42
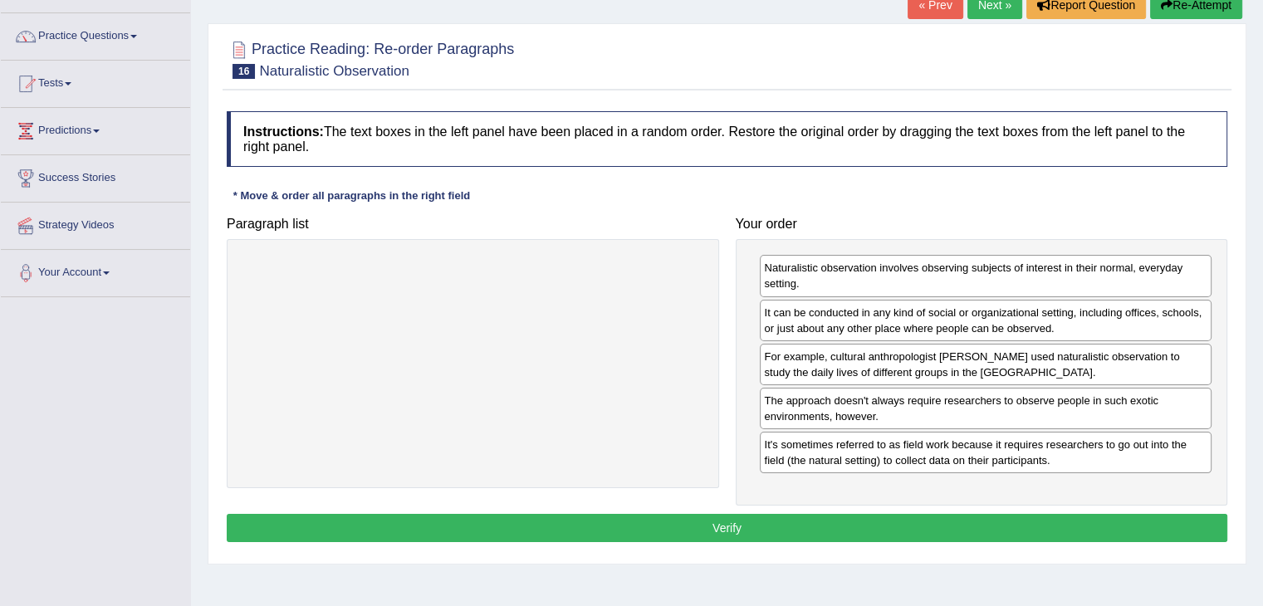
click at [902, 517] on button "Verify" at bounding box center [727, 528] width 1000 height 28
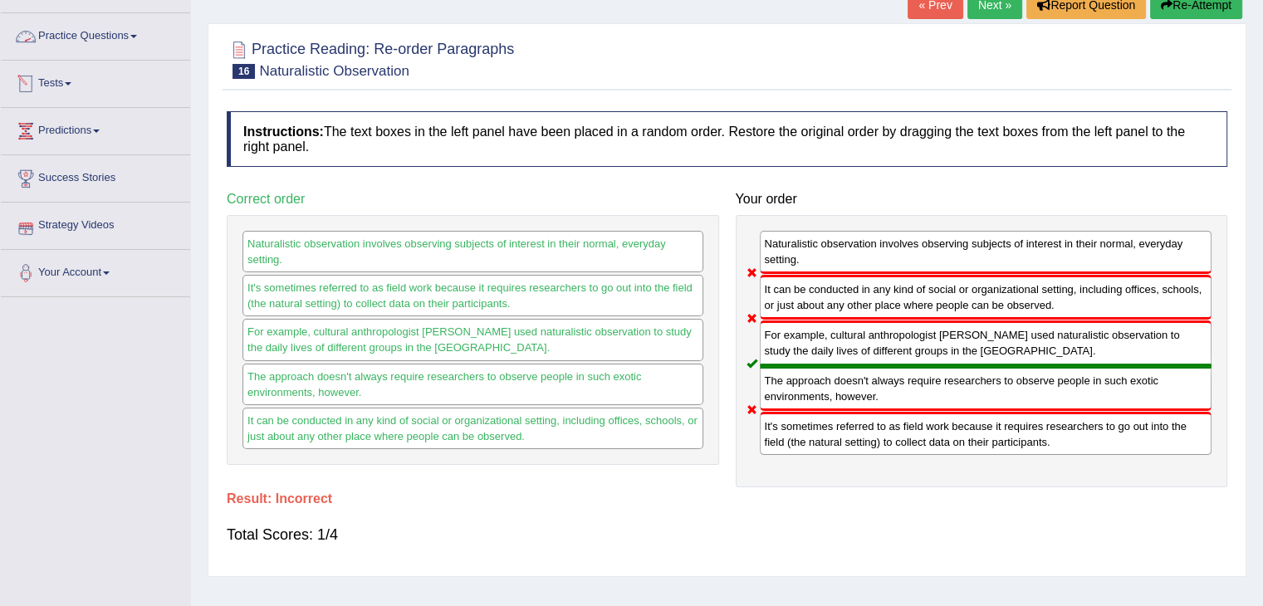
click at [93, 41] on link "Practice Questions" at bounding box center [95, 34] width 189 height 42
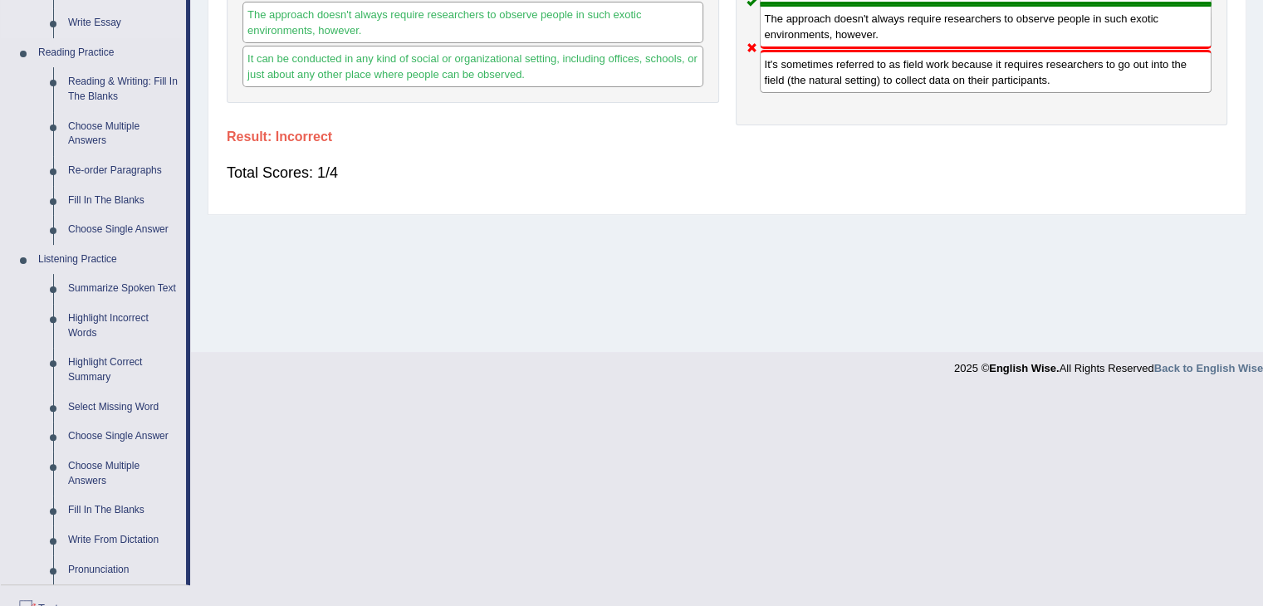
scroll to position [486, 0]
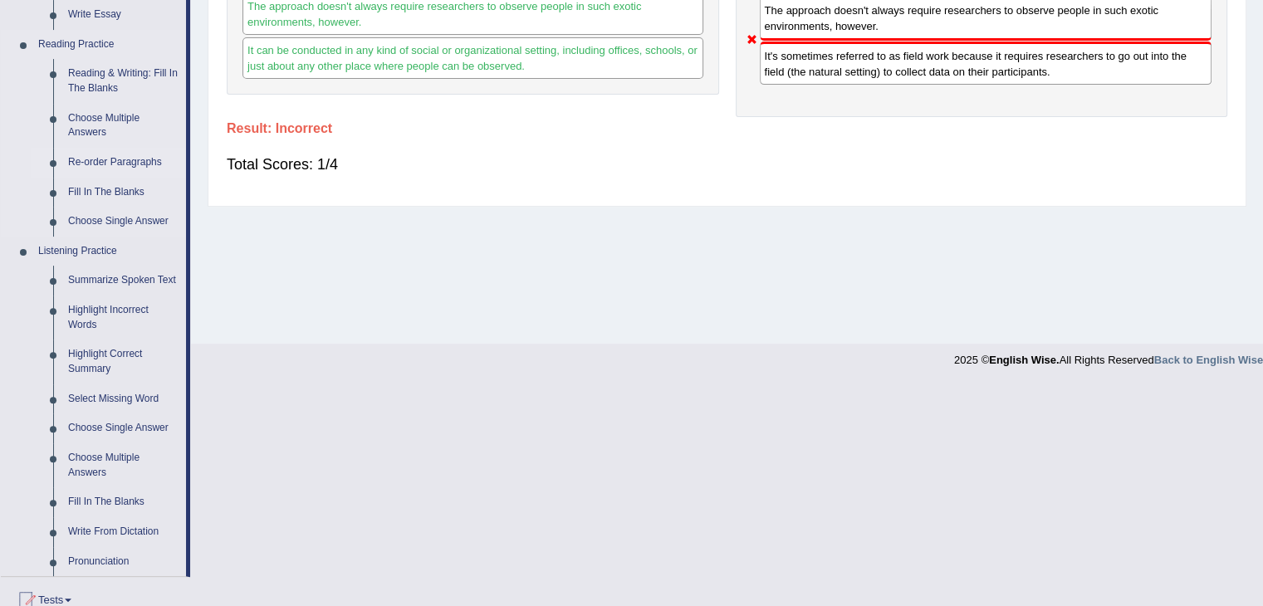
click at [103, 155] on link "Re-order Paragraphs" at bounding box center [123, 163] width 125 height 30
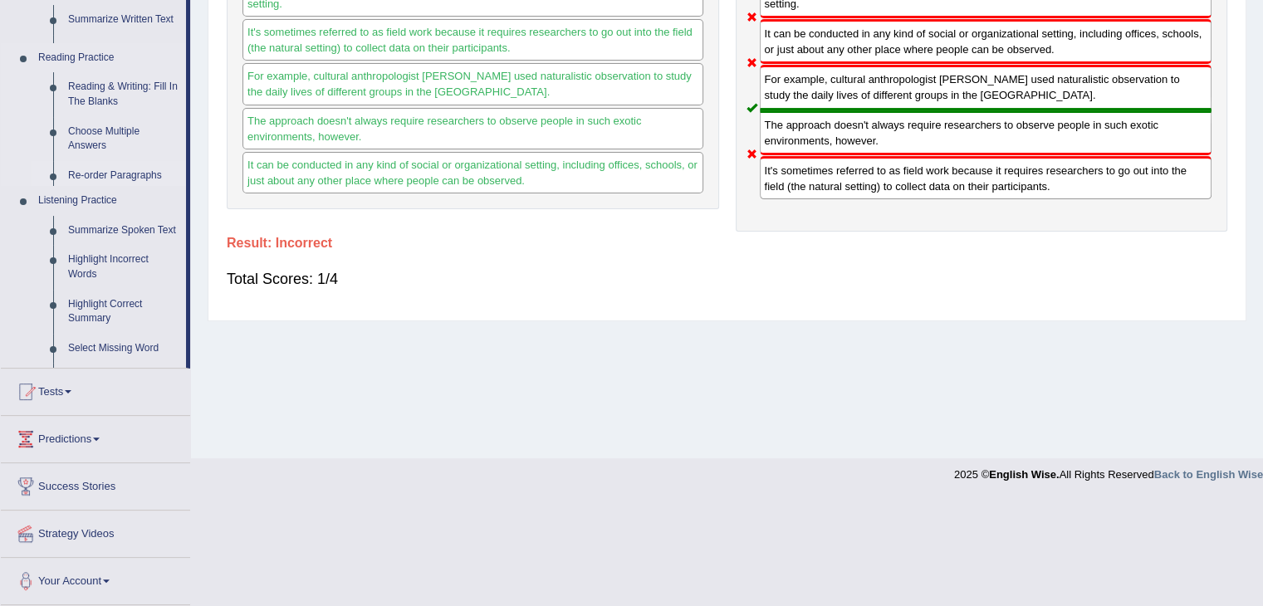
scroll to position [266, 0]
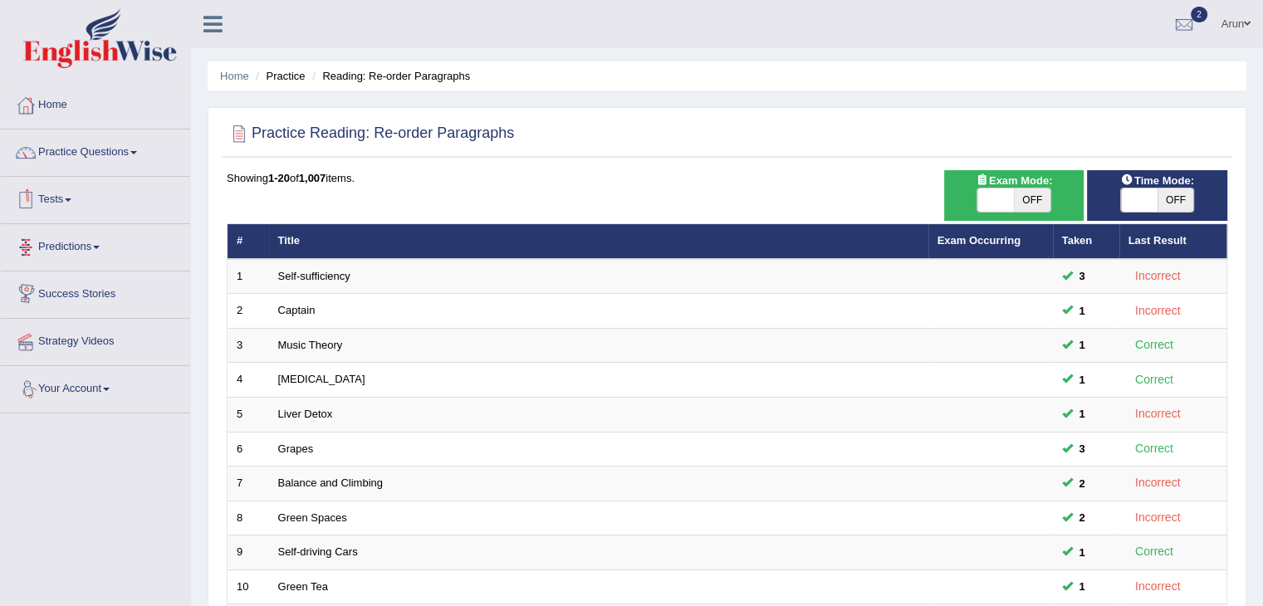
click at [71, 251] on link "Predictions" at bounding box center [95, 245] width 189 height 42
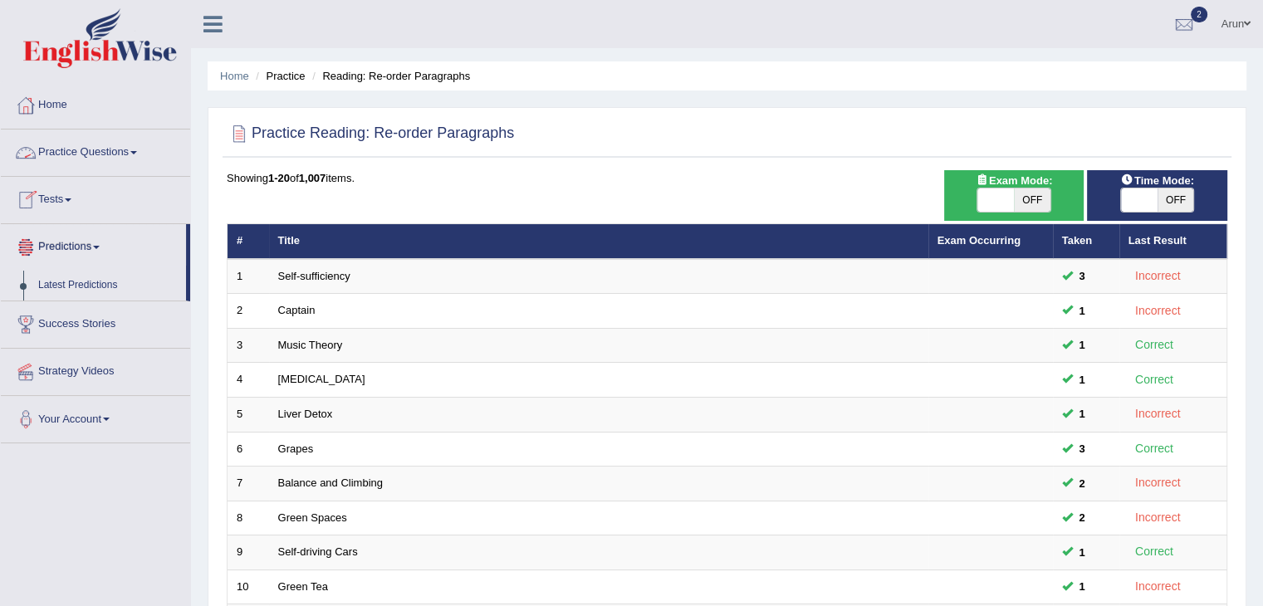
click at [109, 153] on link "Practice Questions" at bounding box center [95, 151] width 189 height 42
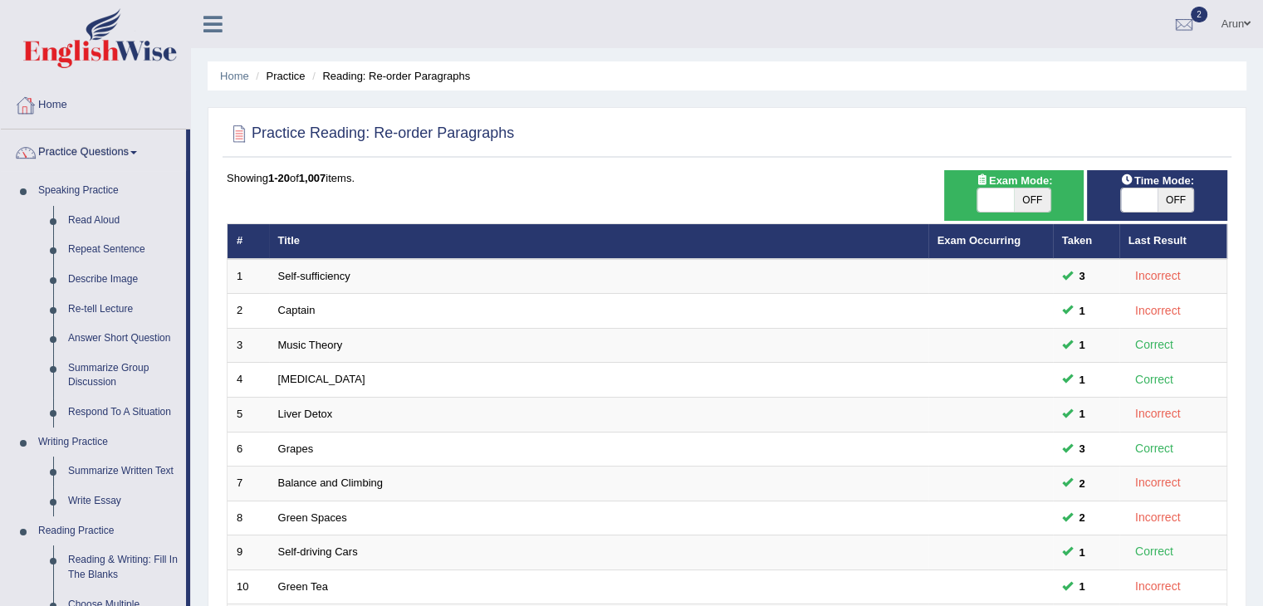
click at [56, 98] on link "Home" at bounding box center [95, 103] width 189 height 42
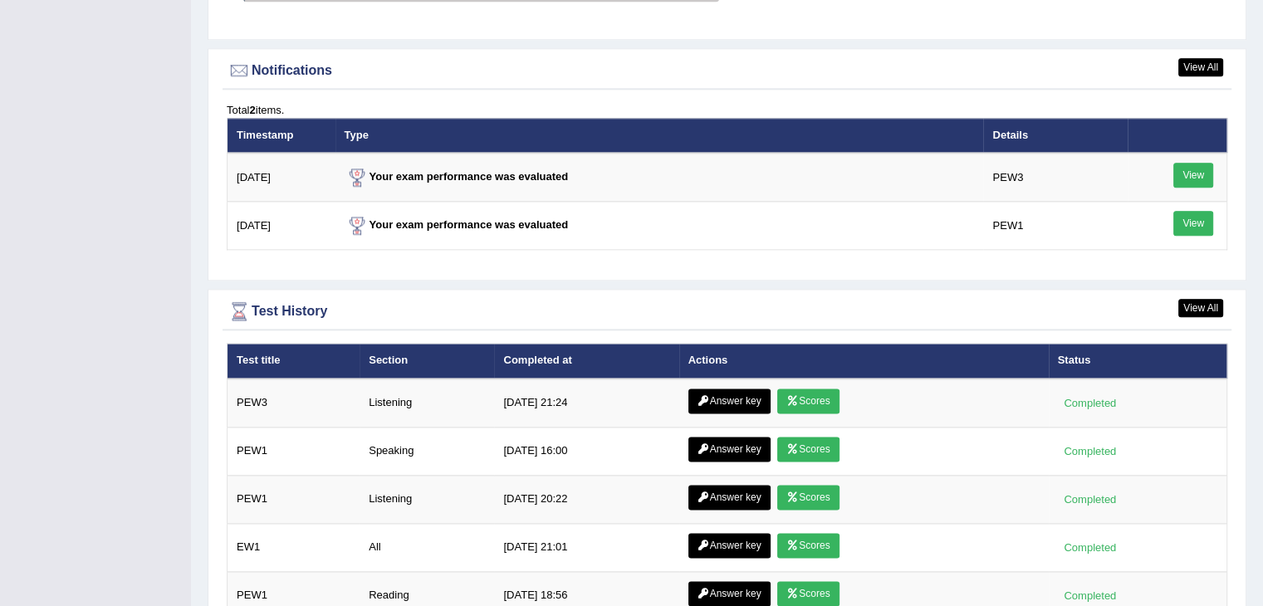
scroll to position [2070, 0]
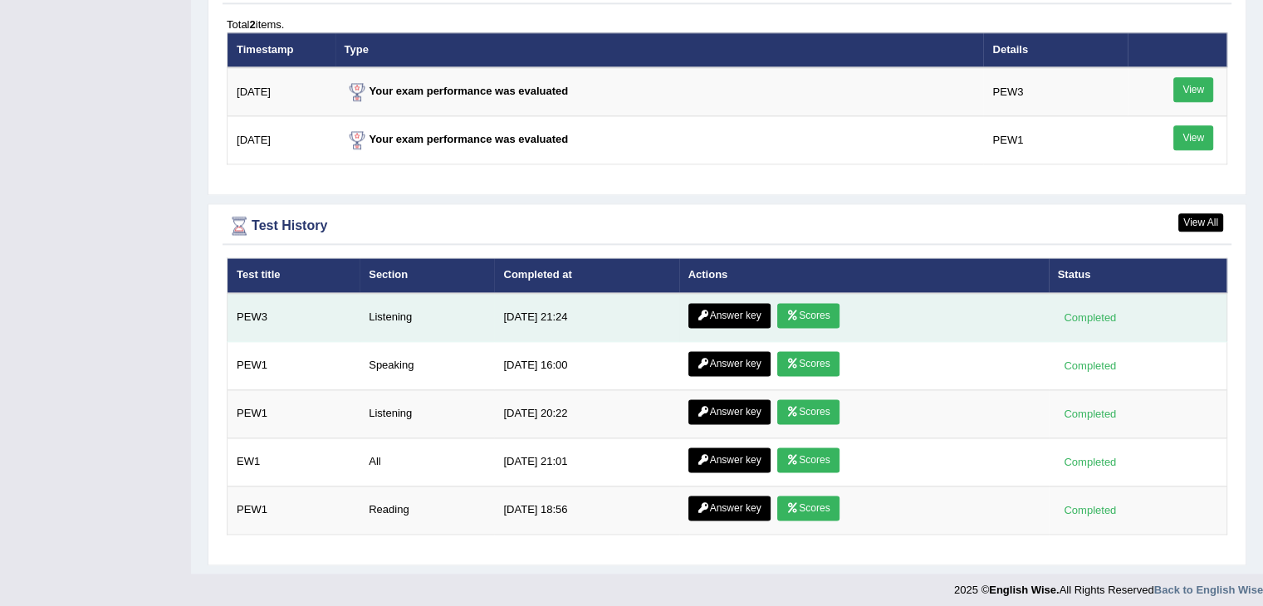
click at [798, 310] on link "Scores" at bounding box center [807, 315] width 61 height 25
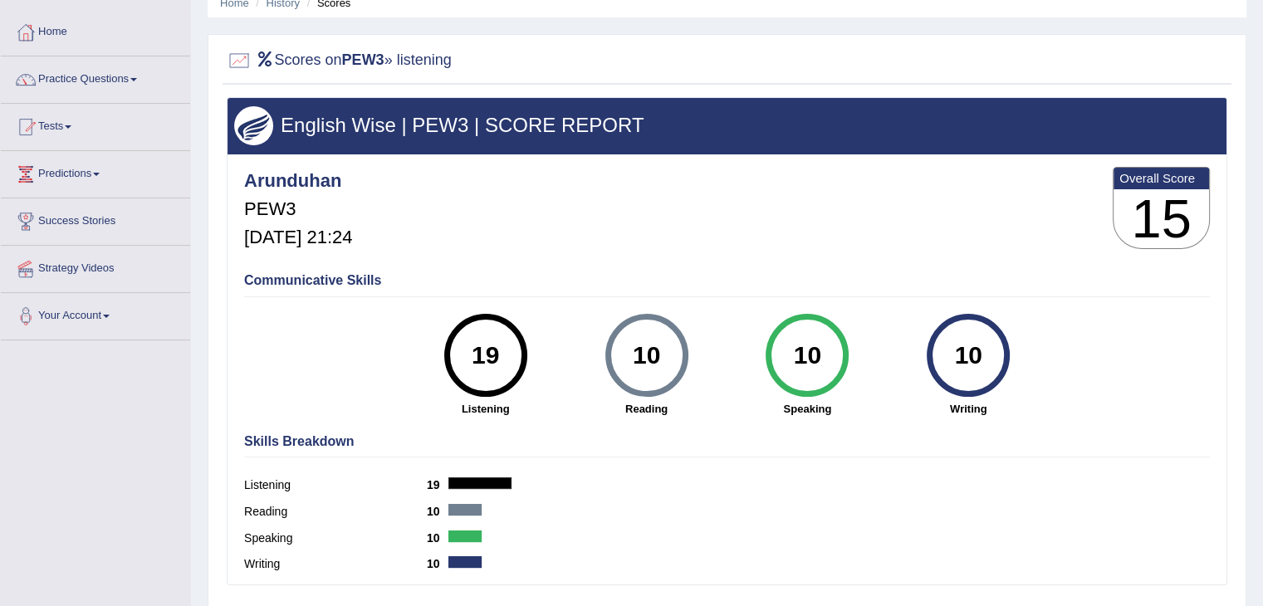
scroll to position [70, 0]
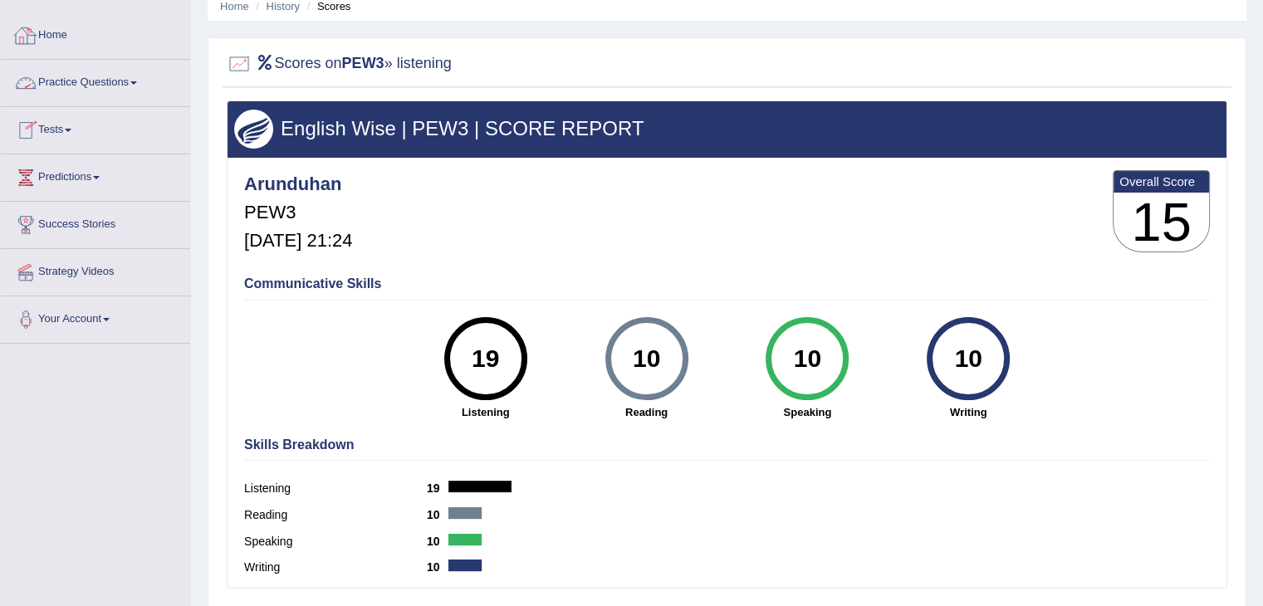
click at [56, 32] on link "Home" at bounding box center [95, 33] width 189 height 42
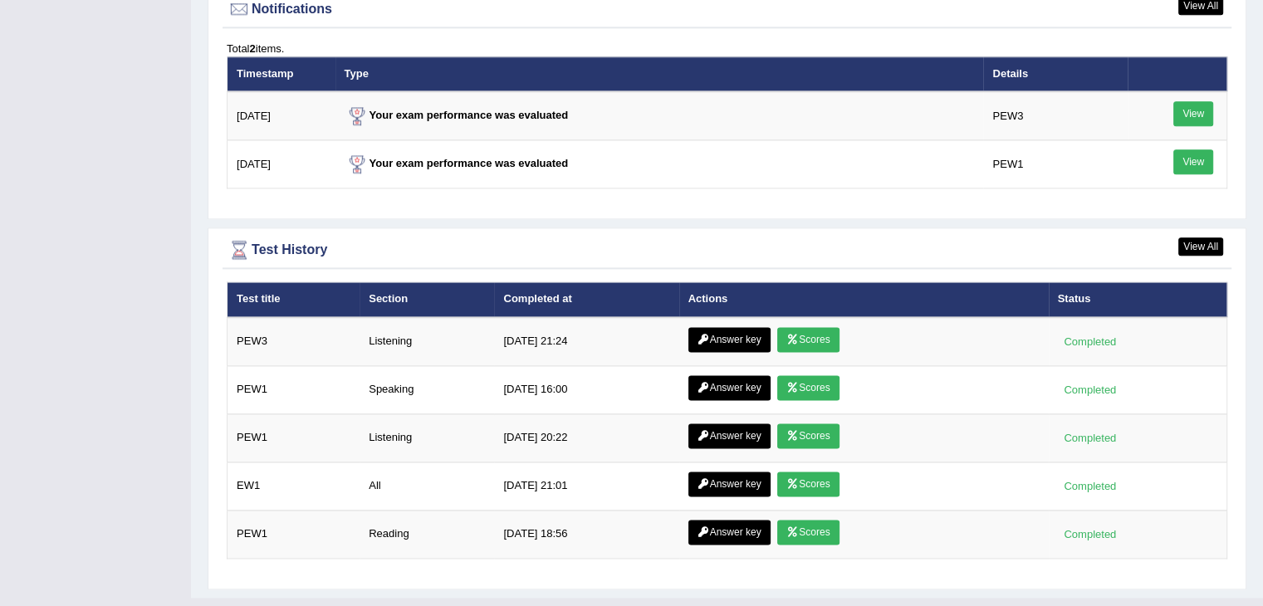
scroll to position [2047, 0]
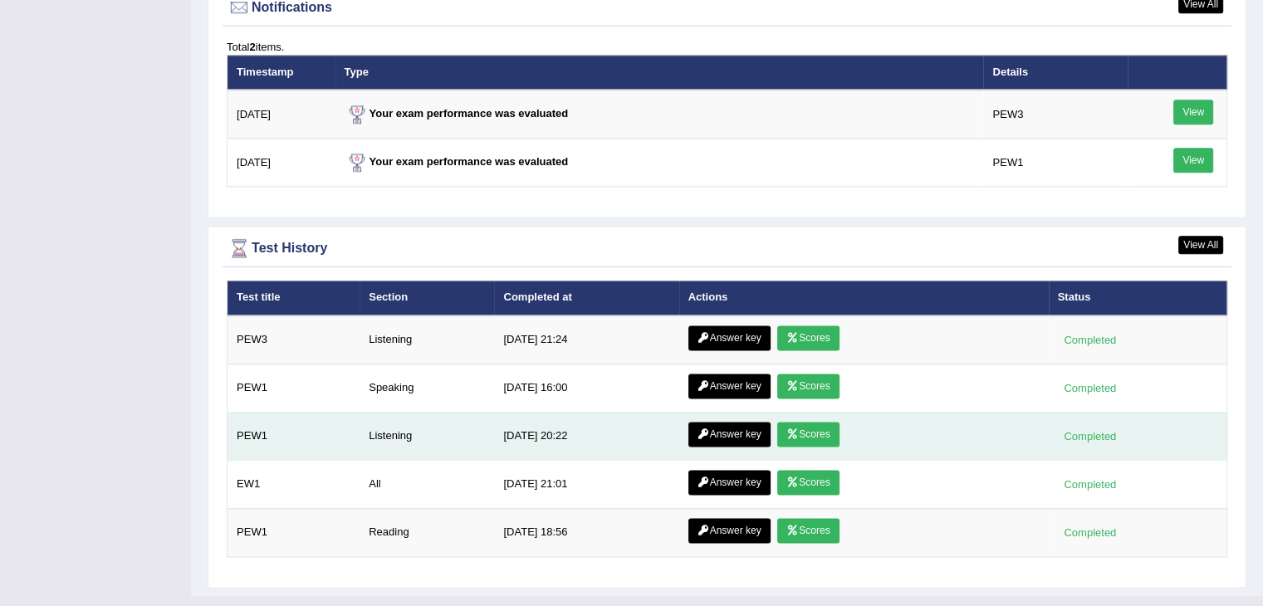
click at [794, 429] on icon at bounding box center [792, 434] width 12 height 10
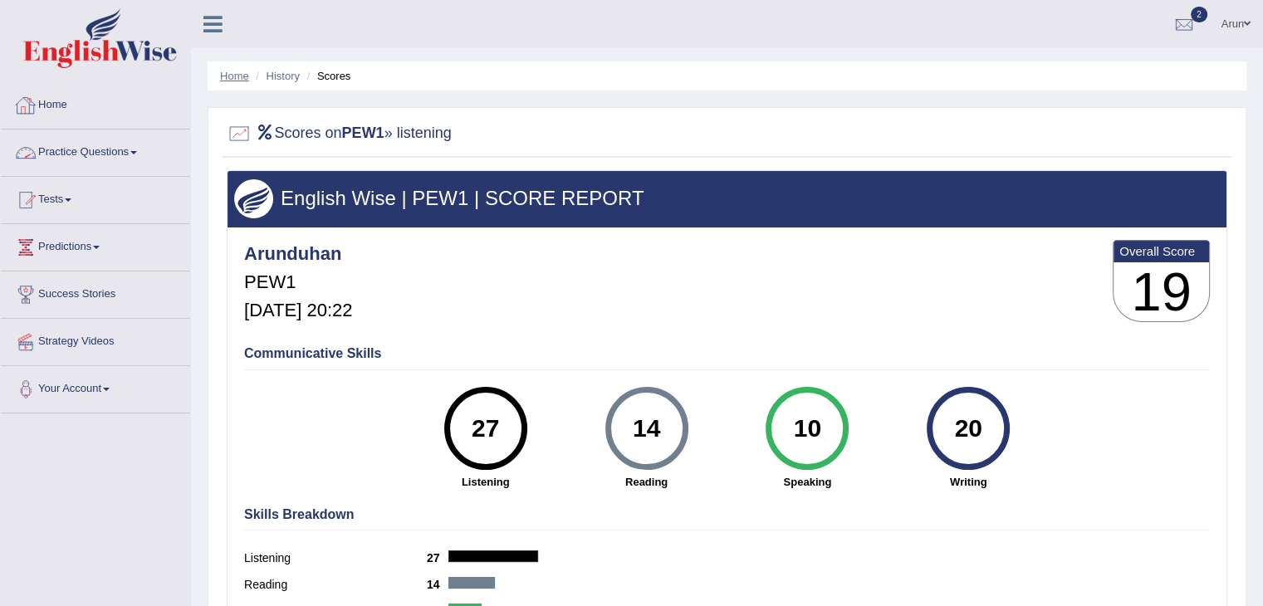
click at [226, 74] on link "Home" at bounding box center [234, 76] width 29 height 12
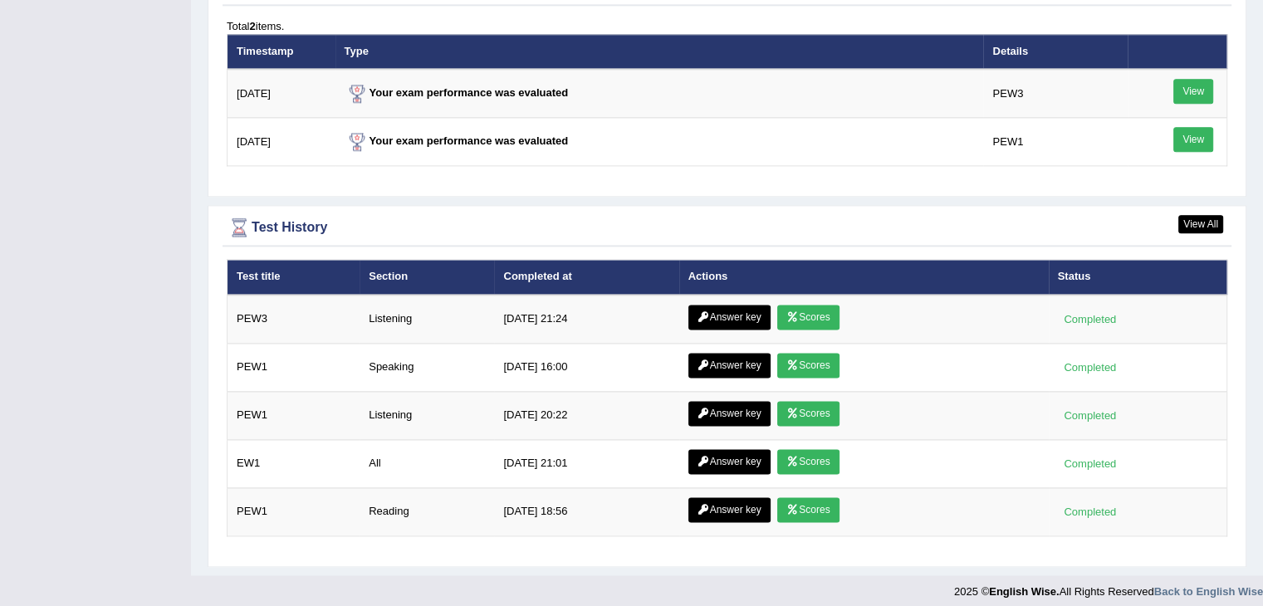
scroll to position [2070, 0]
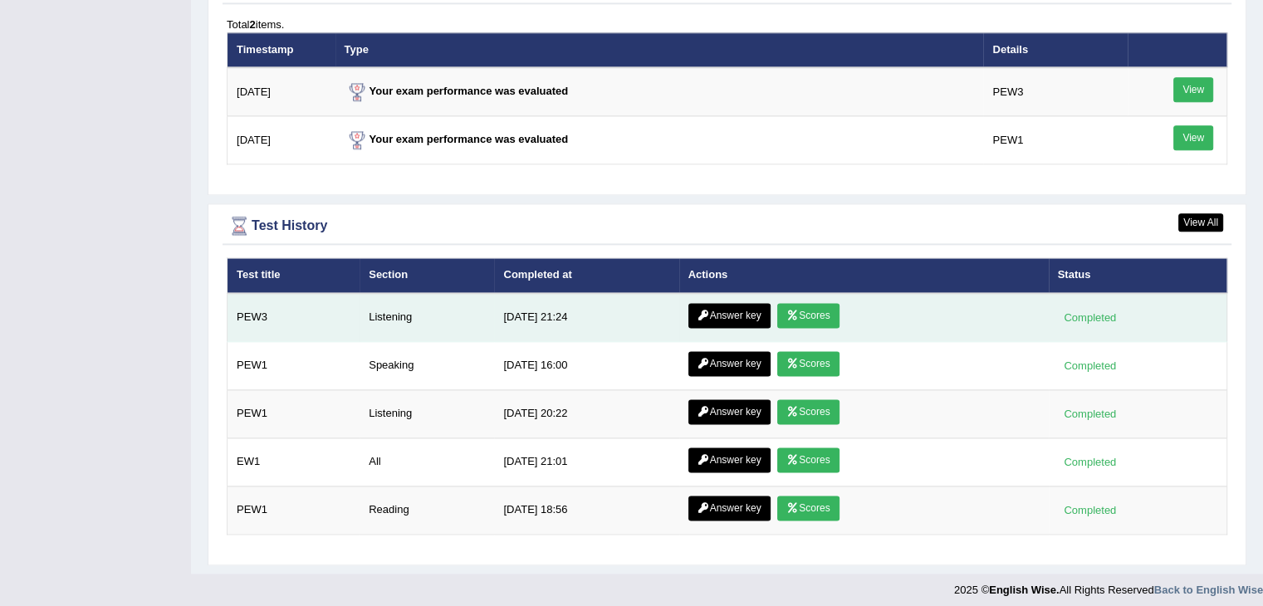
click at [723, 303] on link "Answer key" at bounding box center [729, 315] width 82 height 25
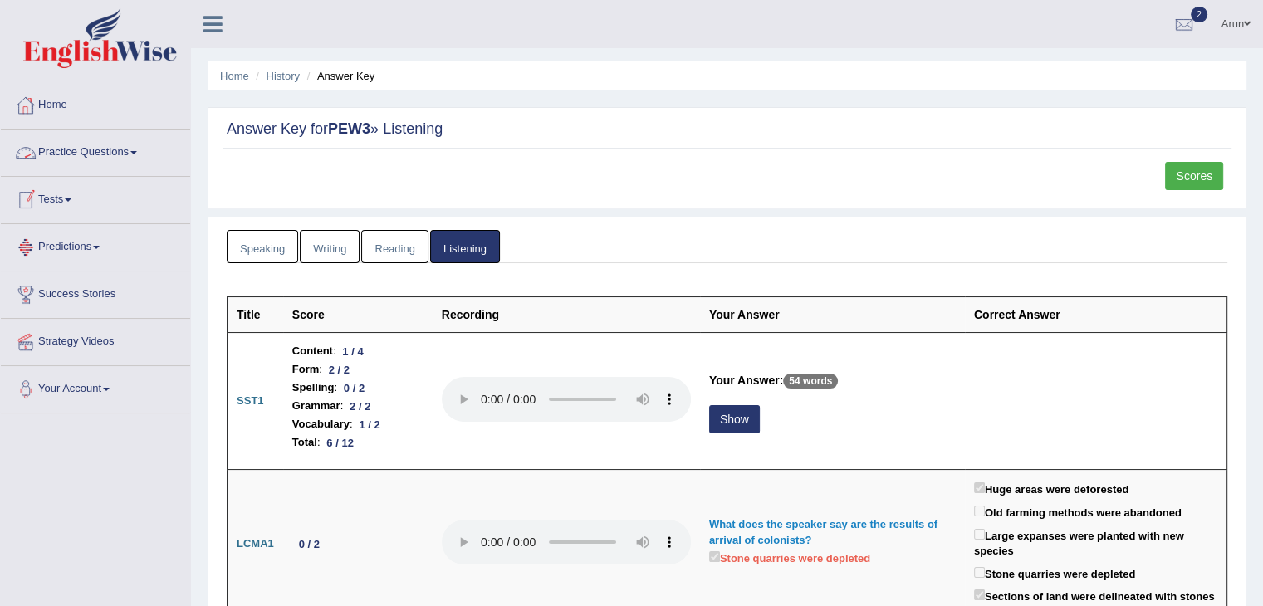
click at [61, 94] on link "Home" at bounding box center [95, 103] width 189 height 42
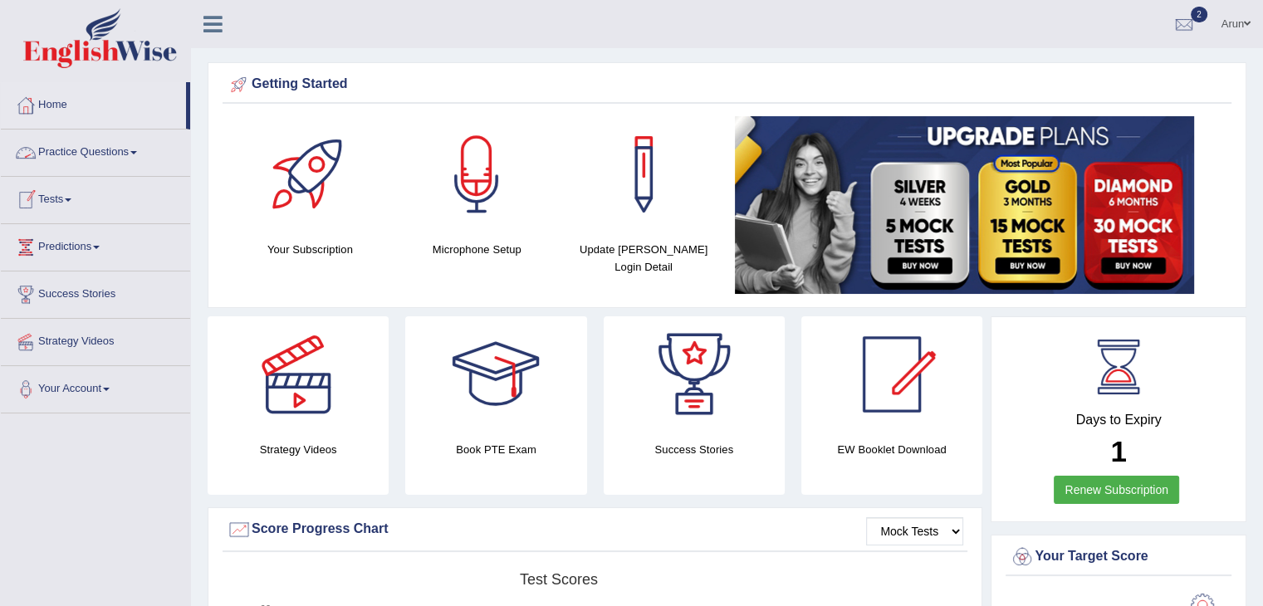
click at [120, 157] on link "Practice Questions" at bounding box center [95, 151] width 189 height 42
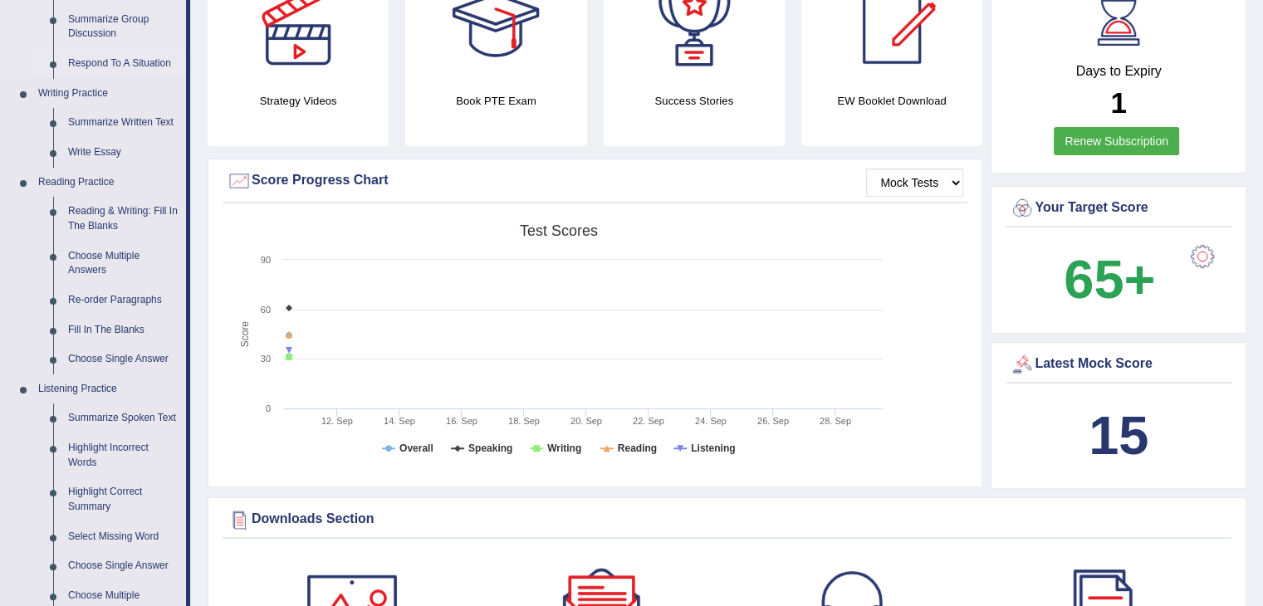
scroll to position [345, 0]
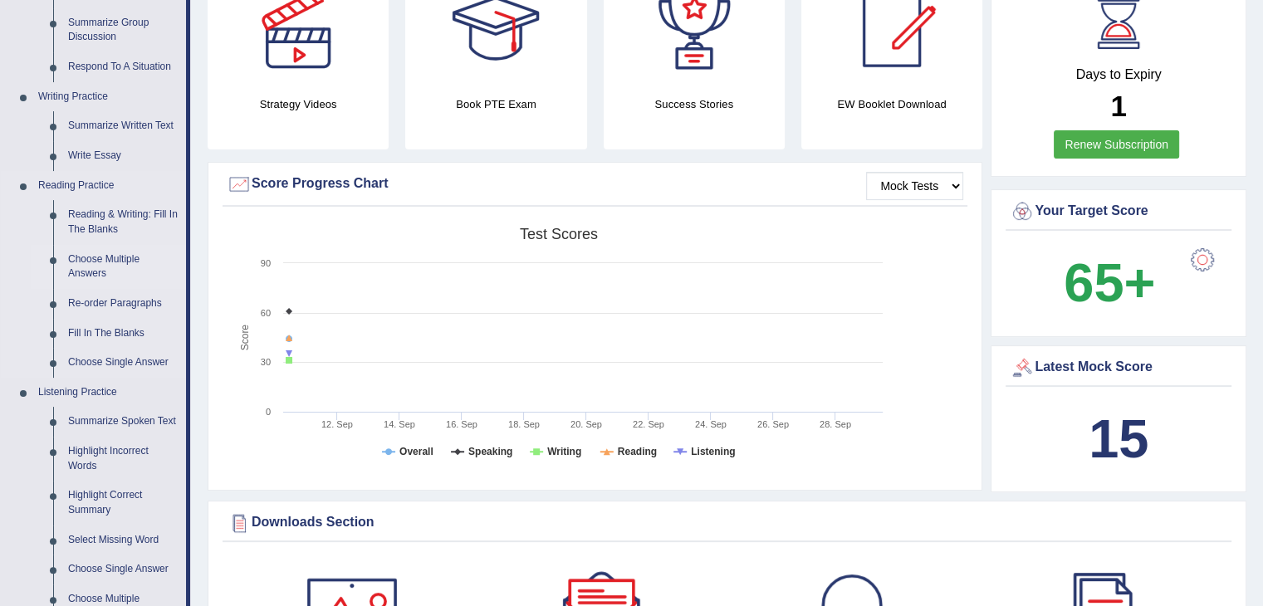
click at [104, 257] on link "Choose Multiple Answers" at bounding box center [123, 267] width 125 height 44
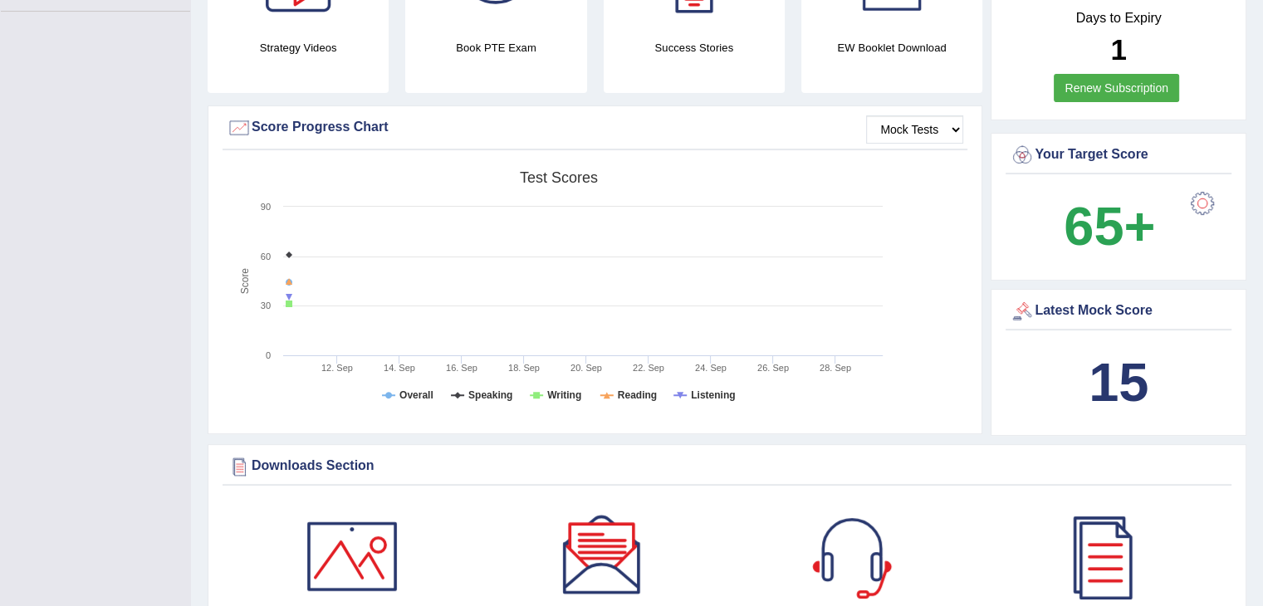
scroll to position [530, 0]
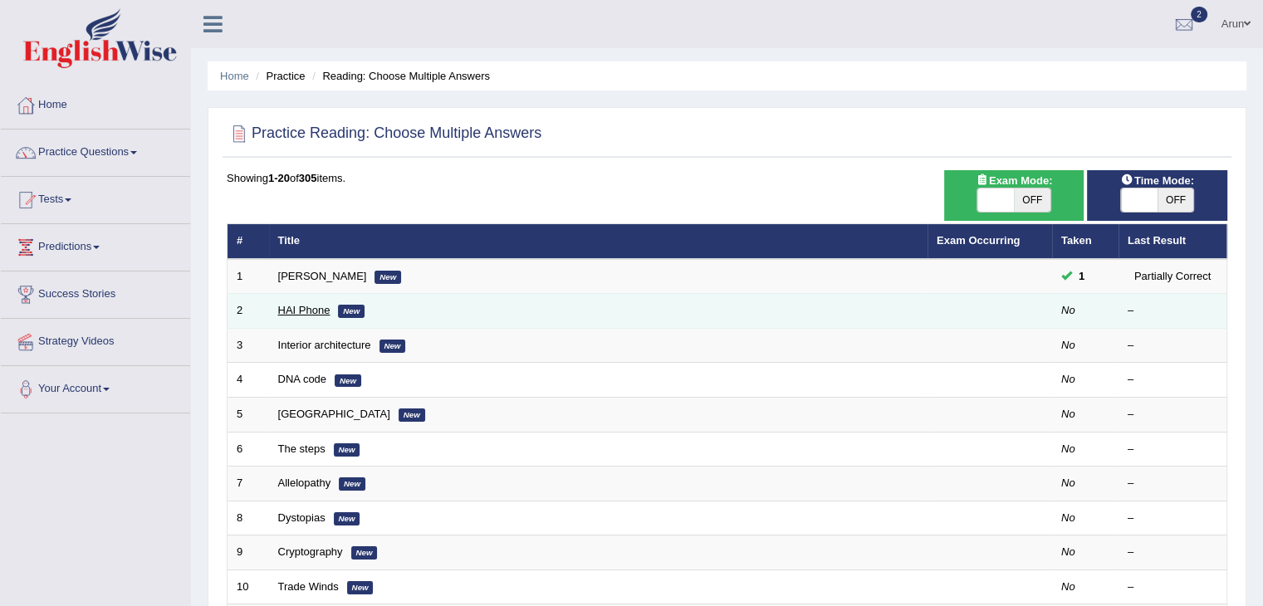
click at [291, 307] on link "HAI Phone" at bounding box center [304, 310] width 52 height 12
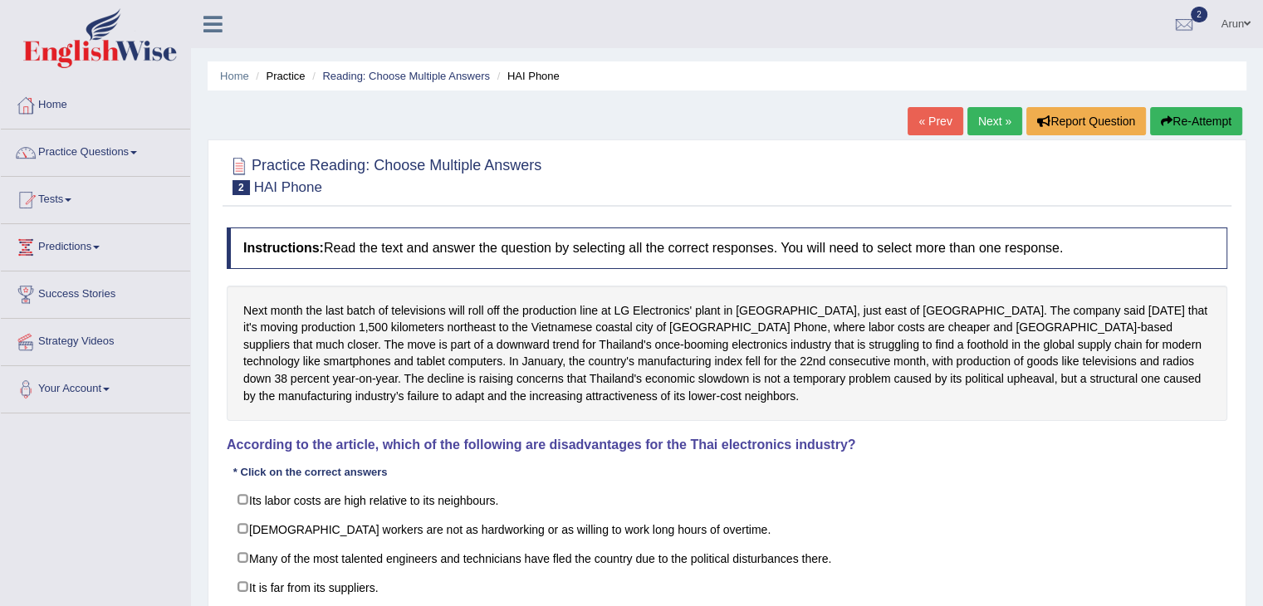
click at [121, 44] on img at bounding box center [100, 38] width 154 height 60
